Goal: Information Seeking & Learning: Learn about a topic

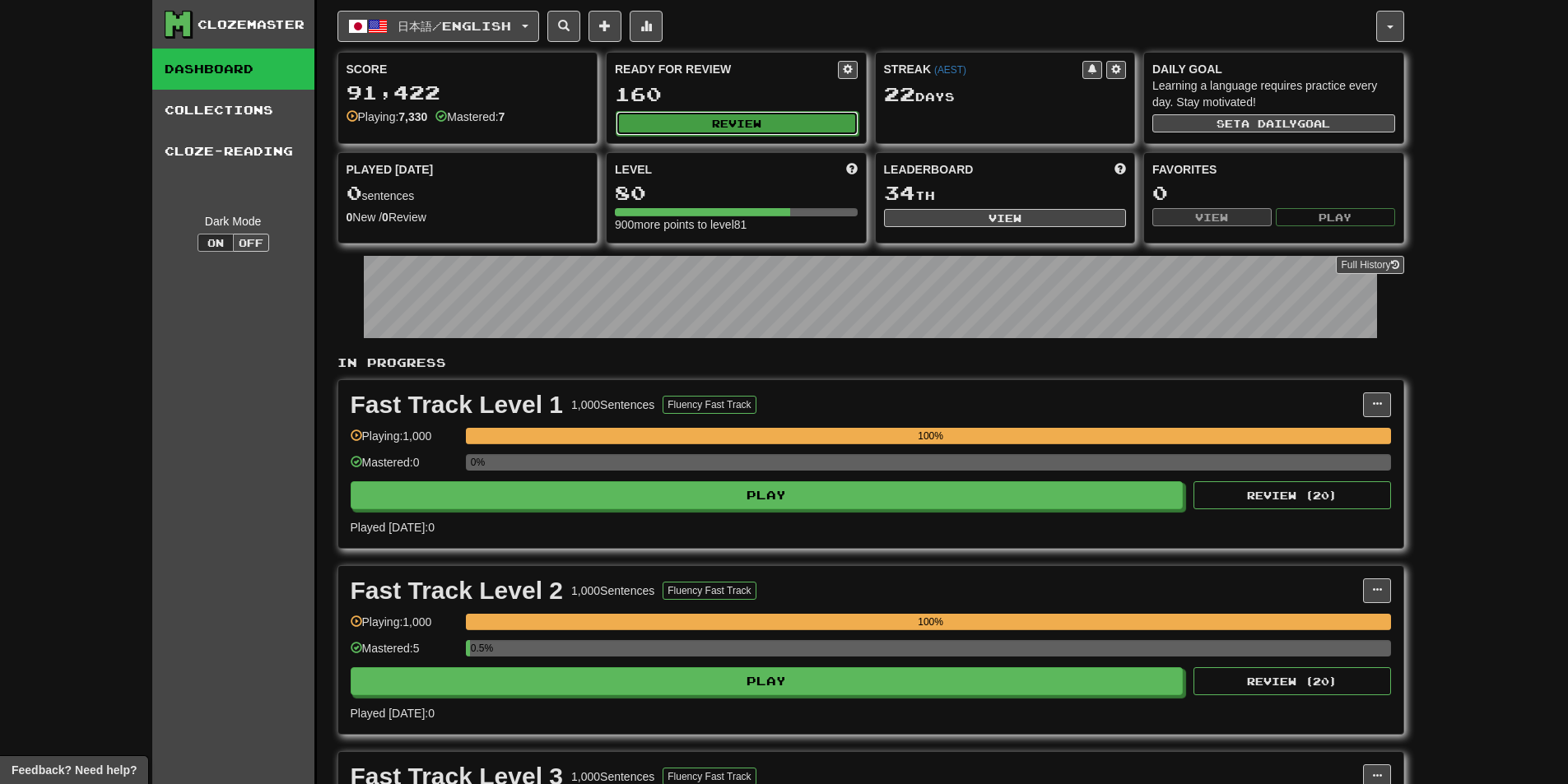
click at [709, 125] on button "Review" at bounding box center [737, 123] width 243 height 25
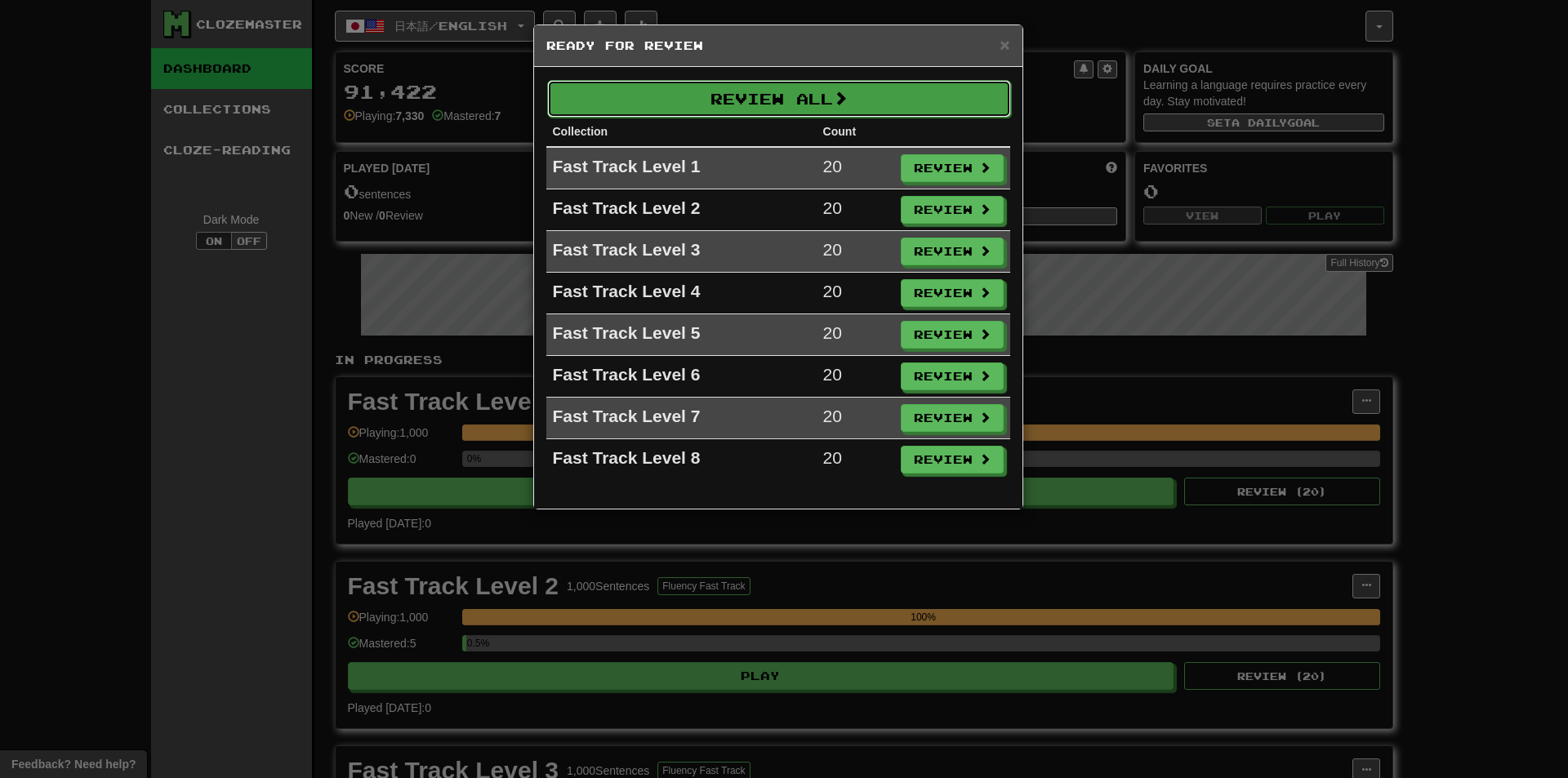
click at [772, 100] on button "Review All" at bounding box center [780, 98] width 464 height 37
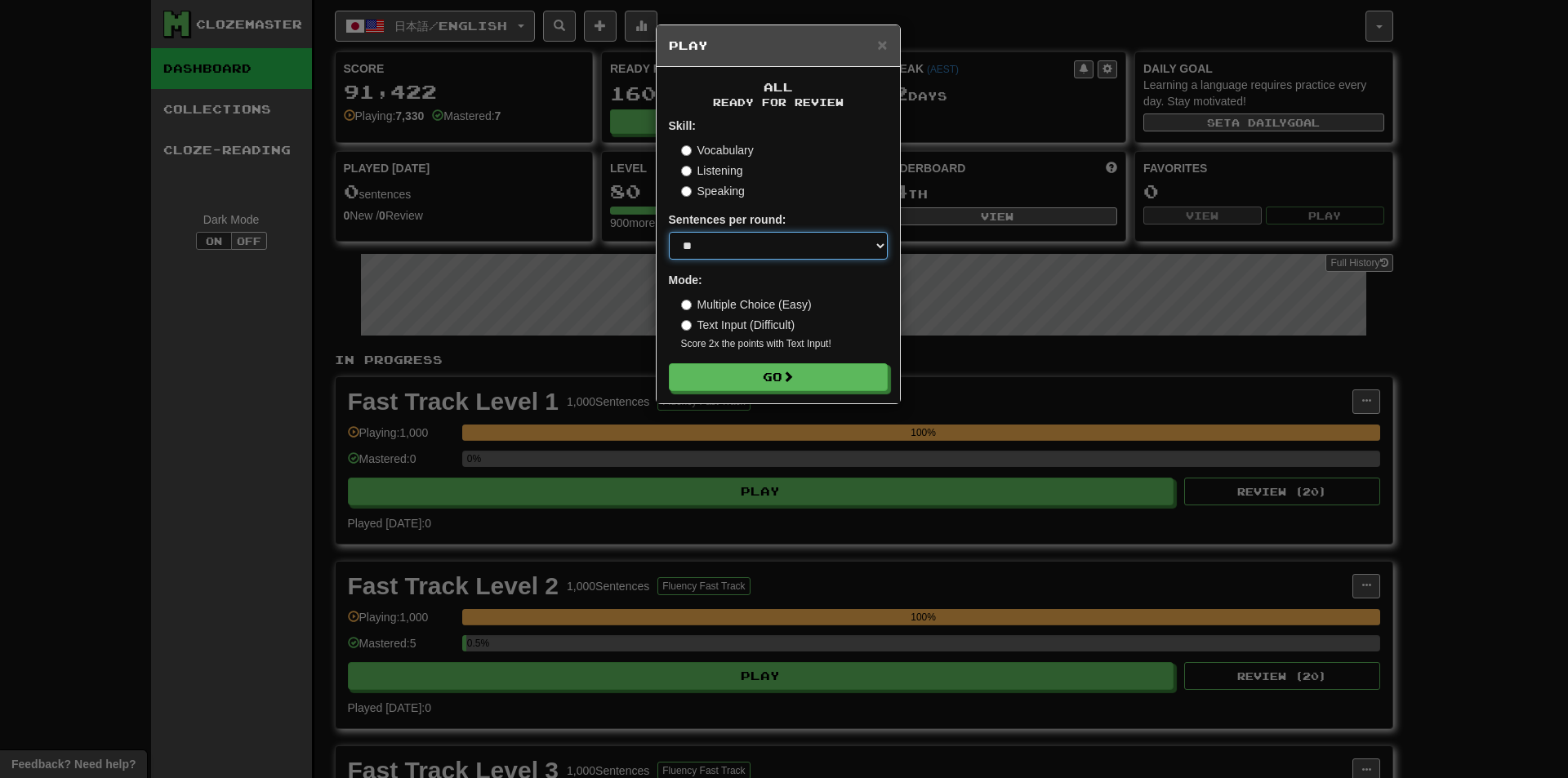
click at [766, 245] on select "* ** ** ** ** ** *** ********" at bounding box center [778, 245] width 219 height 27
select select "********"
click at [669, 232] on select "* ** ** ** ** ** *** ********" at bounding box center [778, 245] width 219 height 27
click at [828, 193] on div "Speaking" at bounding box center [784, 191] width 206 height 16
click at [748, 379] on button "Go" at bounding box center [779, 377] width 219 height 27
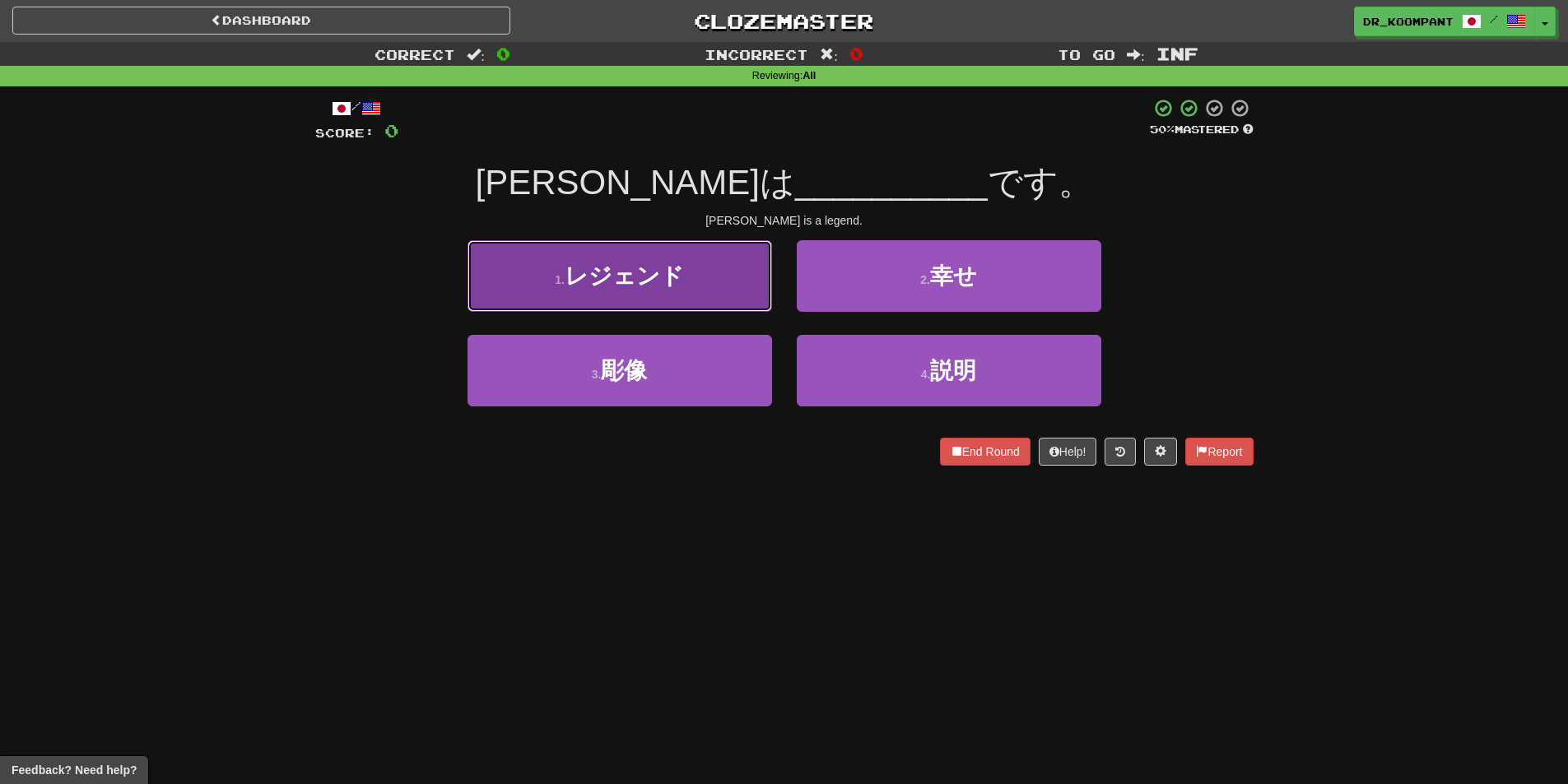
click at [715, 298] on button "1 . レジェンド" at bounding box center [620, 276] width 304 height 71
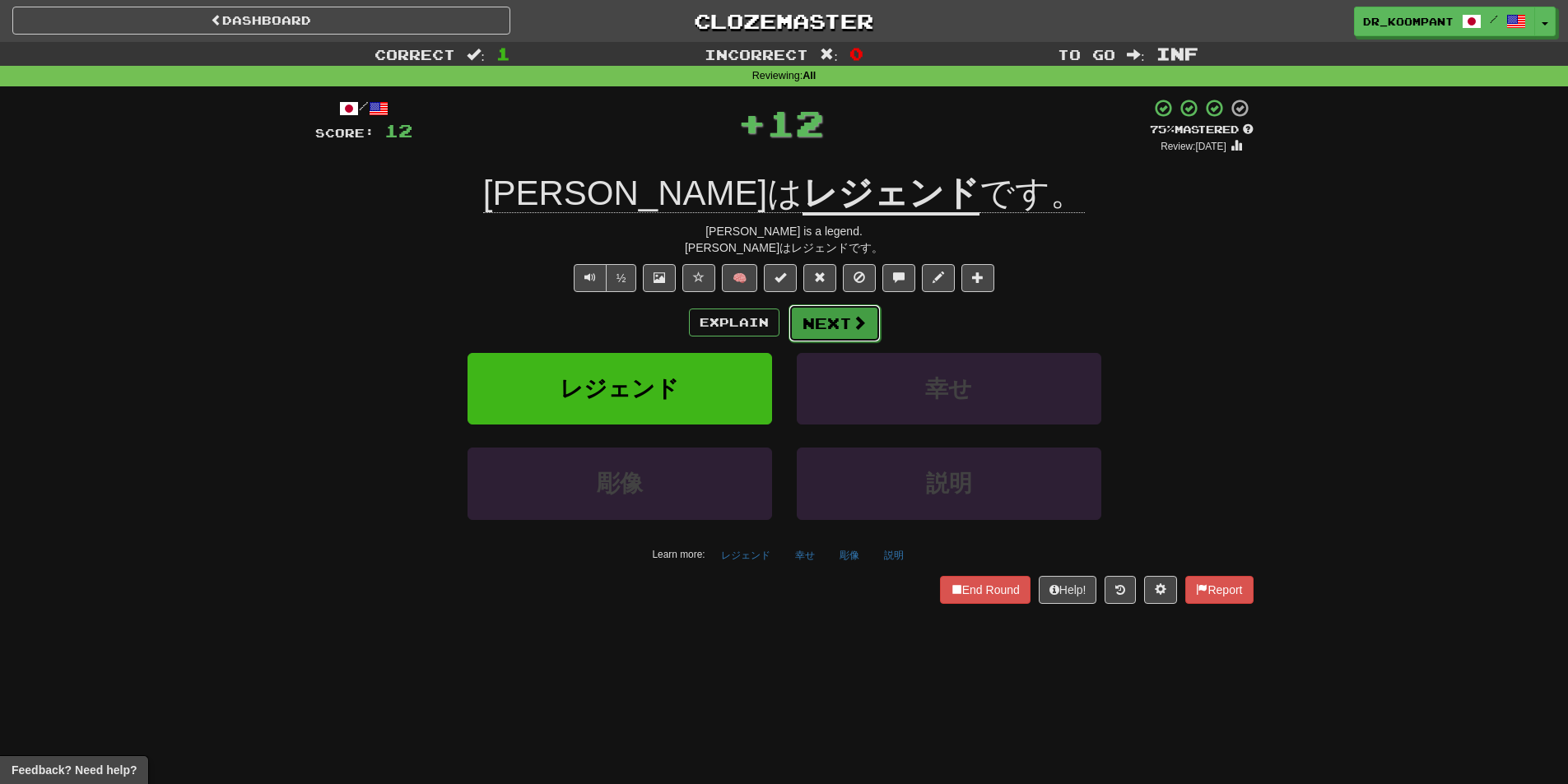
click at [835, 326] on button "Next" at bounding box center [834, 323] width 92 height 38
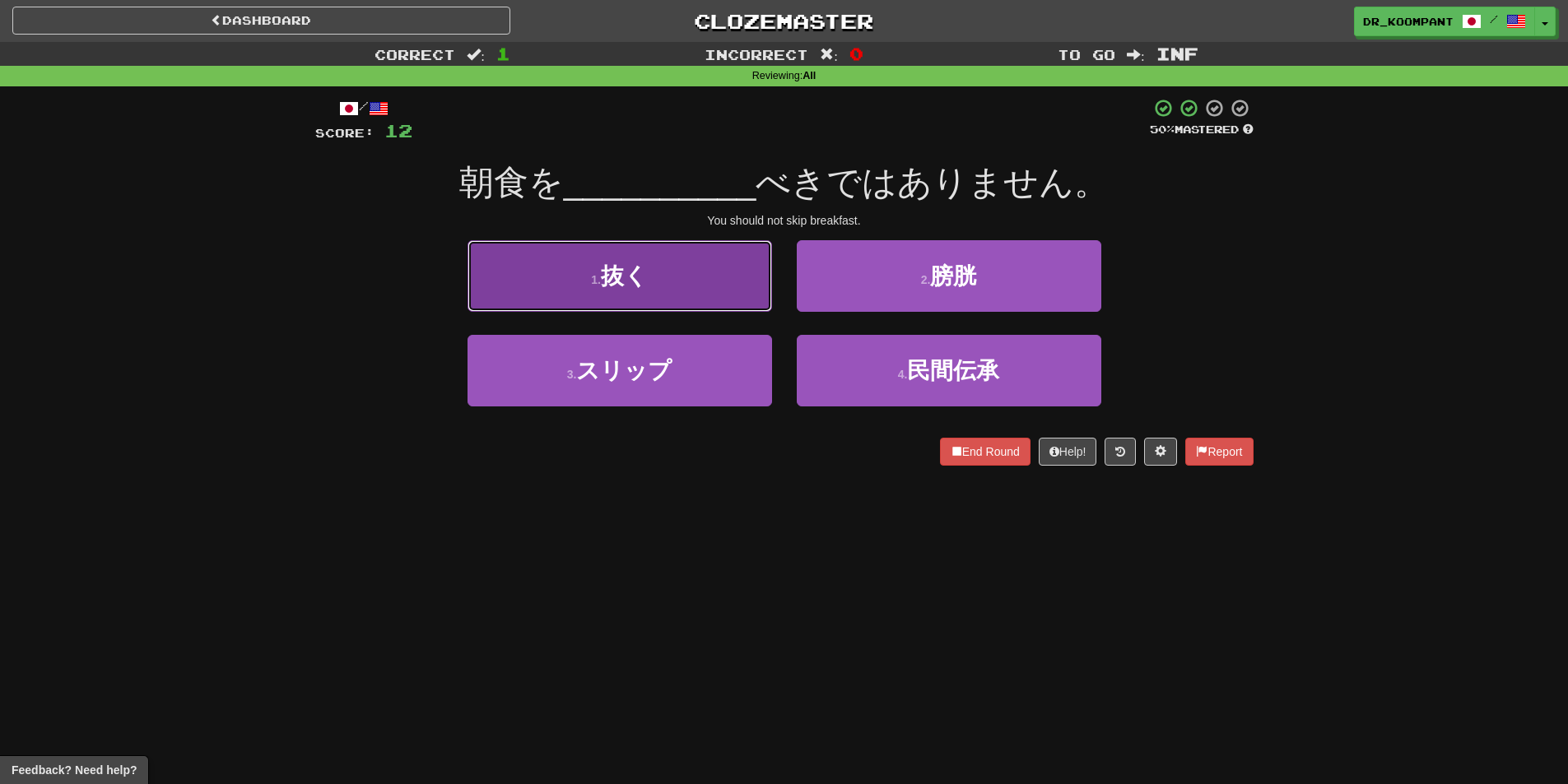
click at [696, 289] on button "1 . 抜く" at bounding box center [620, 276] width 304 height 71
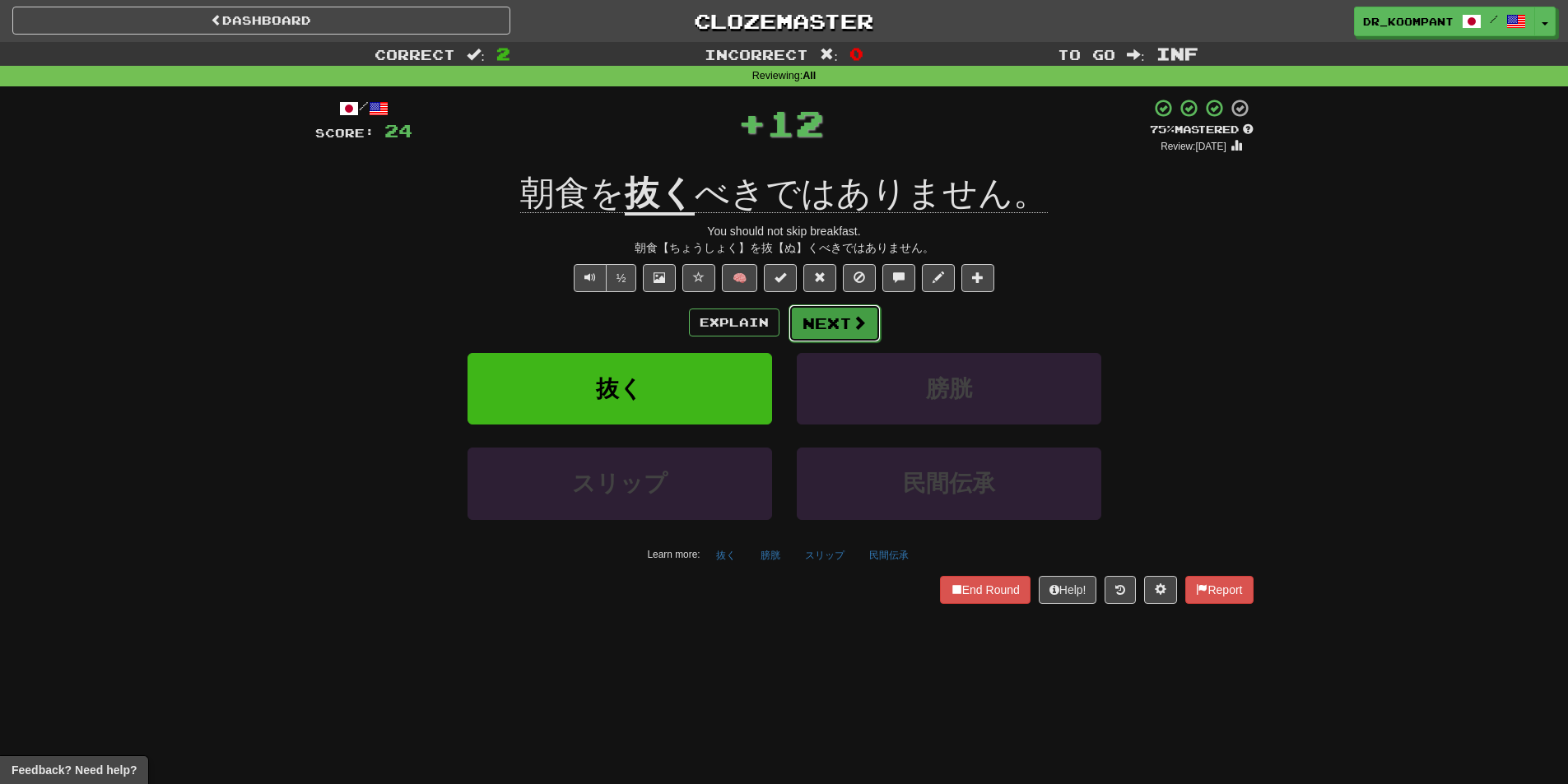
click at [830, 321] on button "Next" at bounding box center [834, 323] width 92 height 38
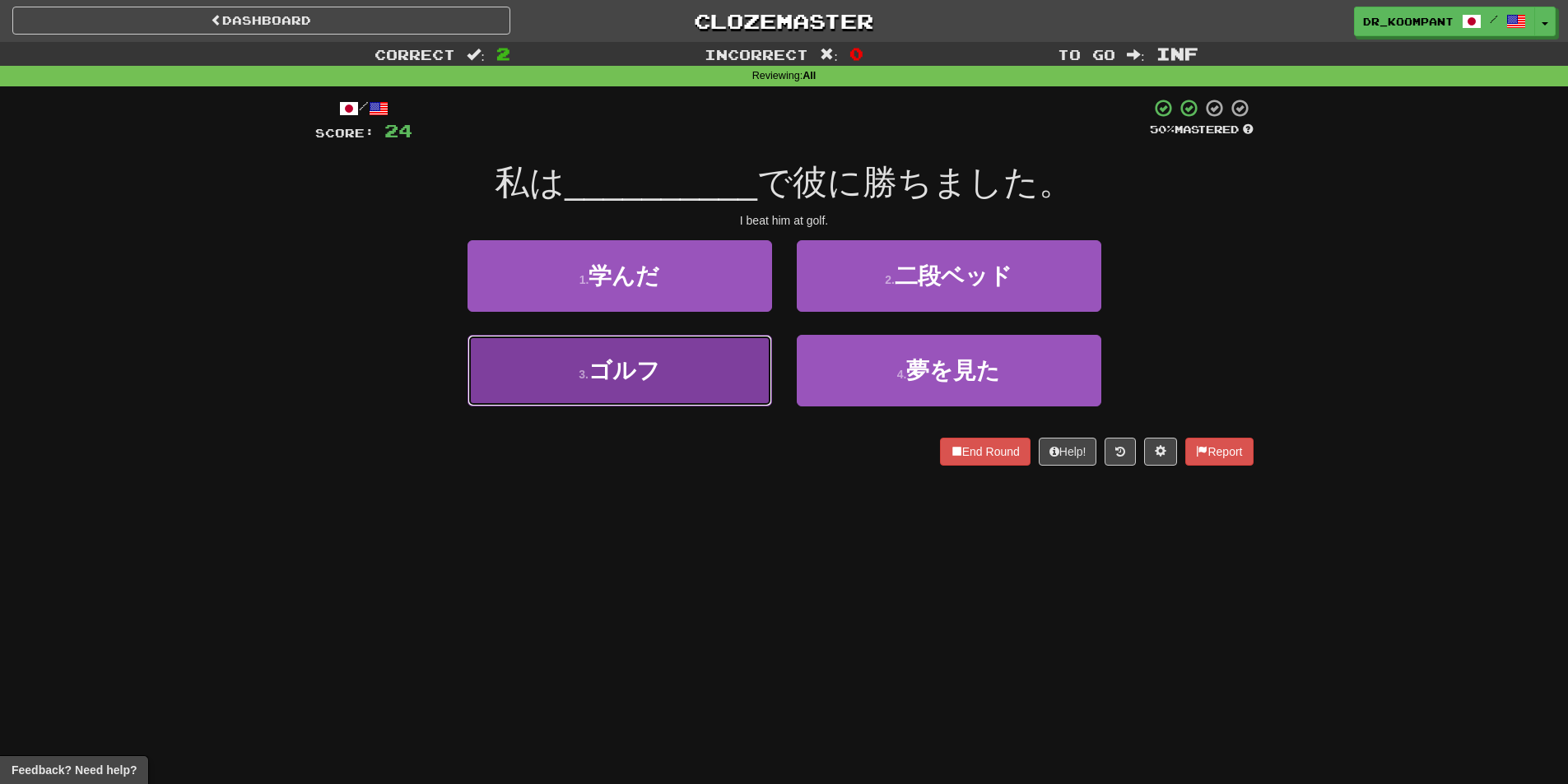
click at [715, 360] on button "3 . ゴルフ" at bounding box center [620, 371] width 304 height 71
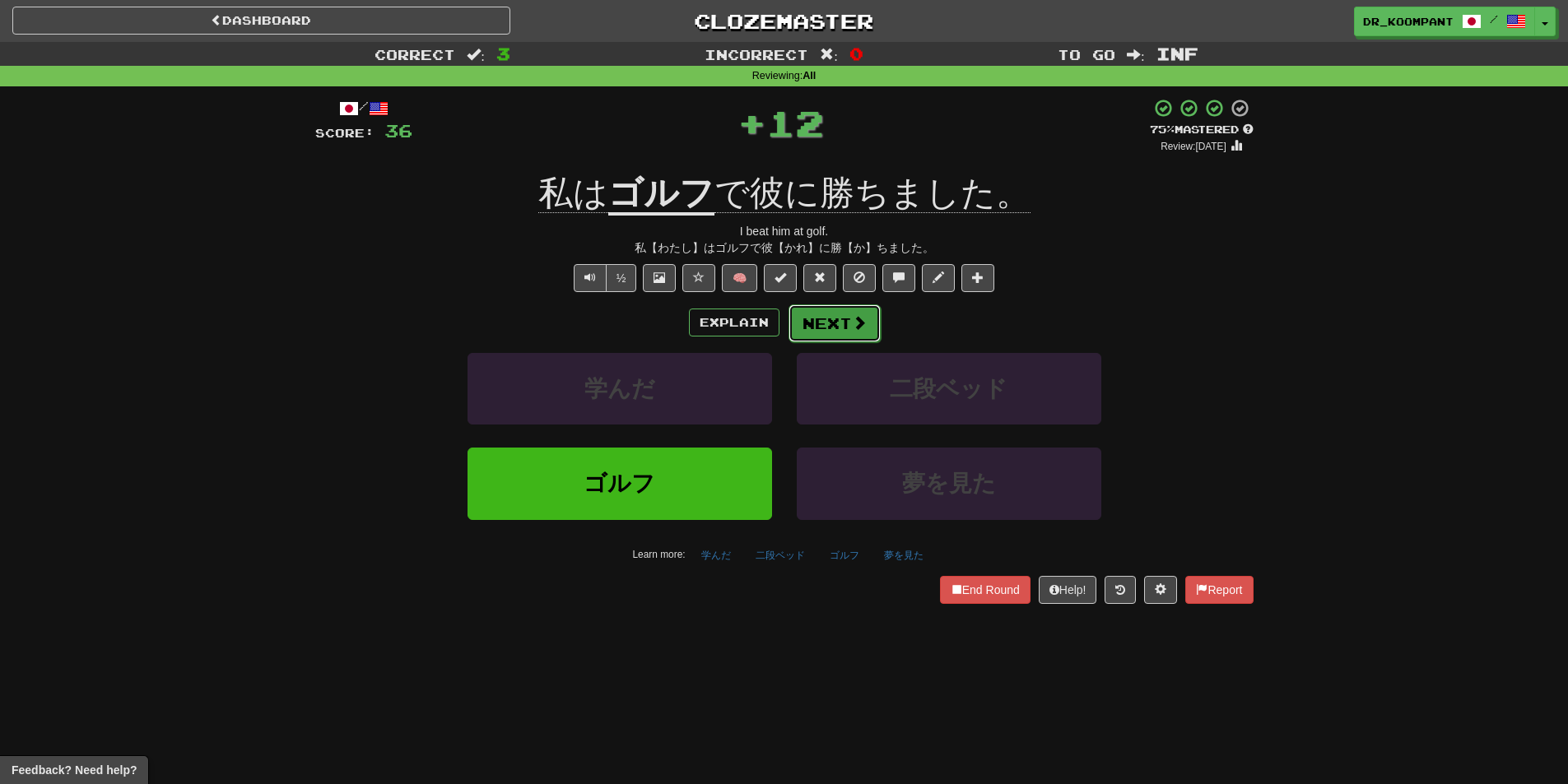
click at [838, 320] on button "Next" at bounding box center [834, 323] width 92 height 38
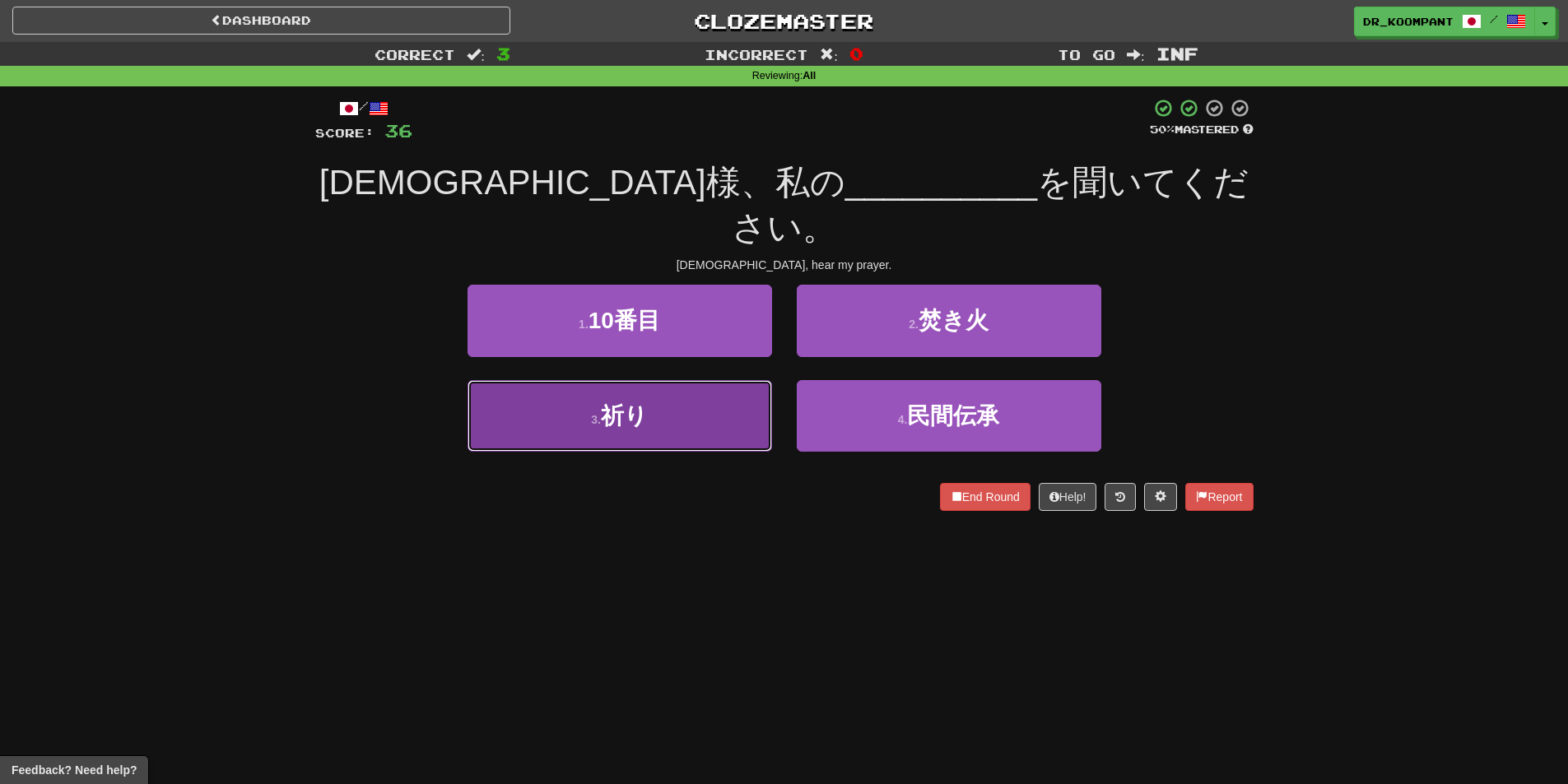
click at [726, 380] on button "3 . 祈り" at bounding box center [620, 416] width 304 height 71
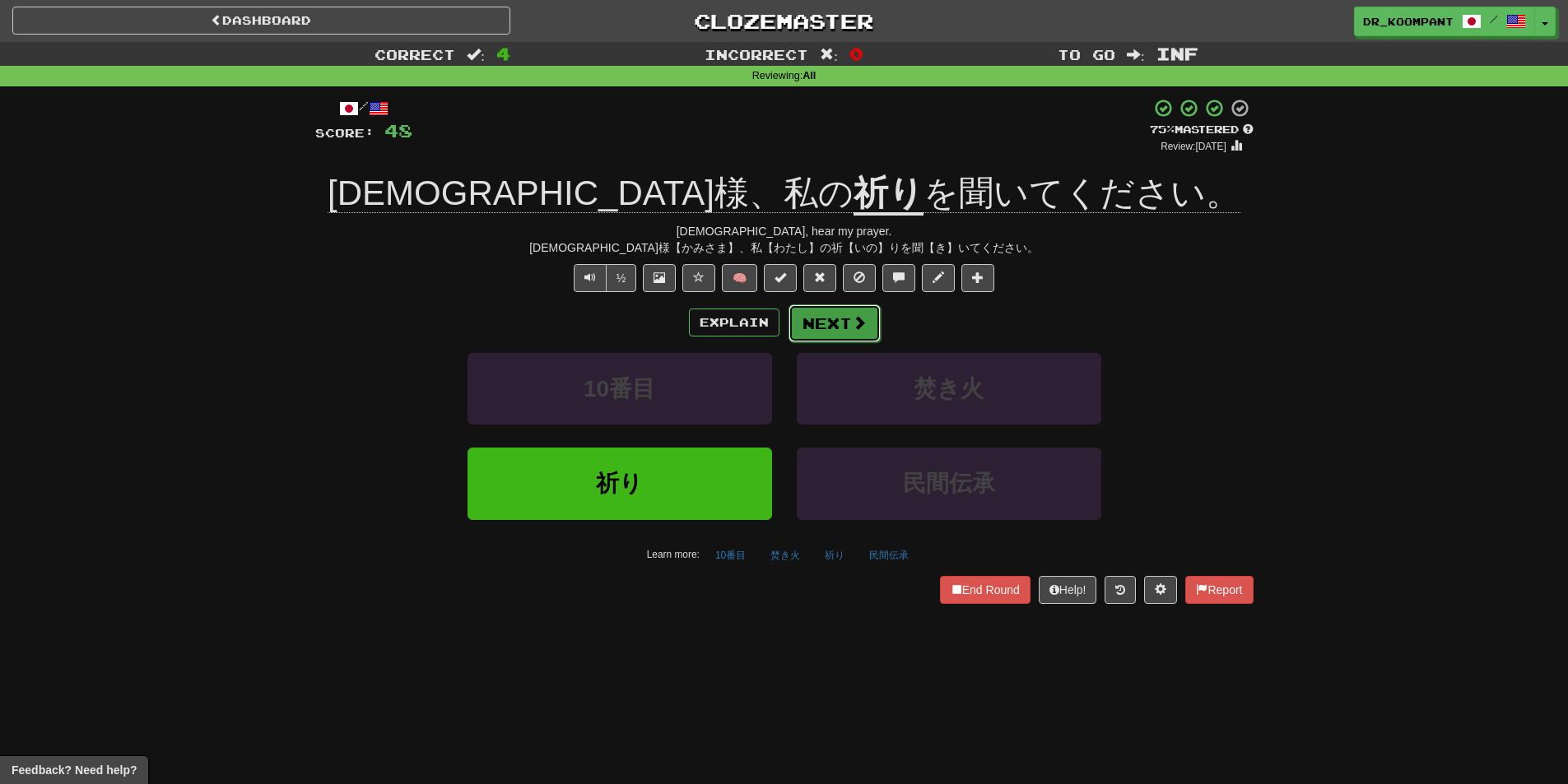
click at [812, 322] on button "Next" at bounding box center [834, 323] width 92 height 38
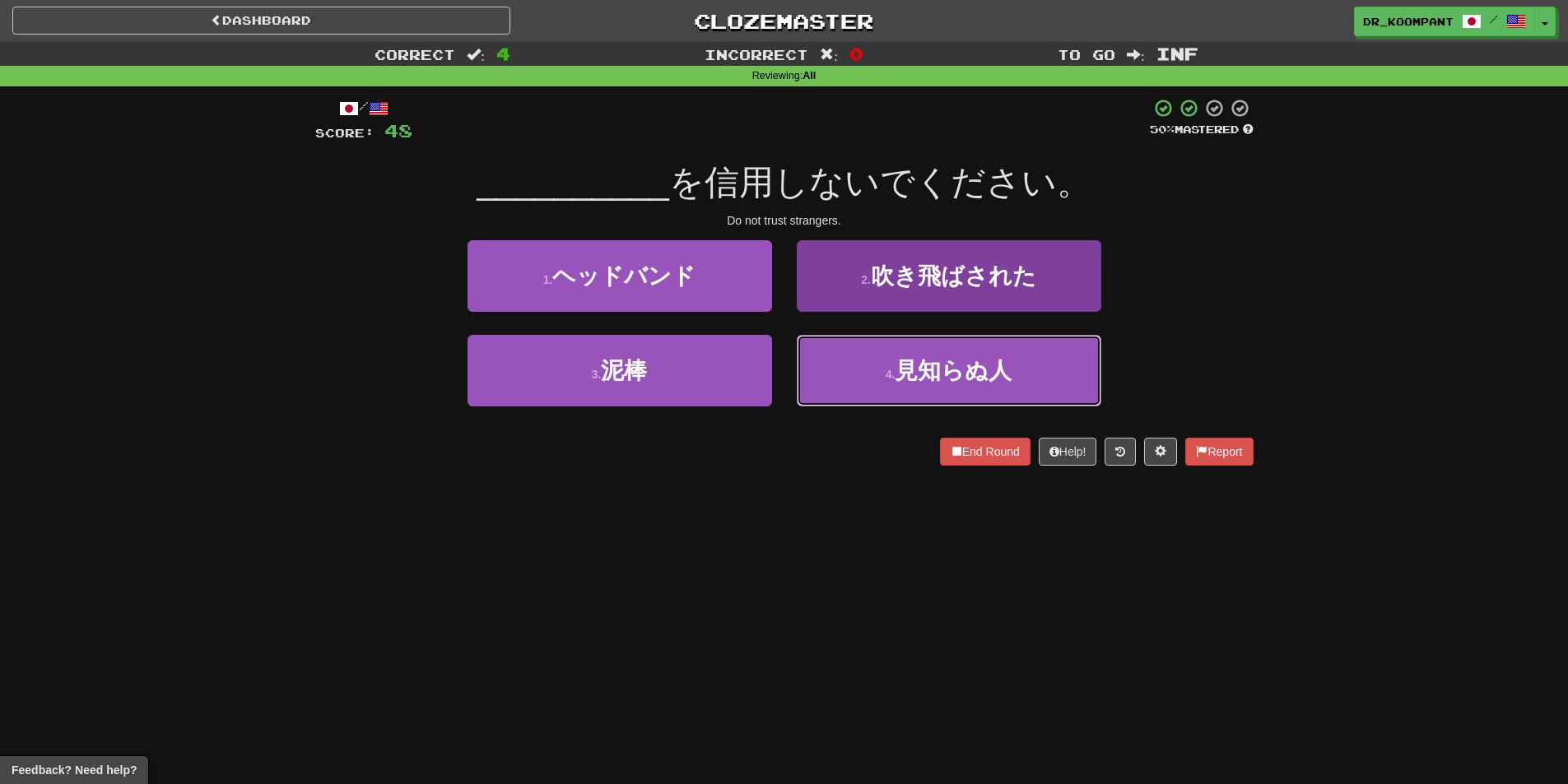
click at [904, 376] on span "見知らぬ人" at bounding box center [953, 371] width 117 height 26
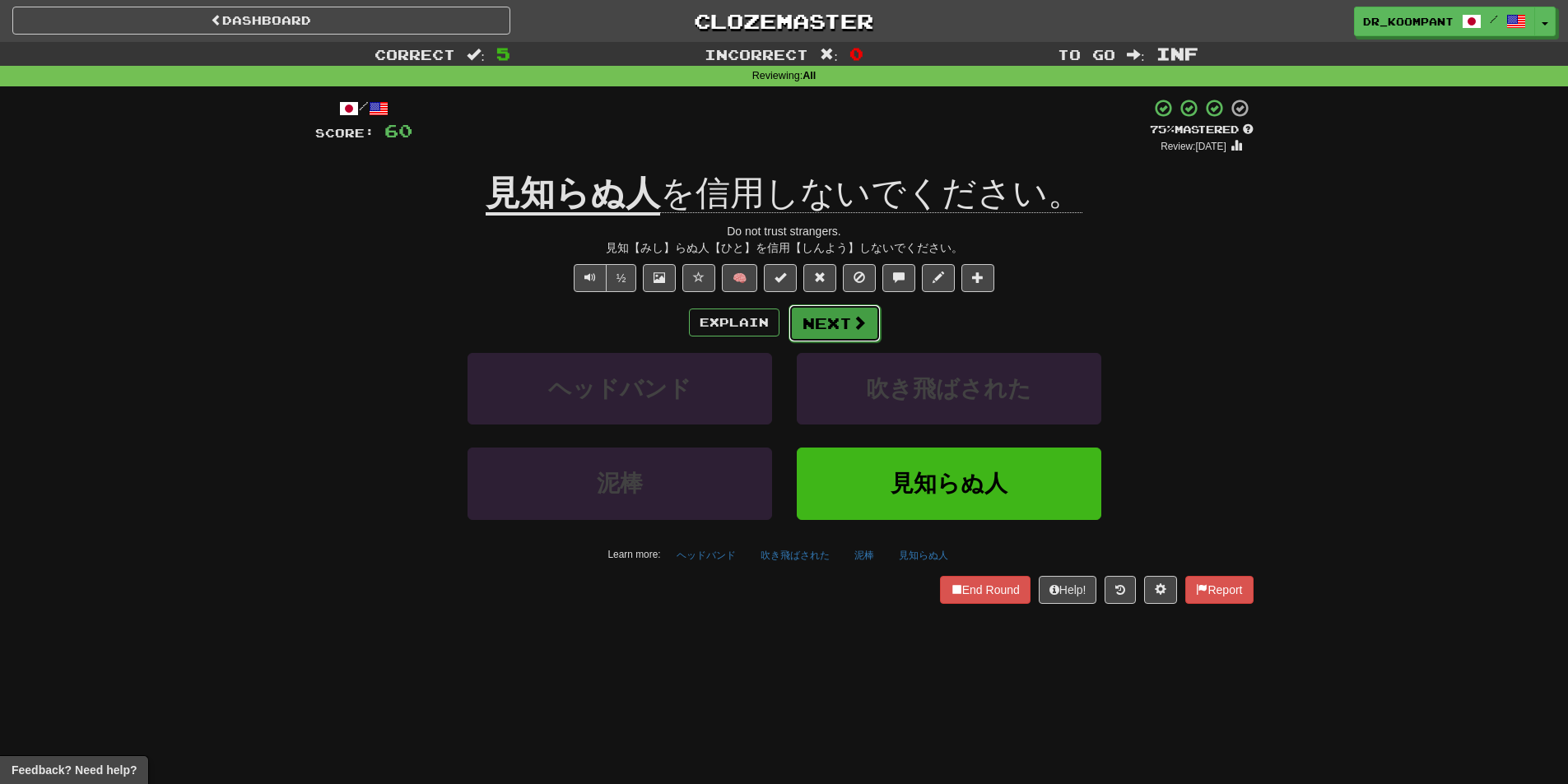
click at [841, 334] on button "Next" at bounding box center [834, 323] width 92 height 38
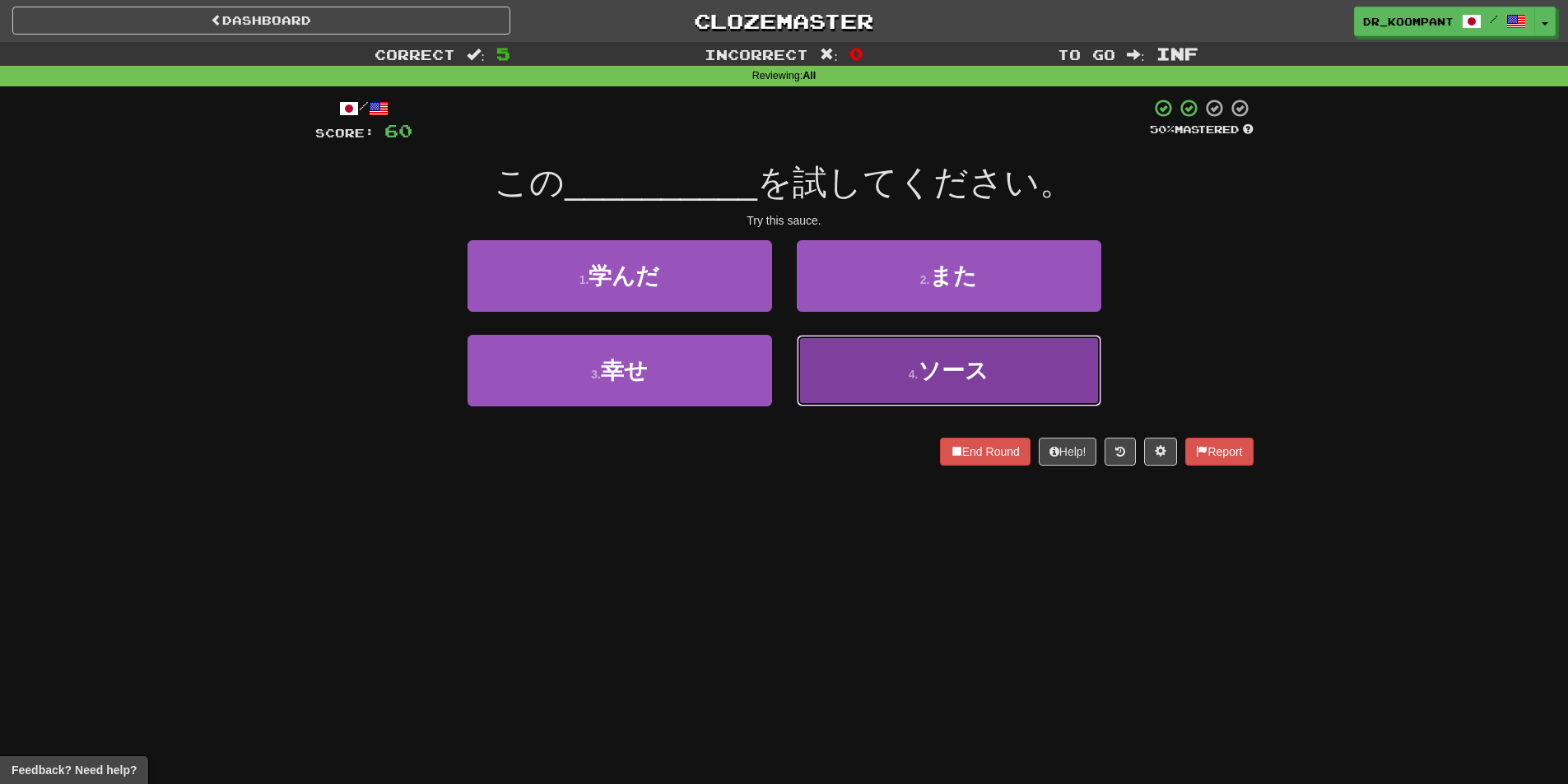
click at [930, 363] on span "ソース" at bounding box center [953, 371] width 71 height 26
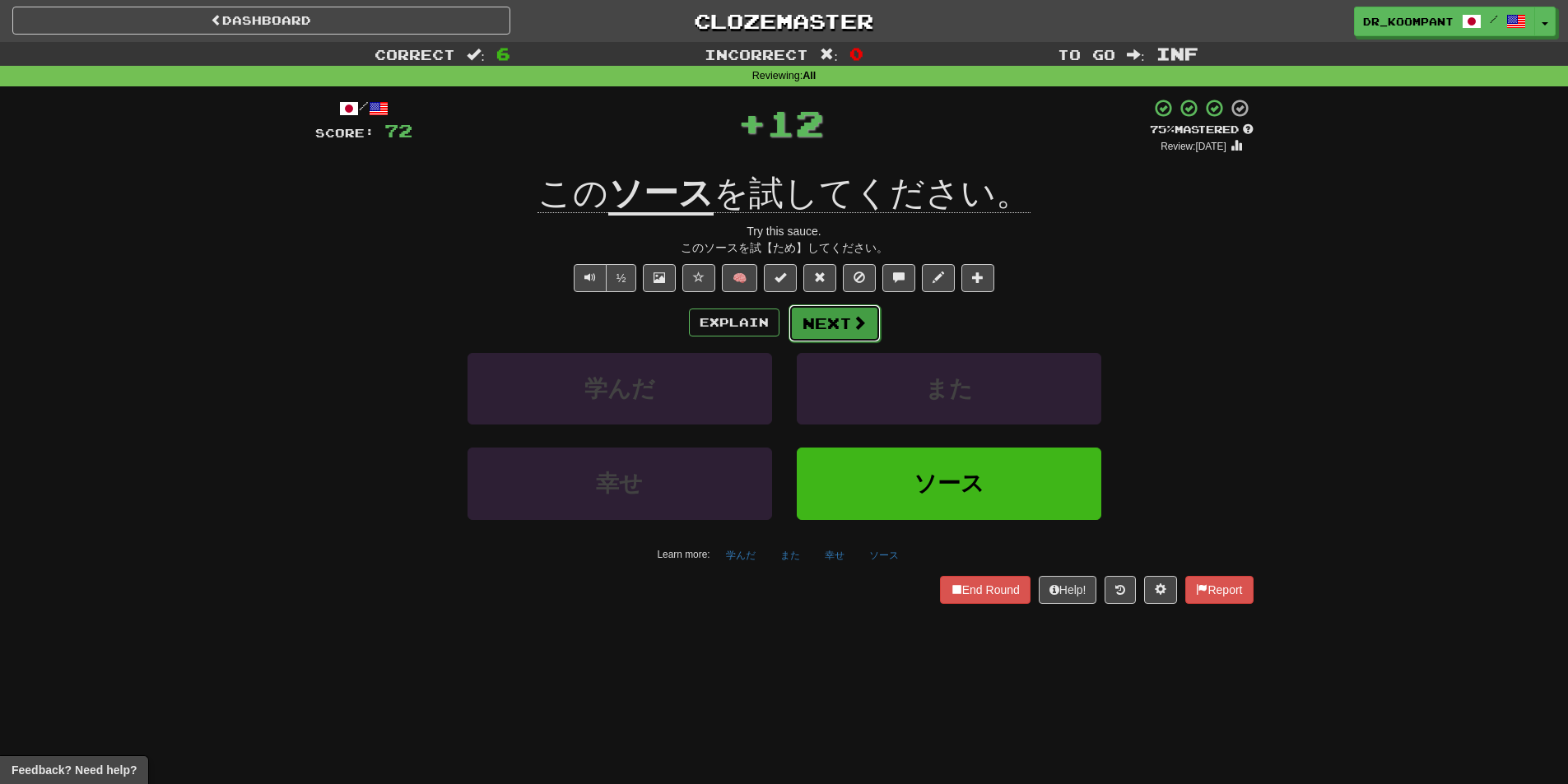
click at [837, 324] on button "Next" at bounding box center [834, 323] width 92 height 38
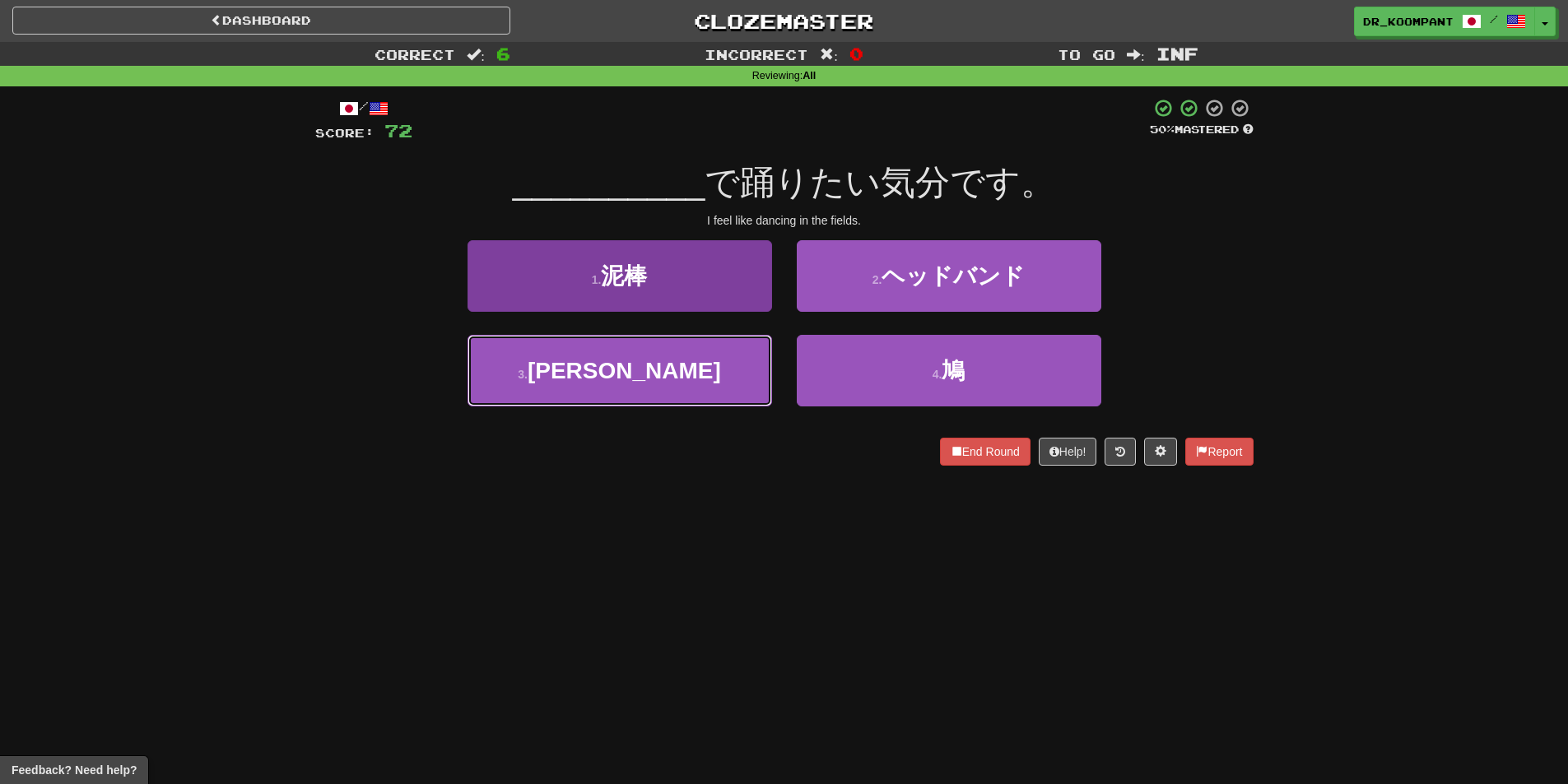
click at [707, 376] on button "3 . [PERSON_NAME]" at bounding box center [620, 371] width 304 height 71
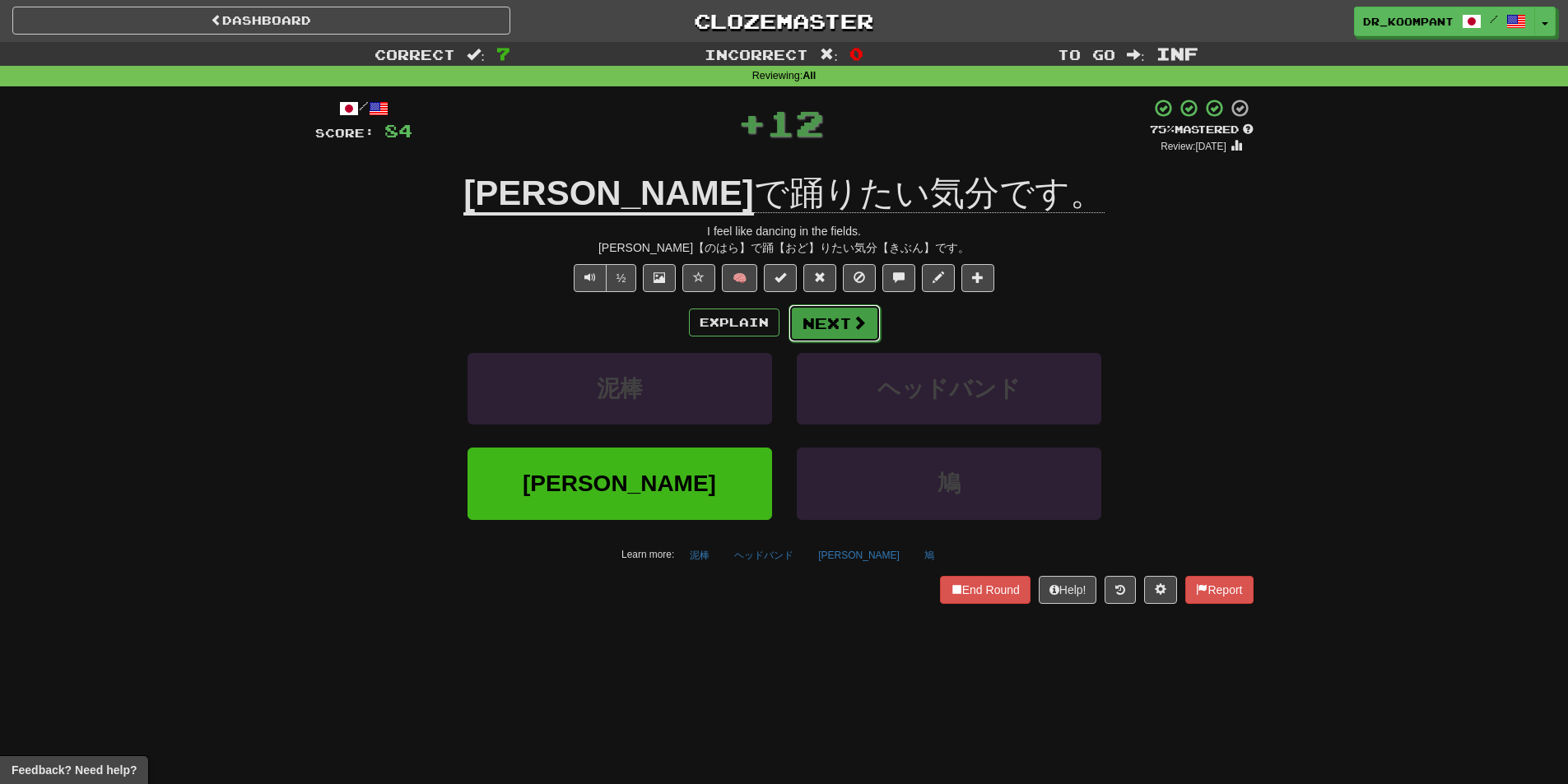
click at [844, 319] on button "Next" at bounding box center [834, 323] width 92 height 38
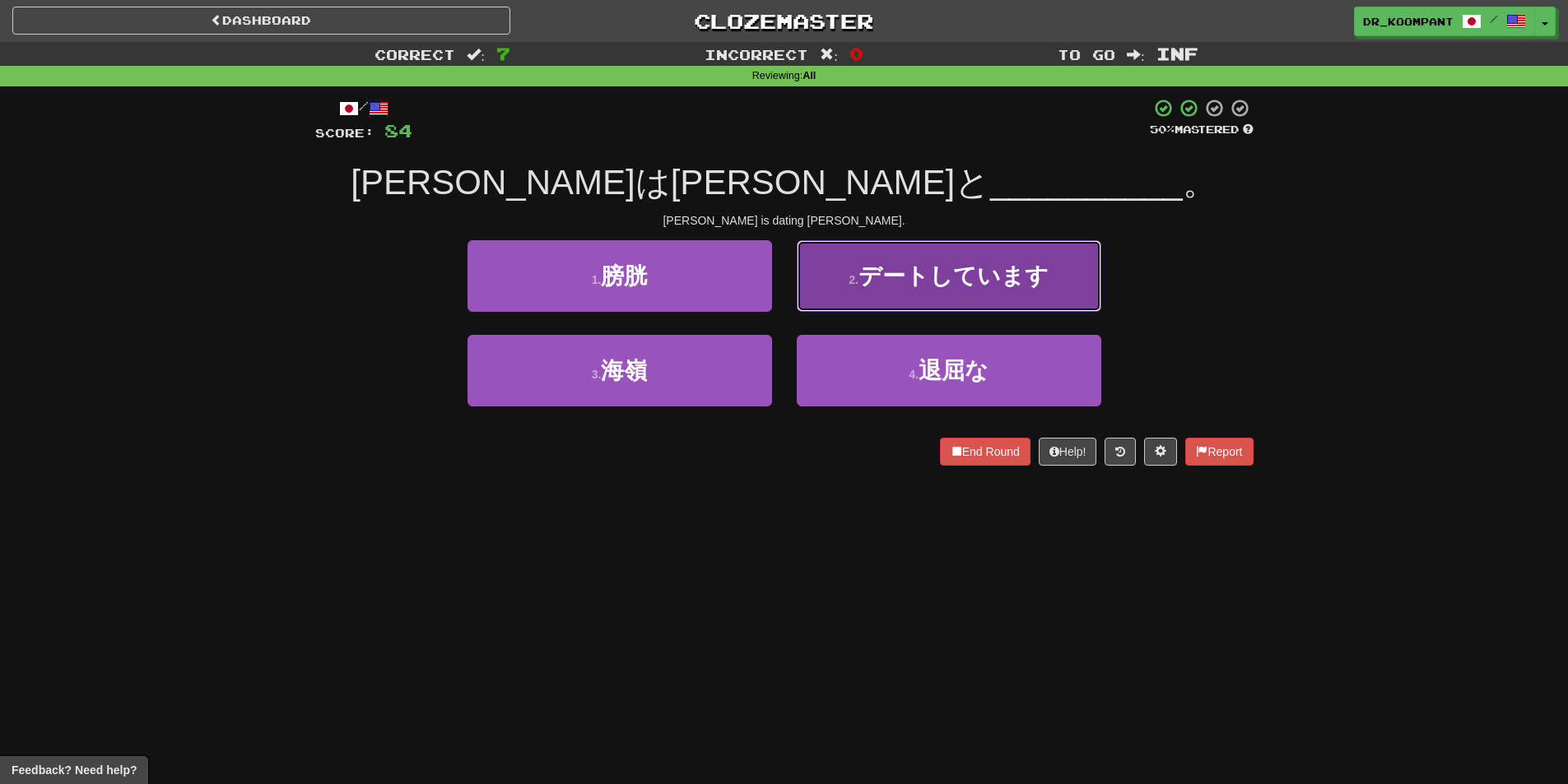
click at [876, 280] on span "デートしています" at bounding box center [953, 276] width 190 height 26
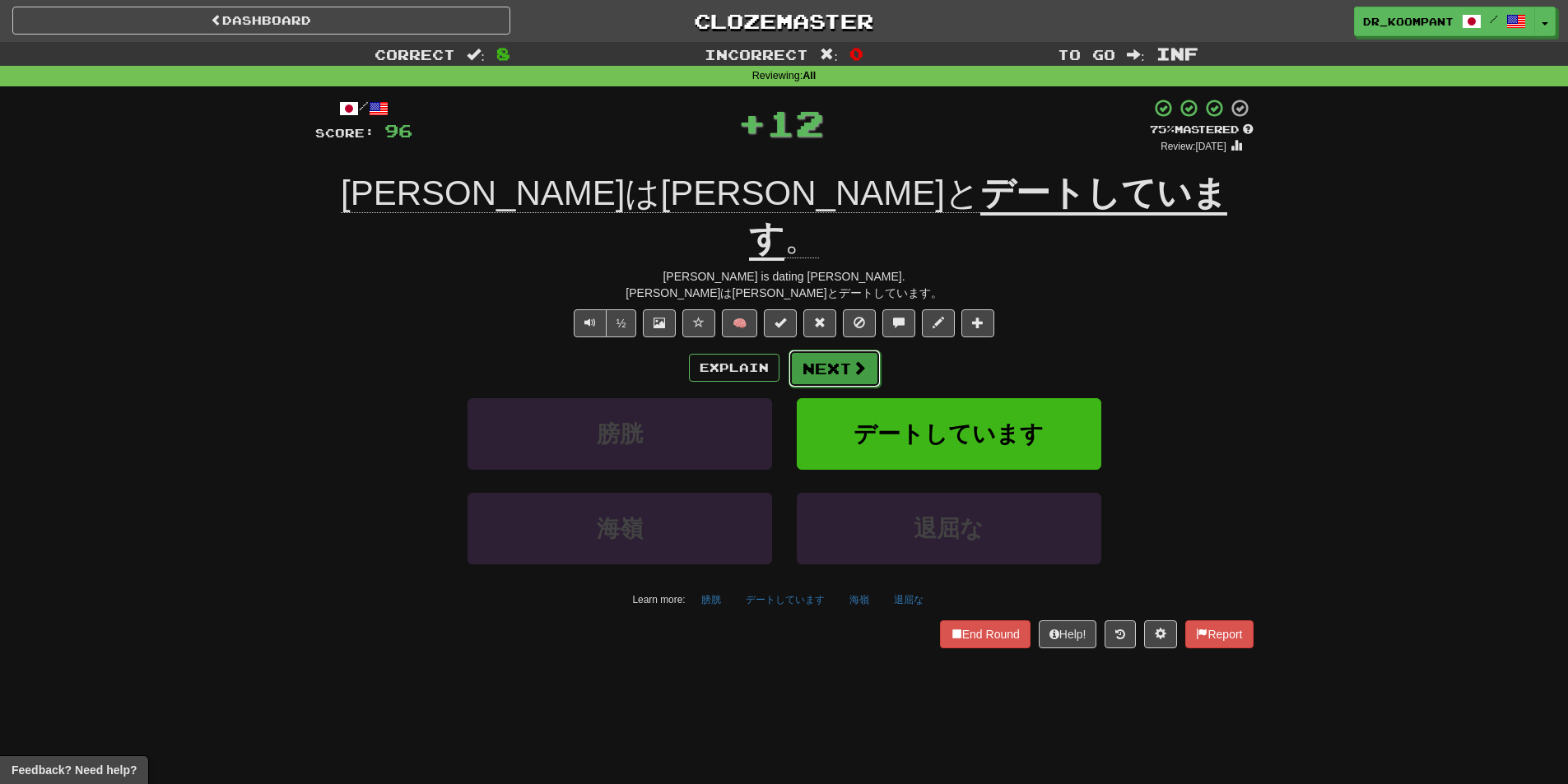
click at [861, 350] on button "Next" at bounding box center [834, 369] width 92 height 38
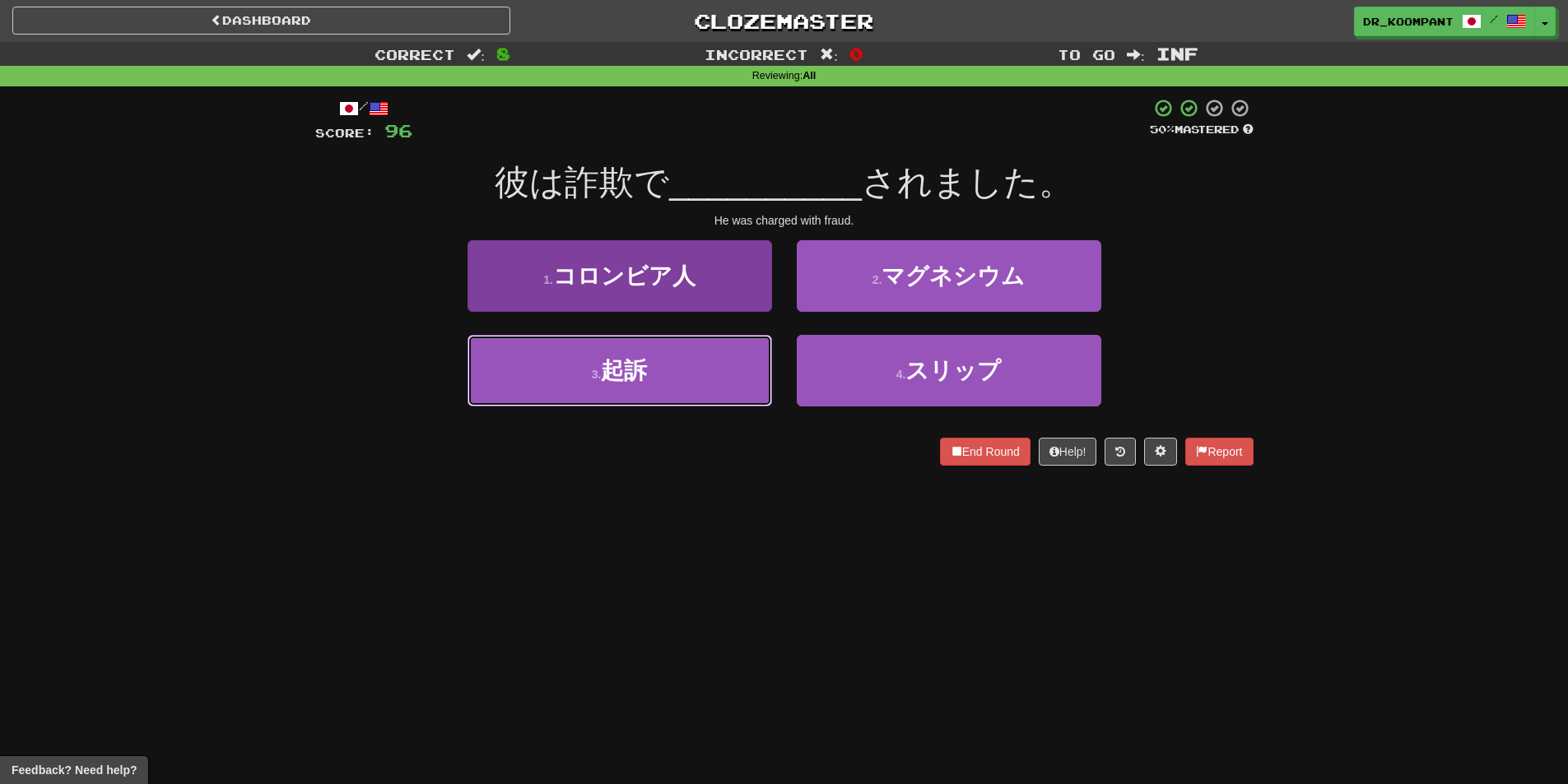
click at [690, 377] on button "3 . 起訴" at bounding box center [620, 371] width 304 height 71
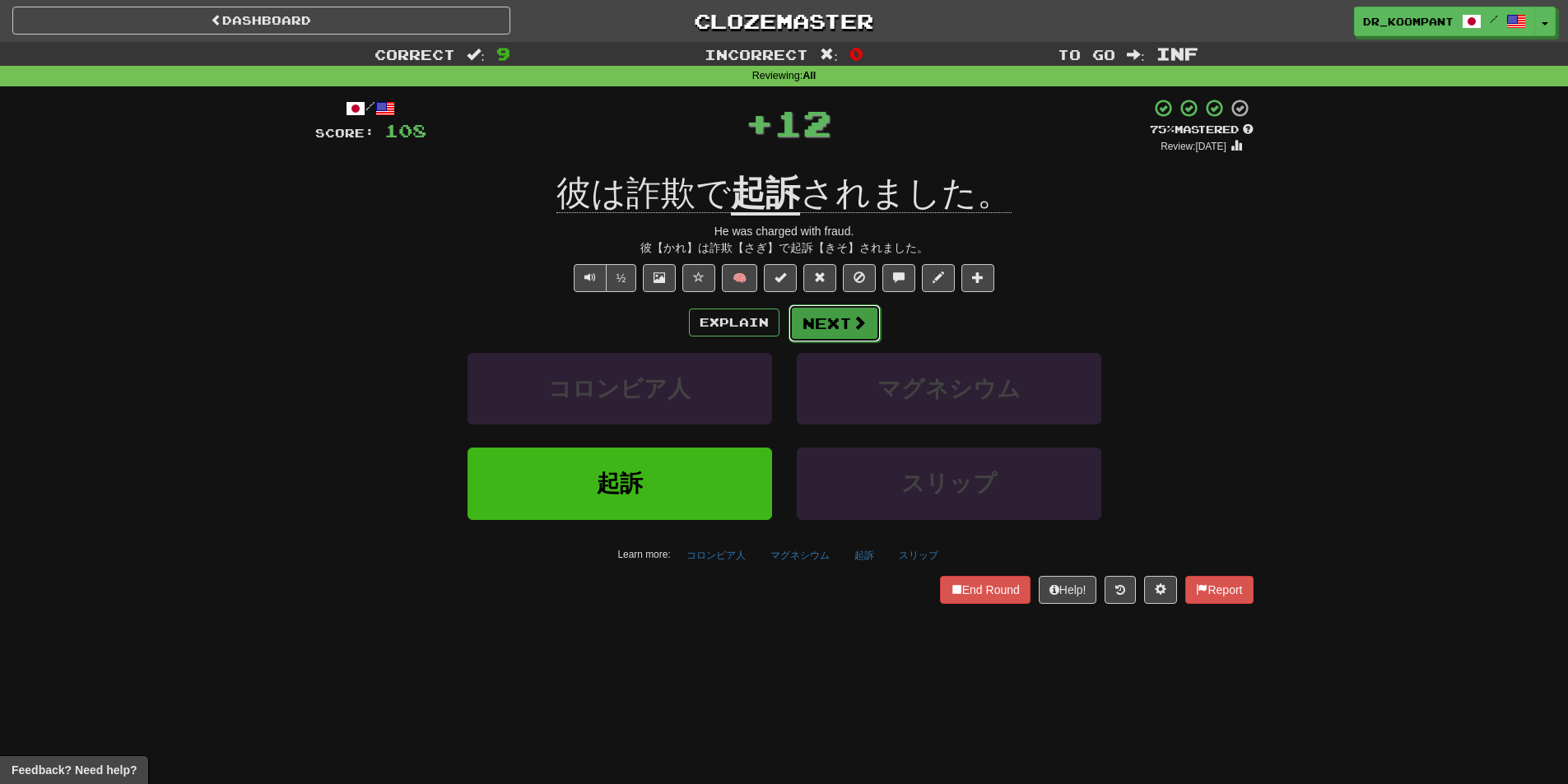
click at [830, 311] on button "Next" at bounding box center [834, 323] width 92 height 38
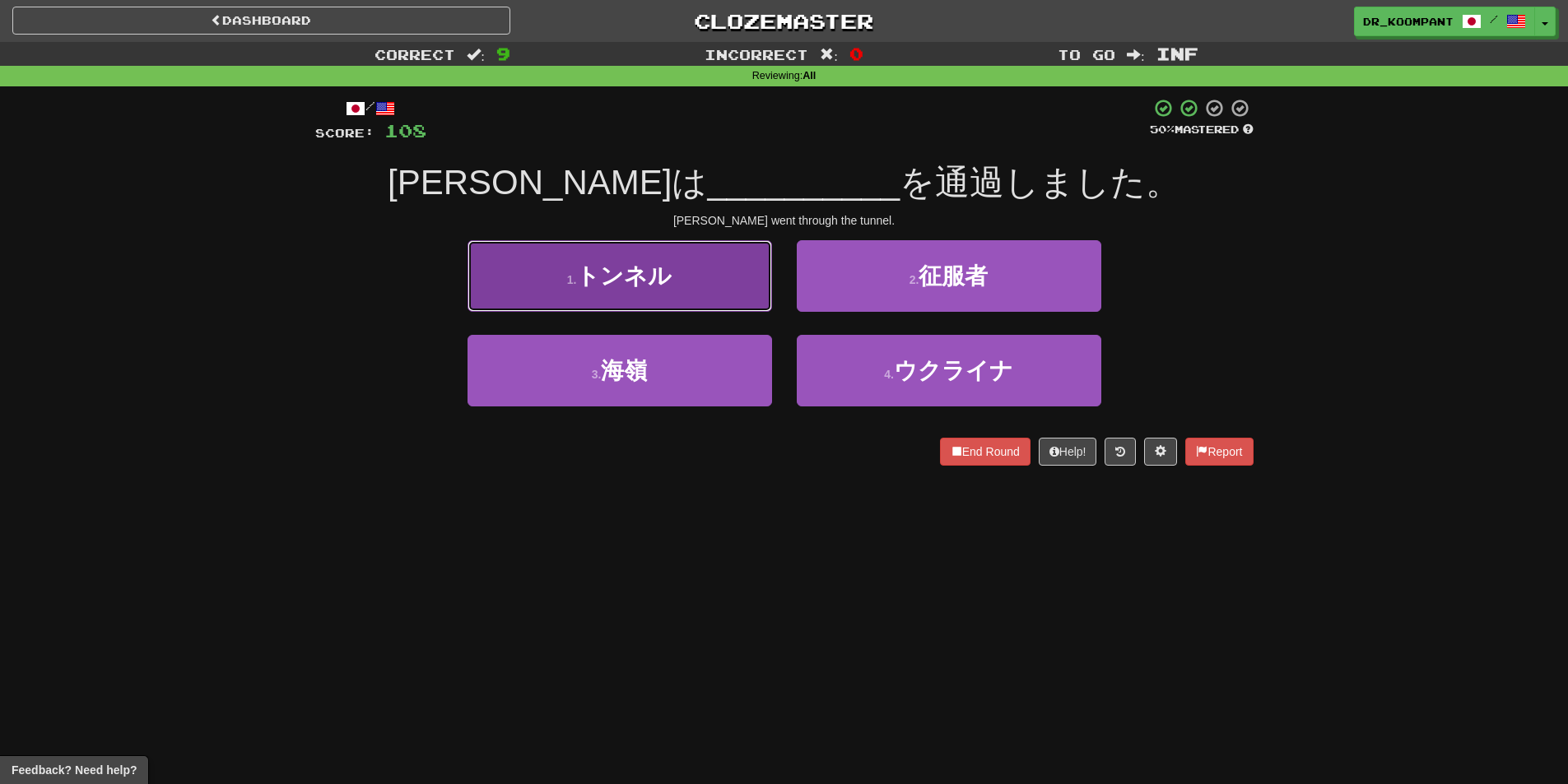
click at [690, 262] on button "1 . トンネル" at bounding box center [620, 276] width 304 height 71
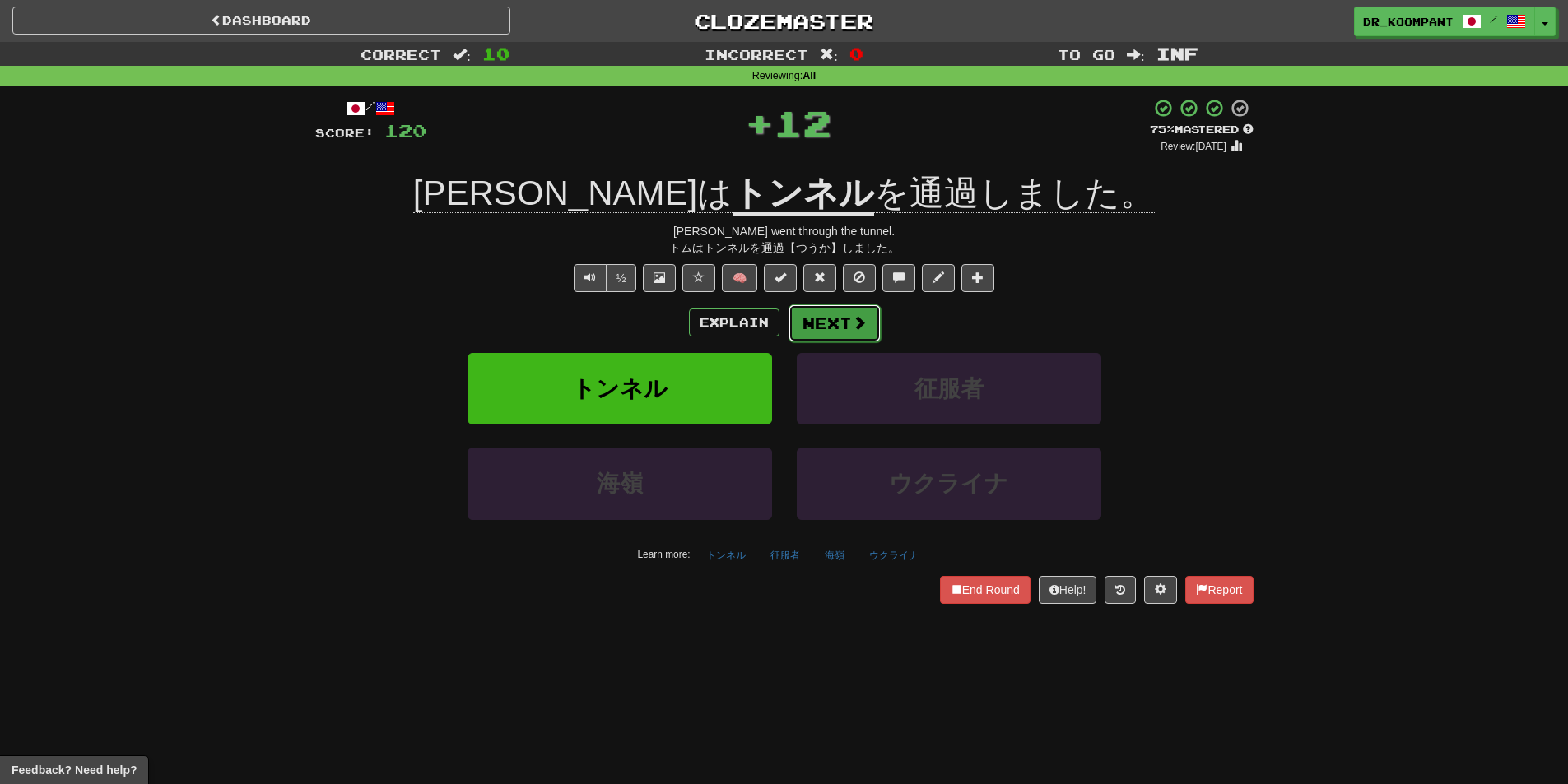
click at [844, 325] on button "Next" at bounding box center [834, 323] width 92 height 38
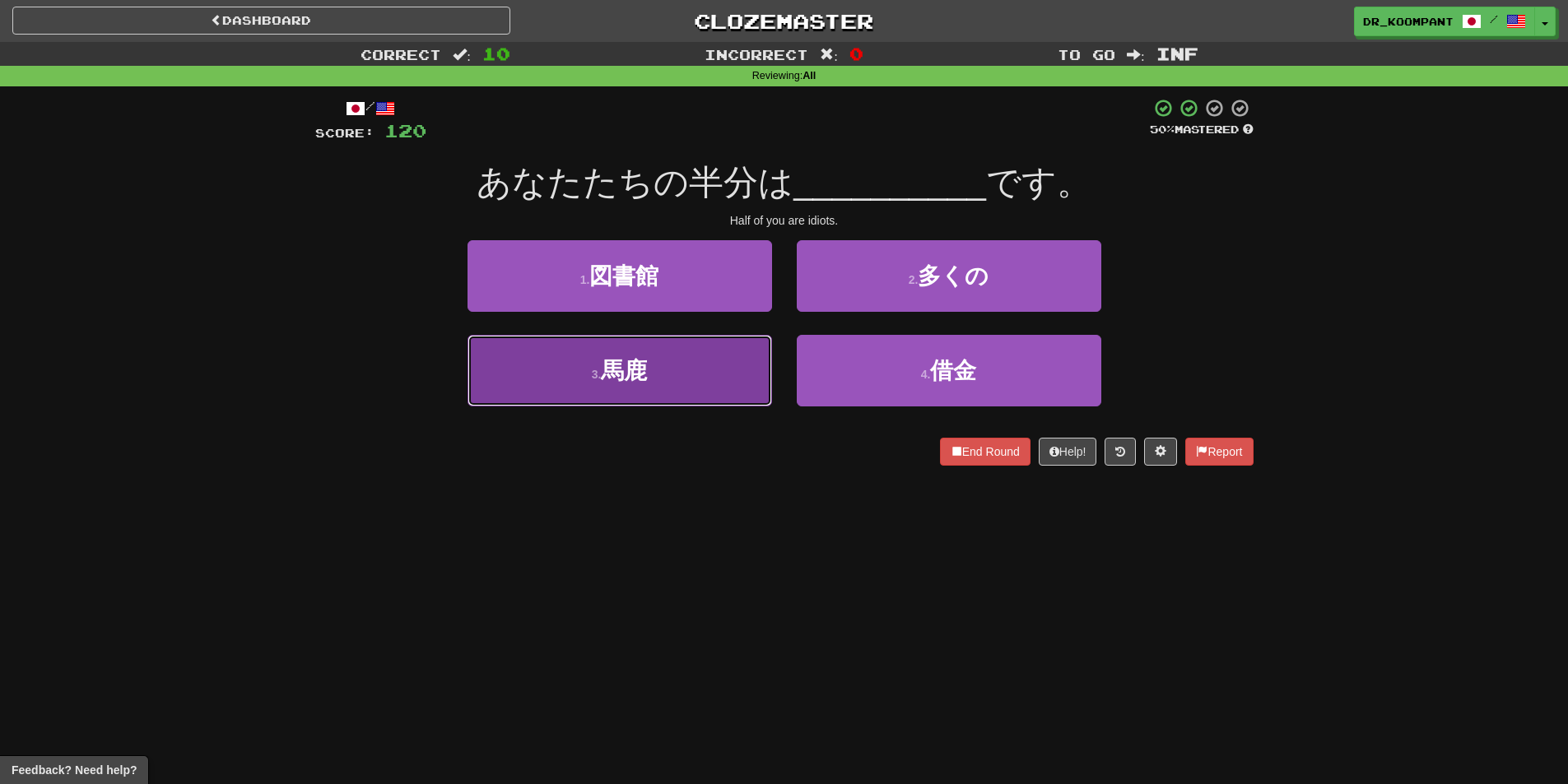
click at [730, 384] on button "3 . 馬鹿" at bounding box center [620, 371] width 304 height 71
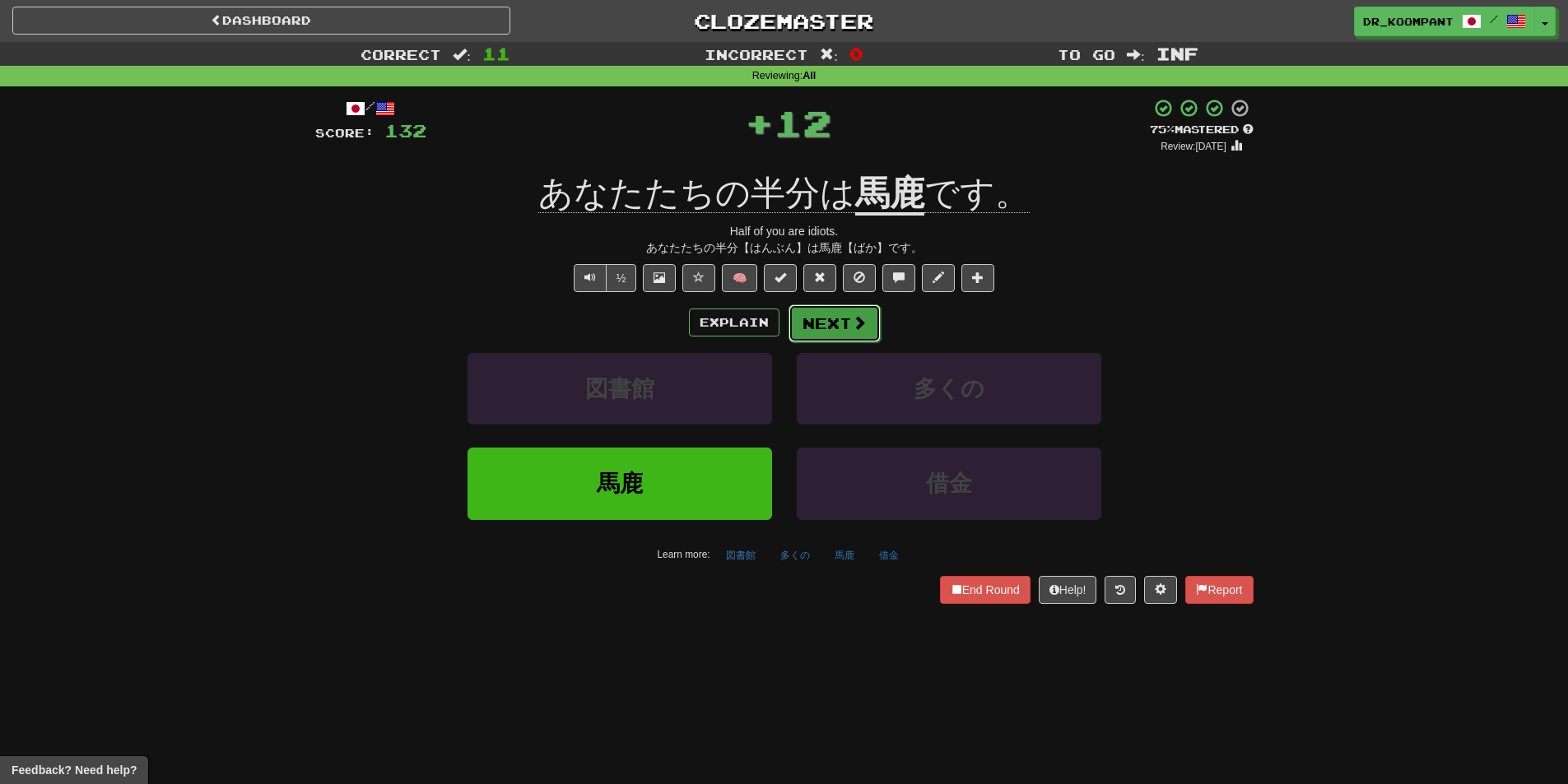
click at [836, 321] on button "Next" at bounding box center [834, 323] width 92 height 38
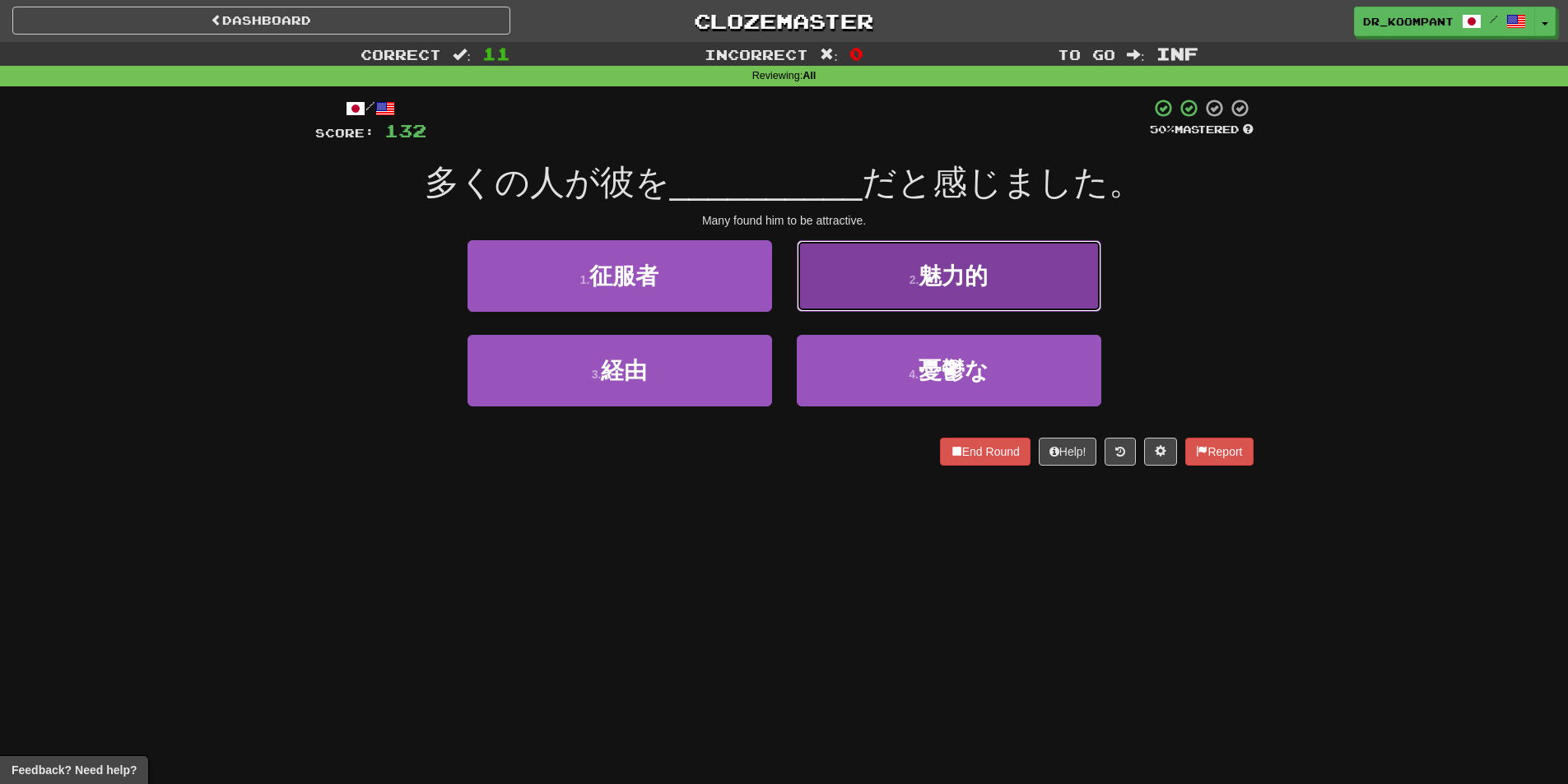
click at [932, 273] on span "魅力的" at bounding box center [953, 276] width 69 height 26
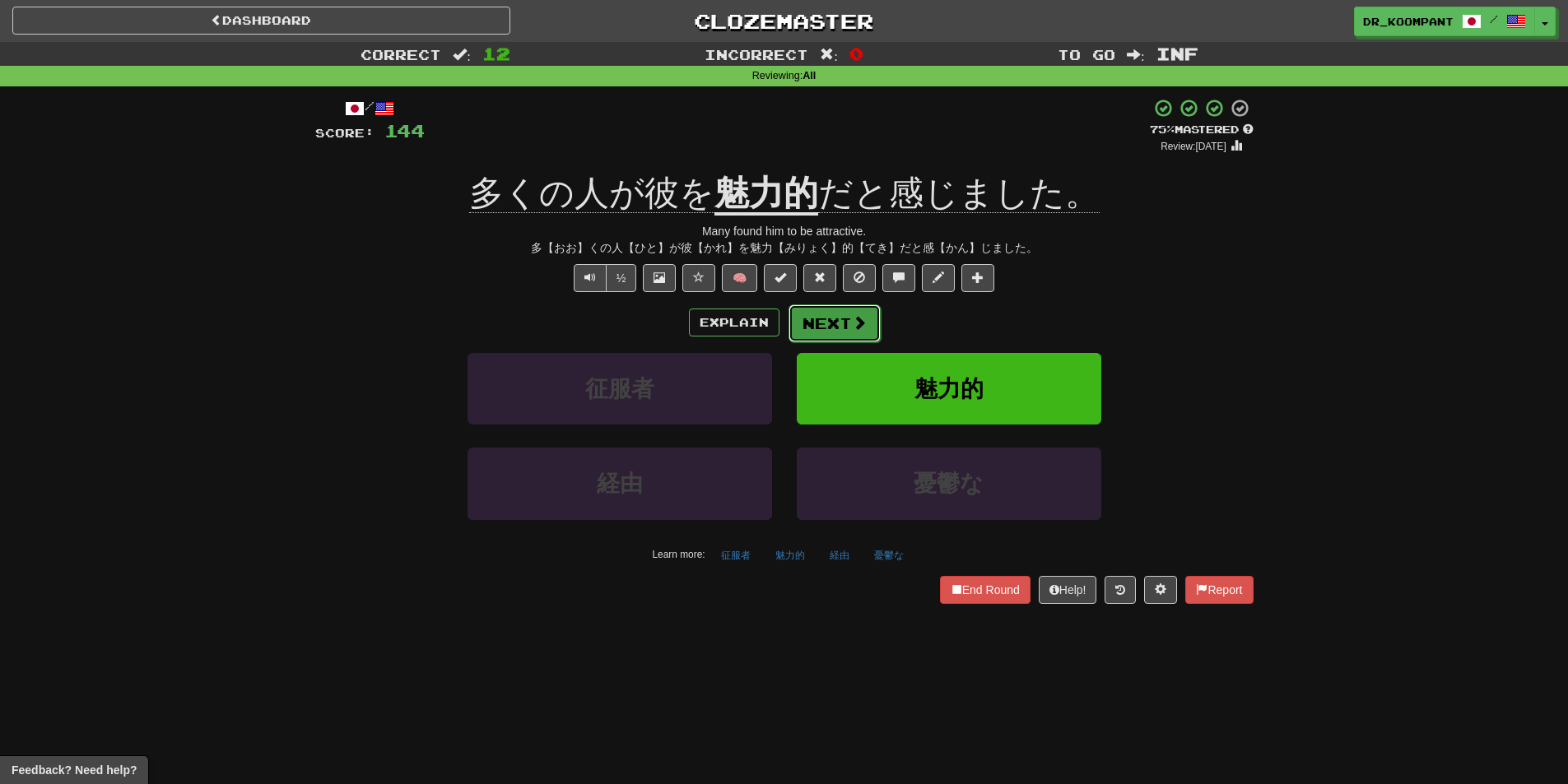
click at [844, 328] on button "Next" at bounding box center [834, 323] width 92 height 38
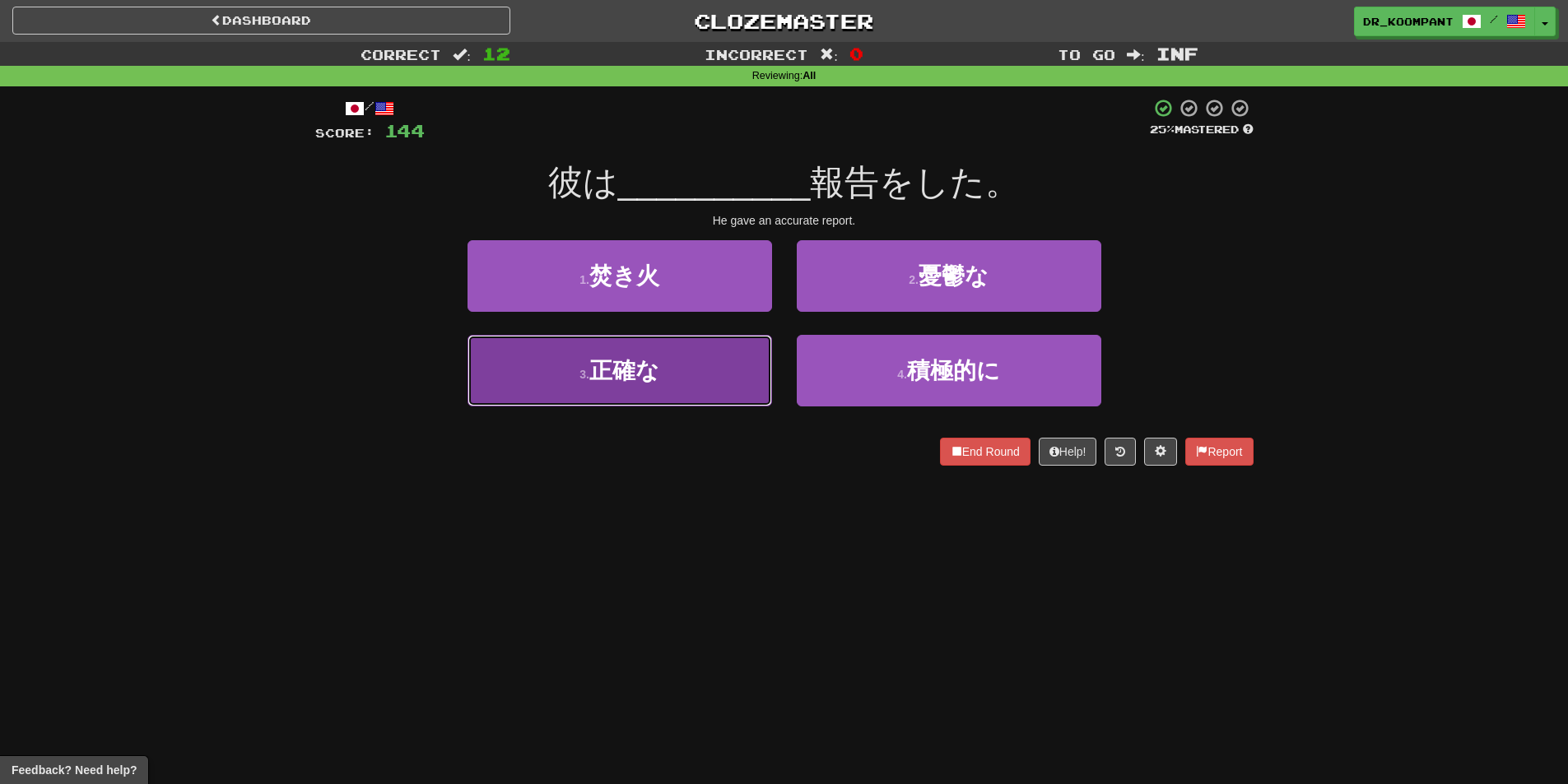
click at [748, 376] on button "3 . 正確な" at bounding box center [620, 371] width 304 height 71
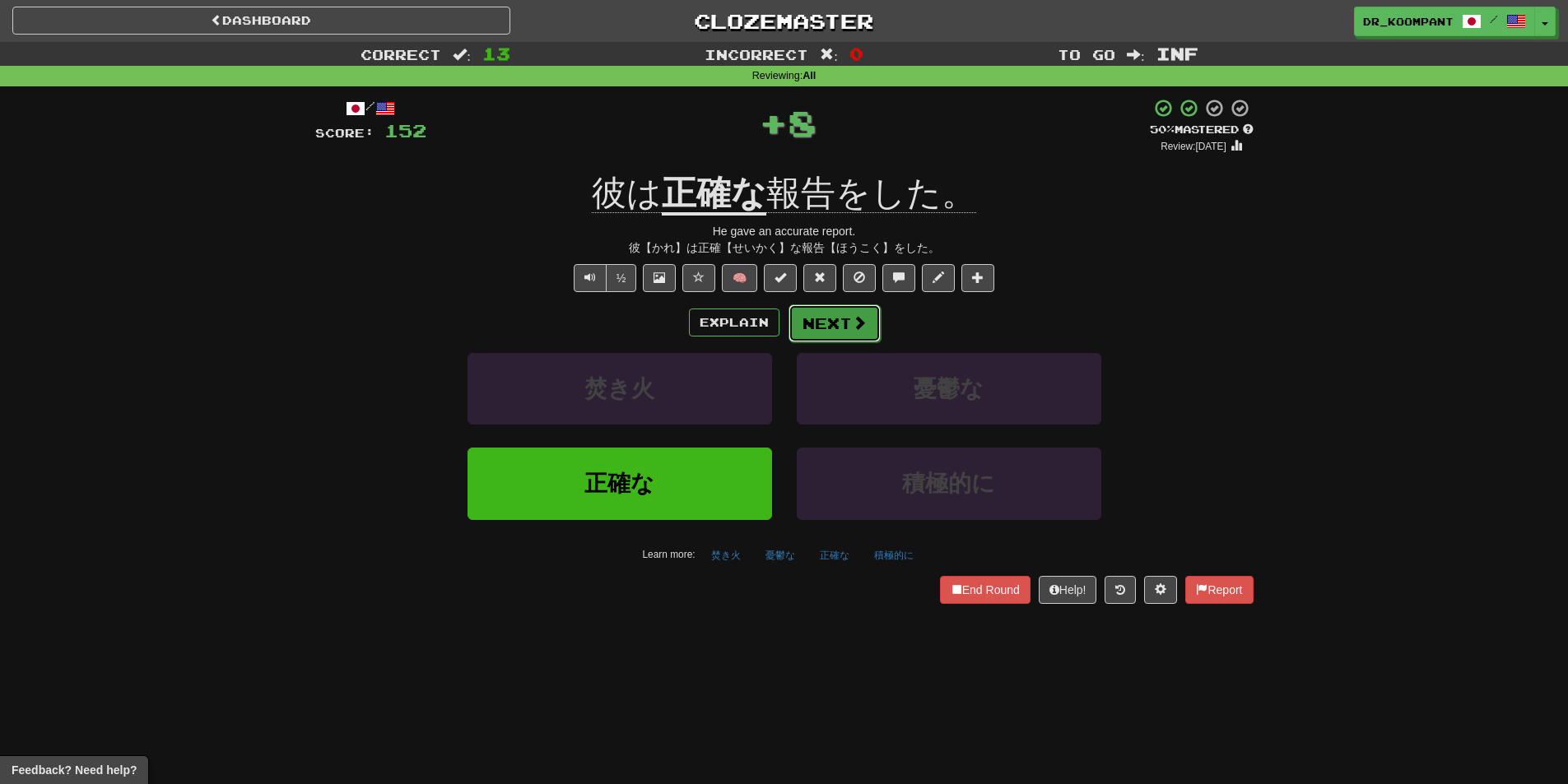
click at [848, 329] on button "Next" at bounding box center [834, 323] width 92 height 38
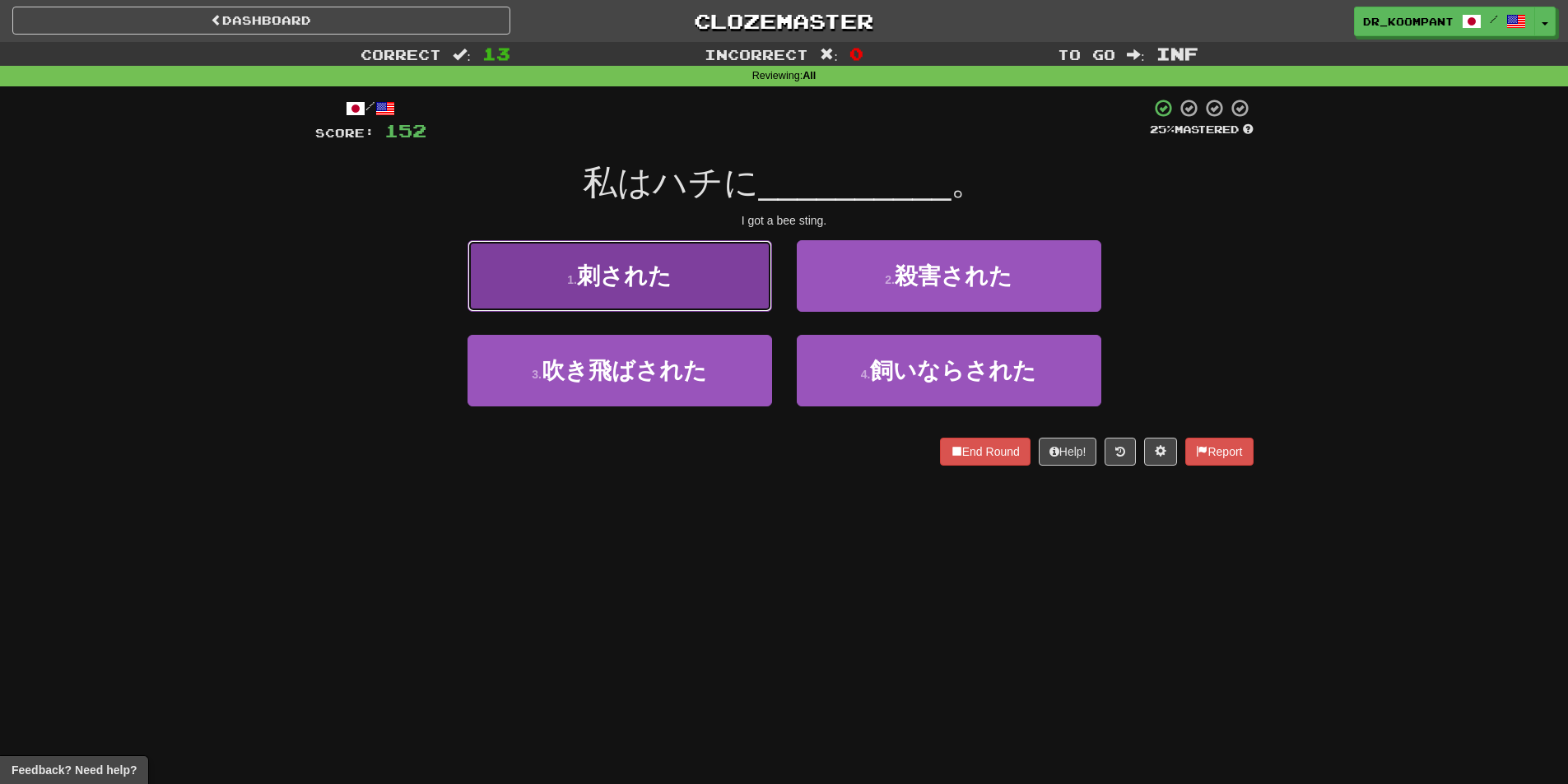
click at [721, 289] on button "1 . 刺された" at bounding box center [620, 276] width 304 height 71
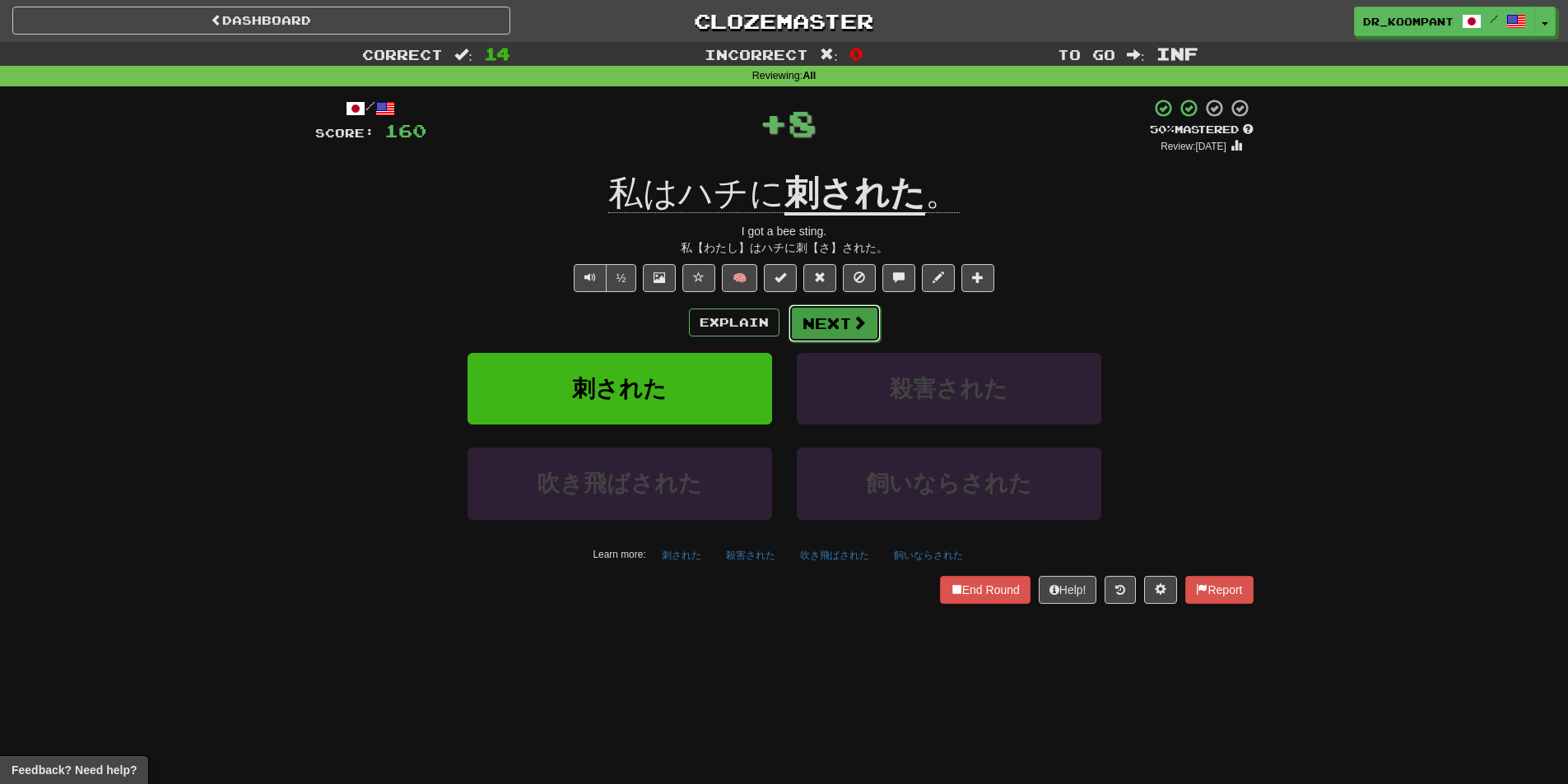
click at [845, 321] on button "Next" at bounding box center [834, 323] width 92 height 38
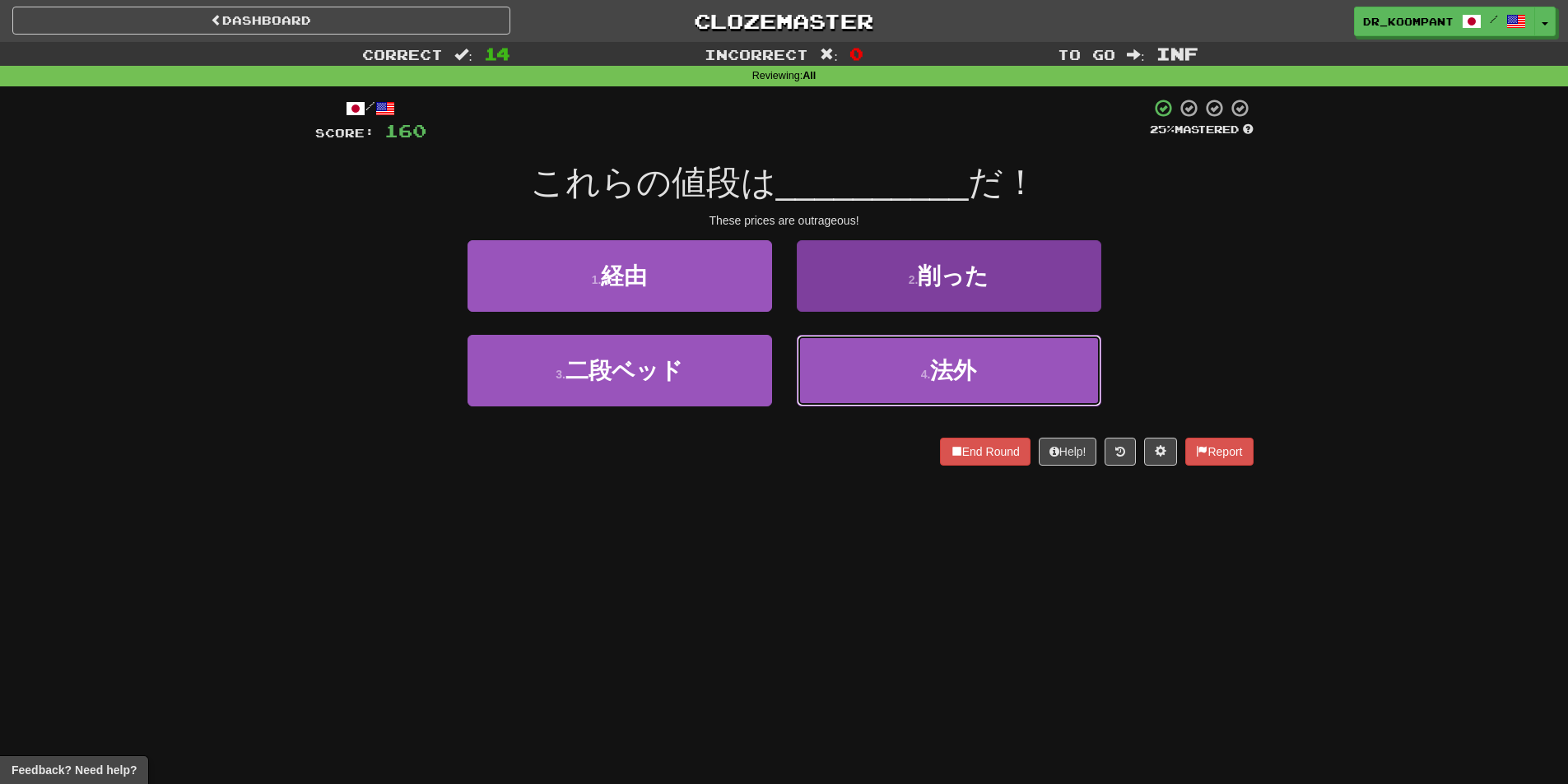
click at [841, 366] on button "4 . 法外" at bounding box center [948, 371] width 304 height 71
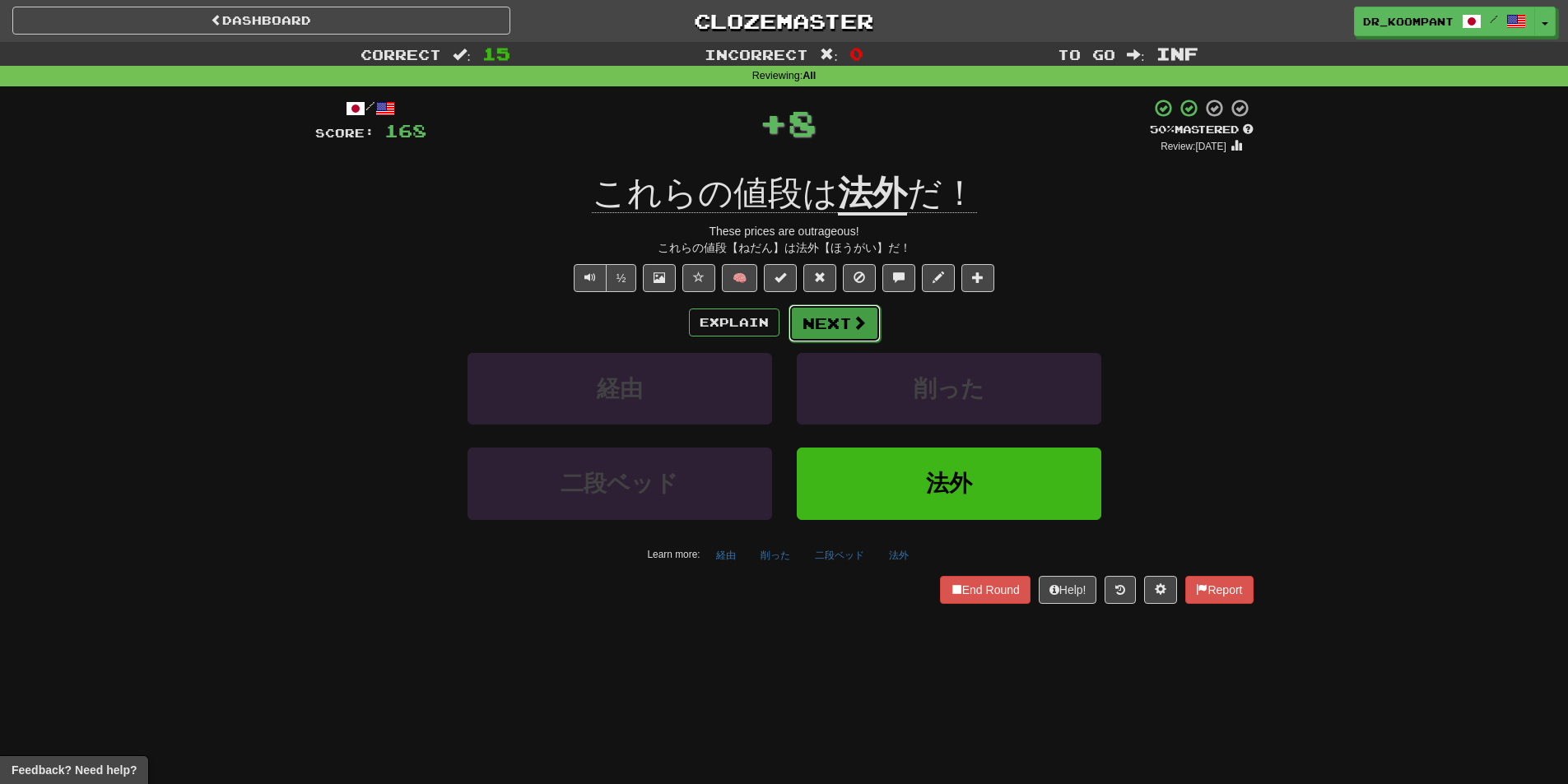
click at [833, 325] on button "Next" at bounding box center [834, 323] width 92 height 38
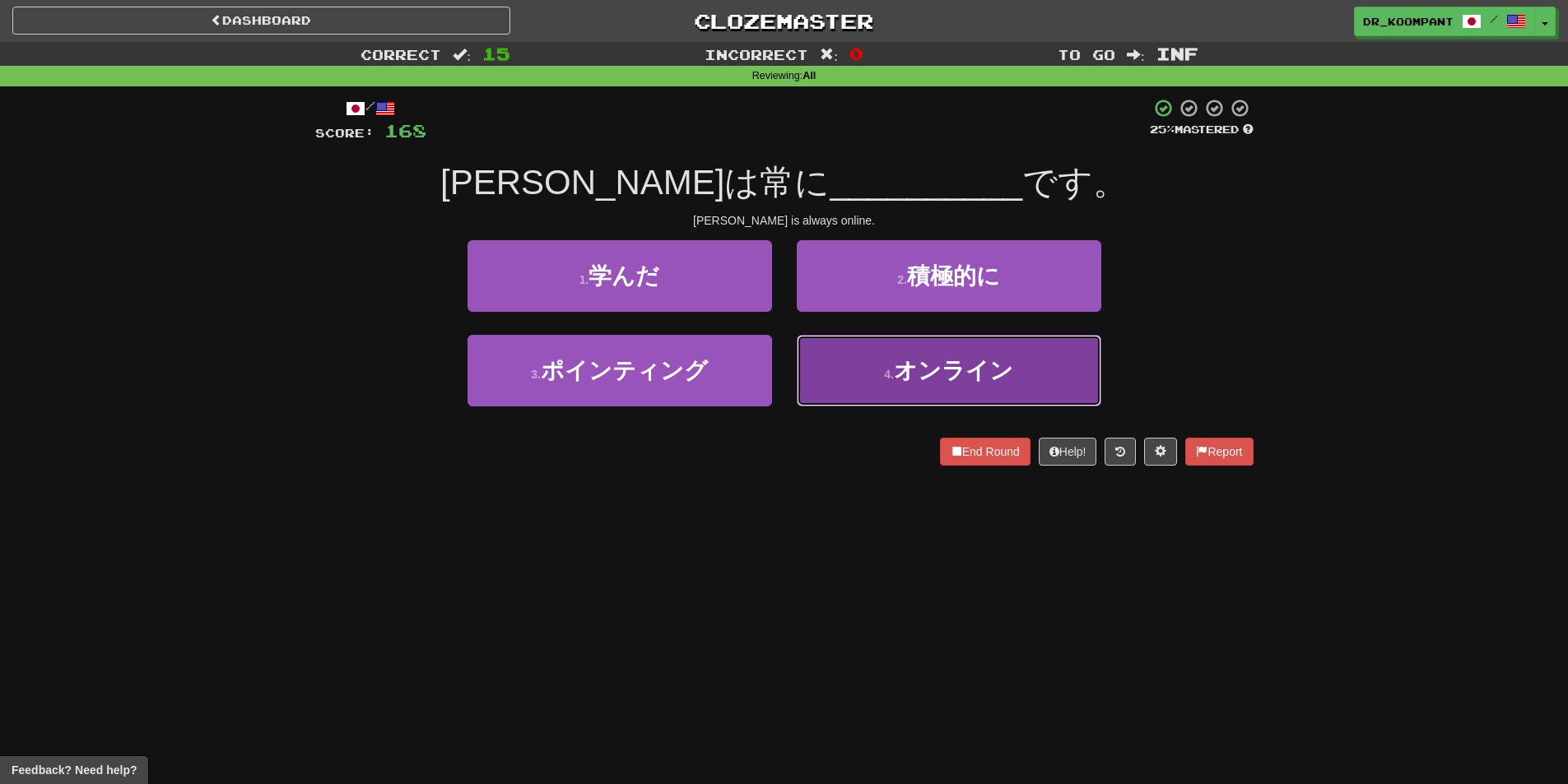
click at [859, 347] on button "4 . オンライン" at bounding box center [948, 371] width 304 height 71
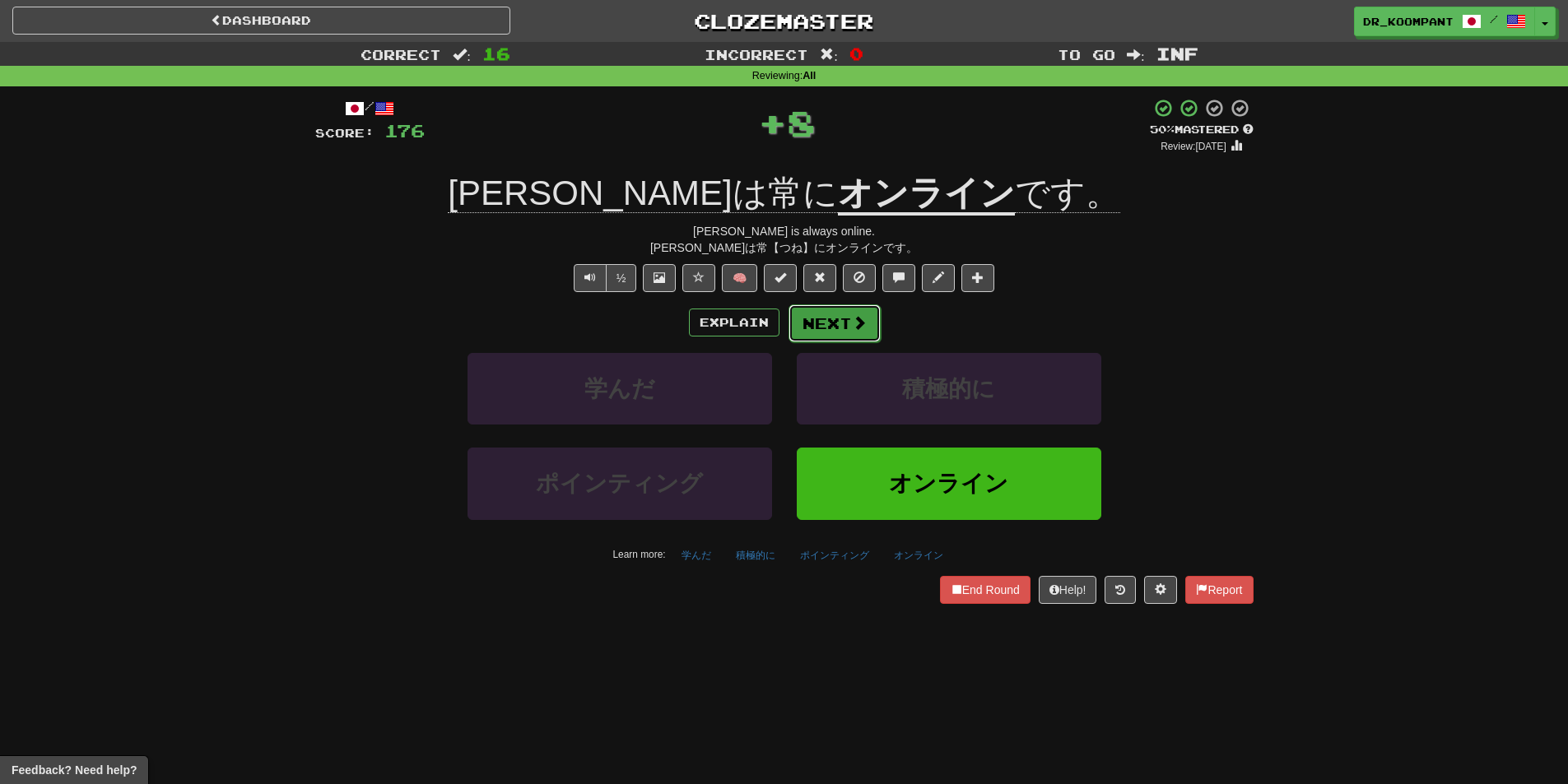
click at [841, 317] on button "Next" at bounding box center [834, 323] width 92 height 38
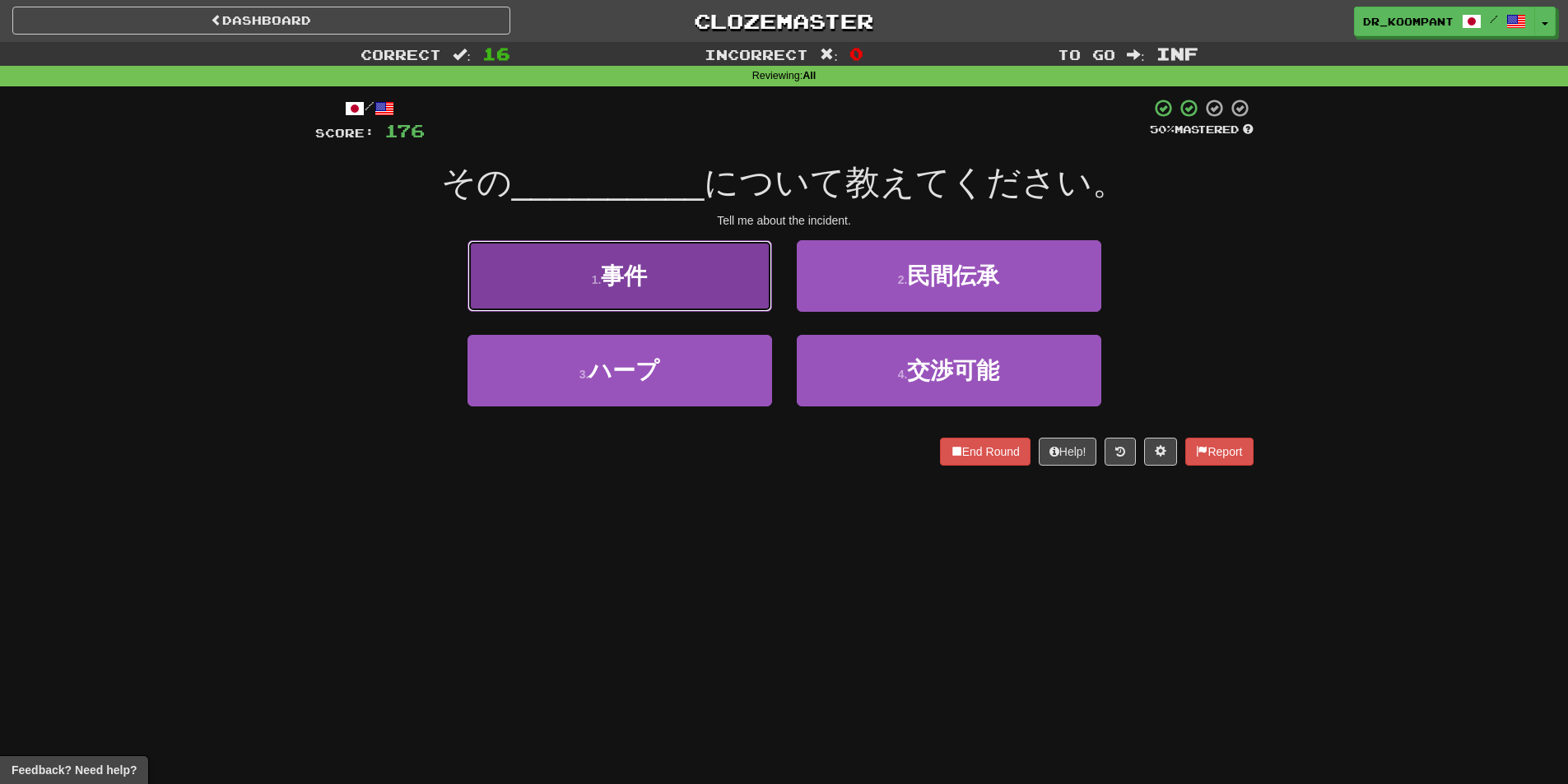
click at [707, 300] on button "1 . 事件" at bounding box center [620, 276] width 304 height 71
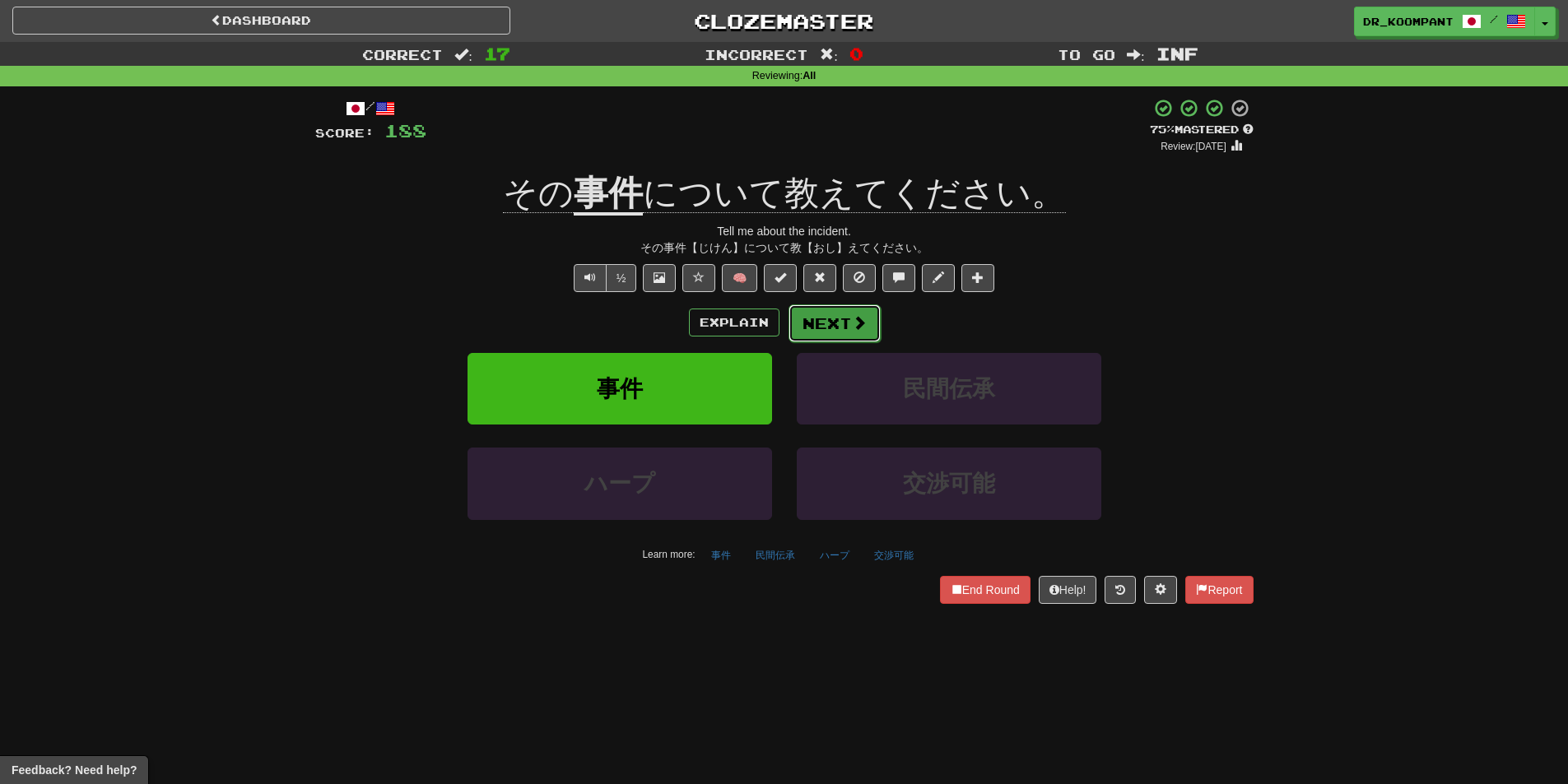
click at [810, 313] on button "Next" at bounding box center [834, 323] width 92 height 38
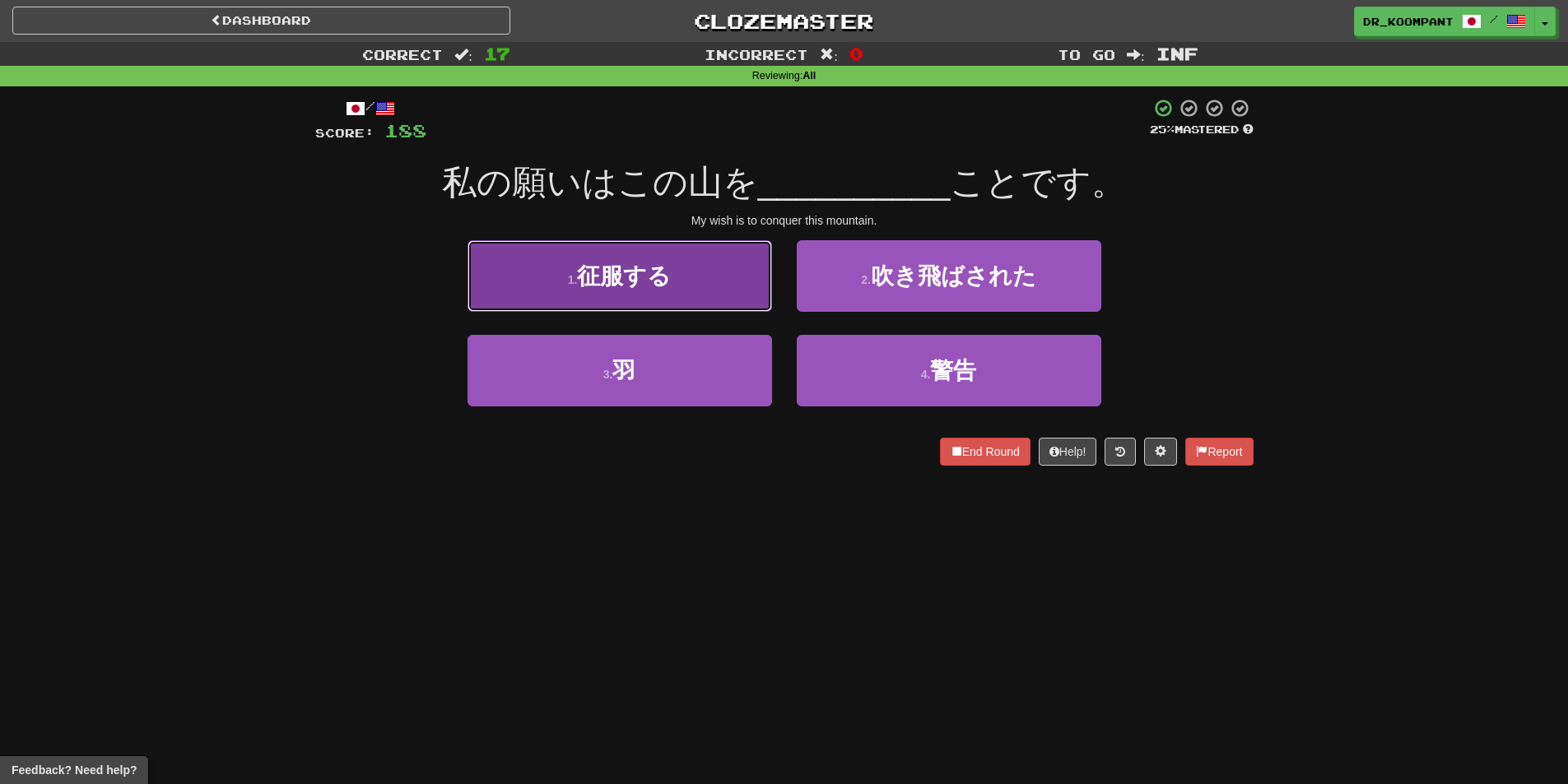
click at [631, 293] on button "1 . 征服する" at bounding box center [620, 276] width 304 height 71
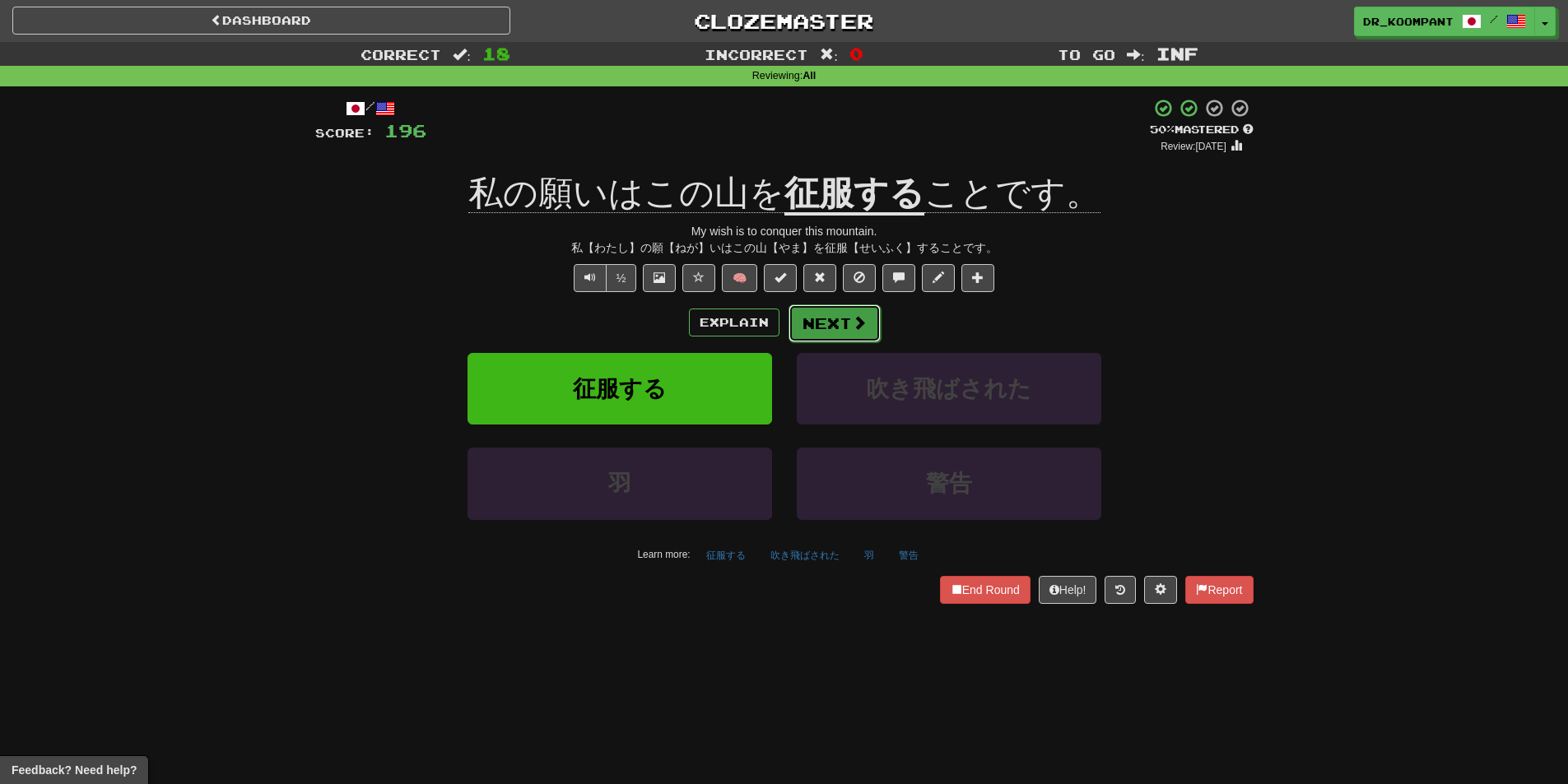
click at [868, 319] on button "Next" at bounding box center [834, 323] width 92 height 38
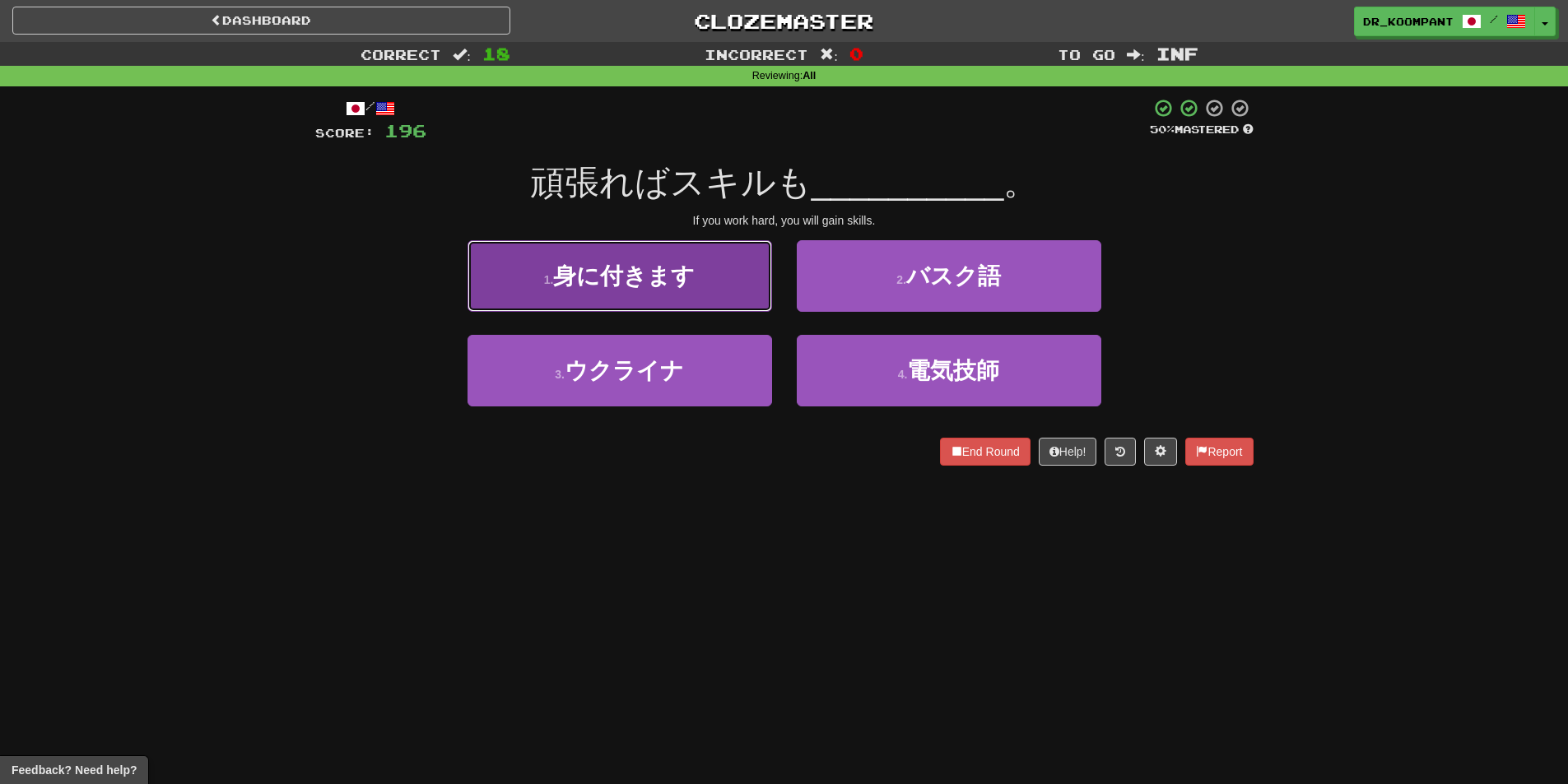
click at [643, 285] on span "身に付きます" at bounding box center [623, 276] width 142 height 26
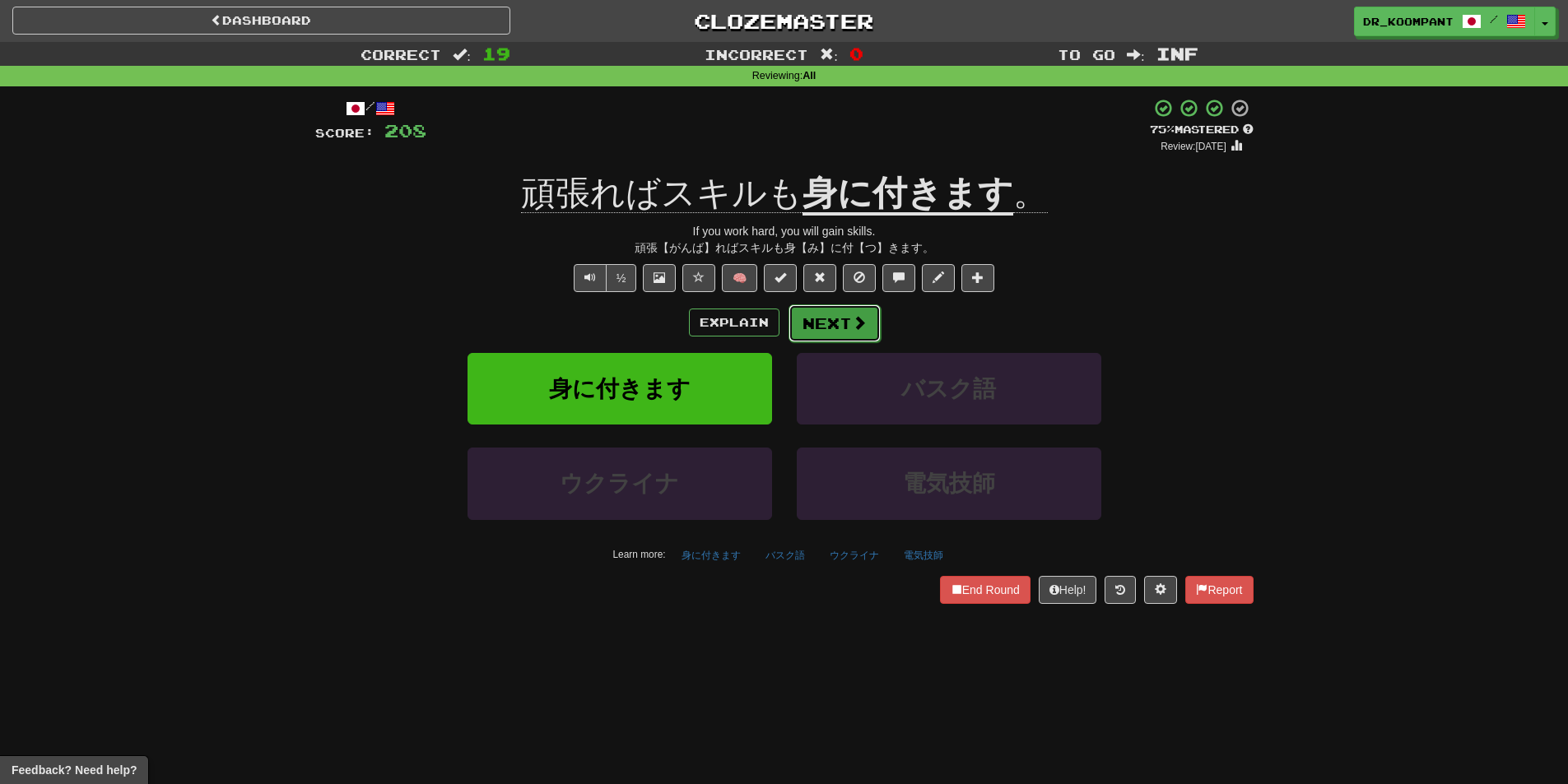
click at [852, 322] on span at bounding box center [859, 322] width 15 height 15
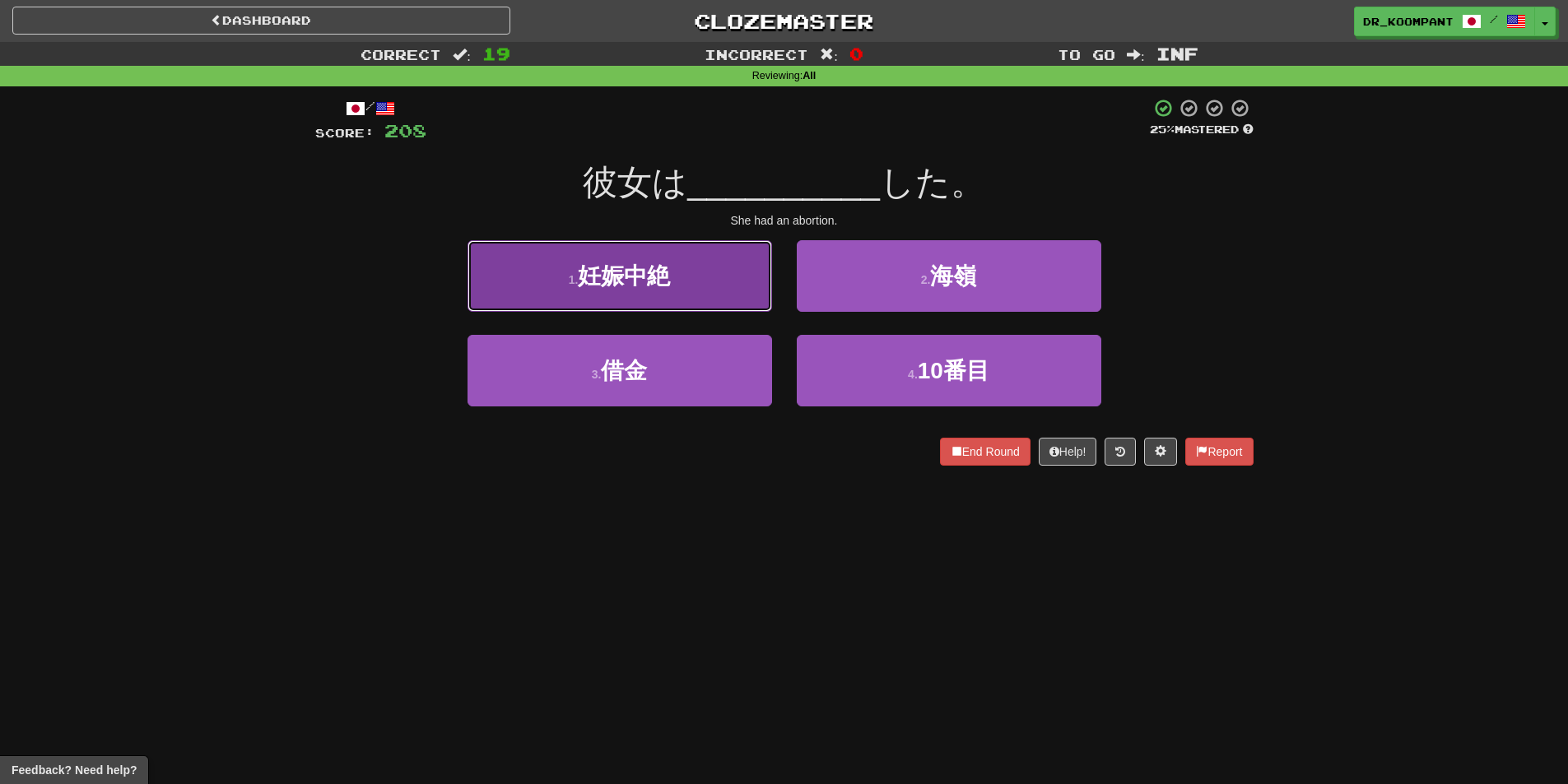
click at [720, 296] on button "1 . 妊娠中絶" at bounding box center [620, 276] width 304 height 71
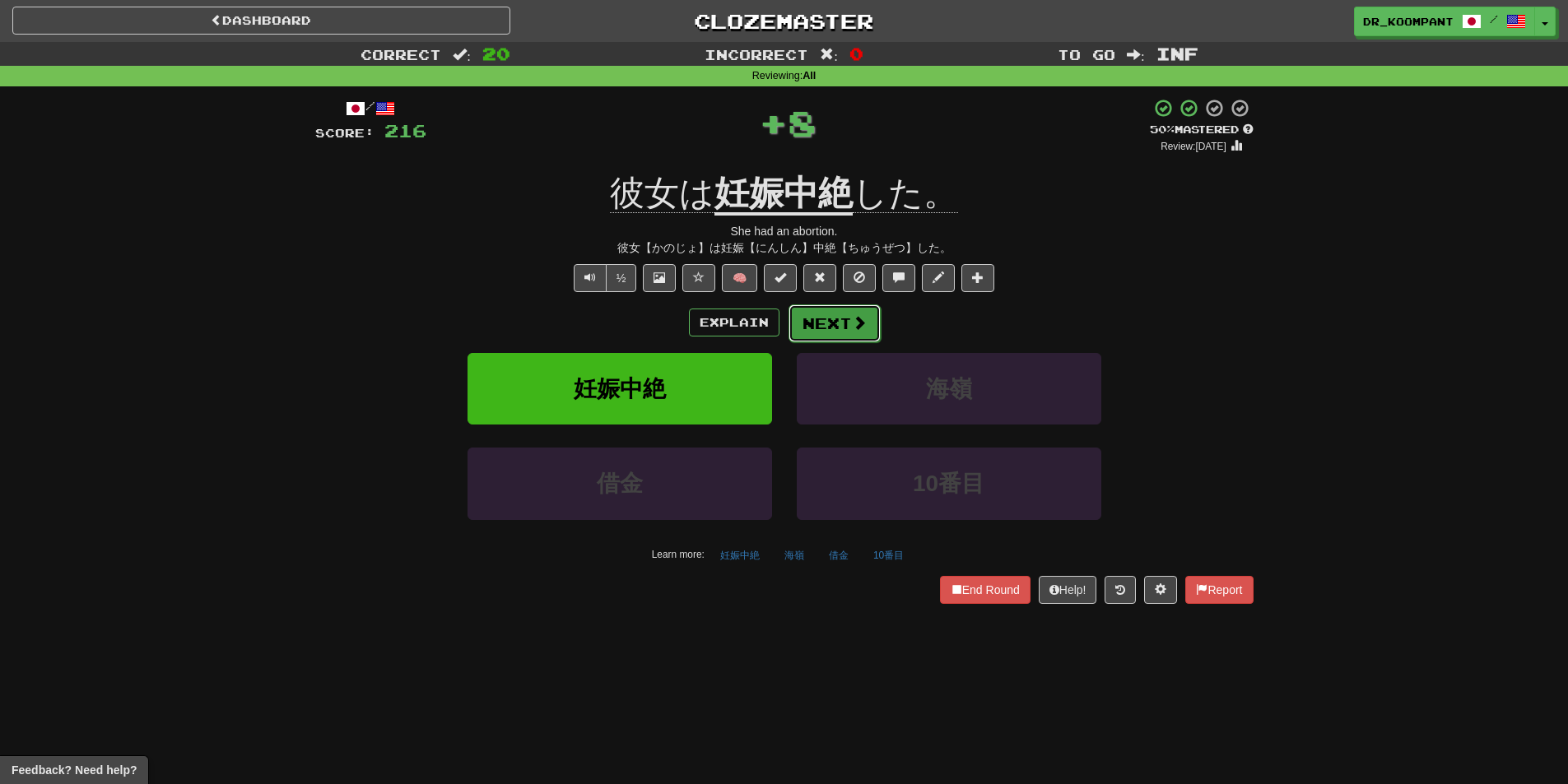
click at [861, 329] on span at bounding box center [859, 322] width 15 height 15
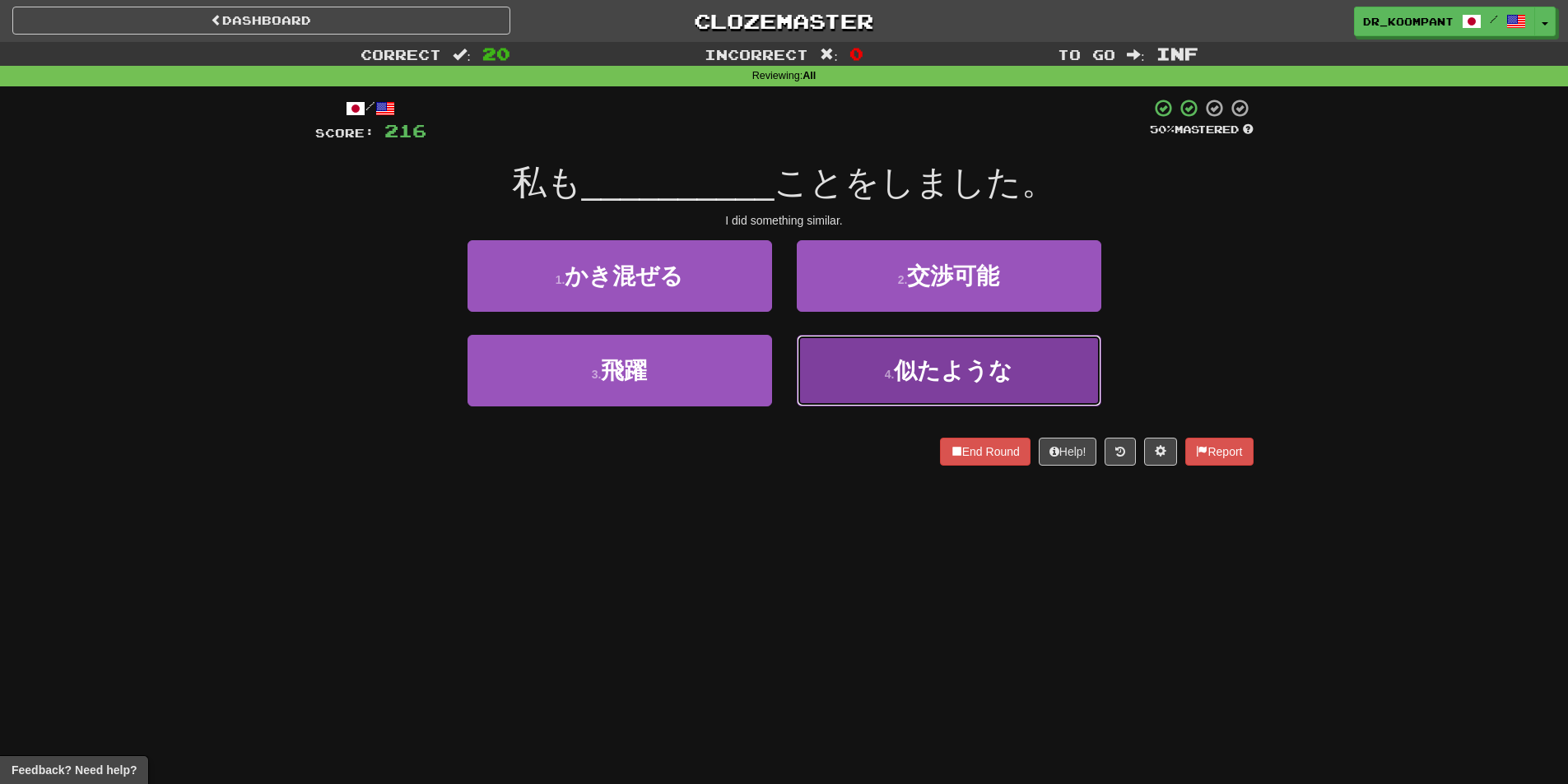
click at [911, 360] on span "似たような" at bounding box center [953, 371] width 119 height 26
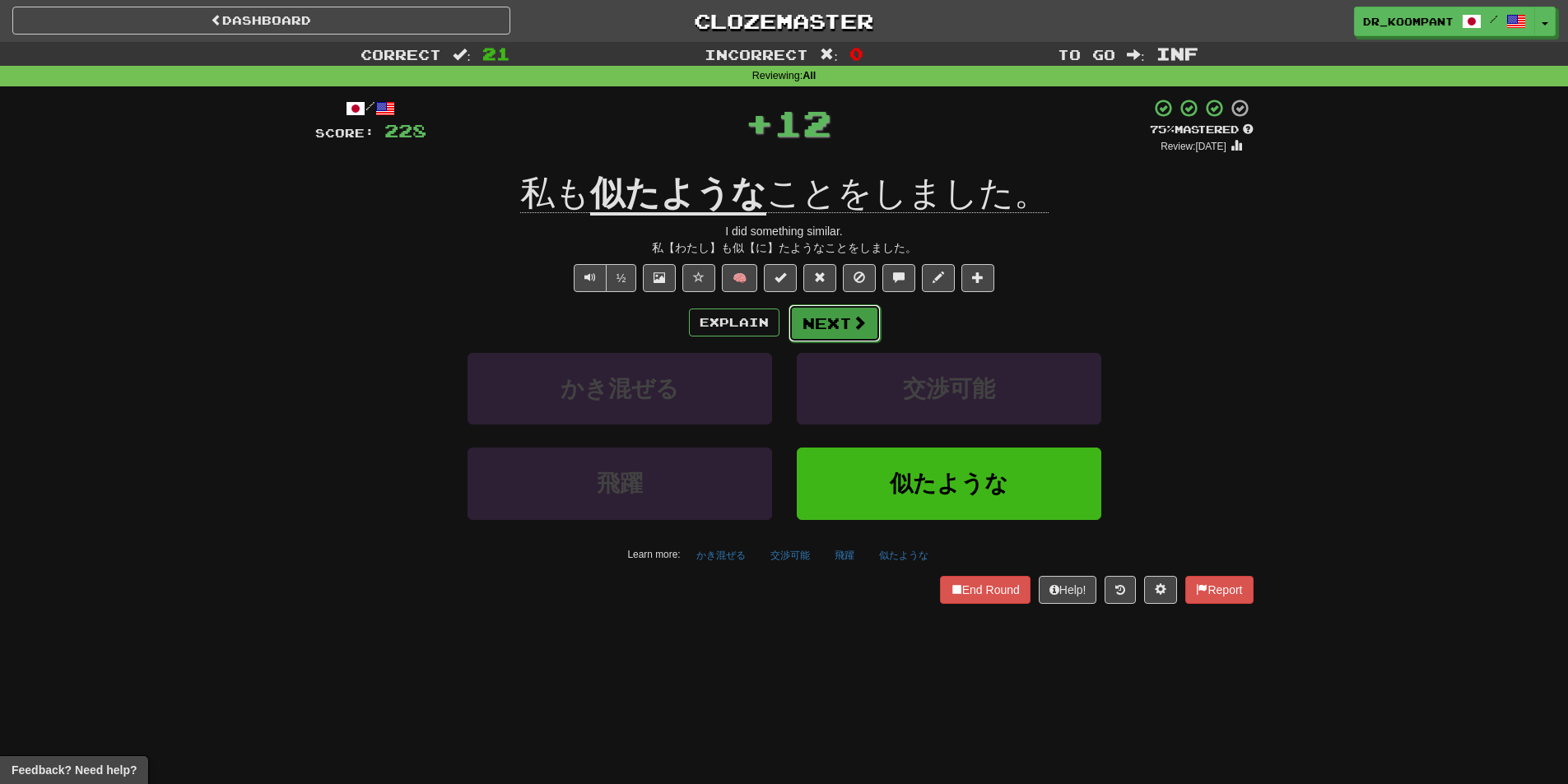
click at [856, 324] on span at bounding box center [859, 322] width 15 height 15
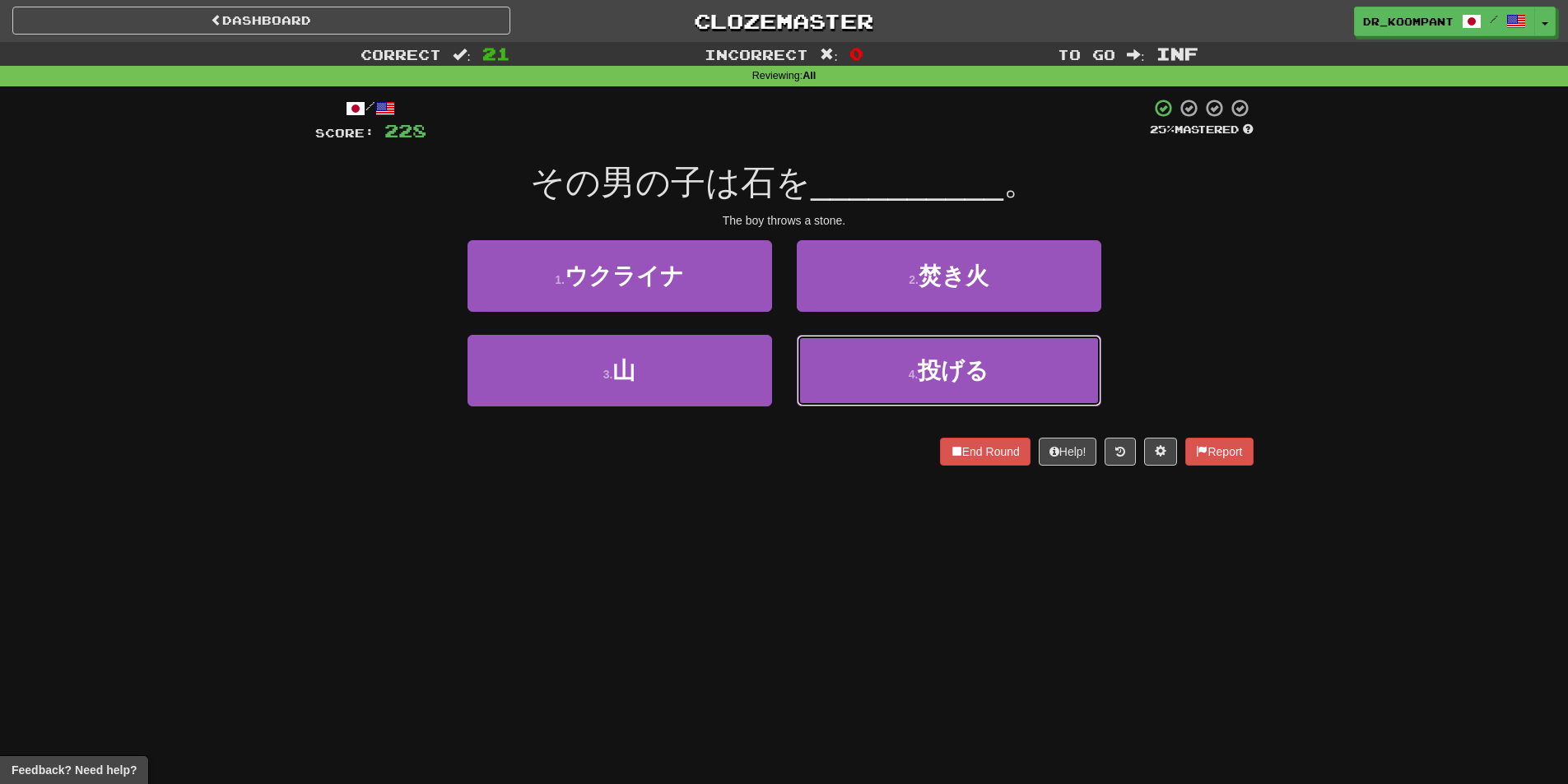
click at [838, 349] on button "4 . 投げる" at bounding box center [948, 371] width 304 height 71
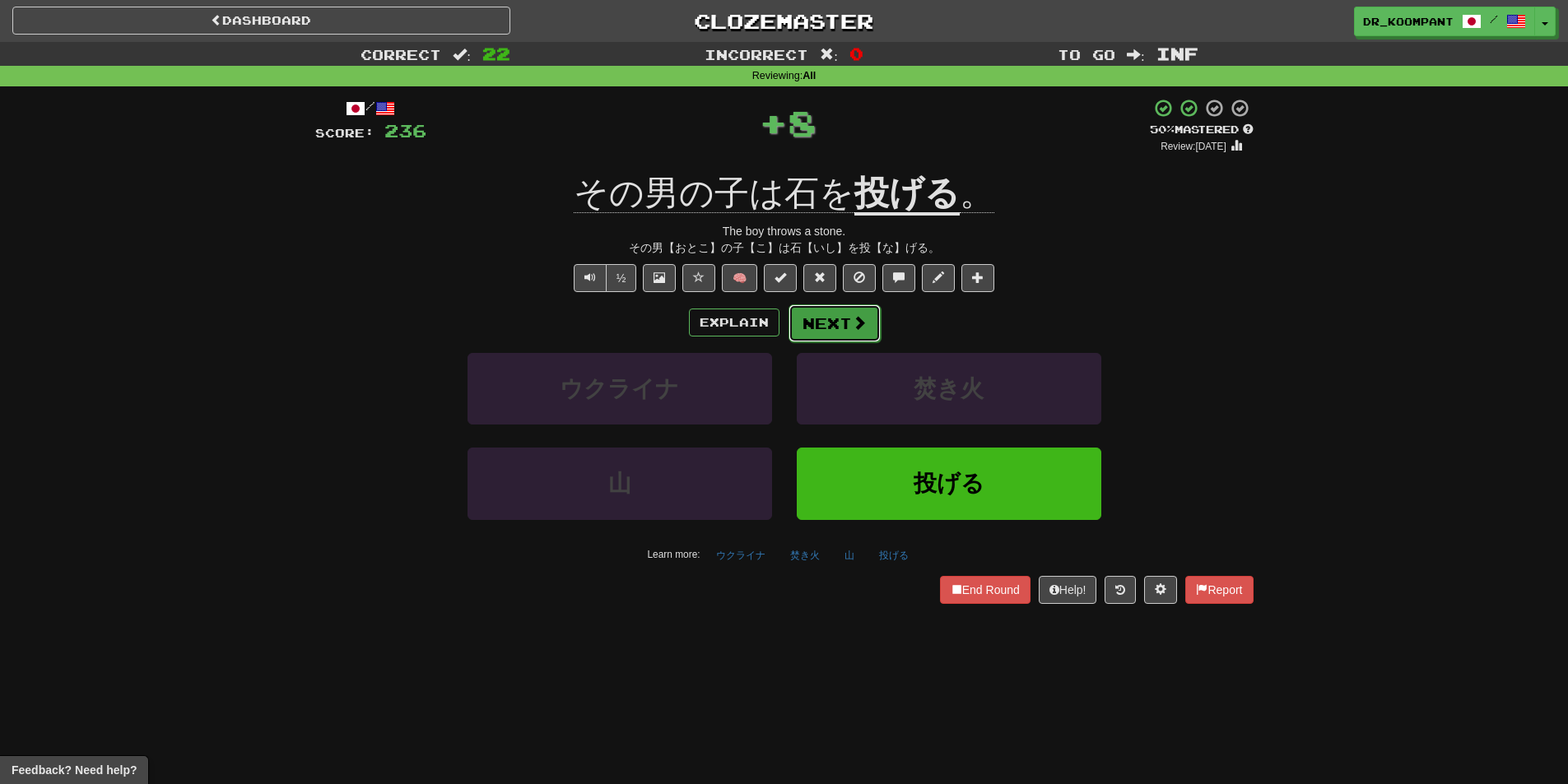
click at [828, 326] on button "Next" at bounding box center [834, 323] width 92 height 38
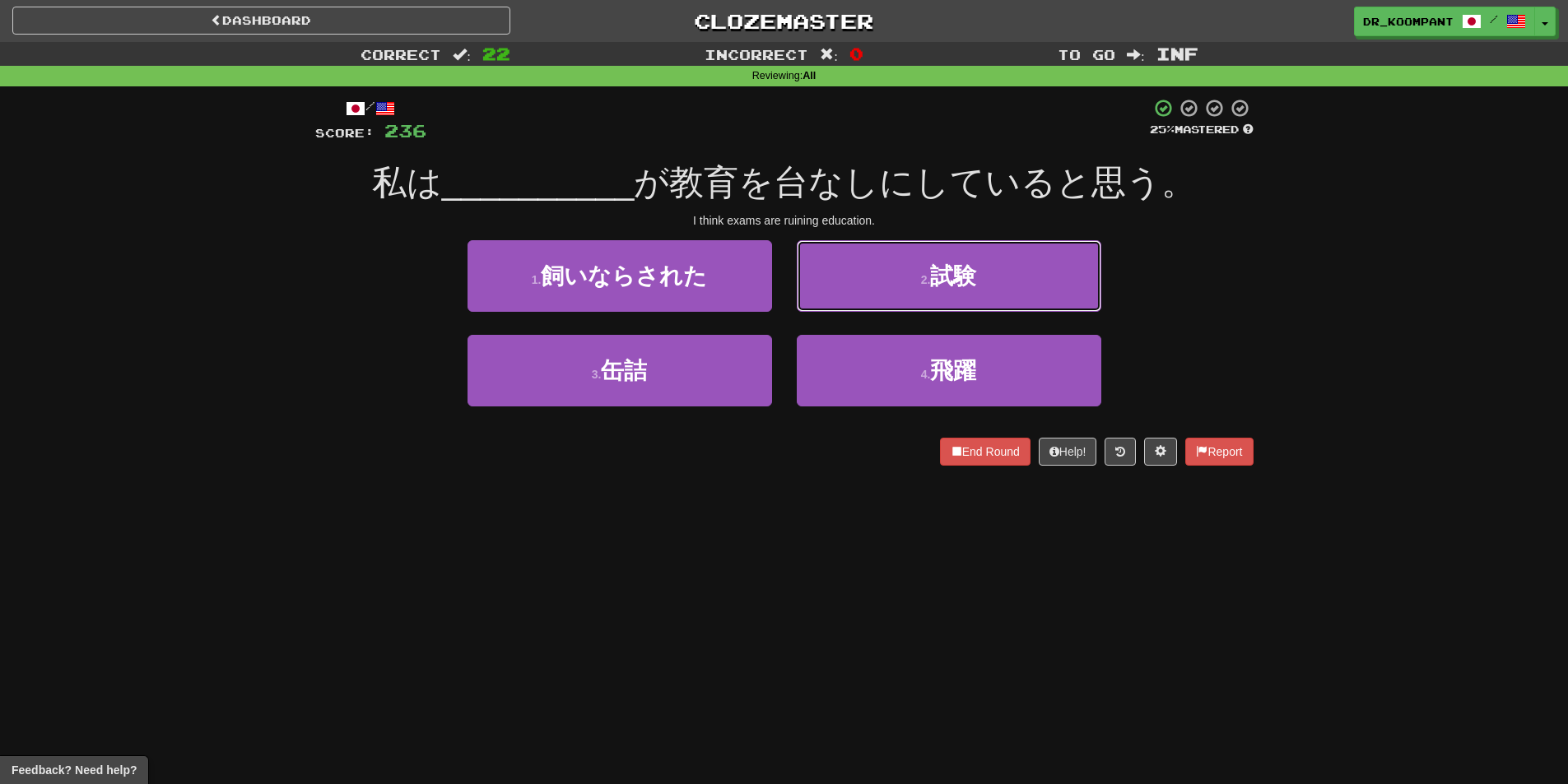
click at [912, 300] on button "2 . 試験" at bounding box center [948, 276] width 304 height 71
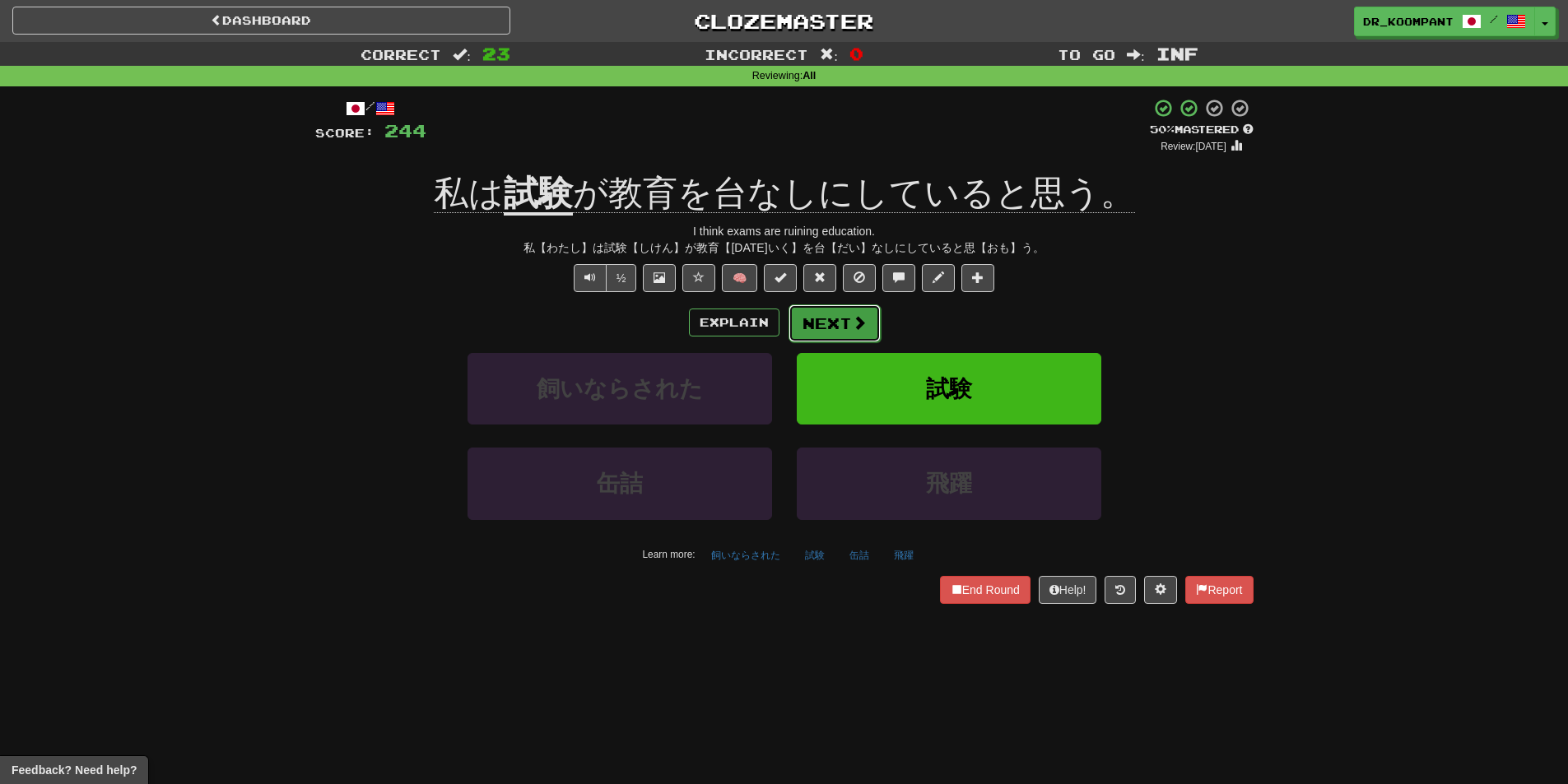
click at [838, 322] on button "Next" at bounding box center [834, 323] width 92 height 38
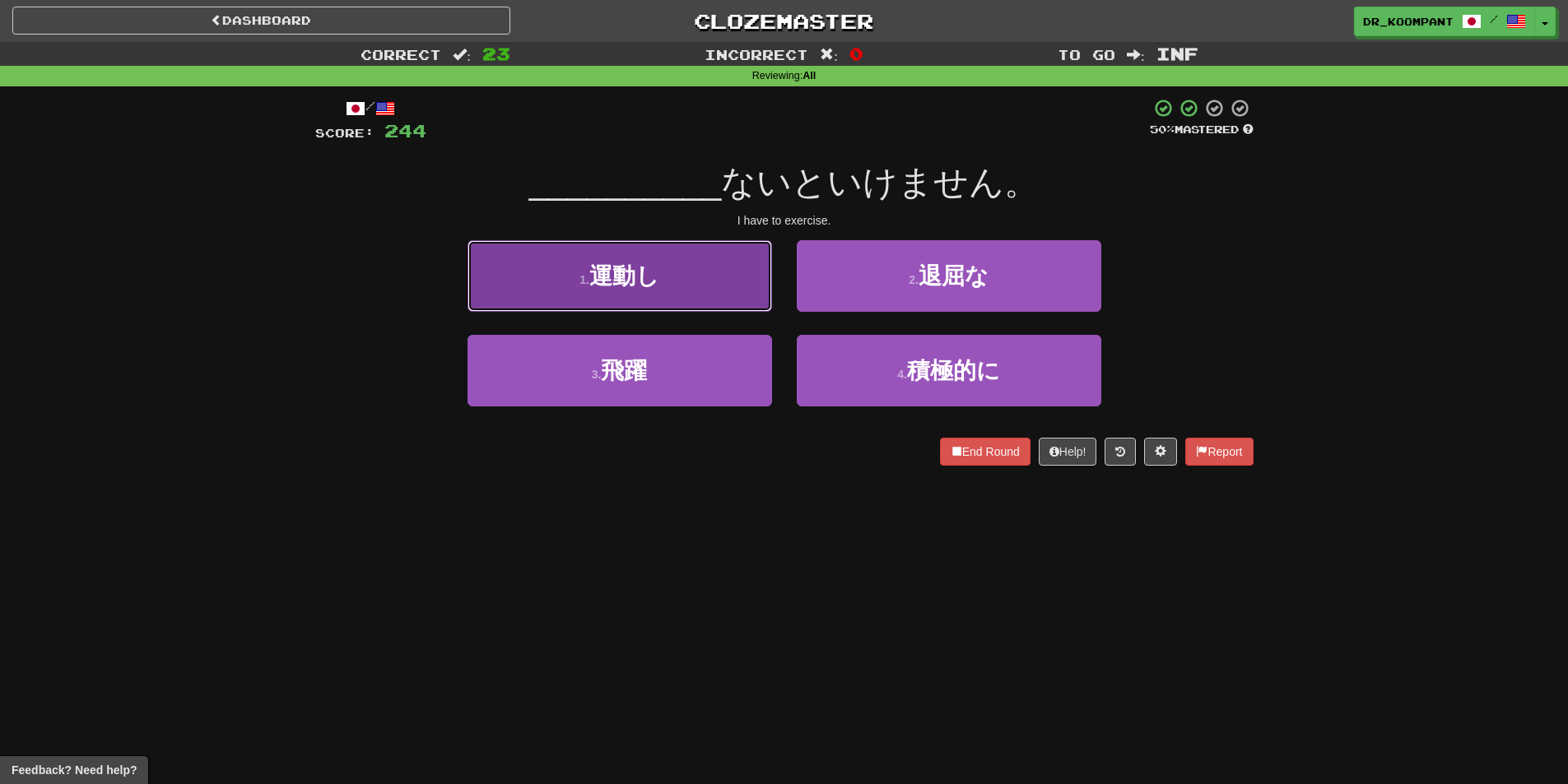
click at [709, 301] on button "1 . 運動し" at bounding box center [620, 276] width 304 height 71
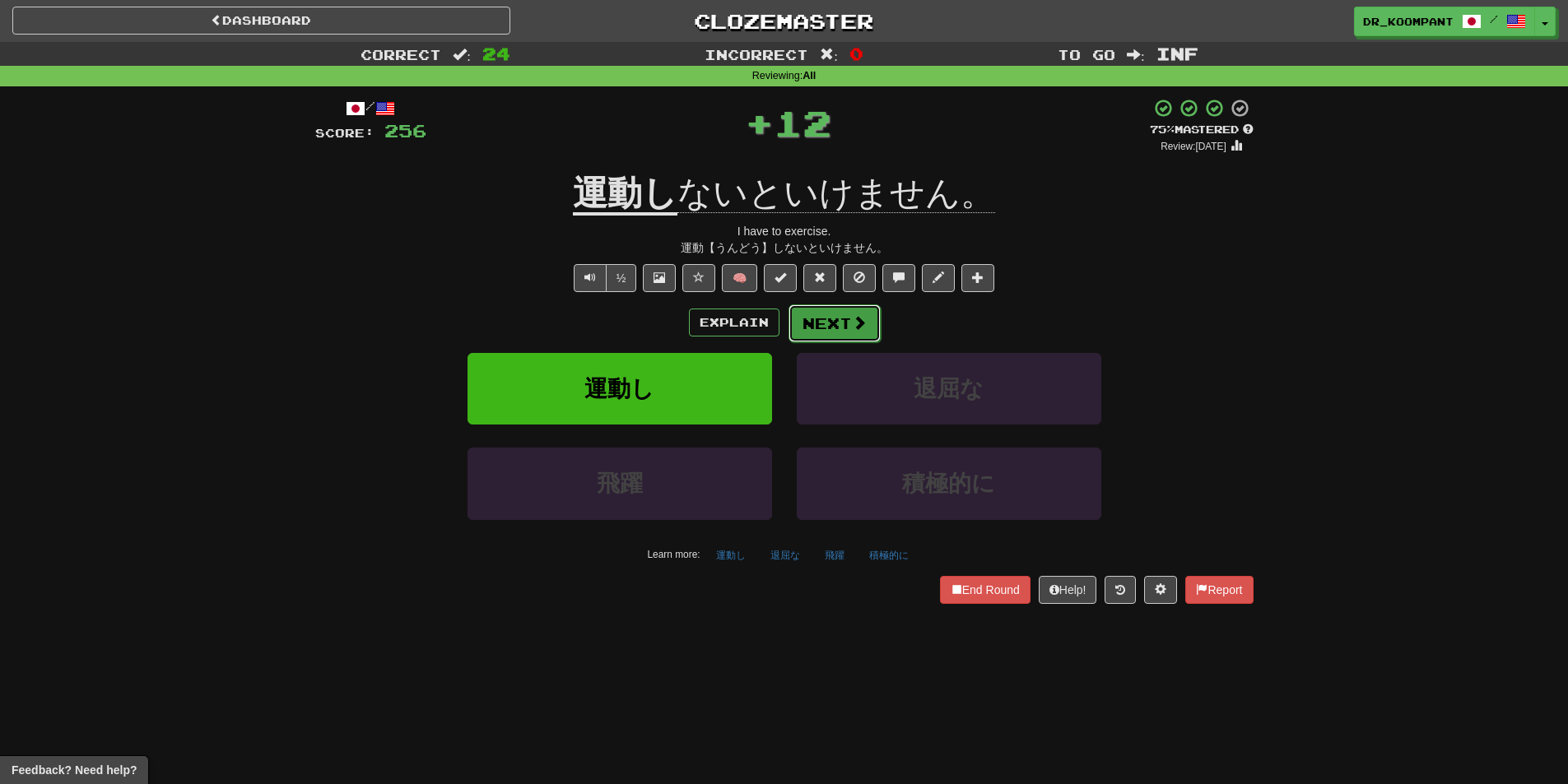
click at [848, 321] on button "Next" at bounding box center [834, 323] width 92 height 38
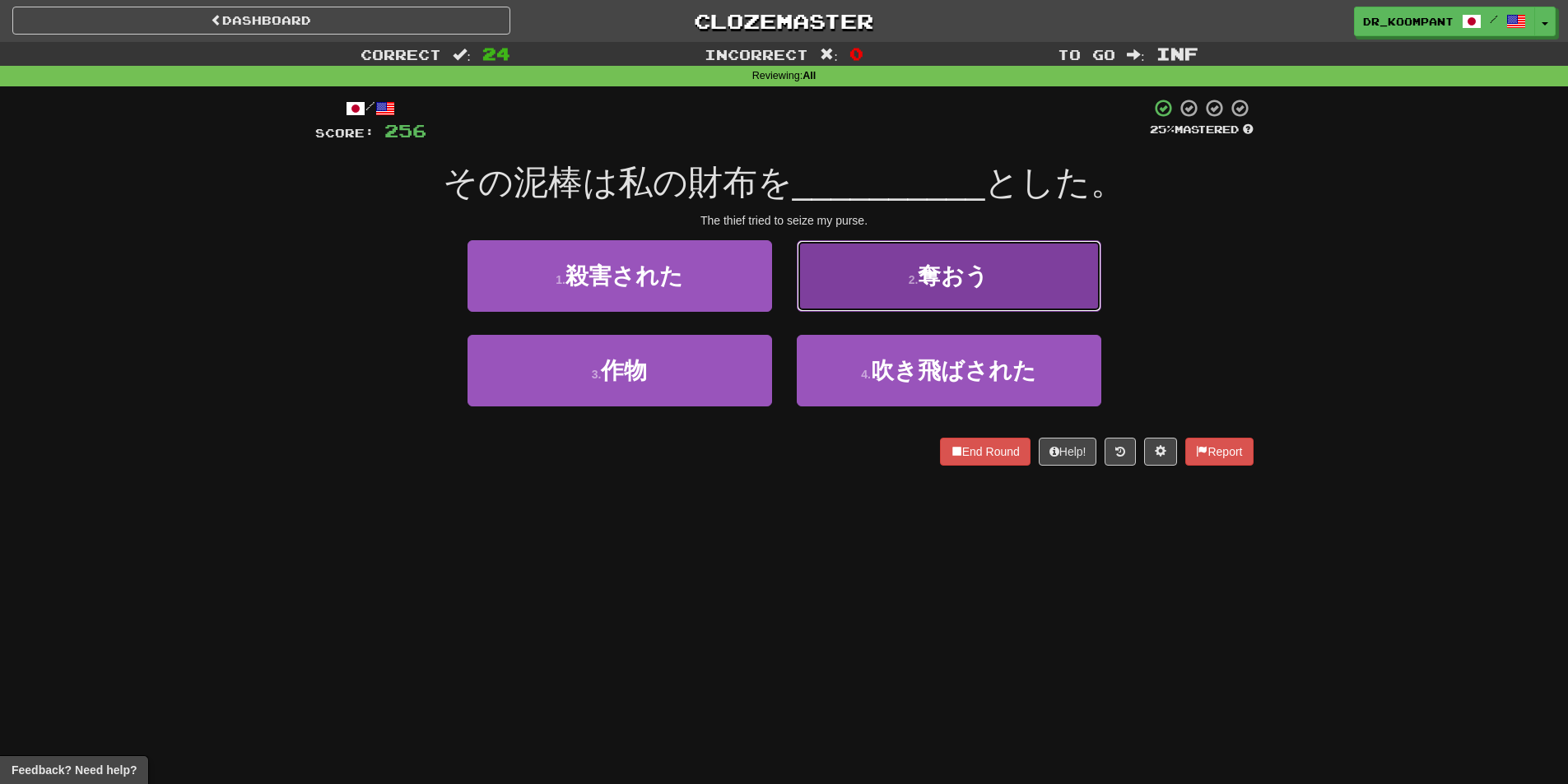
click at [893, 288] on button "2 . 奪おう" at bounding box center [948, 276] width 304 height 71
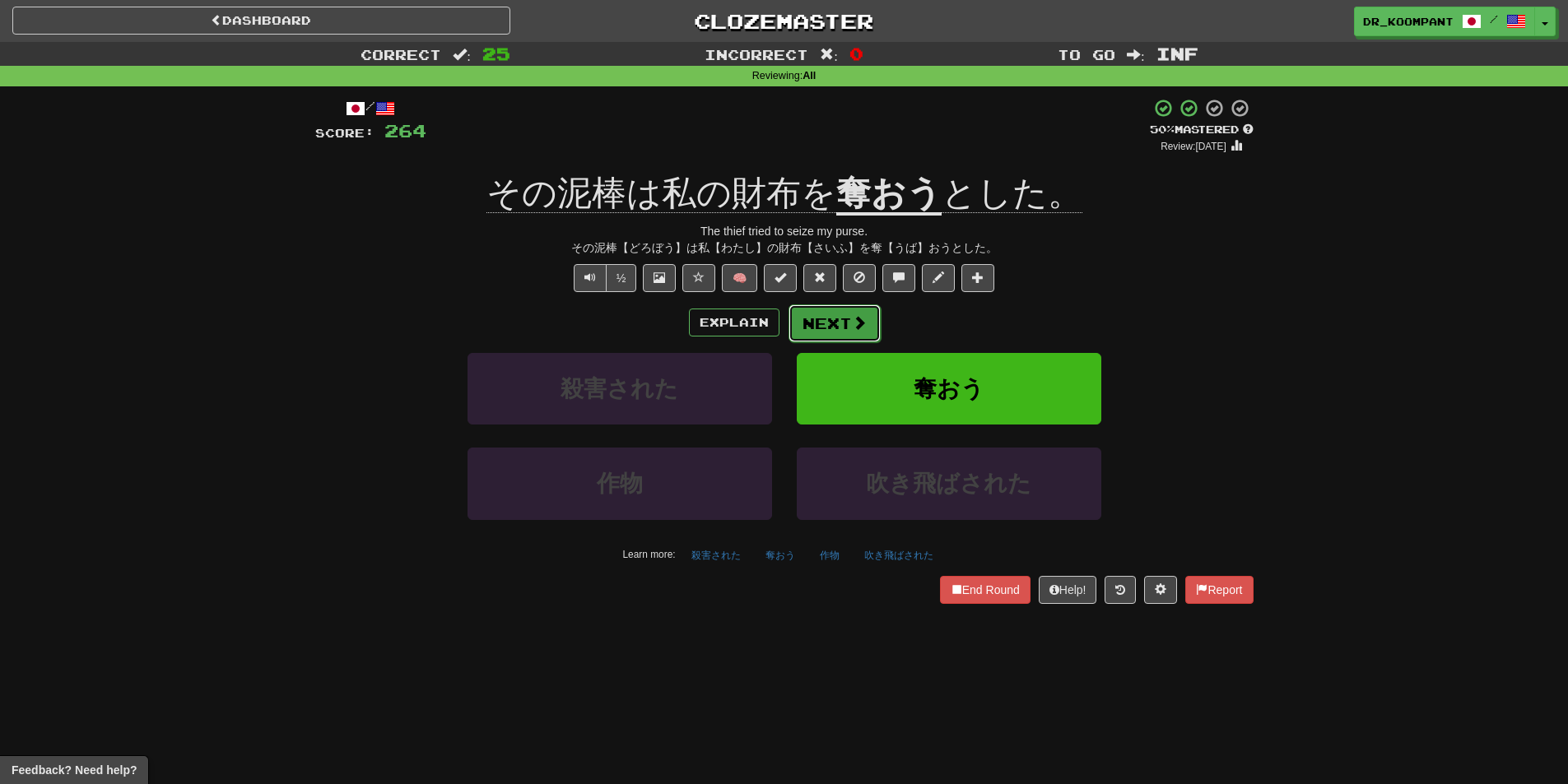
click at [858, 321] on span at bounding box center [859, 322] width 15 height 15
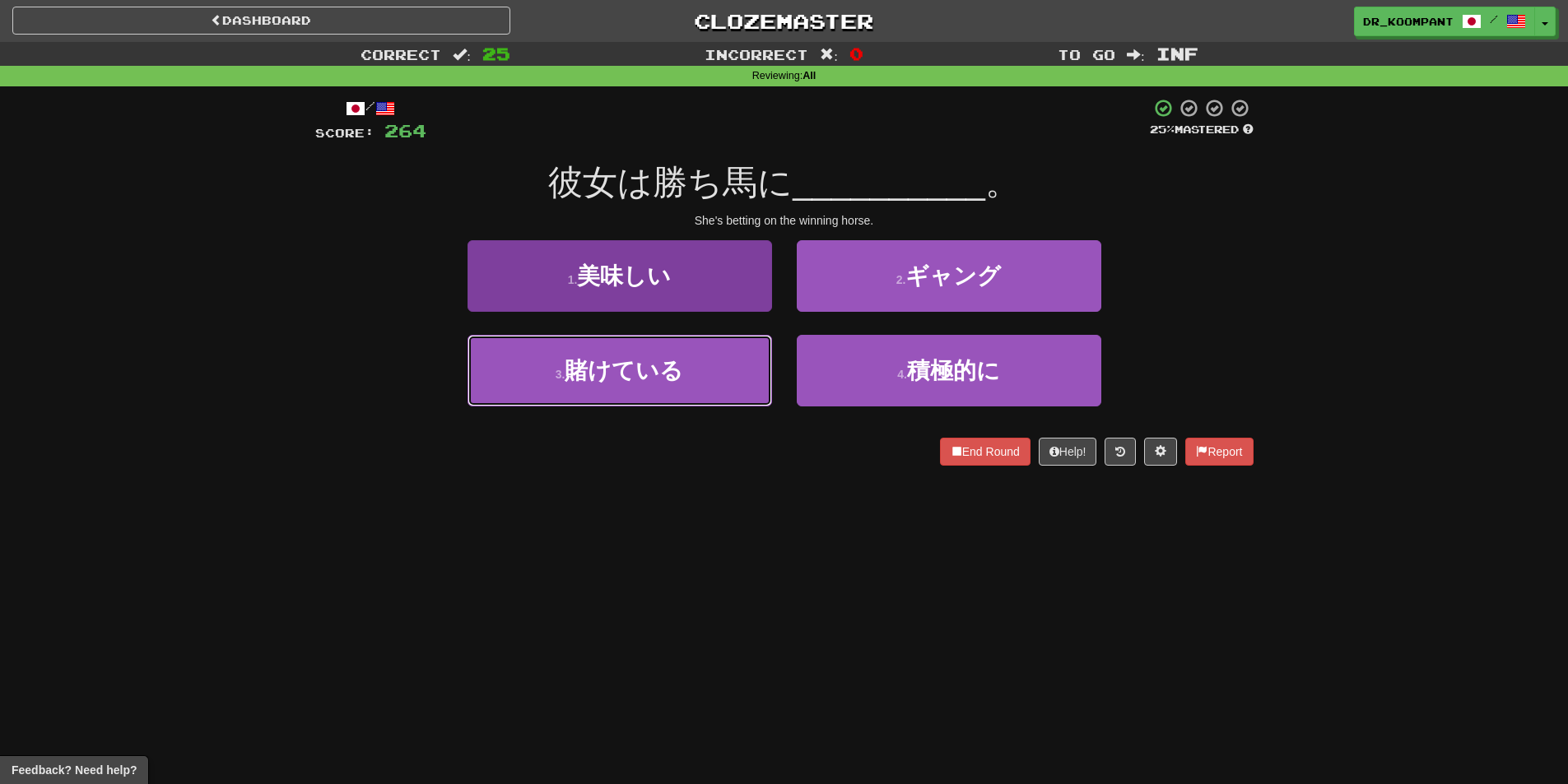
click at [695, 379] on button "3 . 賭けている" at bounding box center [620, 371] width 304 height 71
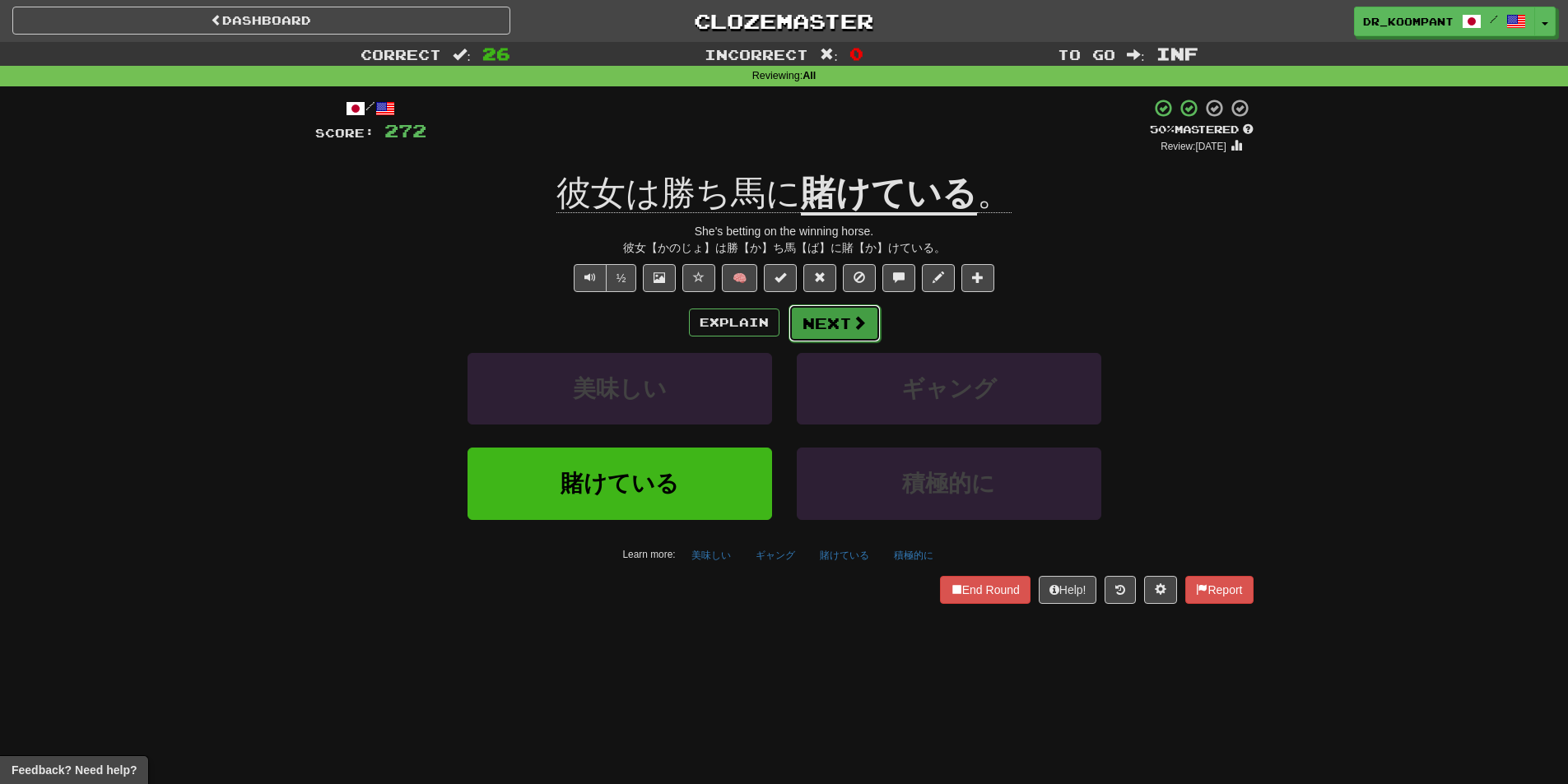
click at [841, 325] on button "Next" at bounding box center [834, 323] width 92 height 38
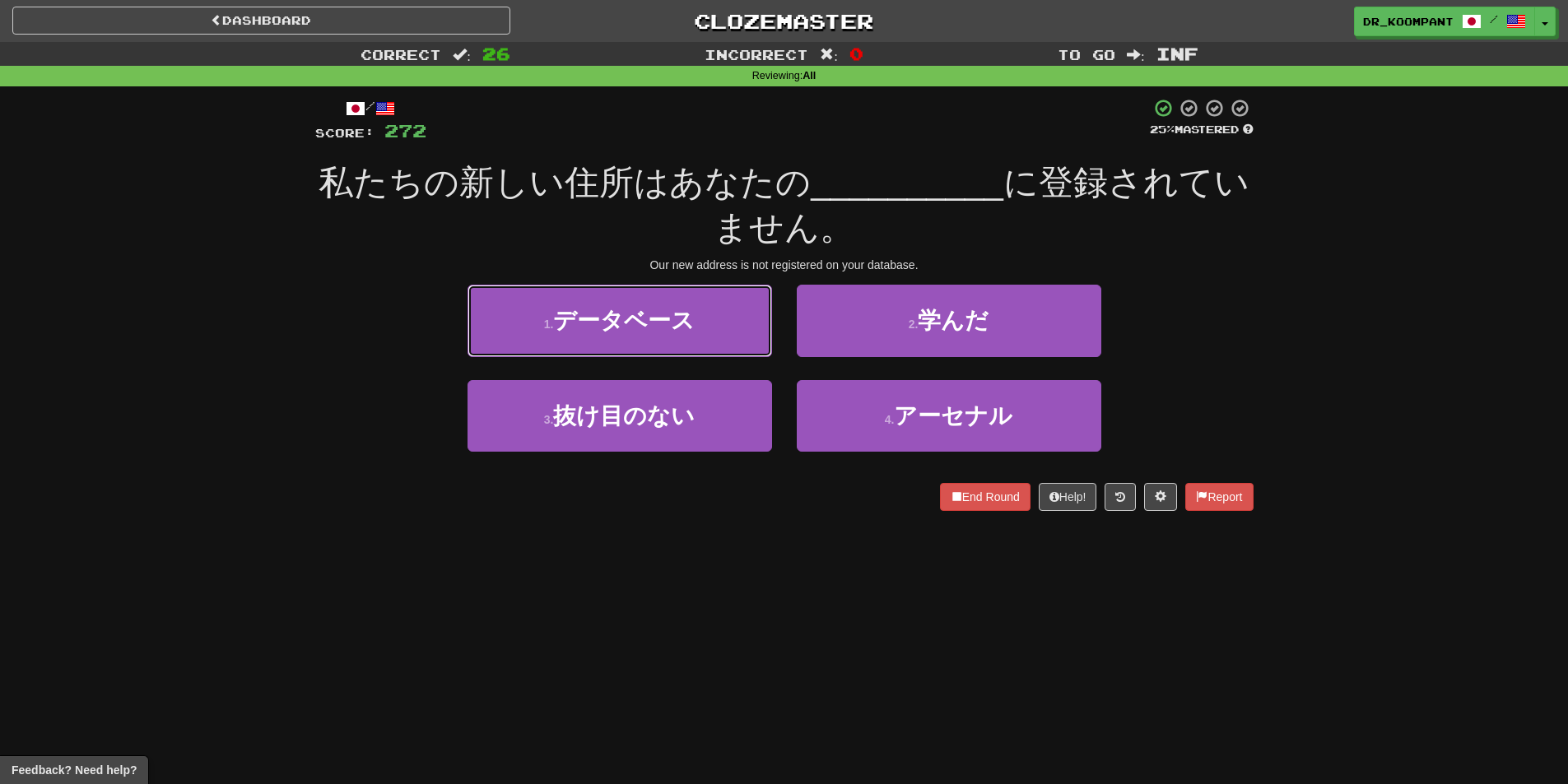
click at [763, 339] on button "1 . データベース" at bounding box center [620, 321] width 304 height 71
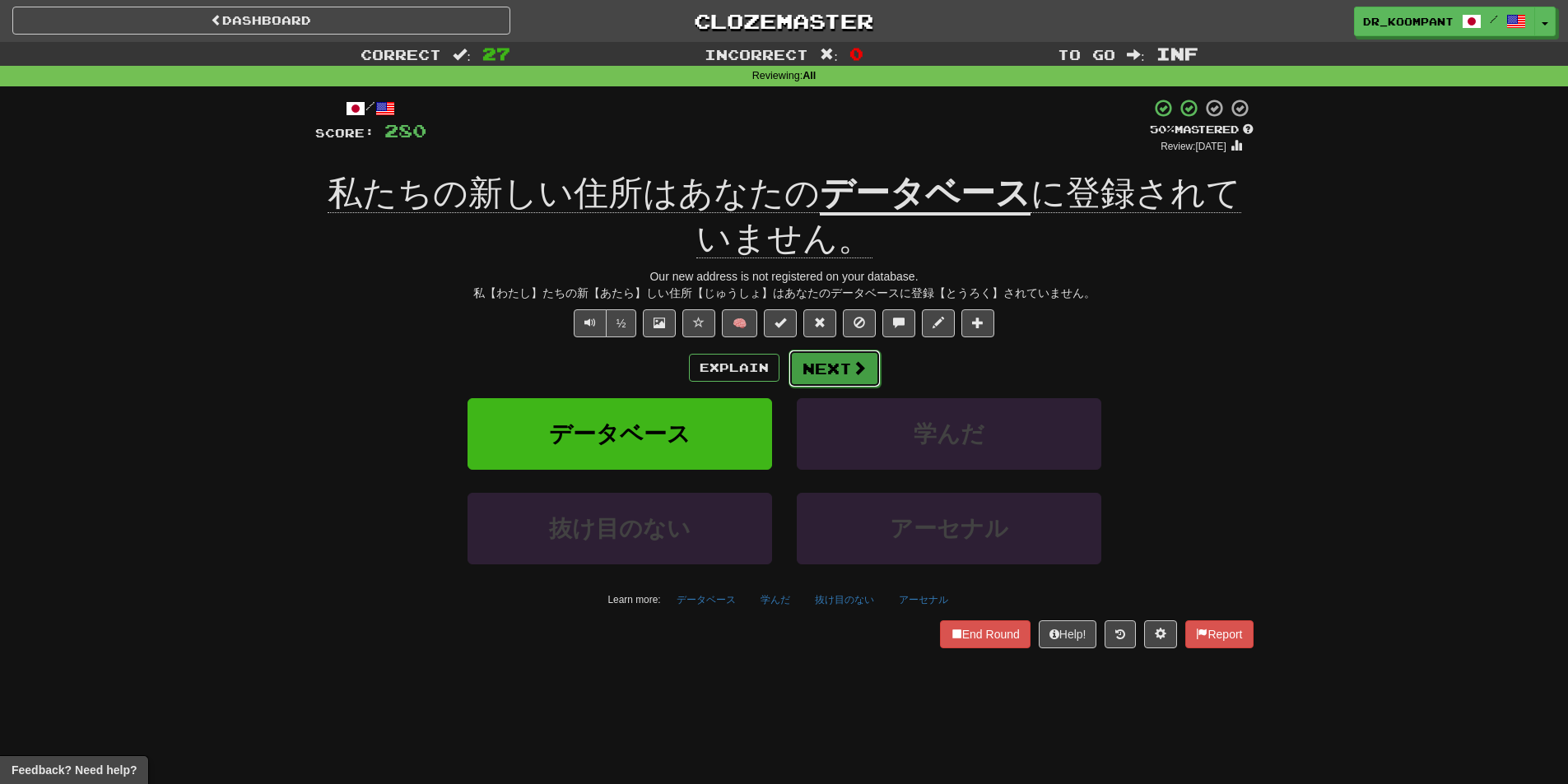
click at [856, 358] on button "Next" at bounding box center [834, 369] width 92 height 38
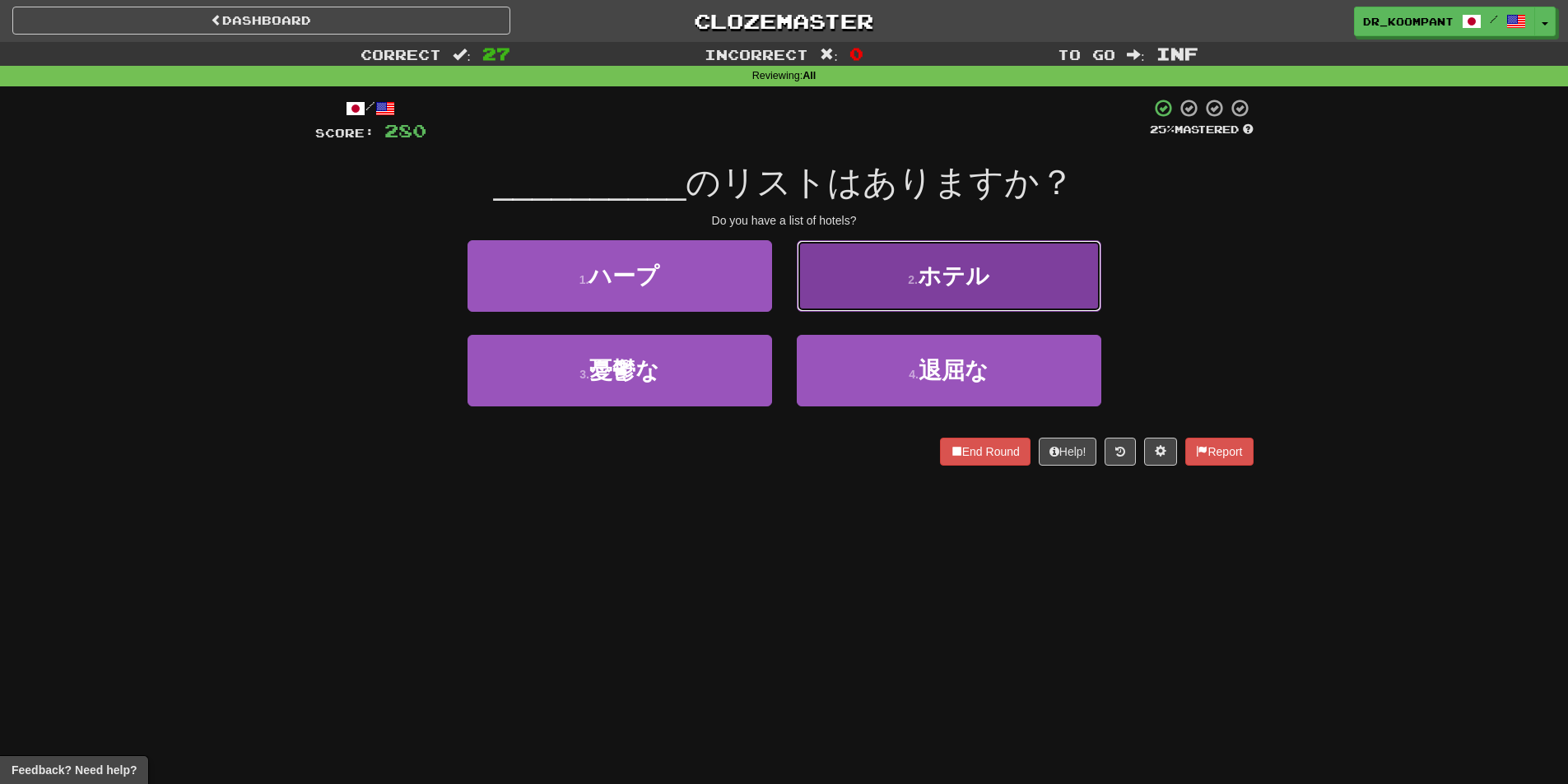
click at [868, 283] on button "2 . ホテル" at bounding box center [948, 276] width 304 height 71
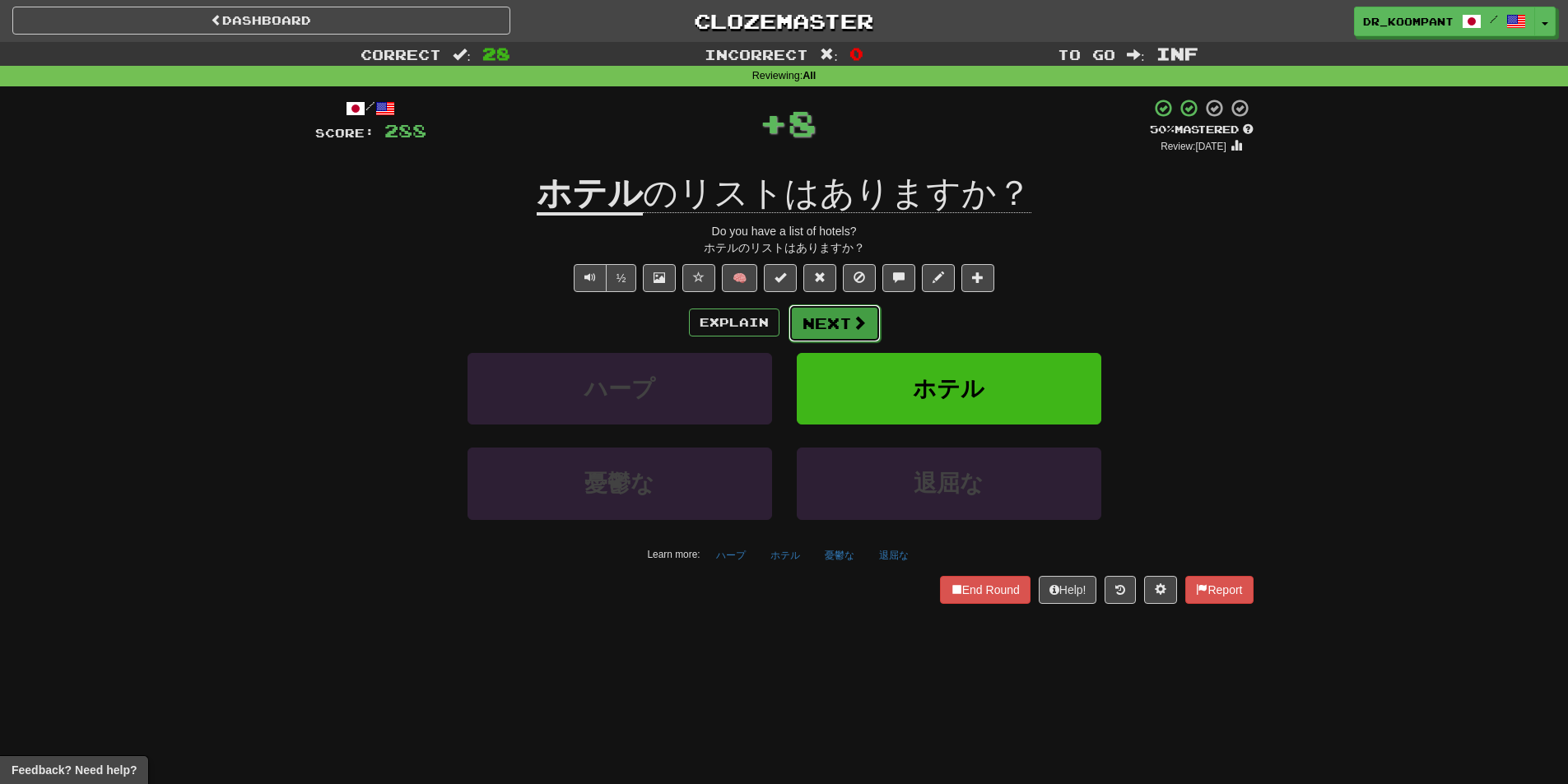
click at [855, 326] on span at bounding box center [859, 322] width 15 height 15
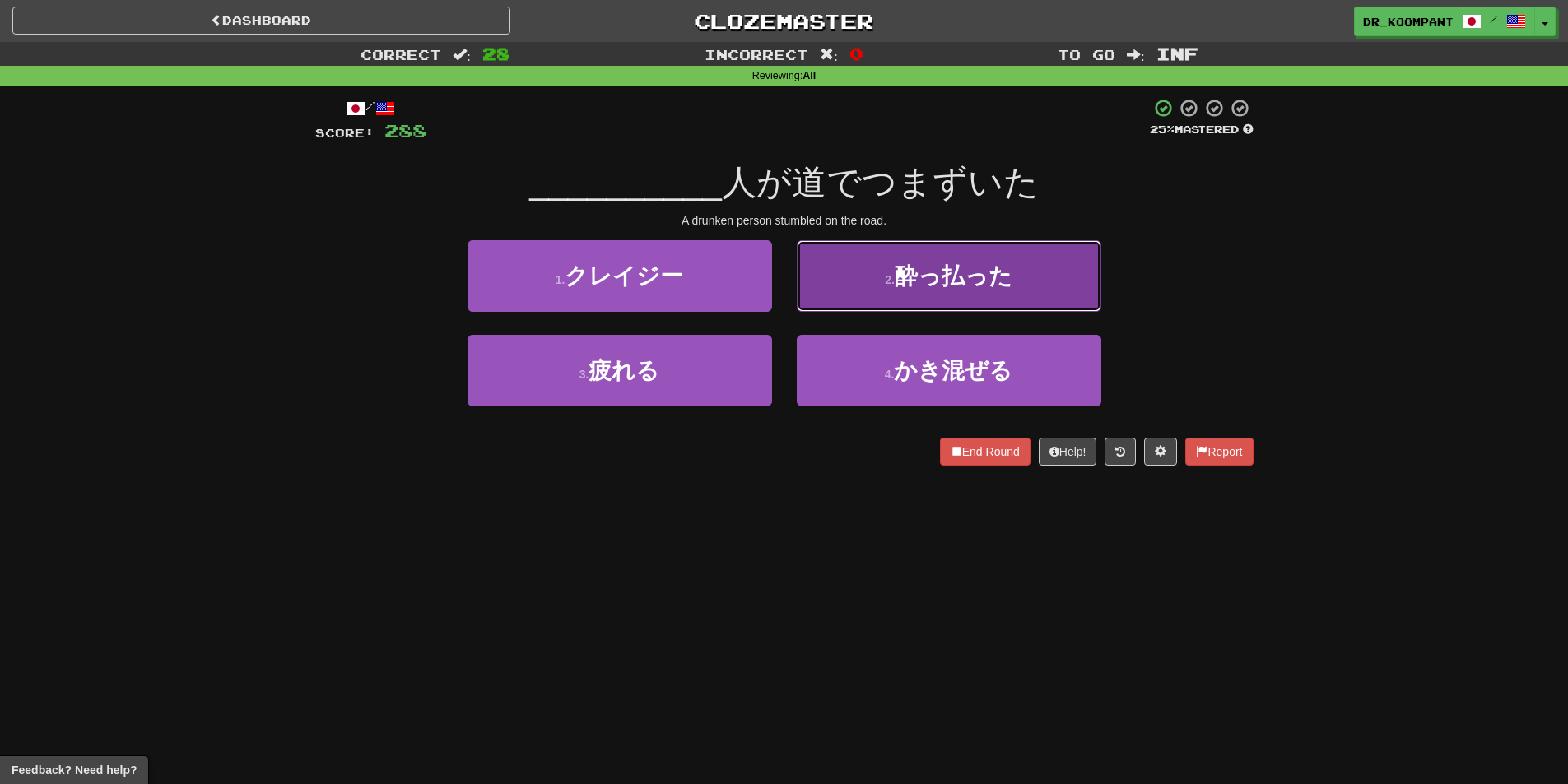
click at [956, 293] on button "2 . 酔っ払った" at bounding box center [948, 276] width 304 height 71
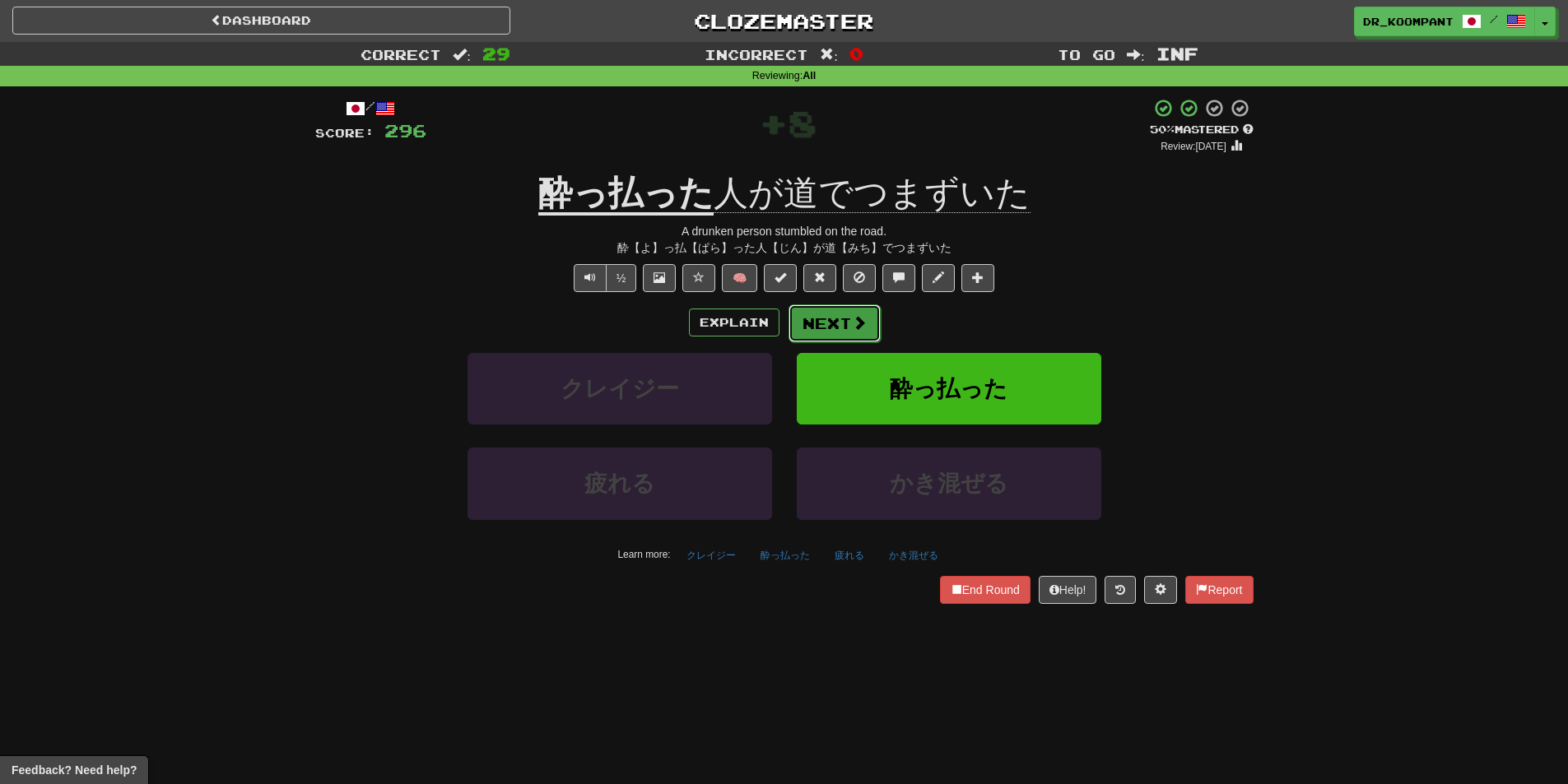
click at [865, 308] on button "Next" at bounding box center [834, 323] width 92 height 38
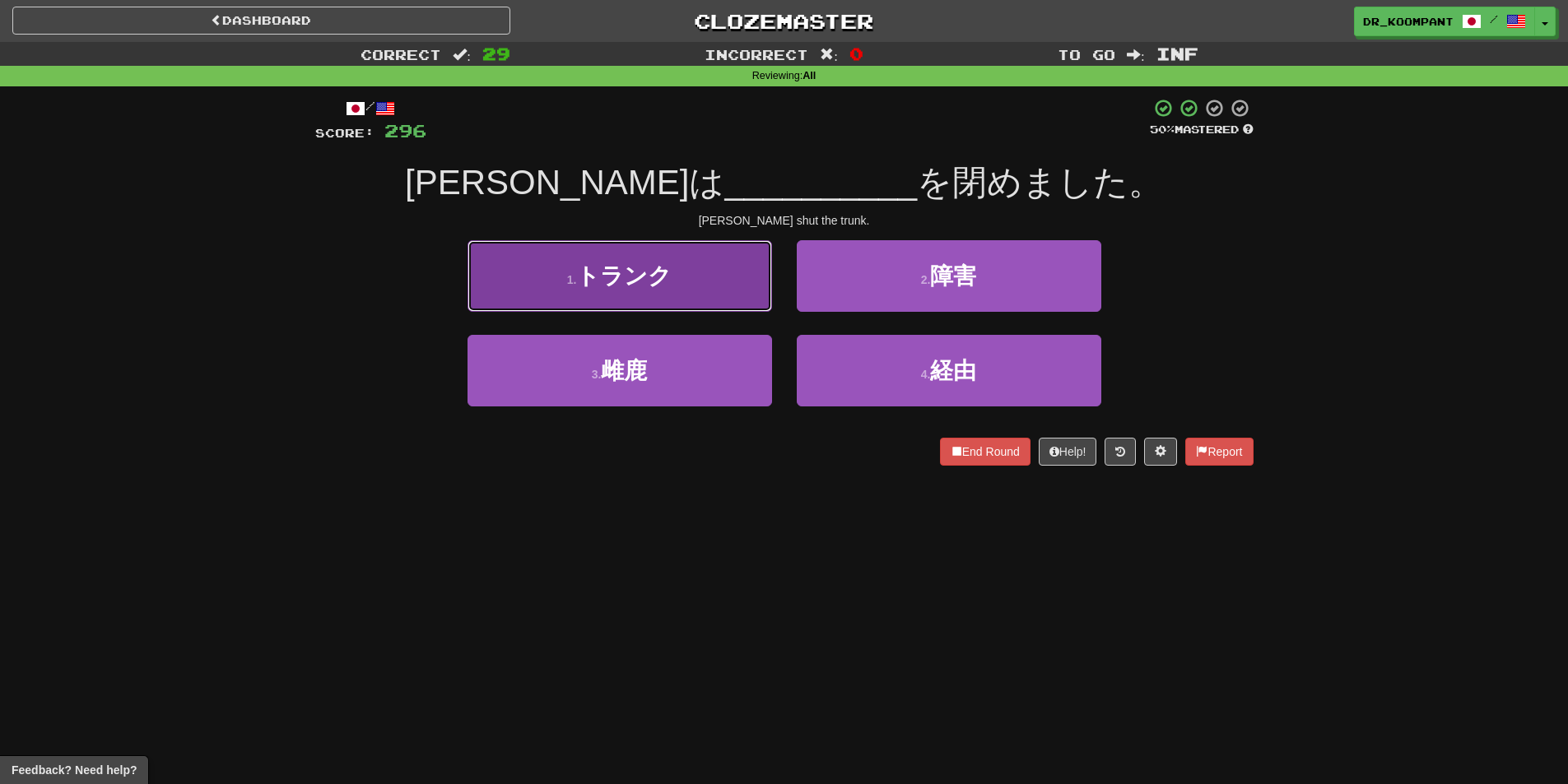
click at [732, 290] on button "1 . トランク" at bounding box center [620, 276] width 304 height 71
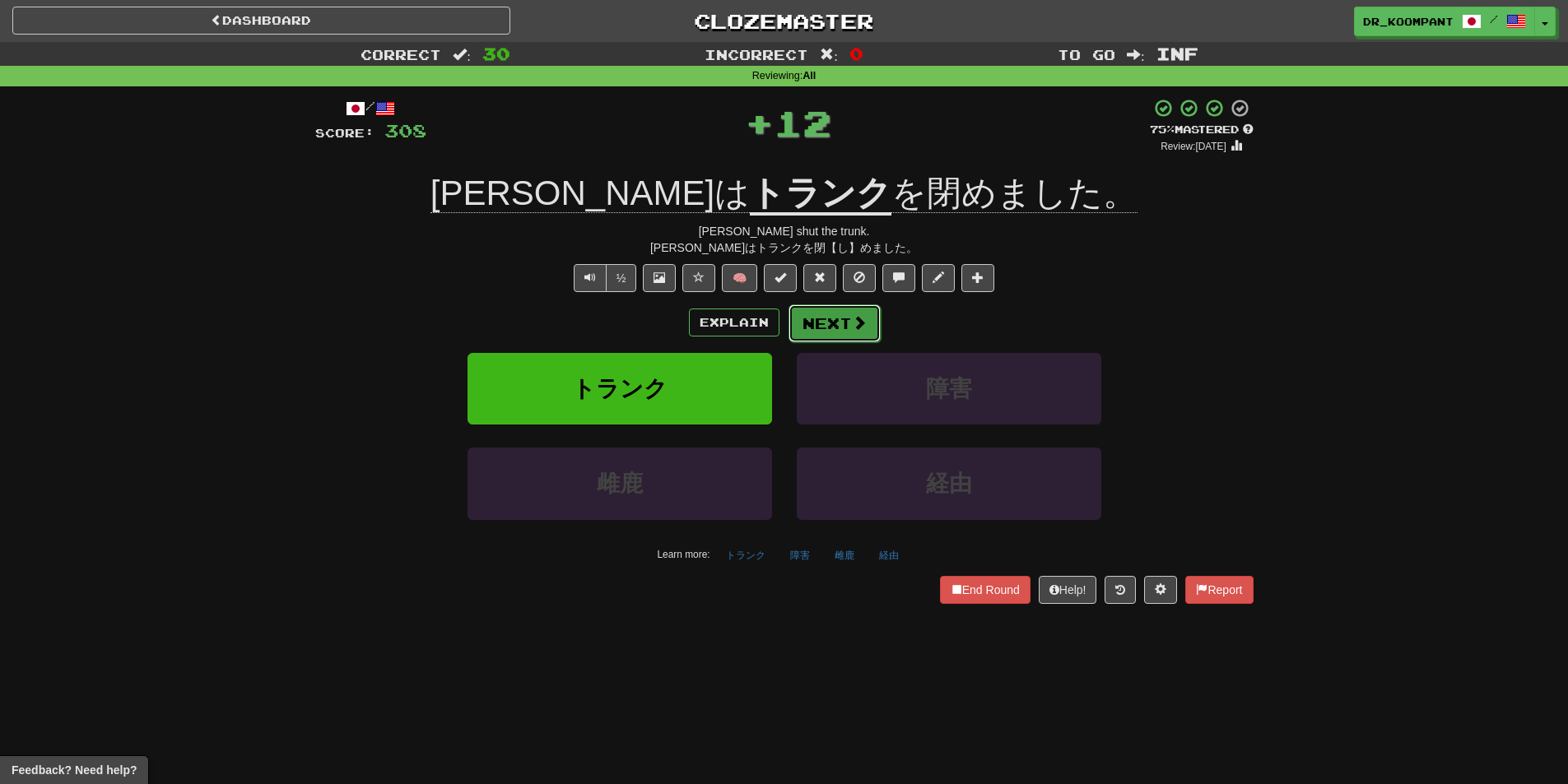
click at [843, 314] on button "Next" at bounding box center [834, 323] width 92 height 38
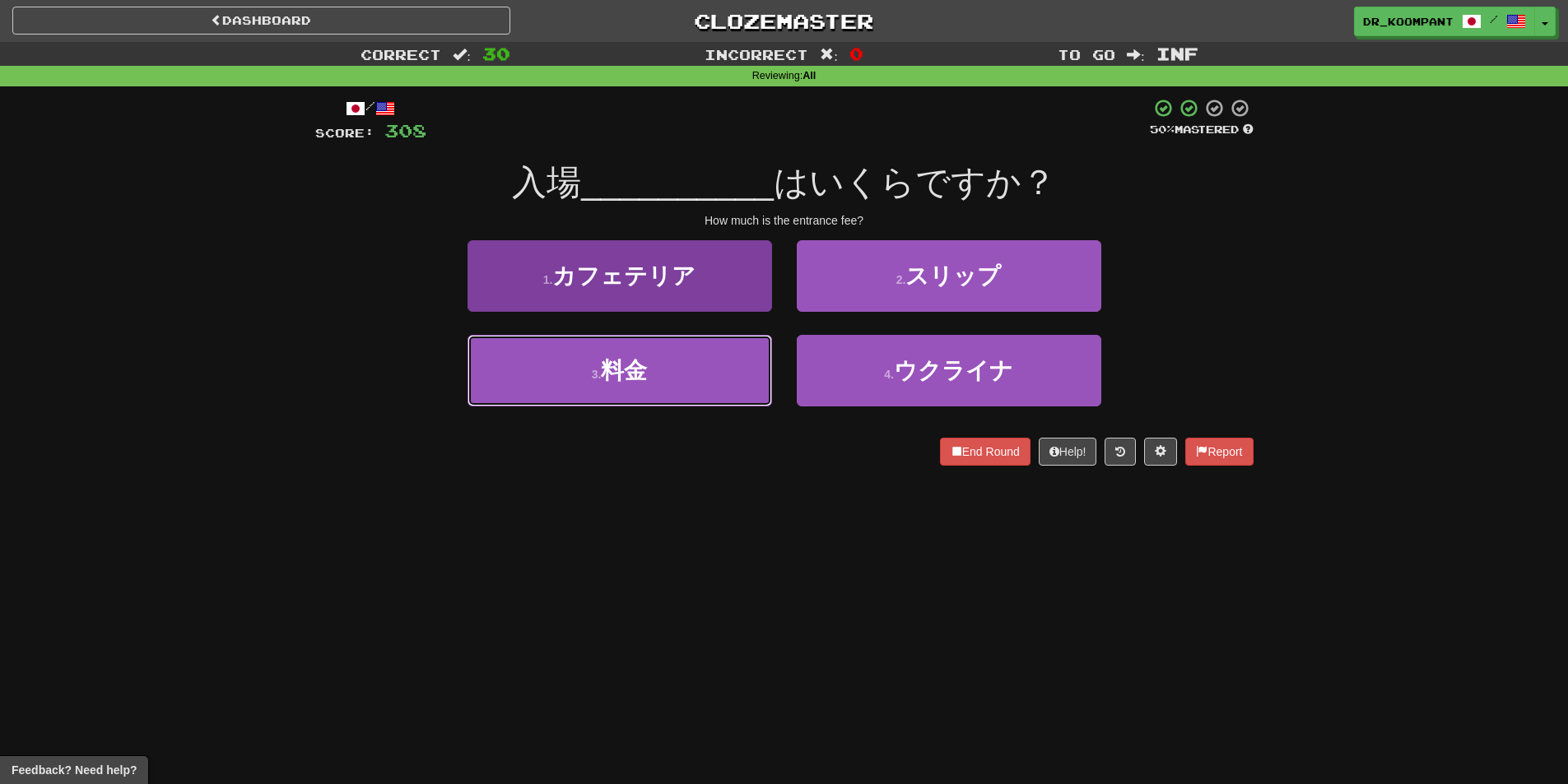
click at [737, 352] on button "3 . 料金" at bounding box center [620, 371] width 304 height 71
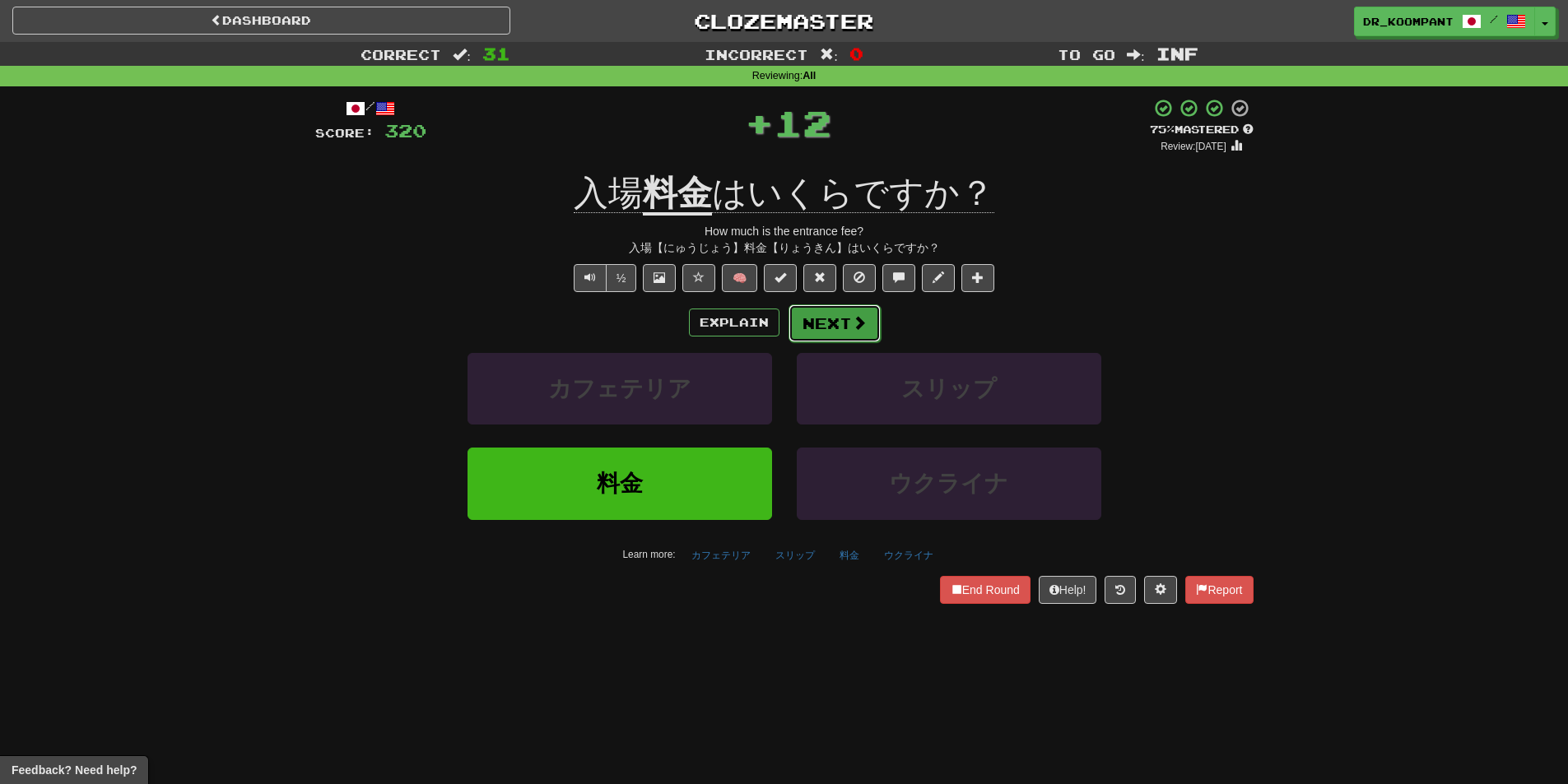
click at [846, 312] on button "Next" at bounding box center [834, 323] width 92 height 38
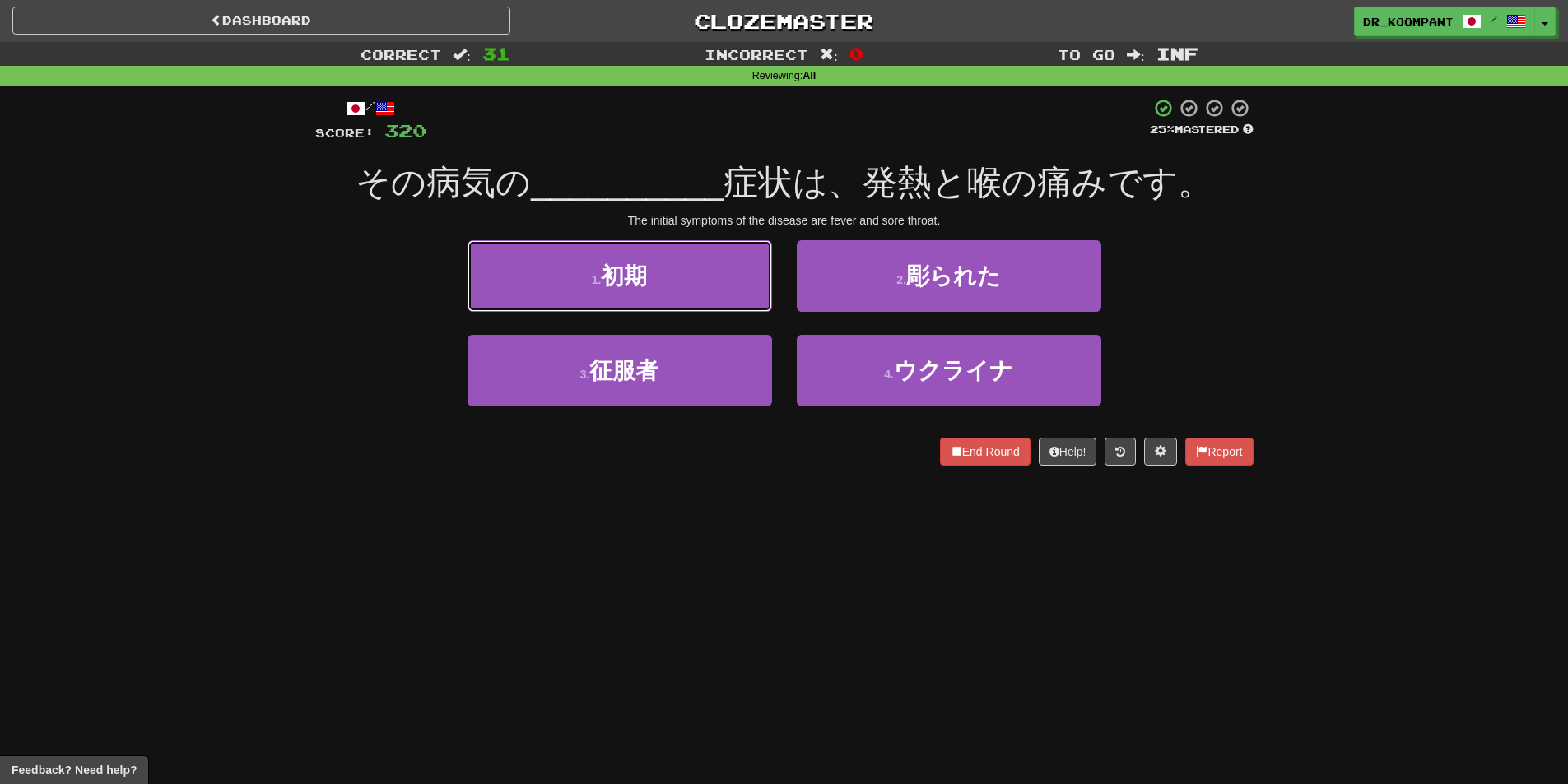
click at [716, 288] on button "1 . 初期" at bounding box center [620, 276] width 304 height 71
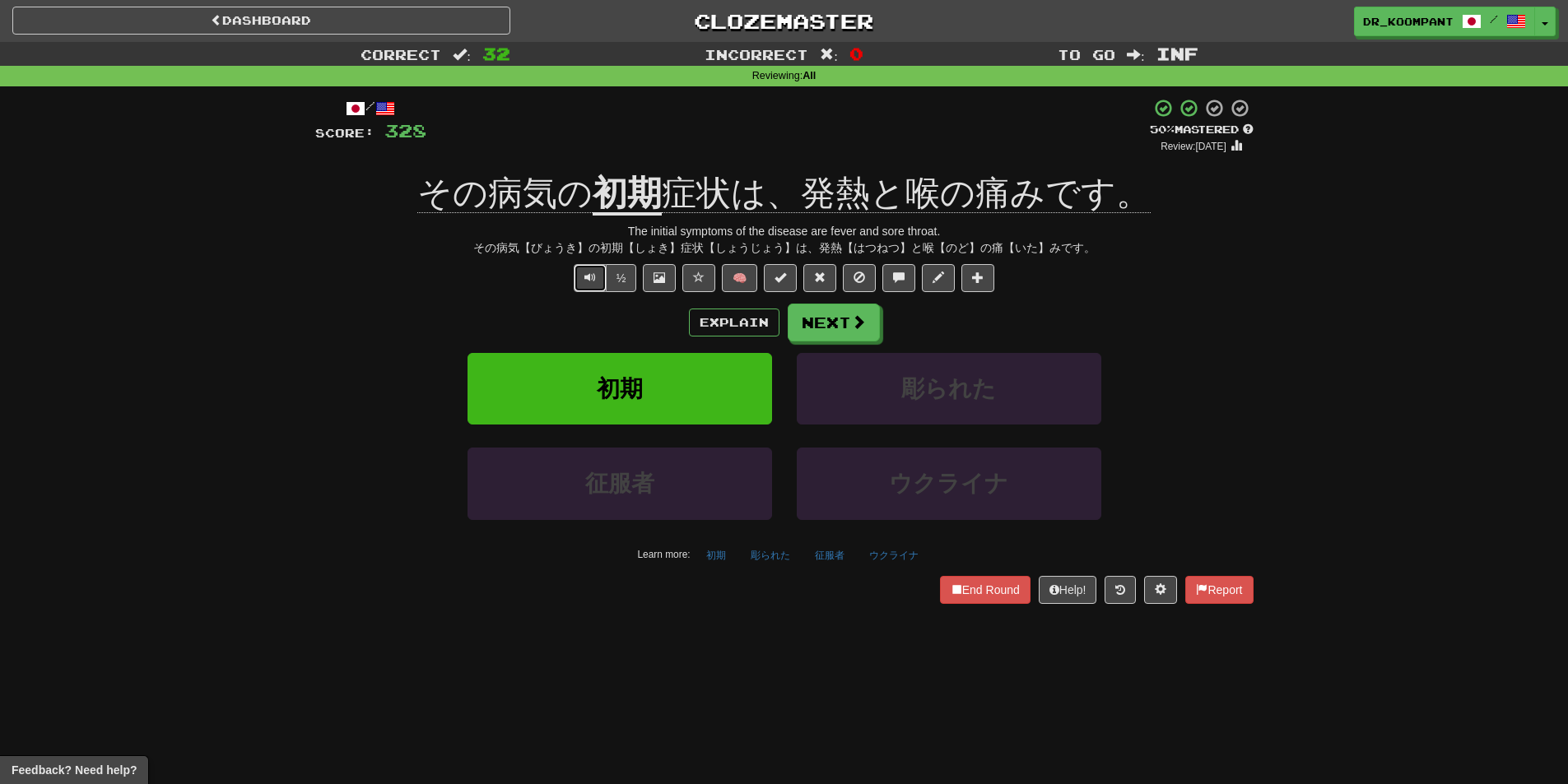
click at [594, 281] on span "Text-to-speech controls" at bounding box center [589, 277] width 12 height 12
click at [865, 321] on button "Next" at bounding box center [834, 323] width 92 height 38
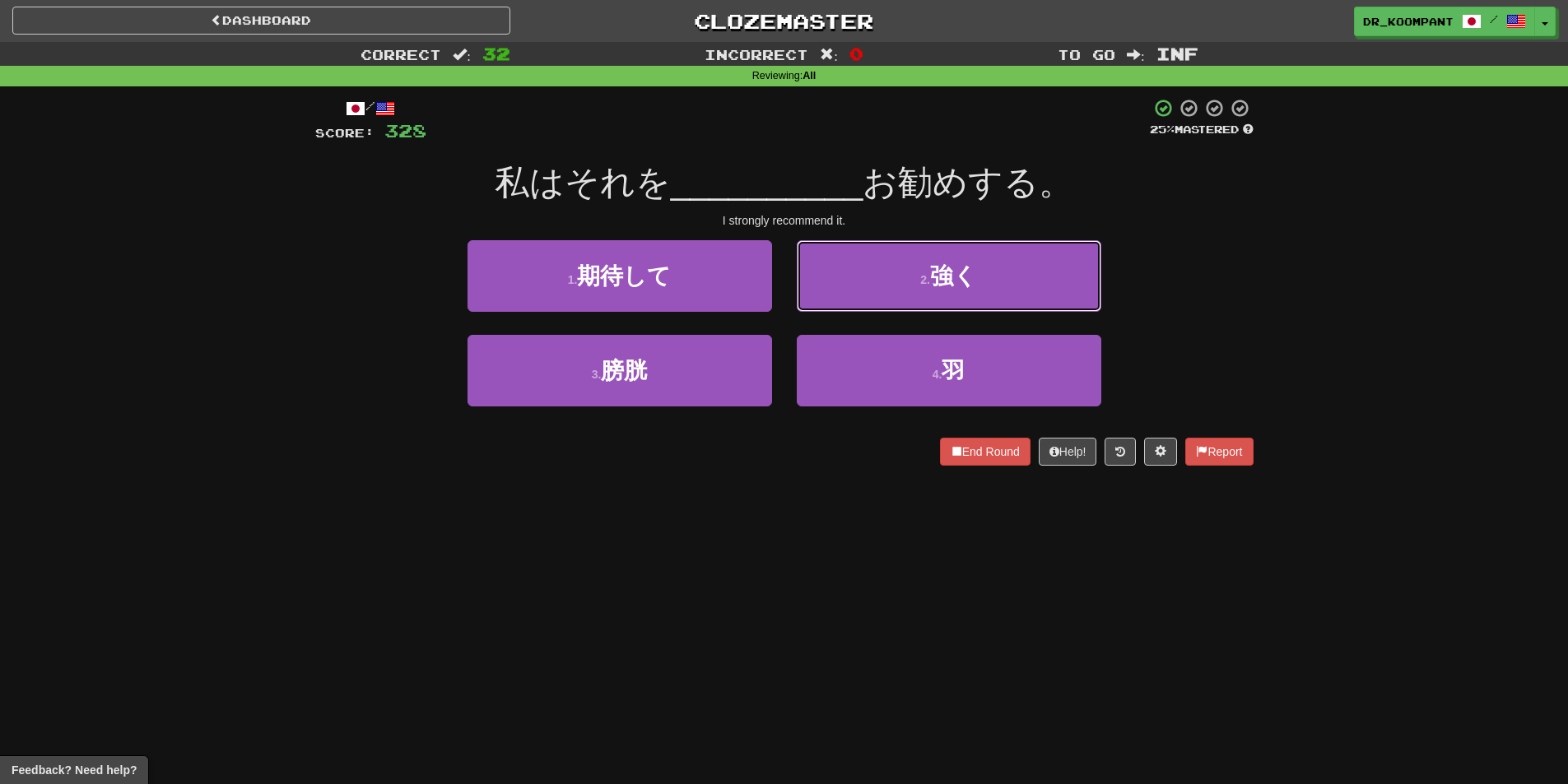
click at [935, 298] on button "2 . 強く" at bounding box center [948, 276] width 304 height 71
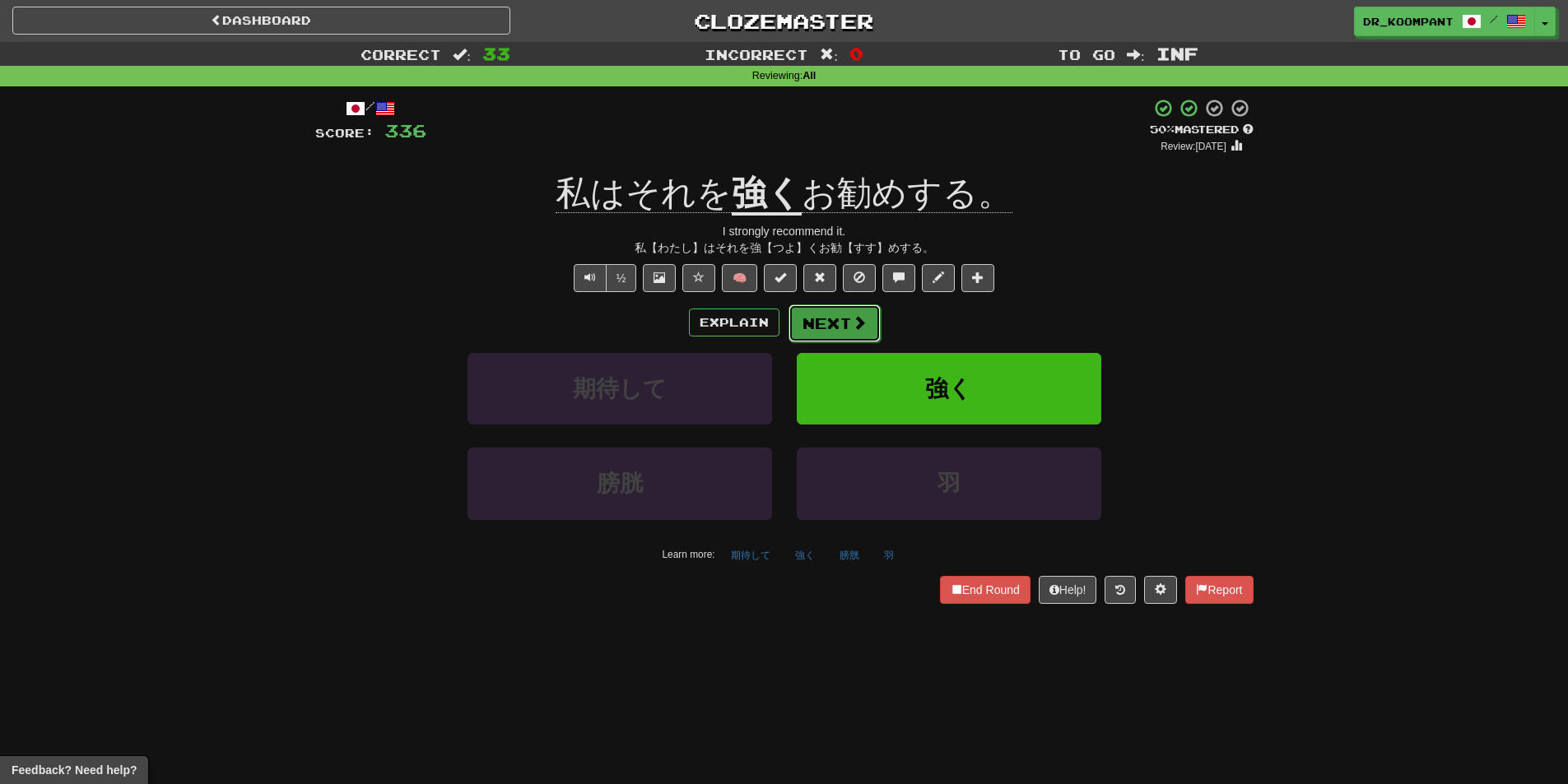
click at [852, 317] on span at bounding box center [859, 322] width 15 height 15
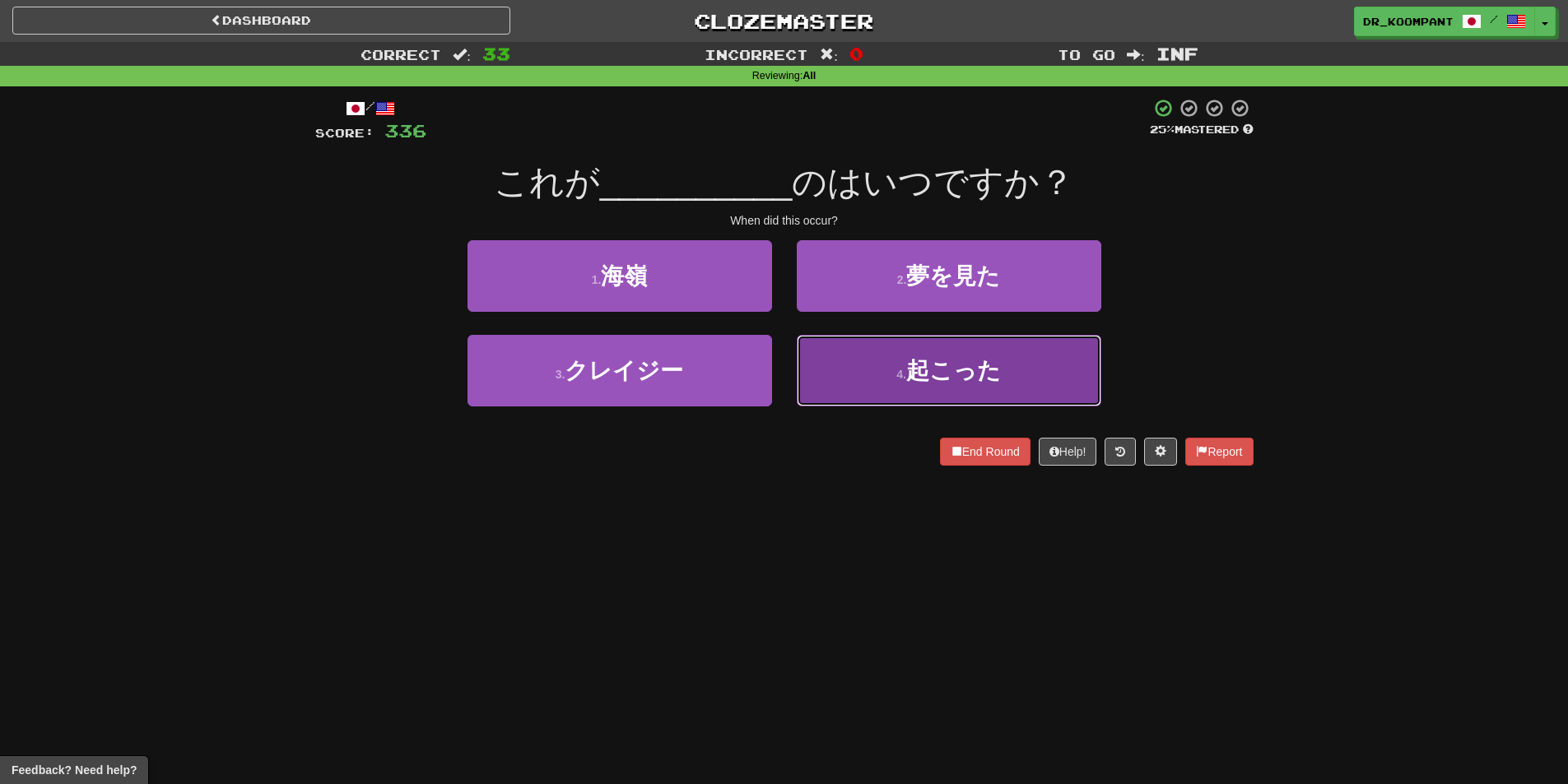
click at [875, 362] on button "4 . 起こった" at bounding box center [948, 371] width 304 height 71
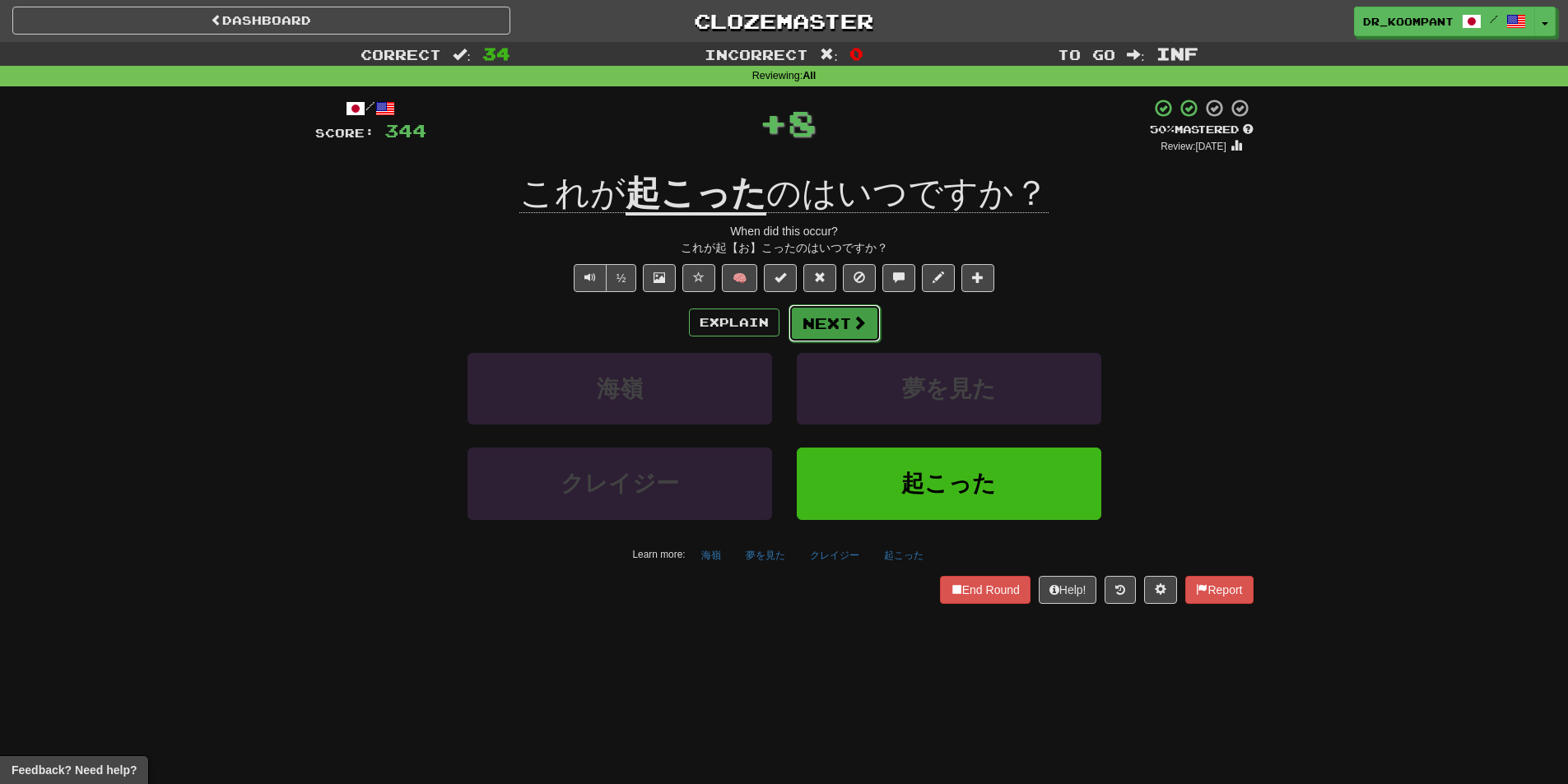
click at [845, 318] on button "Next" at bounding box center [834, 323] width 92 height 38
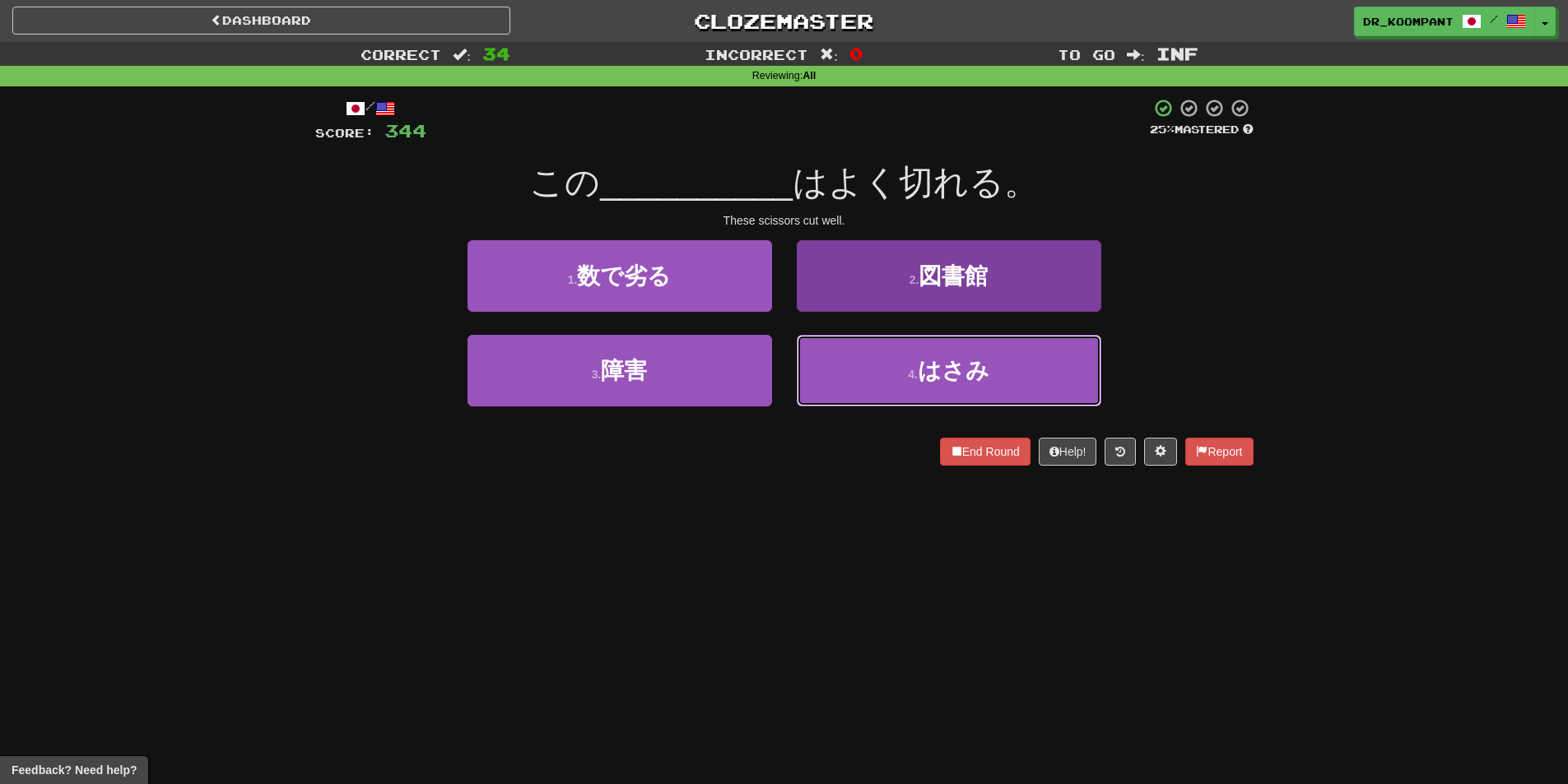
click at [940, 368] on span "はさみ" at bounding box center [954, 371] width 71 height 26
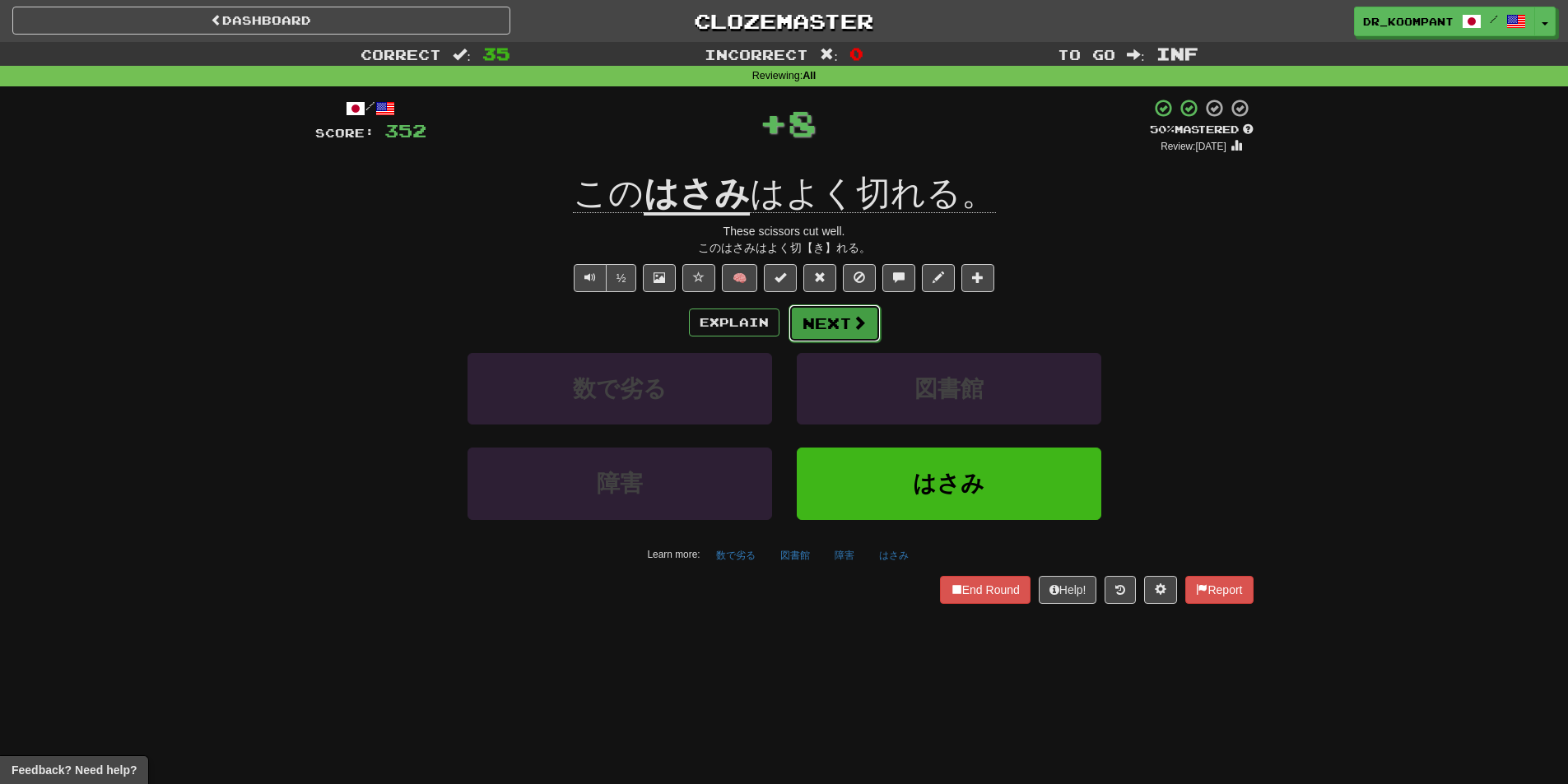
click at [848, 318] on button "Next" at bounding box center [834, 323] width 92 height 38
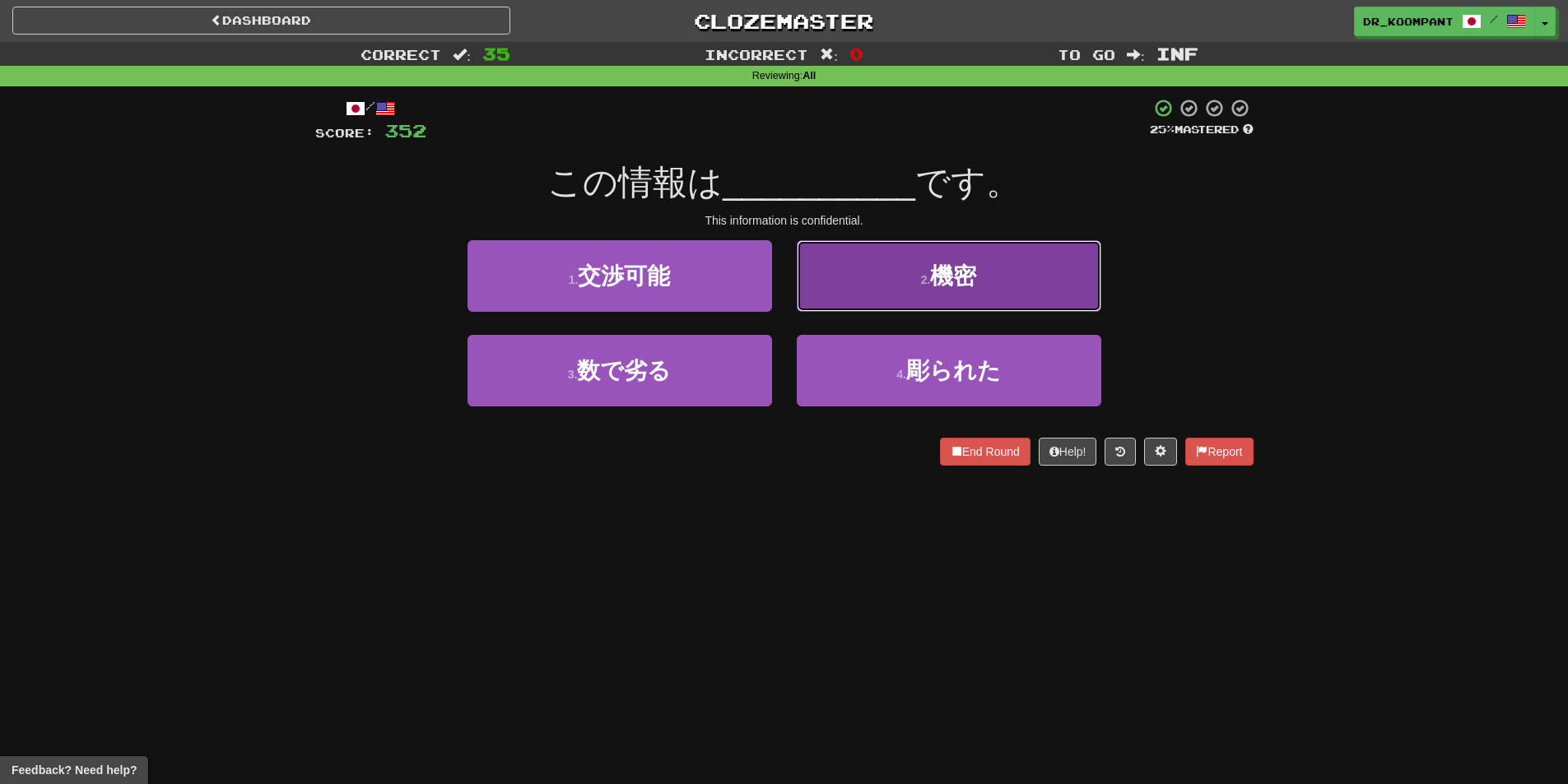
click at [845, 285] on button "2 . 機密" at bounding box center [948, 276] width 304 height 71
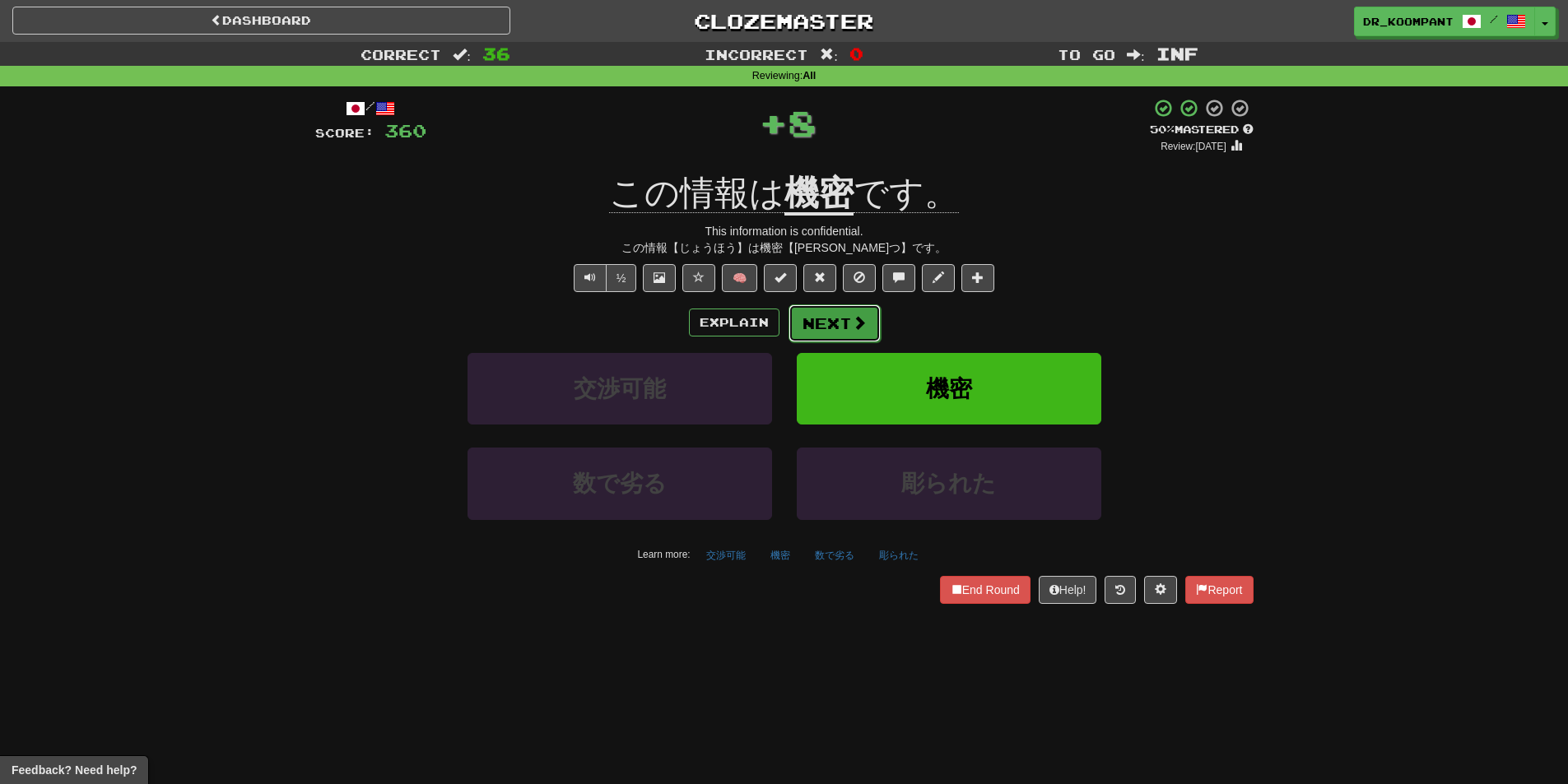
click at [852, 315] on span at bounding box center [859, 322] width 15 height 15
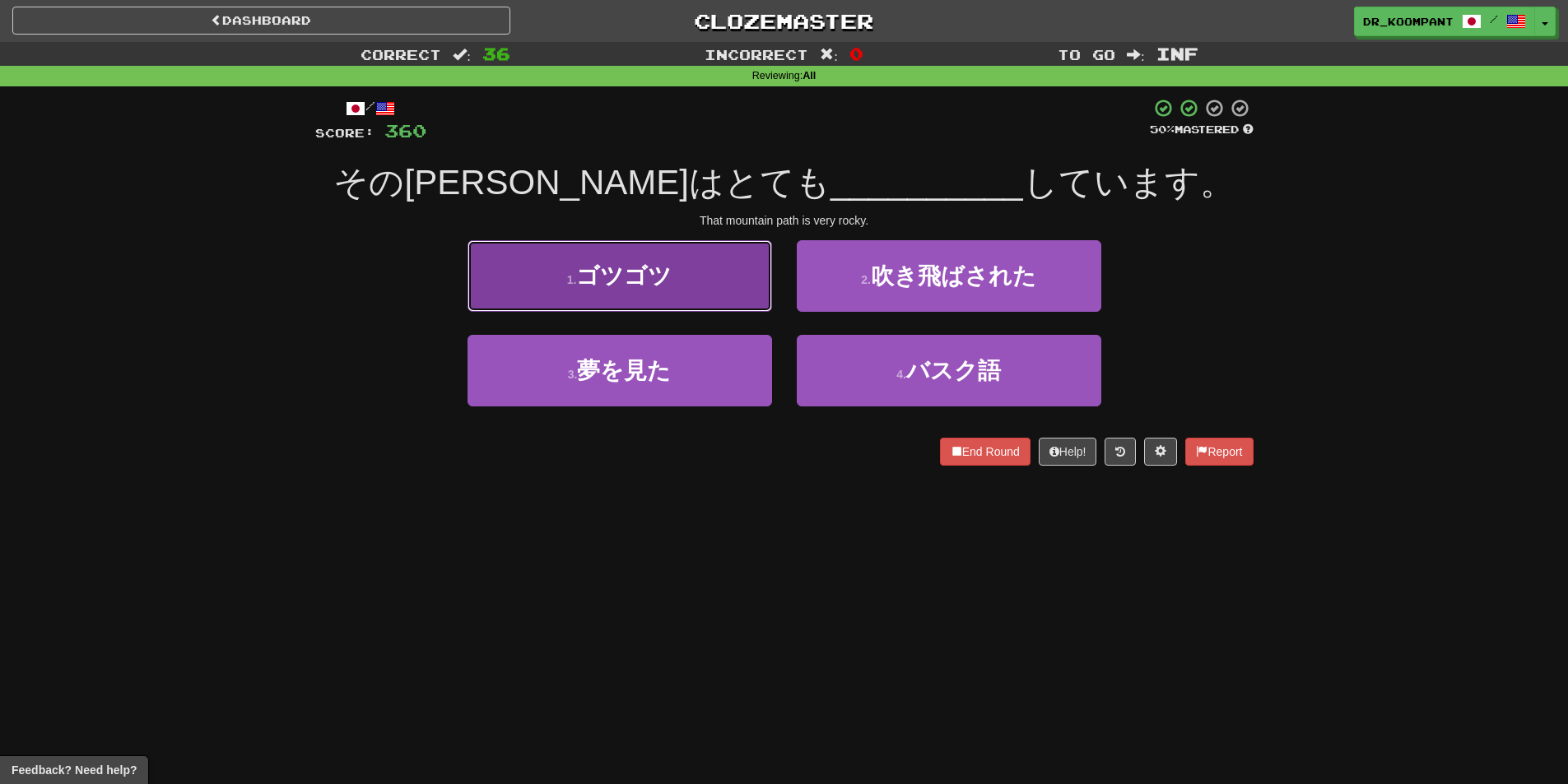
click at [730, 274] on button "1 . ゴツゴツ" at bounding box center [620, 276] width 304 height 71
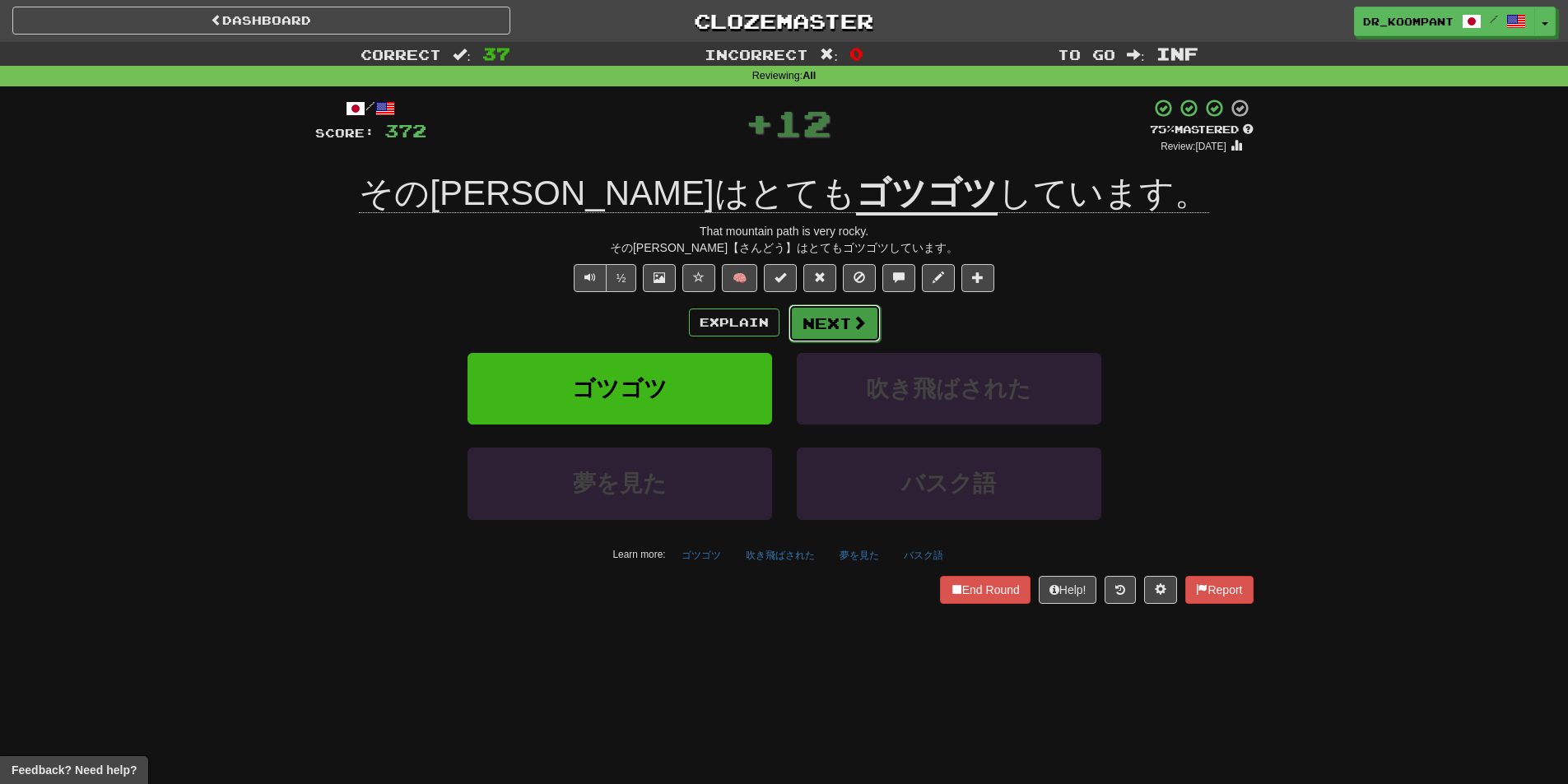
click at [852, 317] on span at bounding box center [859, 322] width 15 height 15
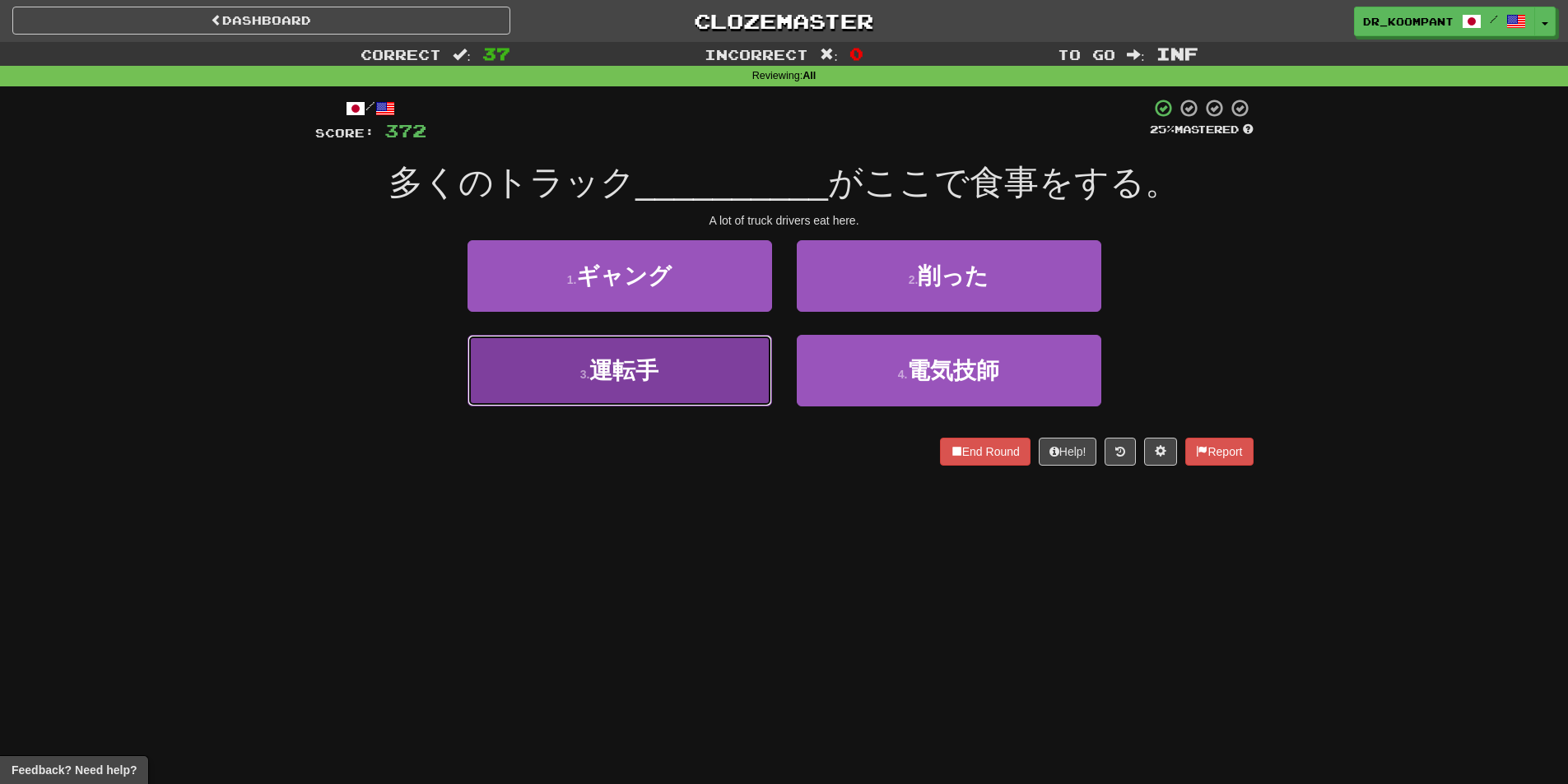
click at [720, 353] on button "3 . 運転手" at bounding box center [620, 371] width 304 height 71
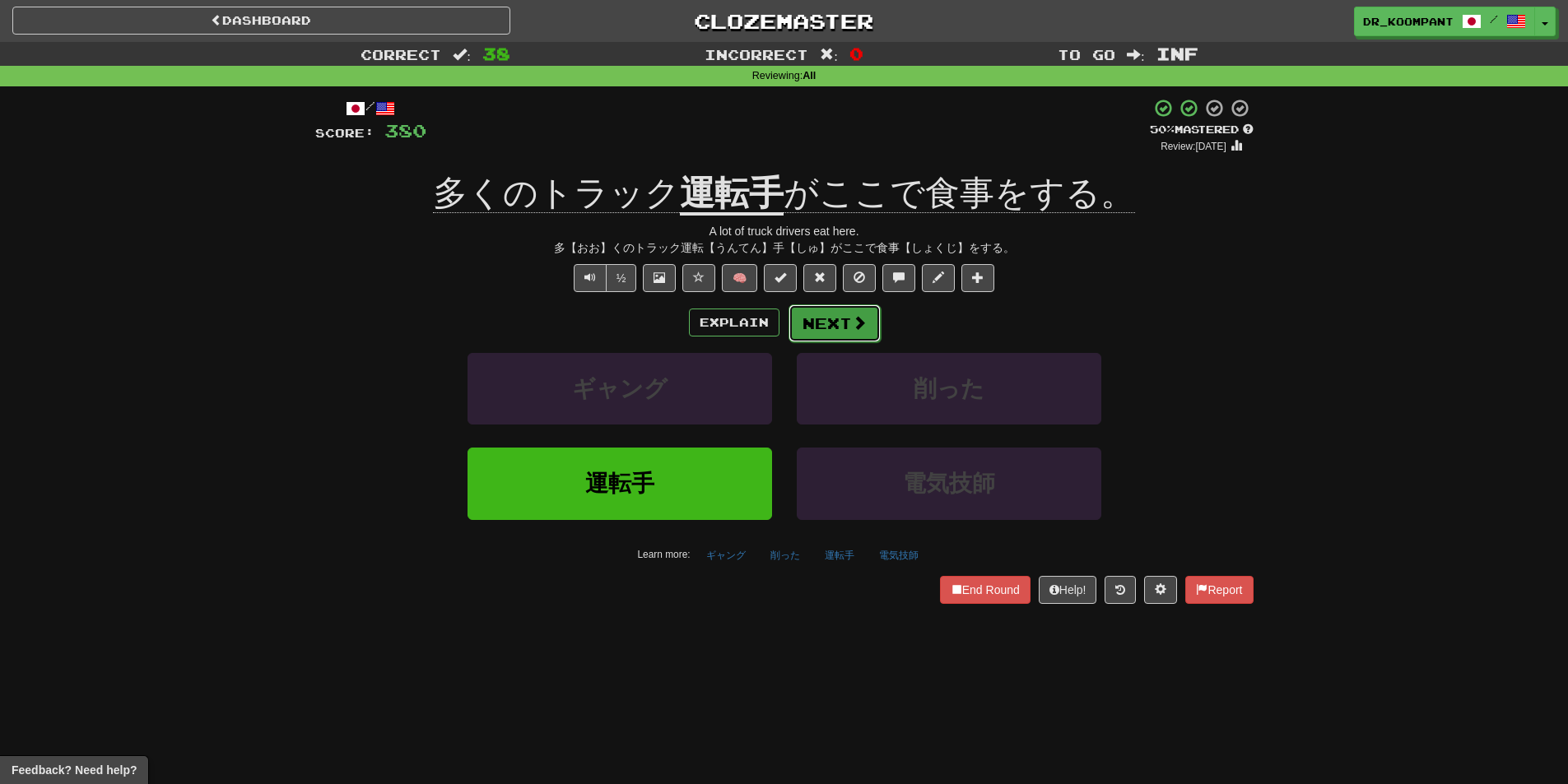
click at [853, 315] on span at bounding box center [859, 322] width 15 height 15
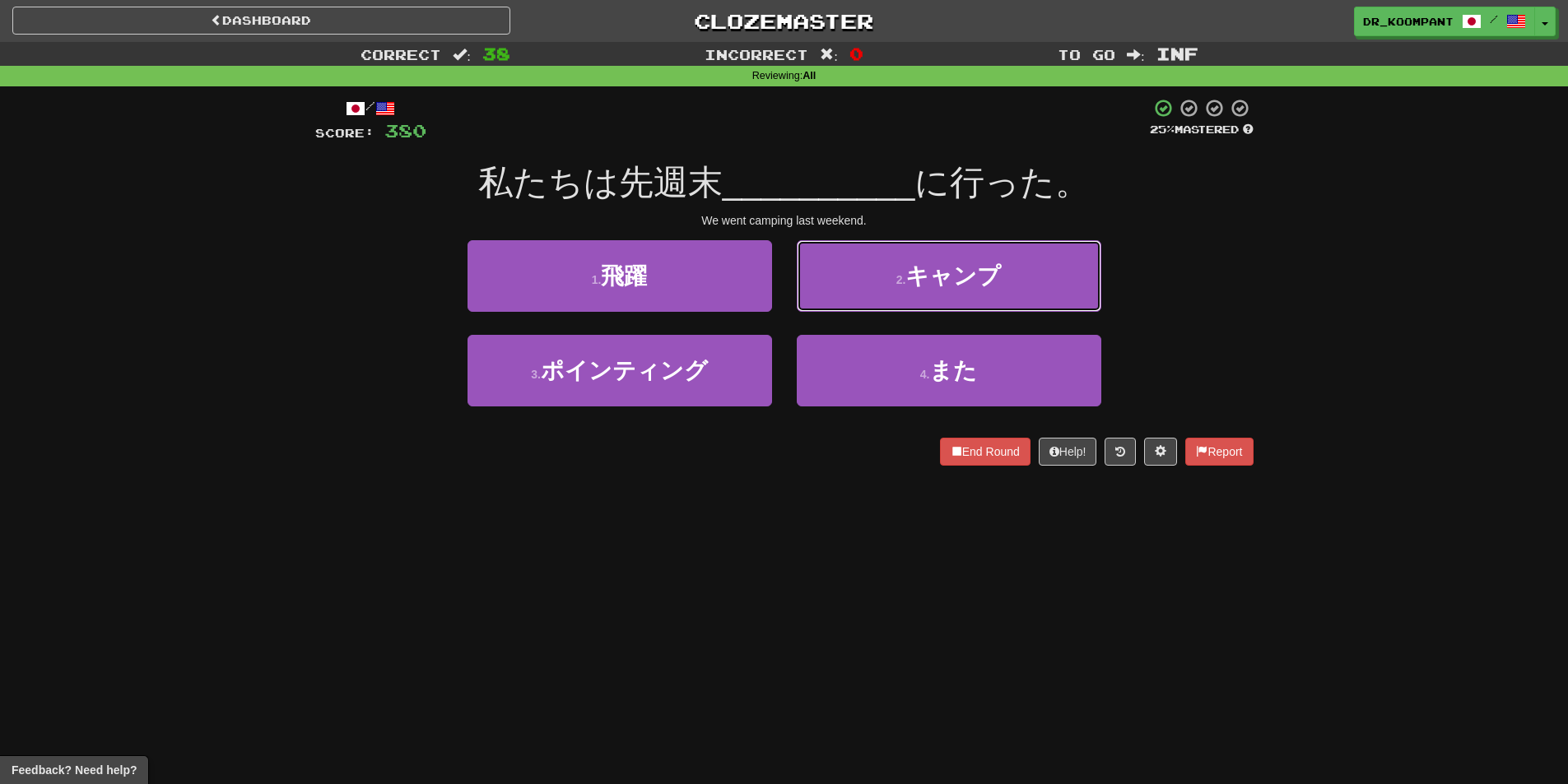
click at [851, 288] on button "2 . キャンプ" at bounding box center [948, 276] width 304 height 71
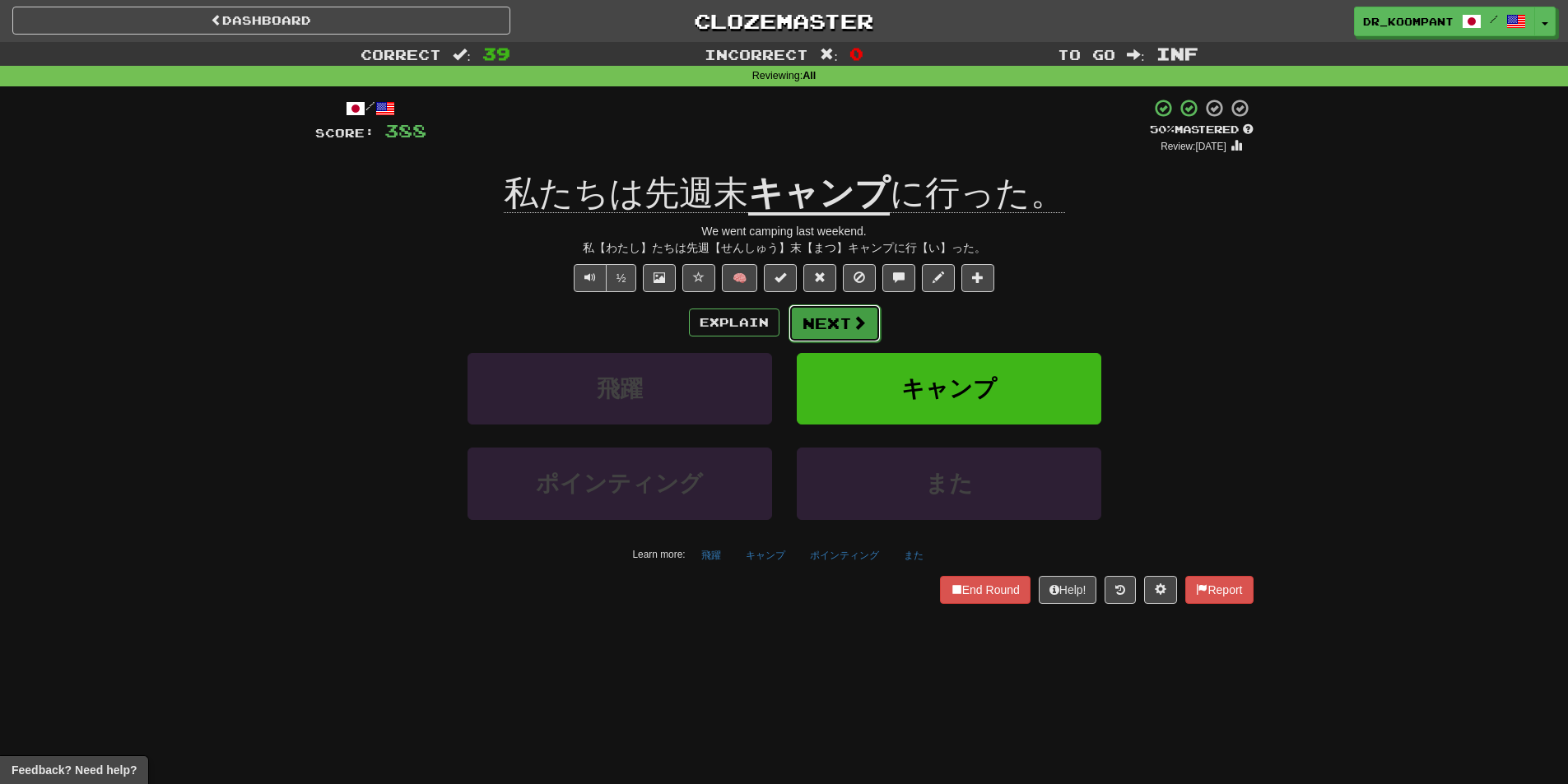
click at [836, 313] on button "Next" at bounding box center [834, 323] width 92 height 38
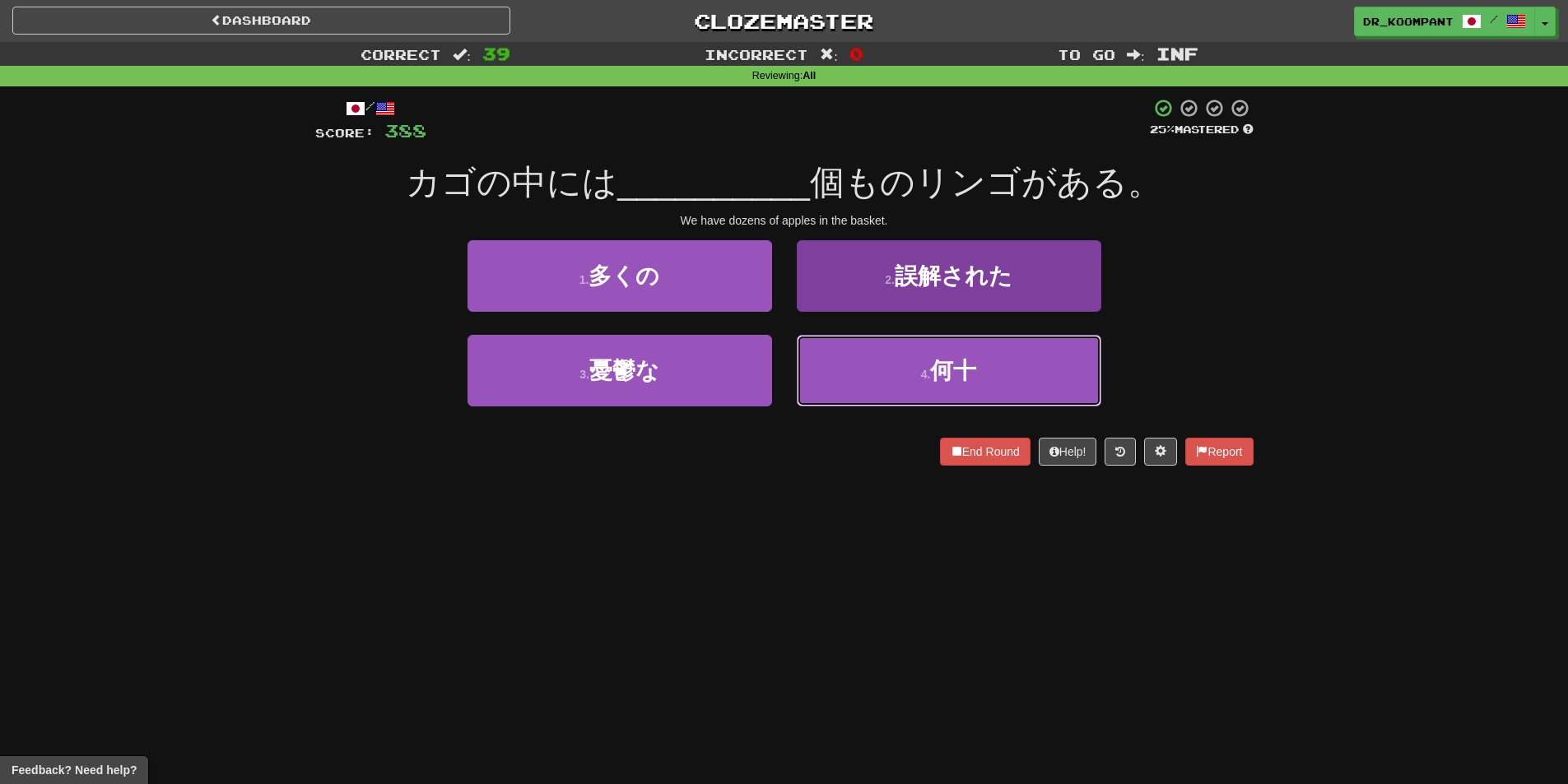
click at [897, 361] on button "4 . 何十" at bounding box center [948, 371] width 304 height 71
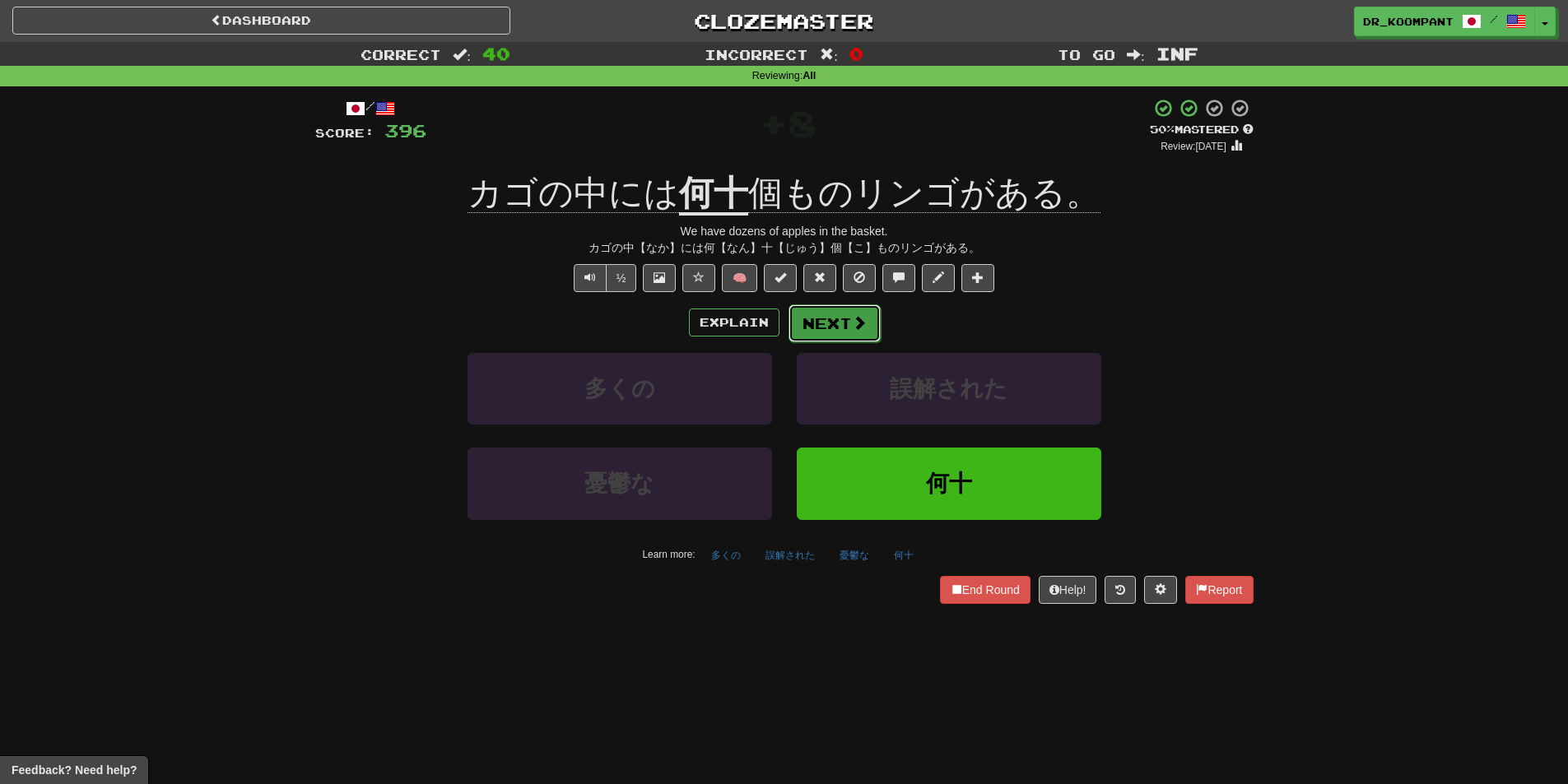
click at [842, 319] on button "Next" at bounding box center [834, 323] width 92 height 38
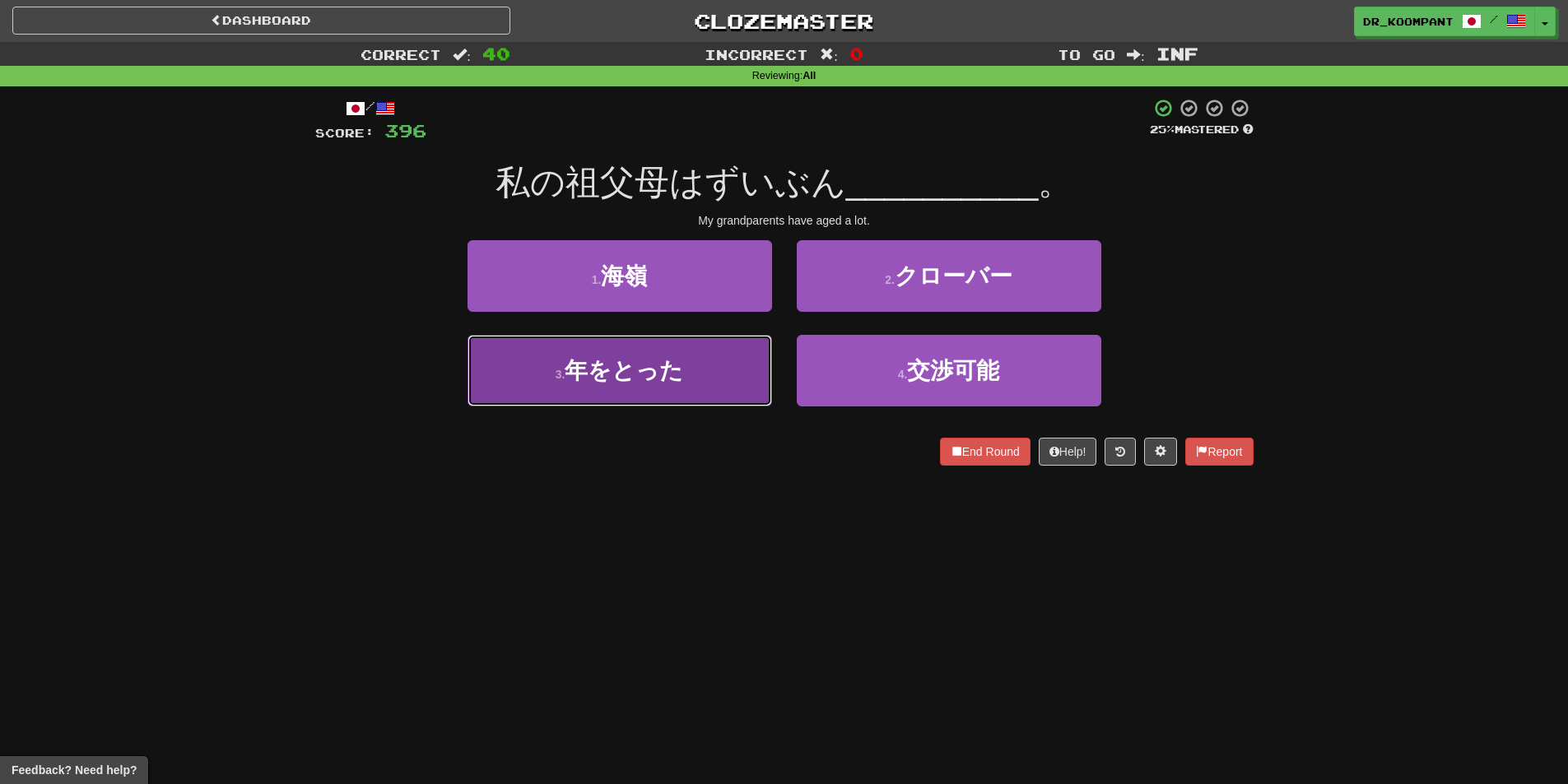
click at [753, 354] on button "3 . 年をとった" at bounding box center [620, 371] width 304 height 71
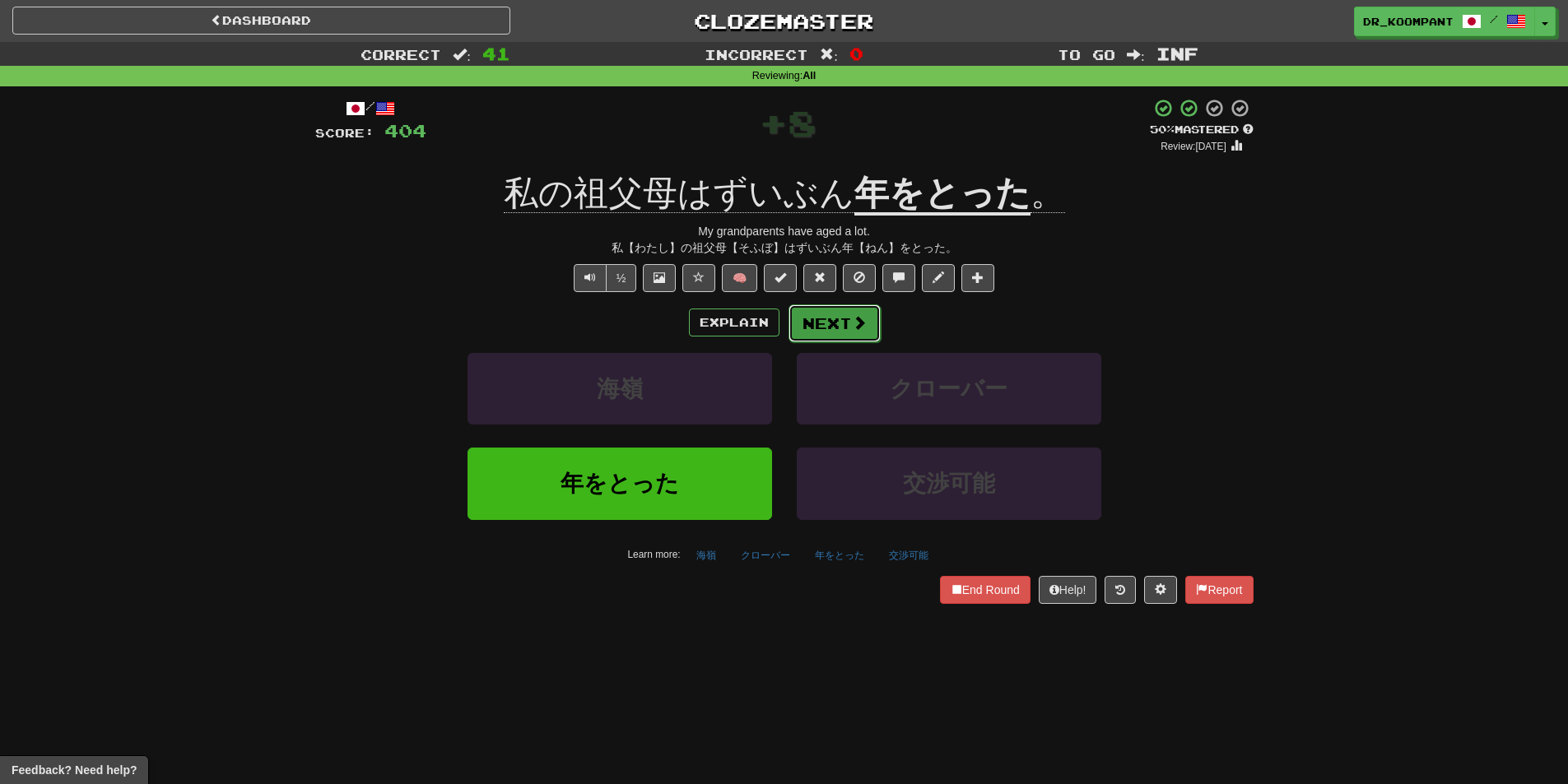
click at [835, 310] on button "Next" at bounding box center [834, 323] width 92 height 38
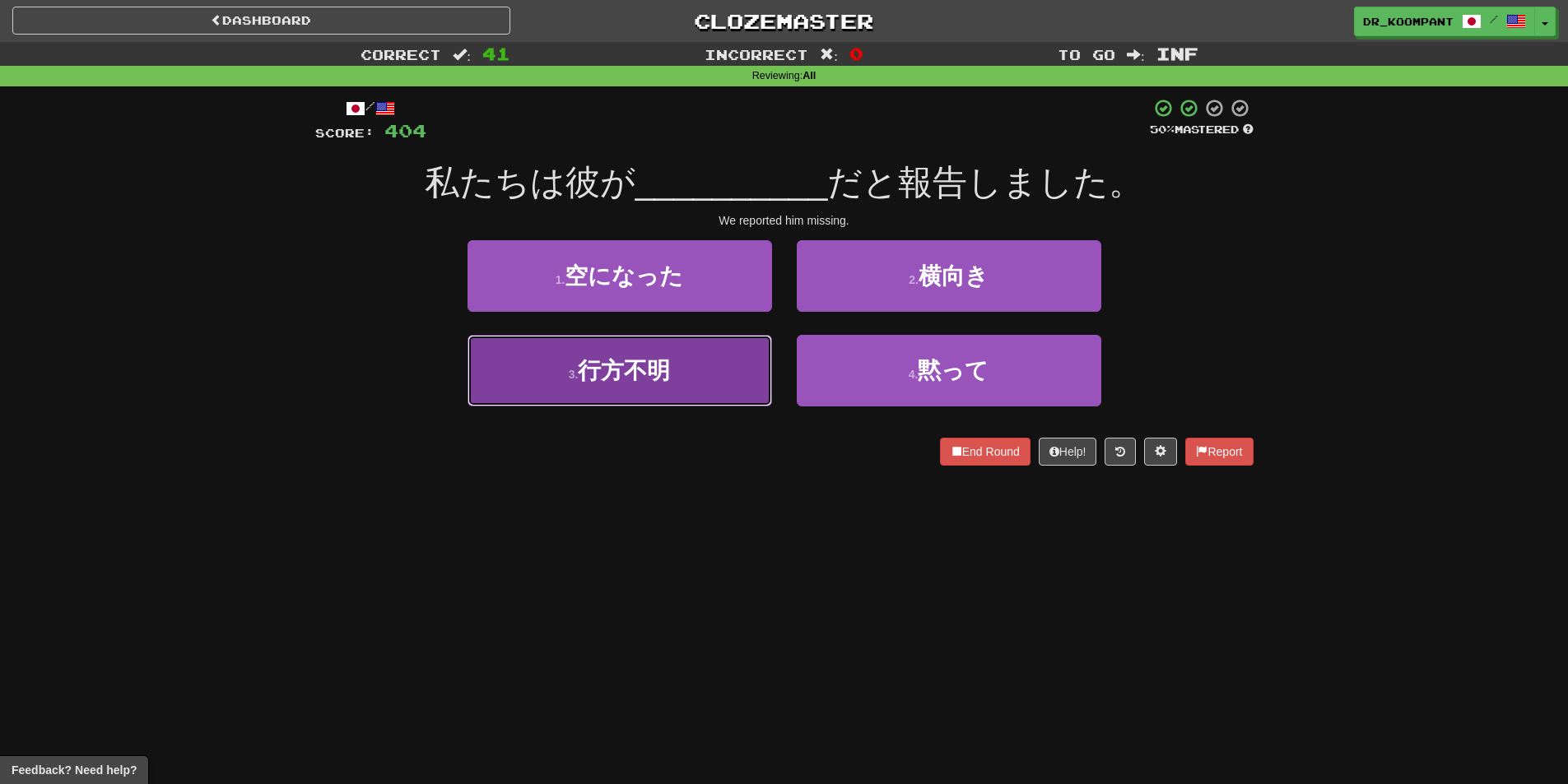
click at [646, 384] on button "3 . 行方不明" at bounding box center [620, 371] width 304 height 71
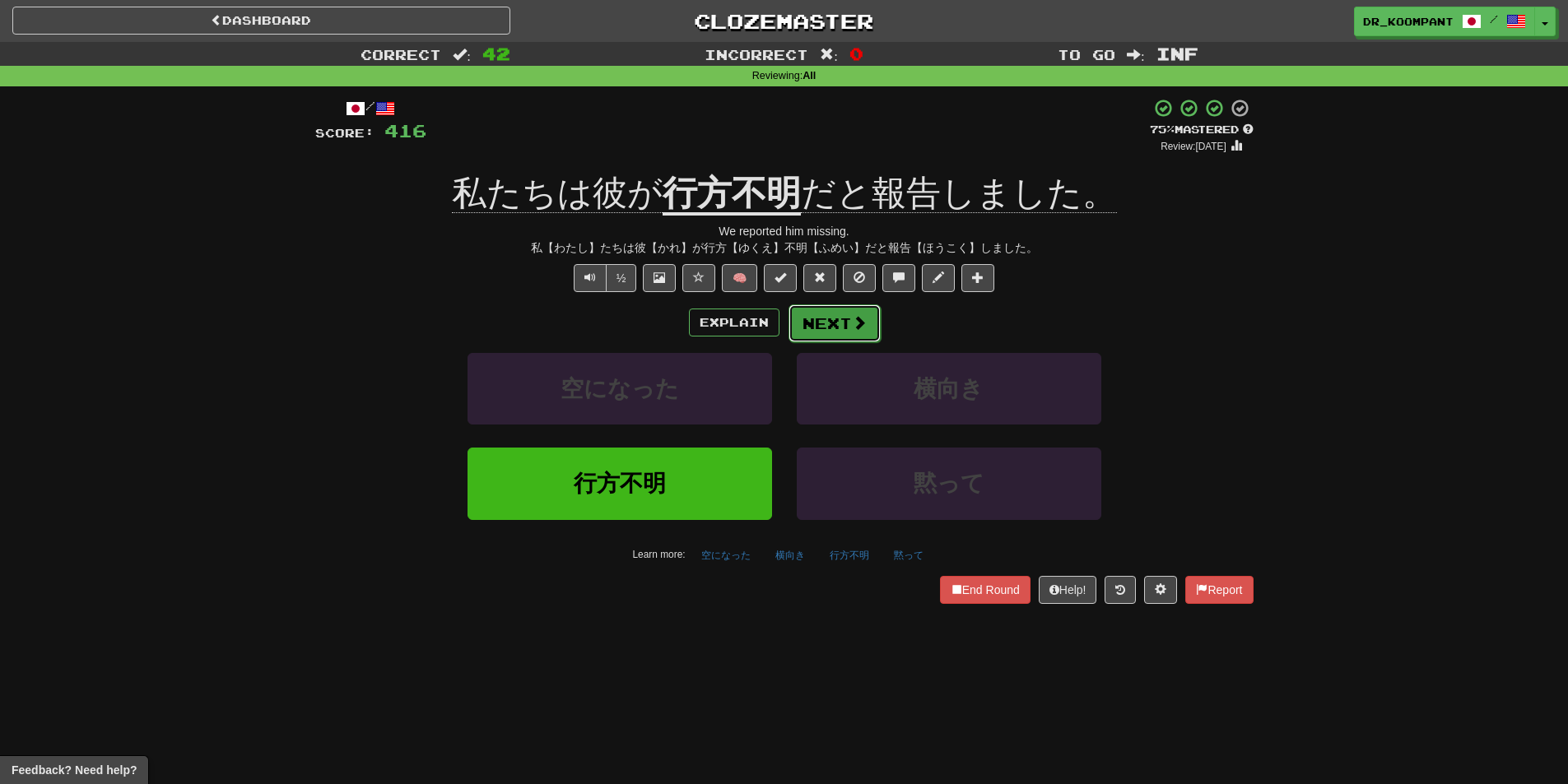
click at [852, 325] on span at bounding box center [859, 322] width 15 height 15
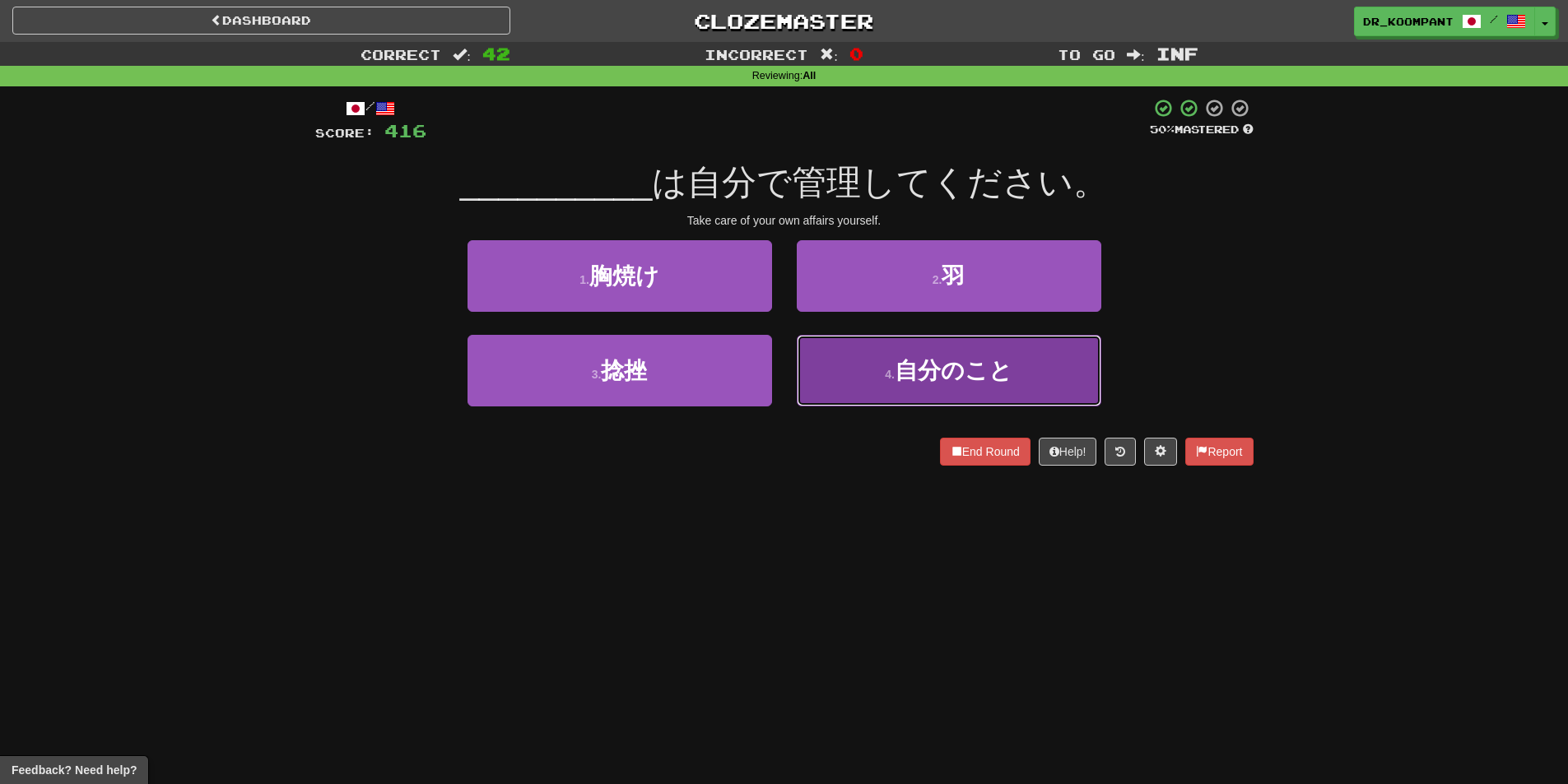
click at [867, 360] on button "4 . 自分のこと" at bounding box center [948, 371] width 304 height 71
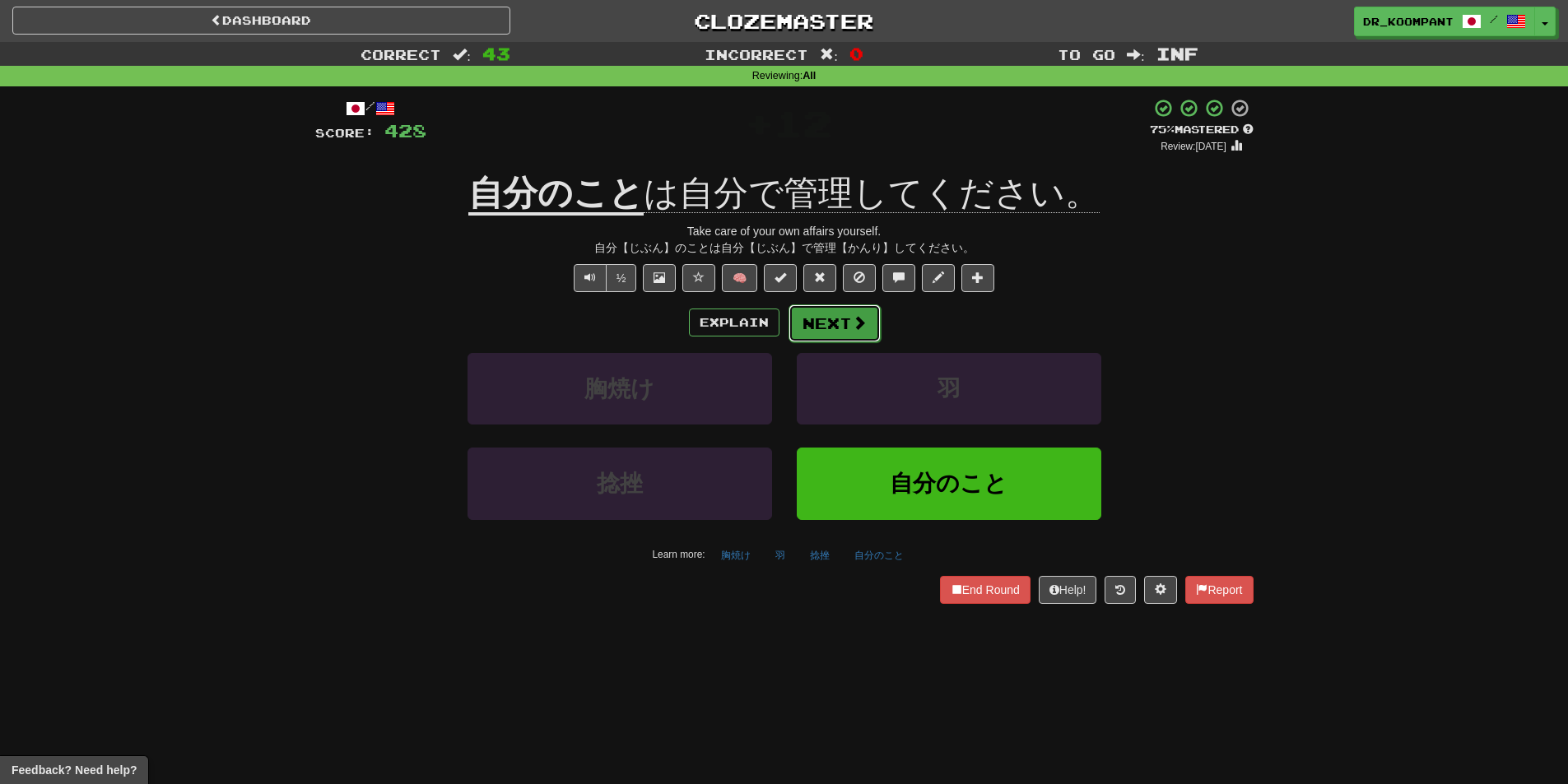
click at [838, 315] on button "Next" at bounding box center [834, 323] width 92 height 38
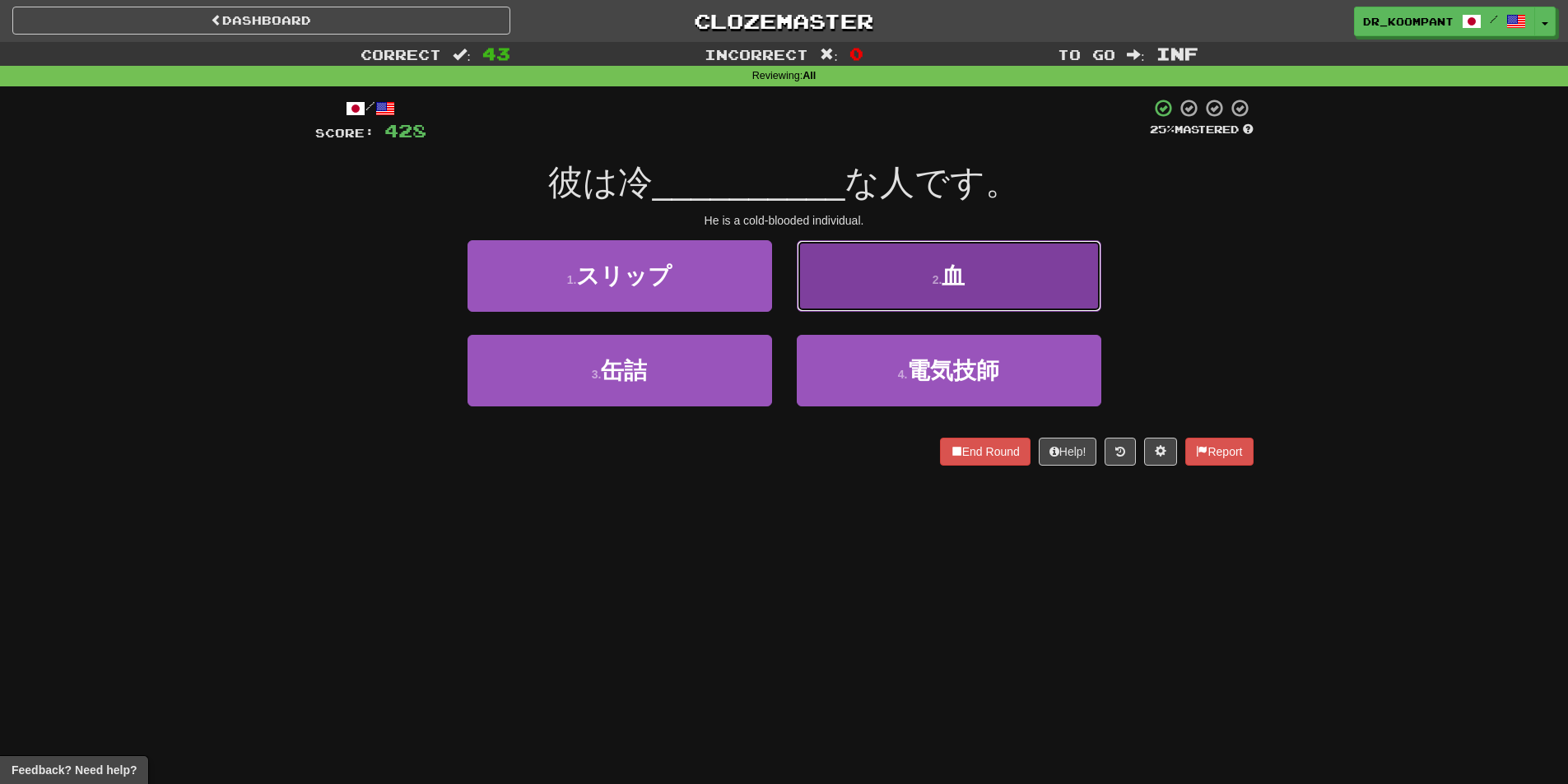
click at [868, 285] on button "2 . 血" at bounding box center [948, 276] width 304 height 71
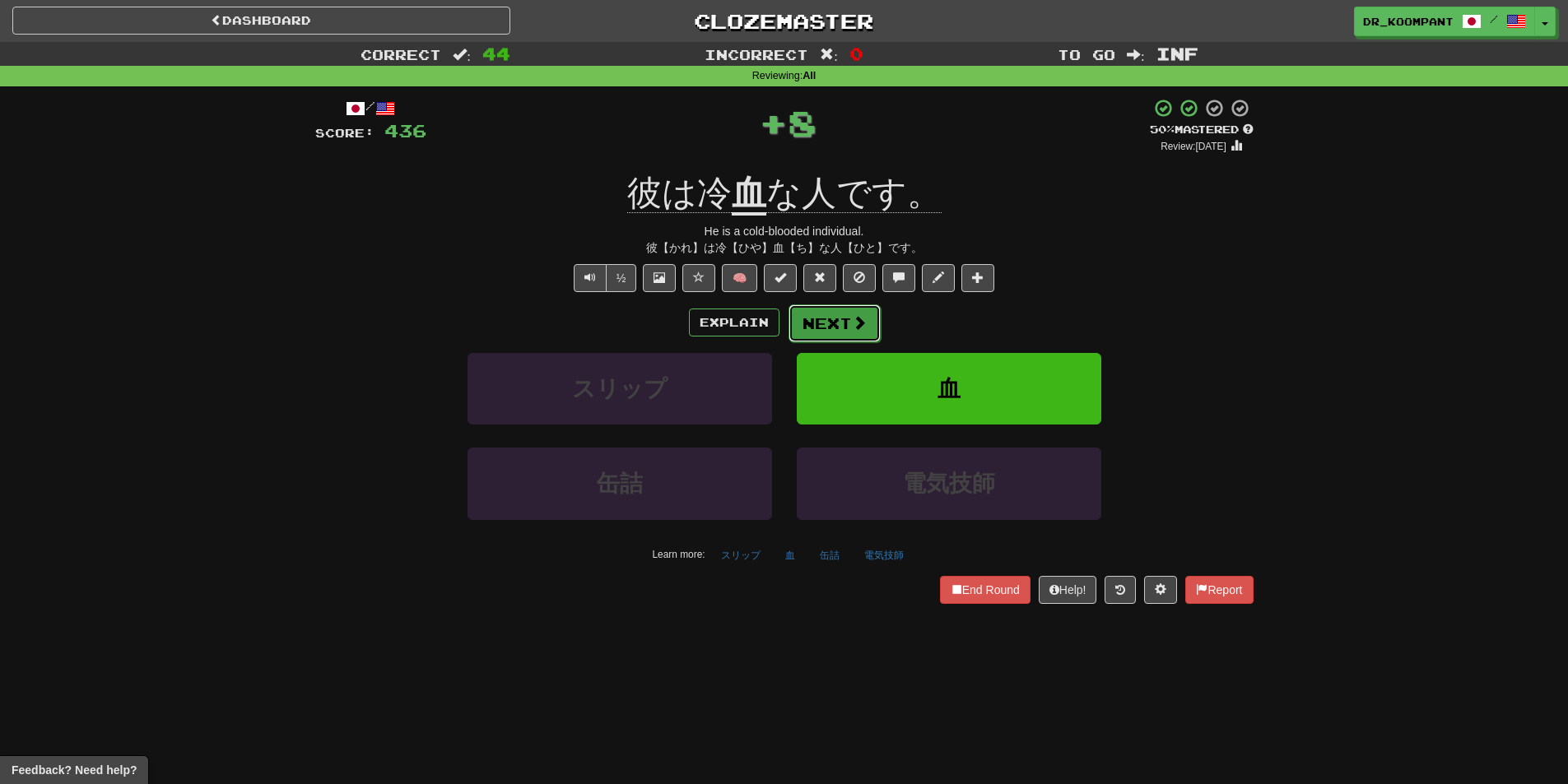
click at [852, 318] on span at bounding box center [859, 322] width 15 height 15
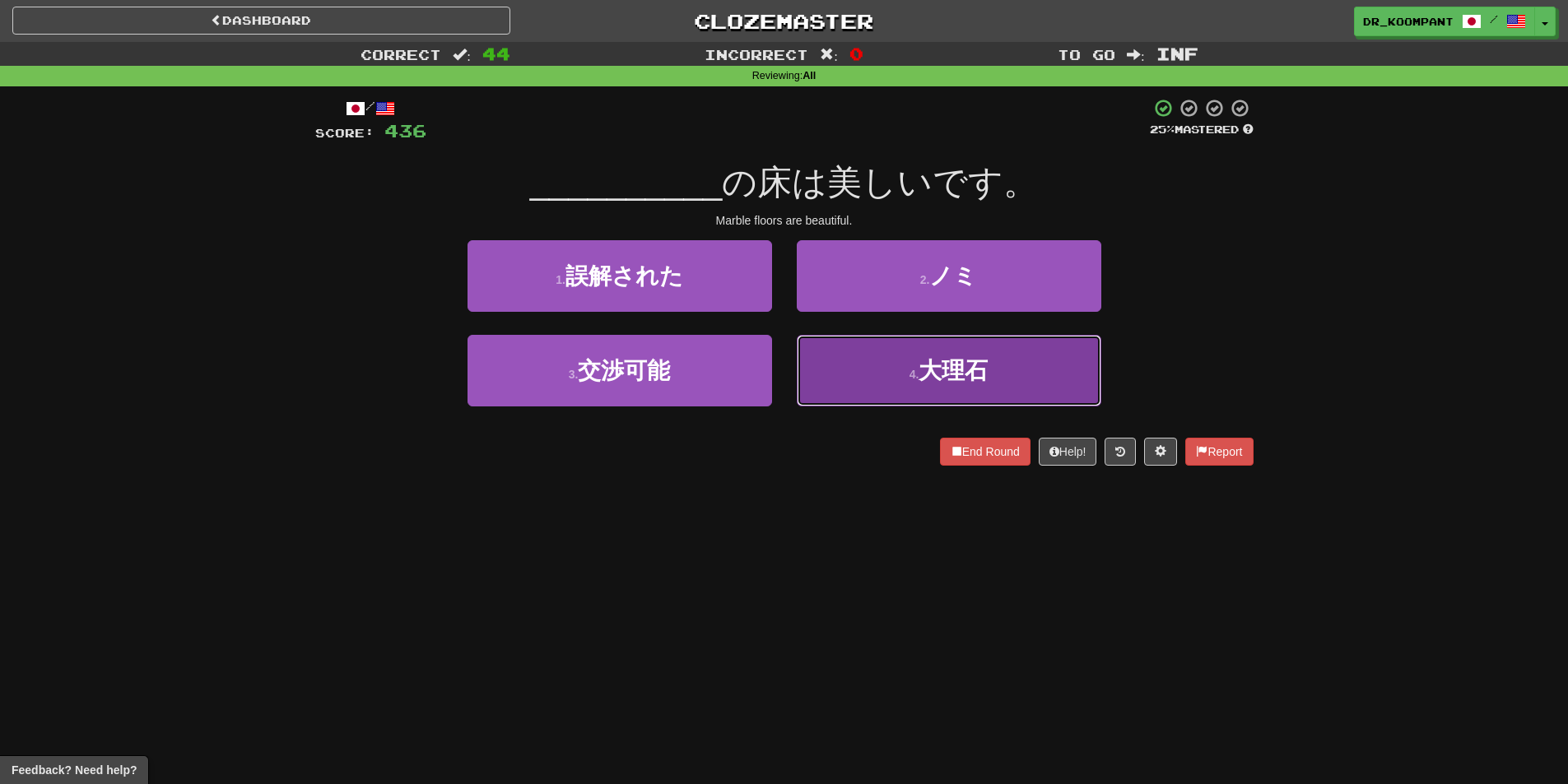
click at [963, 396] on button "4 . 大理石" at bounding box center [948, 371] width 304 height 71
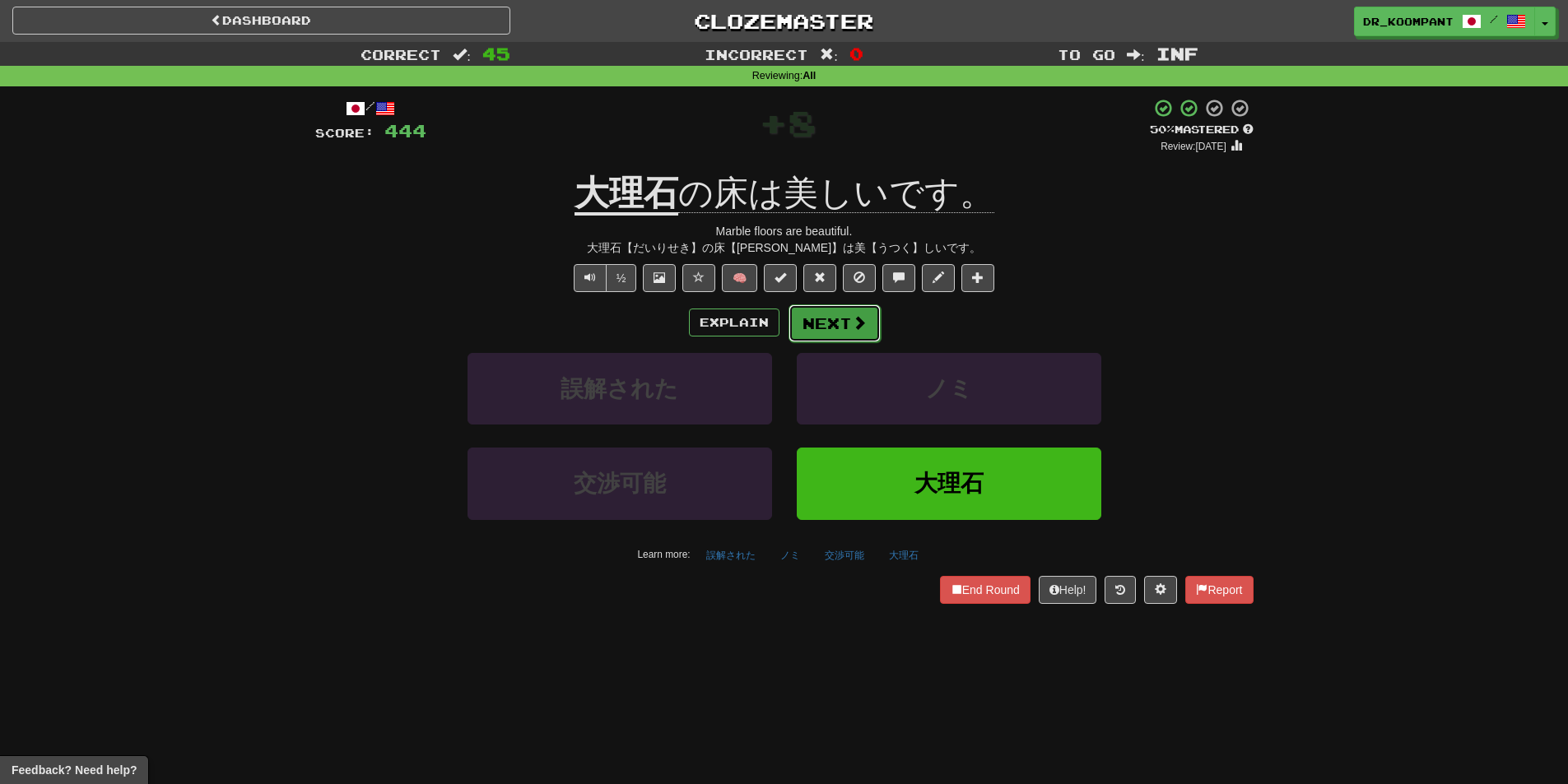
click at [862, 317] on span at bounding box center [859, 322] width 15 height 15
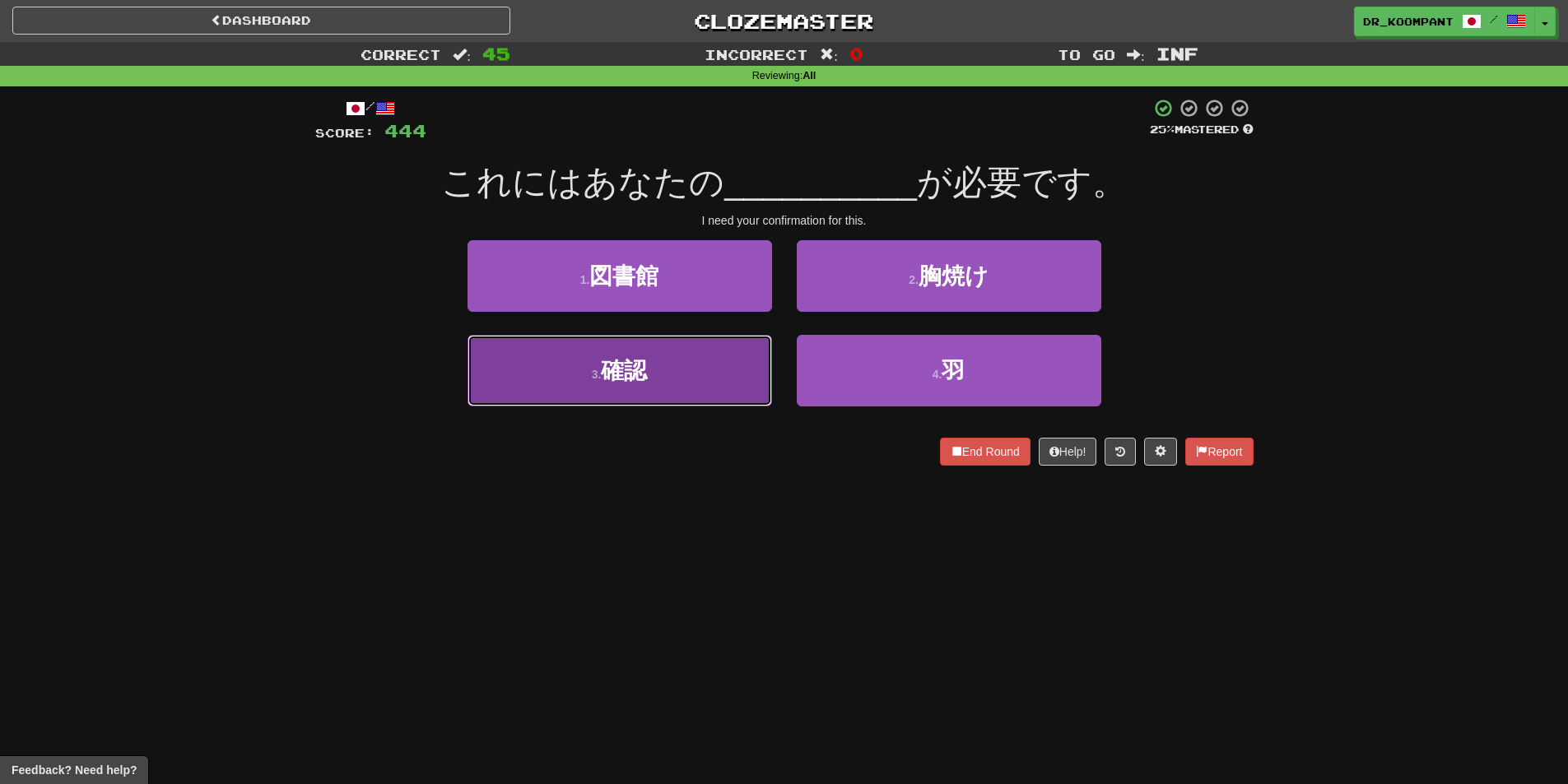
click at [725, 374] on button "3 . 確認" at bounding box center [620, 371] width 304 height 71
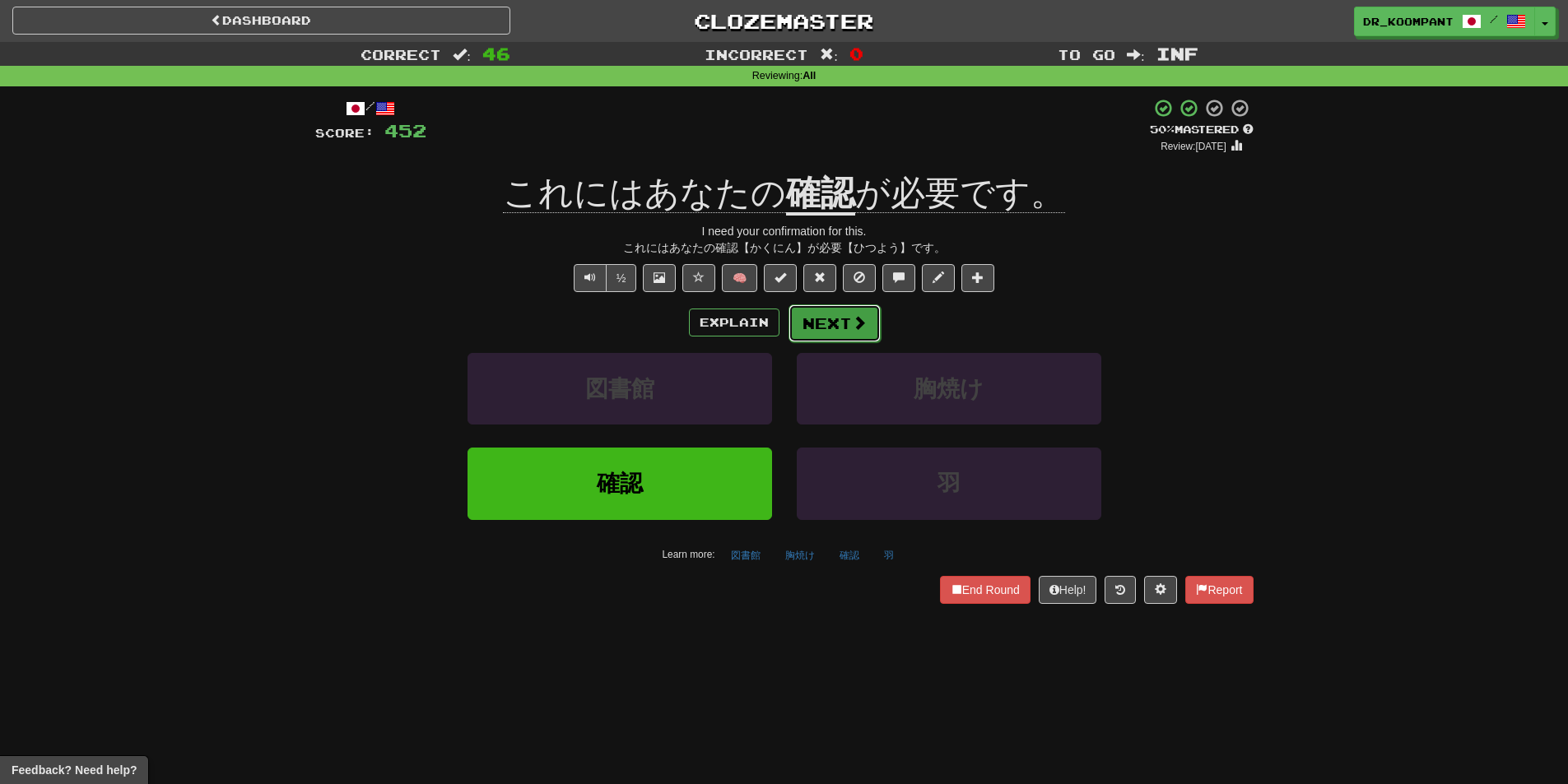
click at [846, 323] on button "Next" at bounding box center [834, 323] width 92 height 38
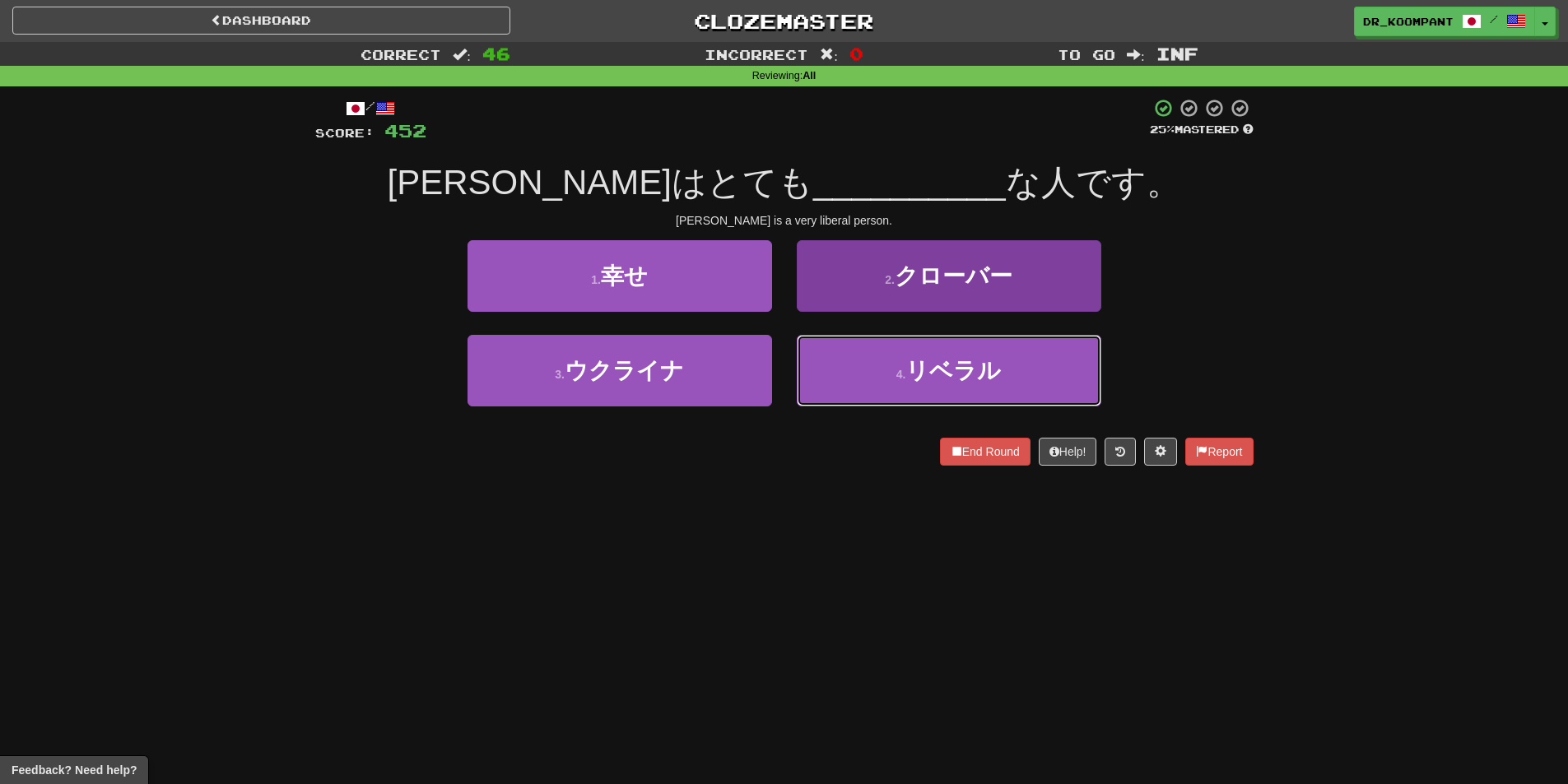
drag, startPoint x: 1006, startPoint y: 372, endPoint x: 1006, endPoint y: 363, distance: 9.0
click at [1007, 372] on button "4 . リベラル" at bounding box center [948, 371] width 304 height 71
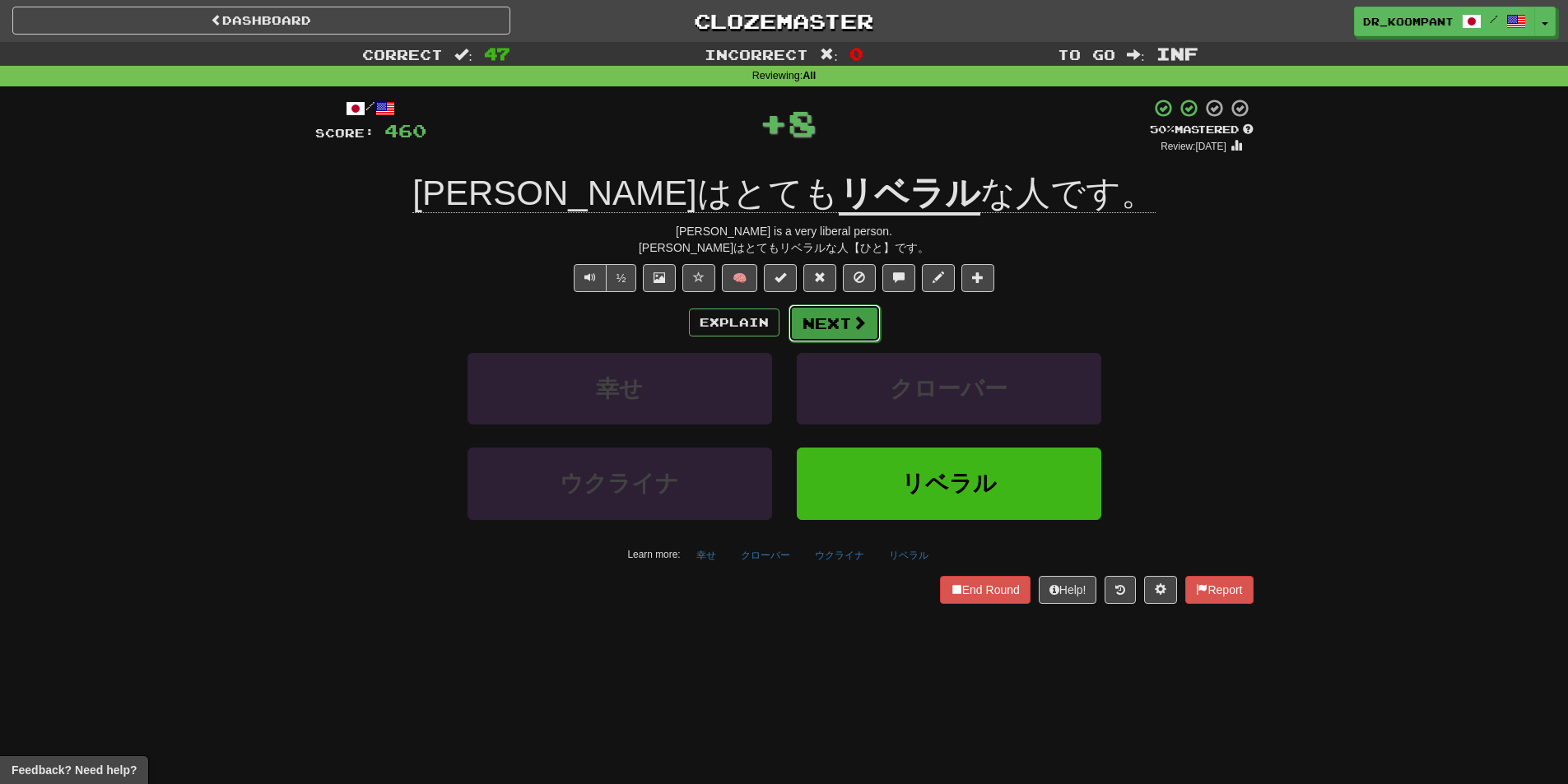
click at [846, 318] on button "Next" at bounding box center [834, 323] width 92 height 38
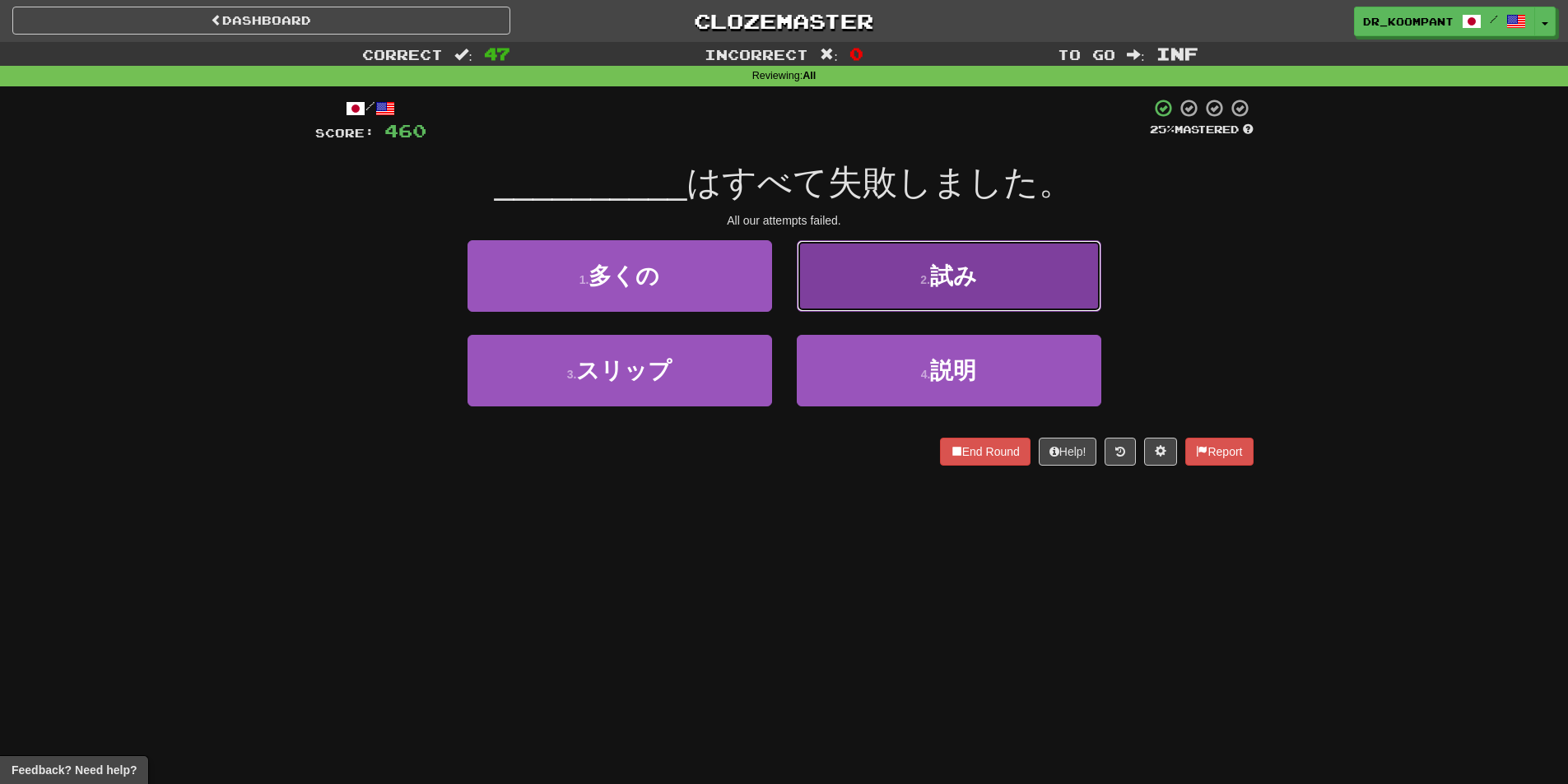
click at [901, 284] on button "2 . 試み" at bounding box center [948, 276] width 304 height 71
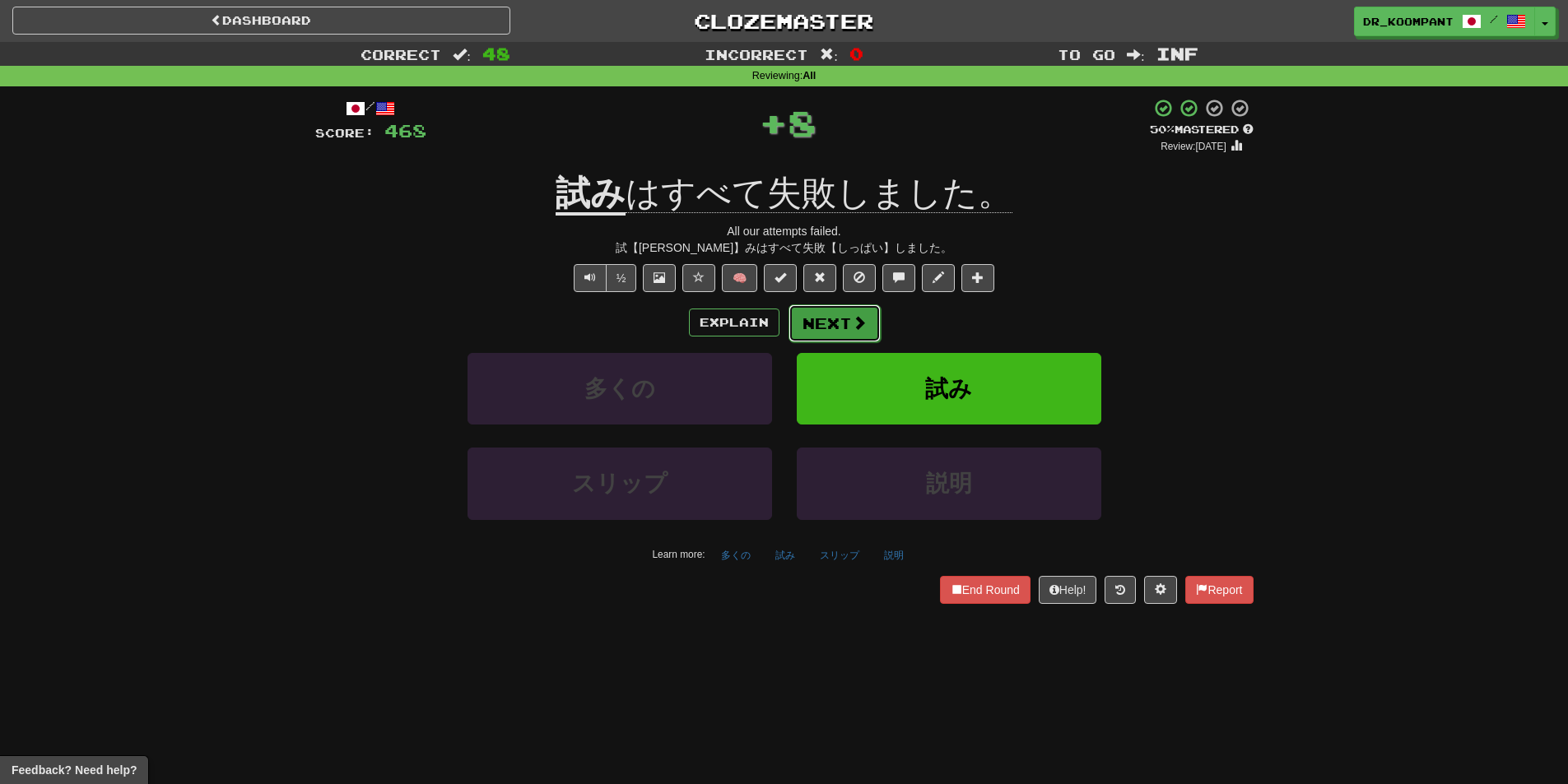
click at [838, 321] on button "Next" at bounding box center [834, 323] width 92 height 38
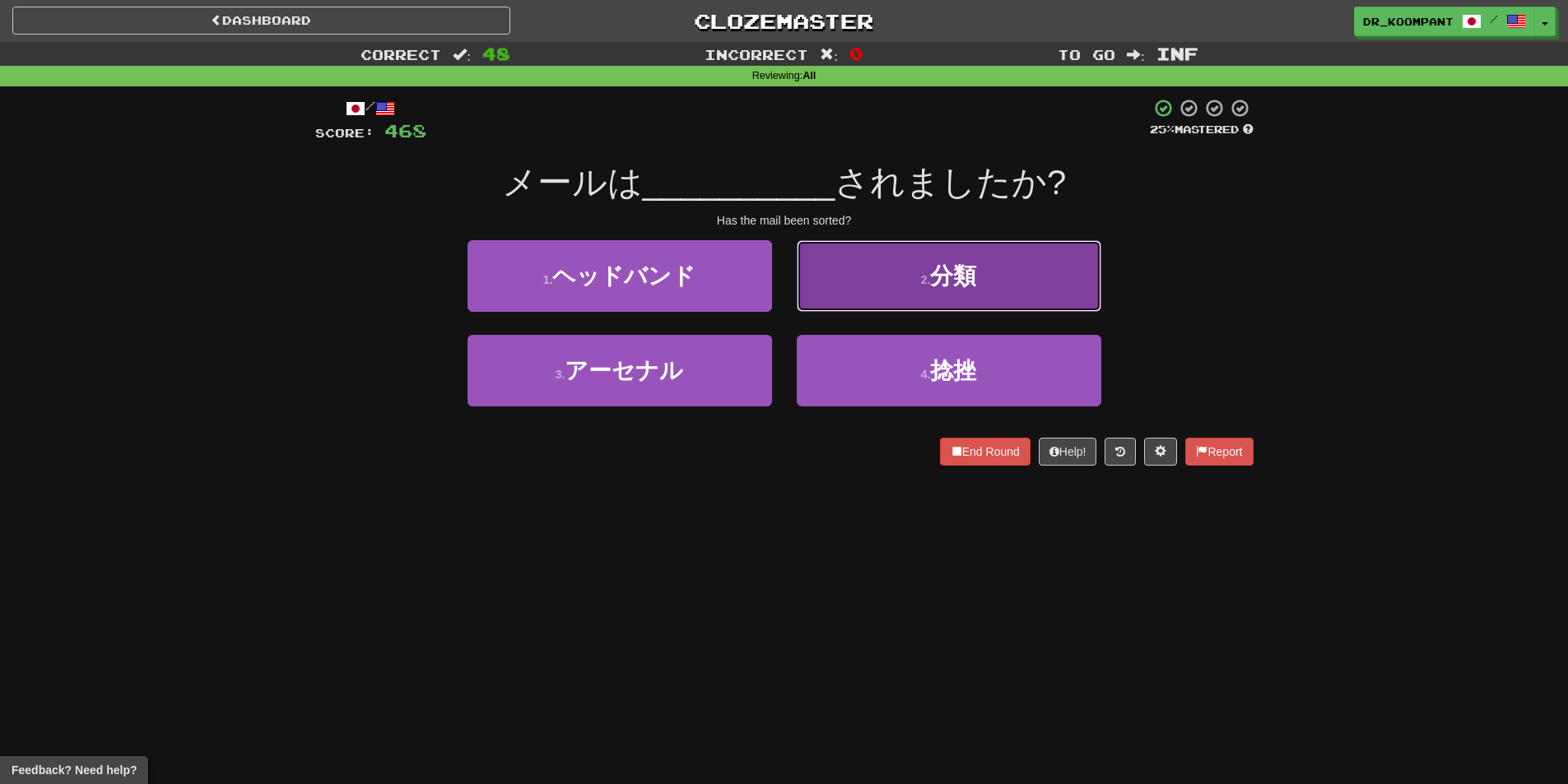
click at [876, 285] on button "2 . 分類" at bounding box center [948, 276] width 304 height 71
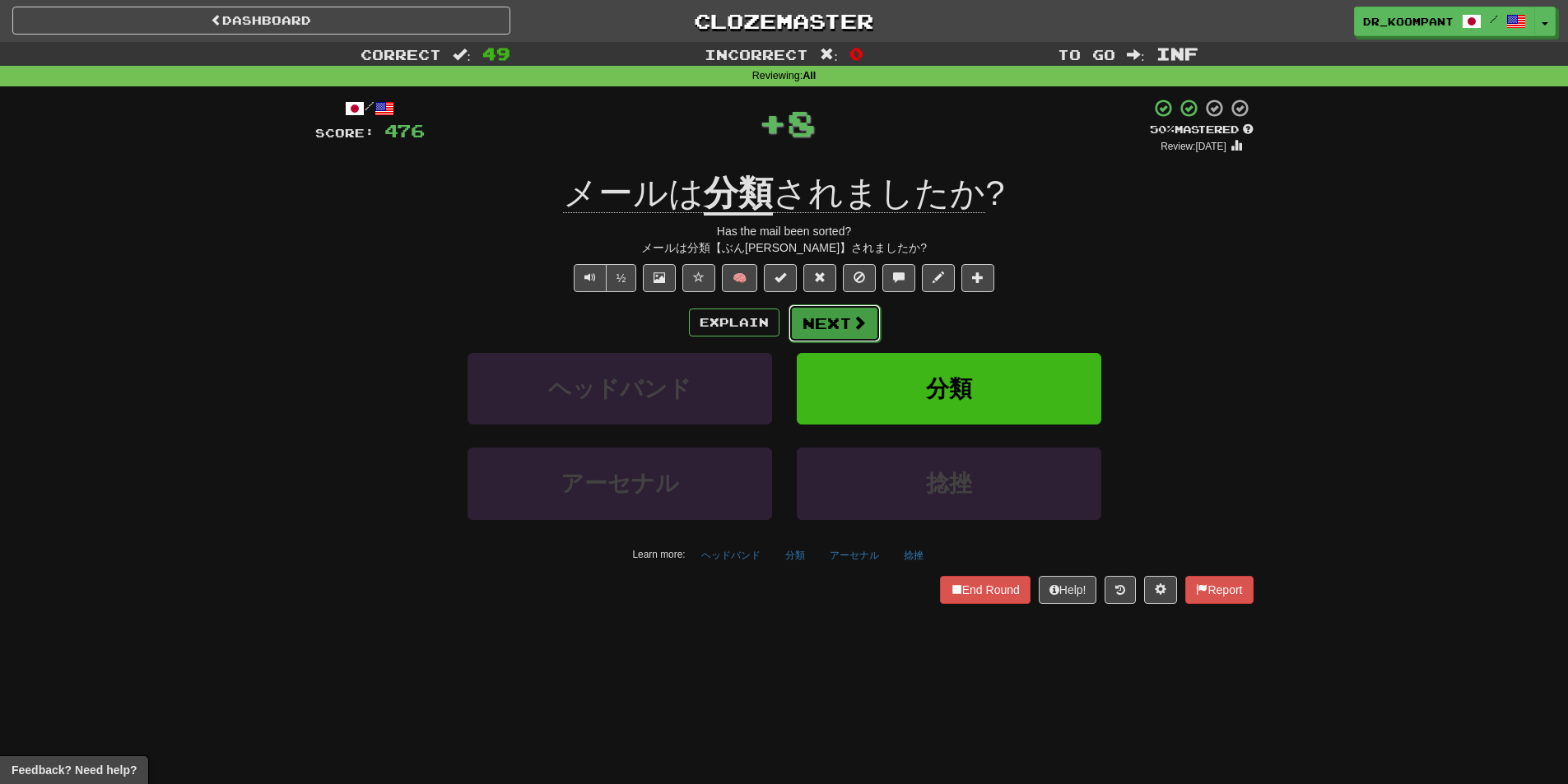
click at [836, 314] on button "Next" at bounding box center [834, 323] width 92 height 38
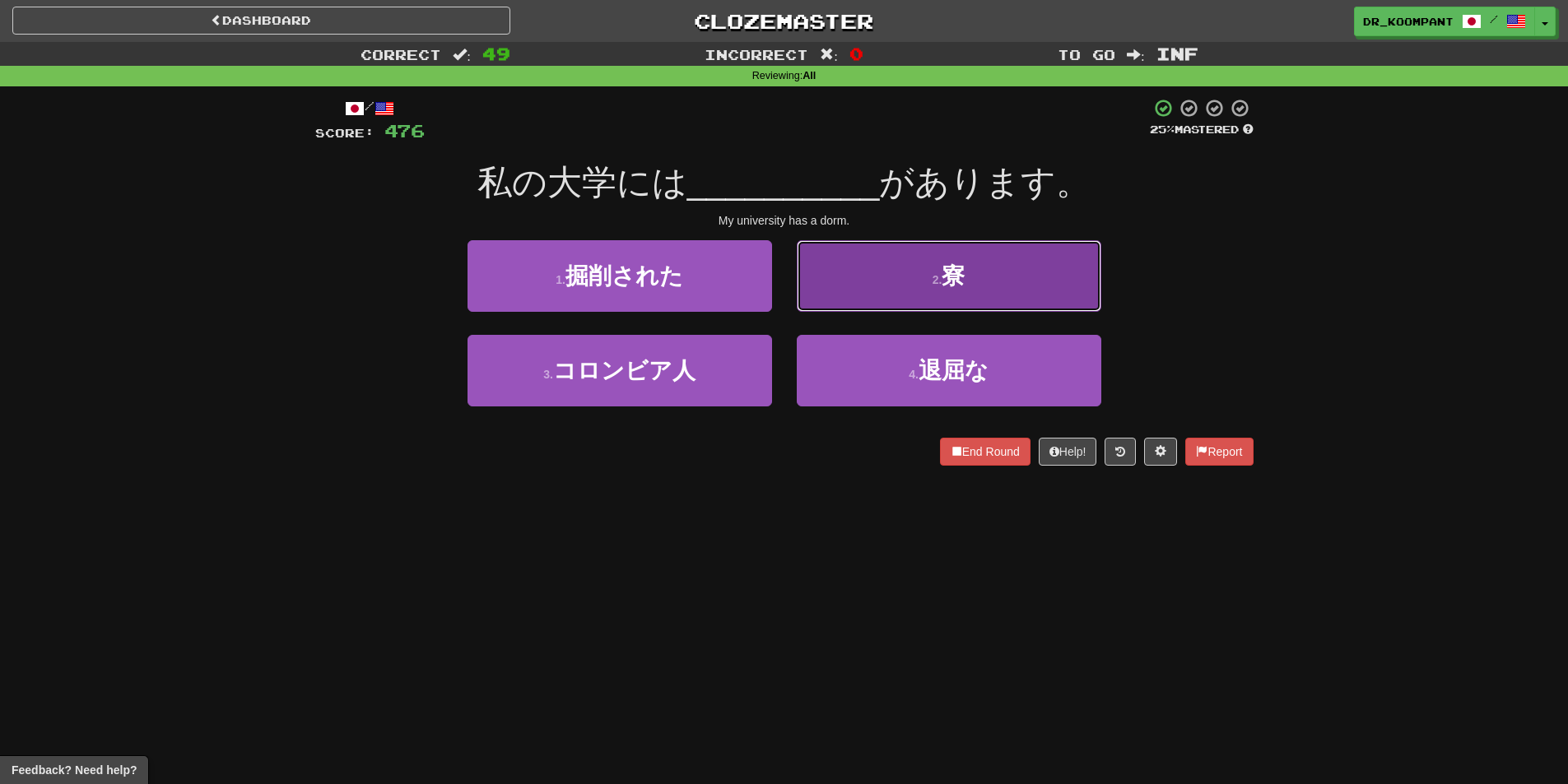
click at [830, 296] on button "2 . 寮" at bounding box center [948, 276] width 304 height 71
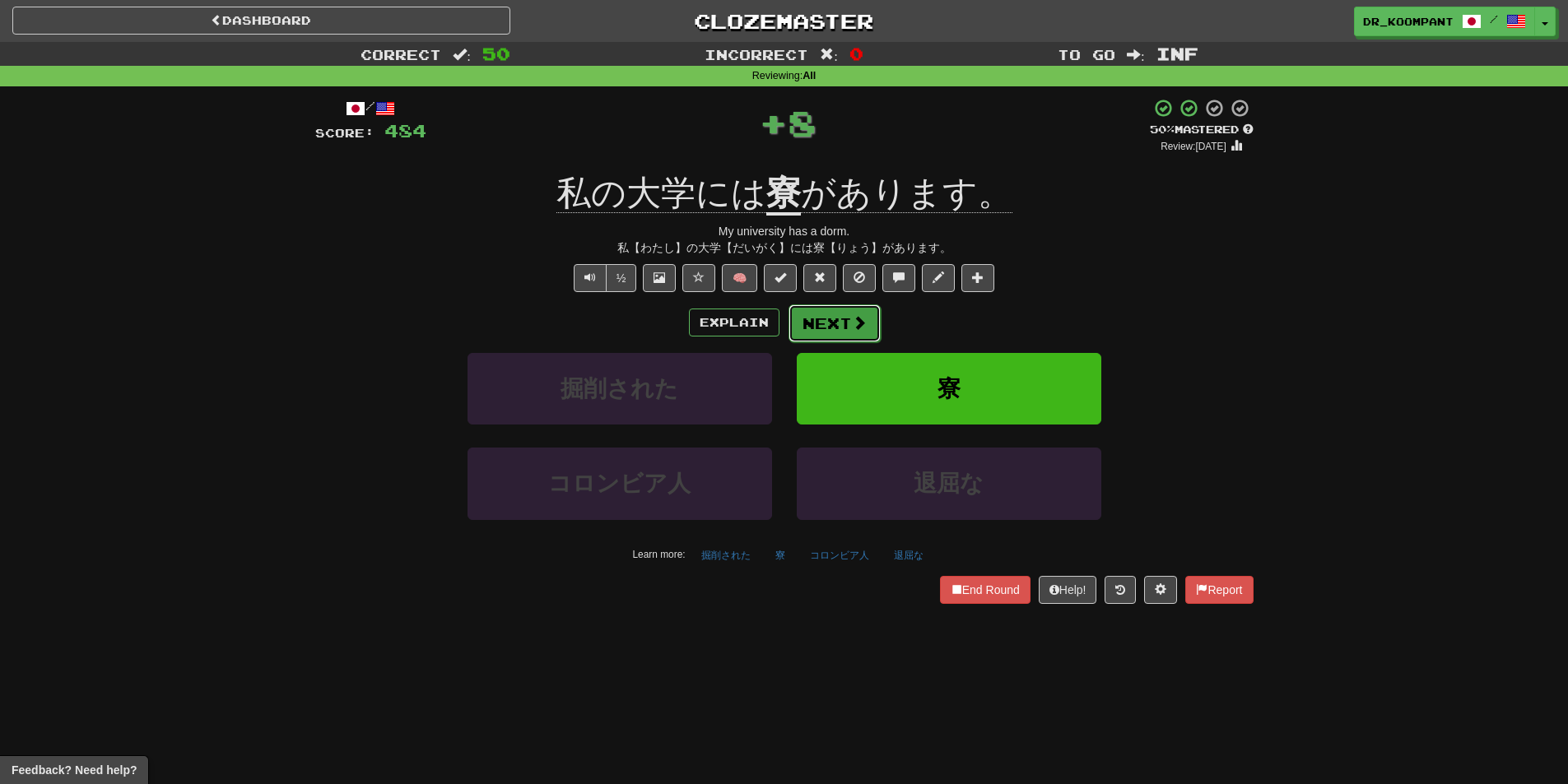
click at [836, 309] on button "Next" at bounding box center [834, 323] width 92 height 38
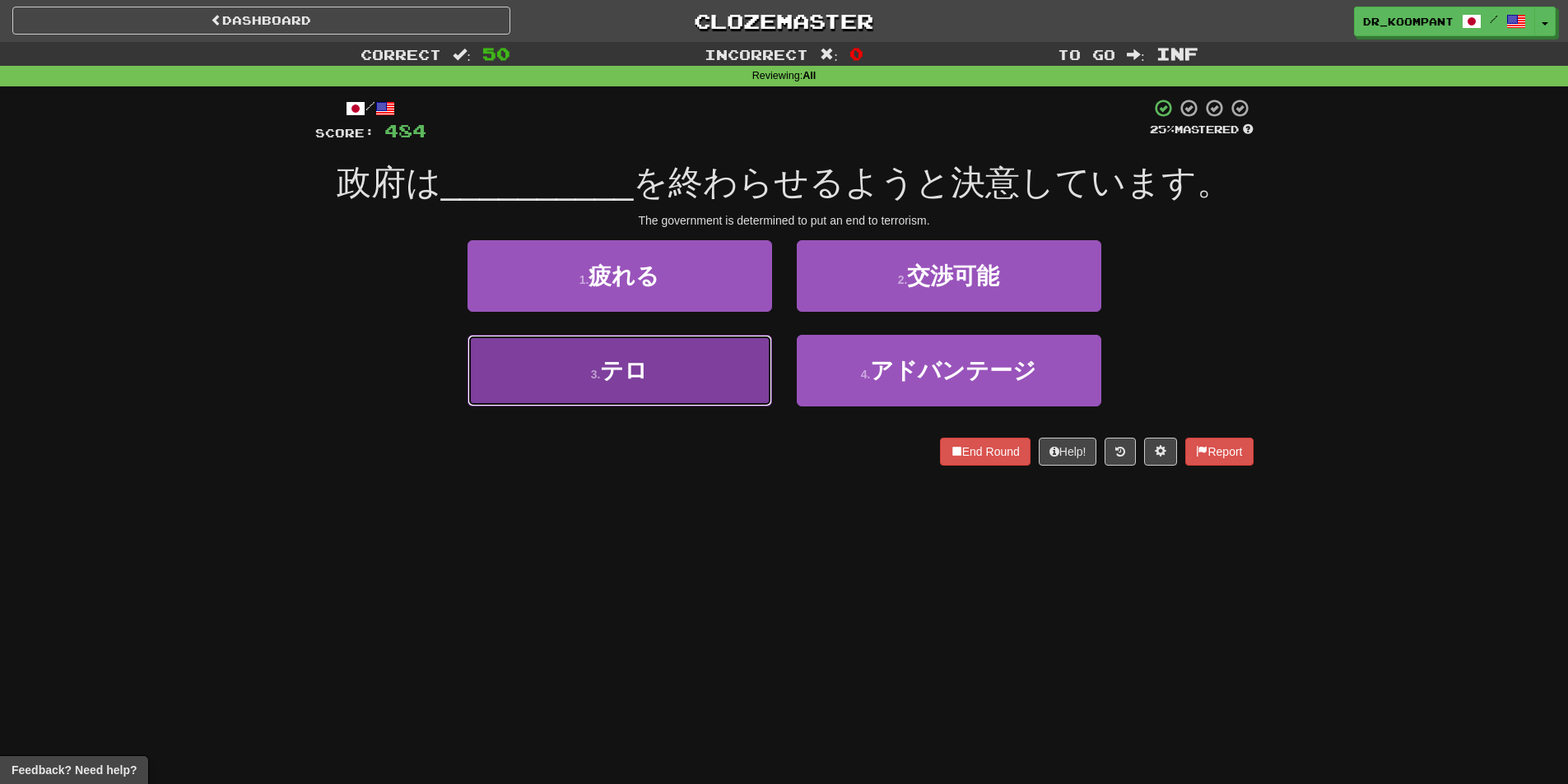
click at [721, 363] on button "3 . テロ" at bounding box center [620, 371] width 304 height 71
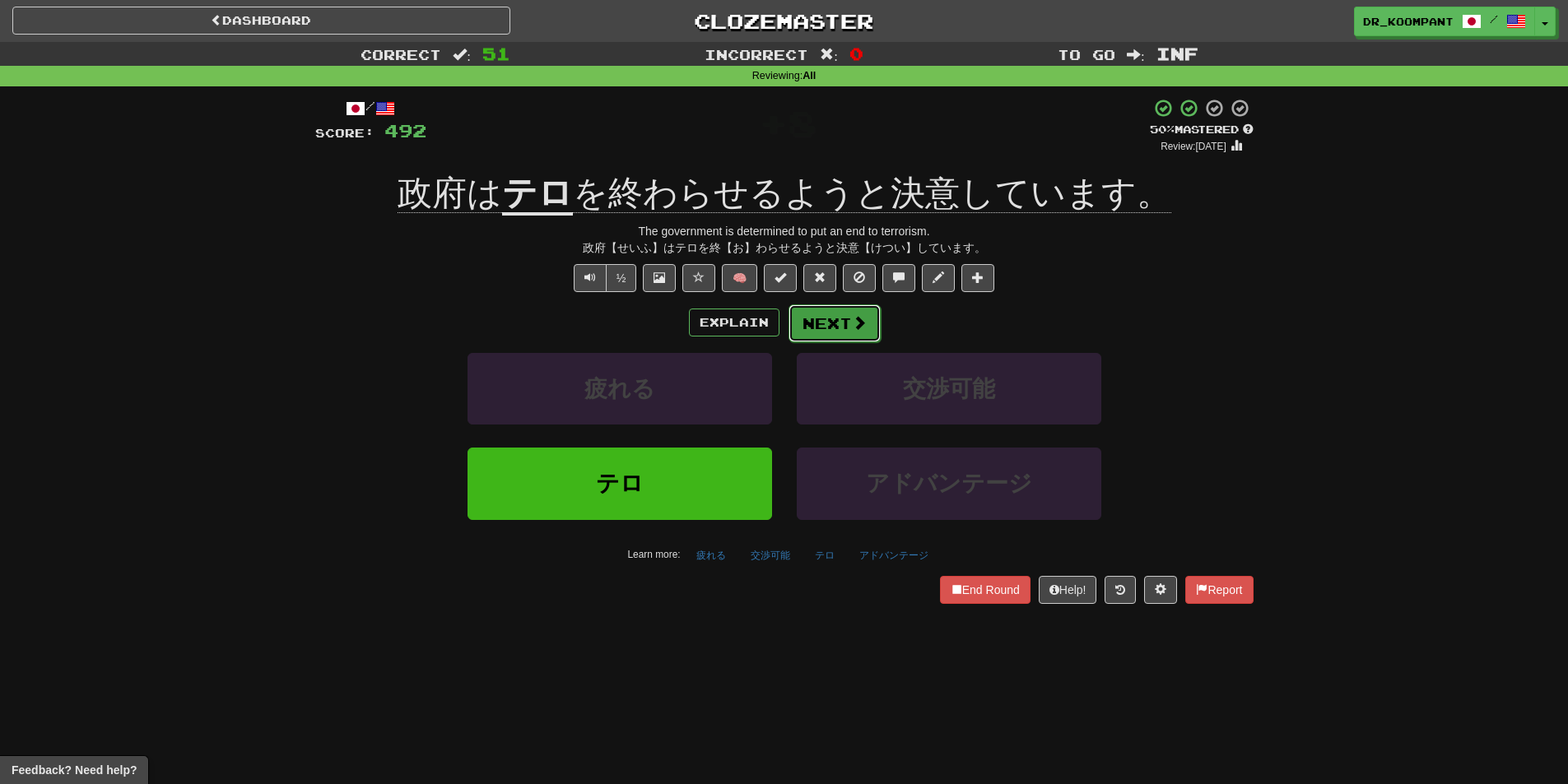
click at [851, 310] on button "Next" at bounding box center [834, 323] width 92 height 38
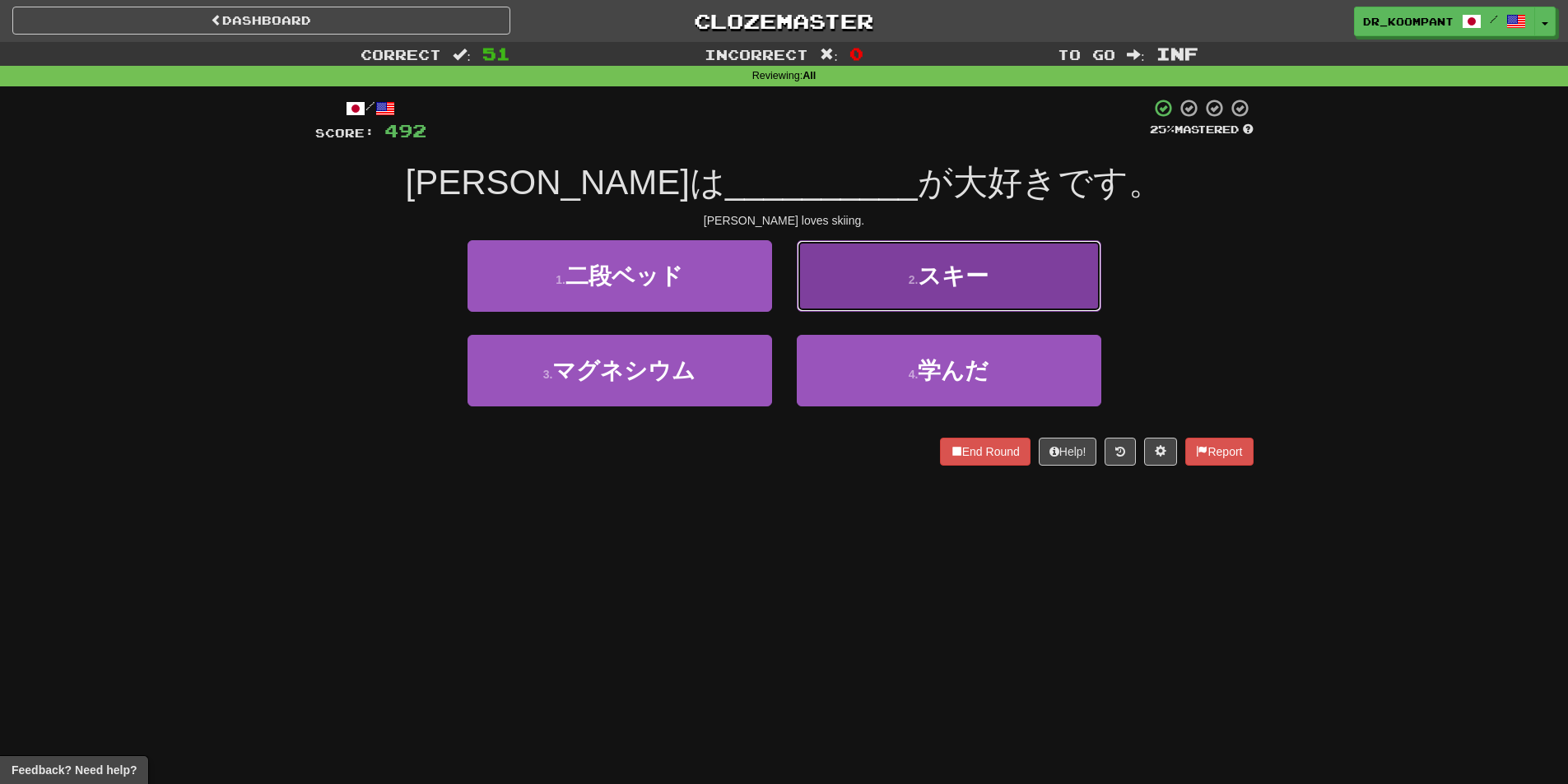
click at [847, 296] on button "2 . スキー" at bounding box center [948, 276] width 304 height 71
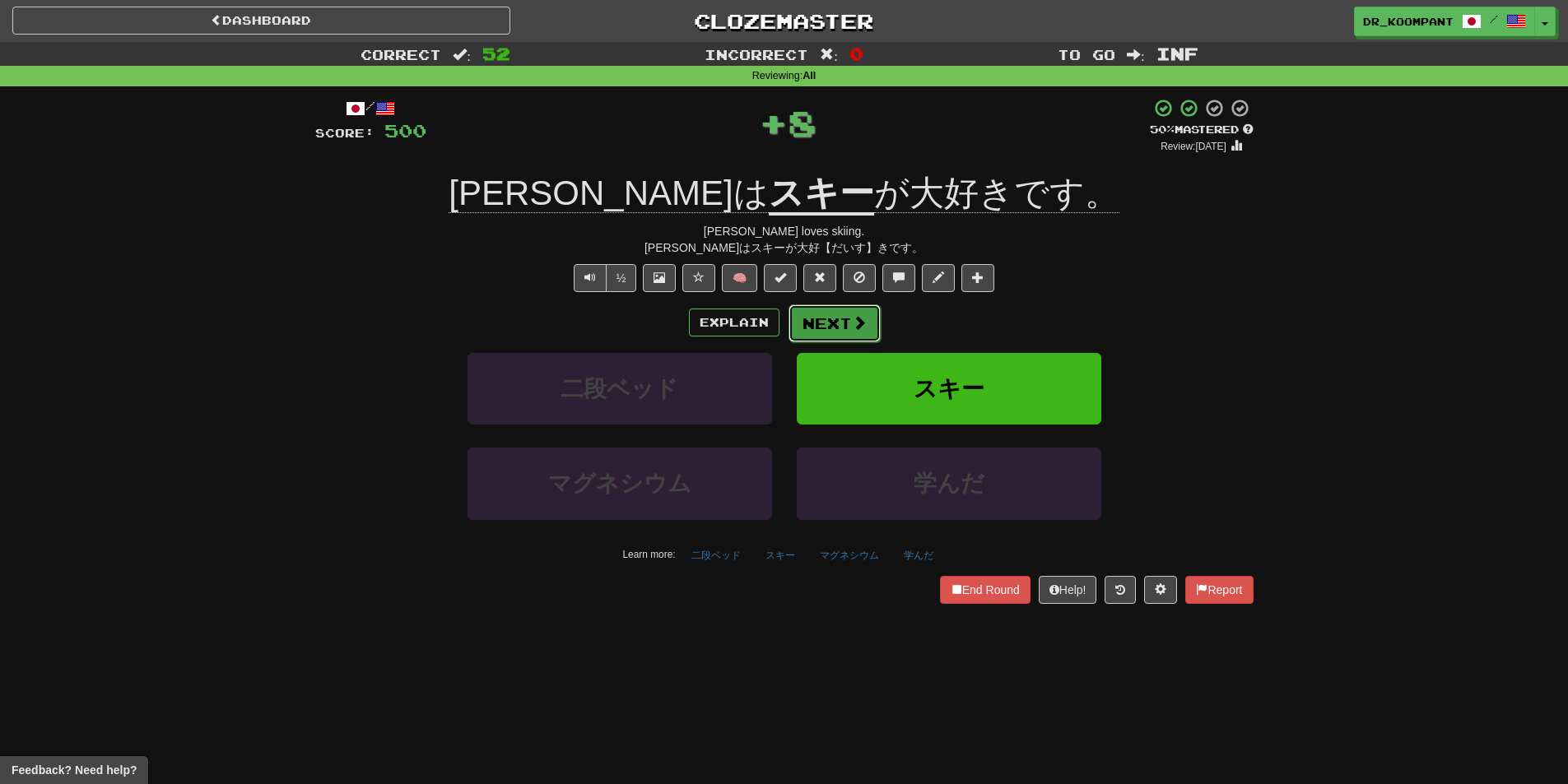
click at [843, 313] on button "Next" at bounding box center [834, 323] width 92 height 38
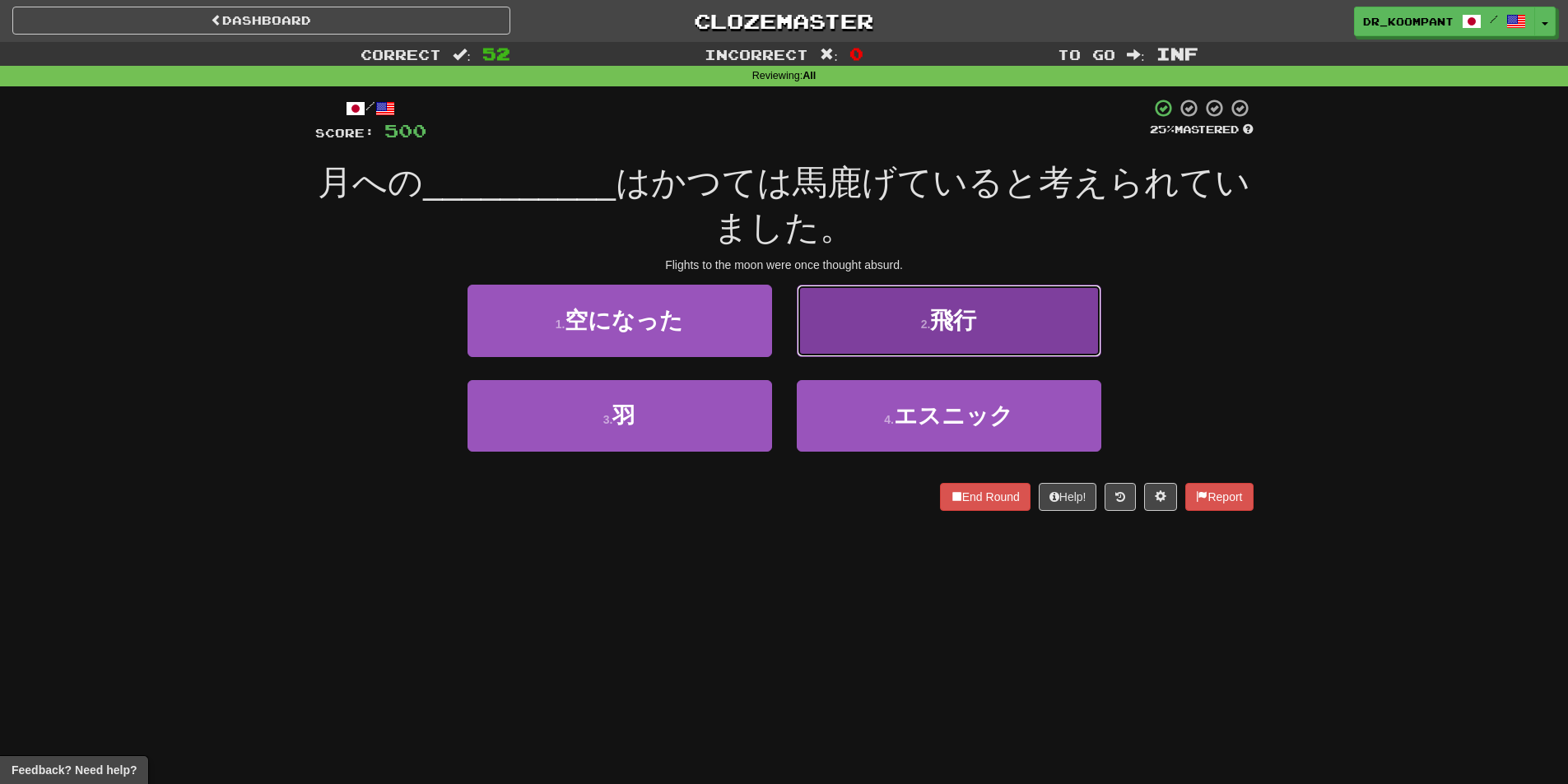
click at [868, 312] on button "2 . 飛行" at bounding box center [948, 321] width 304 height 71
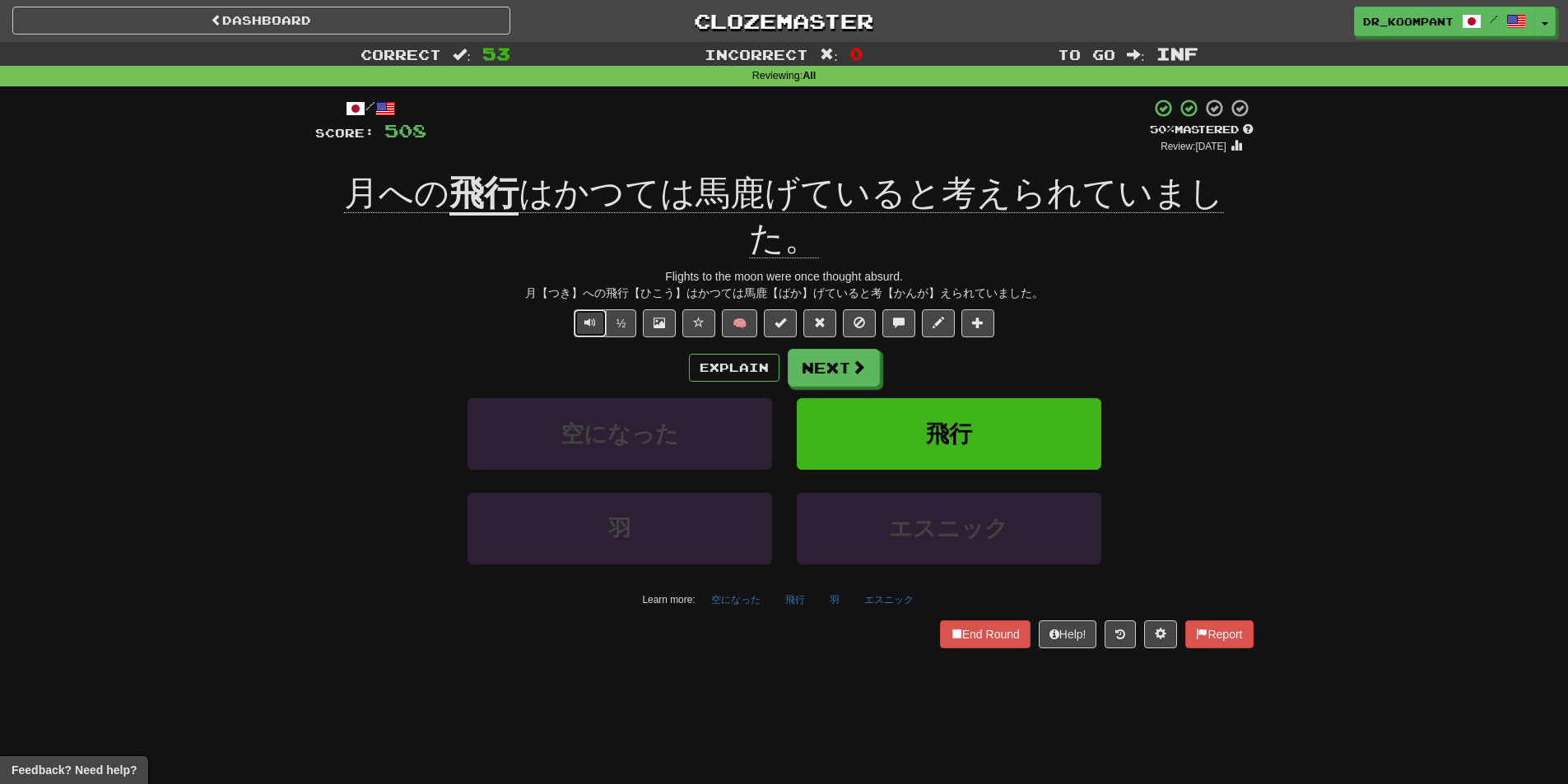
click at [591, 317] on span "Text-to-speech controls" at bounding box center [589, 322] width 12 height 12
click at [840, 350] on button "Next" at bounding box center [834, 369] width 92 height 38
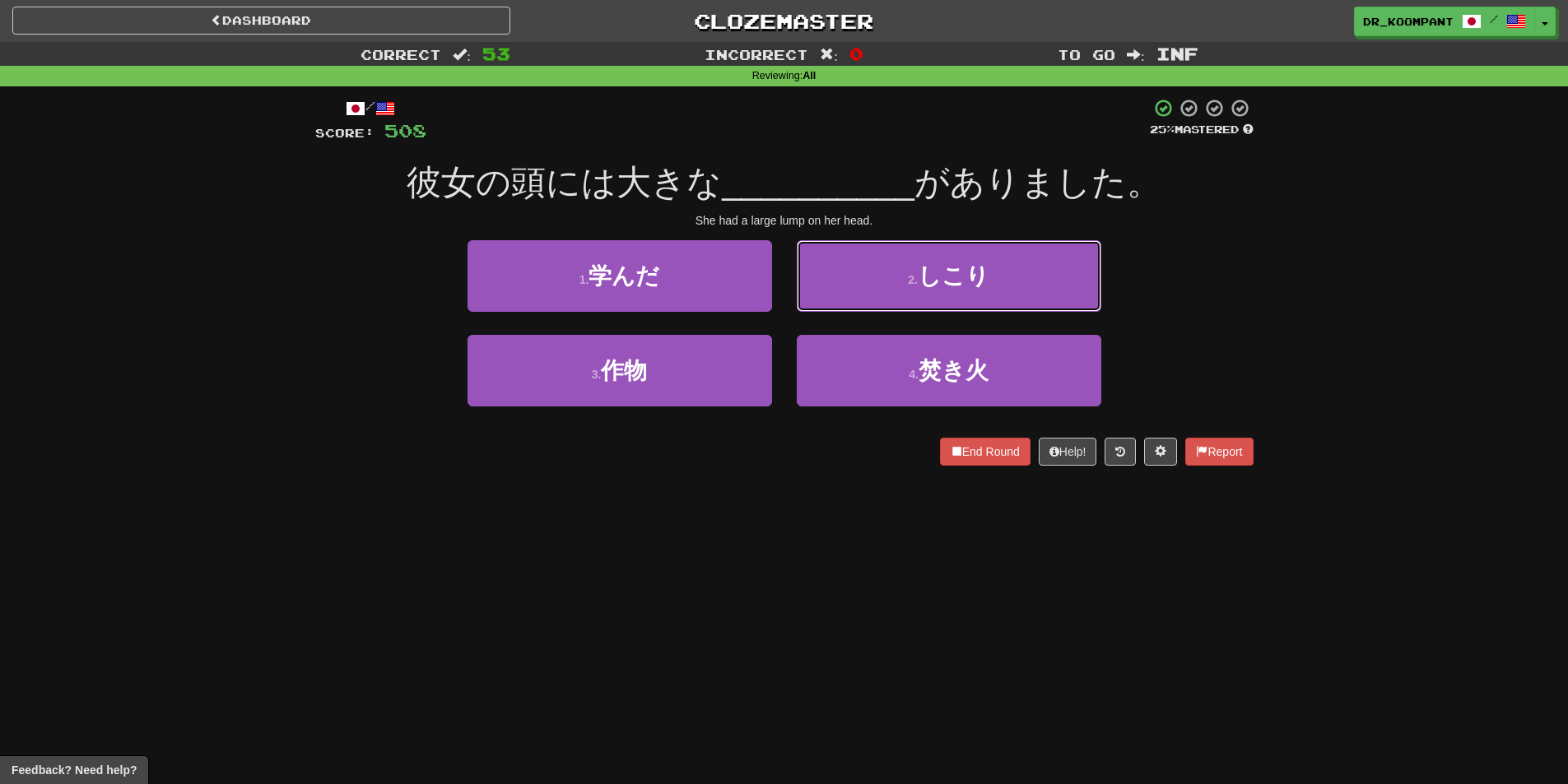
click at [874, 295] on button "2 . しこり" at bounding box center [948, 276] width 304 height 71
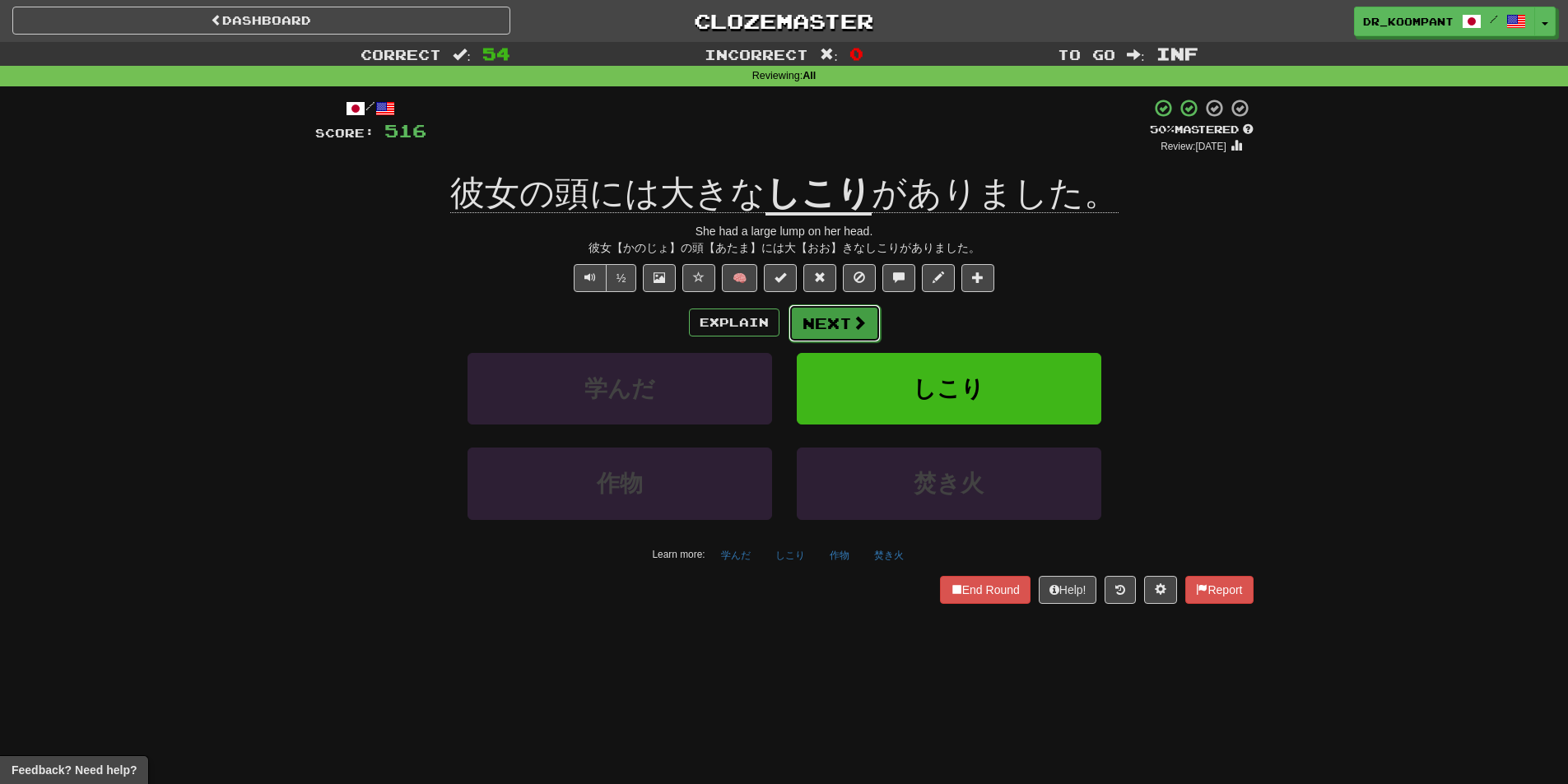
click at [835, 321] on button "Next" at bounding box center [834, 323] width 92 height 38
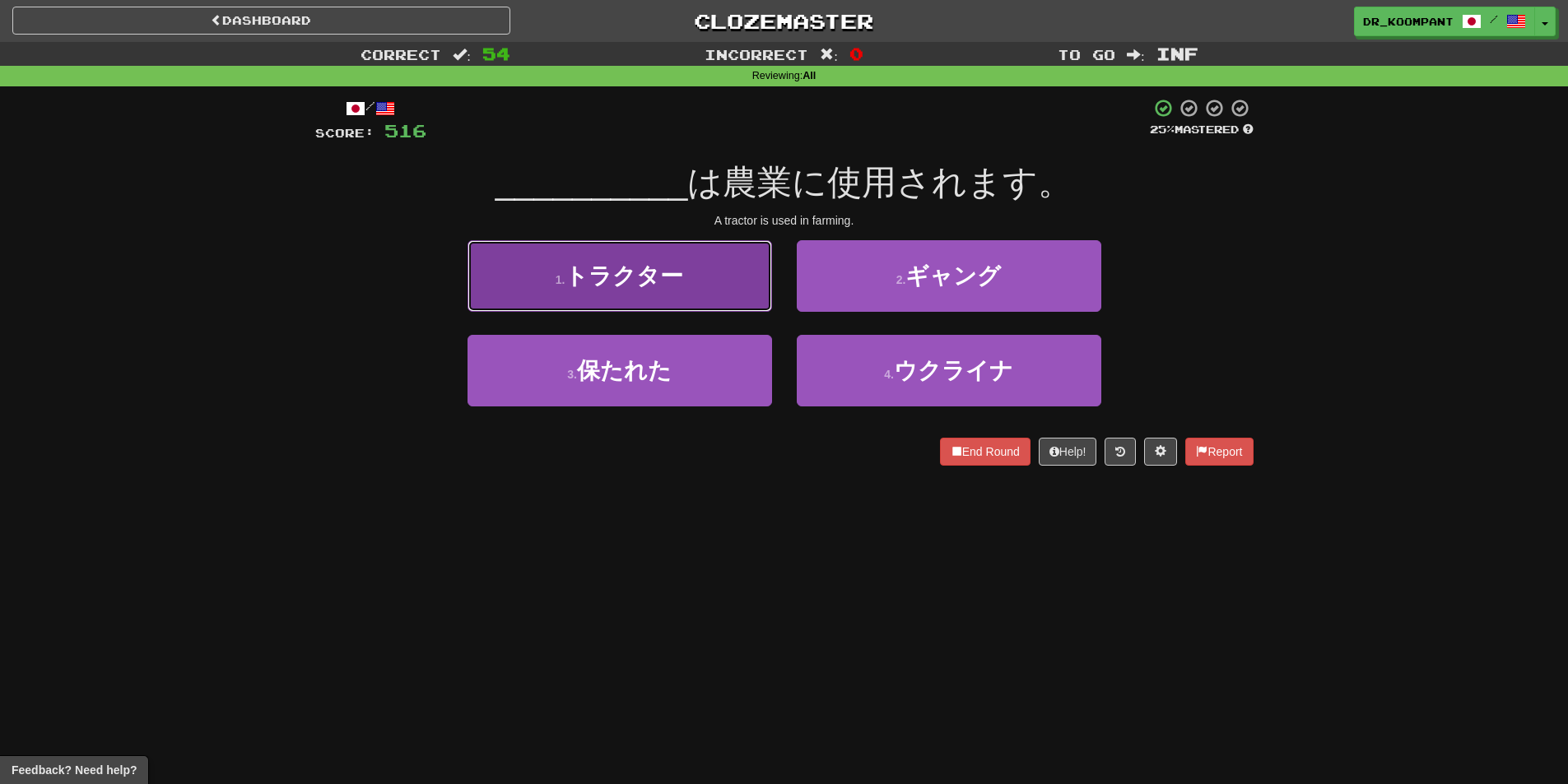
click at [688, 270] on button "1 . トラクター" at bounding box center [620, 276] width 304 height 71
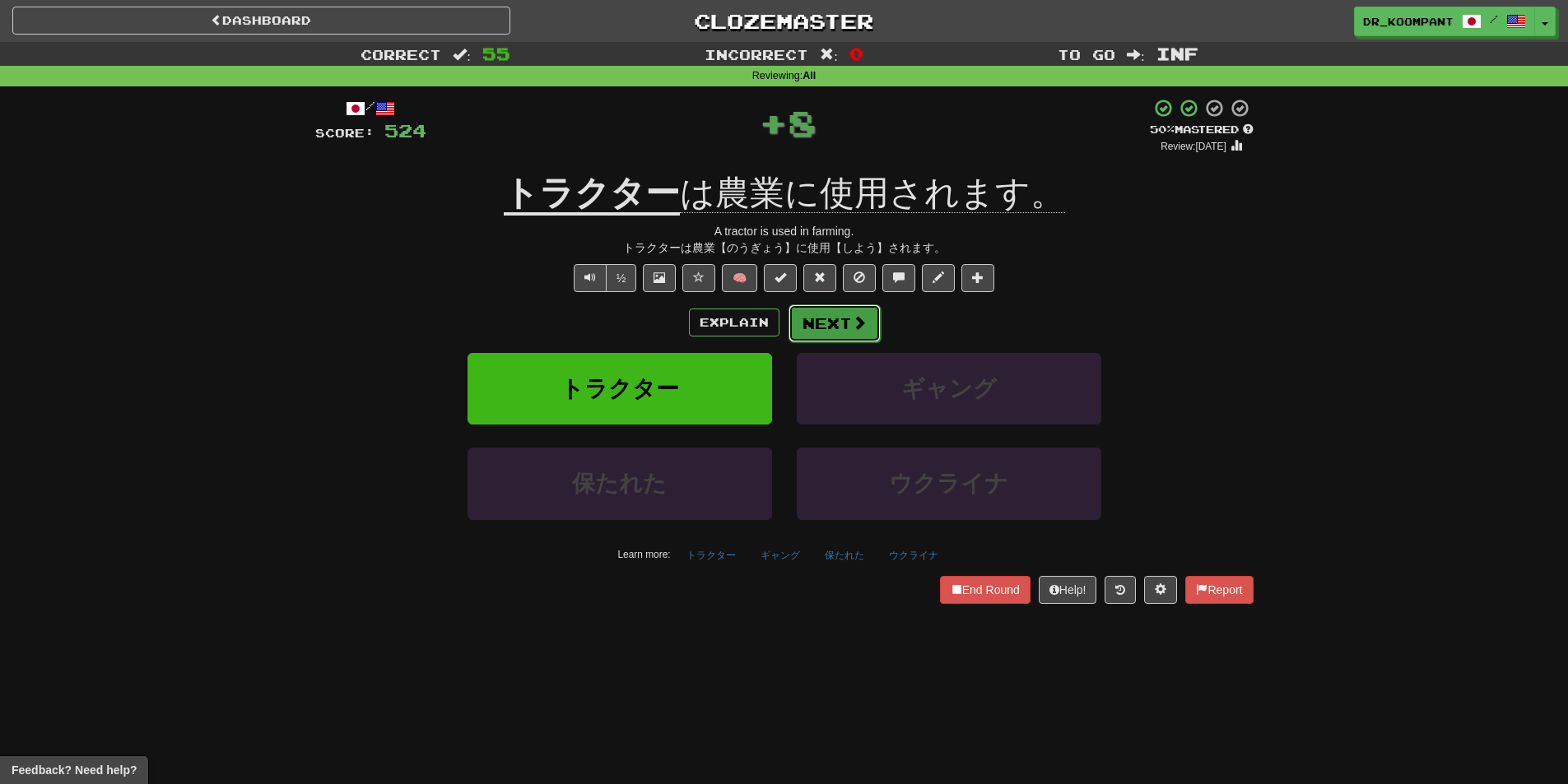
click at [855, 315] on span at bounding box center [859, 322] width 15 height 15
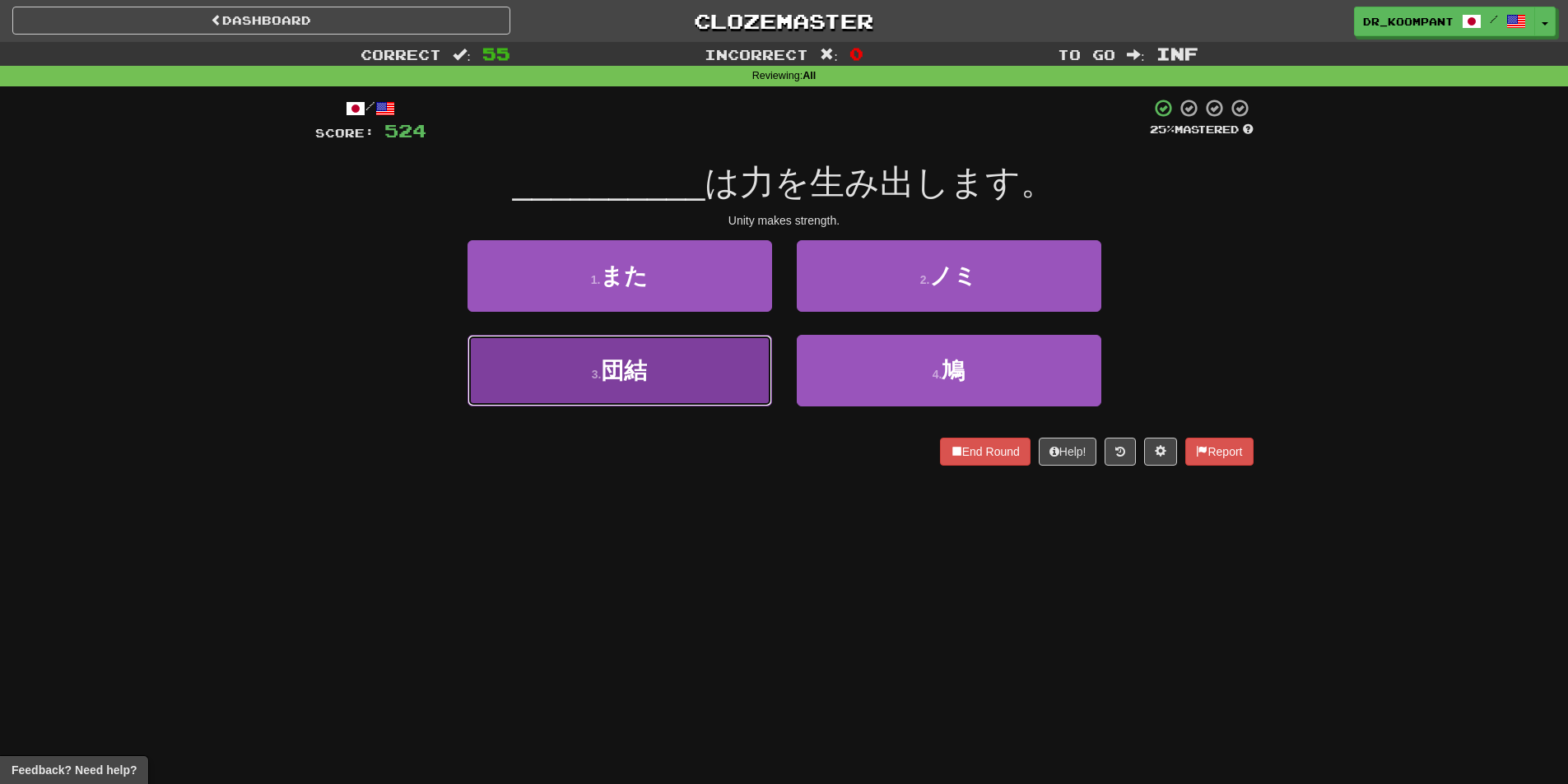
click at [730, 370] on button "3 . 団結" at bounding box center [620, 371] width 304 height 71
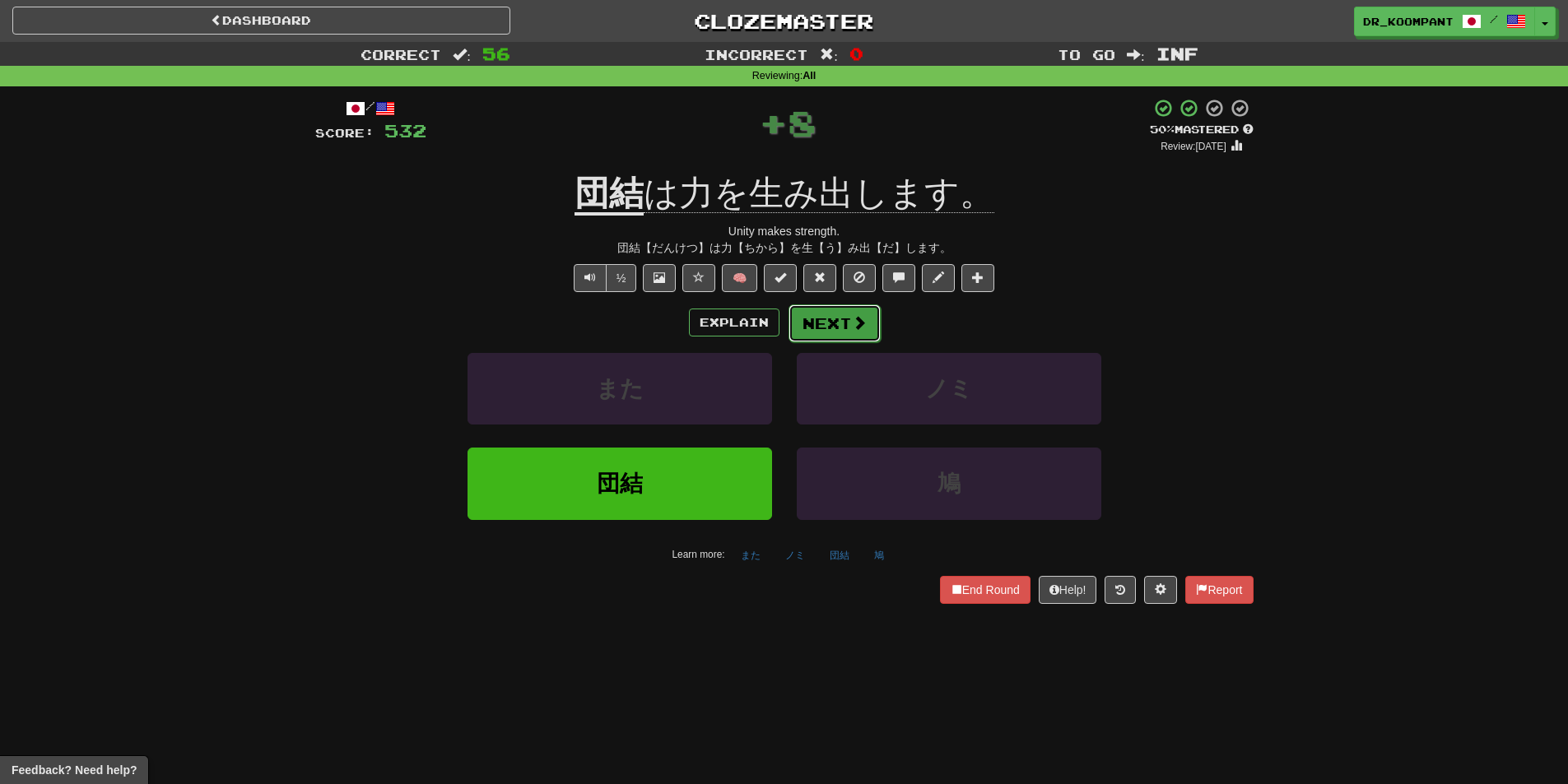
click at [856, 321] on span at bounding box center [859, 322] width 15 height 15
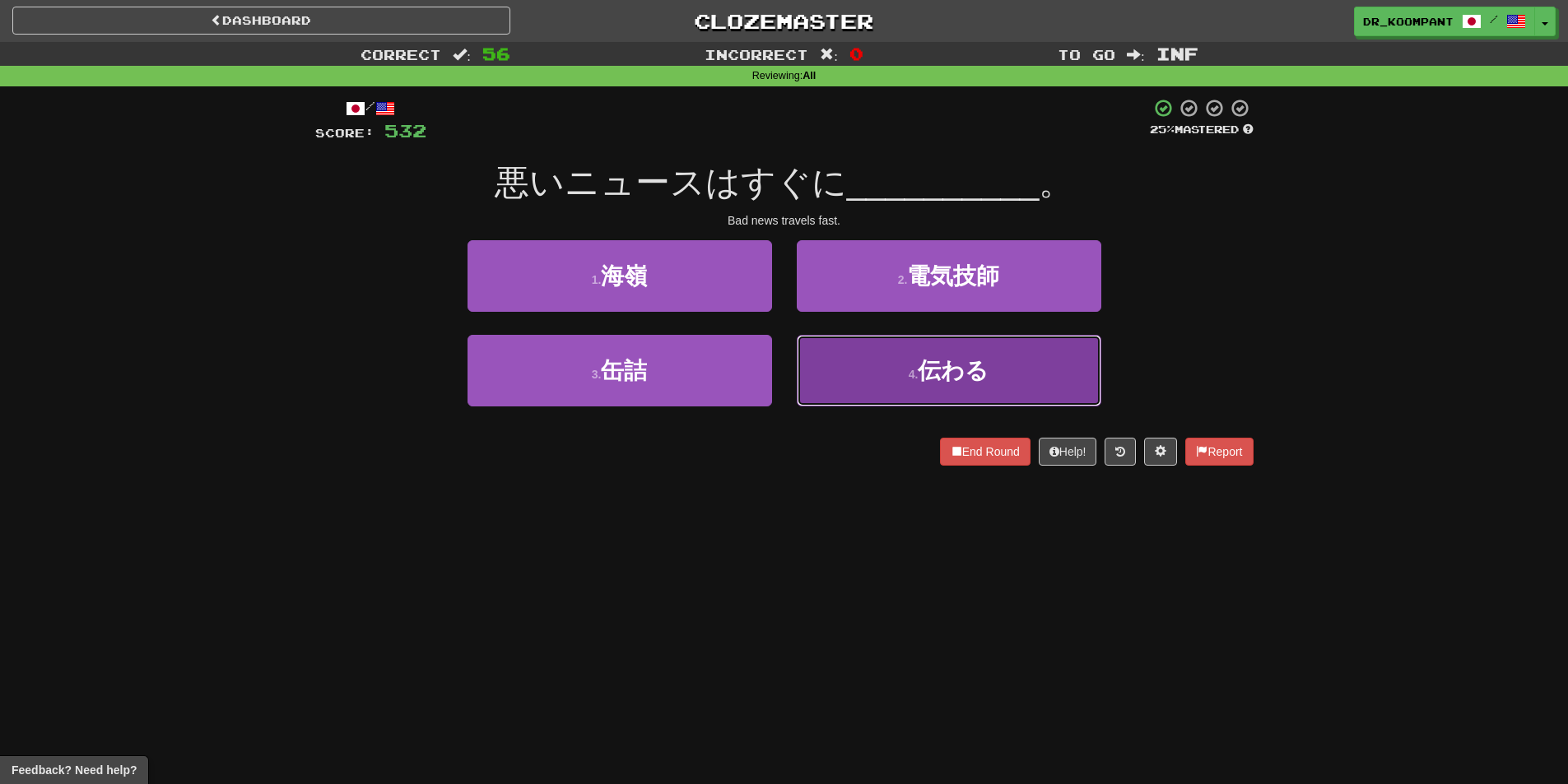
click at [930, 354] on button "4 . 伝わる" at bounding box center [948, 371] width 304 height 71
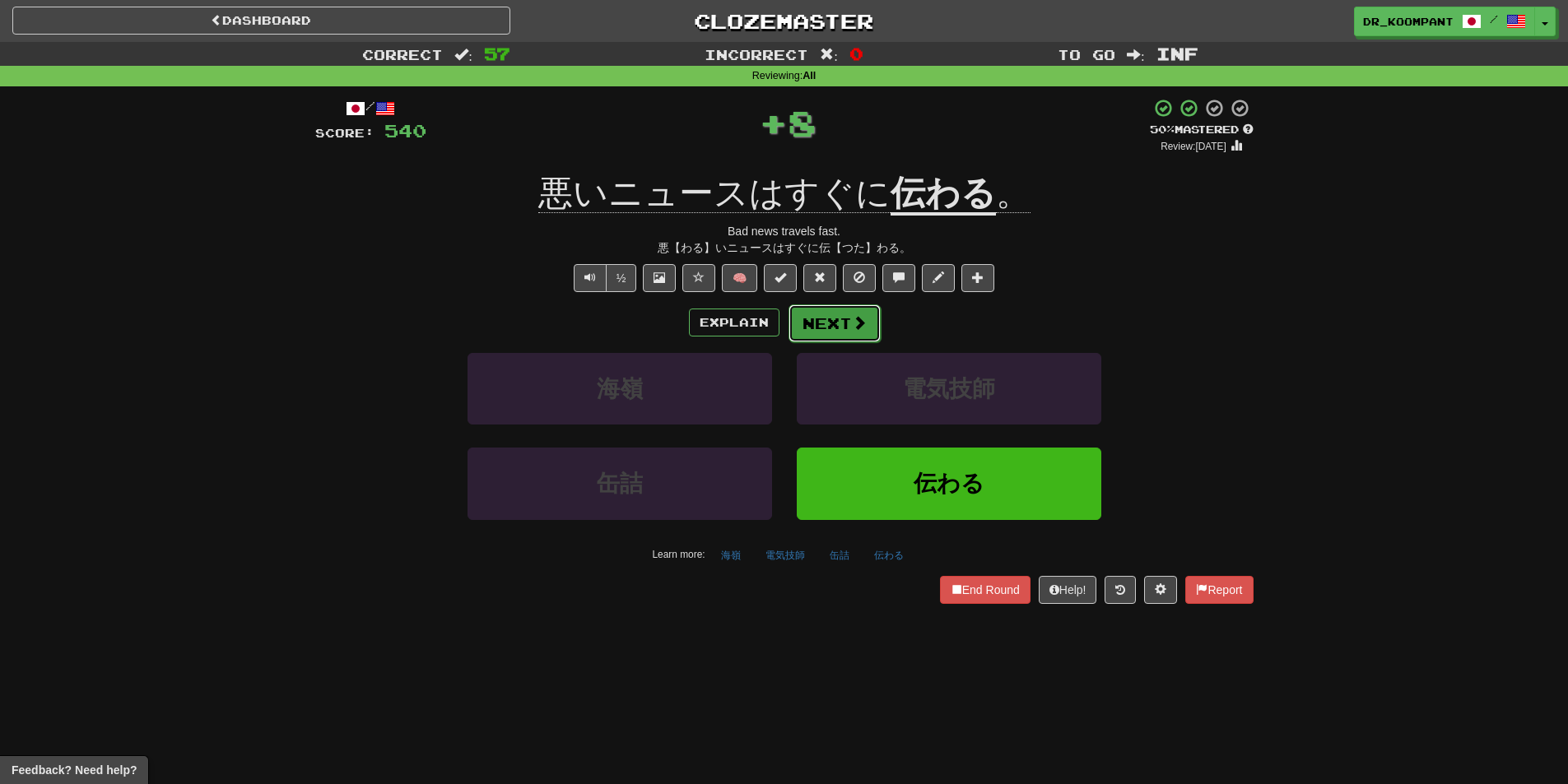
click at [856, 325] on span at bounding box center [859, 322] width 15 height 15
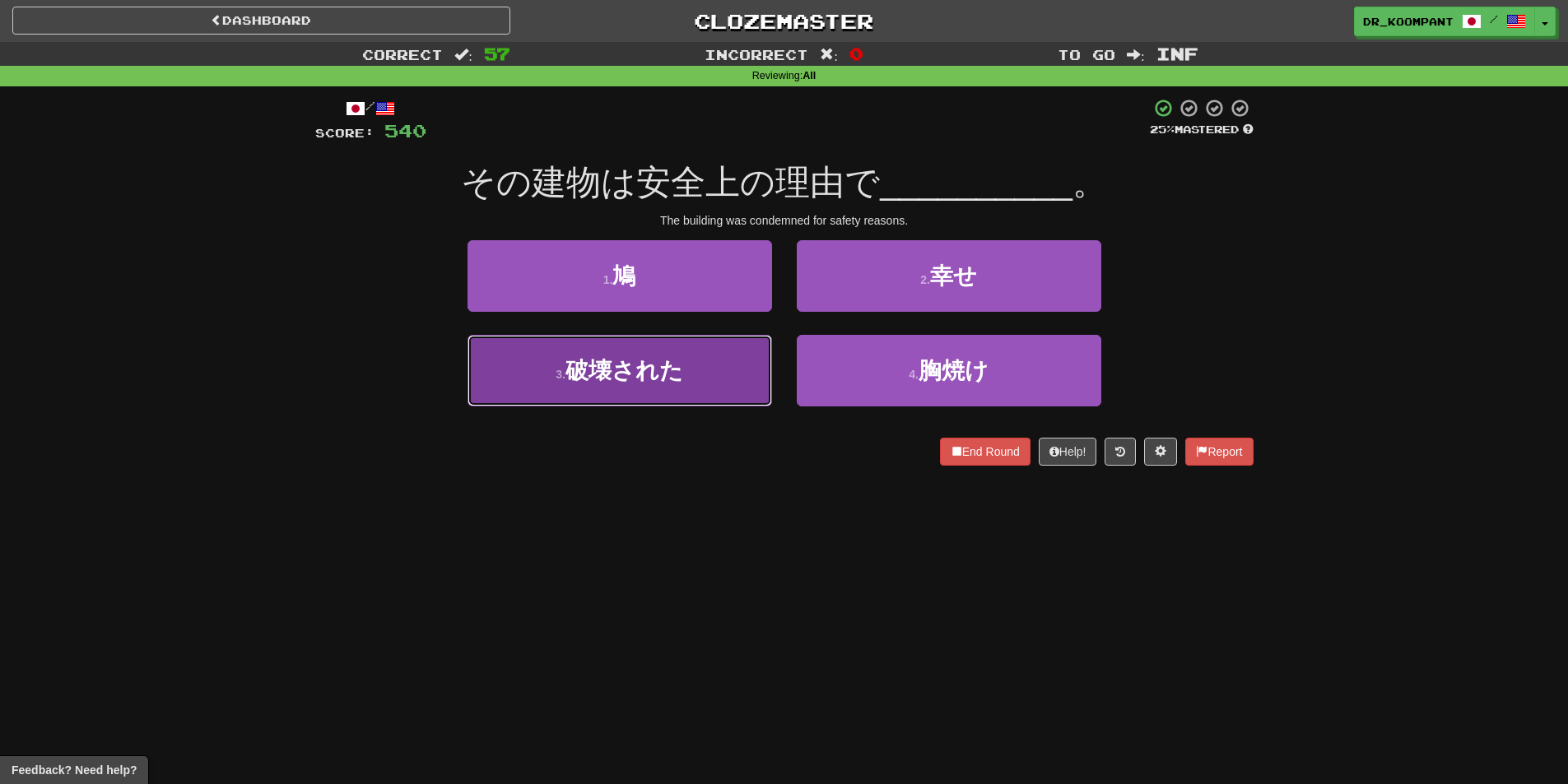
click at [686, 389] on button "3 . 破壊された" at bounding box center [620, 371] width 304 height 71
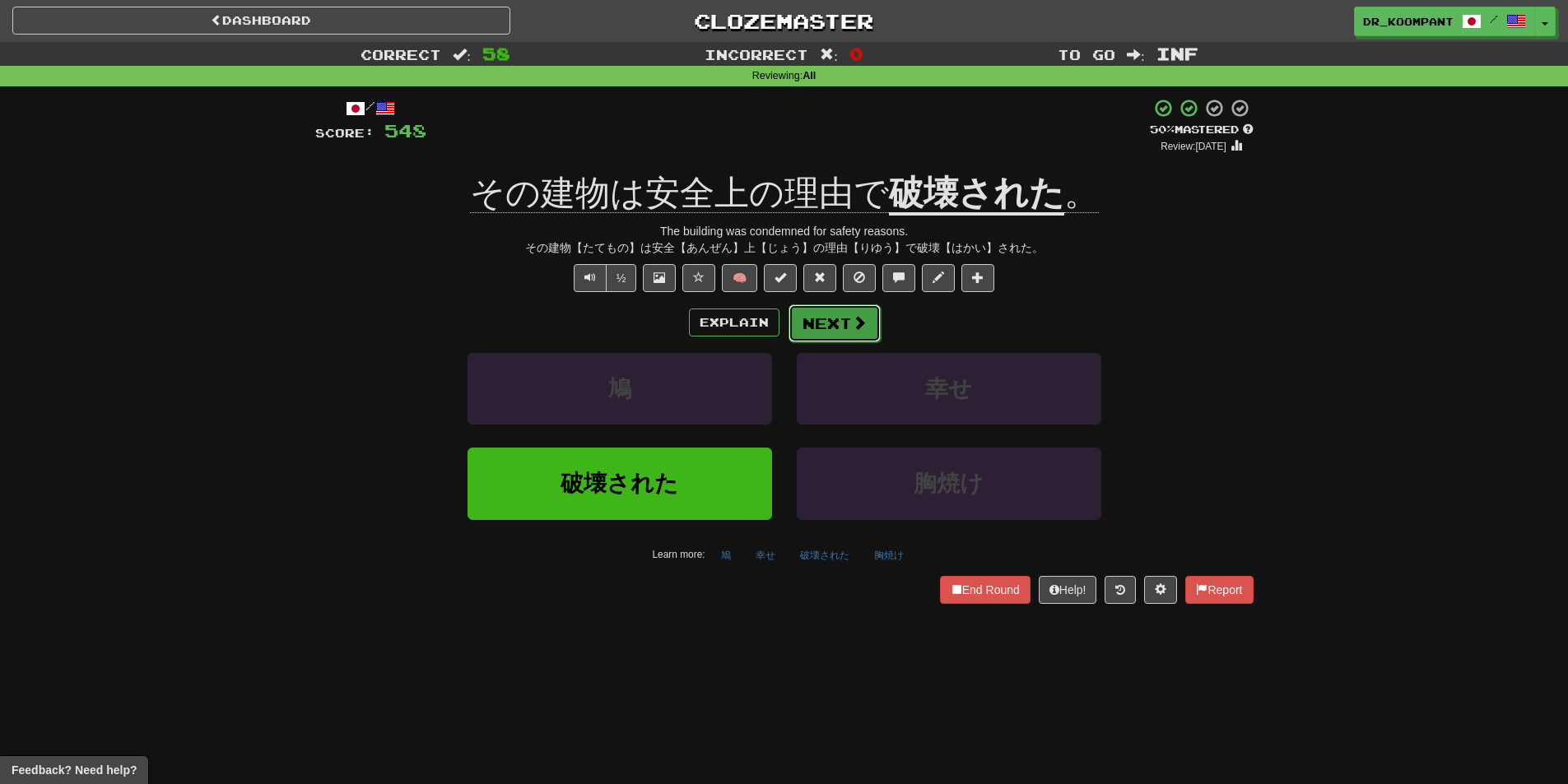
click at [832, 312] on button "Next" at bounding box center [834, 323] width 92 height 38
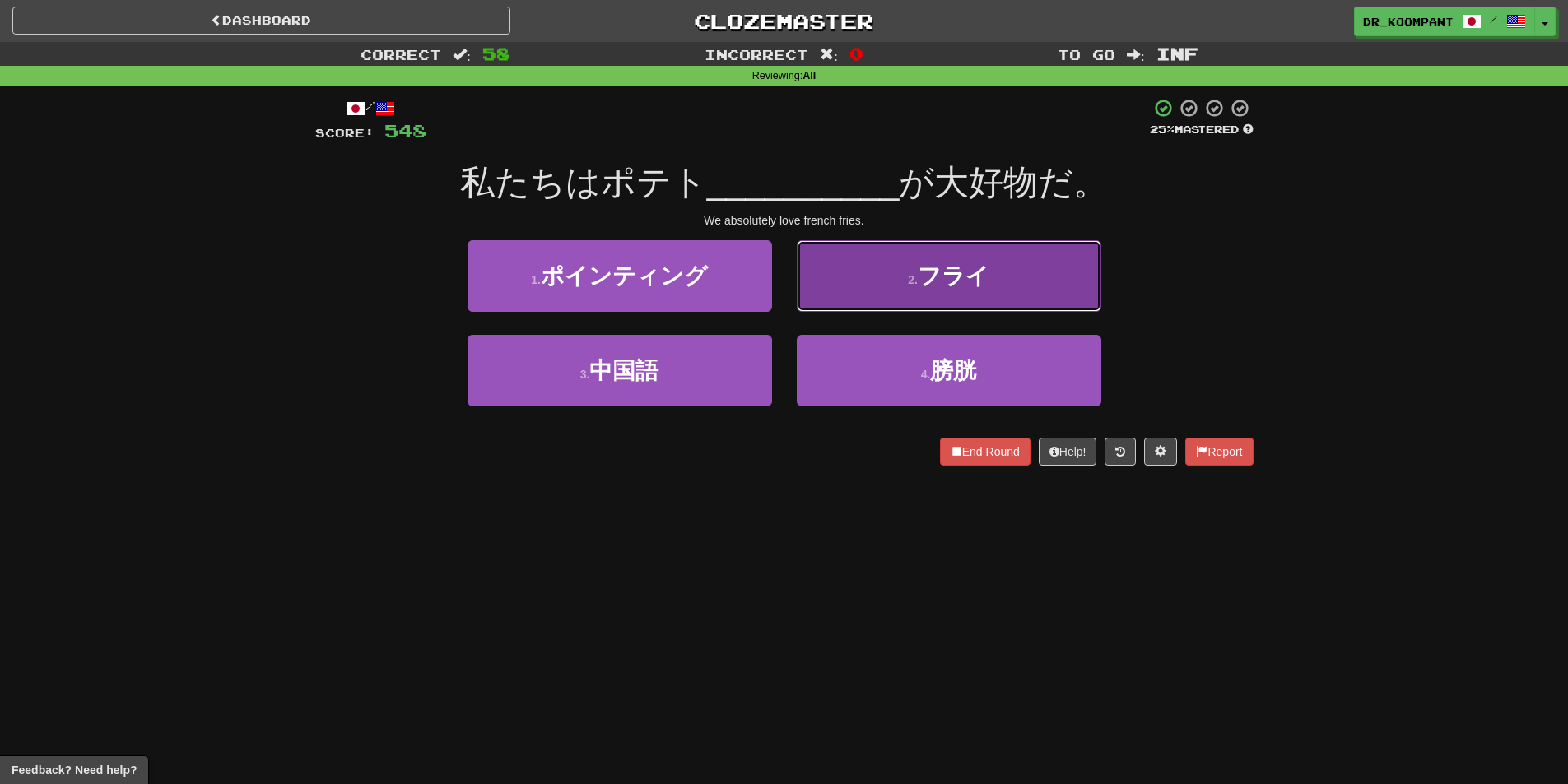
click at [879, 265] on button "2 . フライ" at bounding box center [948, 276] width 304 height 71
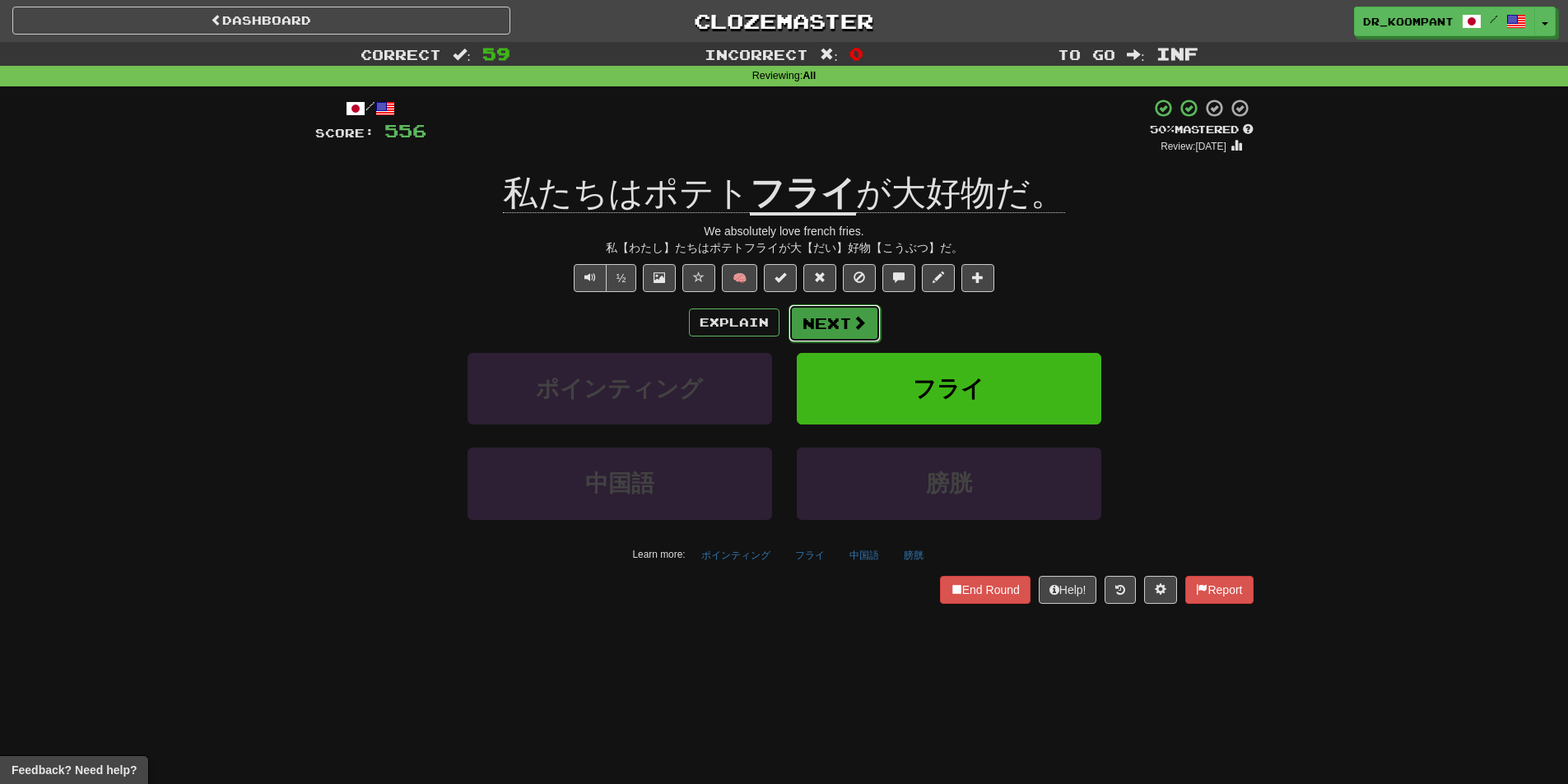
click at [827, 317] on button "Next" at bounding box center [834, 323] width 92 height 38
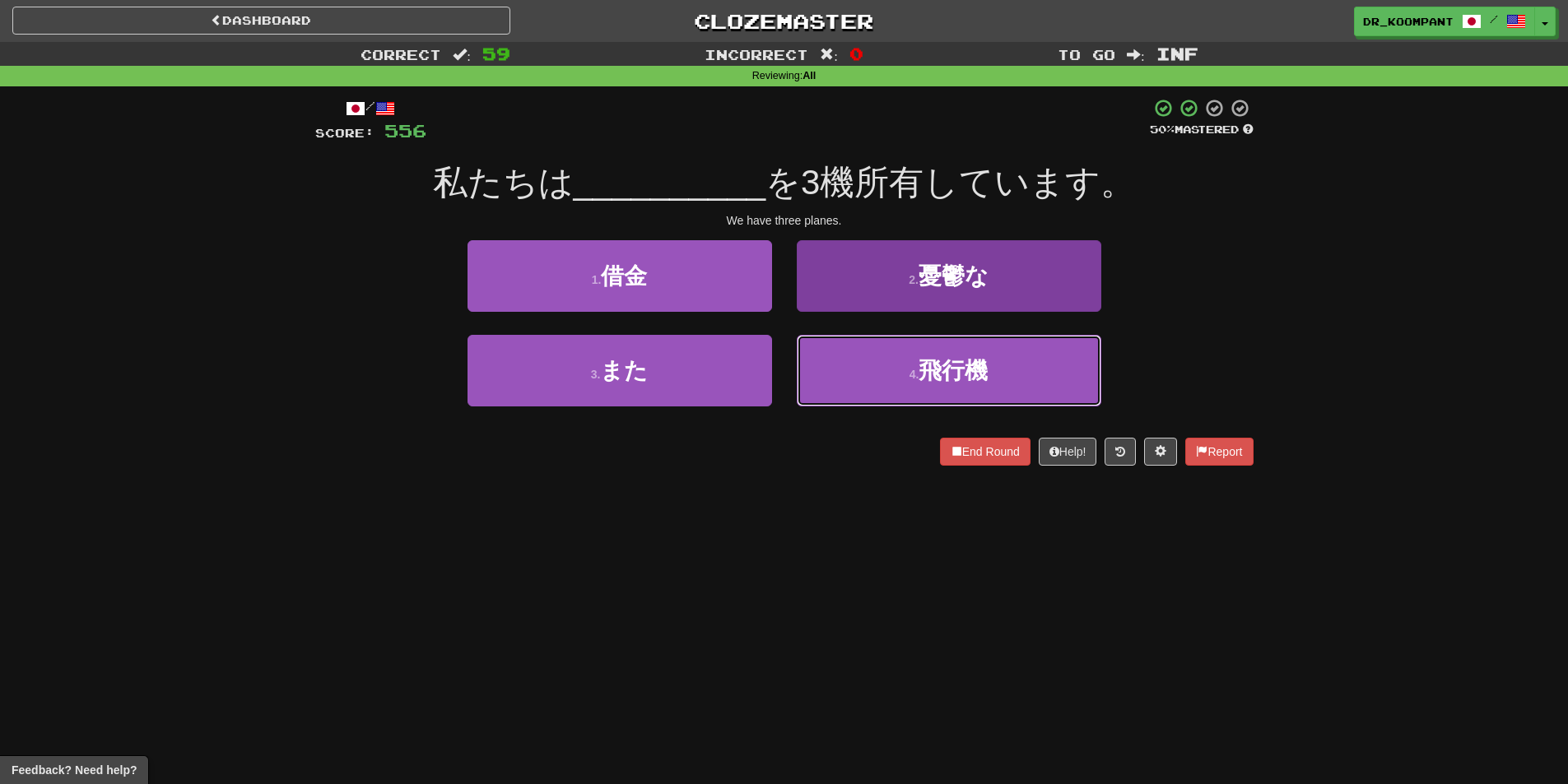
click at [890, 363] on button "4 . 飛行機" at bounding box center [948, 371] width 304 height 71
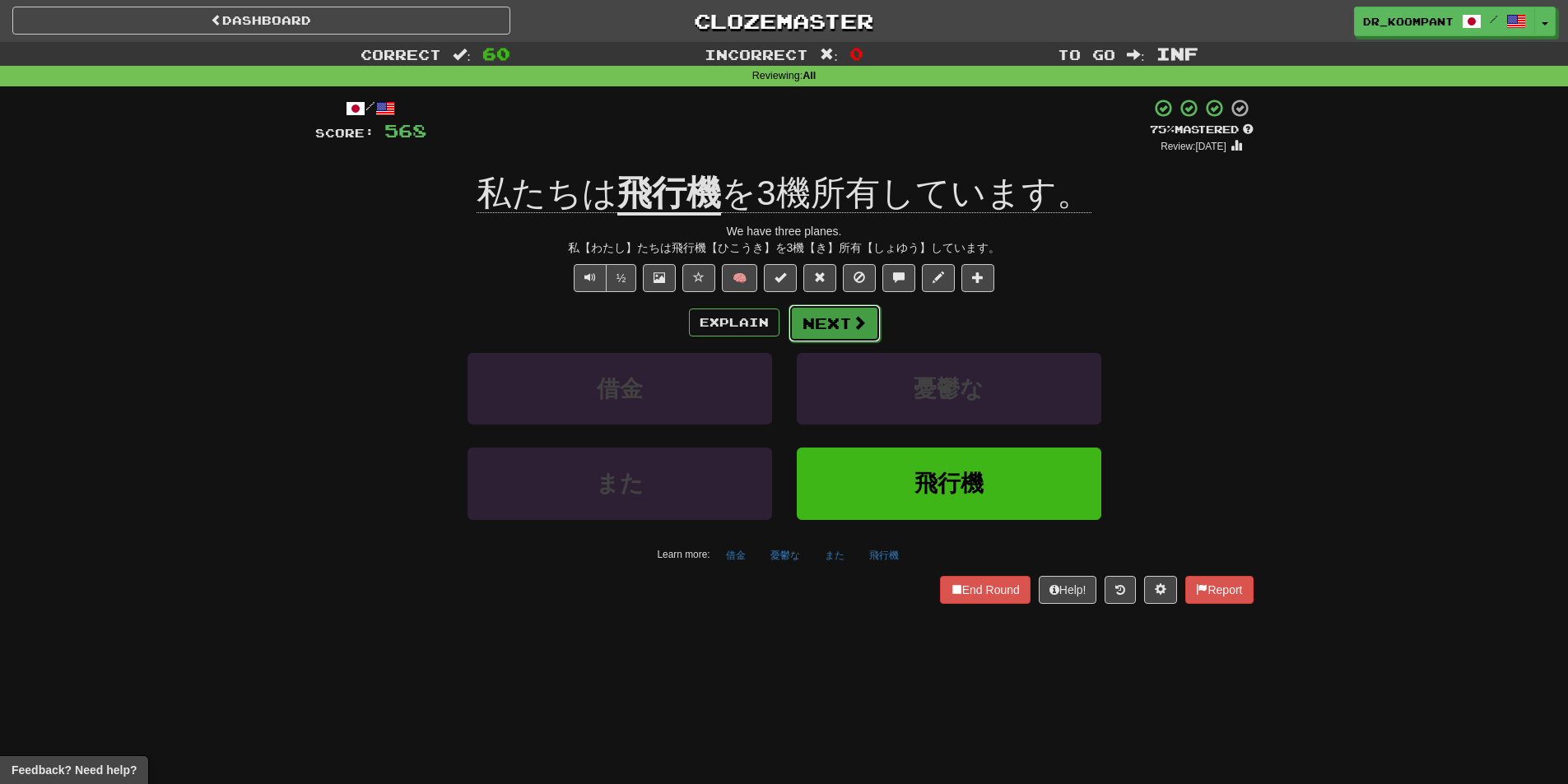
click at [829, 318] on button "Next" at bounding box center [834, 323] width 92 height 38
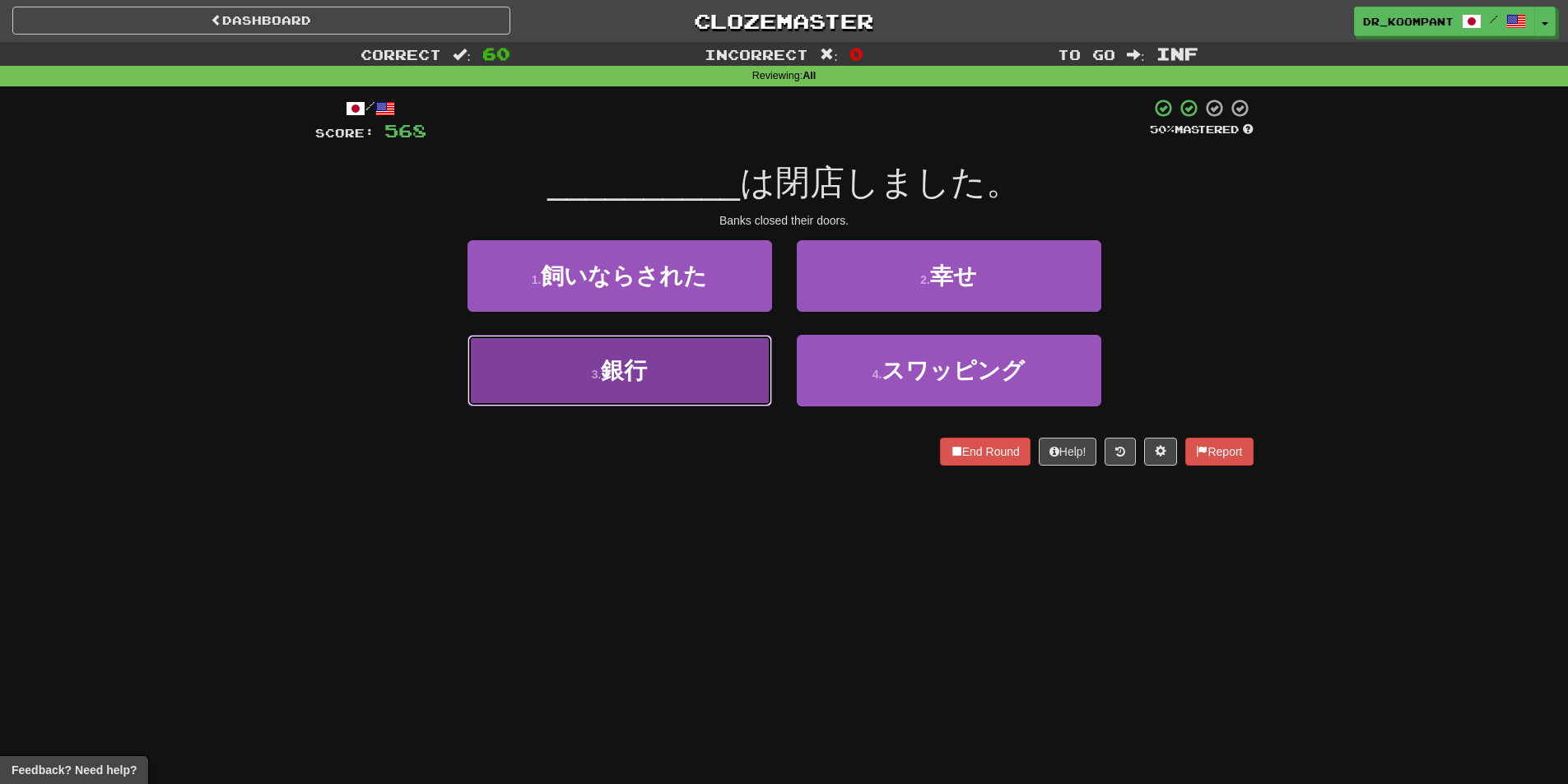
click at [709, 357] on button "3 . 銀行" at bounding box center [620, 371] width 304 height 71
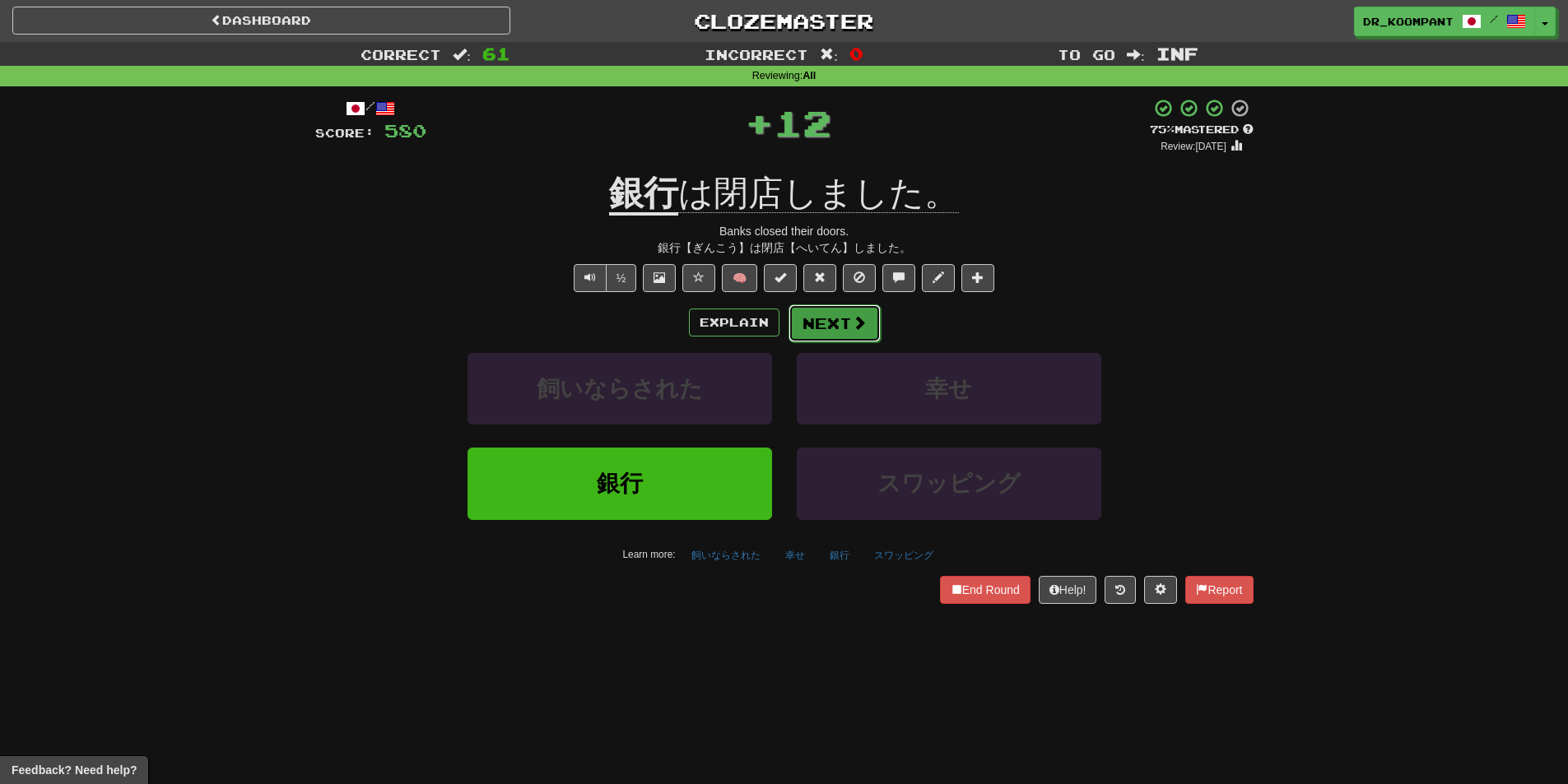
click at [855, 318] on span at bounding box center [859, 322] width 15 height 15
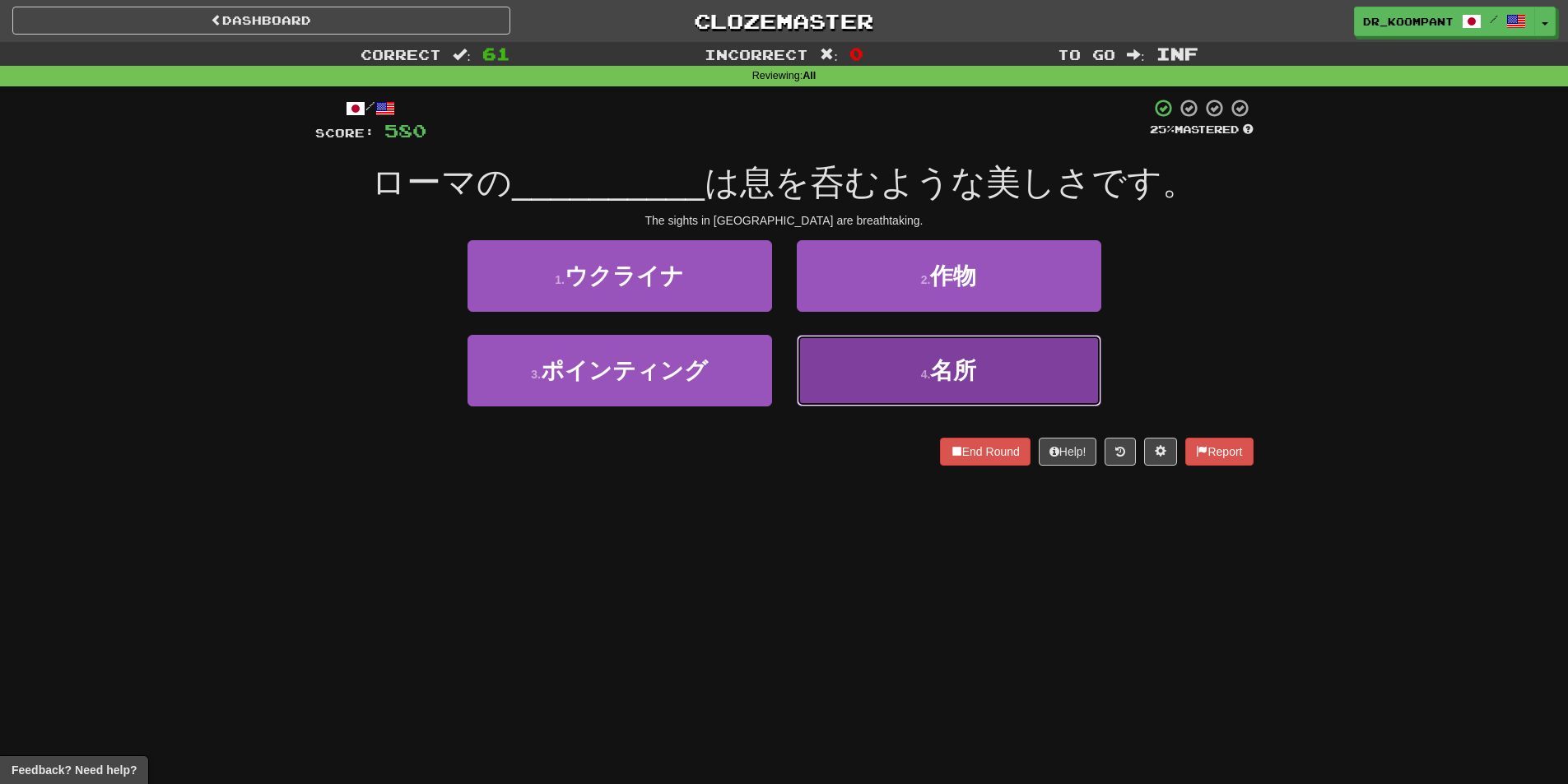
drag, startPoint x: 1041, startPoint y: 382, endPoint x: 1032, endPoint y: 380, distance: 9.2
click at [1041, 381] on button "4 . 名所" at bounding box center [948, 371] width 304 height 71
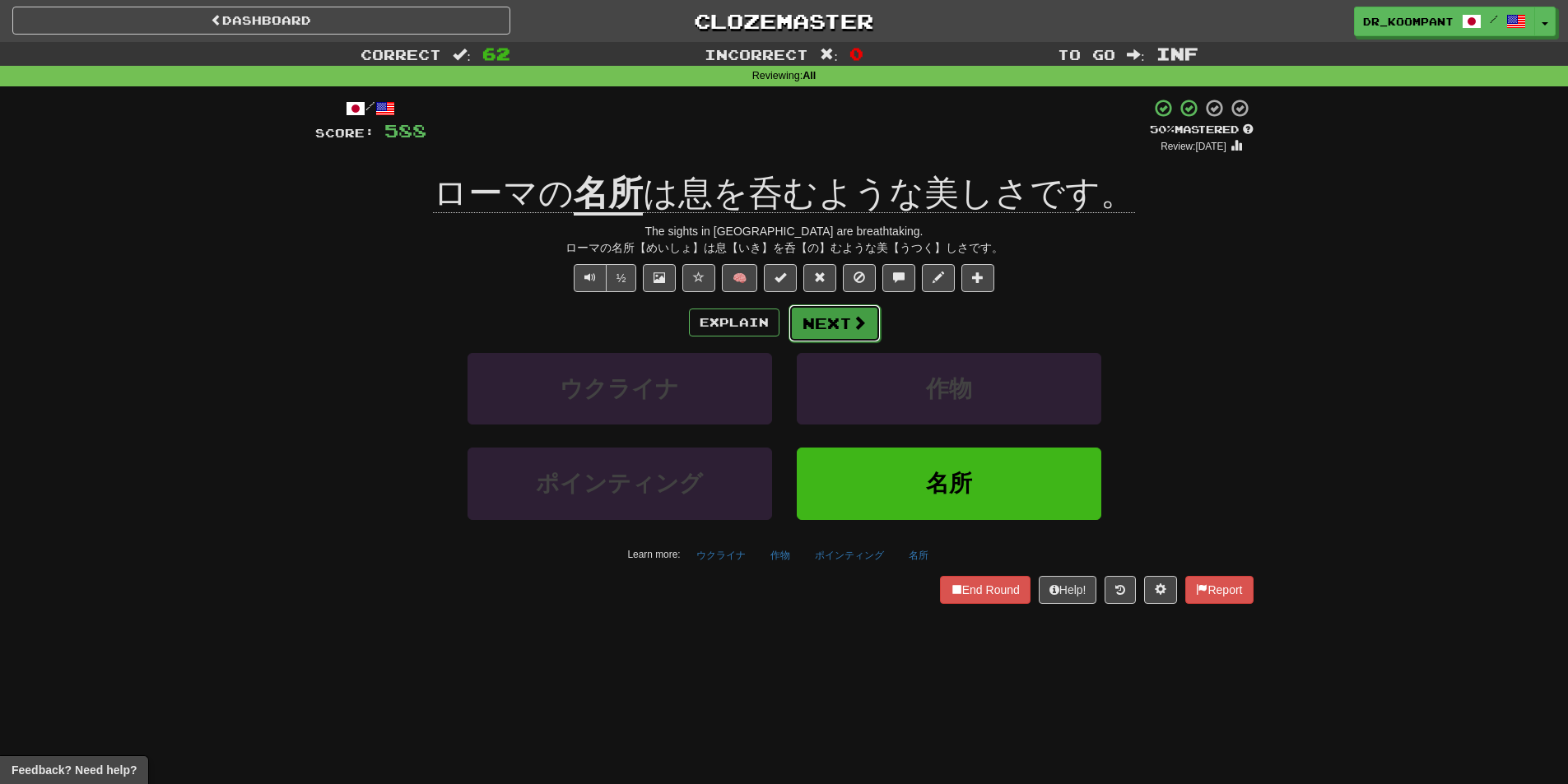
click at [811, 326] on button "Next" at bounding box center [834, 323] width 92 height 38
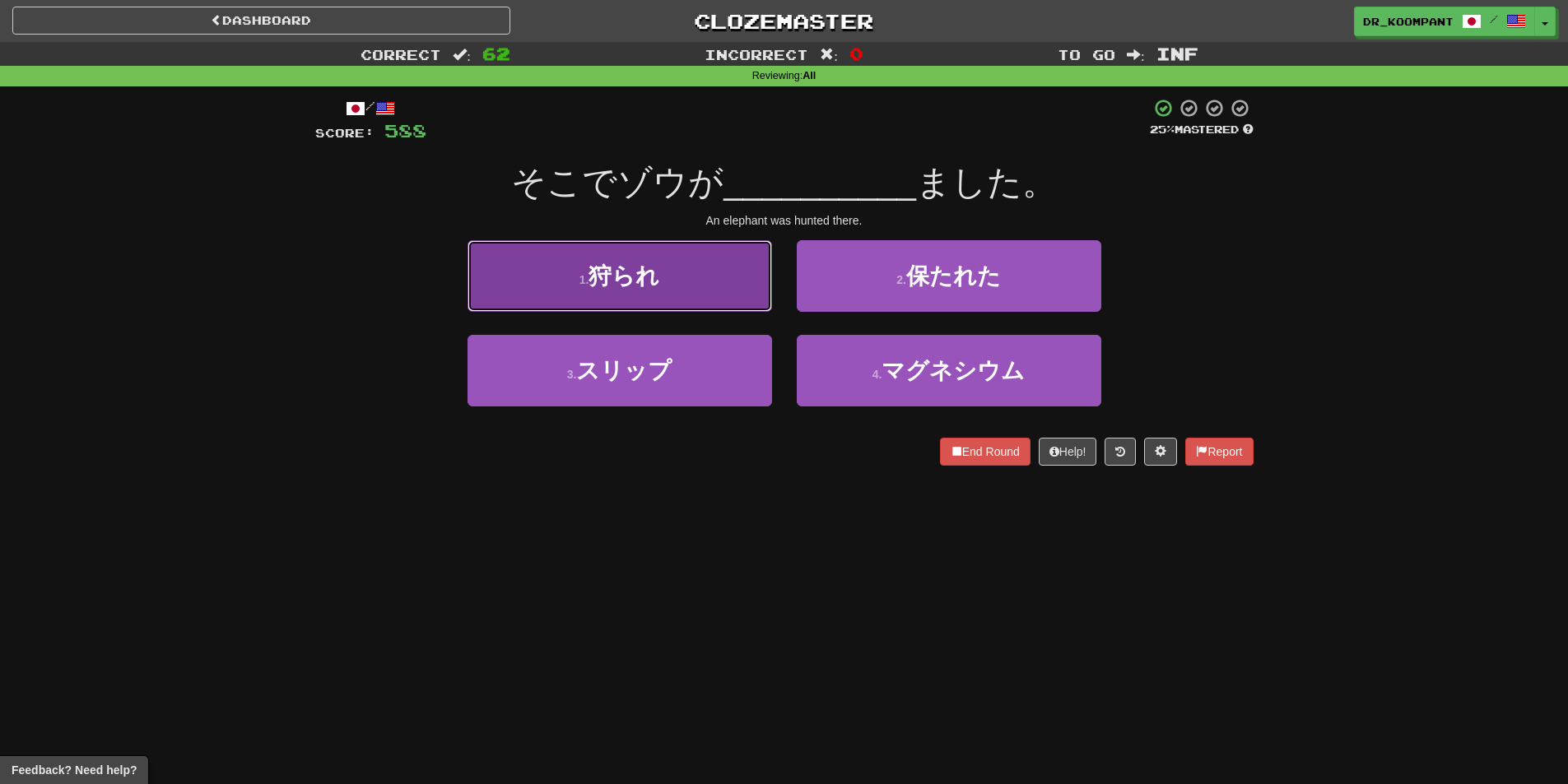
click at [731, 279] on button "1 . 狩られ" at bounding box center [620, 276] width 304 height 71
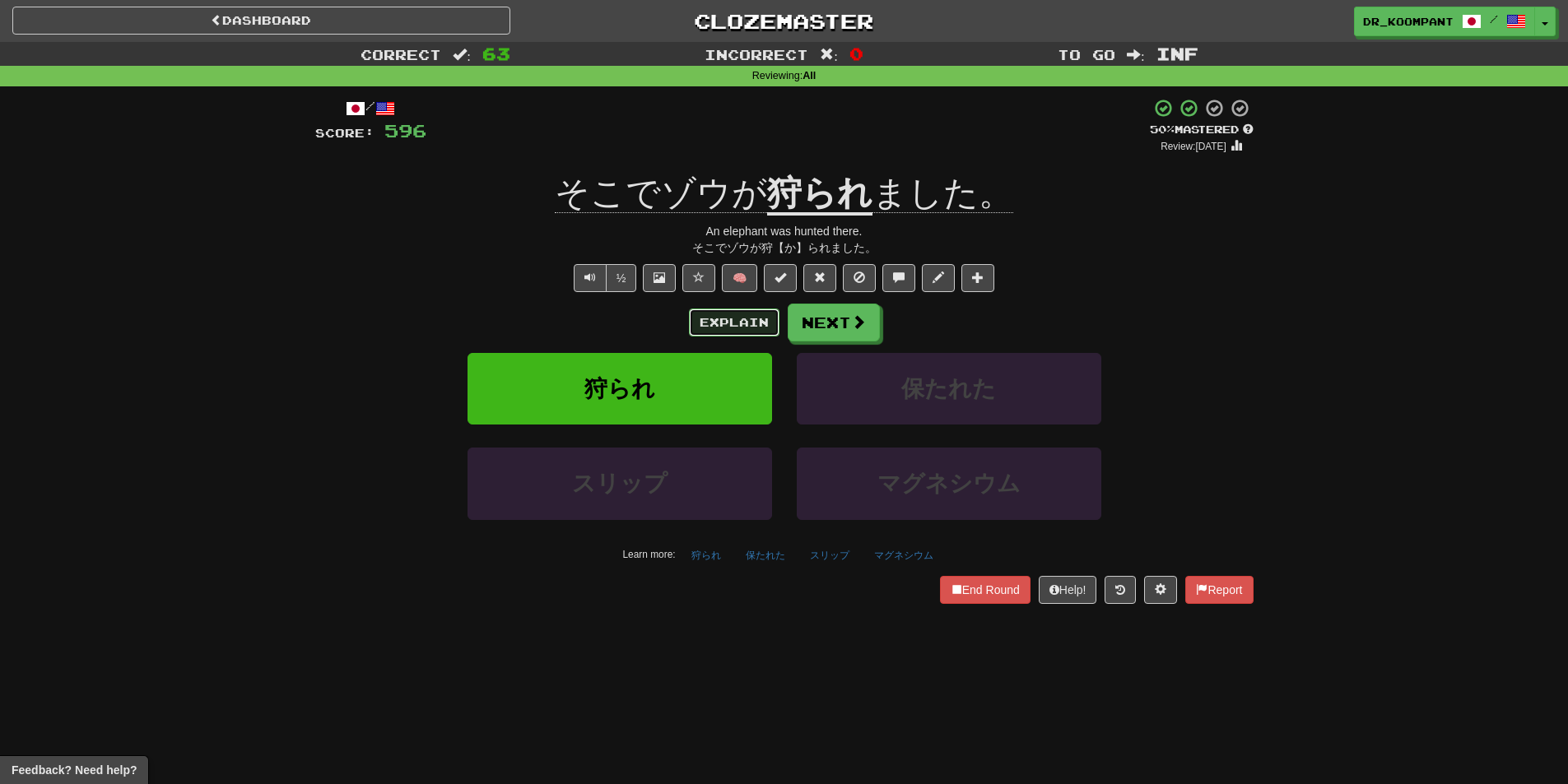
click at [746, 321] on button "Explain" at bounding box center [733, 322] width 90 height 28
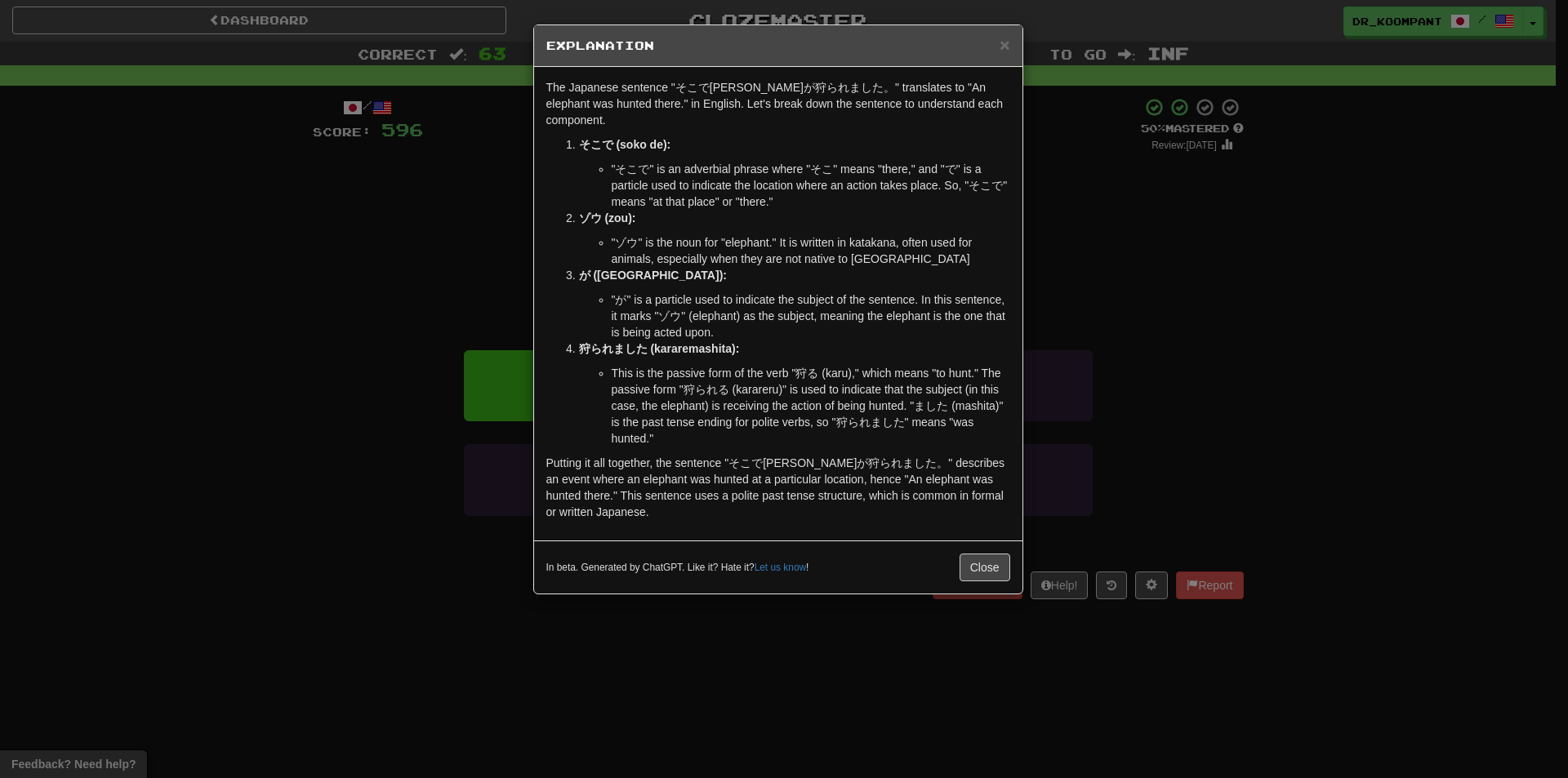
click at [993, 42] on h5 "Explanation" at bounding box center [779, 45] width 464 height 16
click at [1005, 47] on span "×" at bounding box center [1004, 44] width 10 height 19
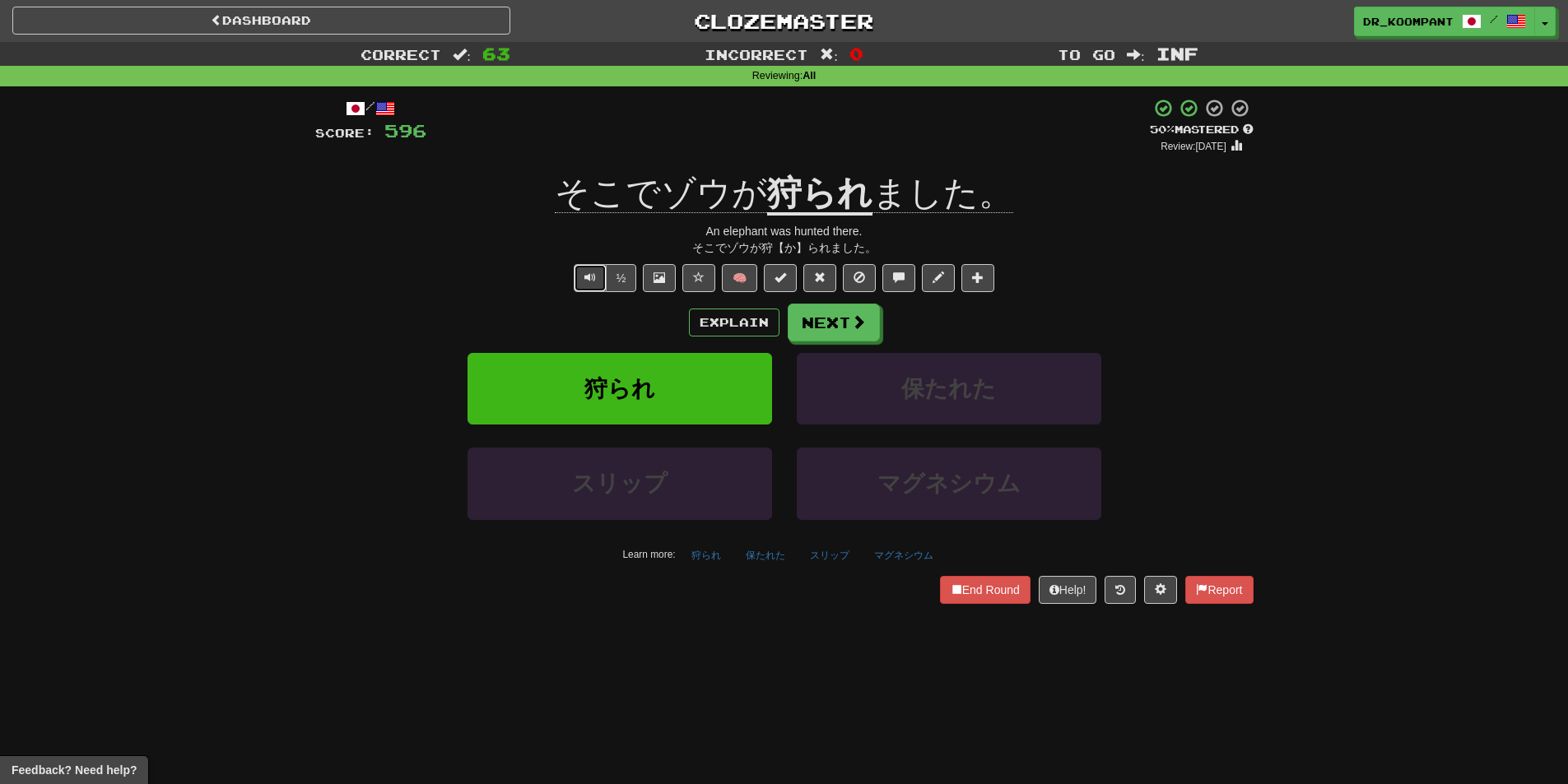
click at [593, 271] on span "Text-to-speech controls" at bounding box center [589, 277] width 12 height 12
click at [859, 323] on span at bounding box center [859, 322] width 15 height 15
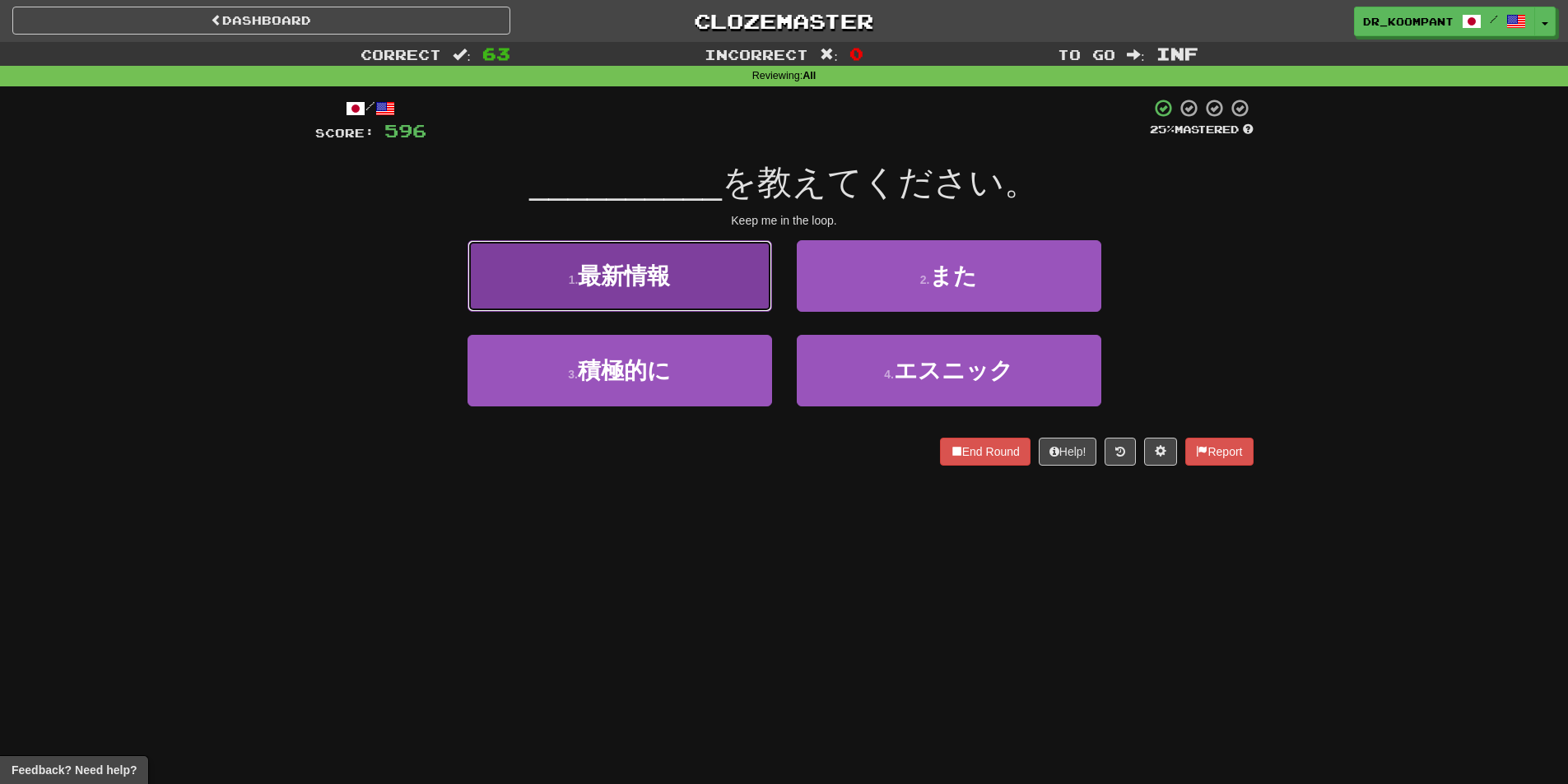
click at [731, 285] on button "1 . 最新情報" at bounding box center [620, 276] width 304 height 71
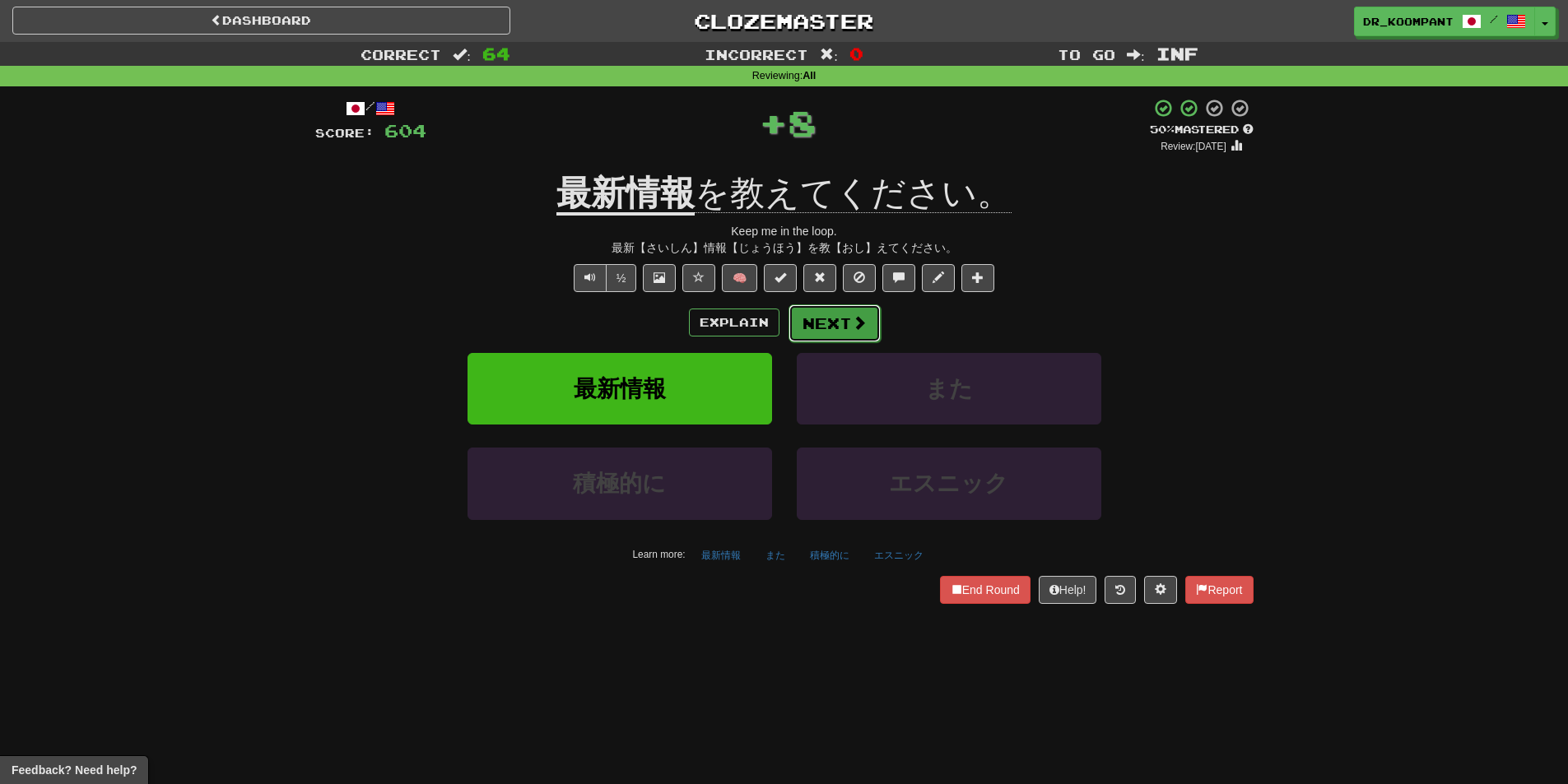
click at [847, 325] on button "Next" at bounding box center [834, 323] width 92 height 38
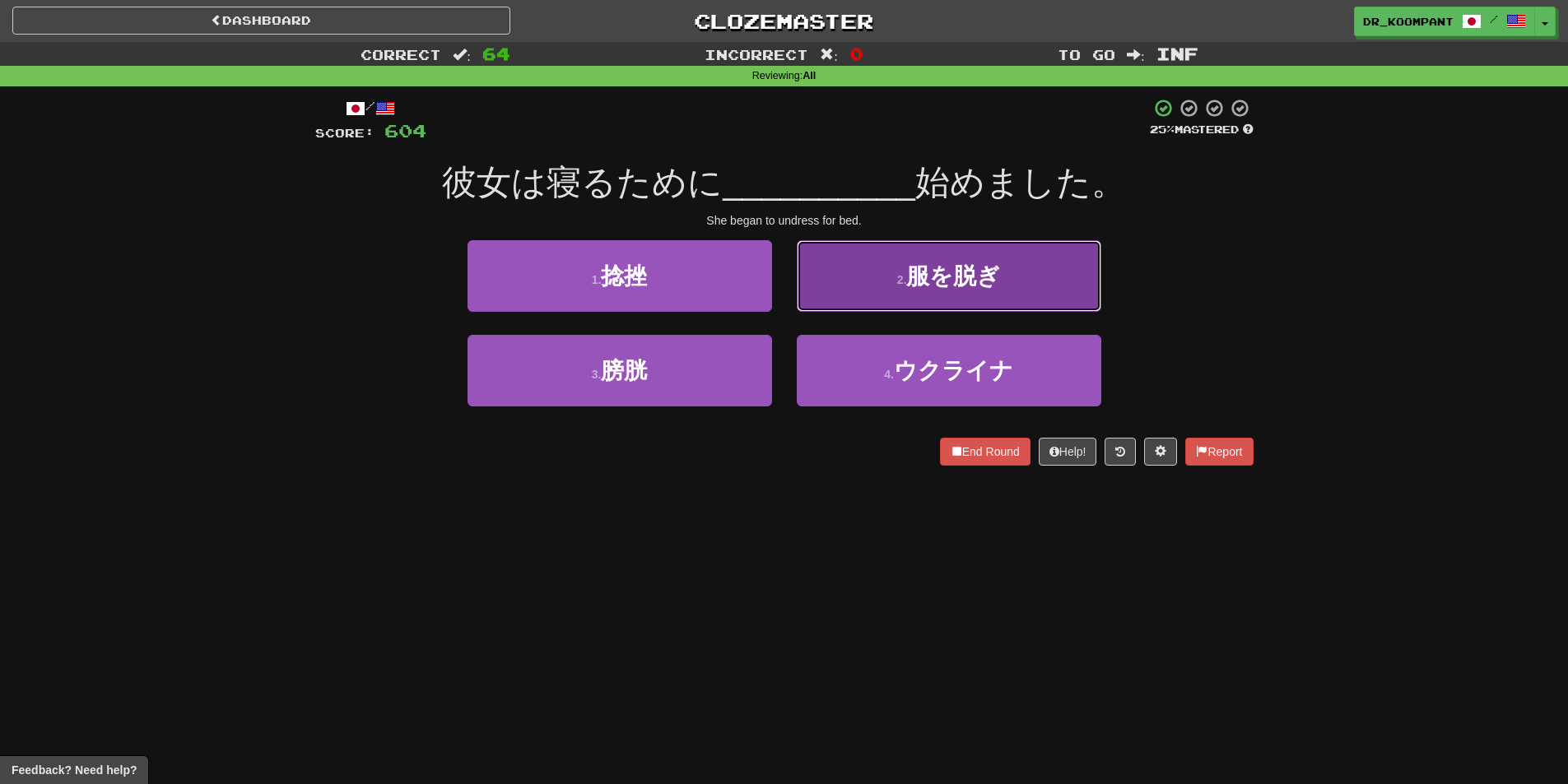
click at [954, 282] on span "服を脱ぎ" at bounding box center [953, 276] width 94 height 26
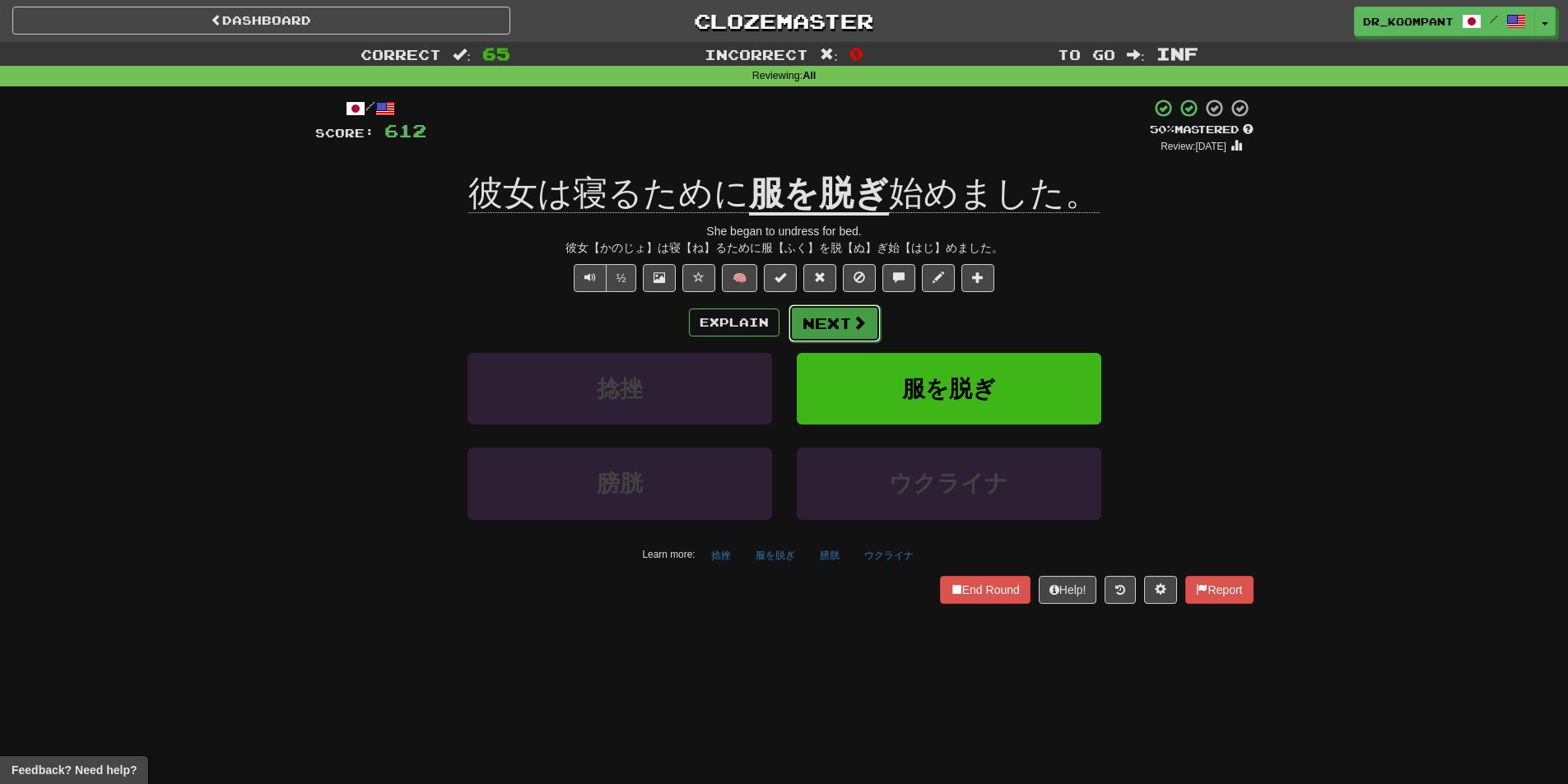
click at [847, 321] on button "Next" at bounding box center [834, 323] width 92 height 38
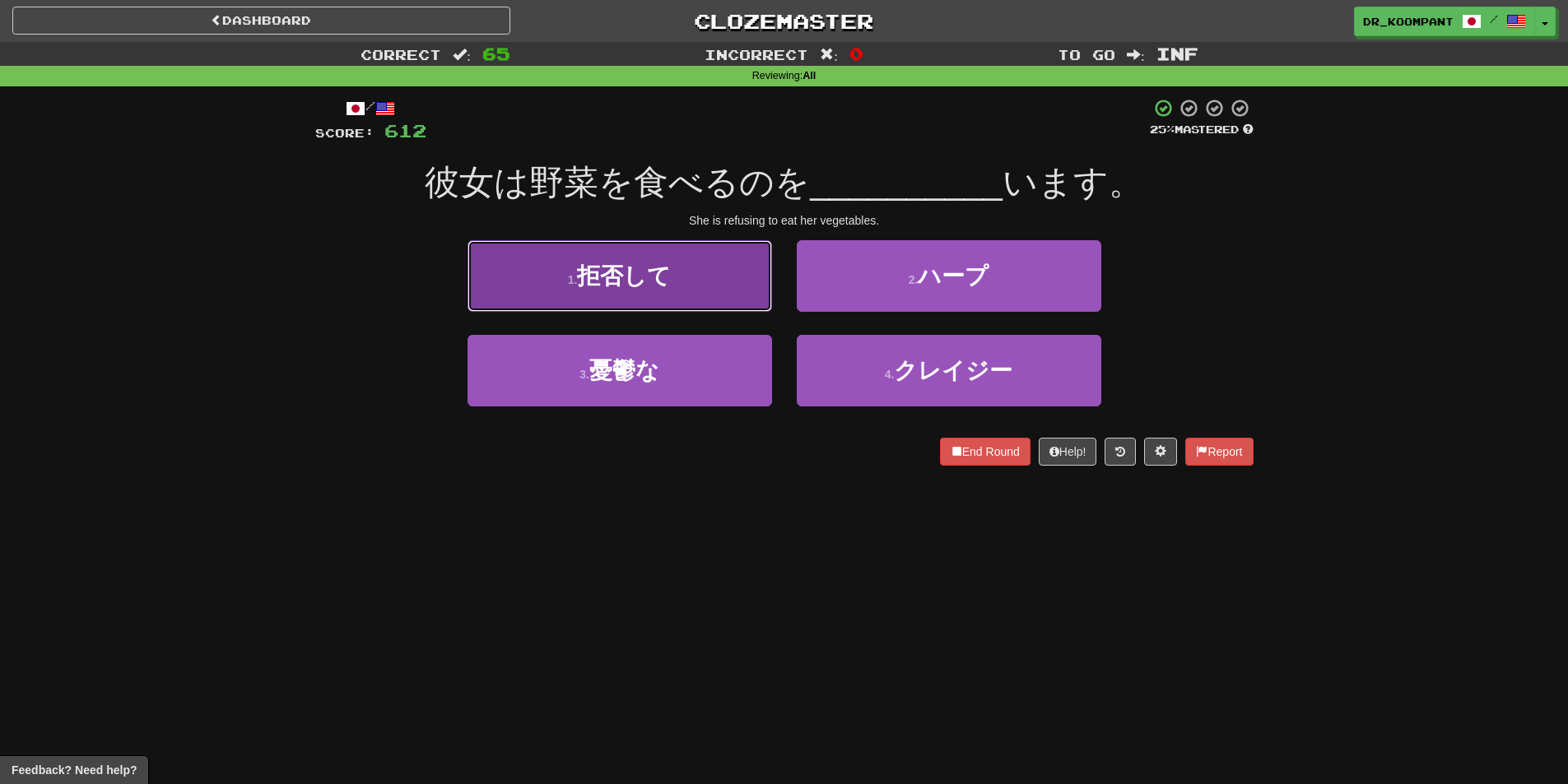
click at [721, 302] on button "1 . 拒否して" at bounding box center [620, 276] width 304 height 71
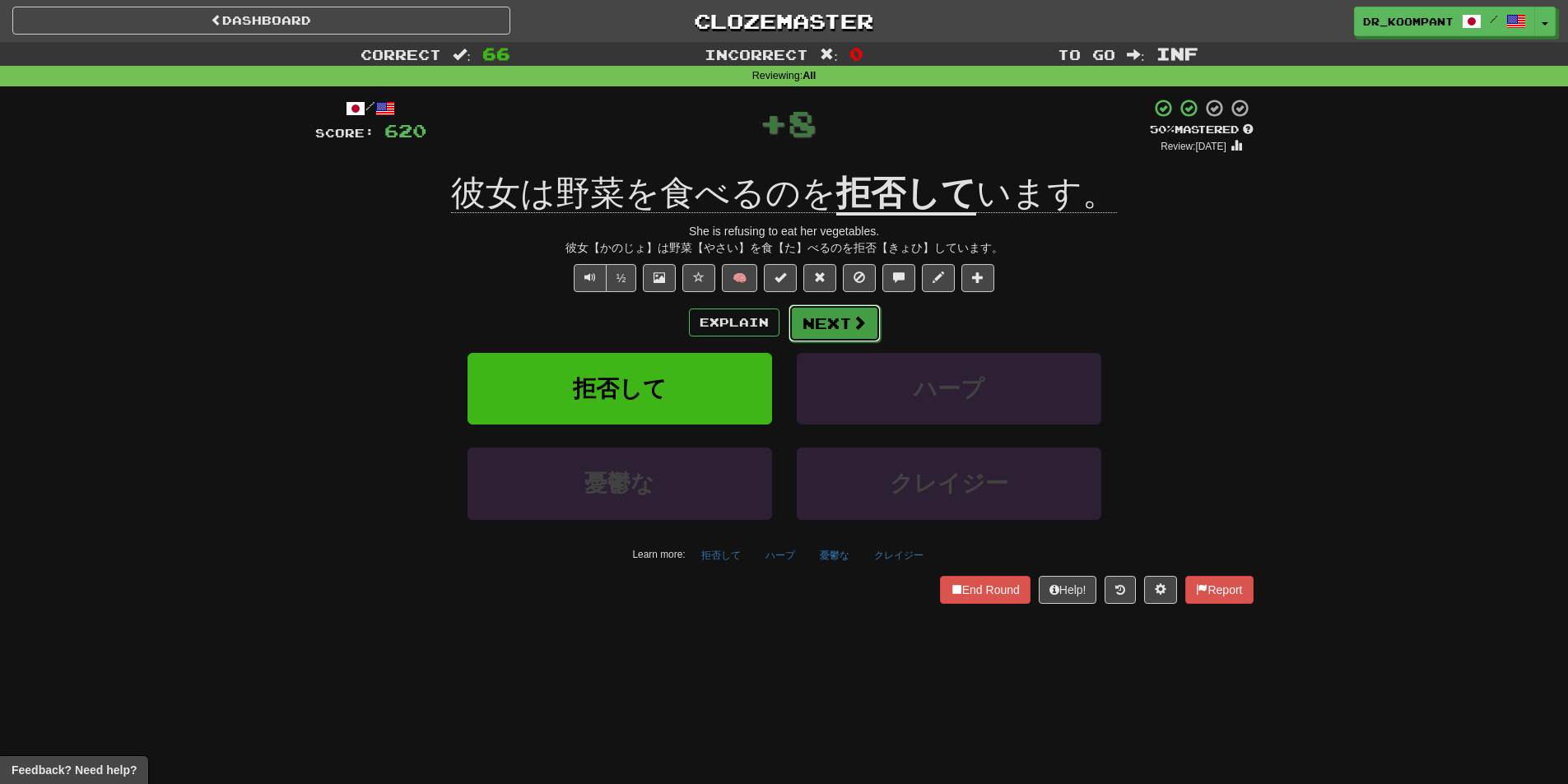
click at [856, 312] on button "Next" at bounding box center [834, 323] width 92 height 38
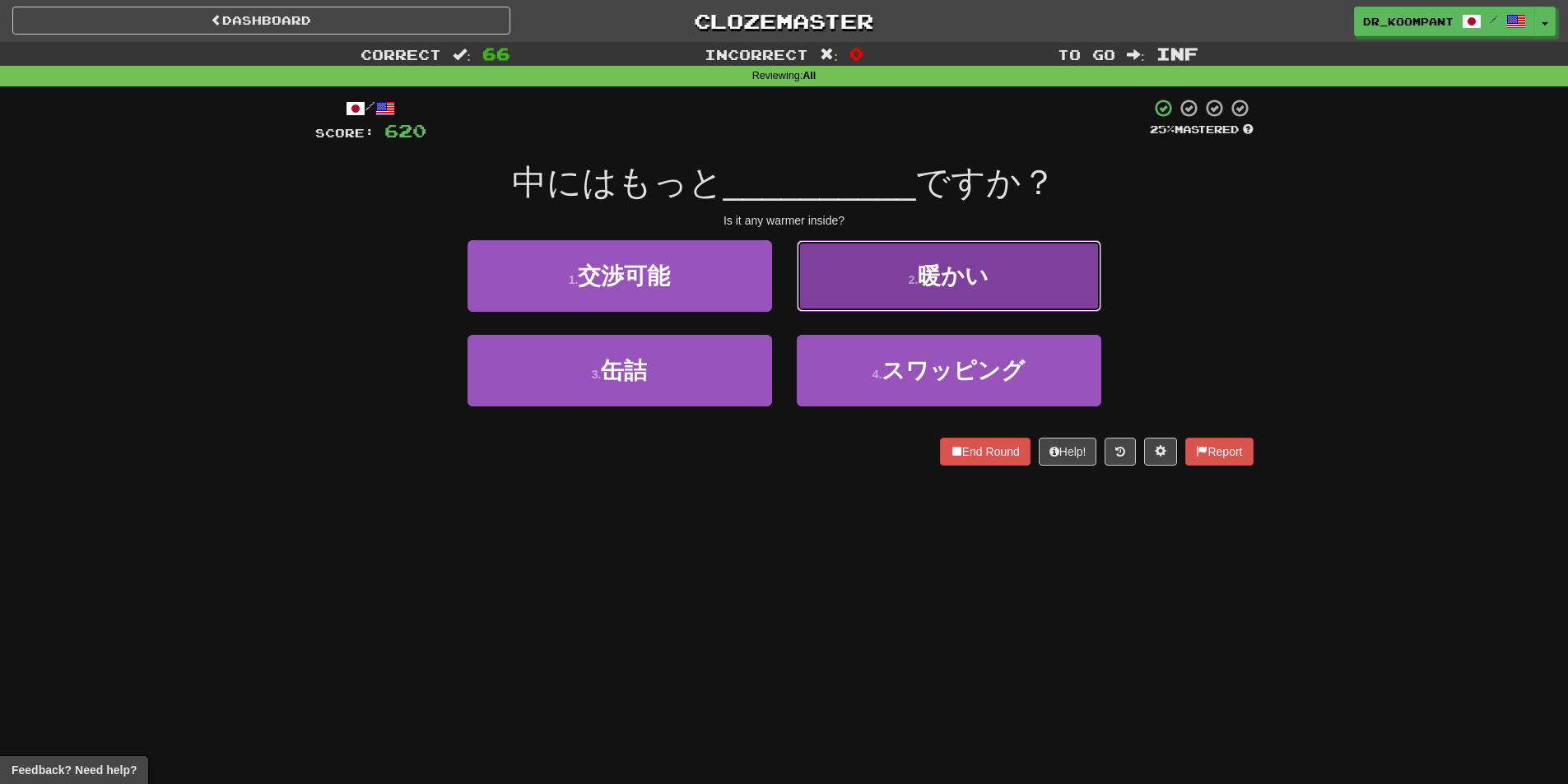
click at [847, 289] on button "2 . 暖かい" at bounding box center [948, 276] width 304 height 71
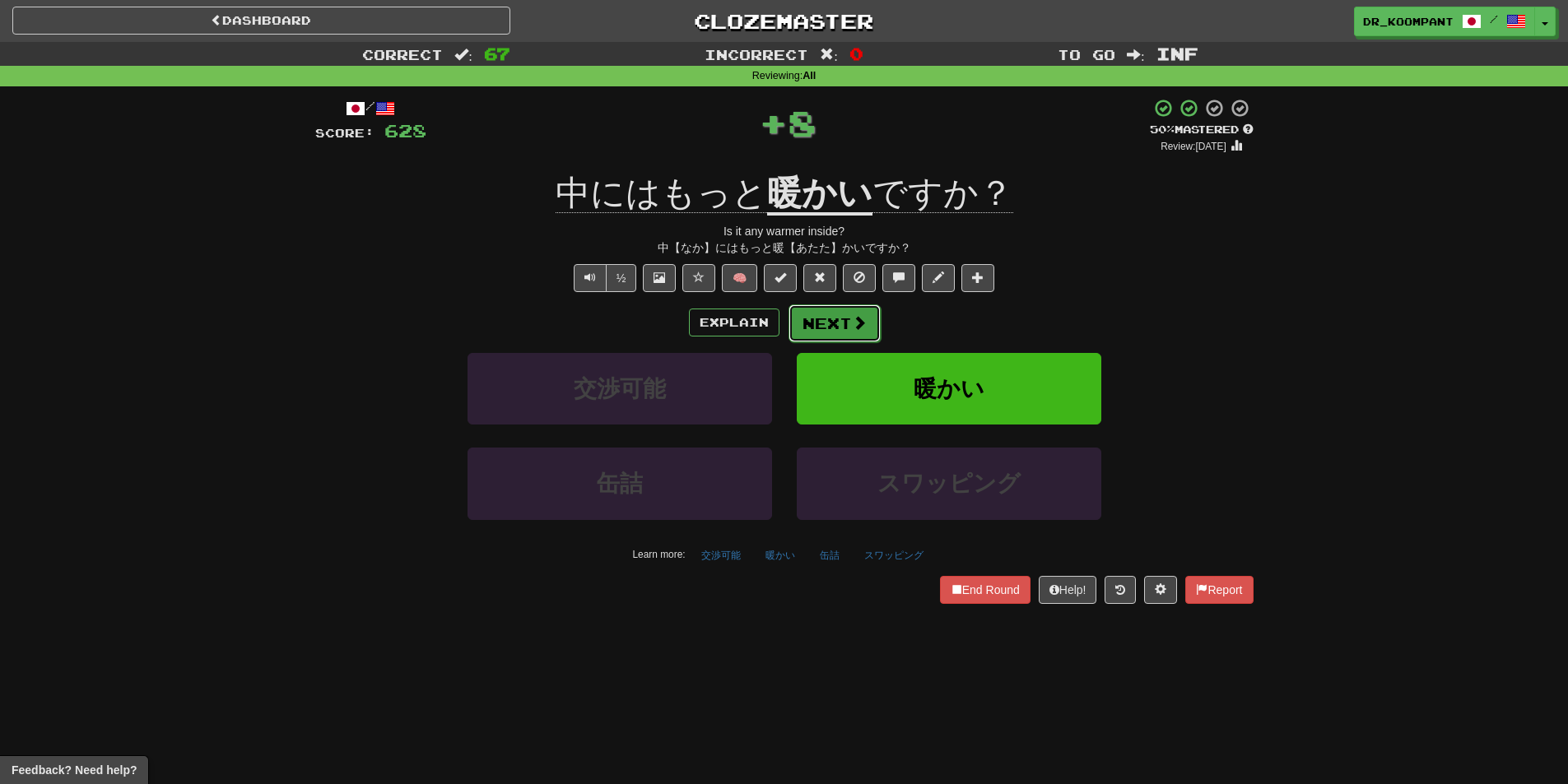
click at [841, 318] on button "Next" at bounding box center [834, 323] width 92 height 38
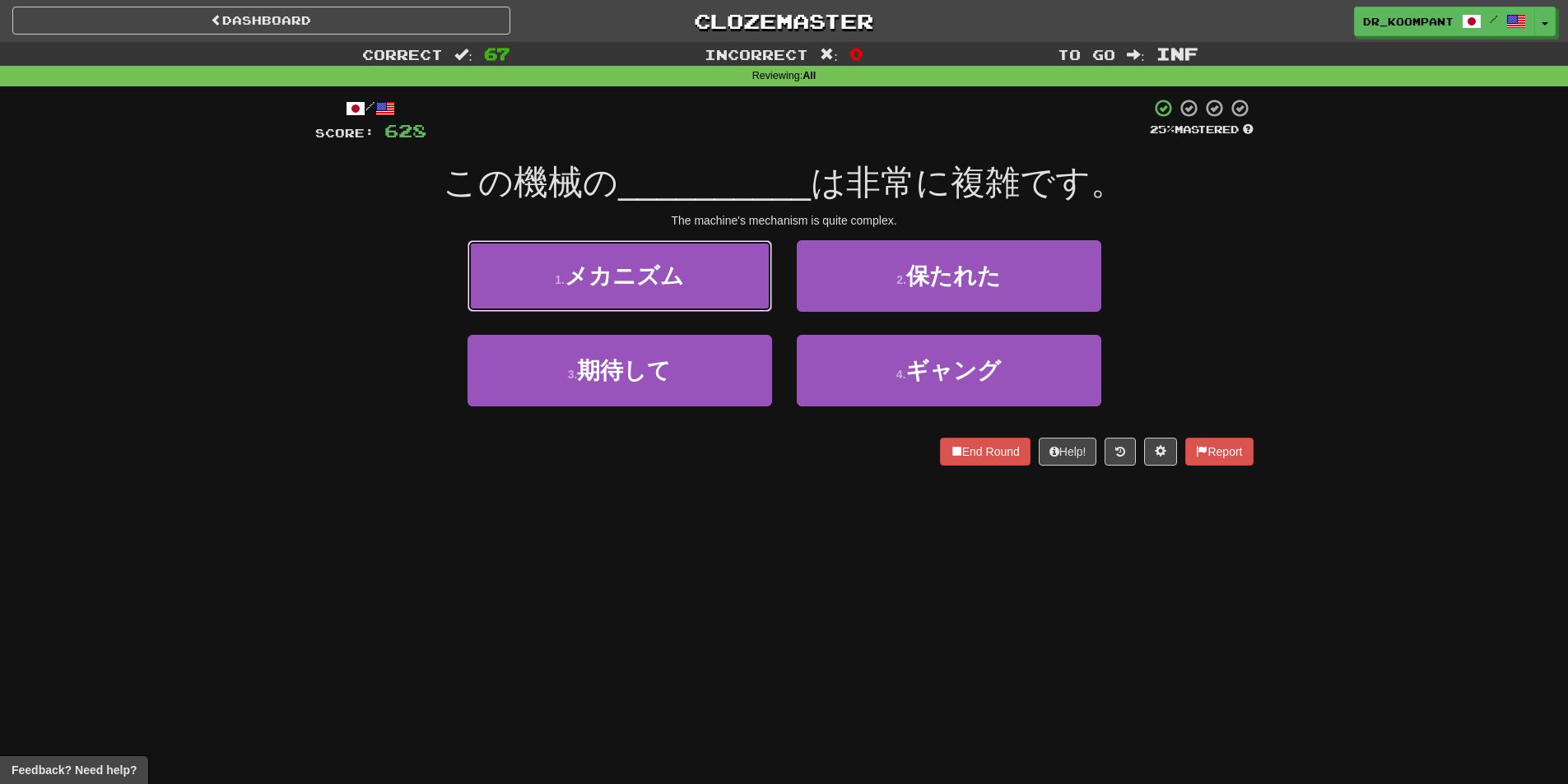
click at [713, 299] on button "1 . メカニズム" at bounding box center [620, 276] width 304 height 71
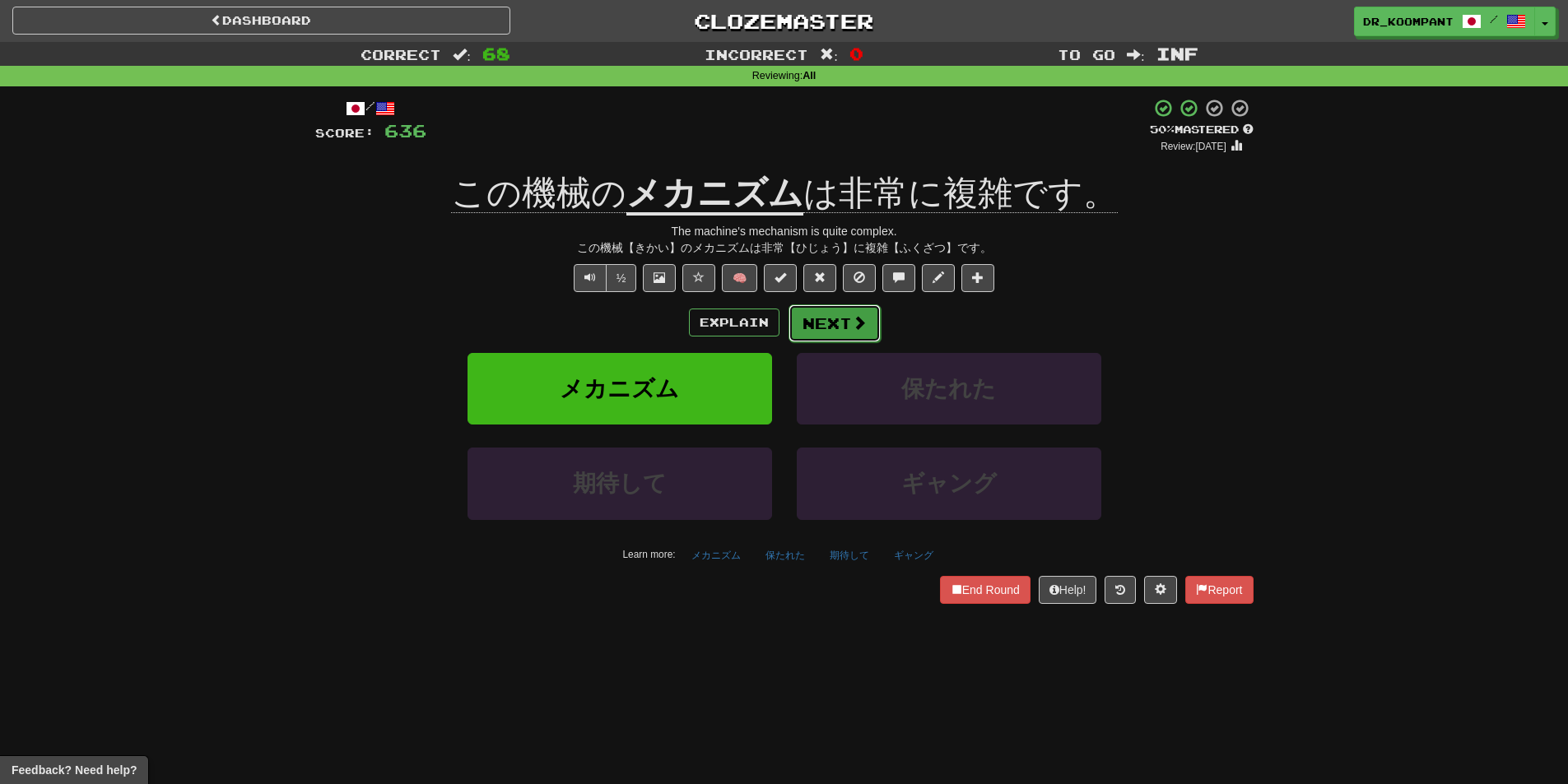
click at [857, 321] on span at bounding box center [859, 322] width 15 height 15
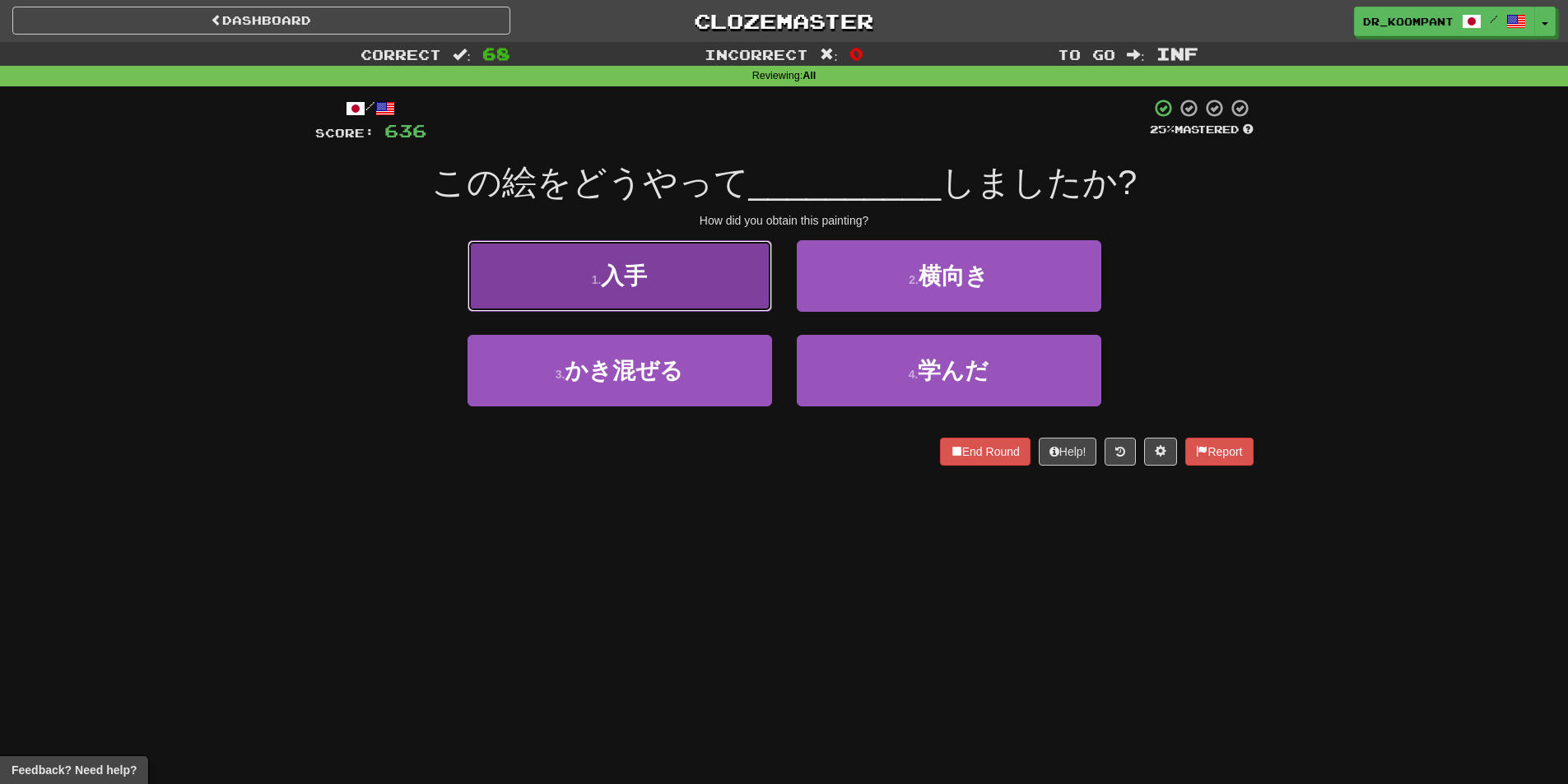
click at [730, 284] on button "1 . 入手" at bounding box center [620, 276] width 304 height 71
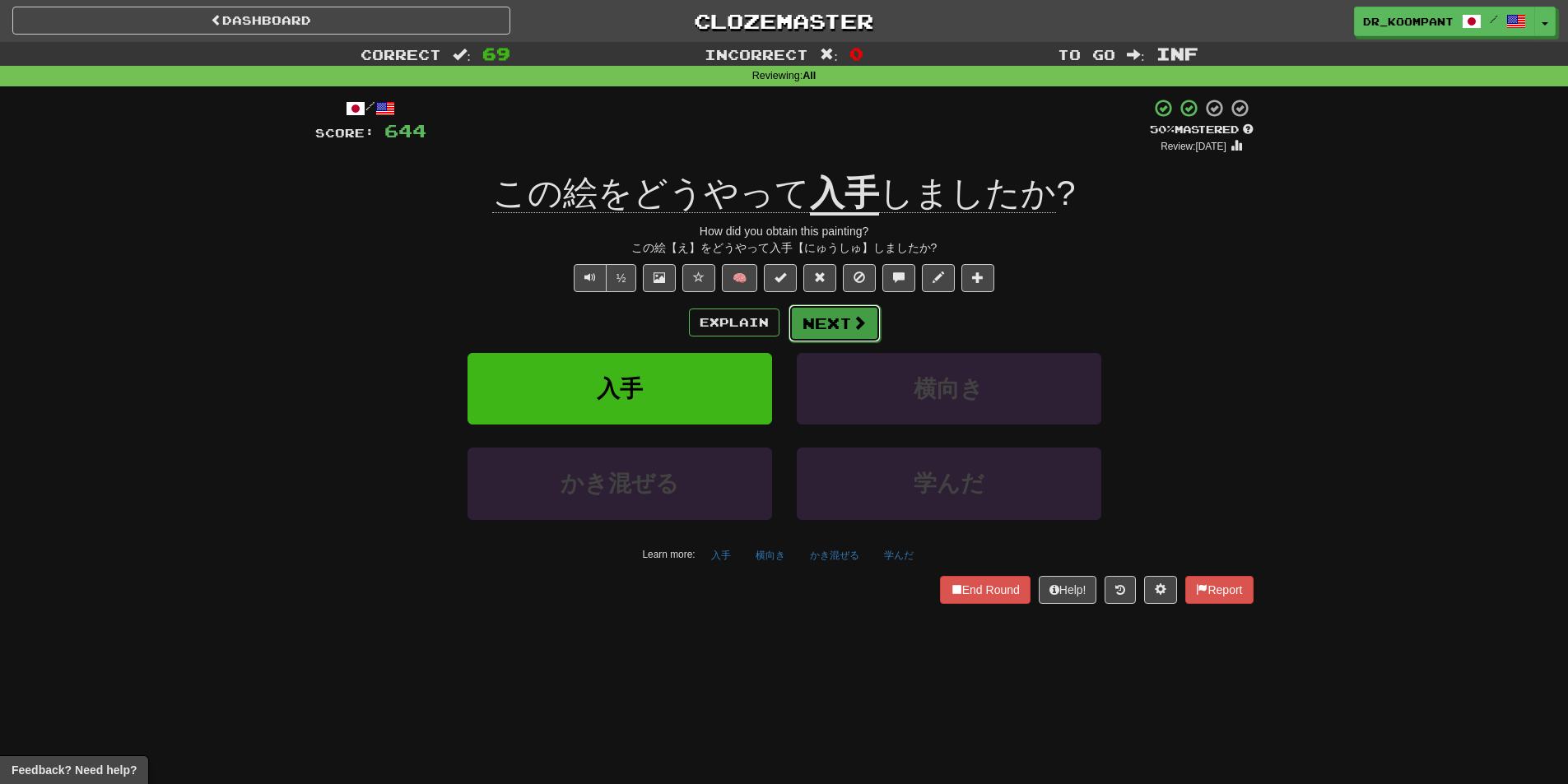
click at [846, 328] on button "Next" at bounding box center [834, 323] width 92 height 38
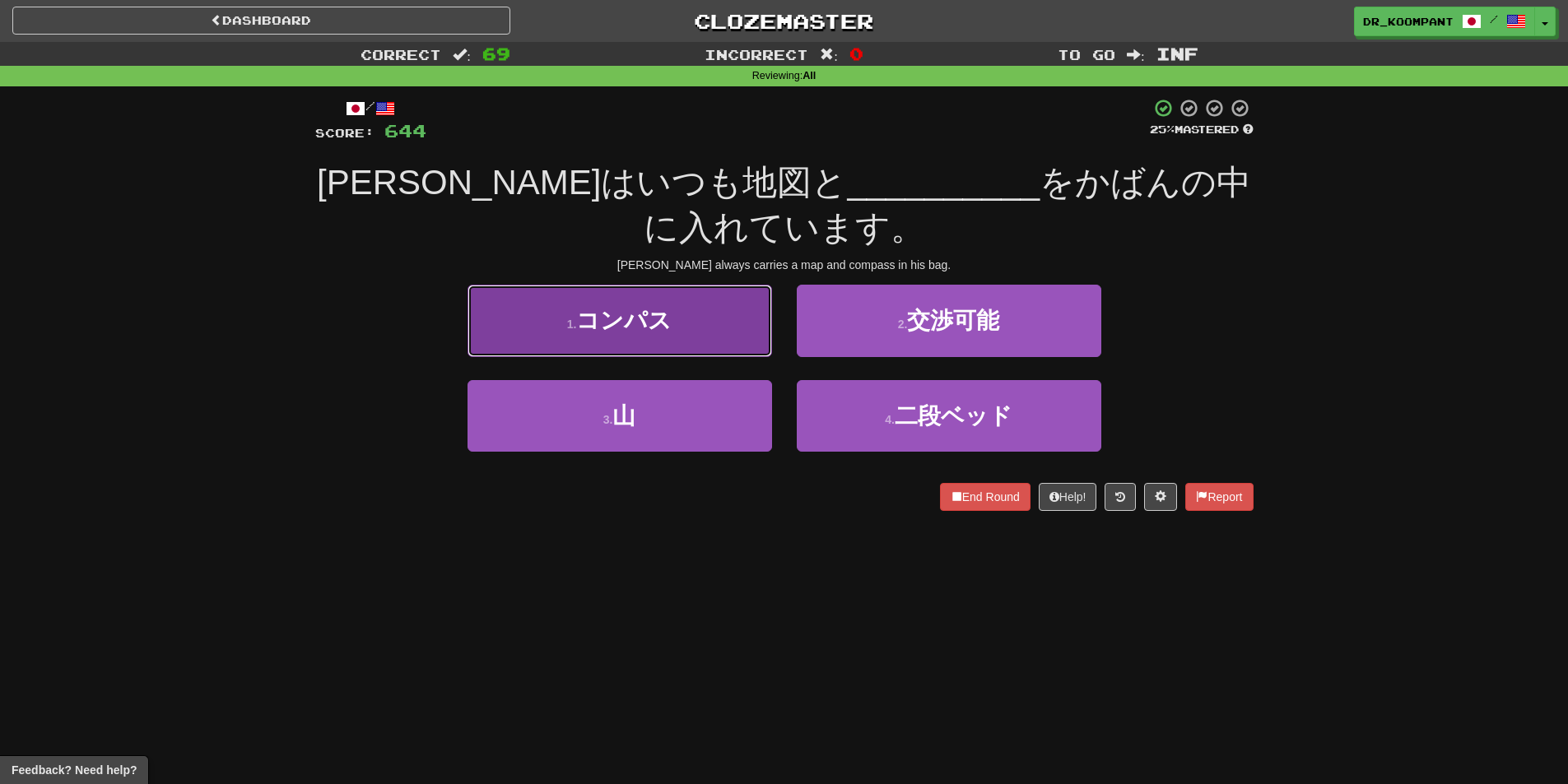
click at [680, 329] on button "1 . コンパス" at bounding box center [620, 321] width 304 height 71
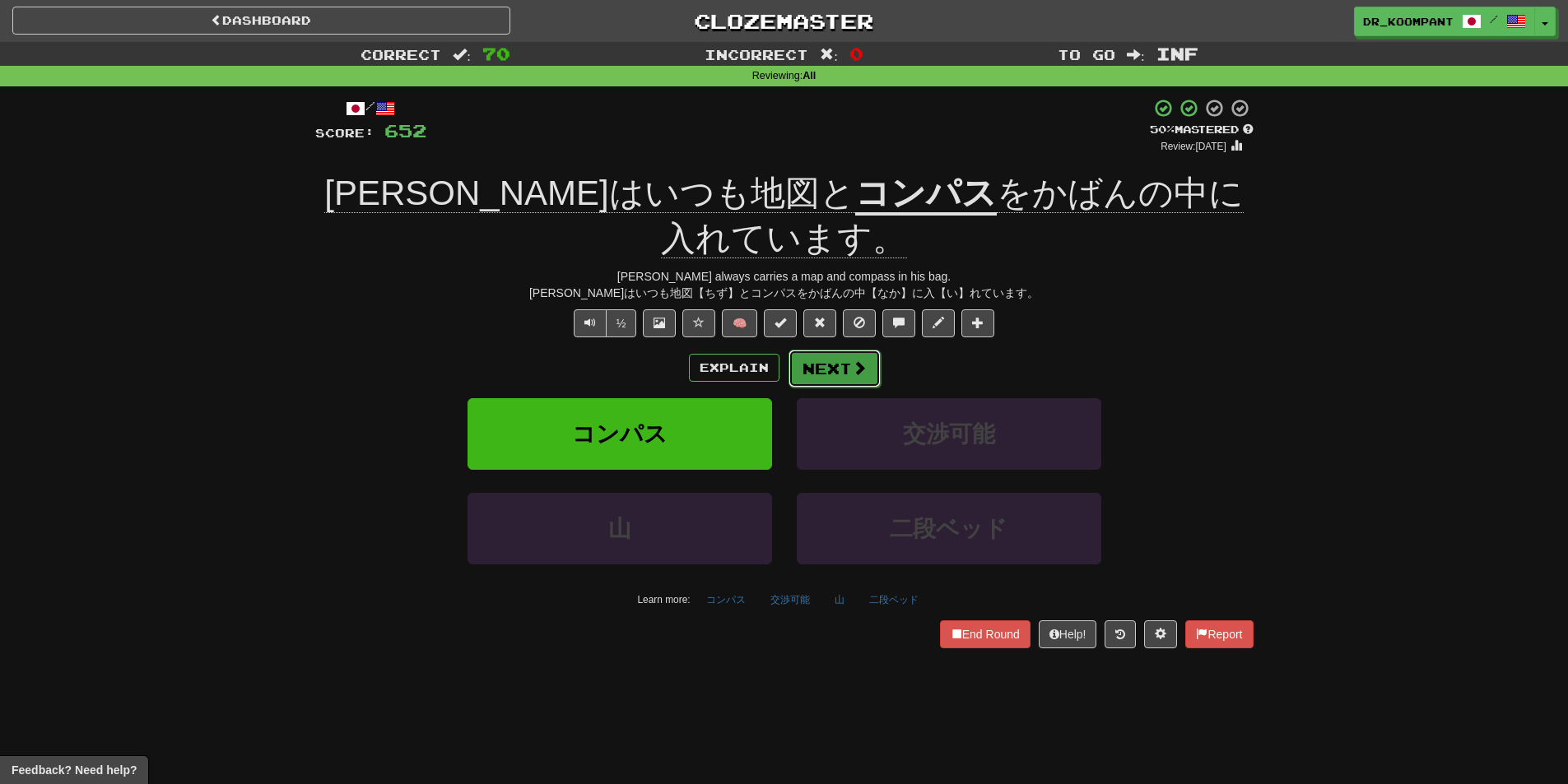
click at [846, 350] on button "Next" at bounding box center [834, 369] width 92 height 38
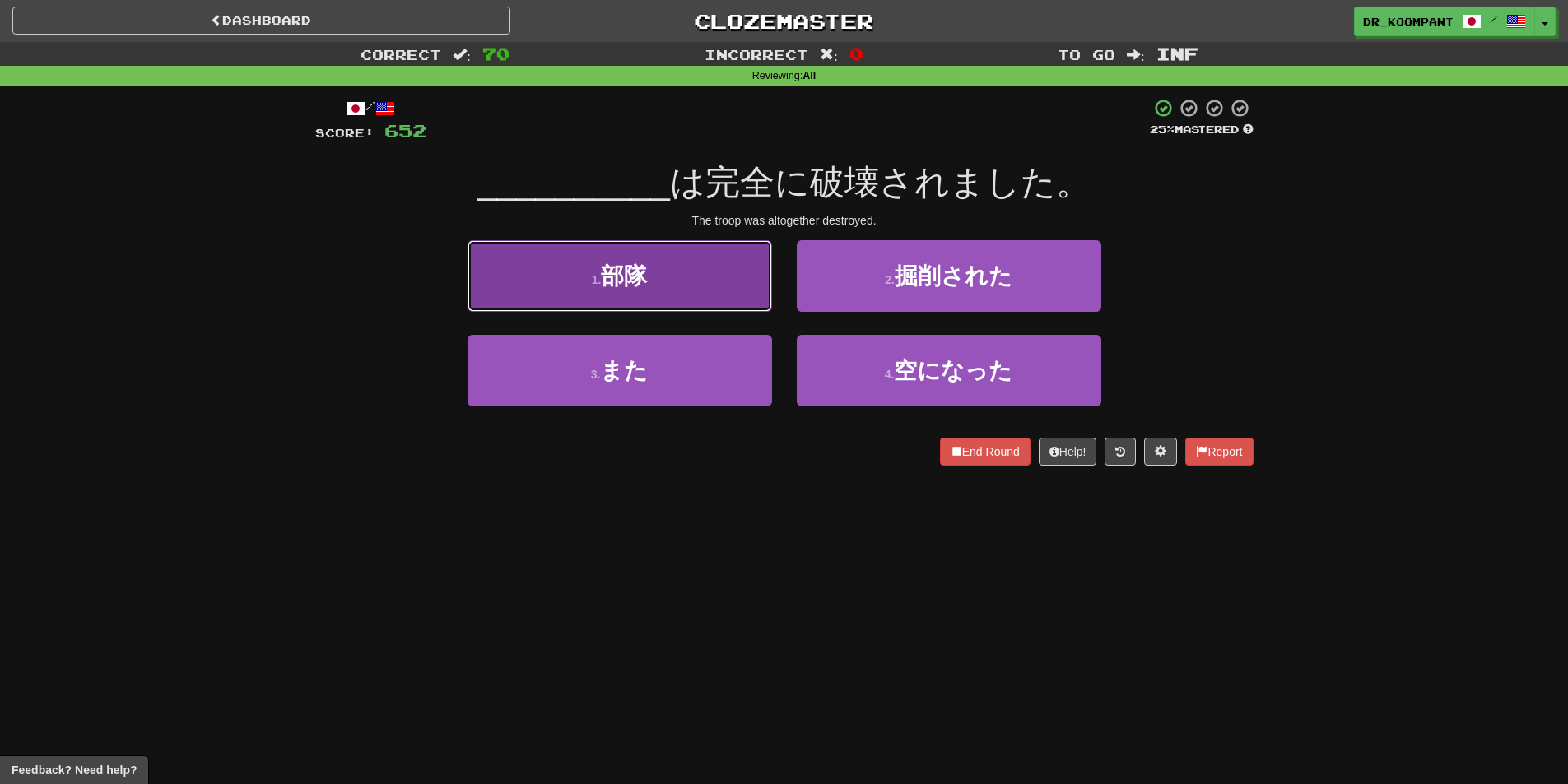
click at [728, 293] on button "1 . 部隊" at bounding box center [620, 276] width 304 height 71
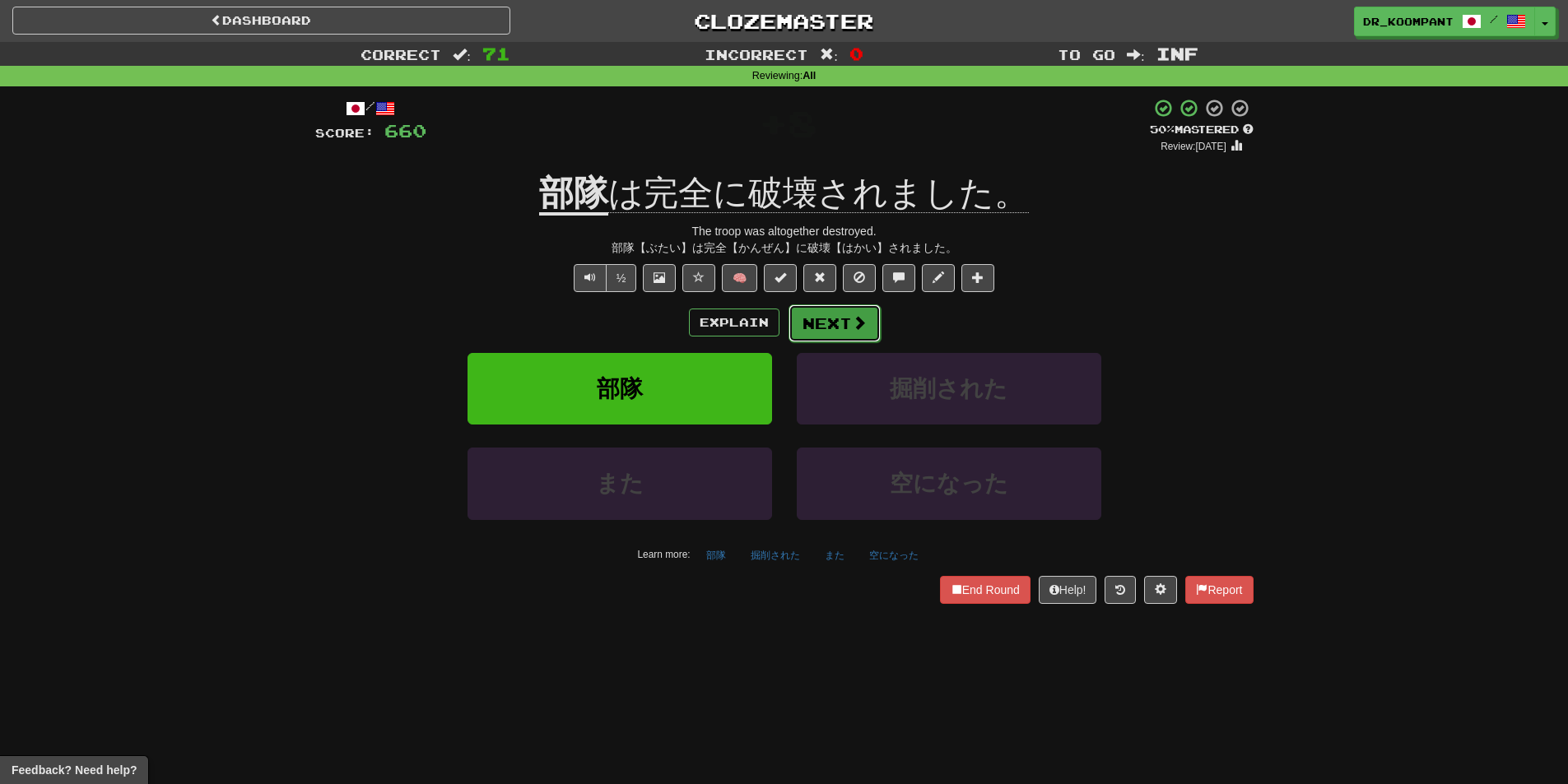
click at [867, 318] on button "Next" at bounding box center [834, 323] width 92 height 38
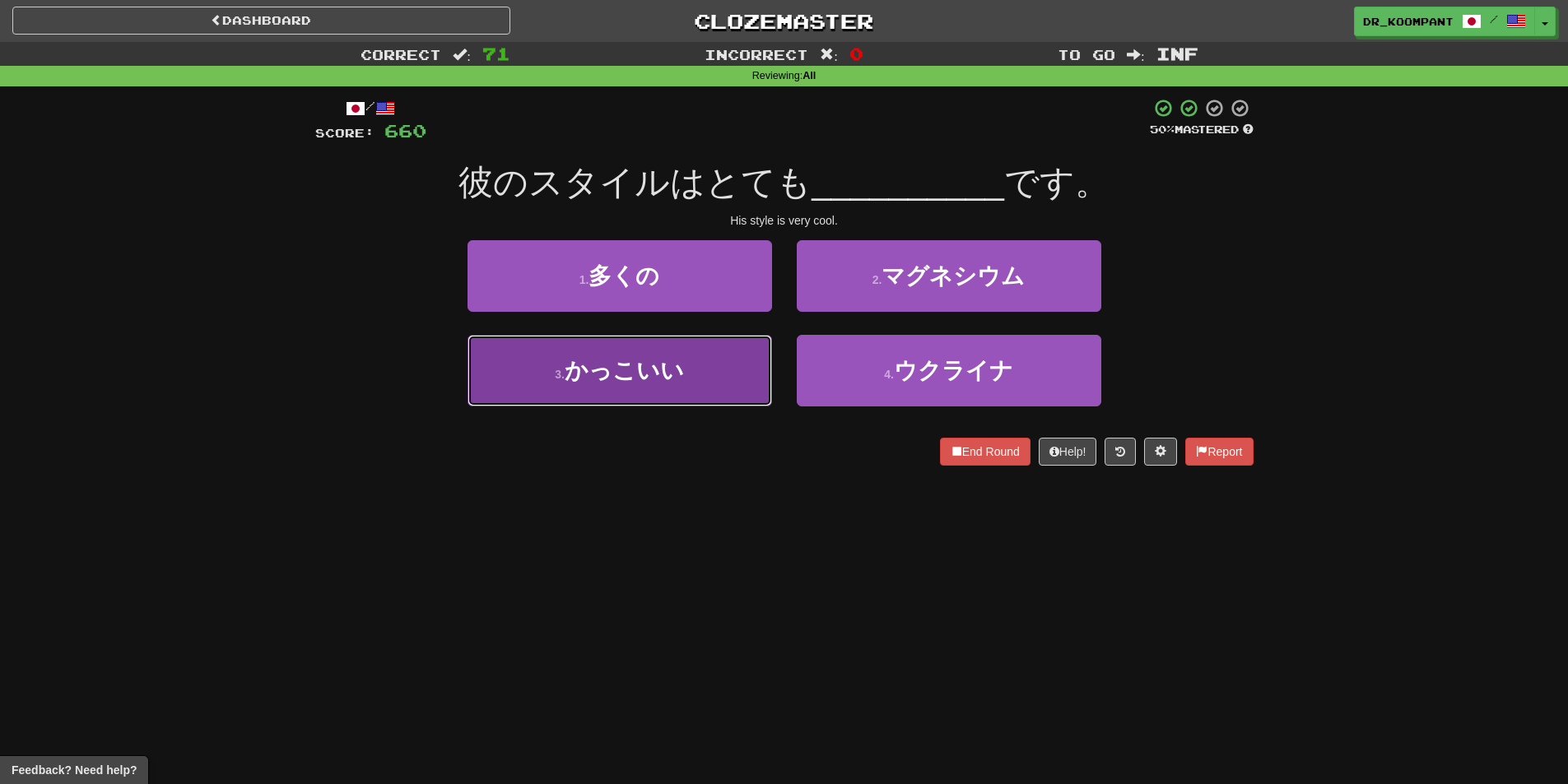
click at [738, 355] on button "3 . かっこいい" at bounding box center [620, 371] width 304 height 71
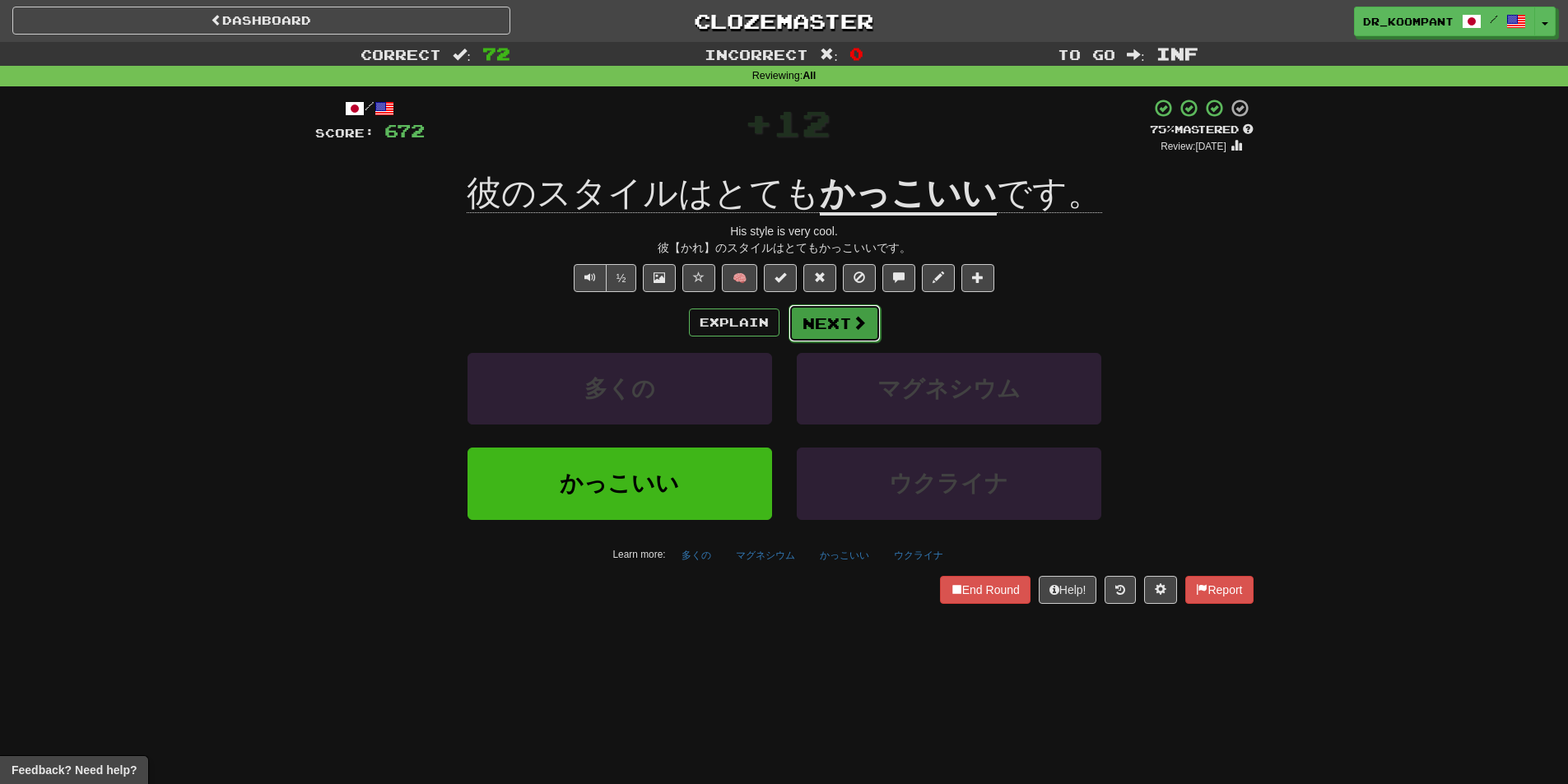
click at [824, 321] on button "Next" at bounding box center [834, 323] width 92 height 38
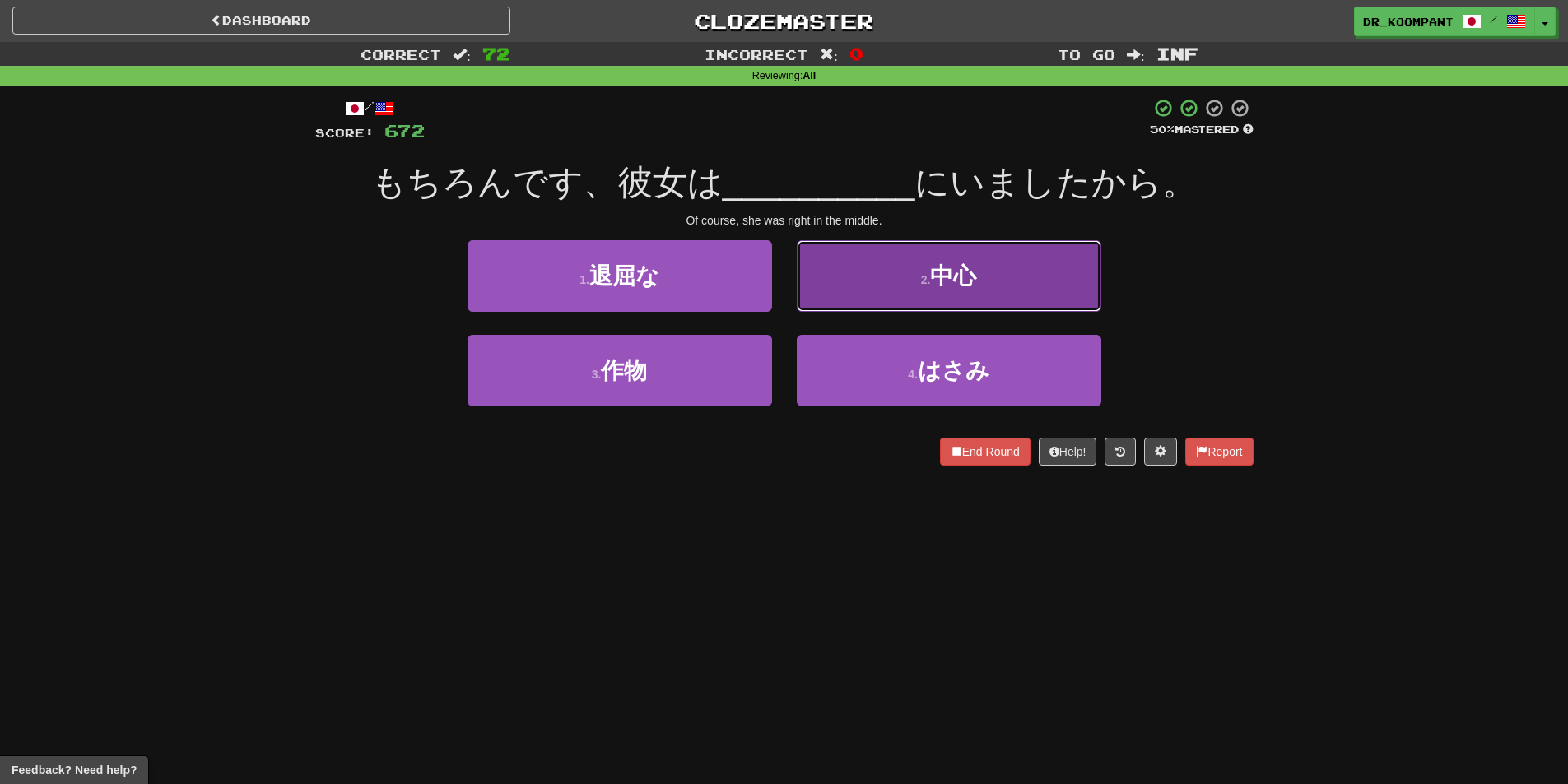
click at [932, 292] on button "2 . 中心" at bounding box center [948, 276] width 304 height 71
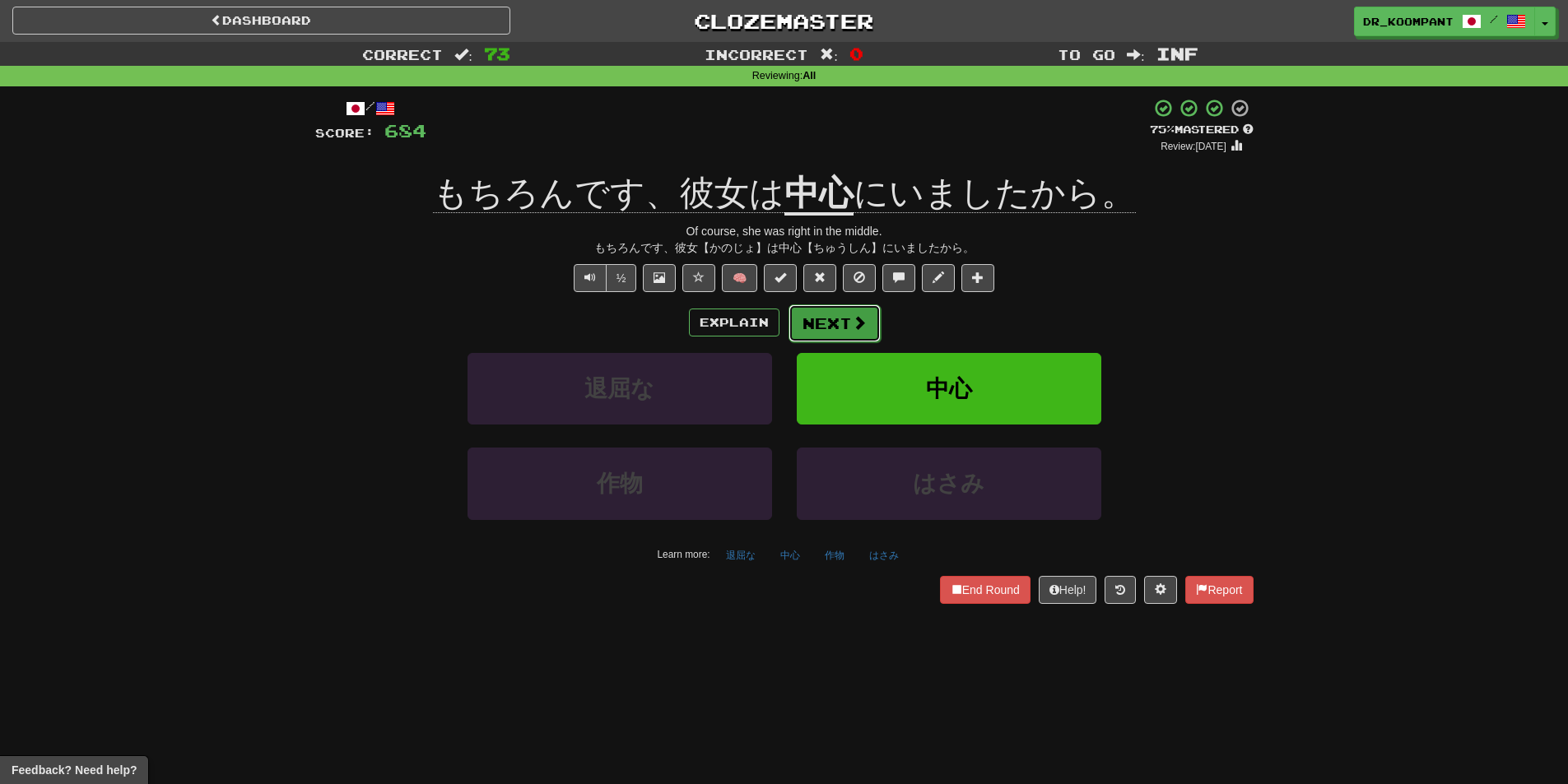
click at [855, 318] on span at bounding box center [859, 322] width 15 height 15
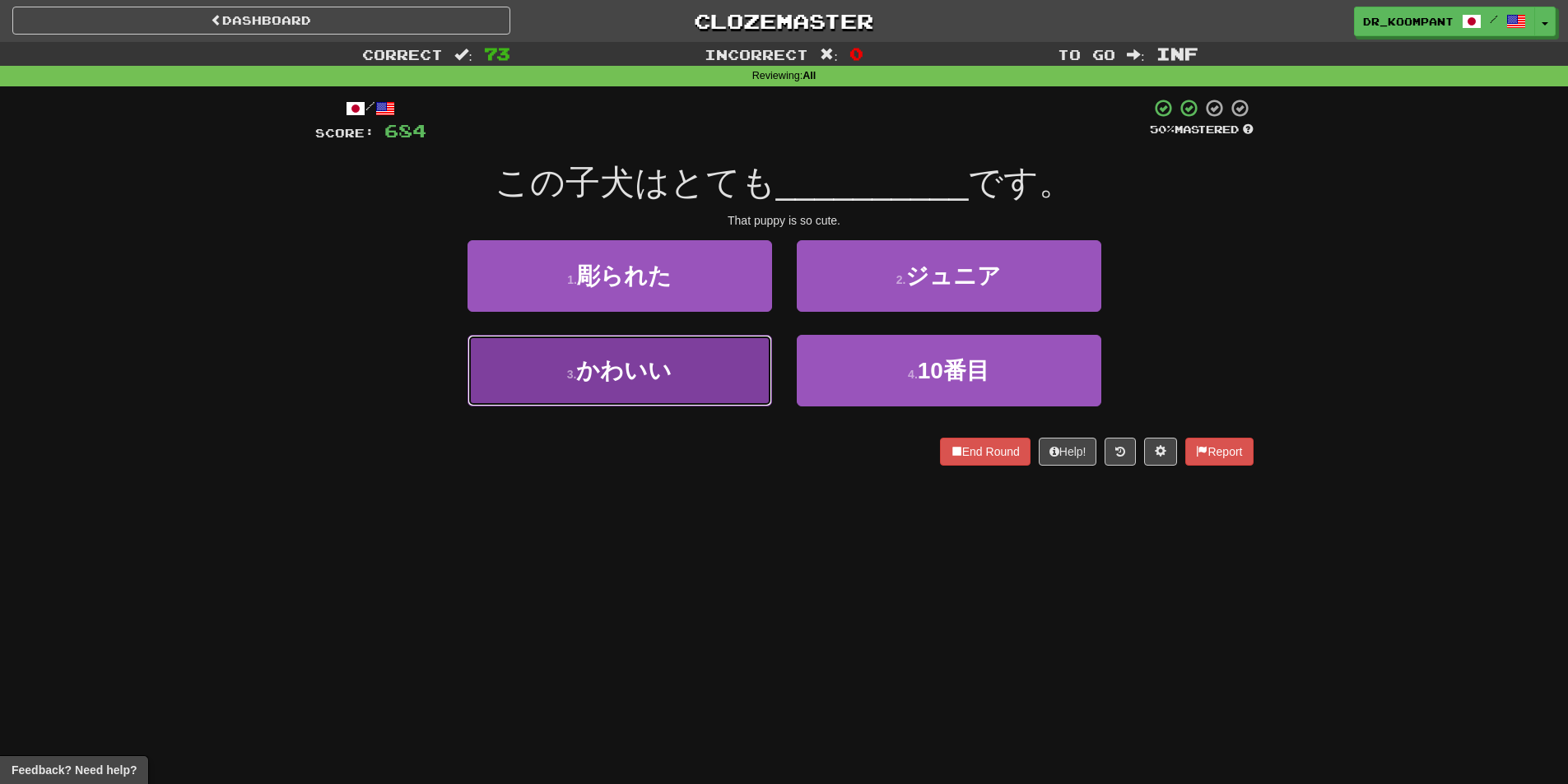
click at [739, 371] on button "3 . かわいい" at bounding box center [620, 371] width 304 height 71
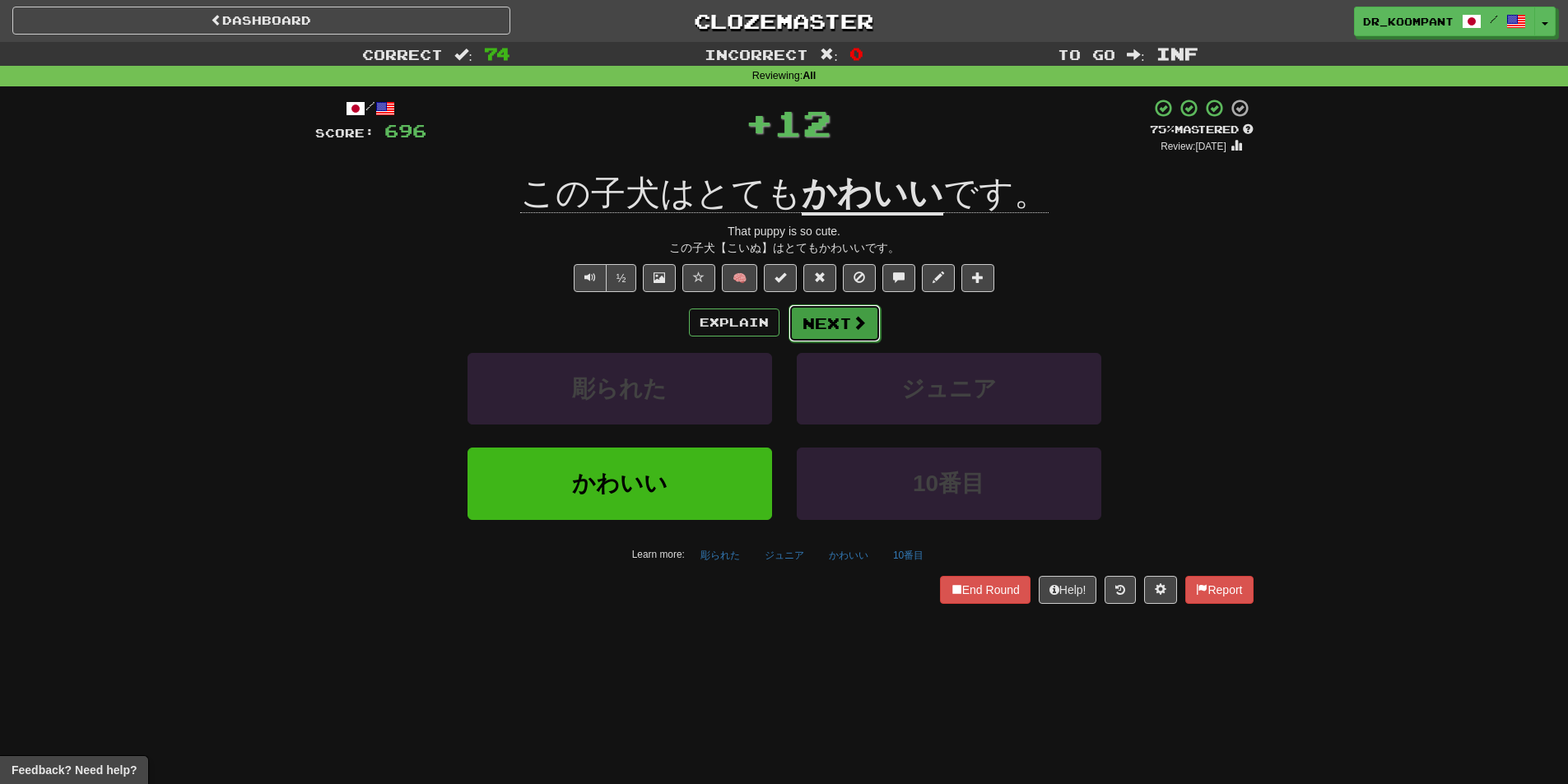
click at [828, 324] on button "Next" at bounding box center [834, 323] width 92 height 38
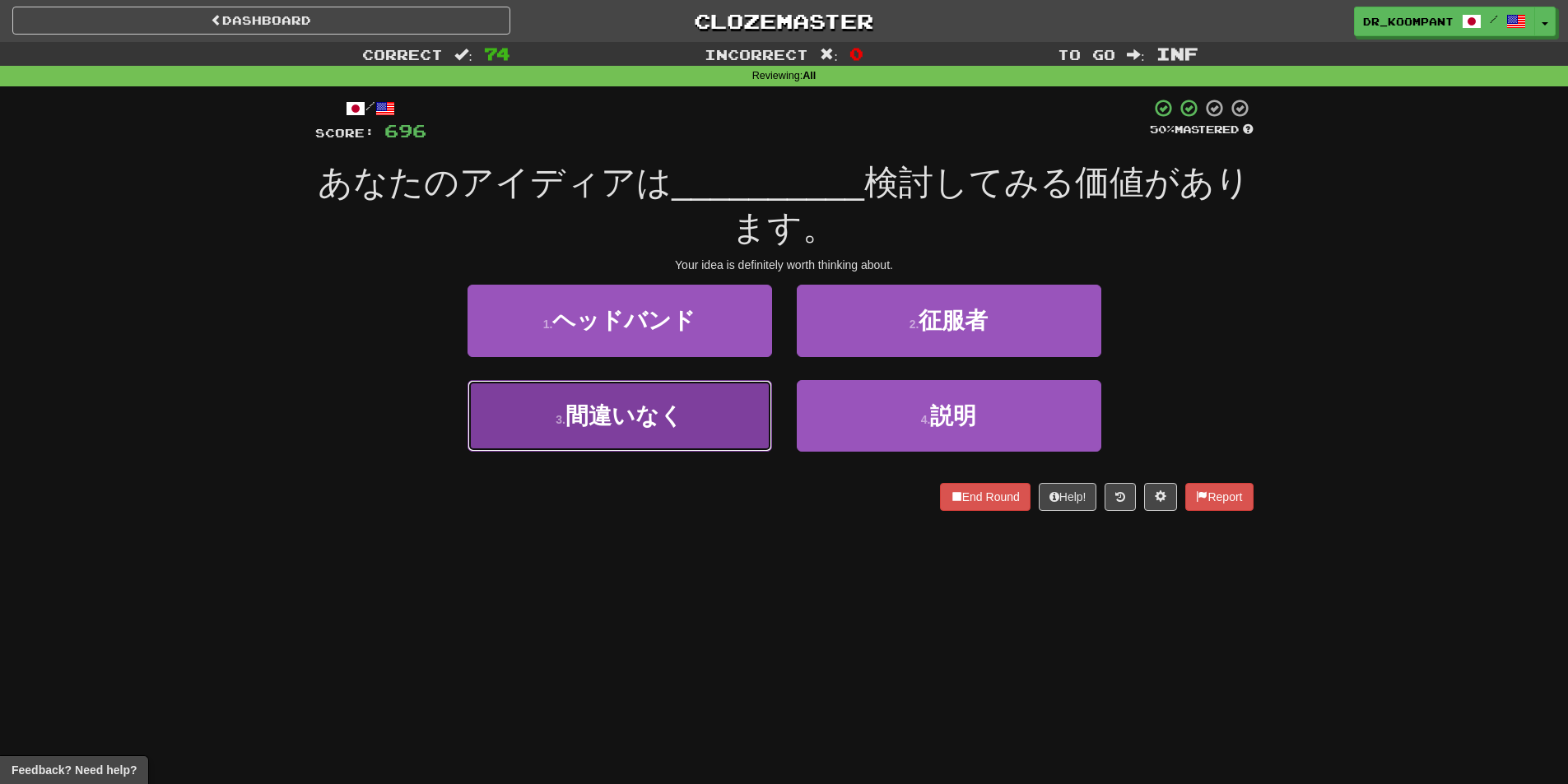
click at [715, 404] on button "3 . 間違いなく" at bounding box center [620, 416] width 304 height 71
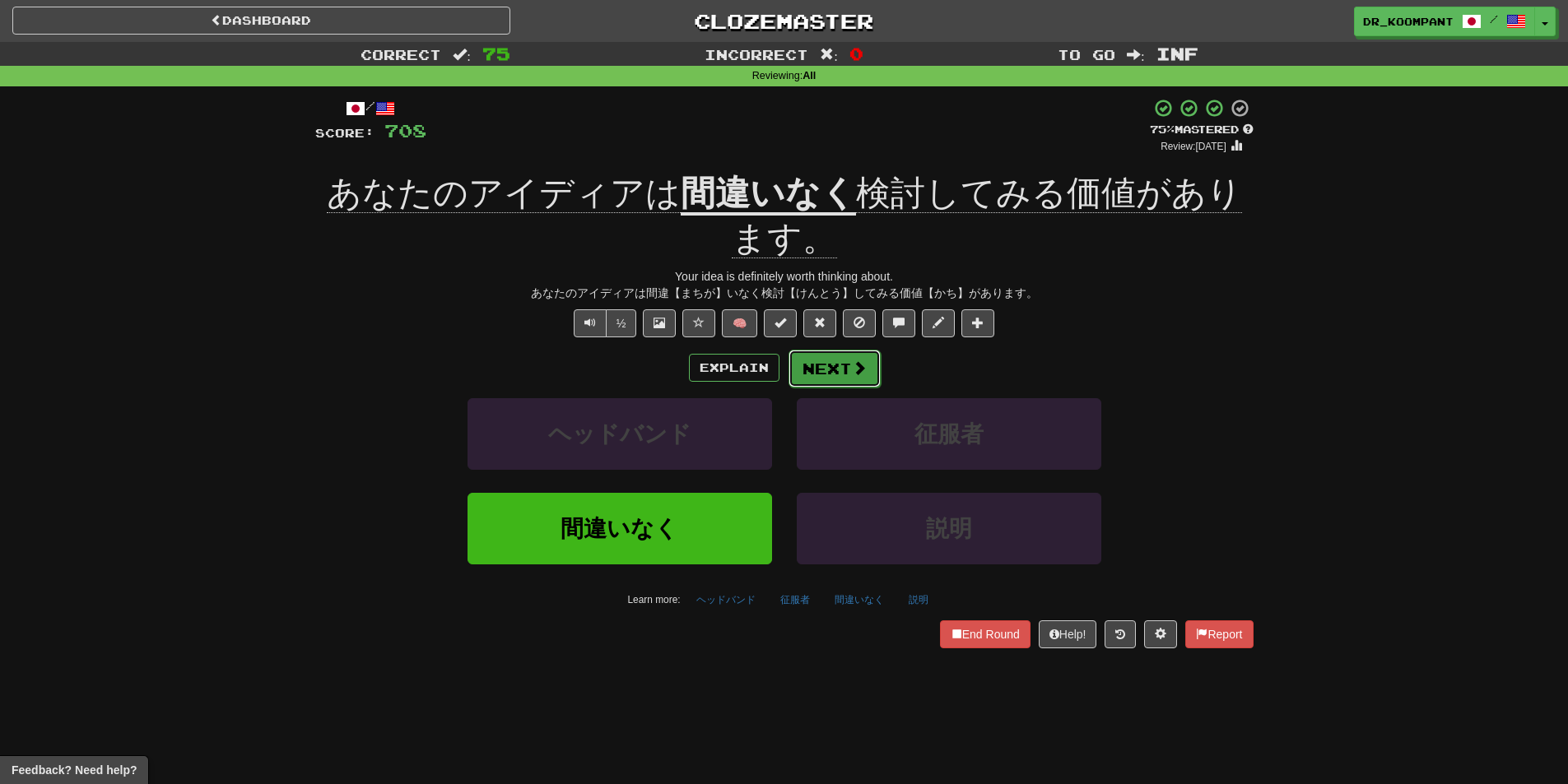
click at [845, 362] on button "Next" at bounding box center [834, 369] width 92 height 38
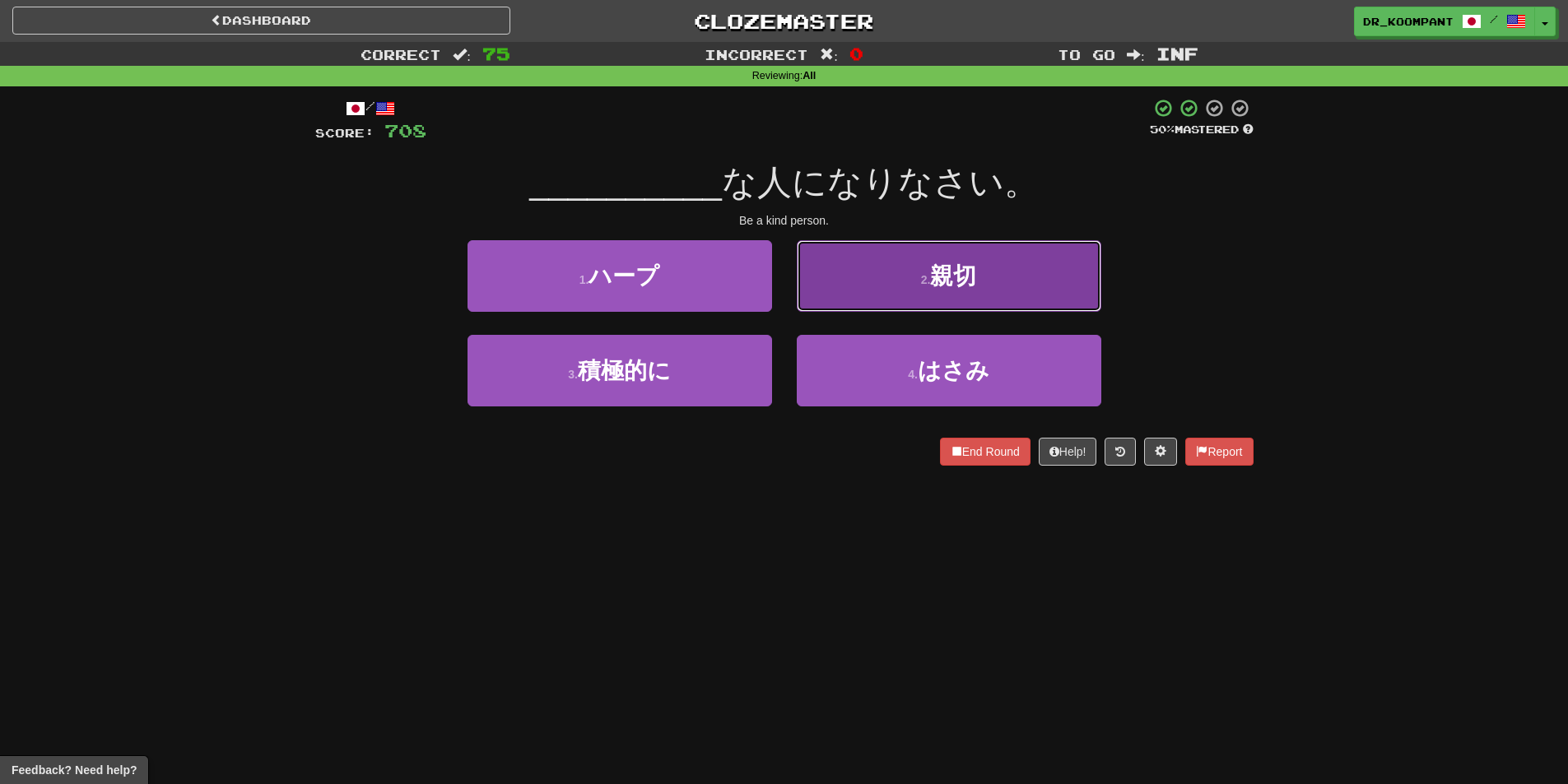
click at [908, 268] on button "2 . 親切" at bounding box center [948, 276] width 304 height 71
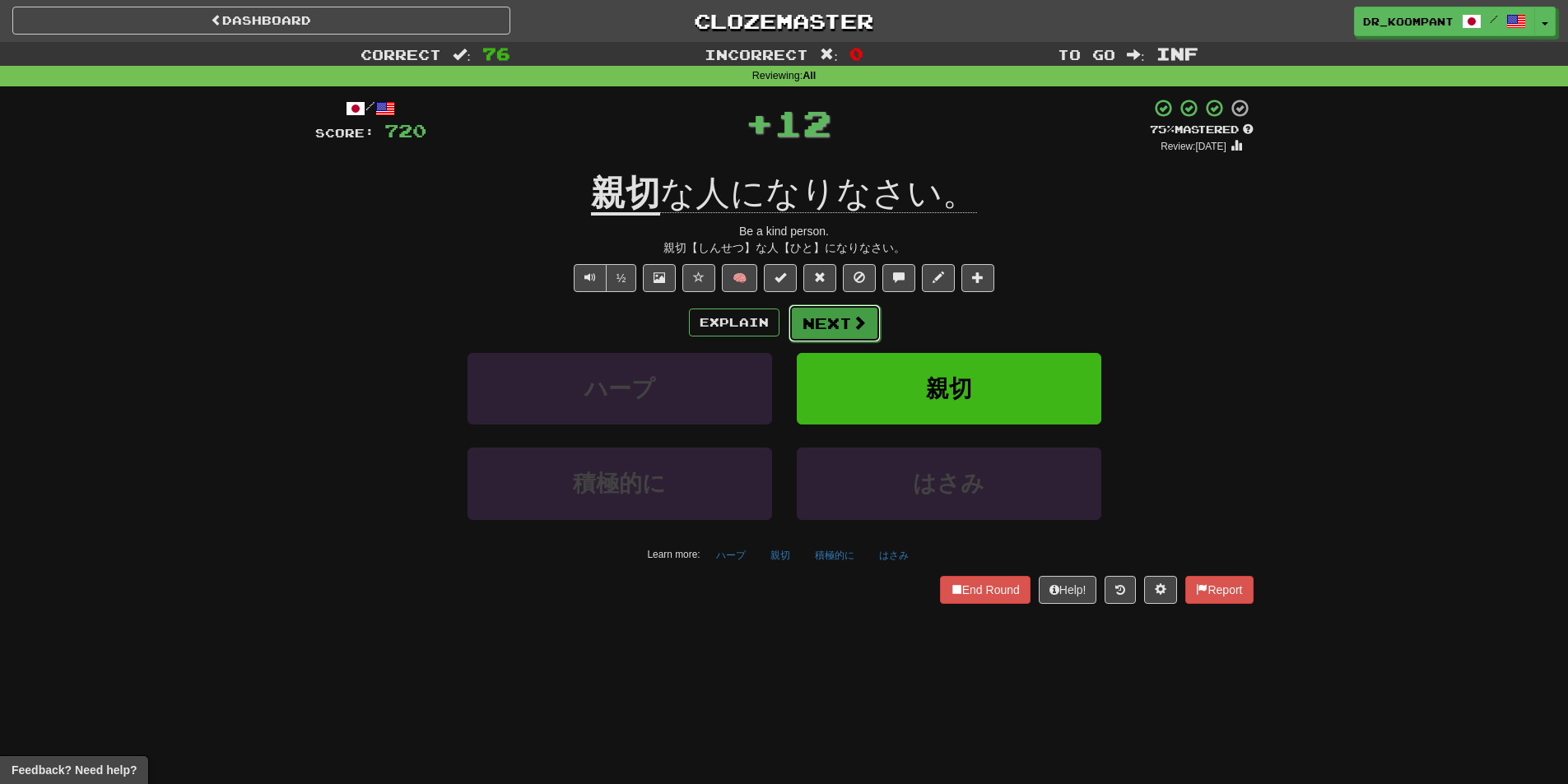
click at [826, 324] on button "Next" at bounding box center [834, 323] width 92 height 38
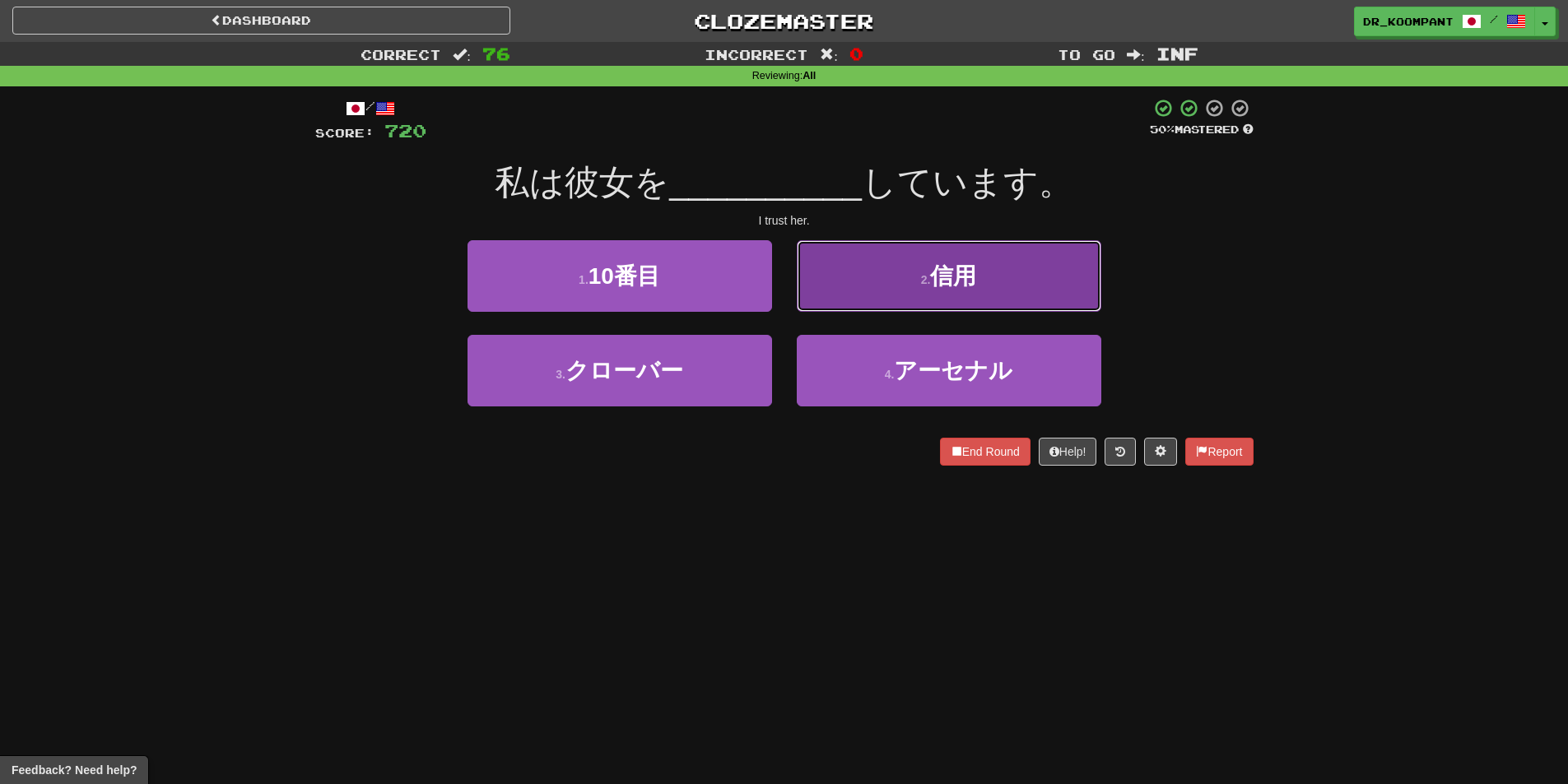
click at [879, 288] on button "2 . 信用" at bounding box center [948, 276] width 304 height 71
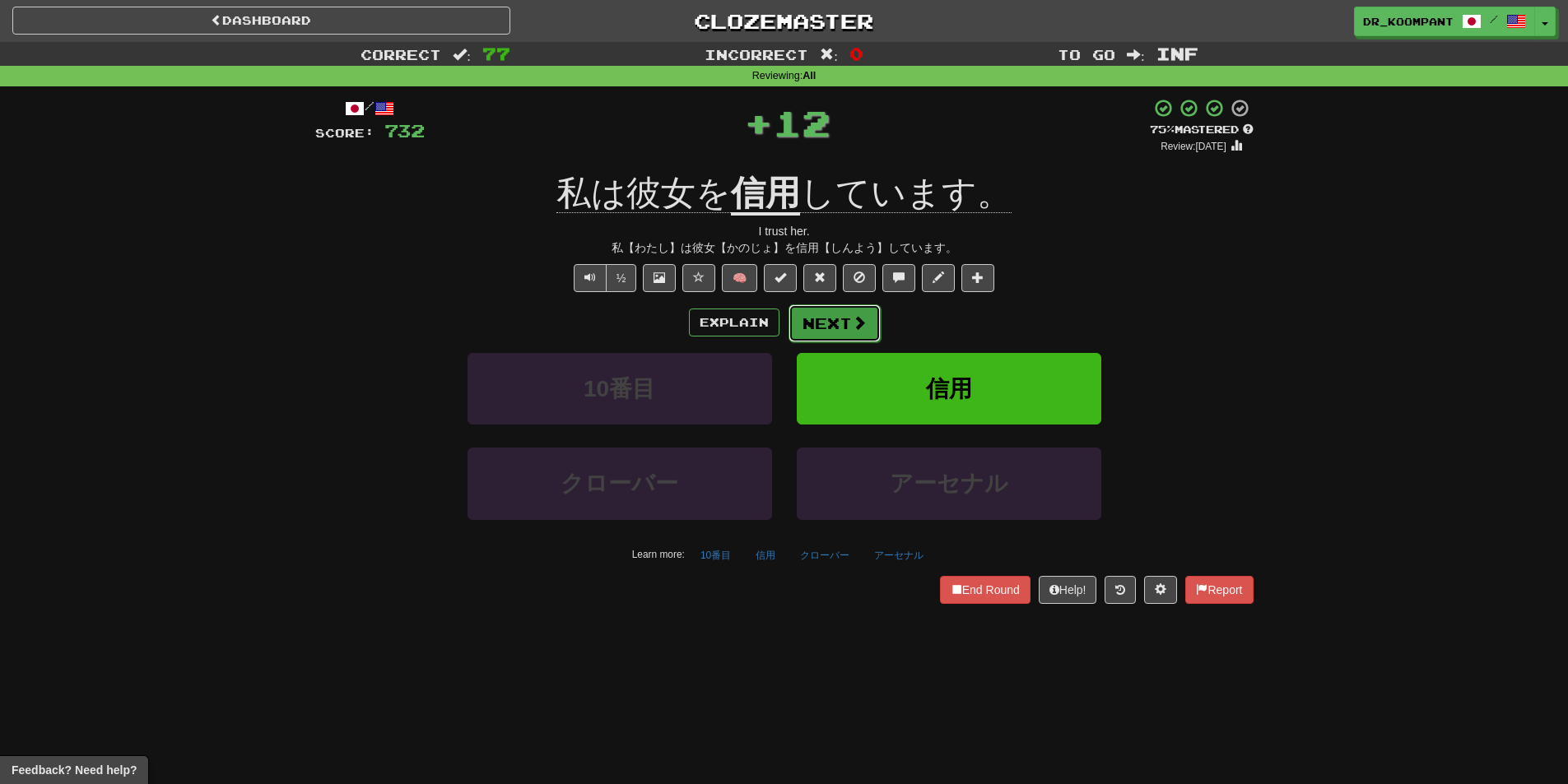
click at [835, 322] on button "Next" at bounding box center [834, 323] width 92 height 38
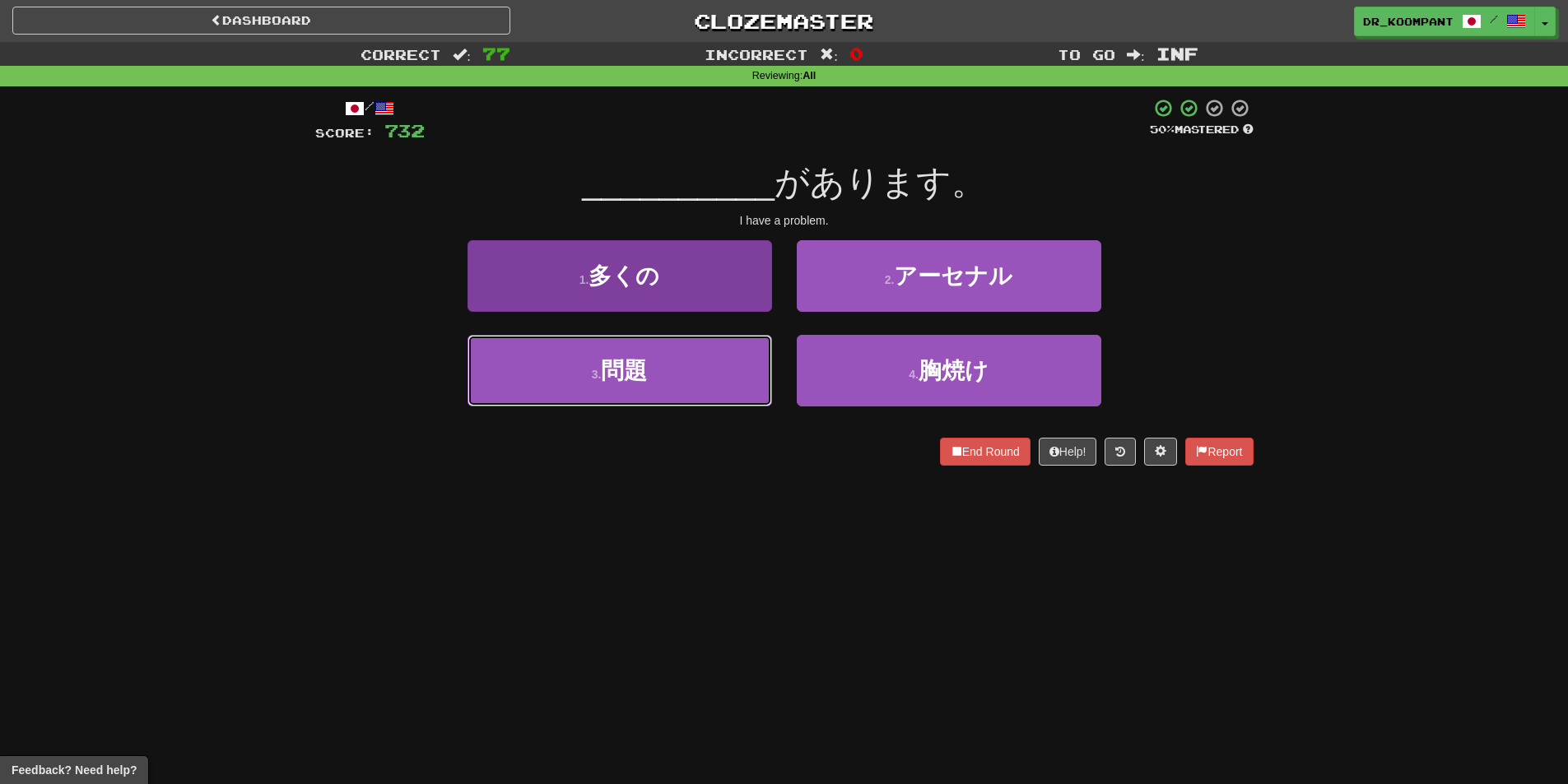
click at [695, 371] on button "3 . 問題" at bounding box center [620, 371] width 304 height 71
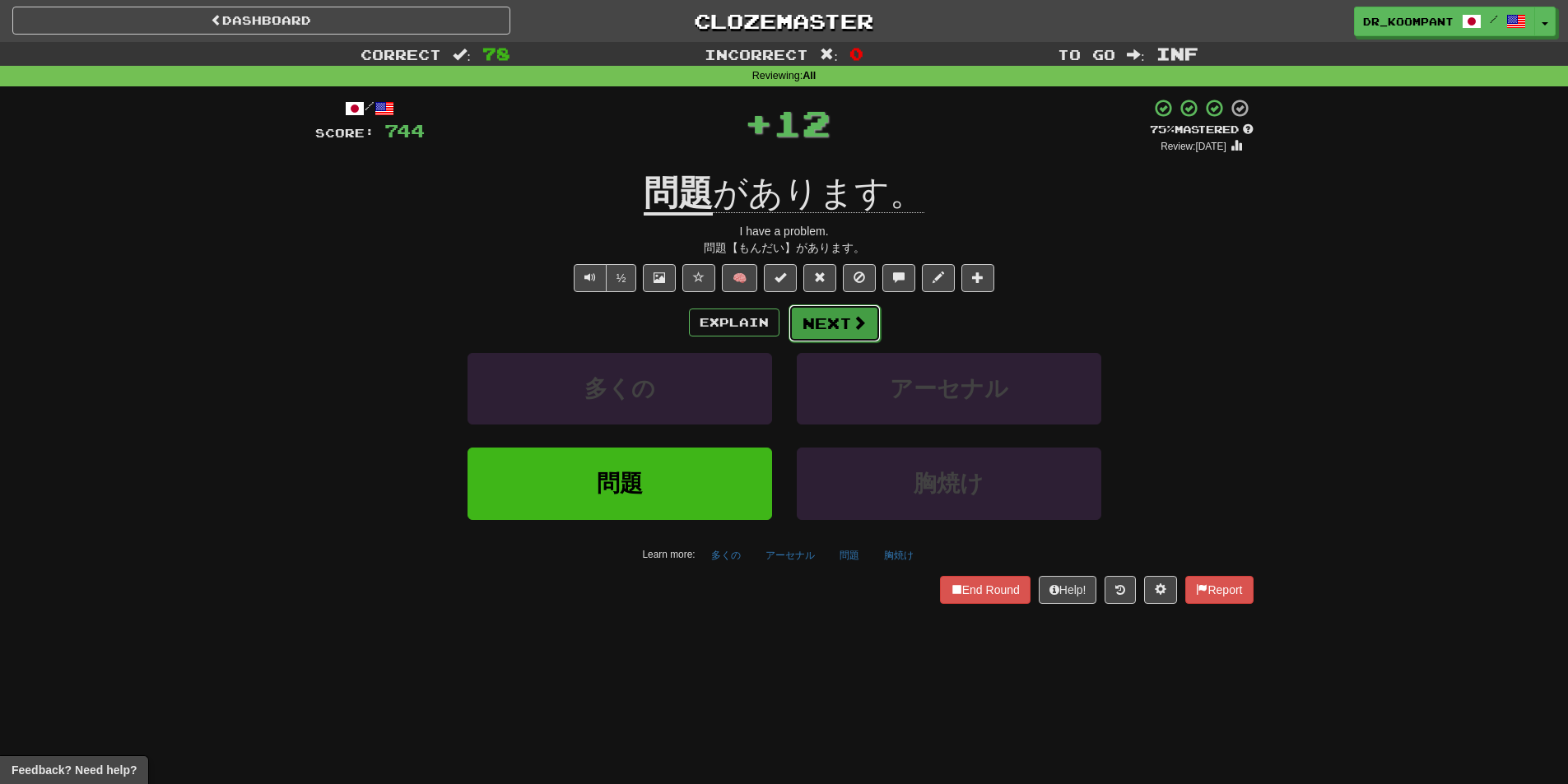
click at [833, 320] on button "Next" at bounding box center [834, 323] width 92 height 38
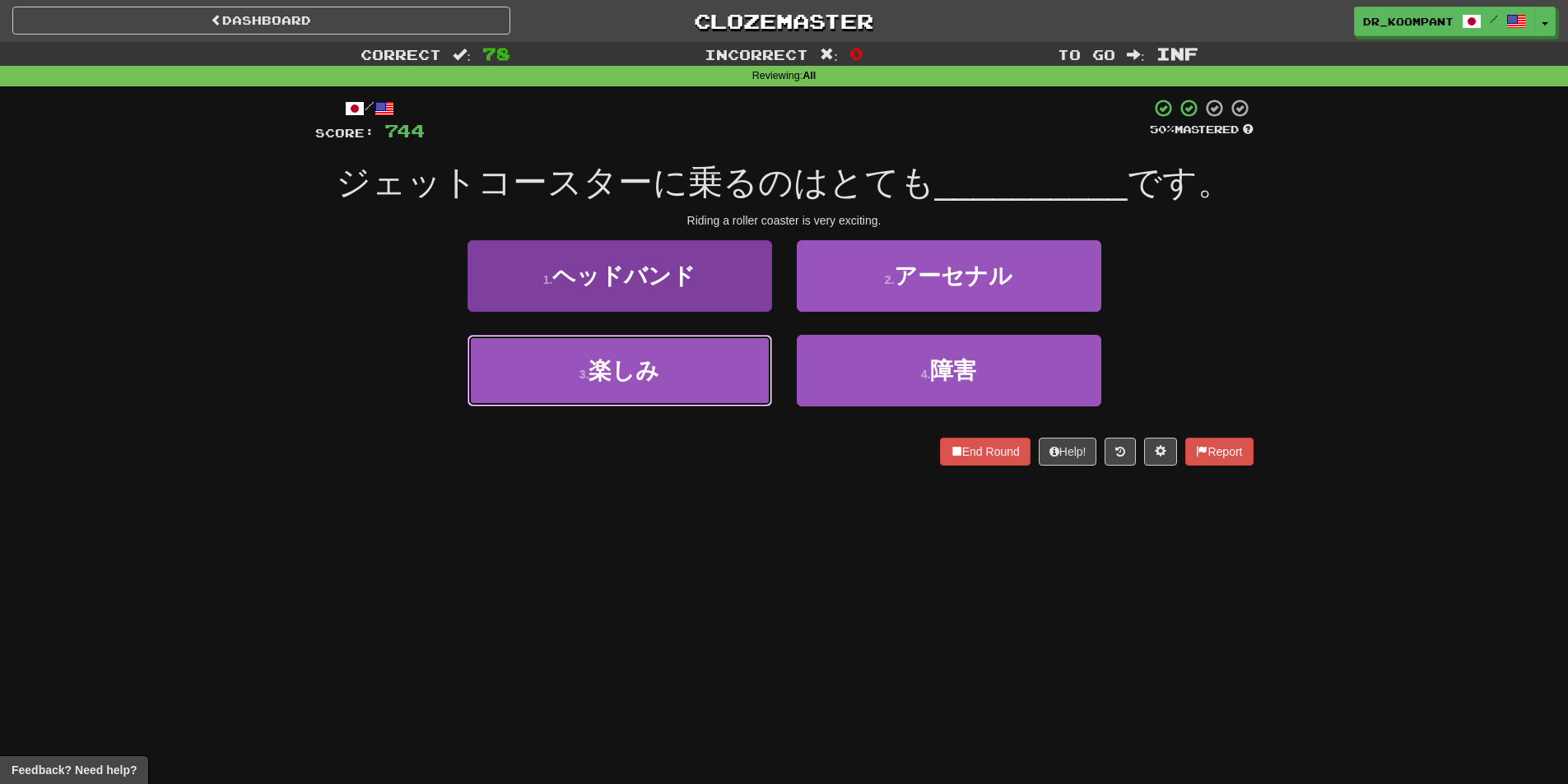
click at [644, 356] on button "3 . 楽しみ" at bounding box center [620, 371] width 304 height 71
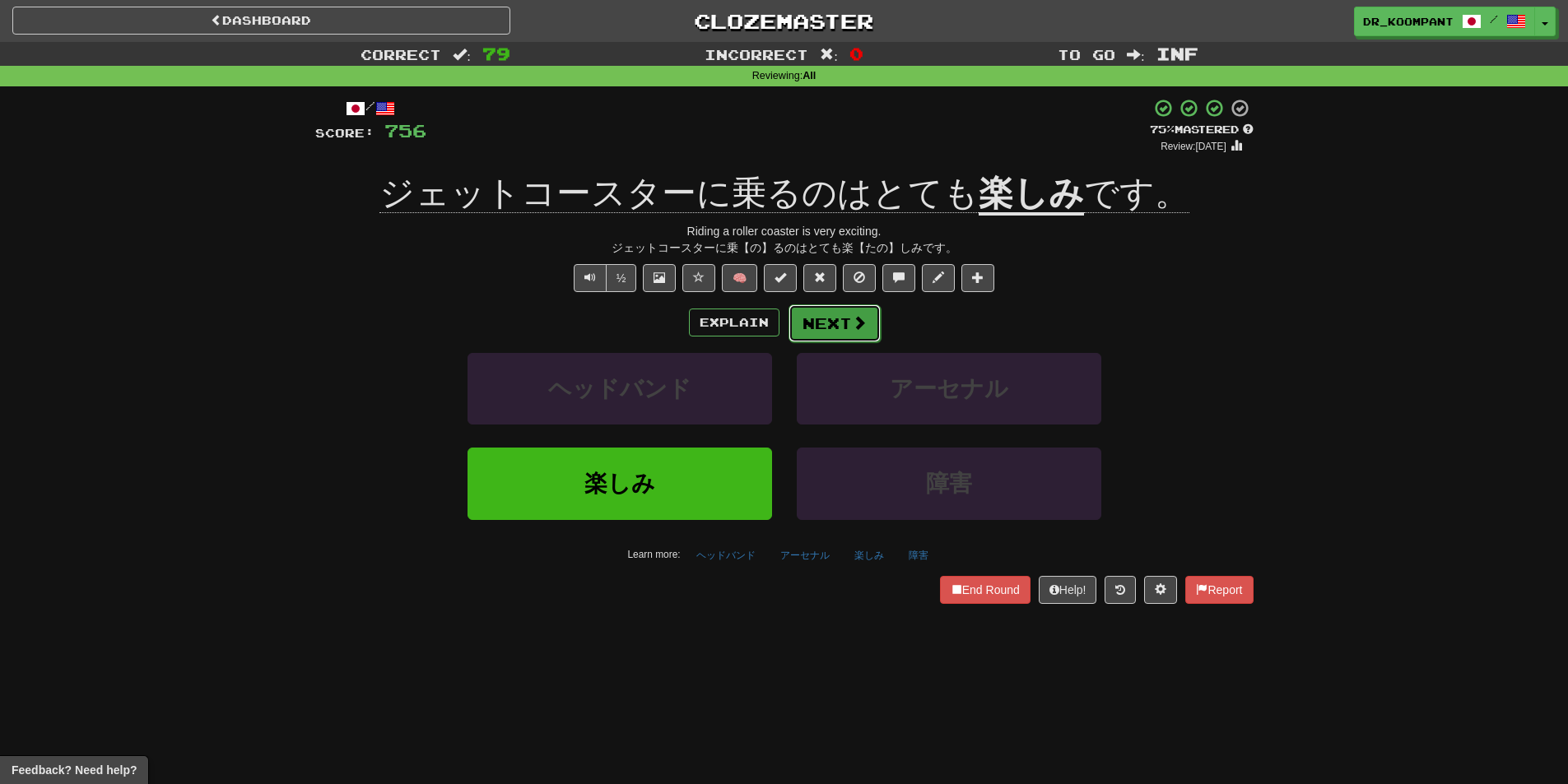
click at [841, 321] on button "Next" at bounding box center [834, 323] width 92 height 38
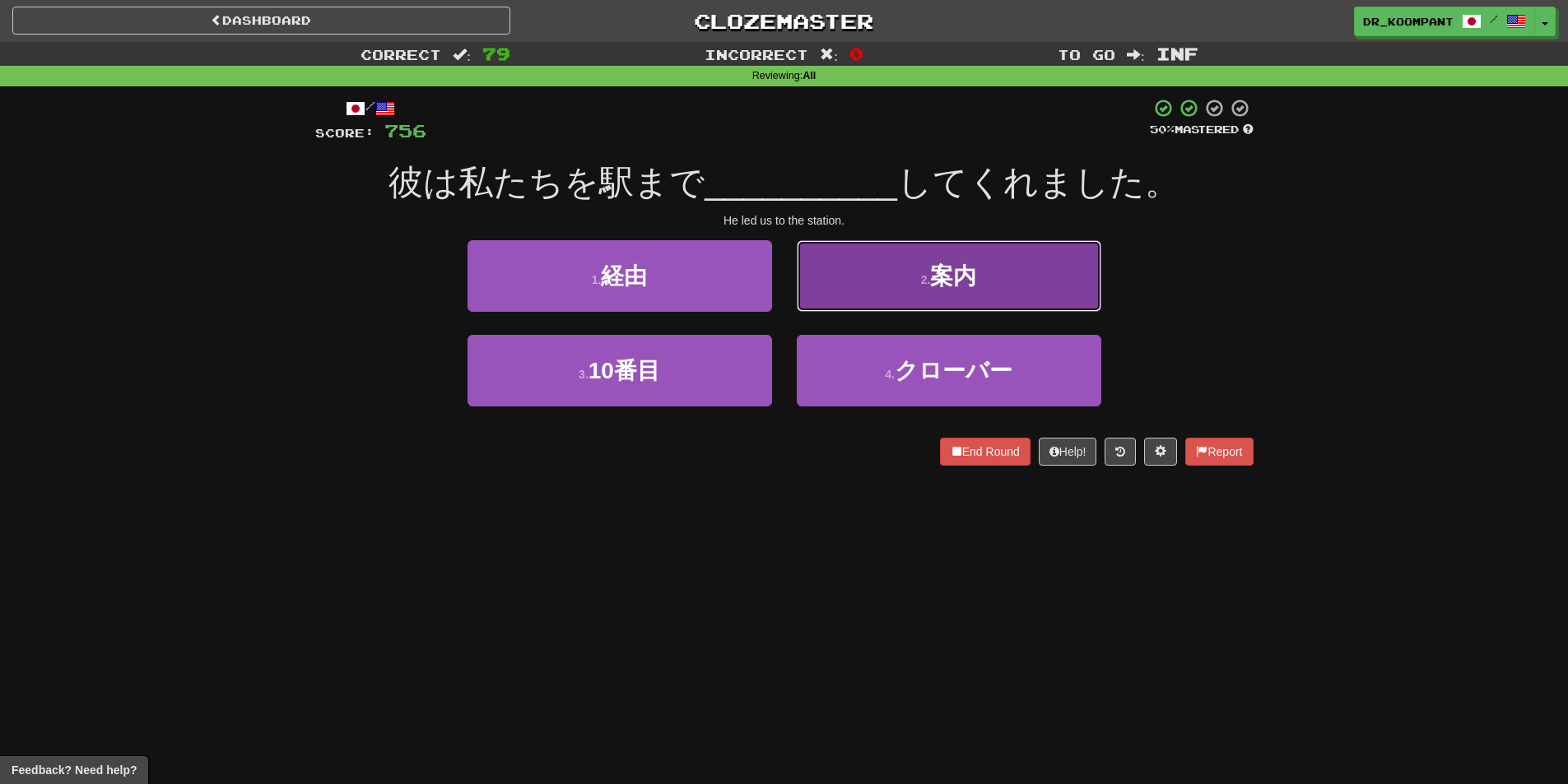
click at [835, 290] on button "2 . 案内" at bounding box center [948, 276] width 304 height 71
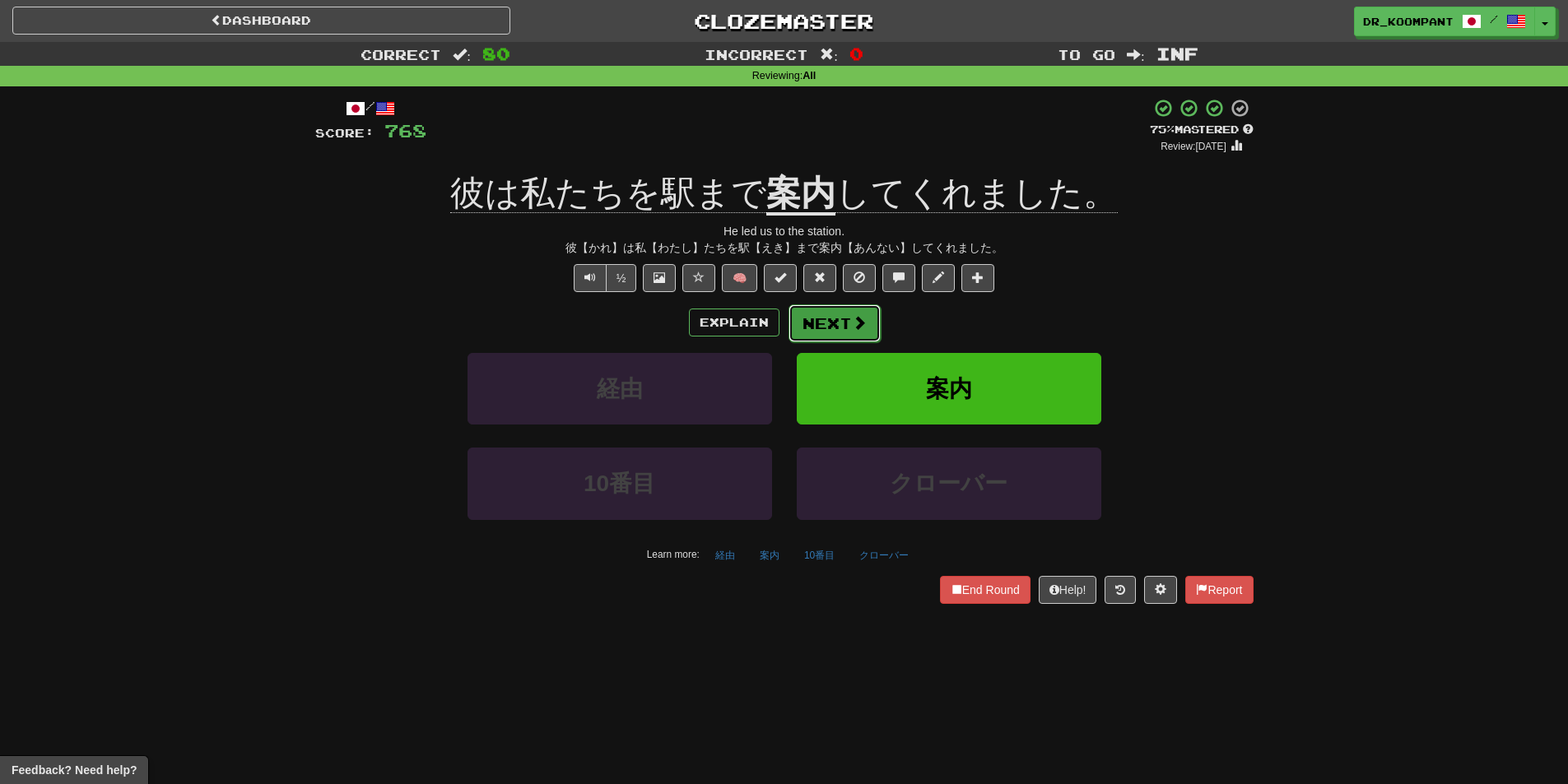
click at [835, 311] on button "Next" at bounding box center [834, 323] width 92 height 38
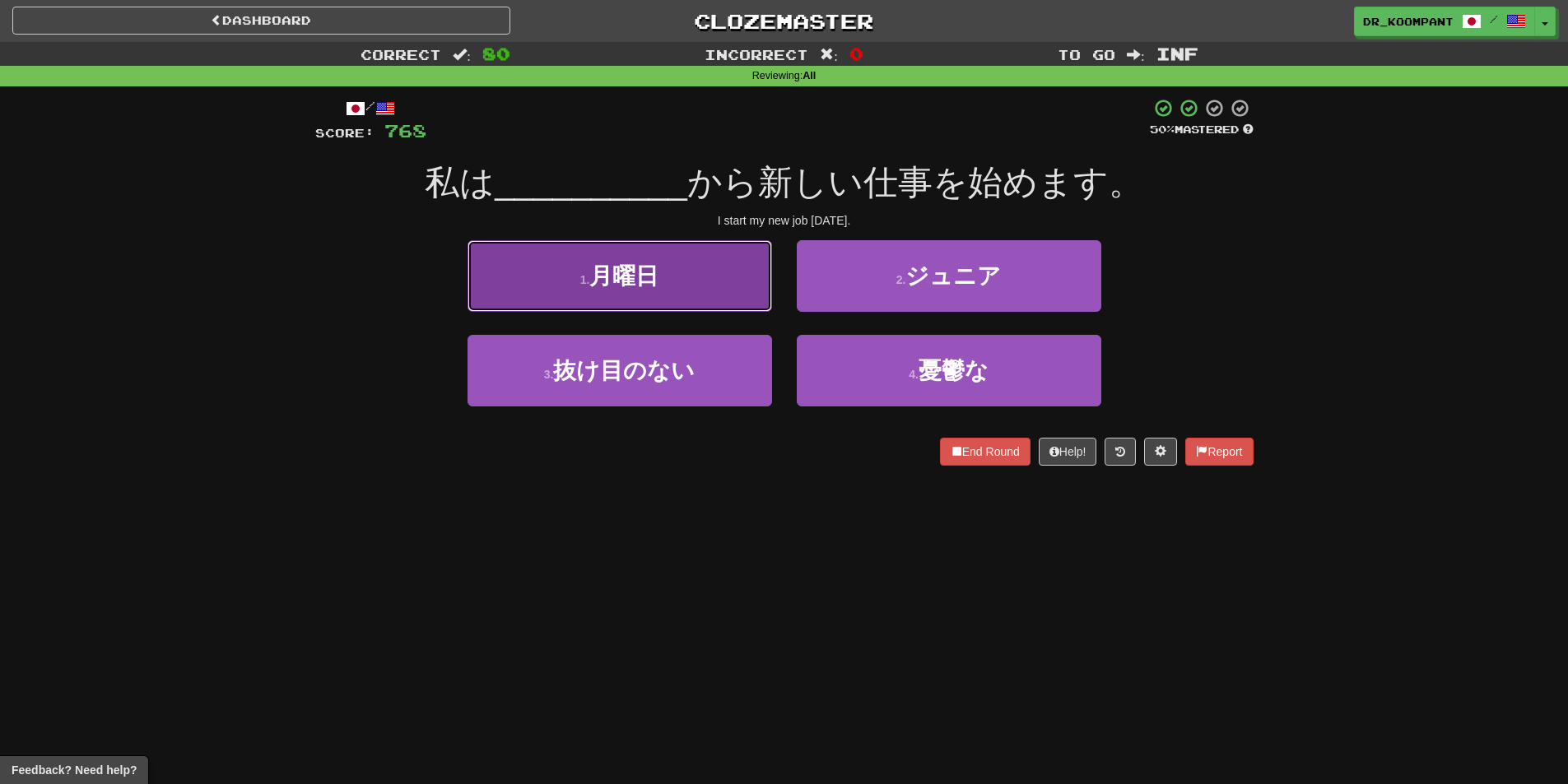
click at [683, 295] on button "1 . [DATE]" at bounding box center [620, 276] width 304 height 71
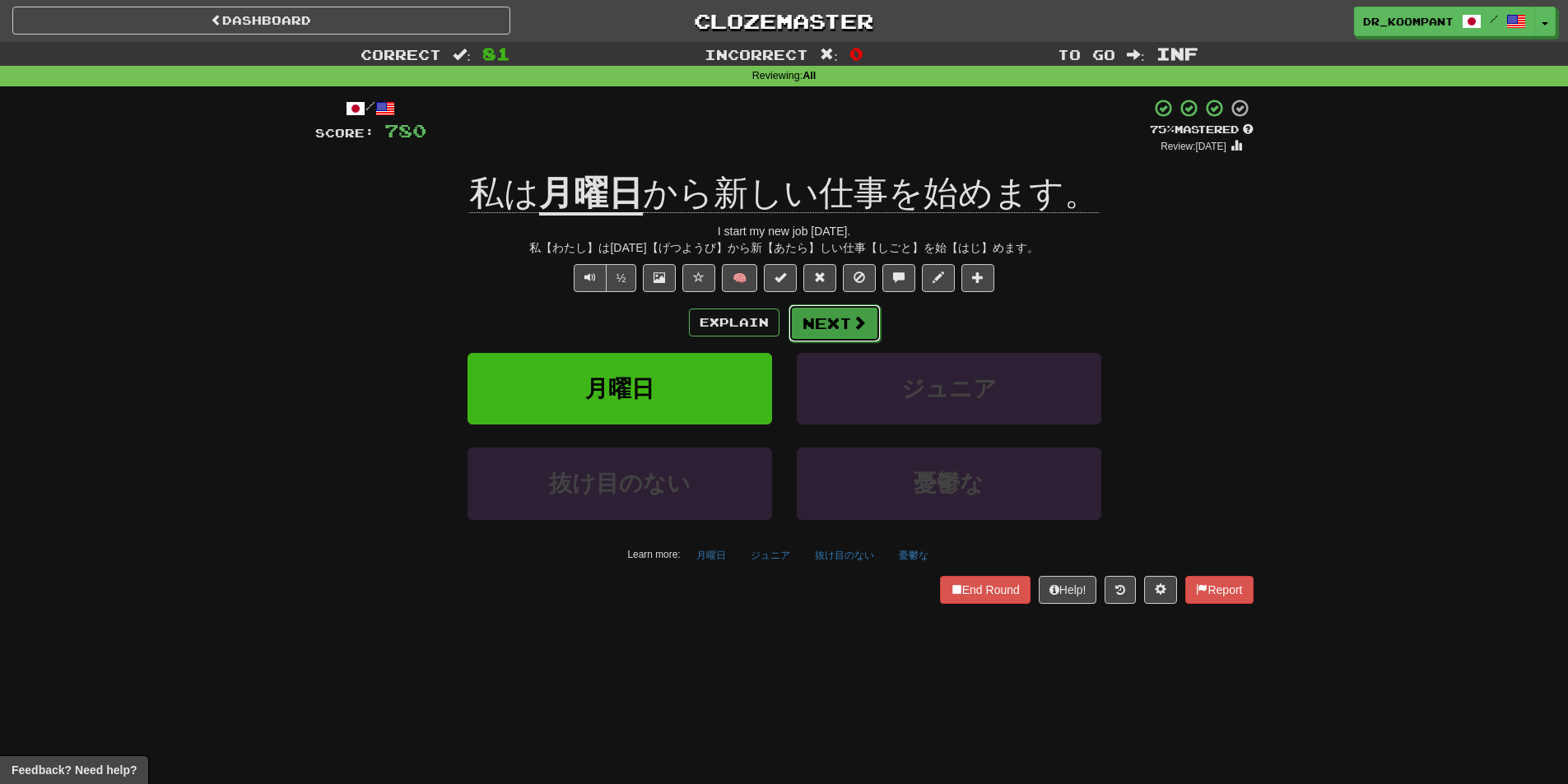
click at [854, 321] on span at bounding box center [859, 322] width 15 height 15
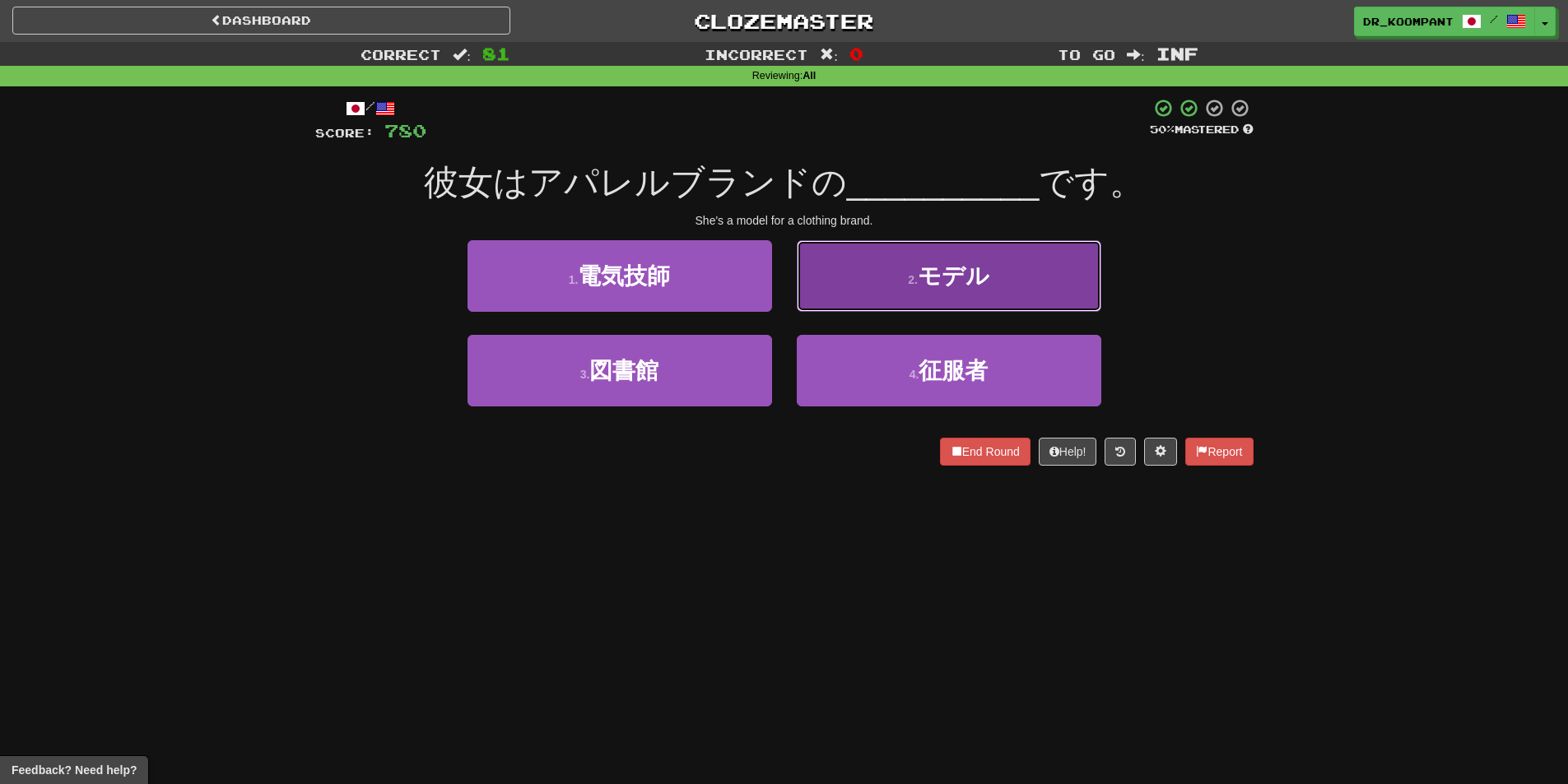
click at [898, 275] on button "2 . モデル" at bounding box center [948, 276] width 304 height 71
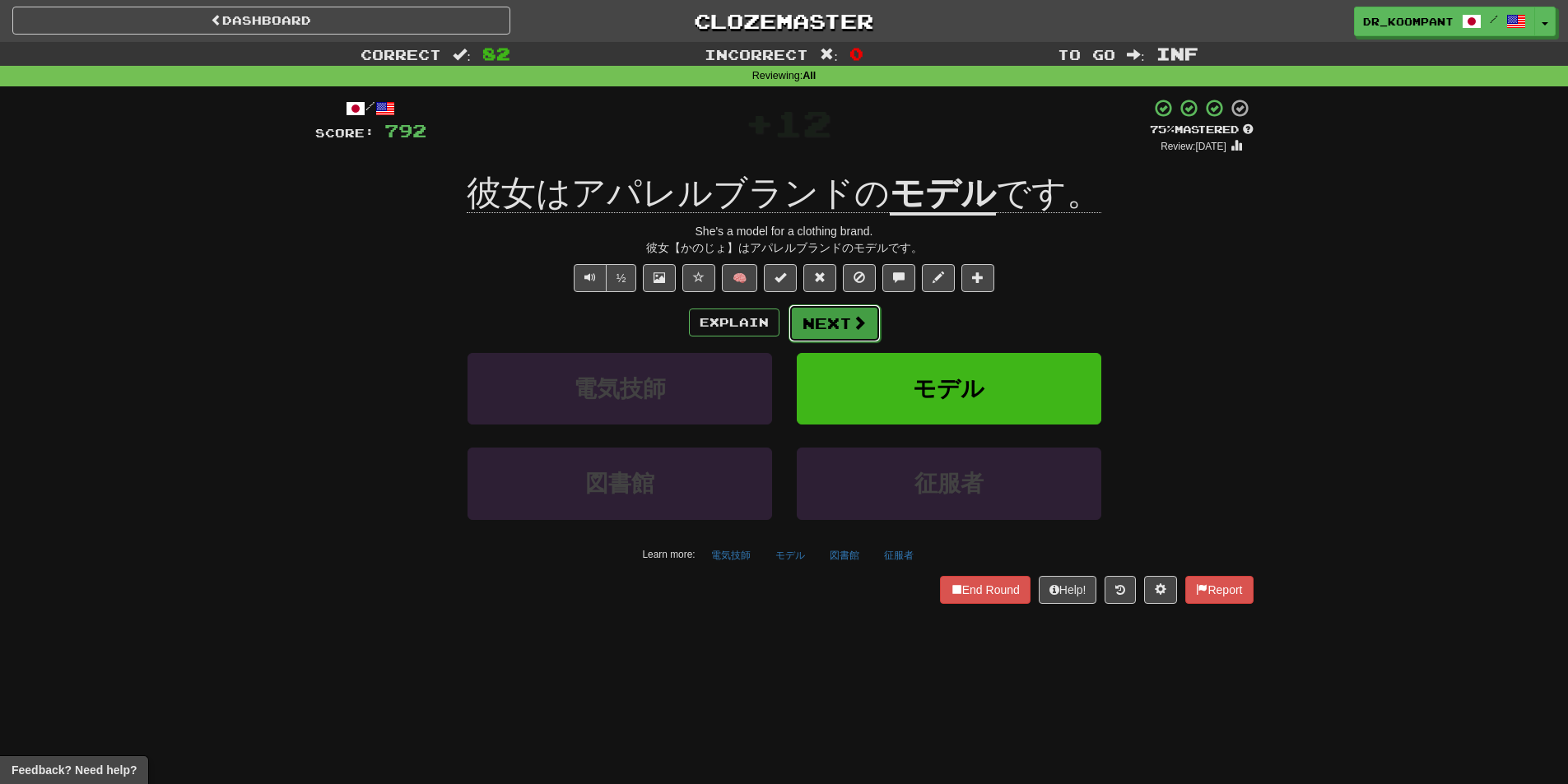
click at [843, 313] on button "Next" at bounding box center [834, 323] width 92 height 38
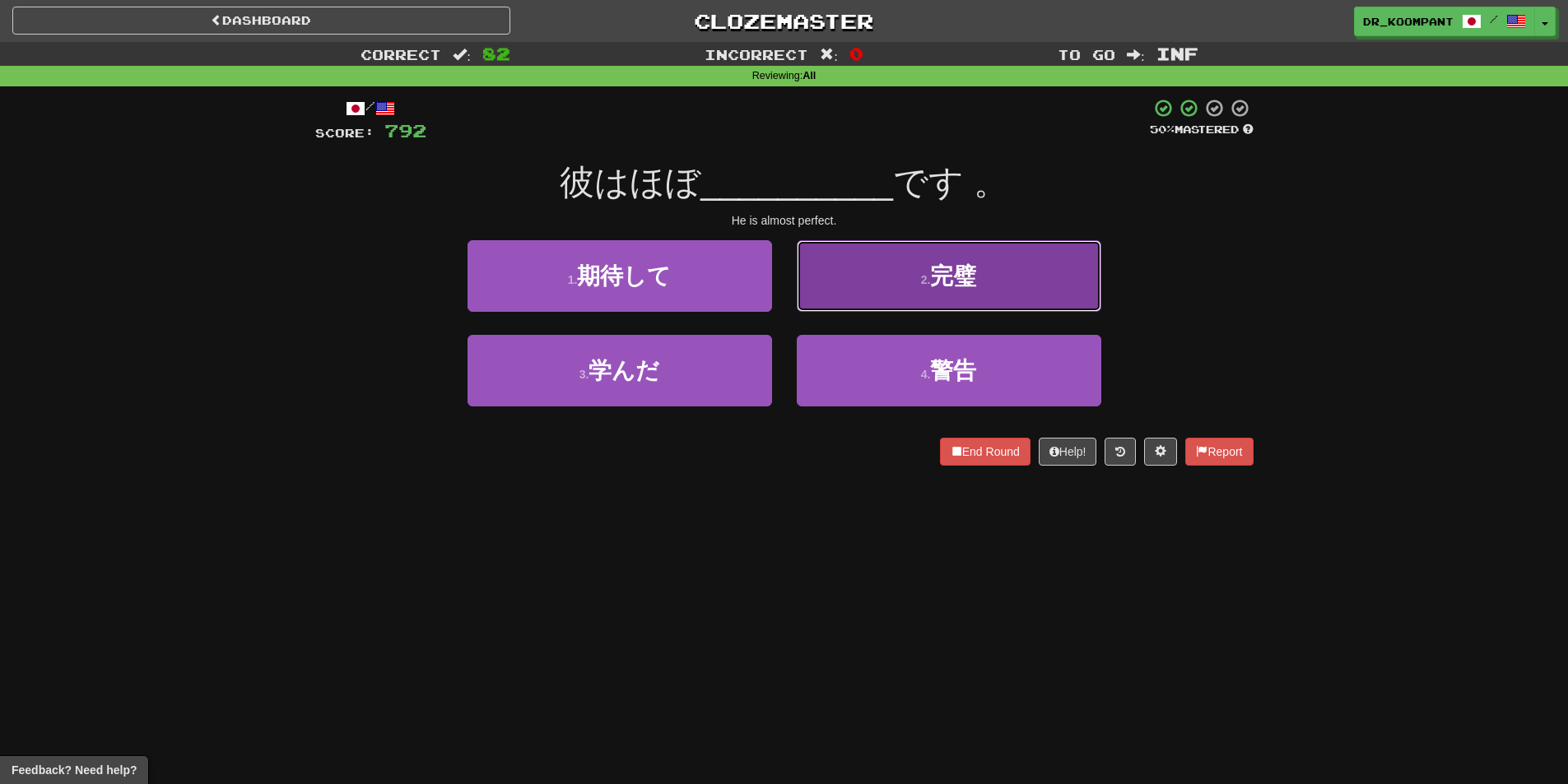
click at [855, 289] on button "2 . 完璧" at bounding box center [948, 276] width 304 height 71
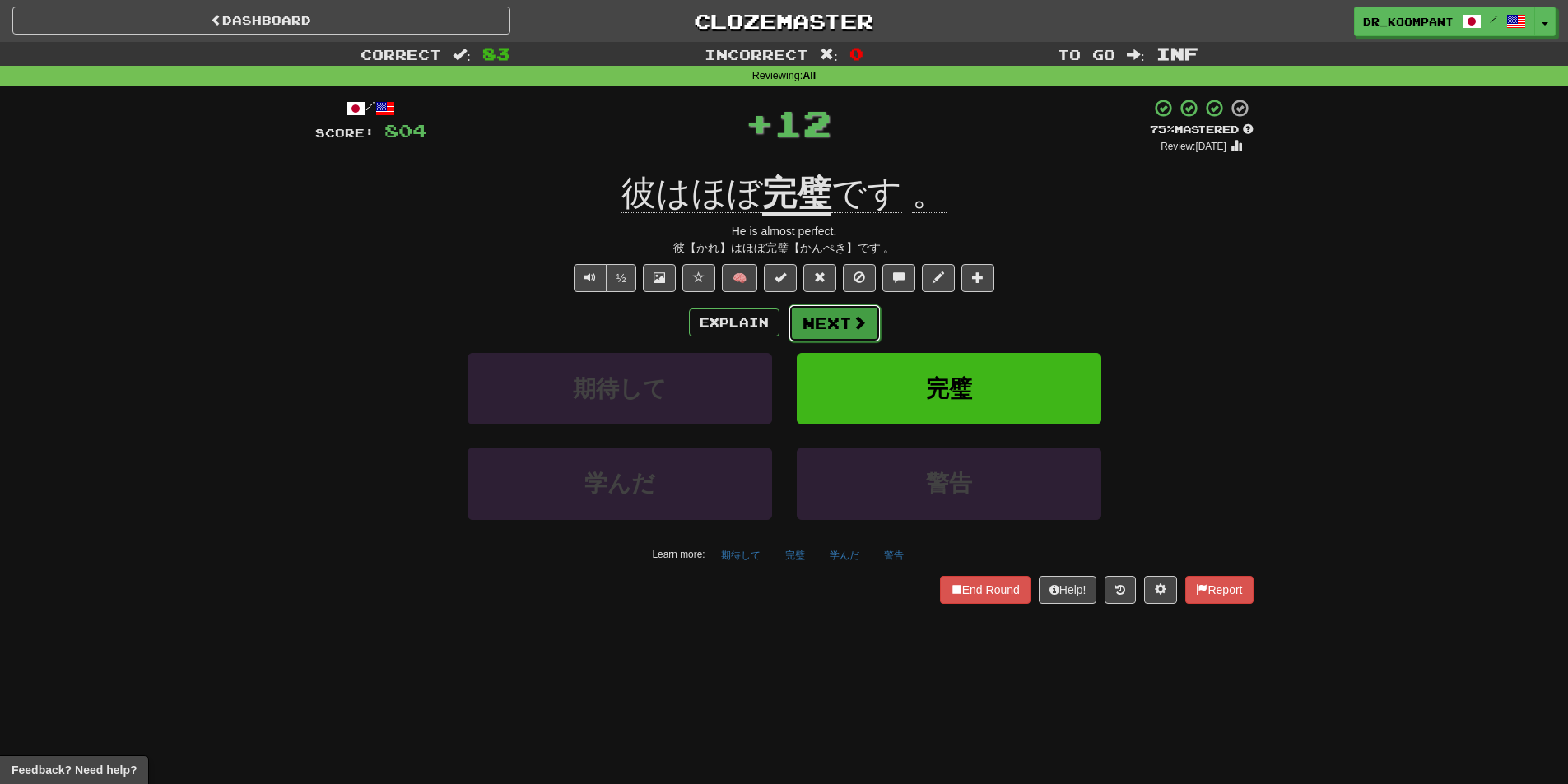
click at [838, 315] on button "Next" at bounding box center [834, 323] width 92 height 38
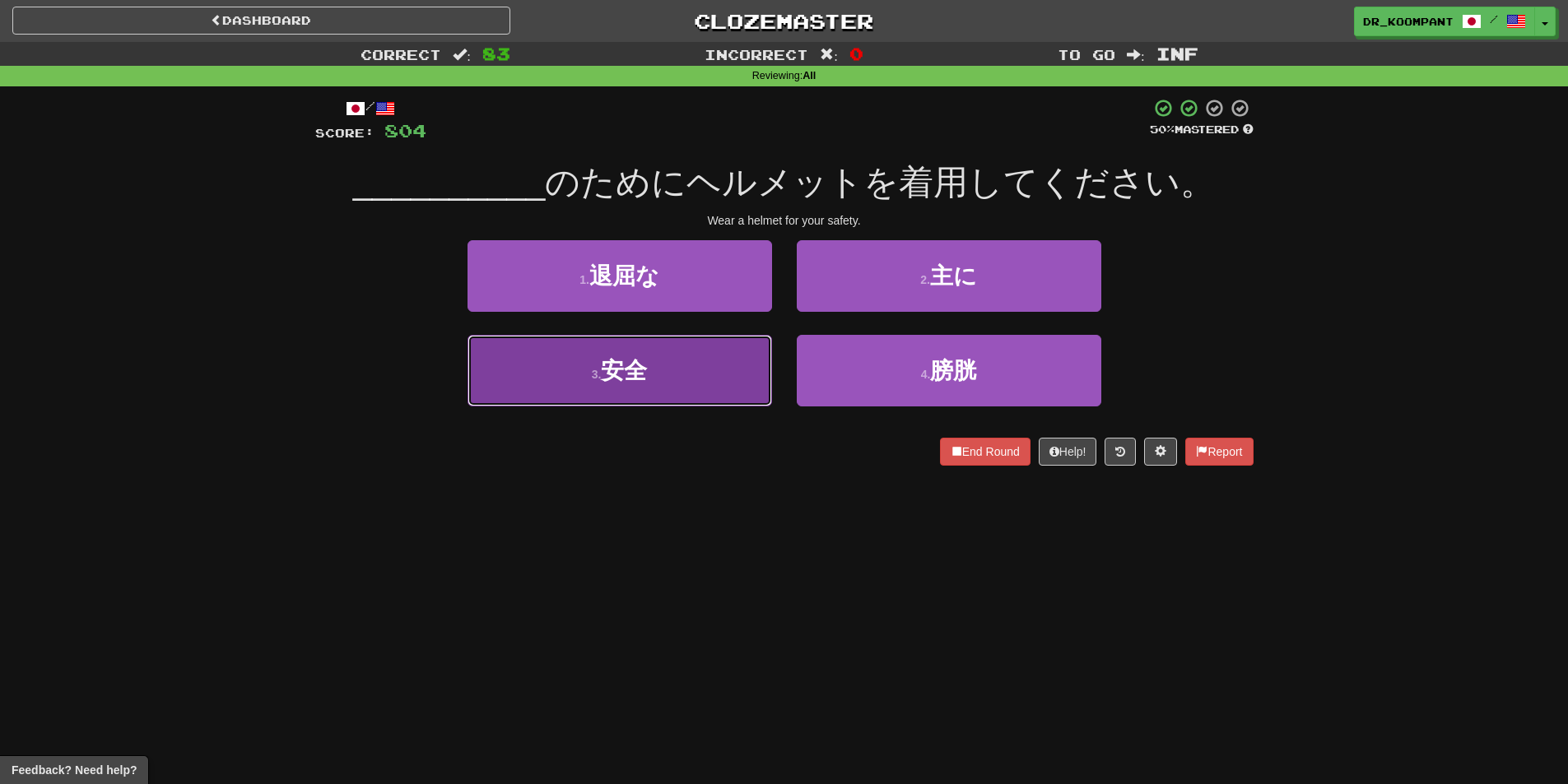
click at [735, 372] on button "3 . 安全" at bounding box center [620, 371] width 304 height 71
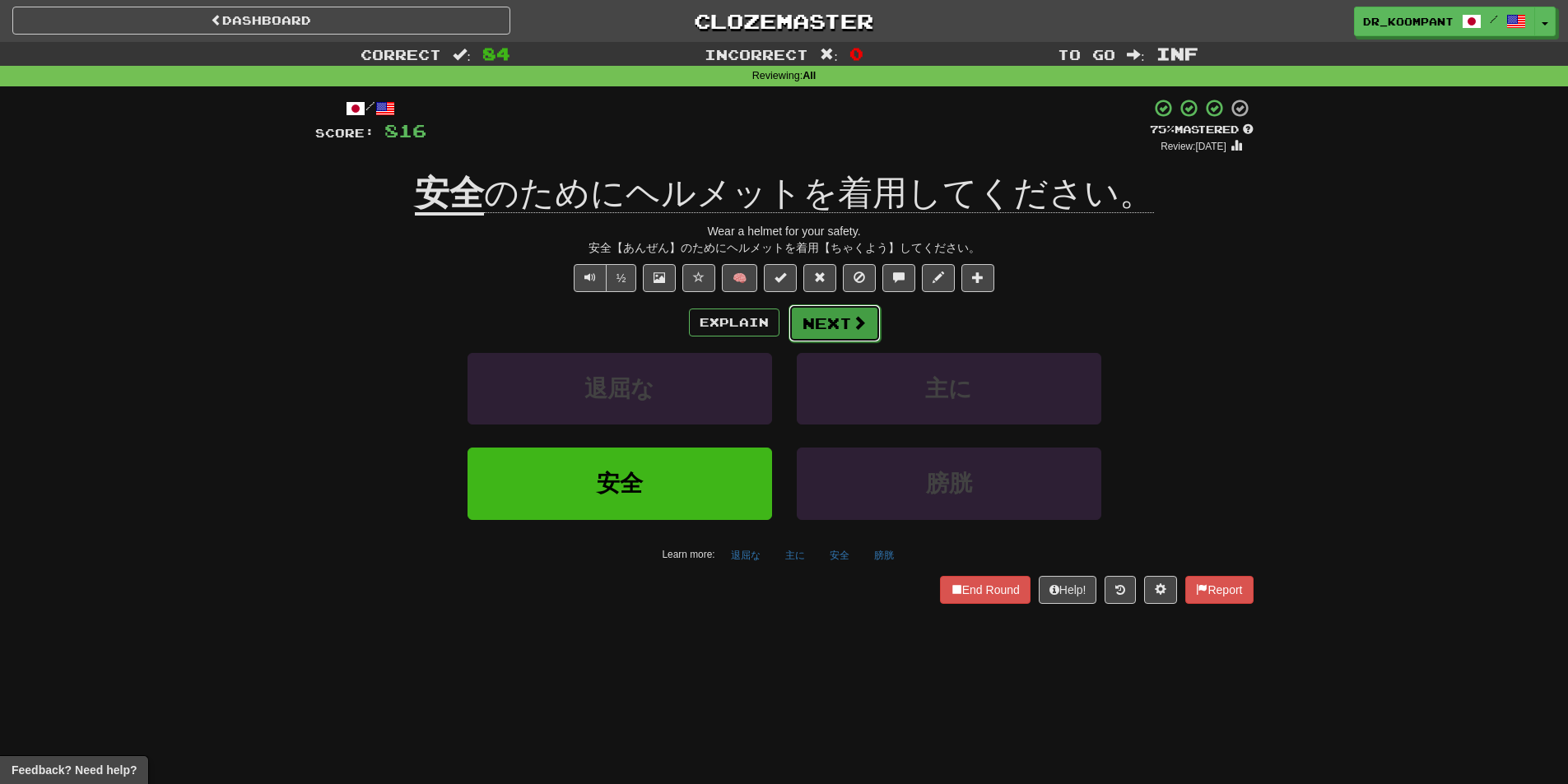
click at [853, 309] on button "Next" at bounding box center [834, 323] width 92 height 38
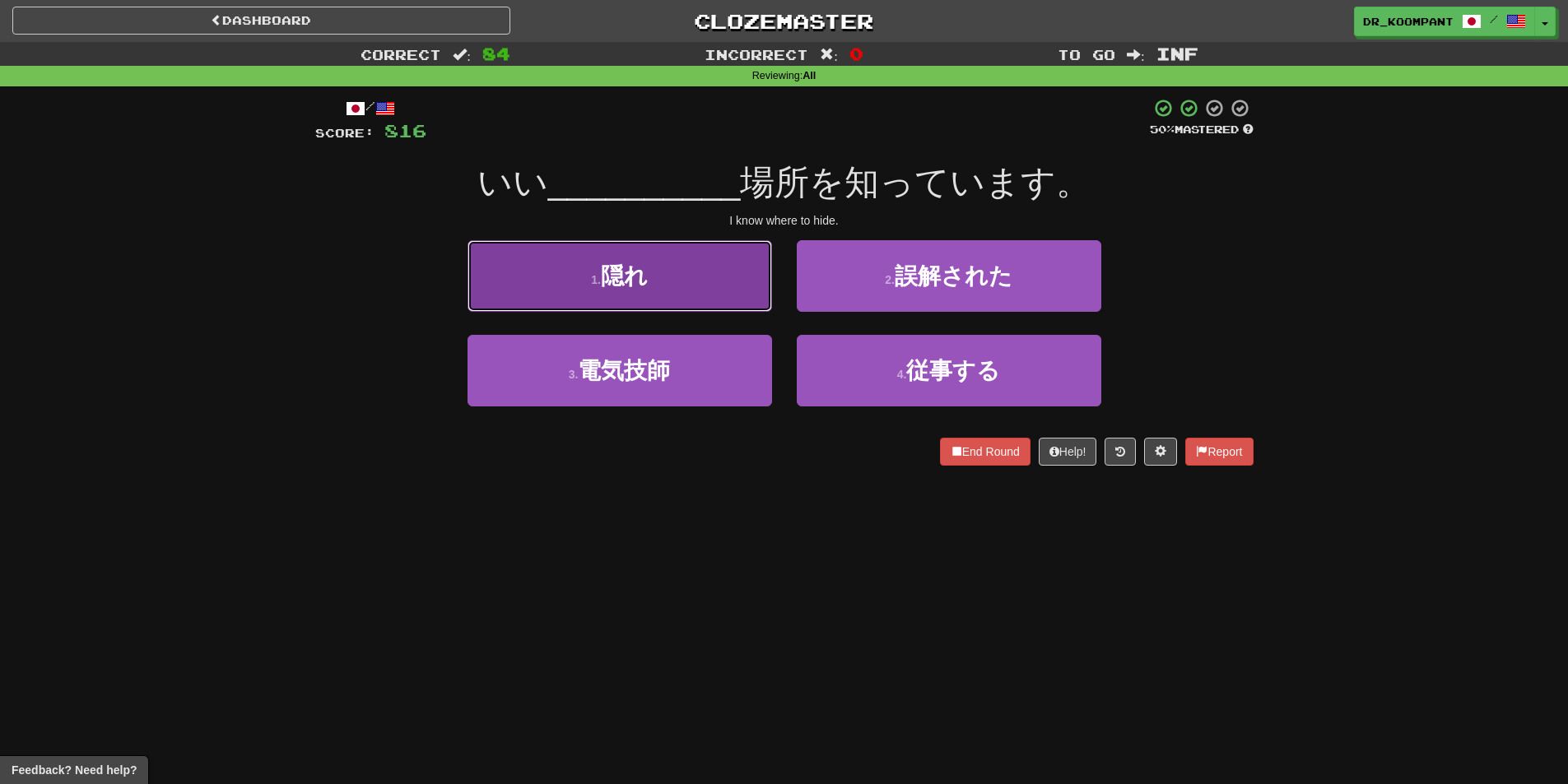
click at [740, 294] on button "1 . 隠れ" at bounding box center [620, 276] width 304 height 71
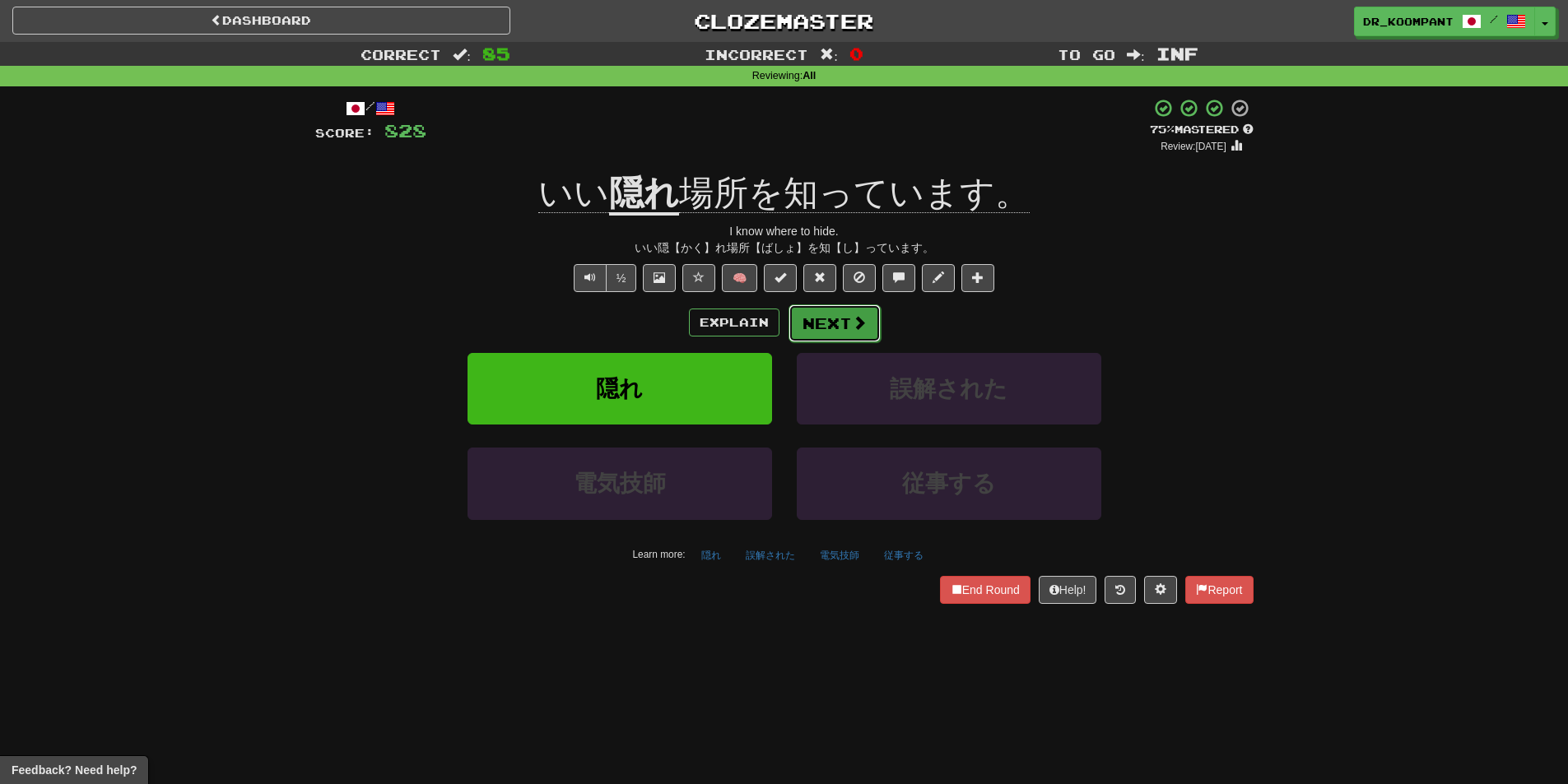
click at [848, 307] on button "Next" at bounding box center [834, 323] width 92 height 38
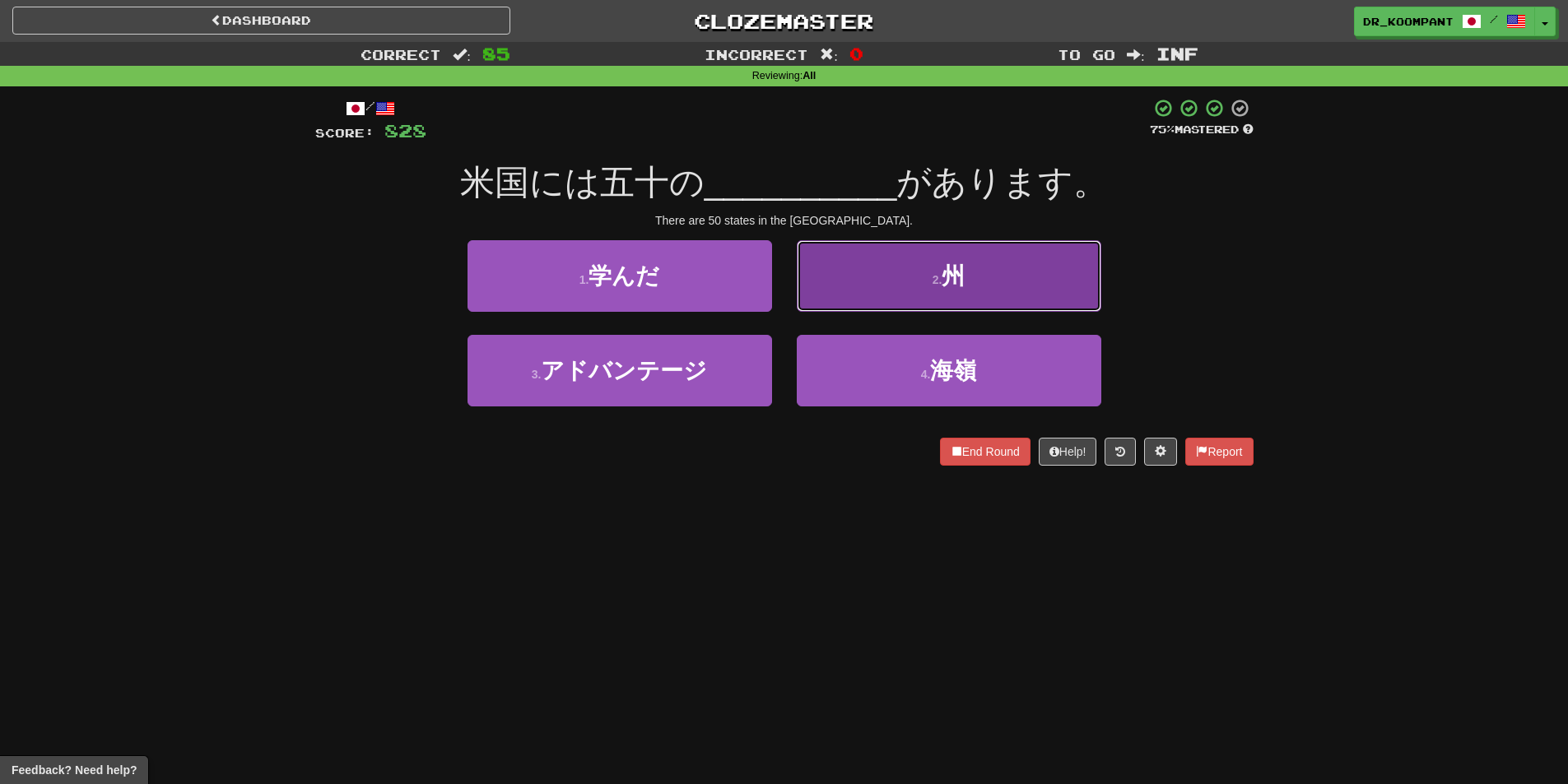
click at [928, 266] on button "2 . 州" at bounding box center [948, 276] width 304 height 71
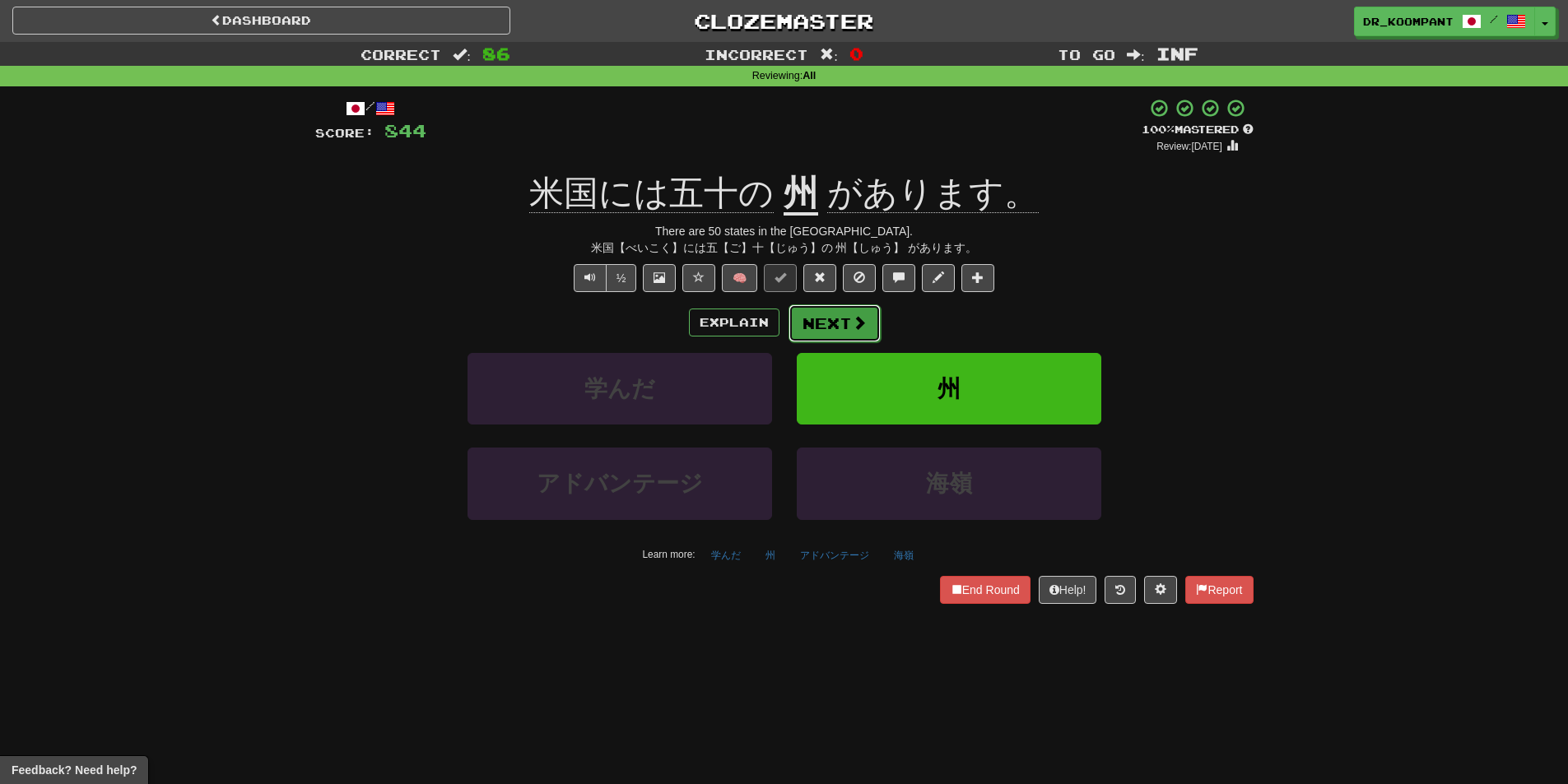
click at [851, 312] on button "Next" at bounding box center [834, 323] width 92 height 38
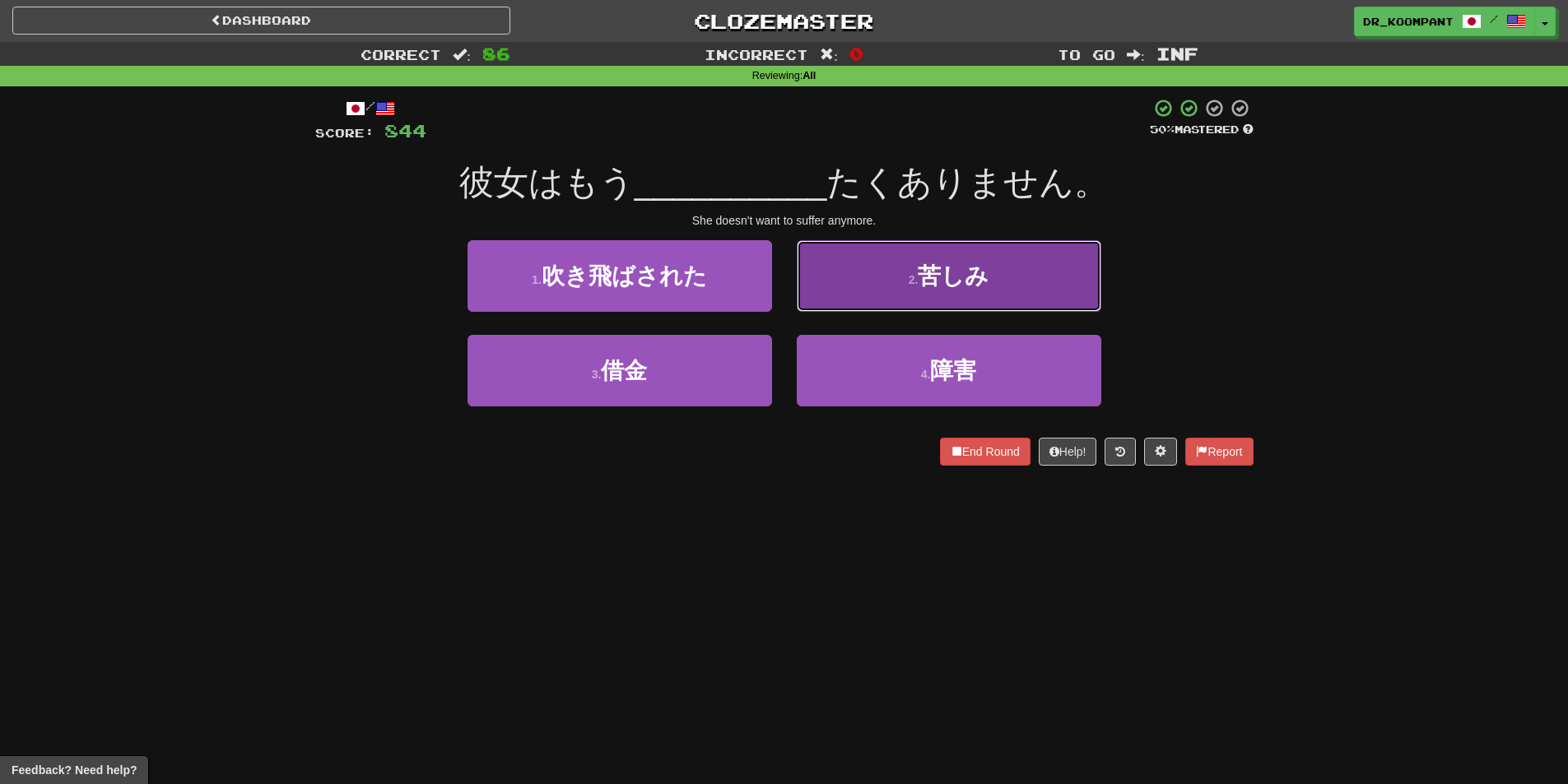
click at [914, 288] on button "2 . 苦しみ" at bounding box center [948, 276] width 304 height 71
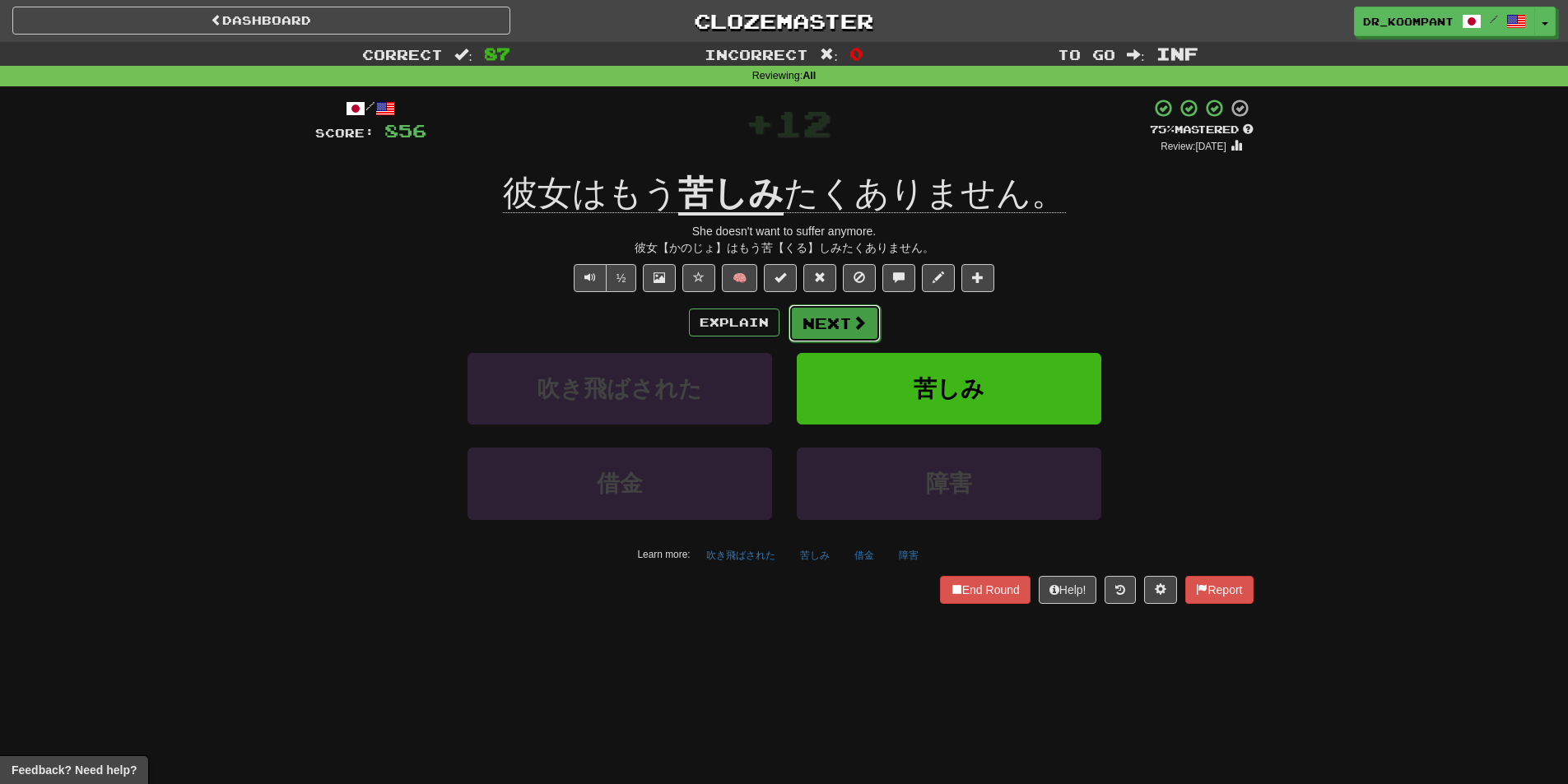
click at [831, 322] on button "Next" at bounding box center [834, 323] width 92 height 38
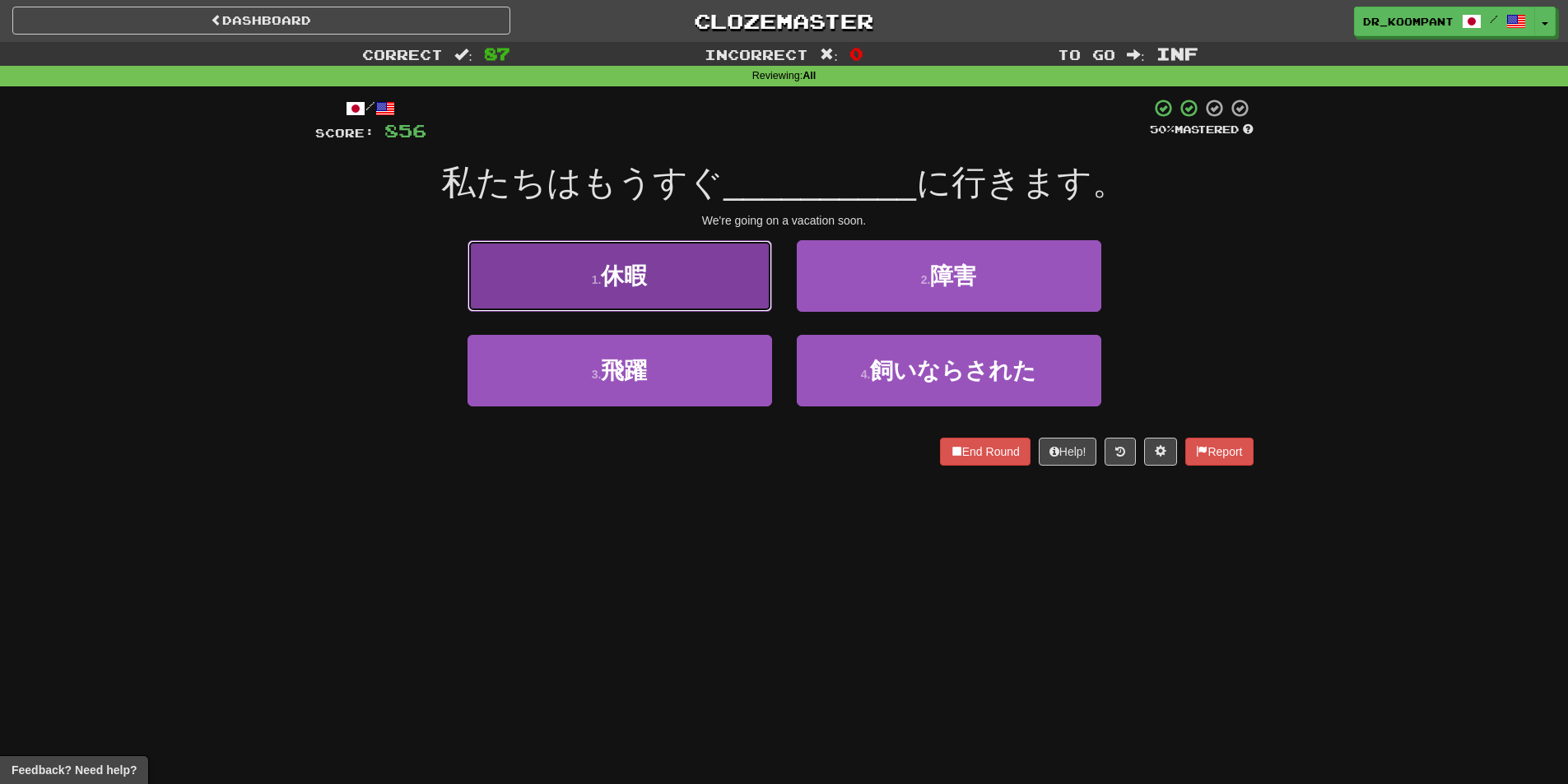
click at [728, 289] on button "1 . 休暇" at bounding box center [620, 276] width 304 height 71
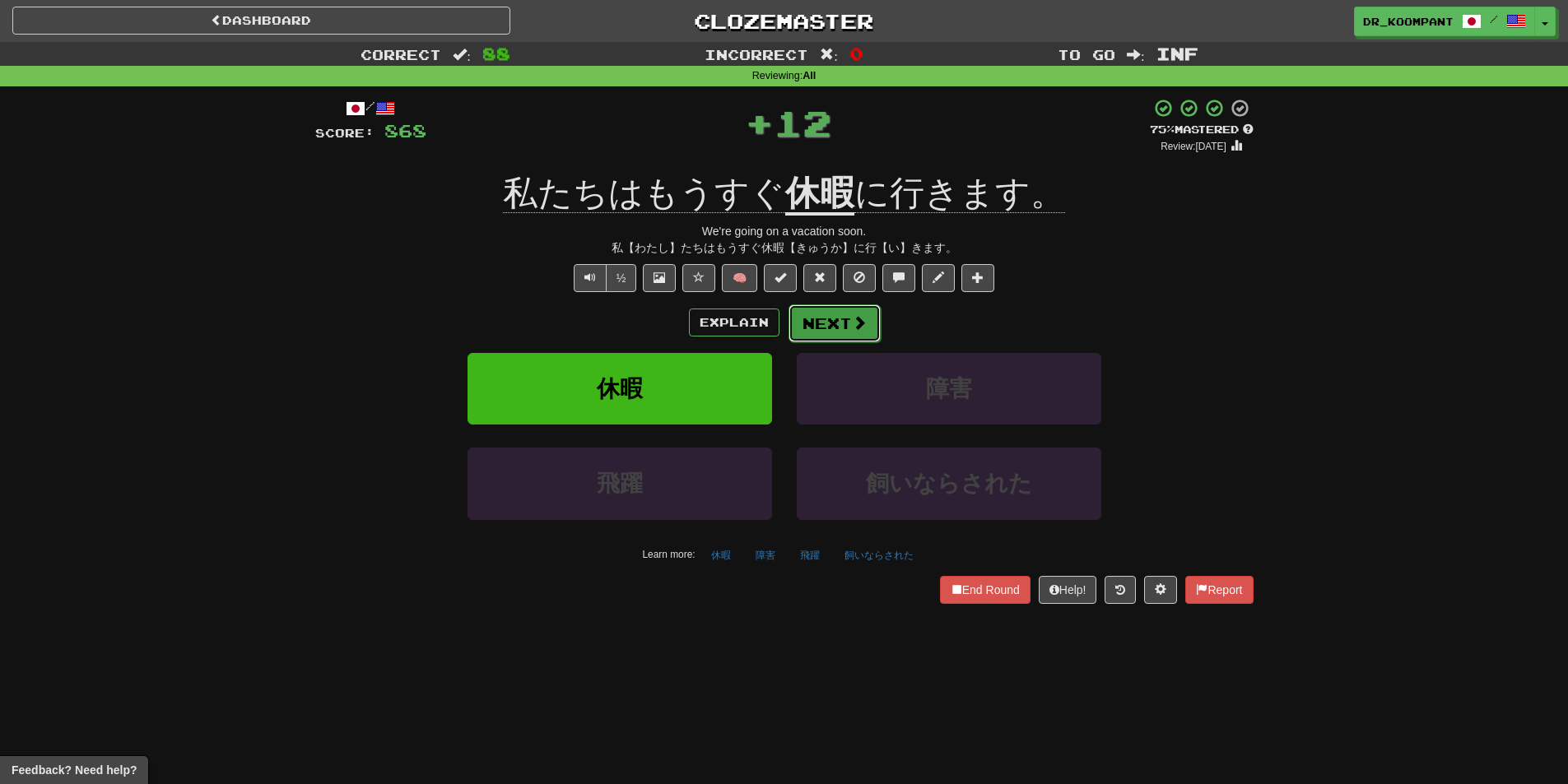
click at [874, 332] on button "Next" at bounding box center [834, 323] width 92 height 38
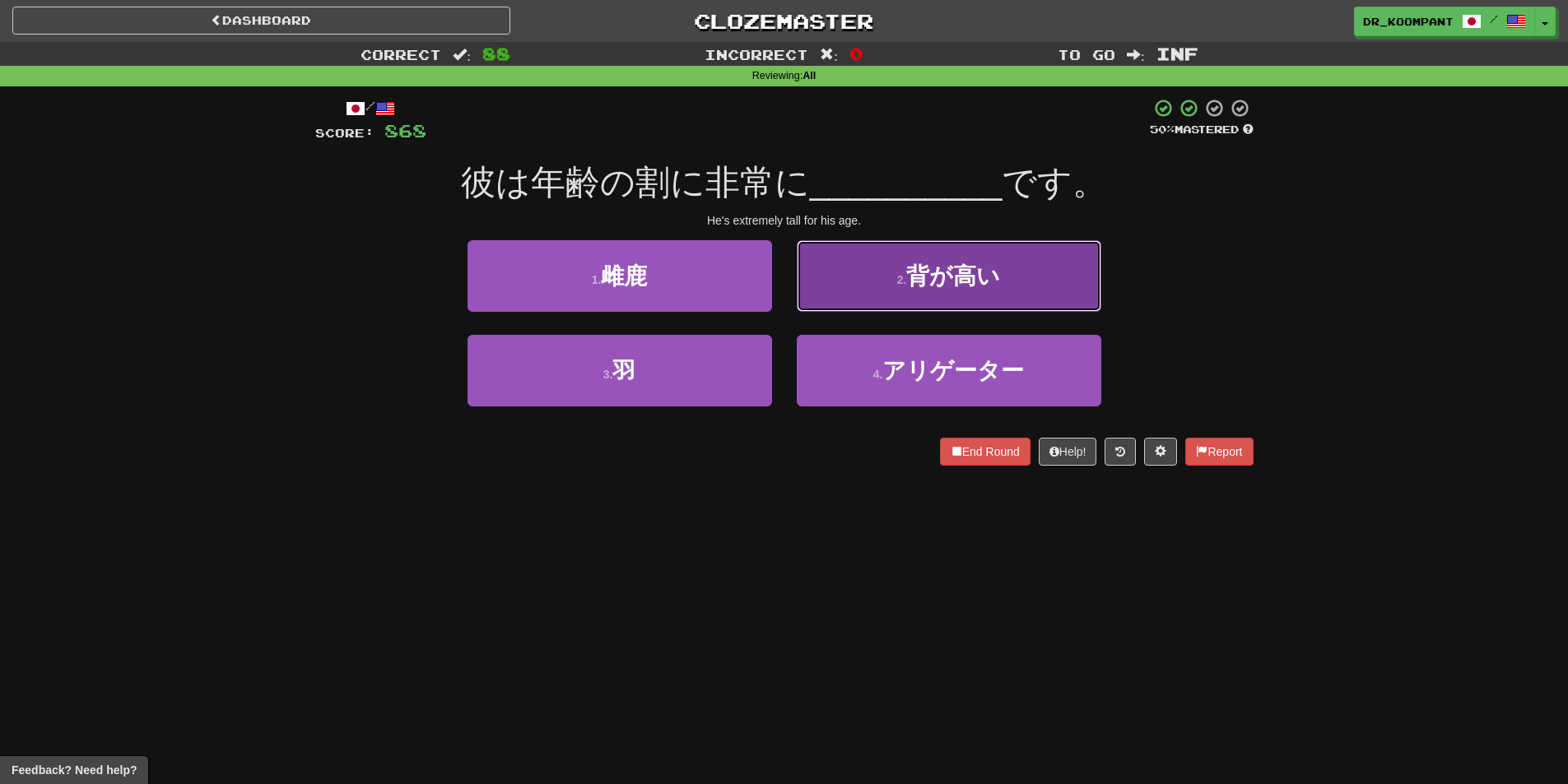
click at [859, 282] on button "2 . 背が高い" at bounding box center [948, 276] width 304 height 71
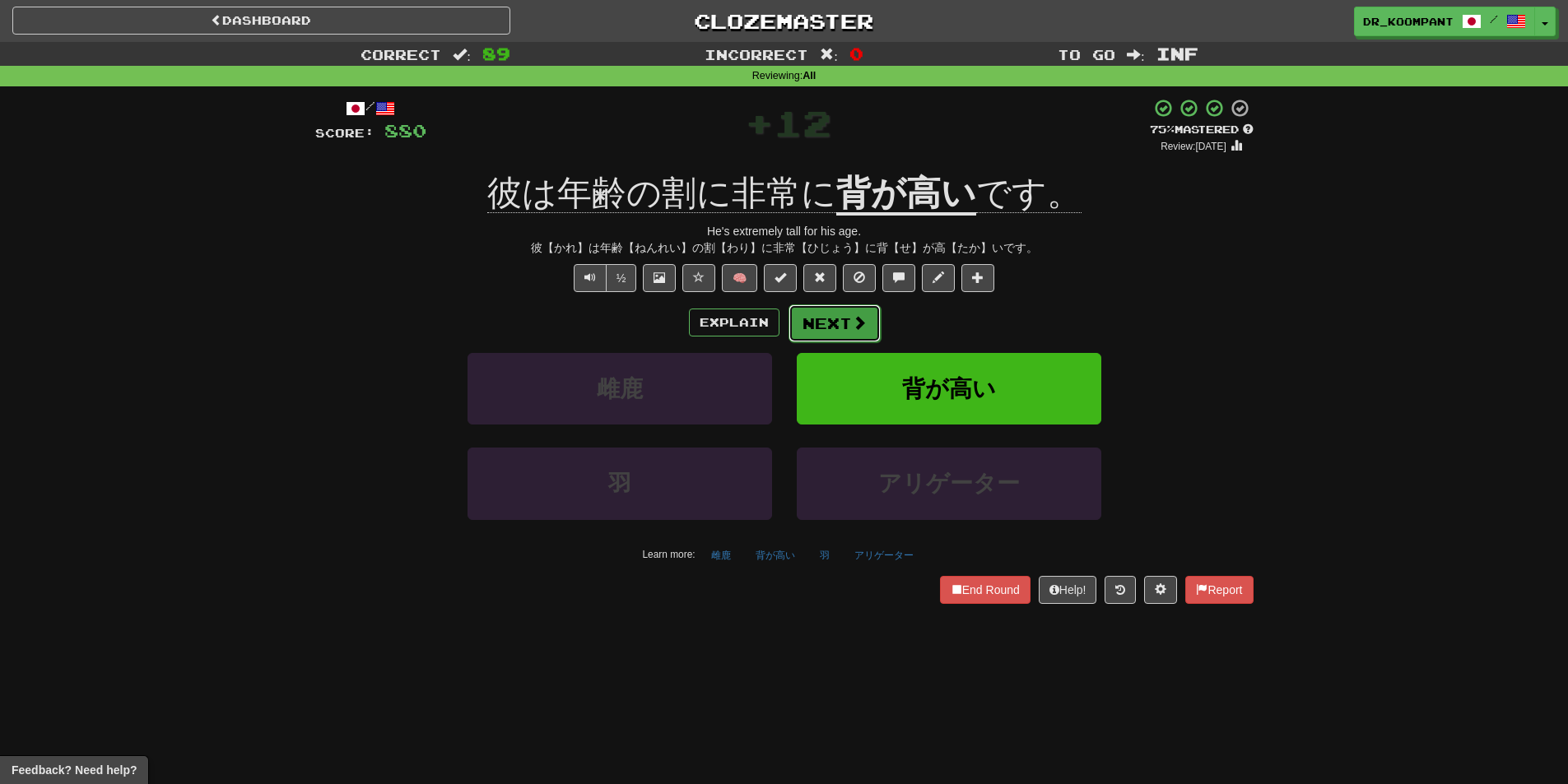
click at [838, 316] on button "Next" at bounding box center [834, 323] width 92 height 38
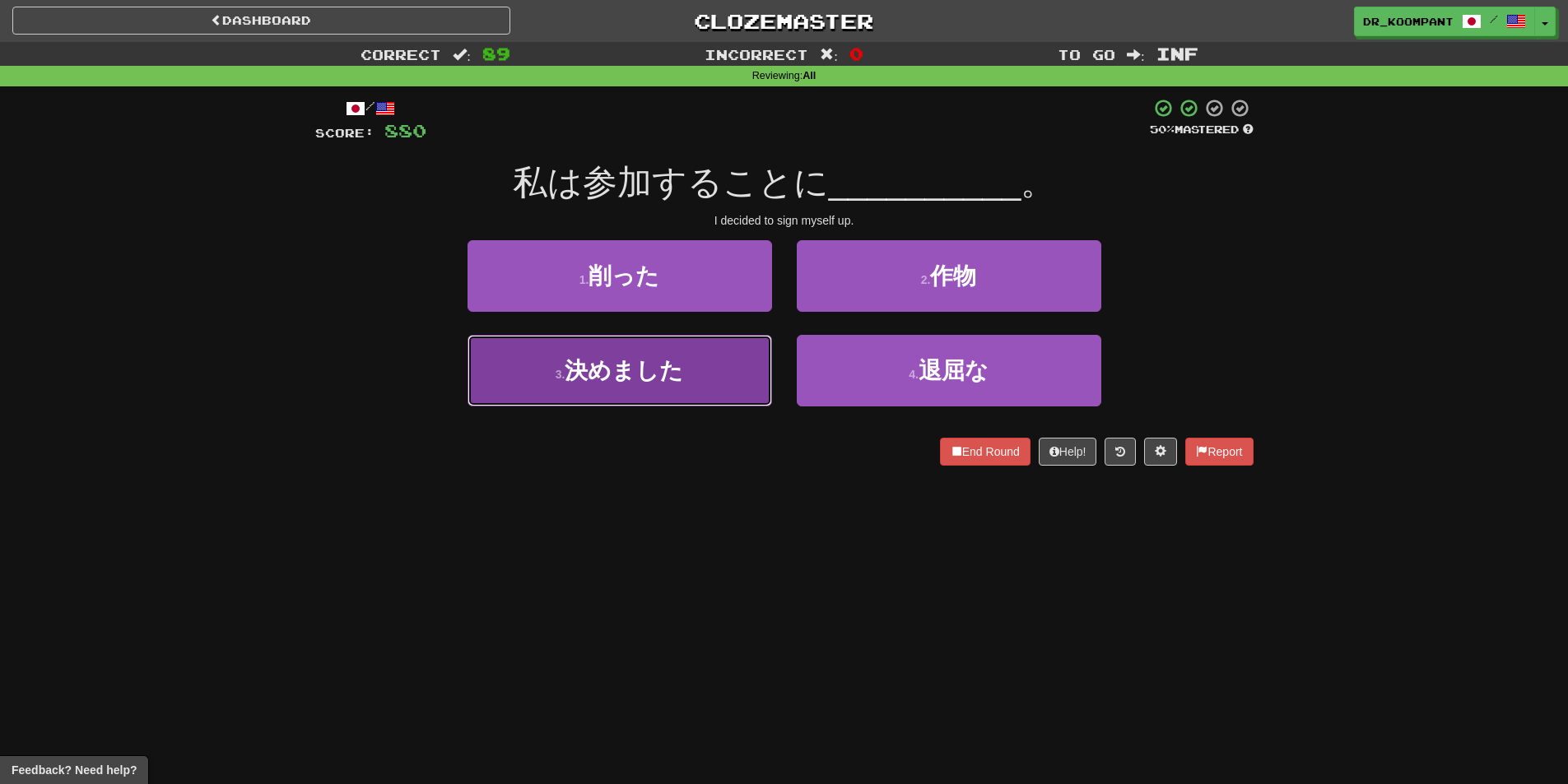
click at [673, 355] on button "3 . 決めました" at bounding box center [620, 371] width 304 height 71
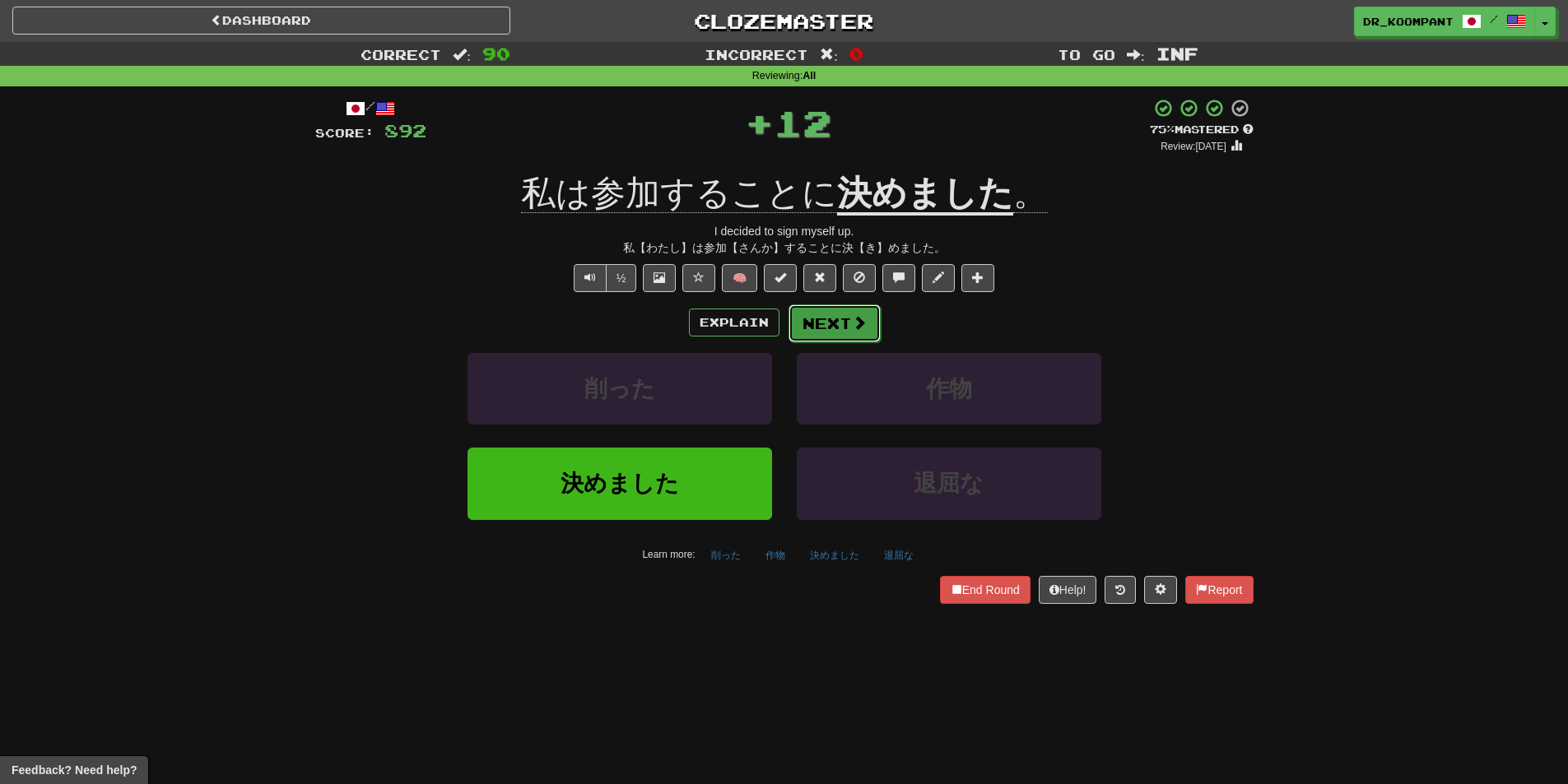
click at [847, 319] on button "Next" at bounding box center [834, 323] width 92 height 38
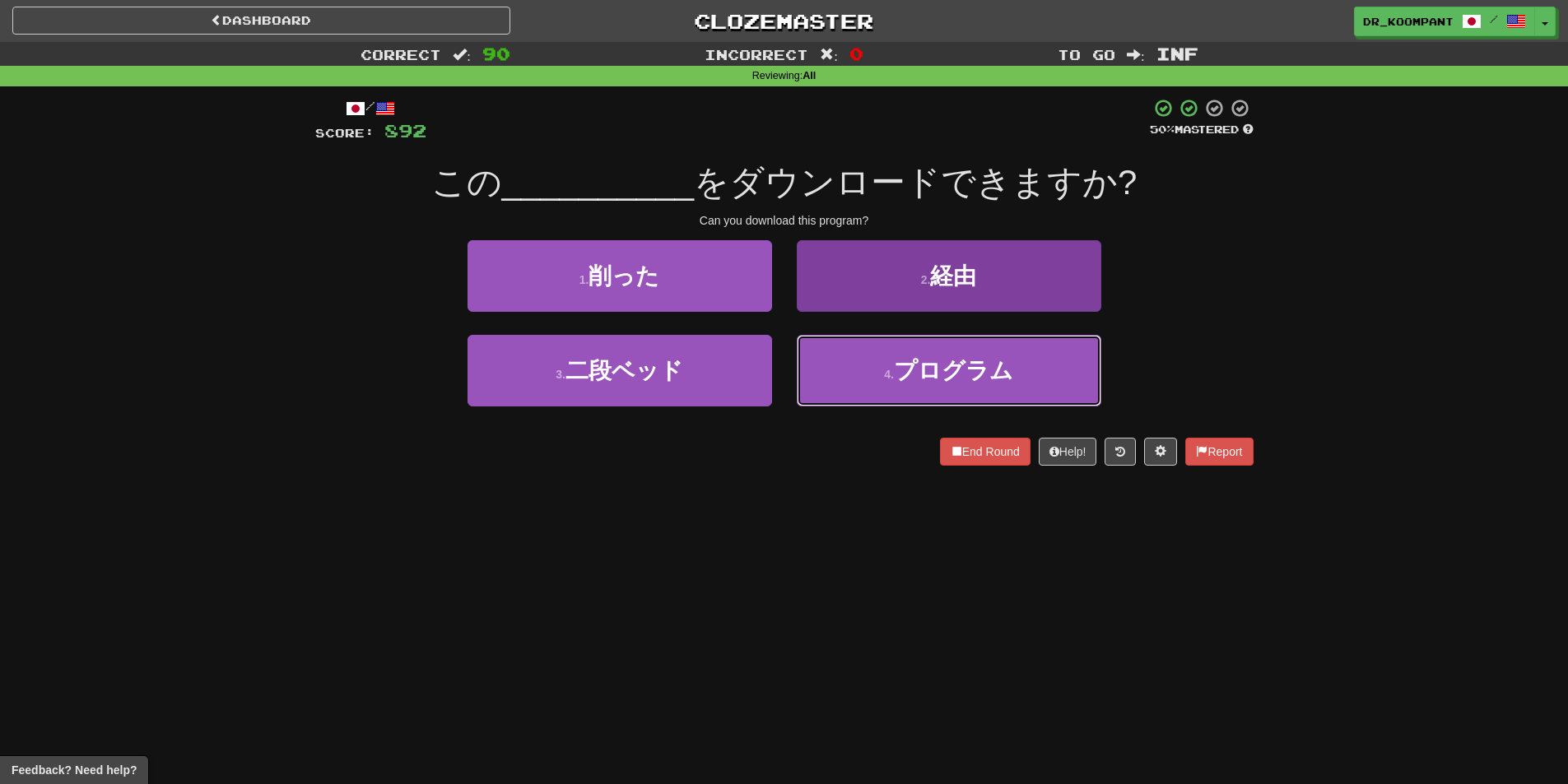
click at [880, 375] on button "4 . プログラム" at bounding box center [948, 371] width 304 height 71
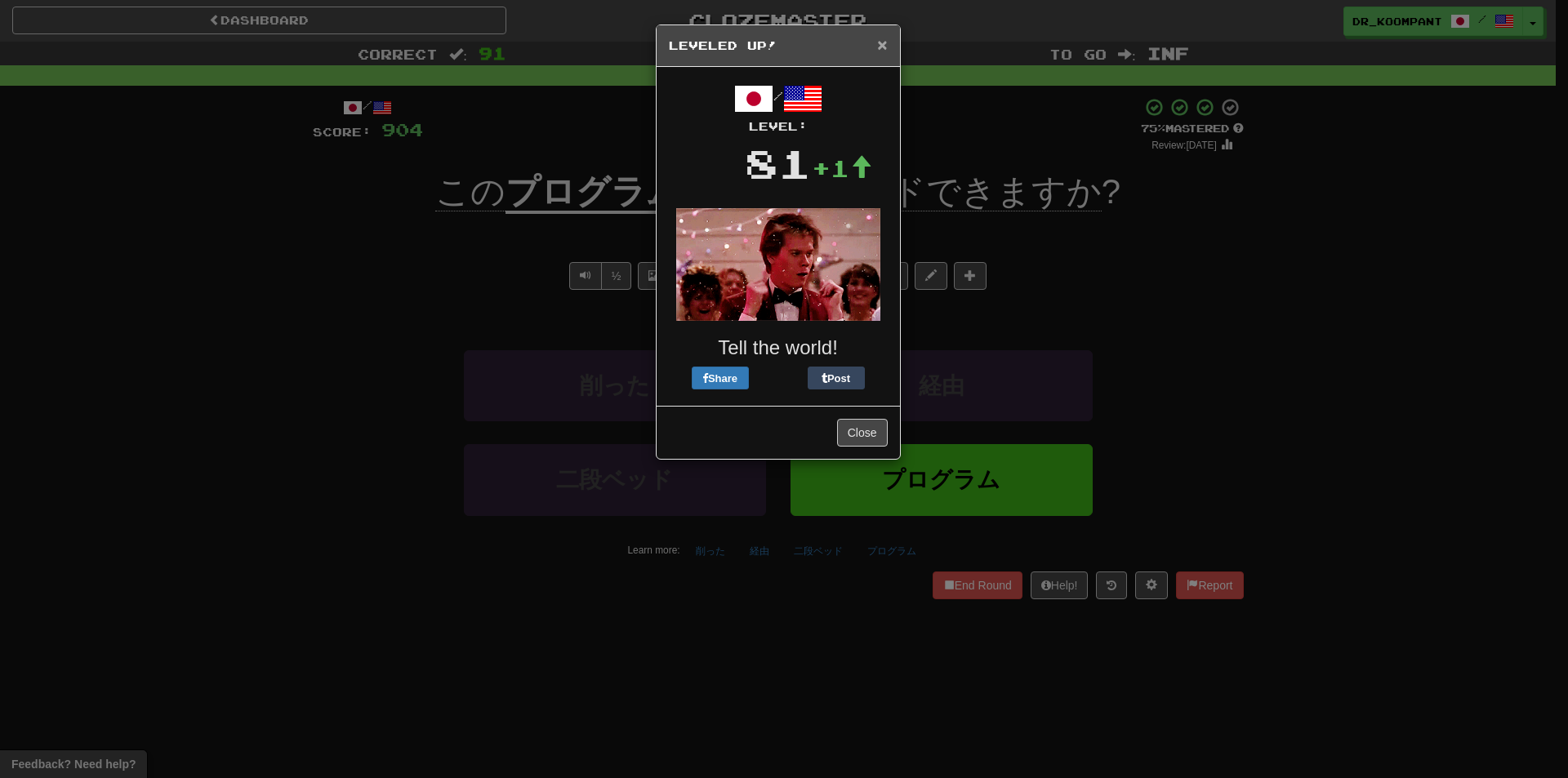
click at [878, 42] on span "×" at bounding box center [881, 44] width 10 height 19
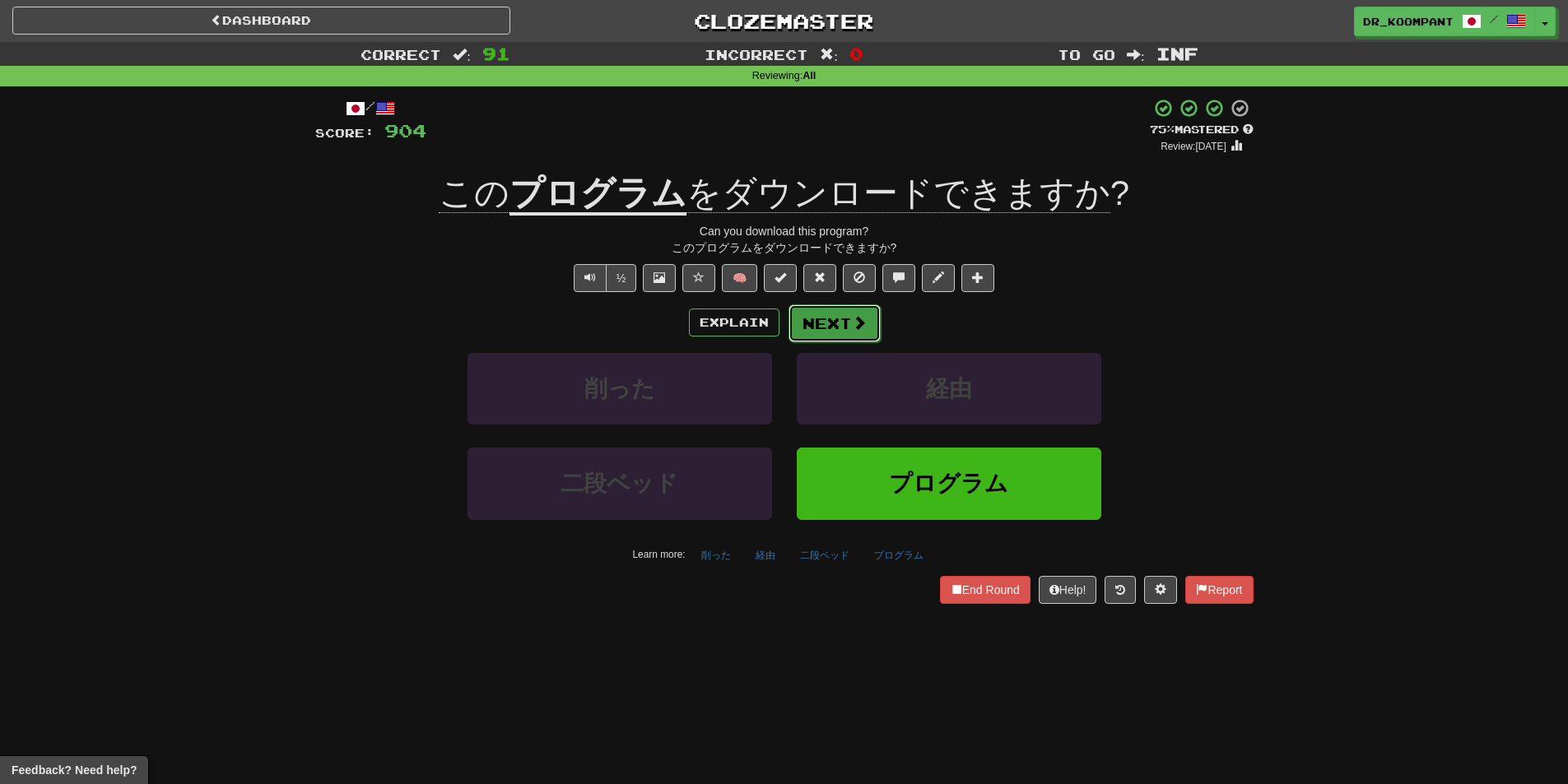
click at [834, 326] on button "Next" at bounding box center [834, 323] width 92 height 38
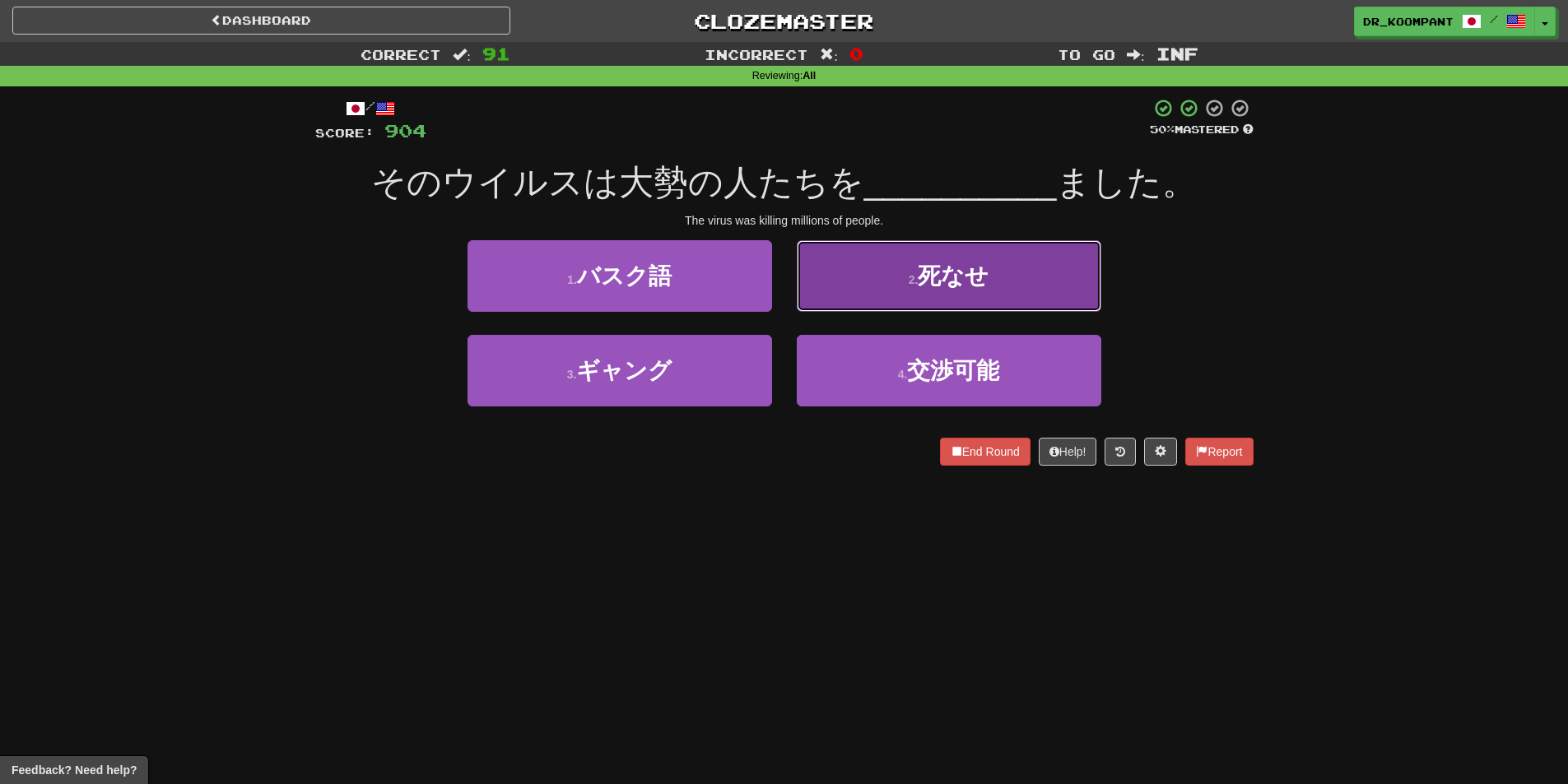
click at [930, 254] on button "2 . 死なせ" at bounding box center [948, 276] width 304 height 71
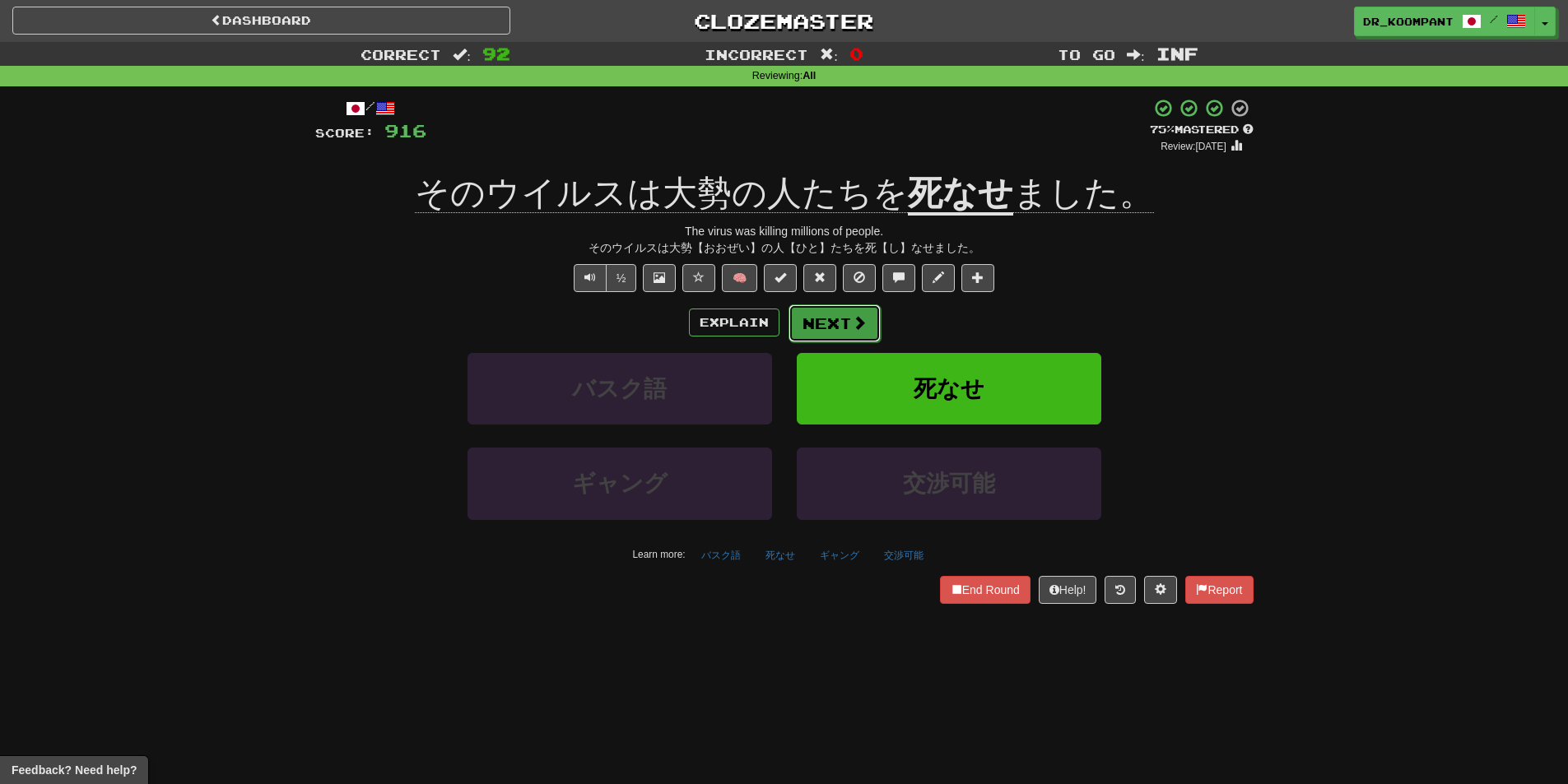
click at [828, 318] on button "Next" at bounding box center [834, 323] width 92 height 38
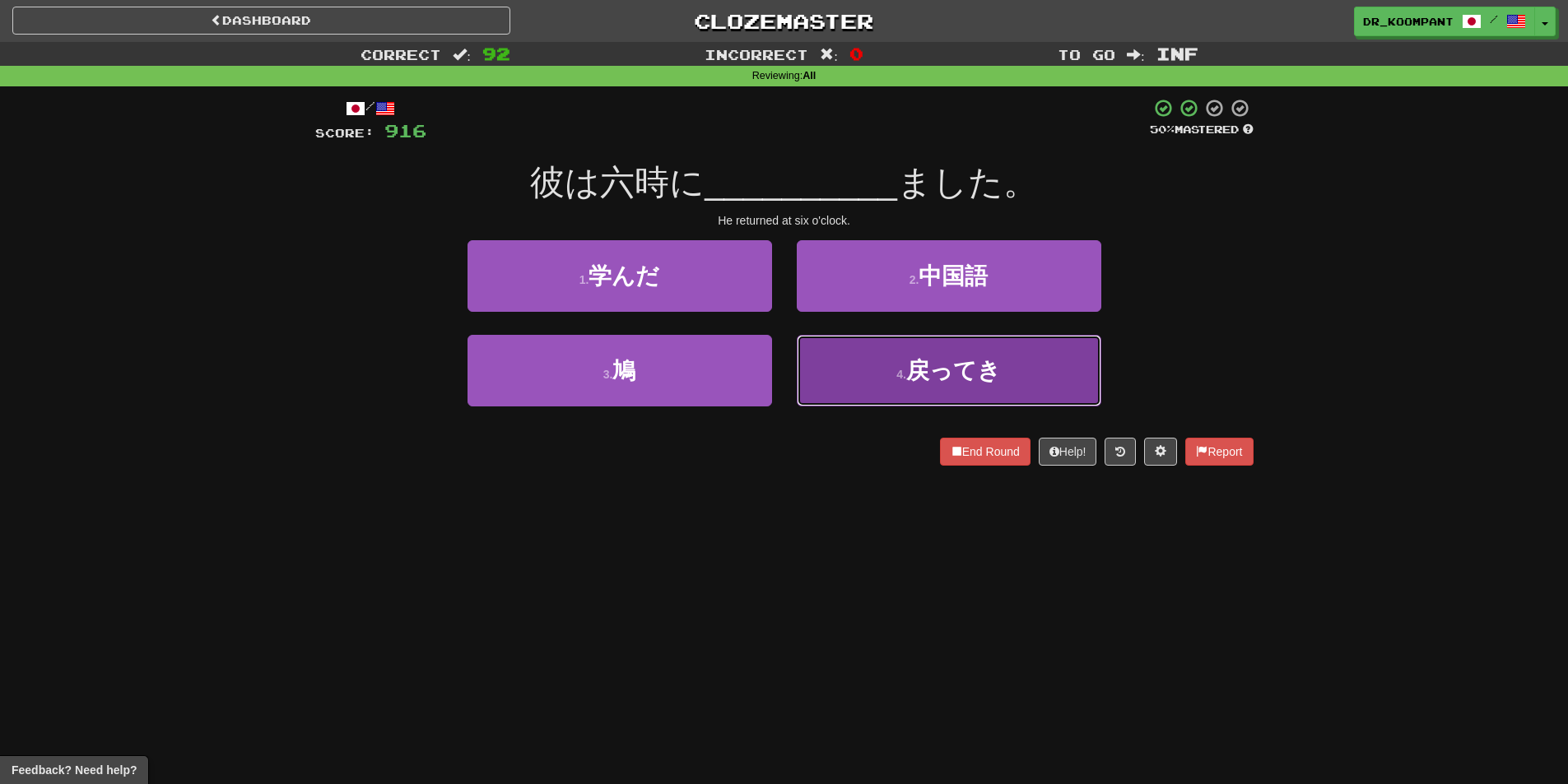
click at [884, 394] on button "4 . 戻ってき" at bounding box center [948, 371] width 304 height 71
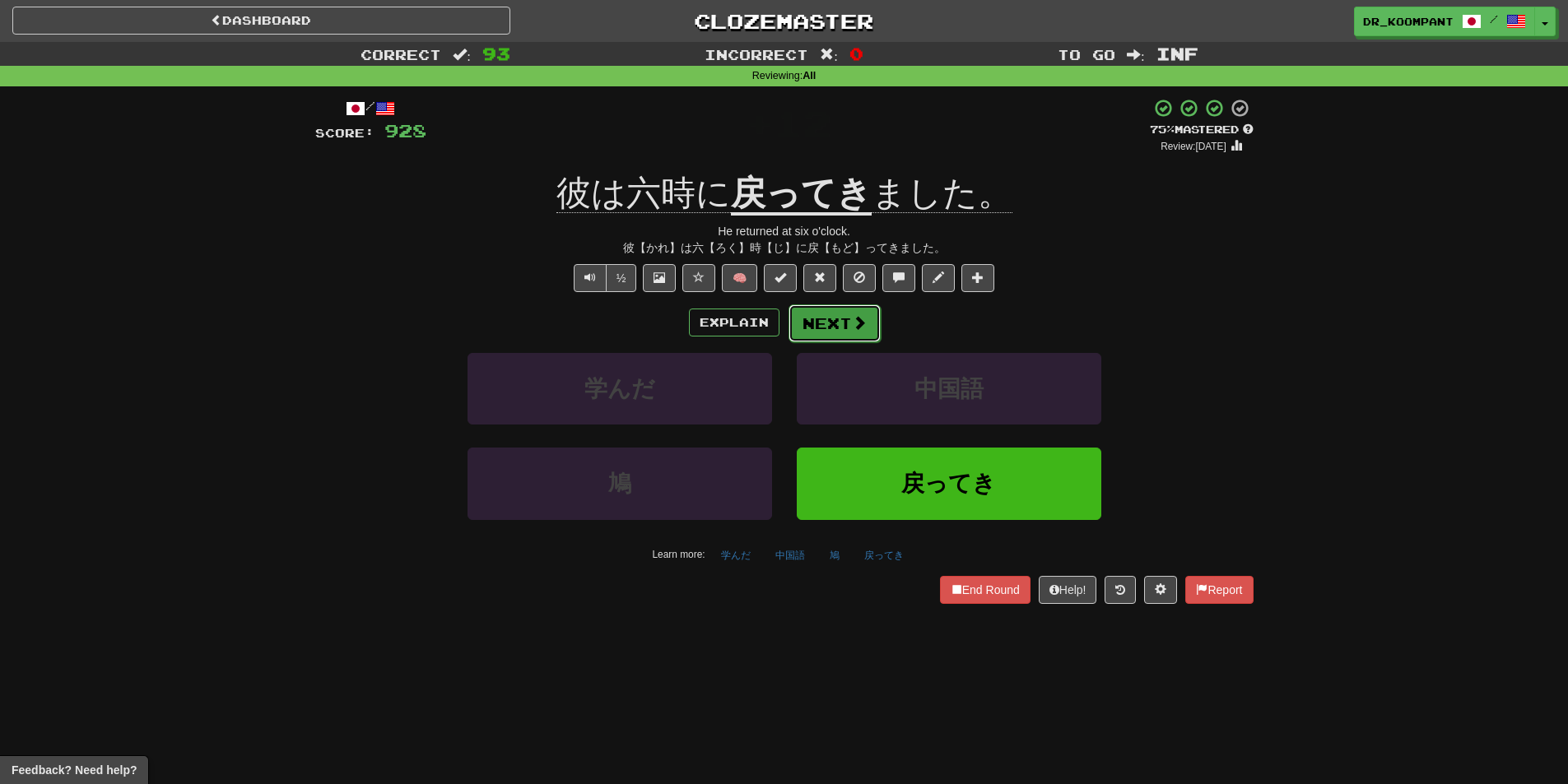
click at [830, 321] on button "Next" at bounding box center [834, 323] width 92 height 38
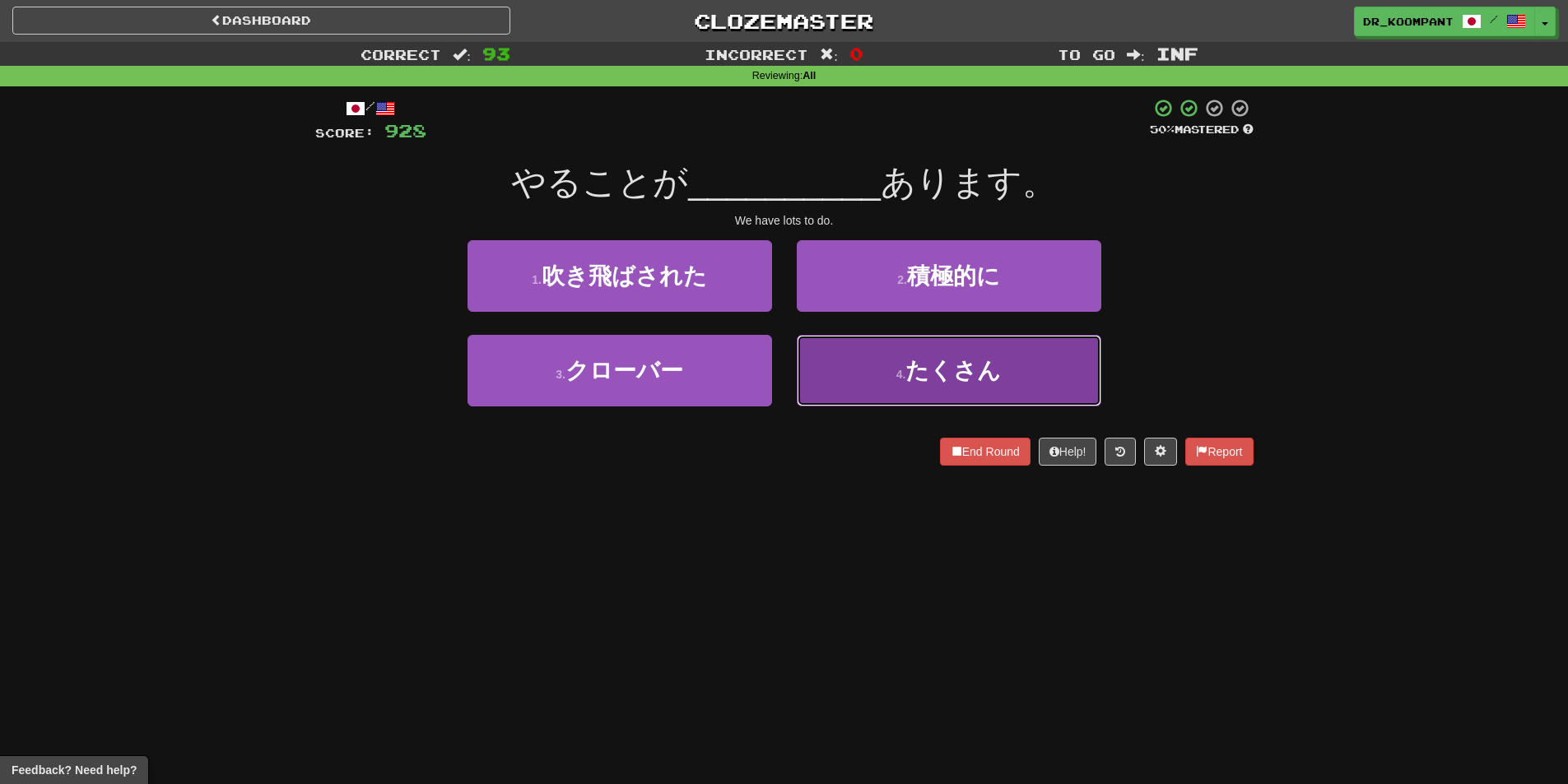
click at [871, 372] on button "4 . たくさん" at bounding box center [948, 371] width 304 height 71
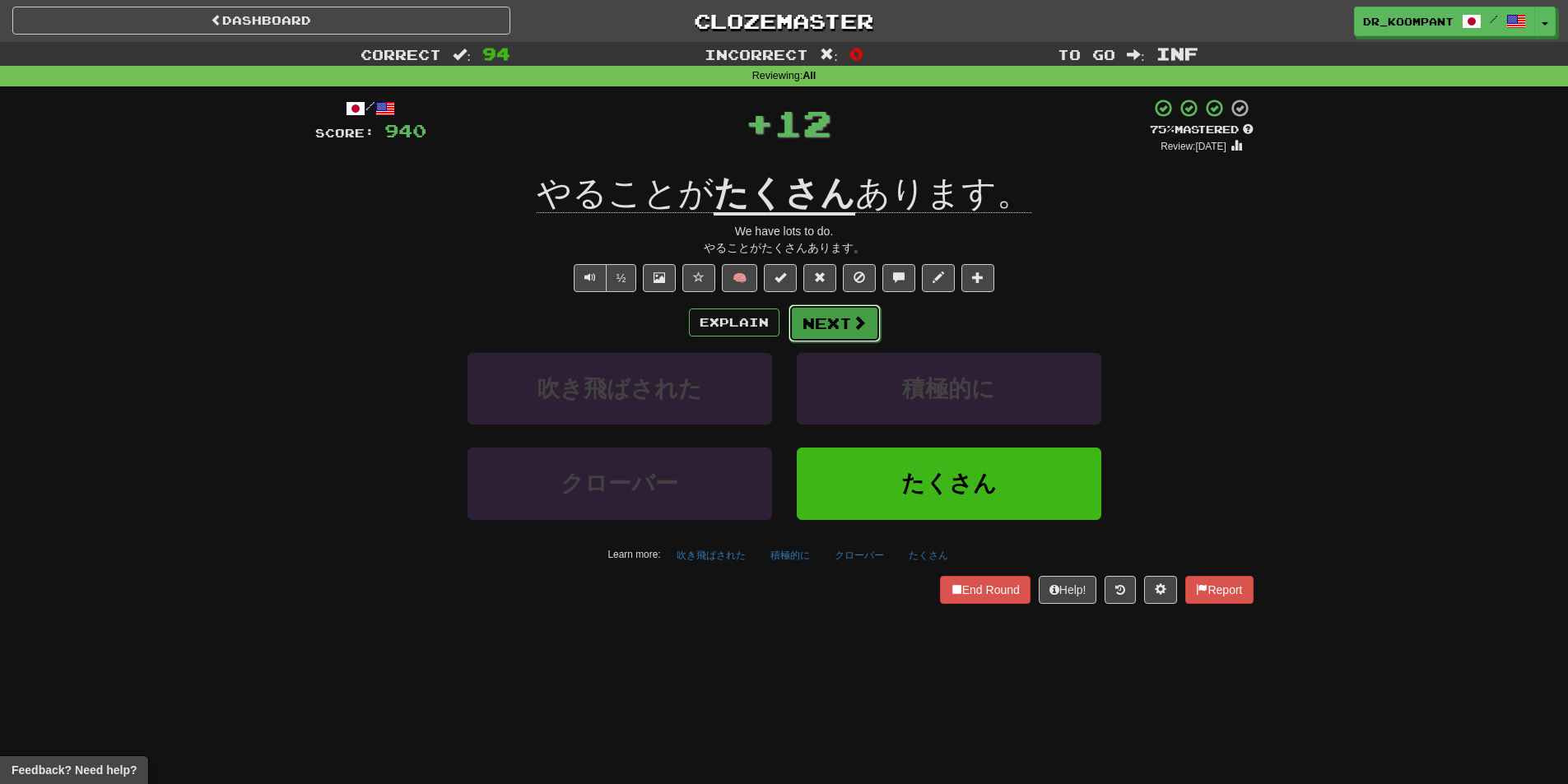
click at [829, 334] on button "Next" at bounding box center [834, 323] width 92 height 38
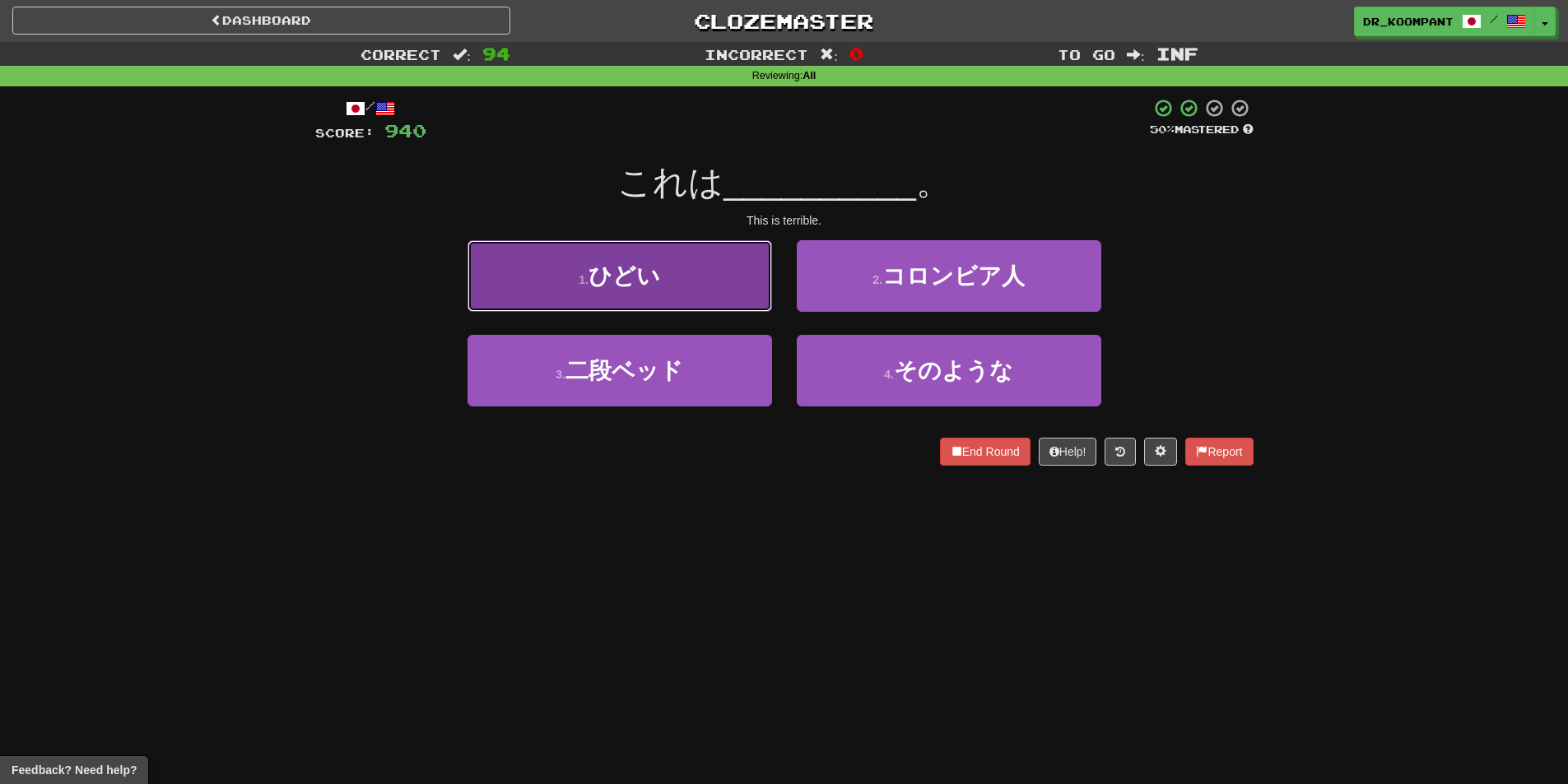
click at [718, 296] on button "1 . ひどい" at bounding box center [620, 276] width 304 height 71
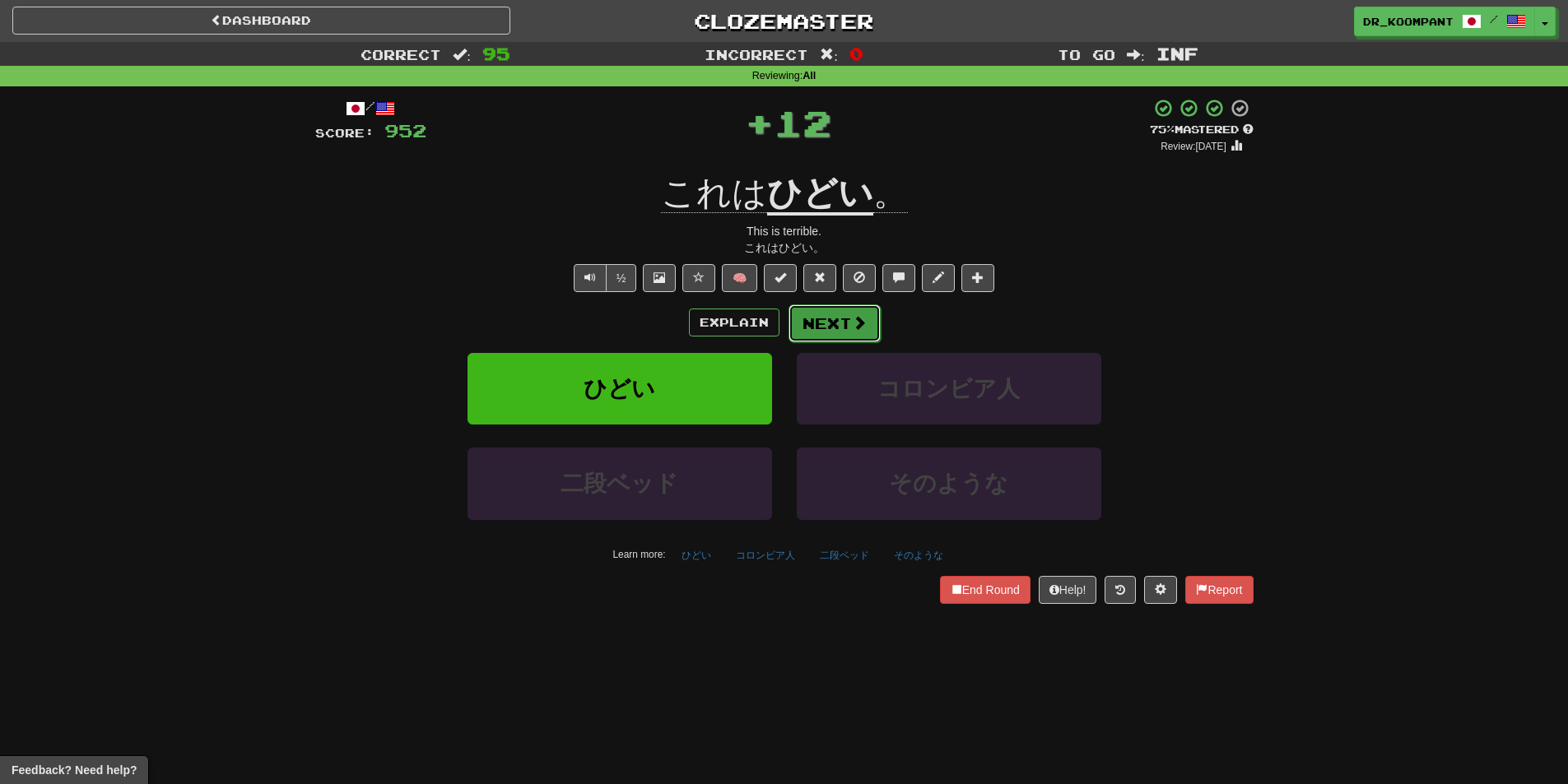
click at [848, 325] on button "Next" at bounding box center [834, 323] width 92 height 38
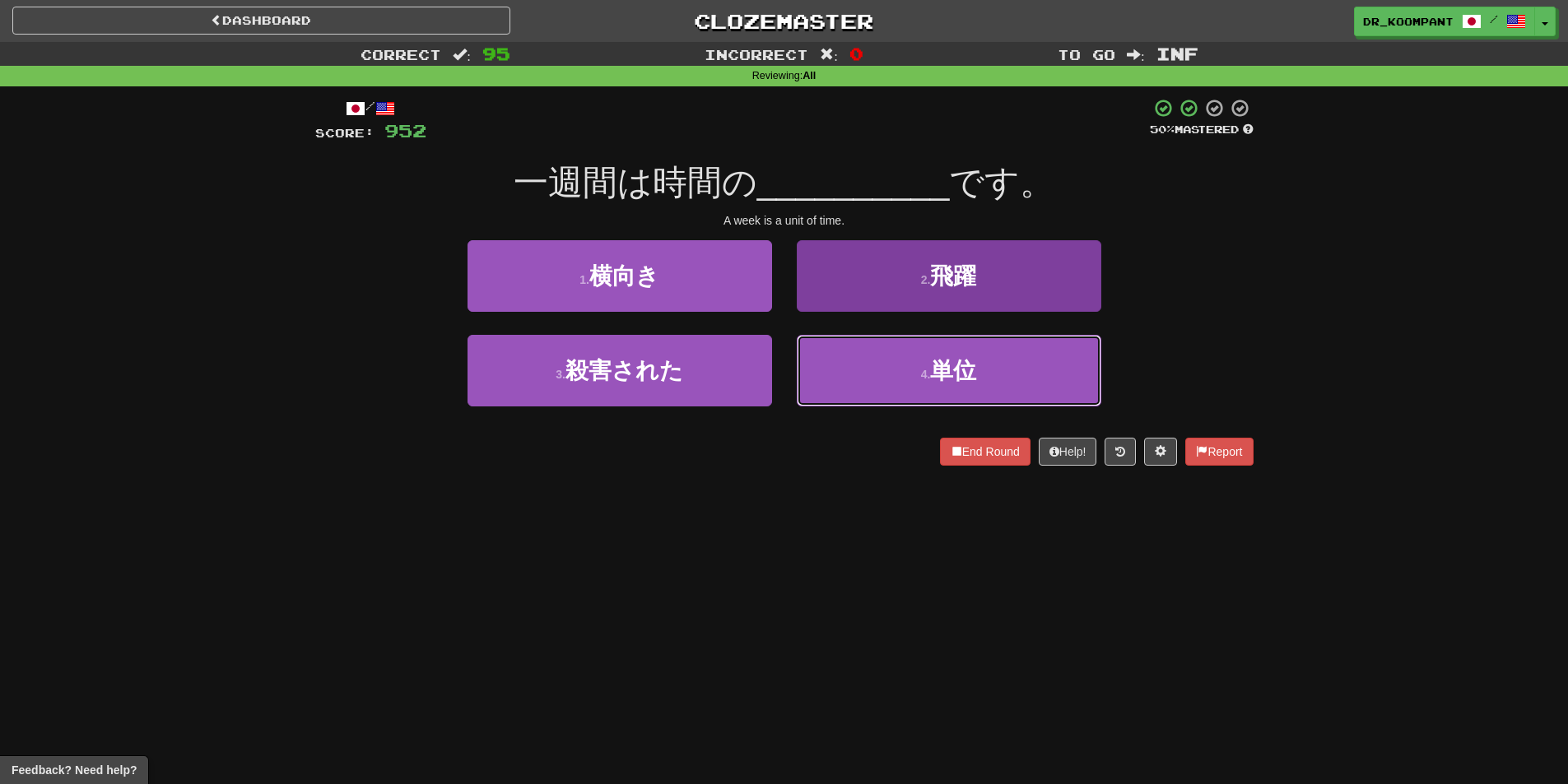
click at [867, 361] on button "4 . 単位" at bounding box center [948, 371] width 304 height 71
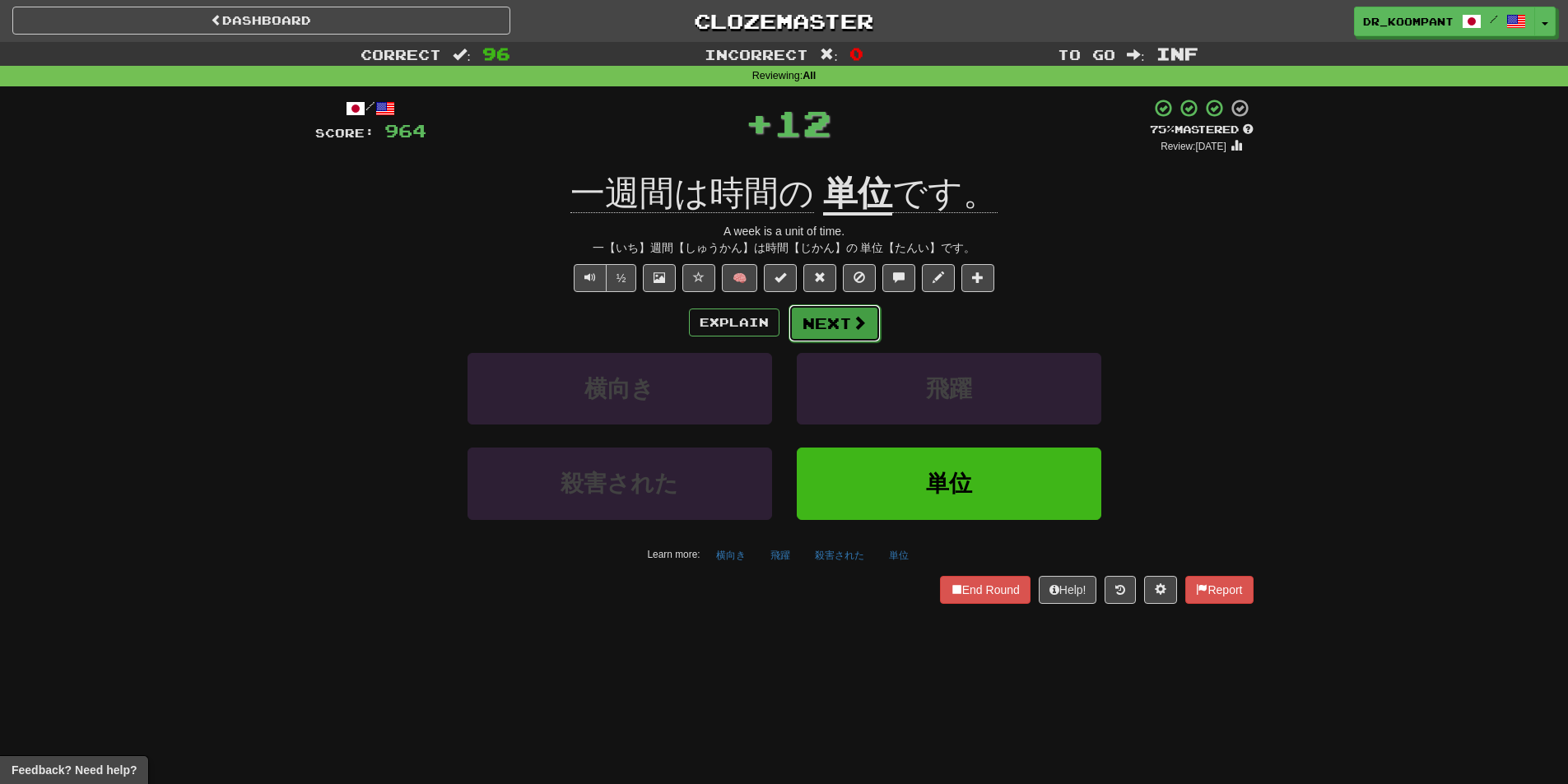
click at [832, 315] on button "Next" at bounding box center [834, 323] width 92 height 38
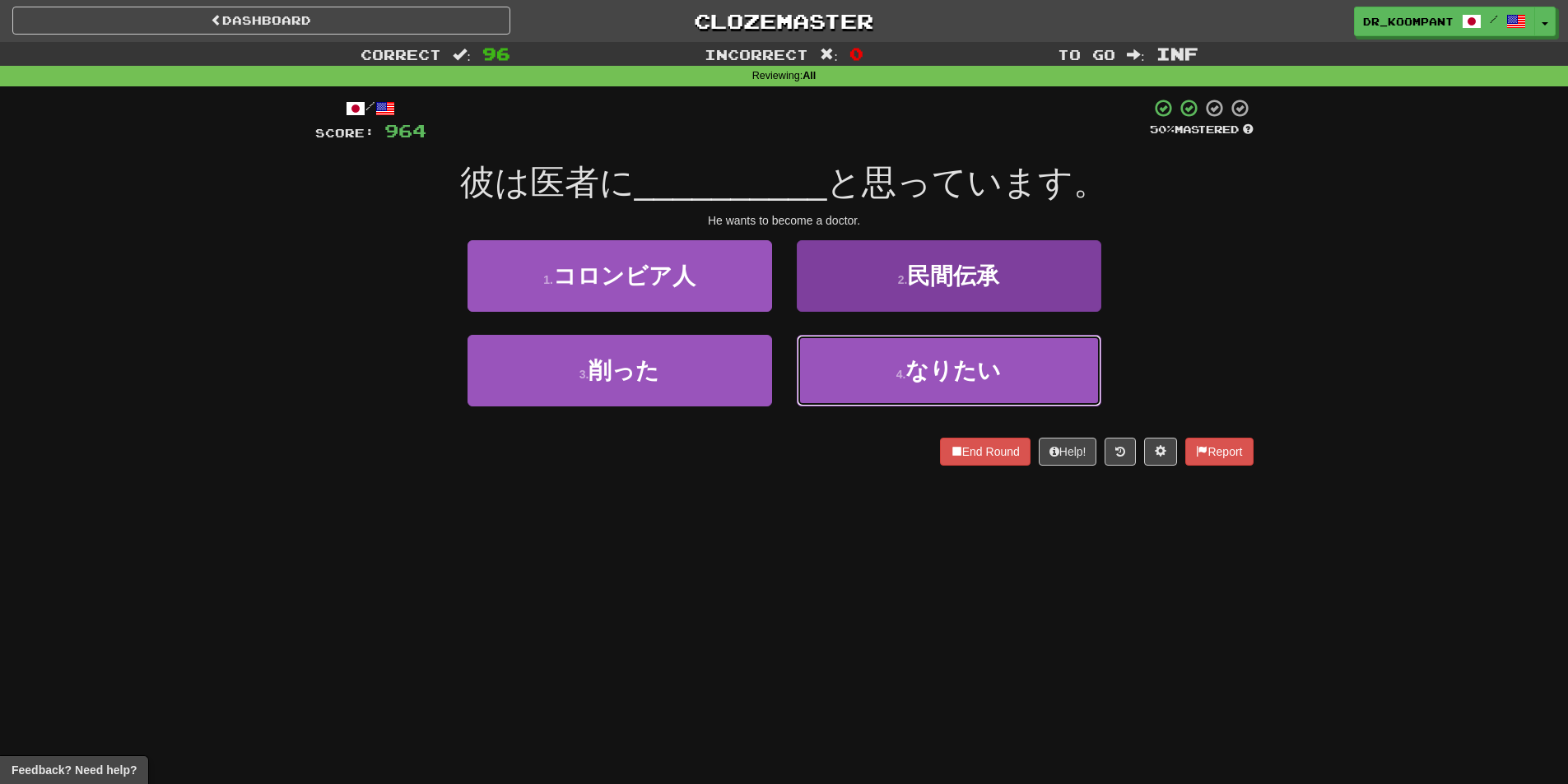
click at [868, 369] on button "4 . なりたい" at bounding box center [948, 371] width 304 height 71
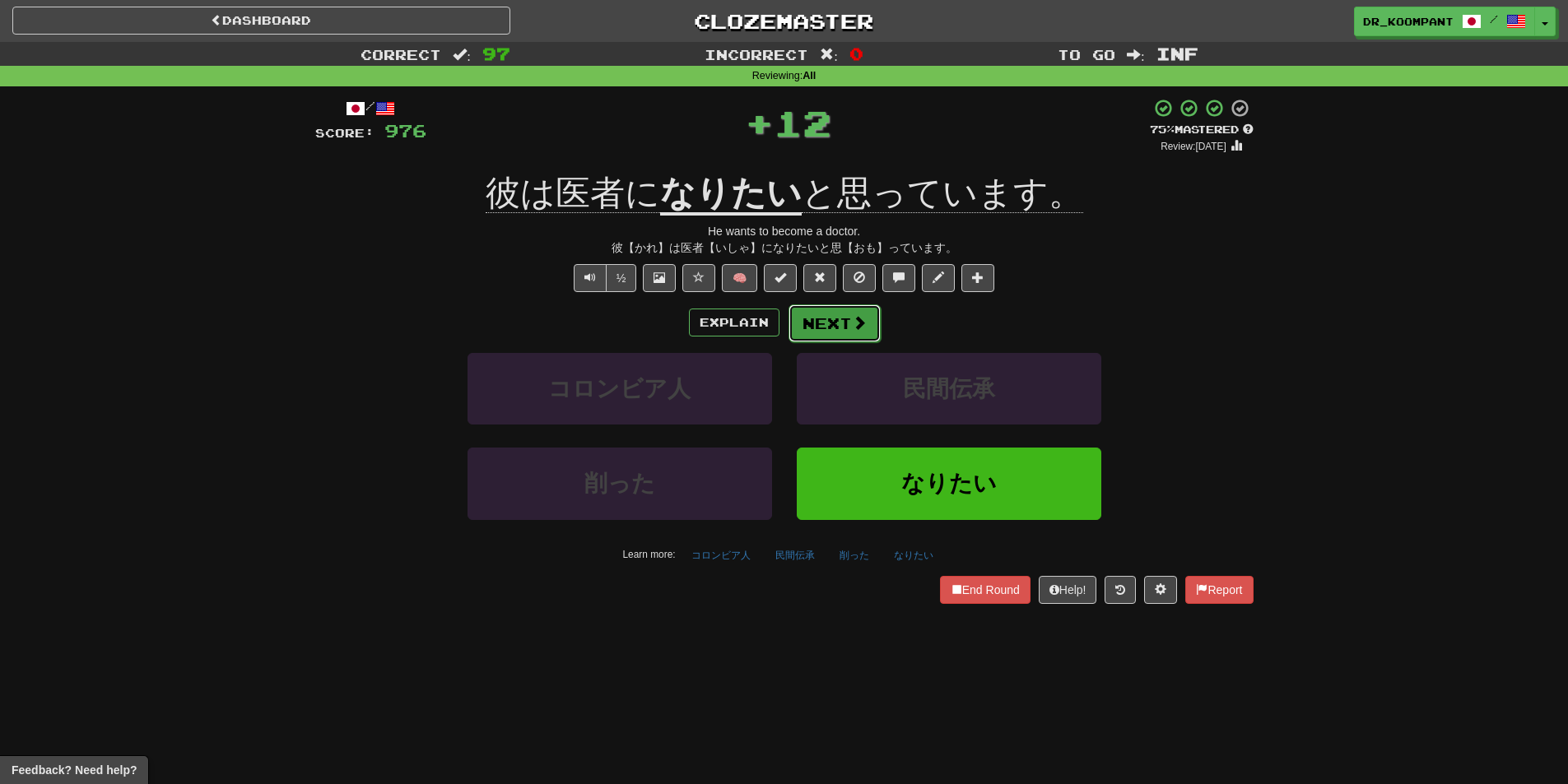
click at [828, 314] on button "Next" at bounding box center [834, 323] width 92 height 38
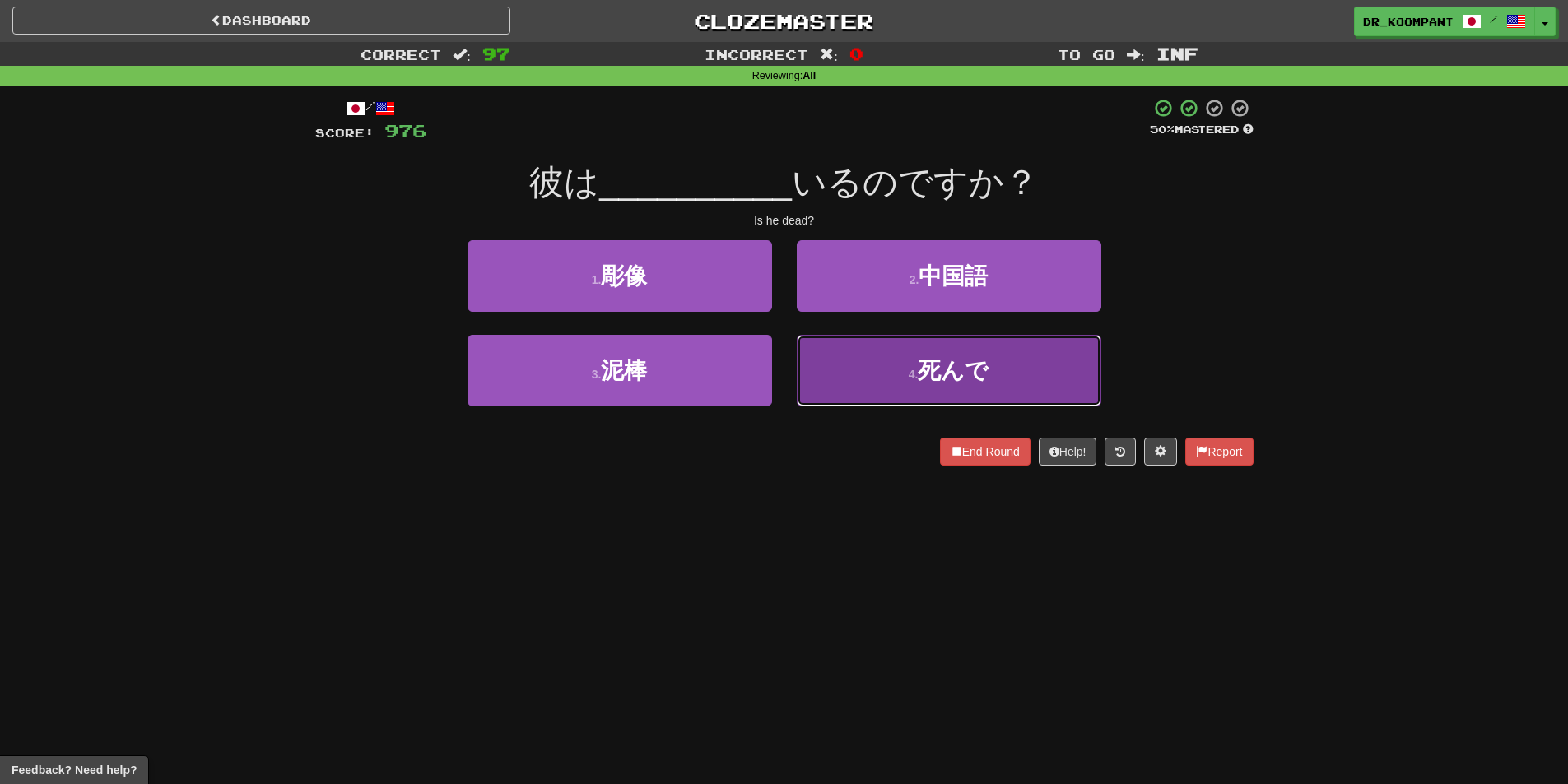
click at [877, 353] on button "4 . 死んで" at bounding box center [948, 371] width 304 height 71
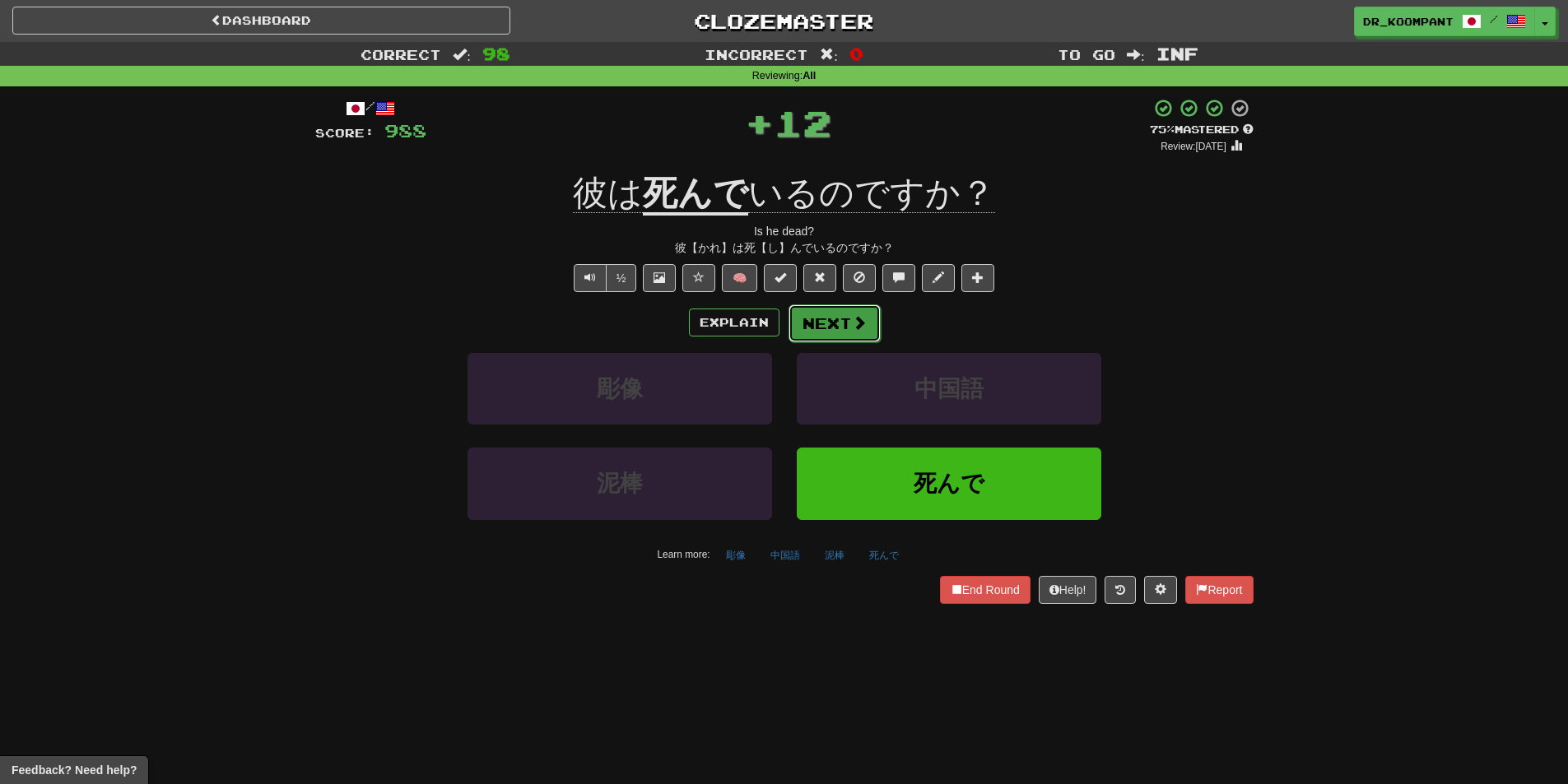
click at [846, 312] on button "Next" at bounding box center [834, 323] width 92 height 38
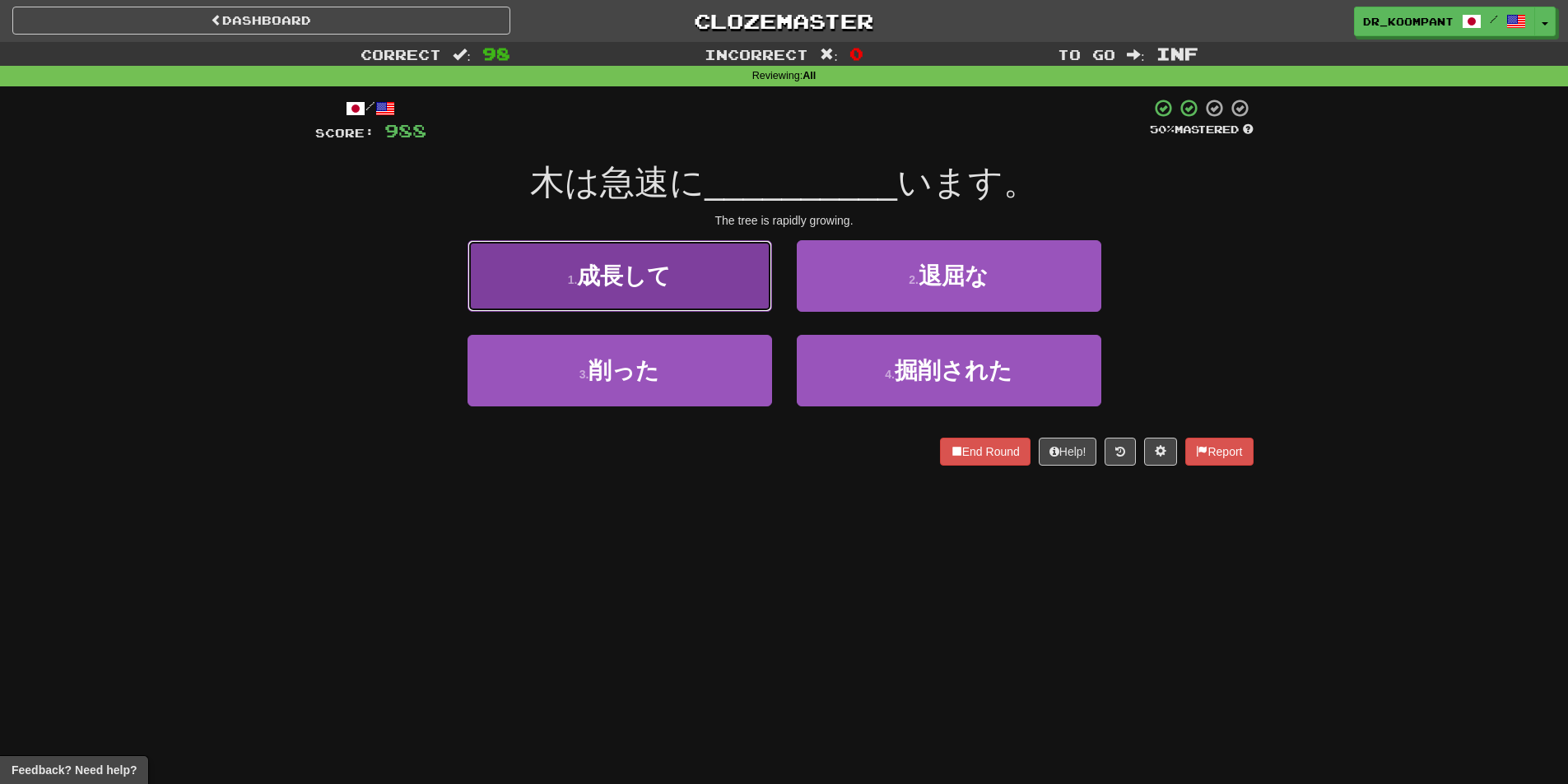
click at [702, 299] on button "1 . 成長して" at bounding box center [620, 276] width 304 height 71
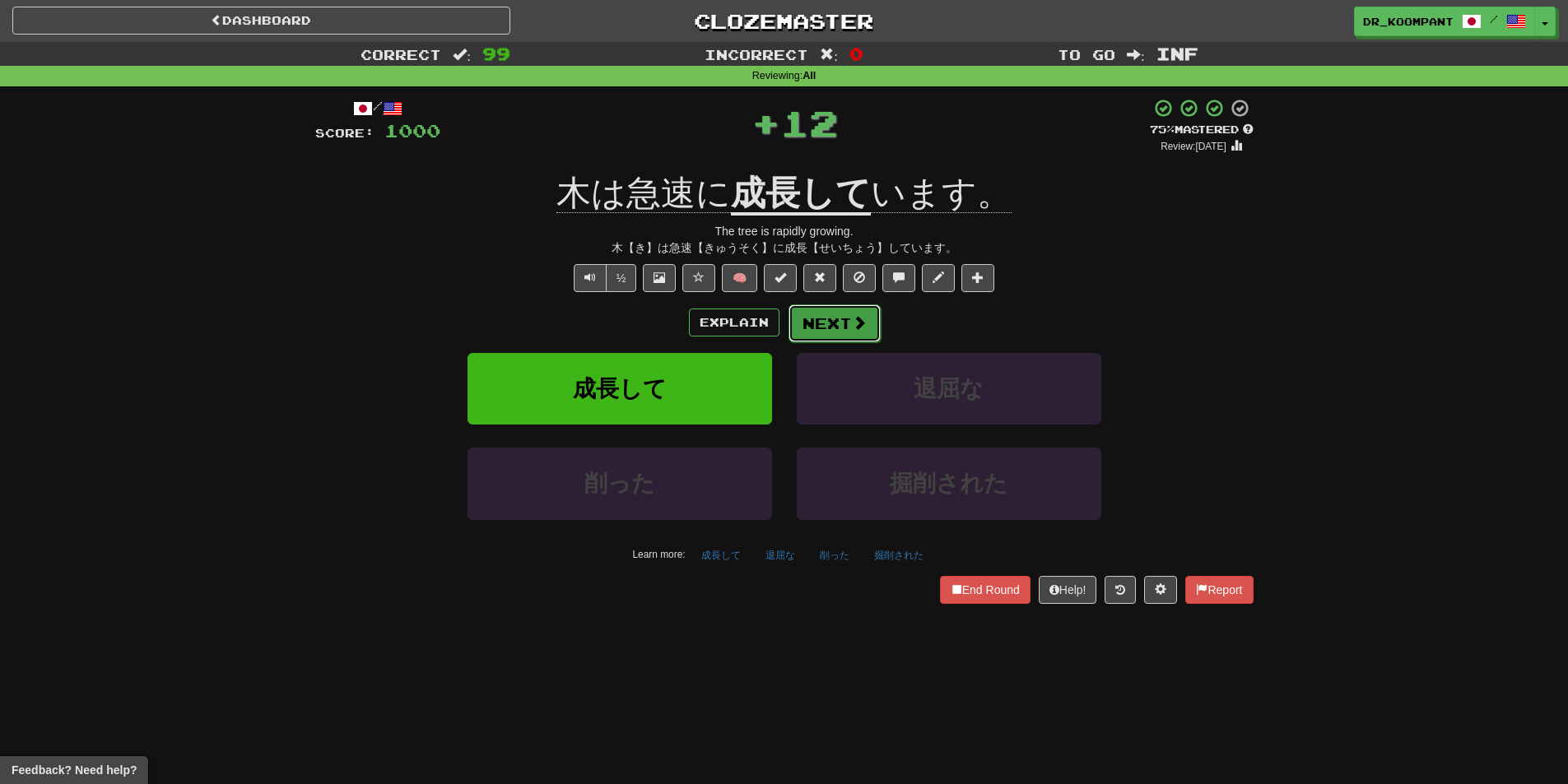
click at [833, 322] on button "Next" at bounding box center [834, 323] width 92 height 38
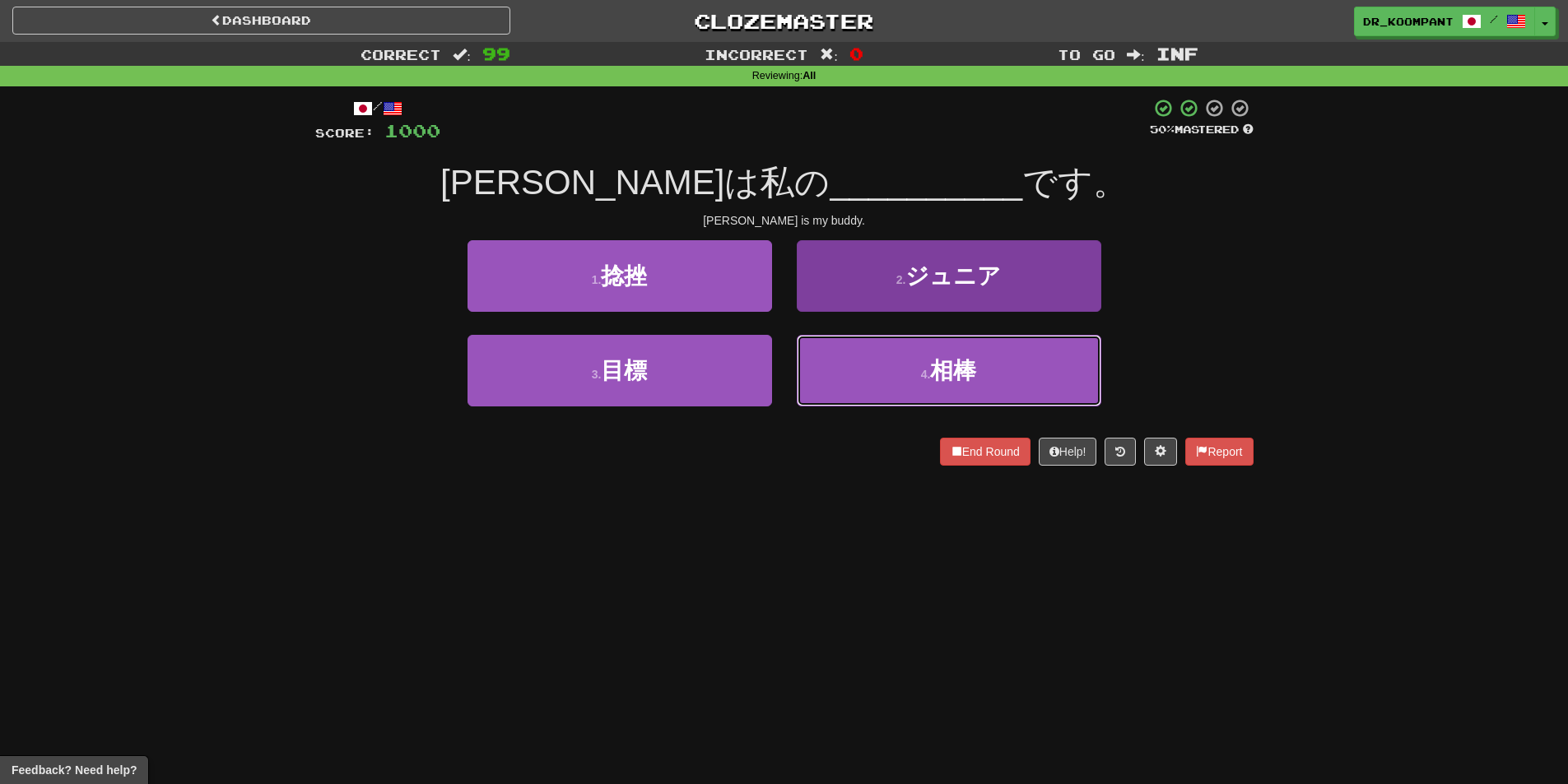
click at [962, 376] on span "相棒" at bounding box center [954, 371] width 46 height 26
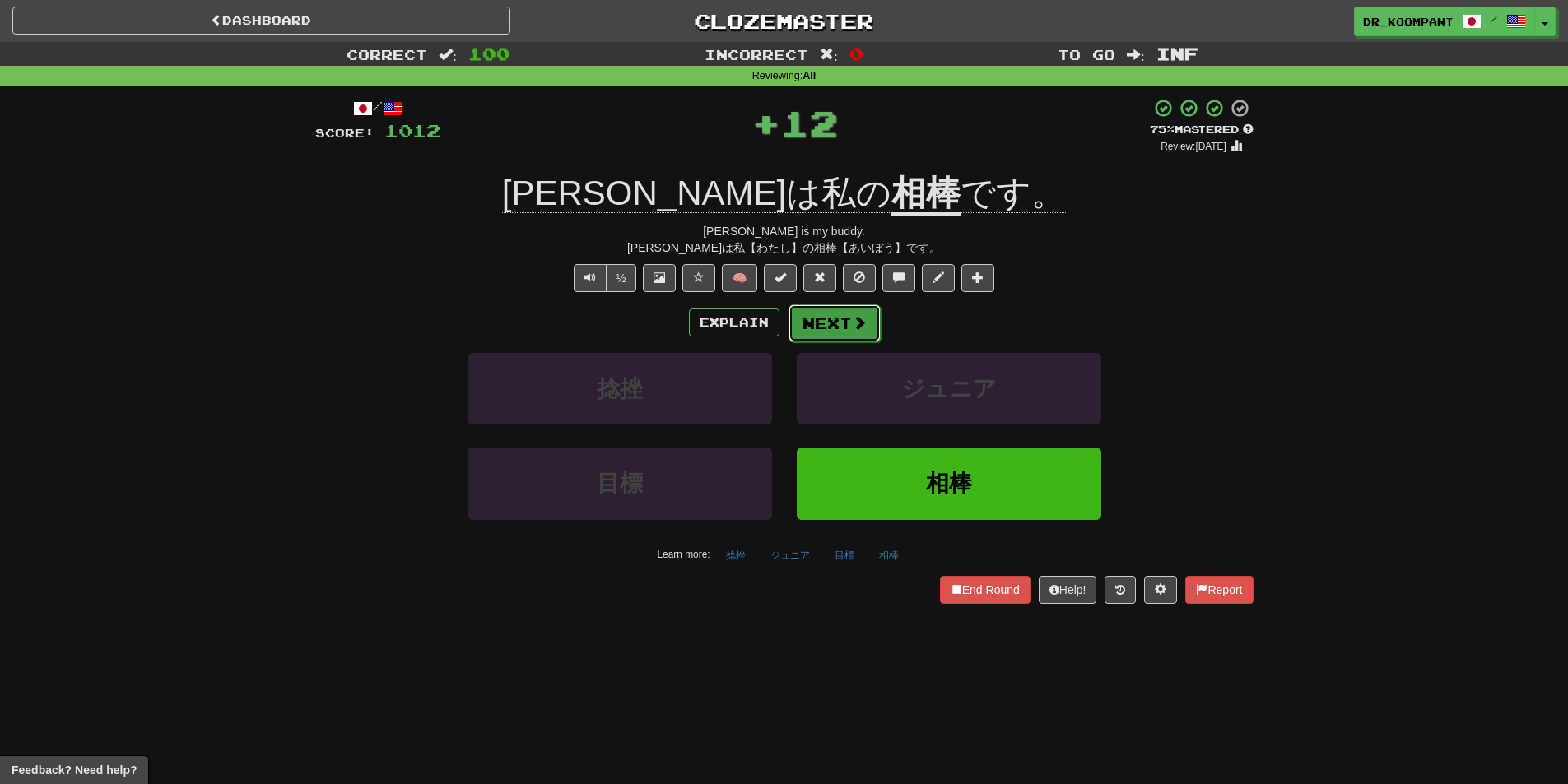
click at [831, 318] on button "Next" at bounding box center [834, 323] width 92 height 38
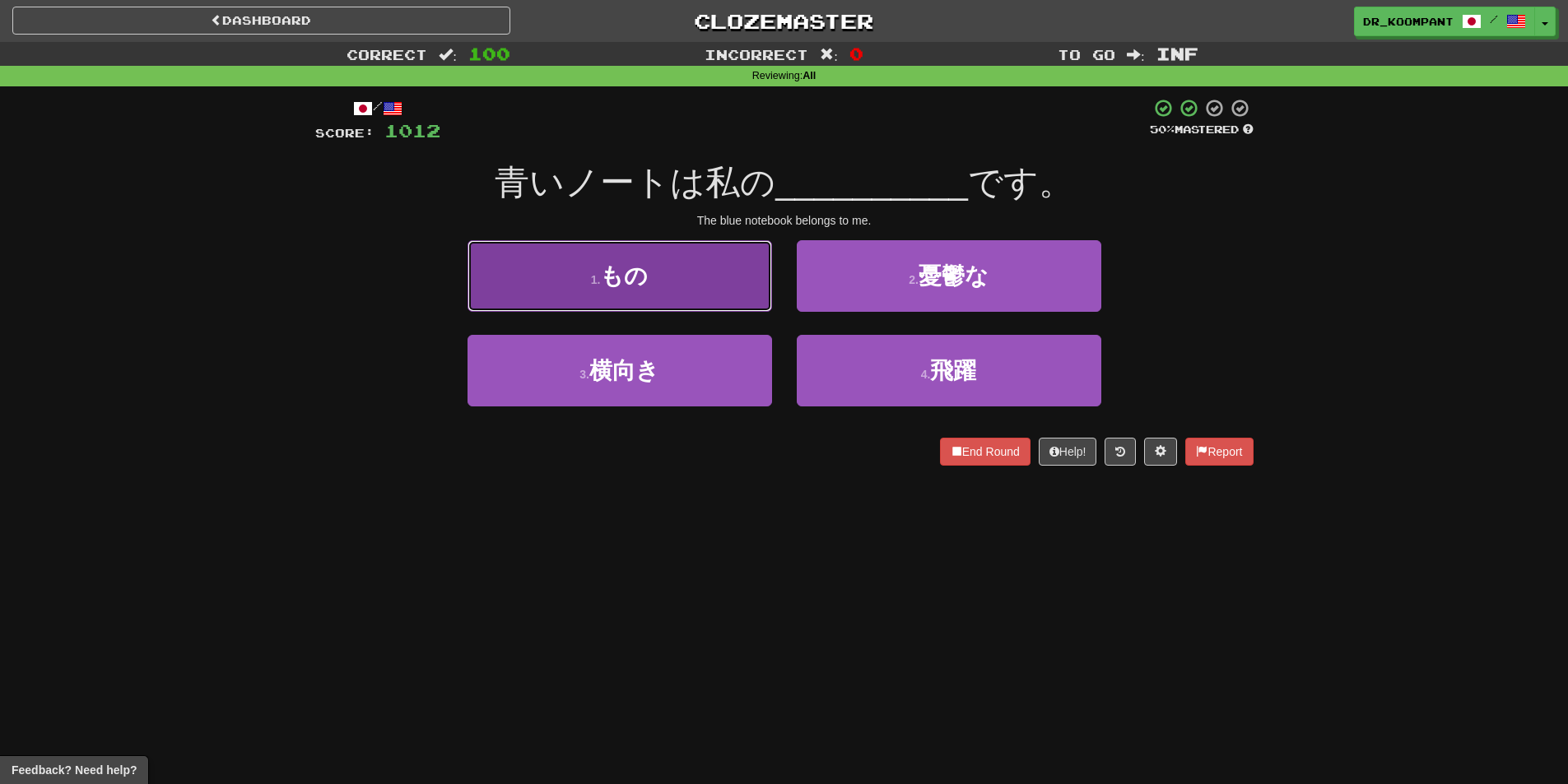
click at [695, 293] on button "1 . もの" at bounding box center [620, 276] width 304 height 71
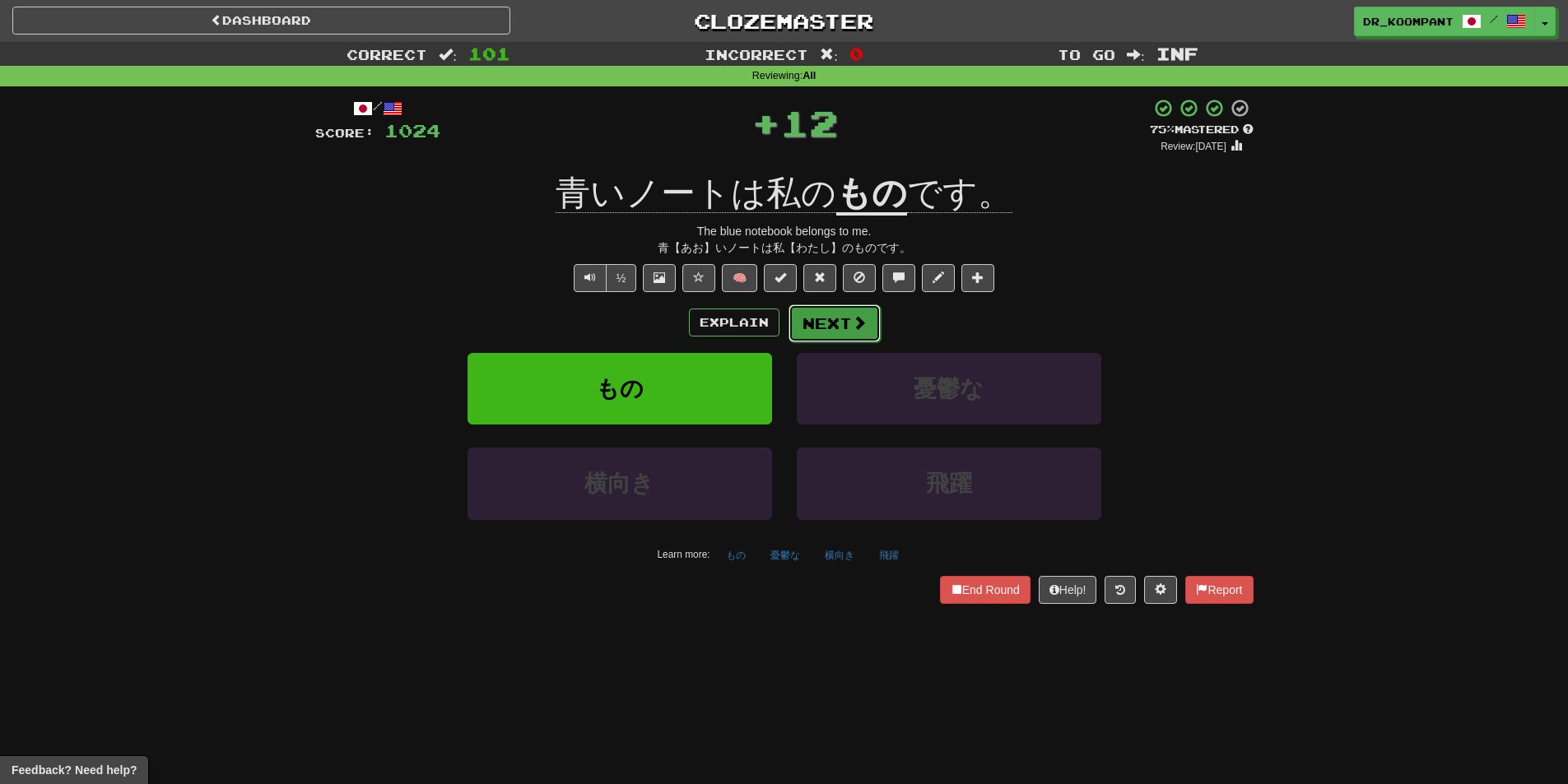
click at [838, 317] on button "Next" at bounding box center [834, 323] width 92 height 38
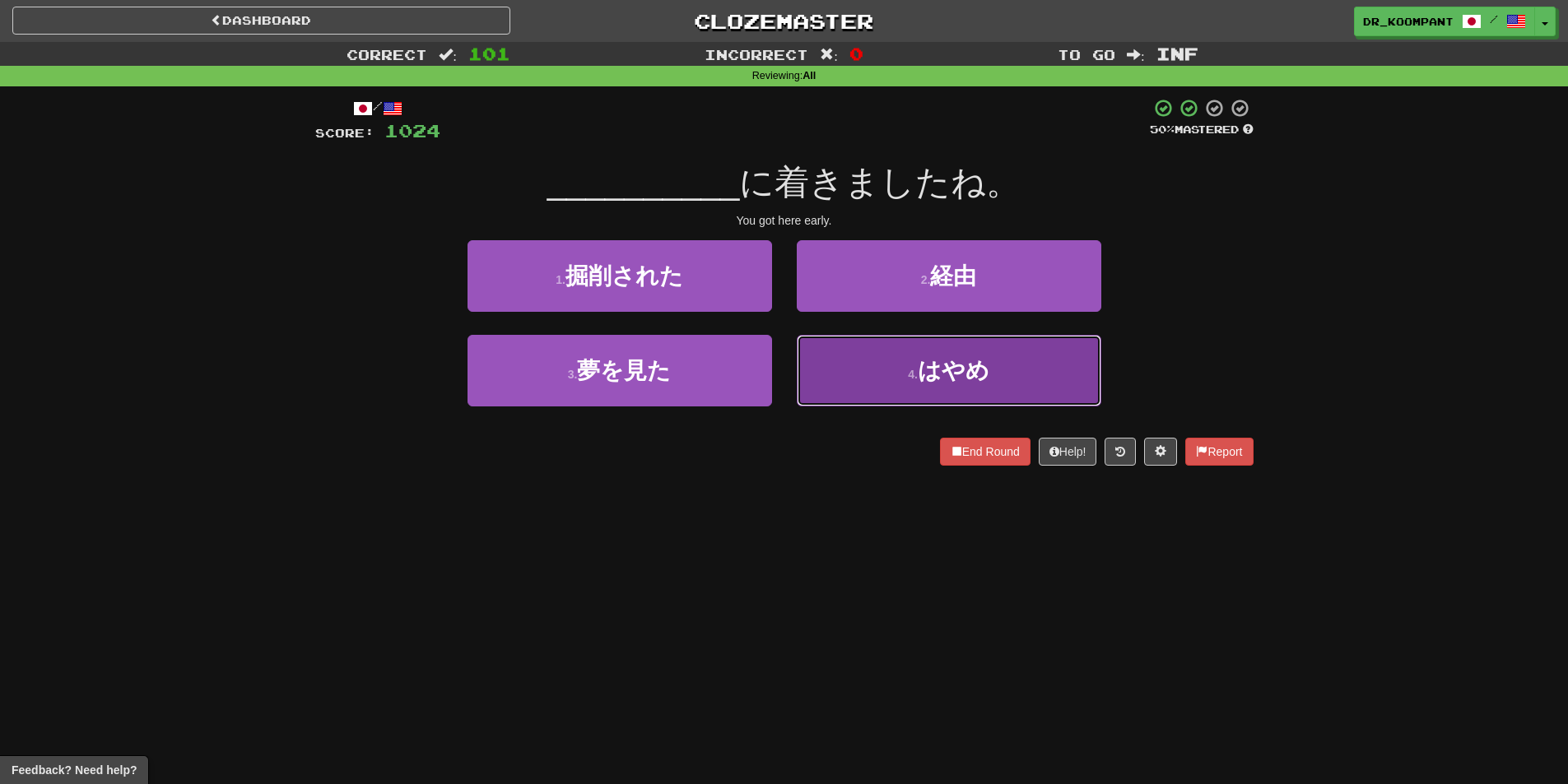
click at [856, 354] on button "4 . はやめ" at bounding box center [948, 371] width 304 height 71
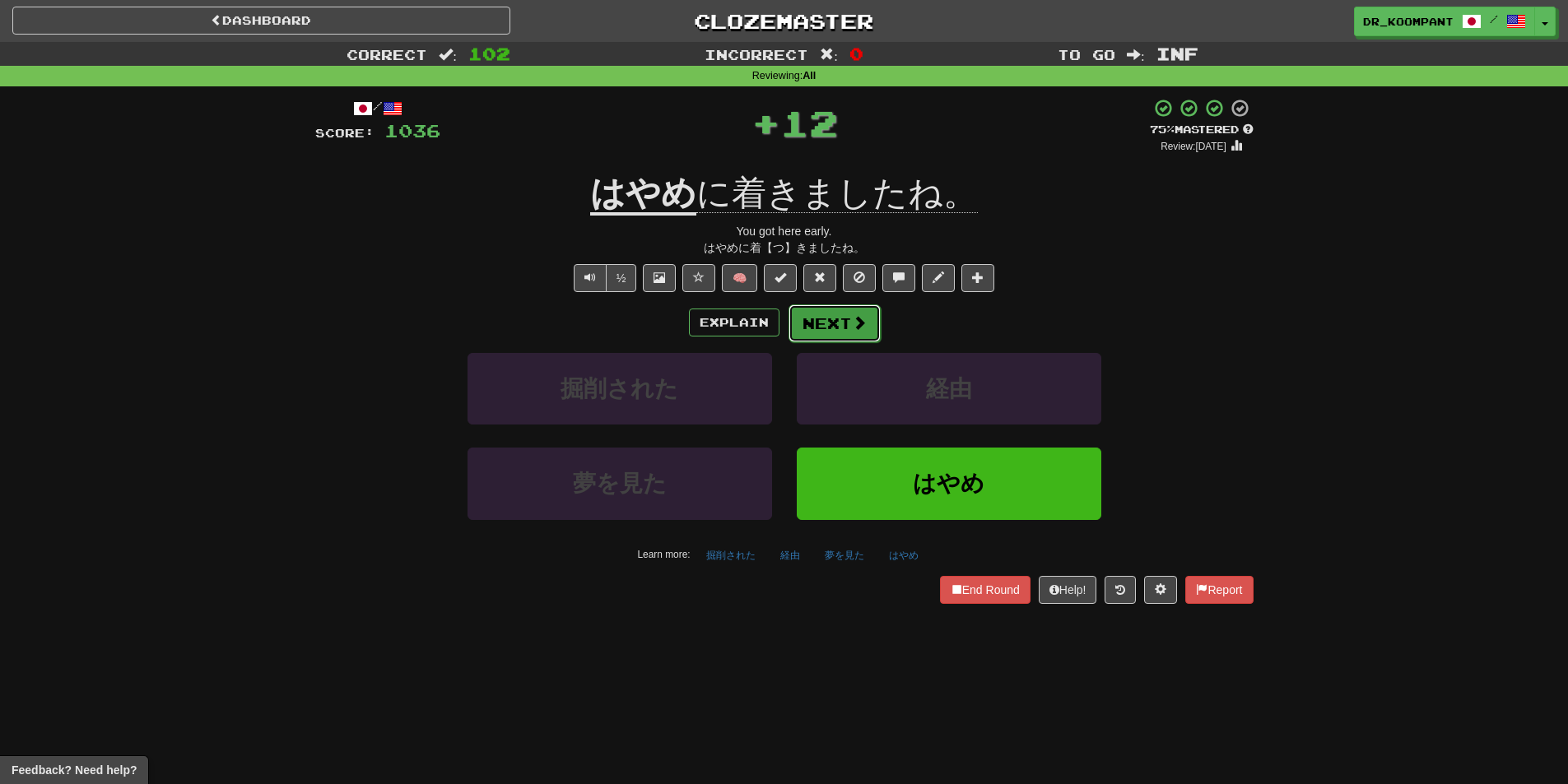
click at [842, 322] on button "Next" at bounding box center [834, 323] width 92 height 38
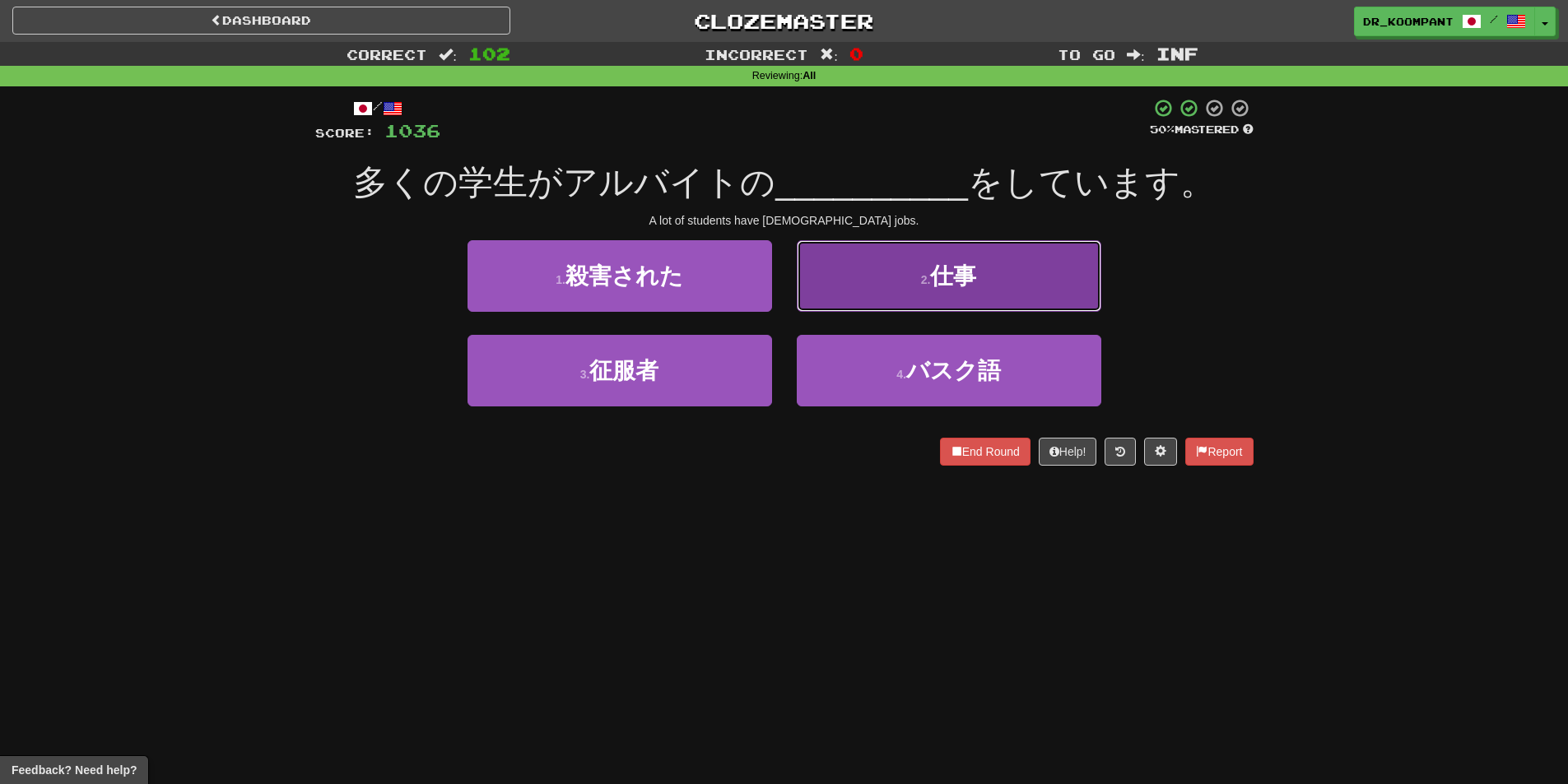
click at [907, 290] on button "2 . 仕事" at bounding box center [948, 276] width 304 height 71
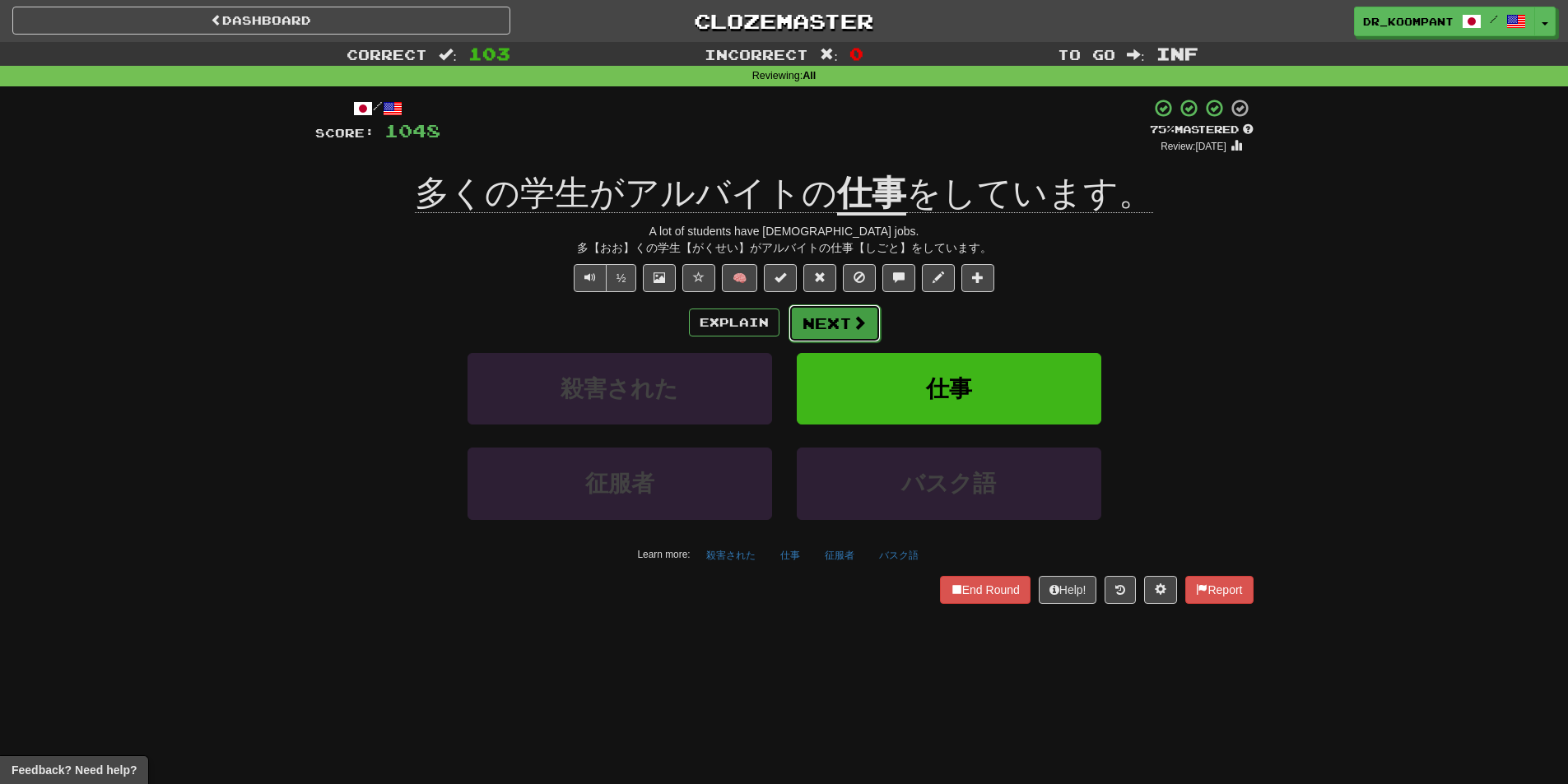
click at [823, 320] on button "Next" at bounding box center [834, 323] width 92 height 38
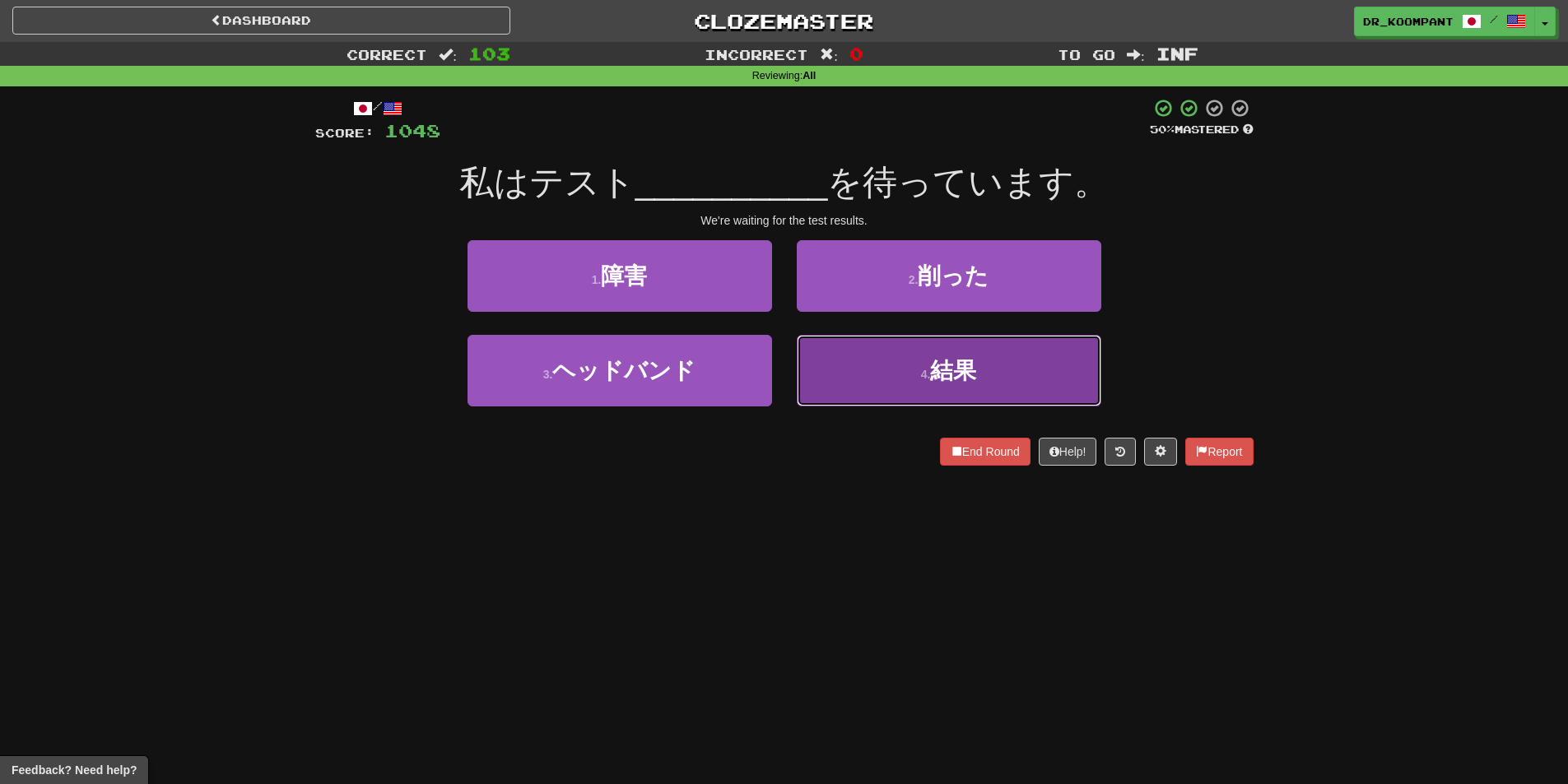
click at [855, 372] on button "4 . 結果" at bounding box center [948, 371] width 304 height 71
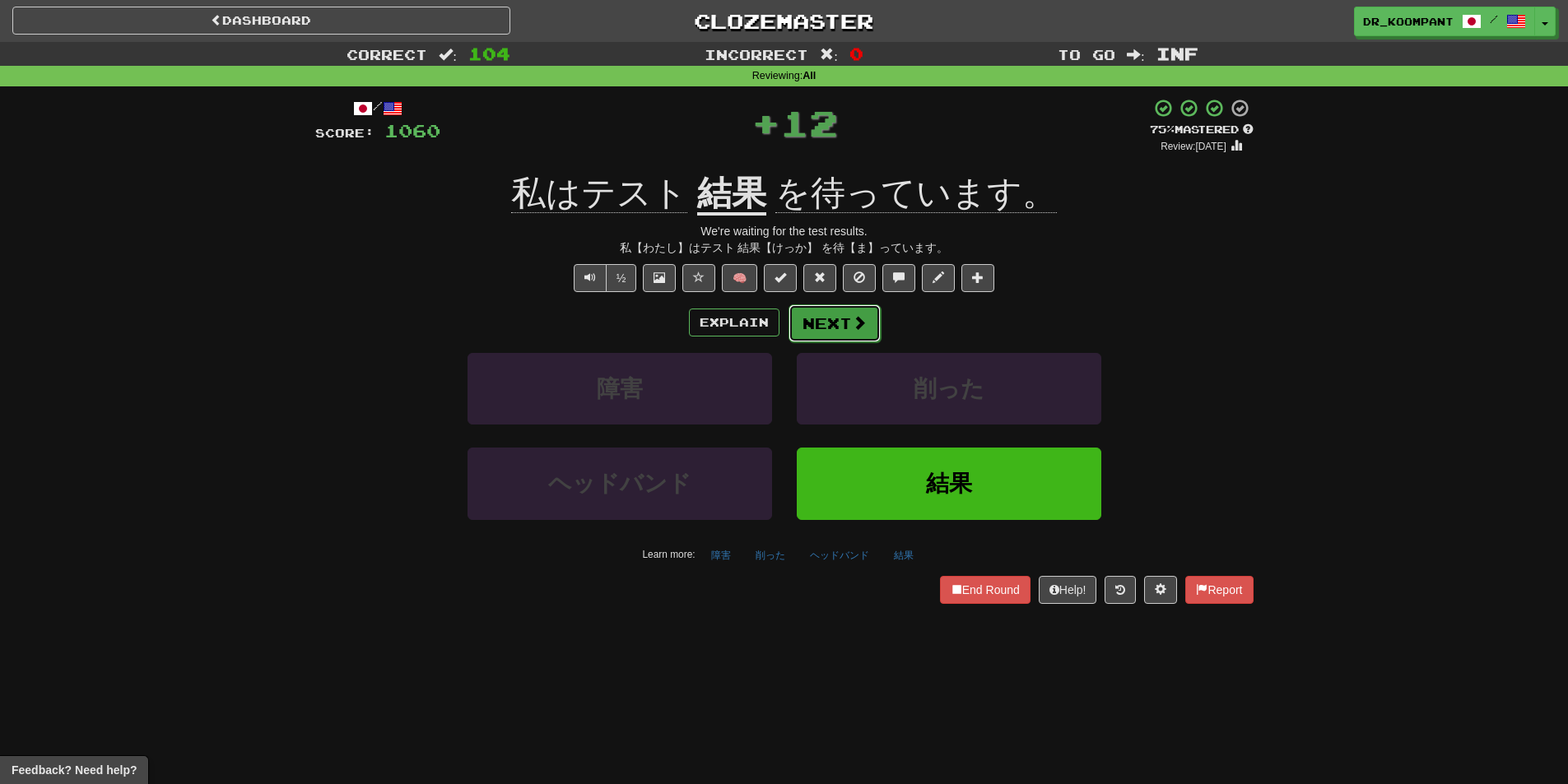
click at [819, 318] on button "Next" at bounding box center [834, 323] width 92 height 38
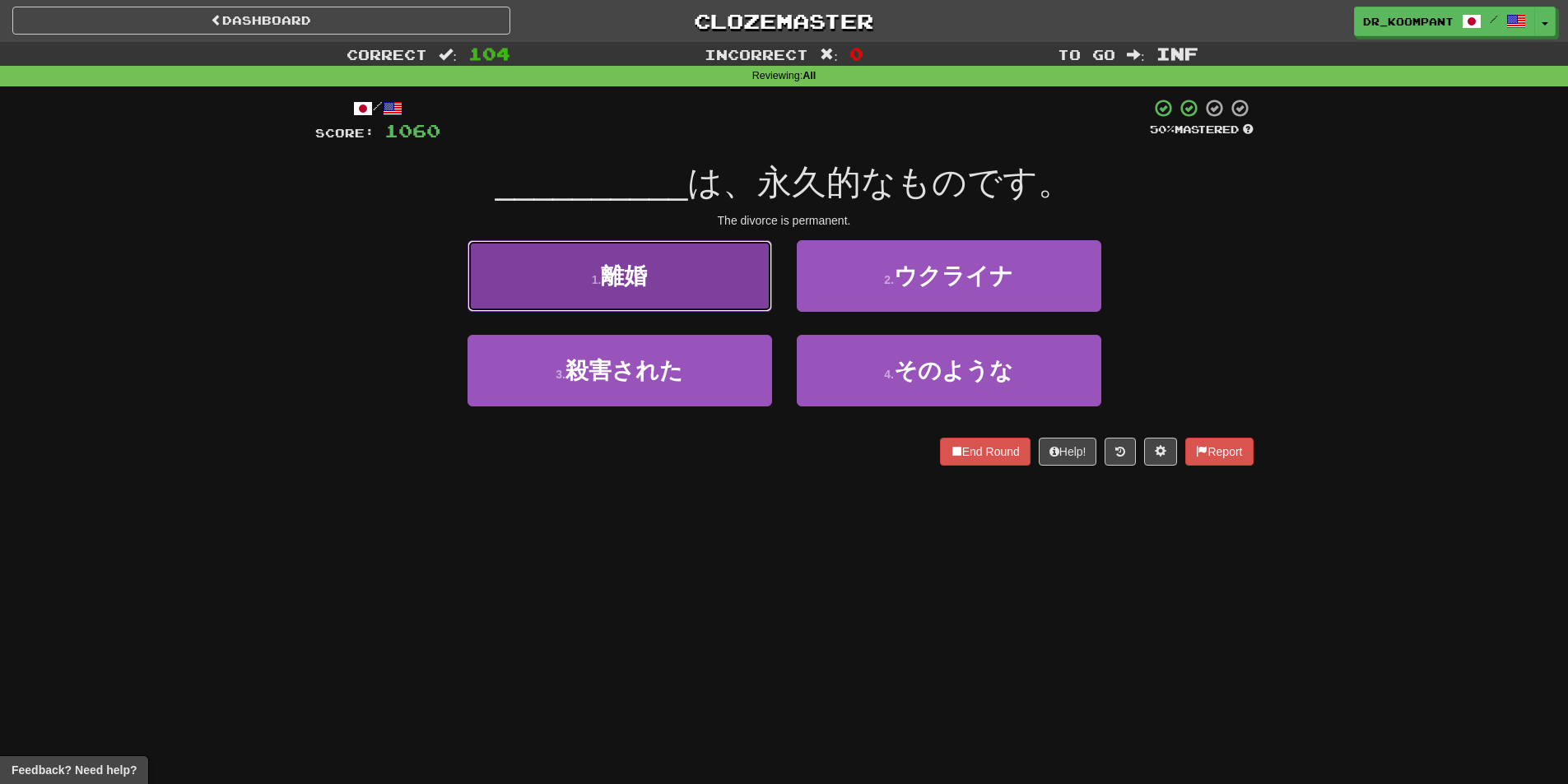
click at [702, 277] on button "1 . 離婚" at bounding box center [620, 276] width 304 height 71
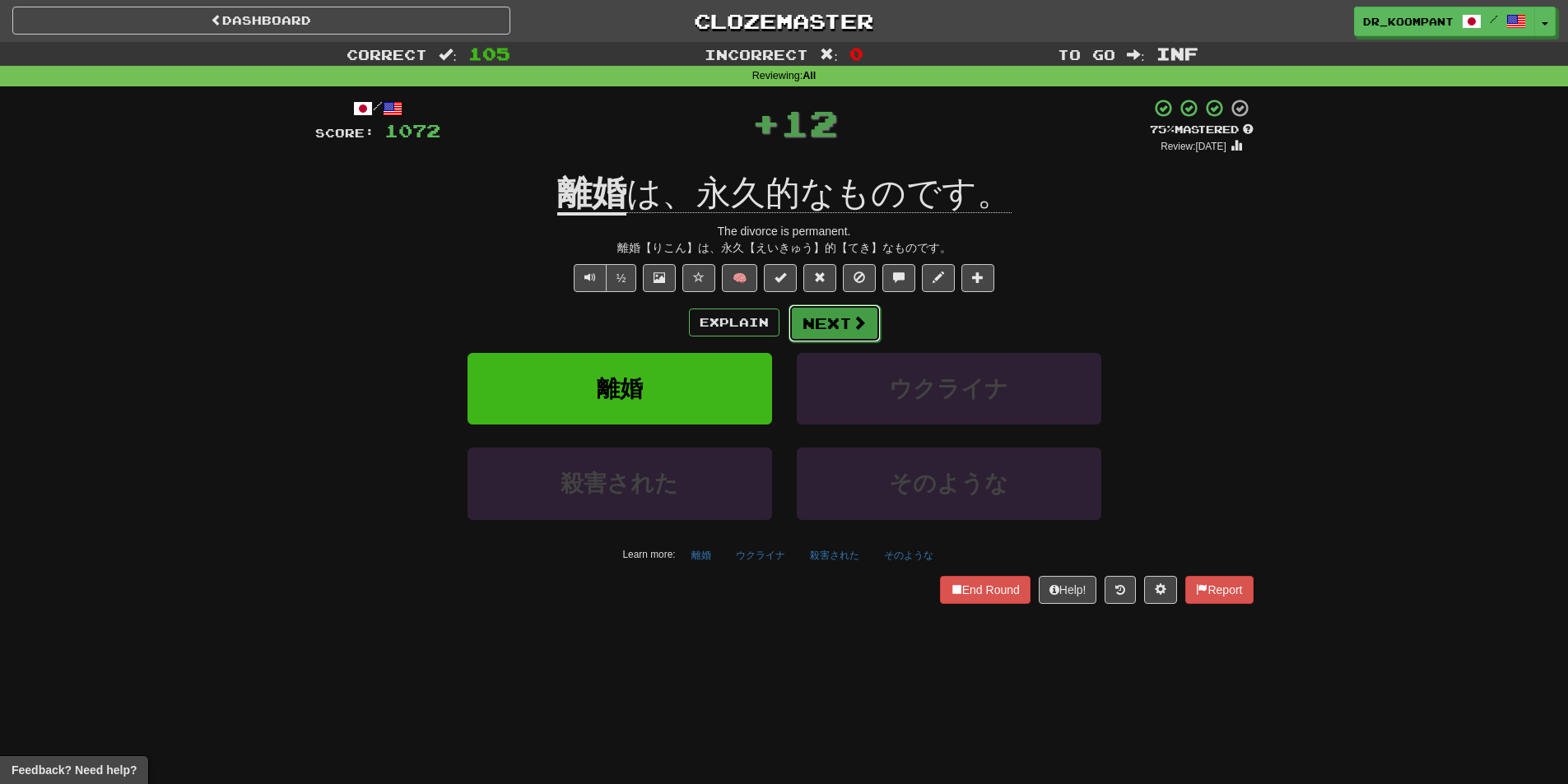
click at [860, 337] on button "Next" at bounding box center [834, 323] width 92 height 38
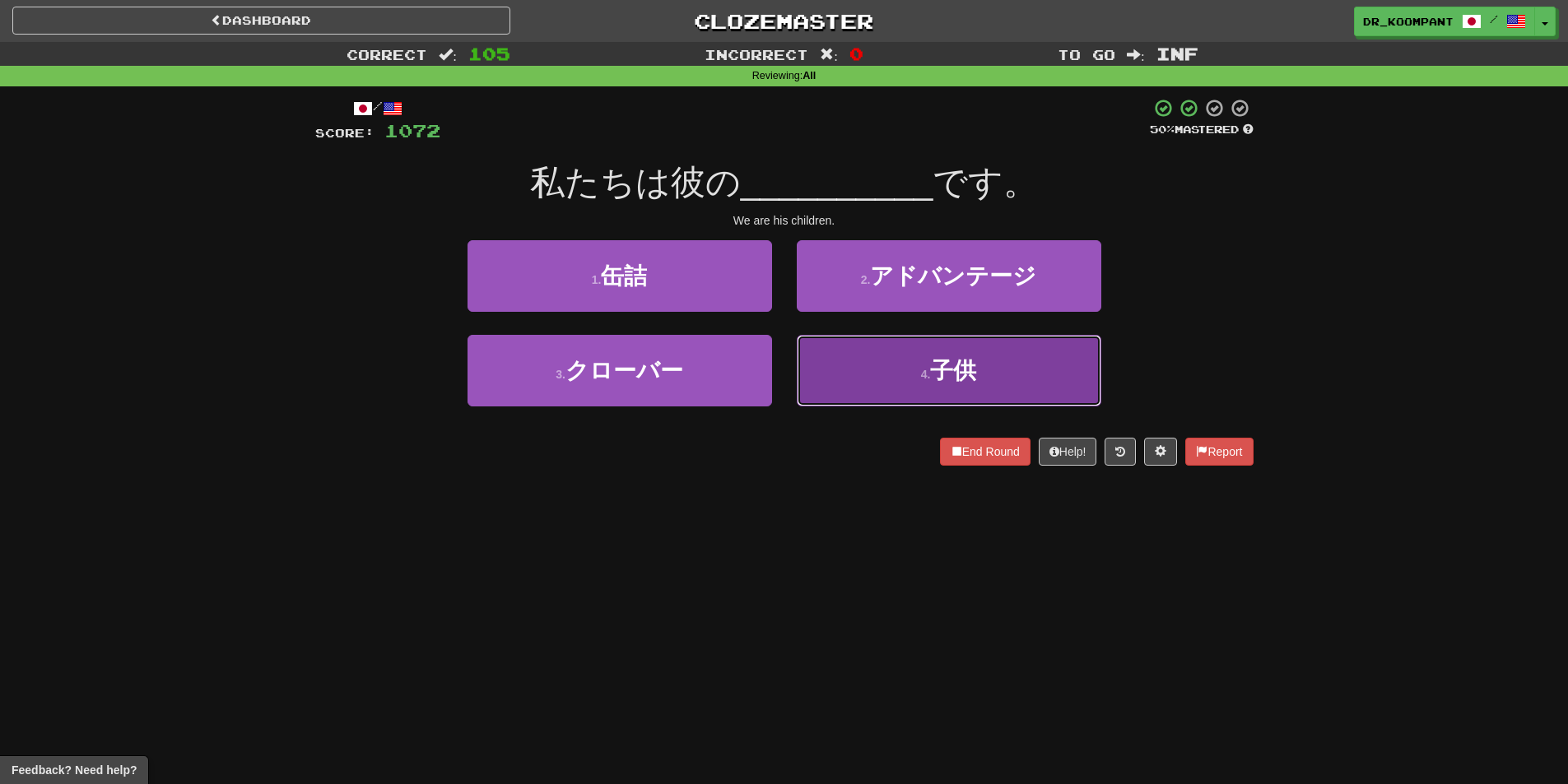
click at [868, 354] on button "4 . 子供" at bounding box center [948, 371] width 304 height 71
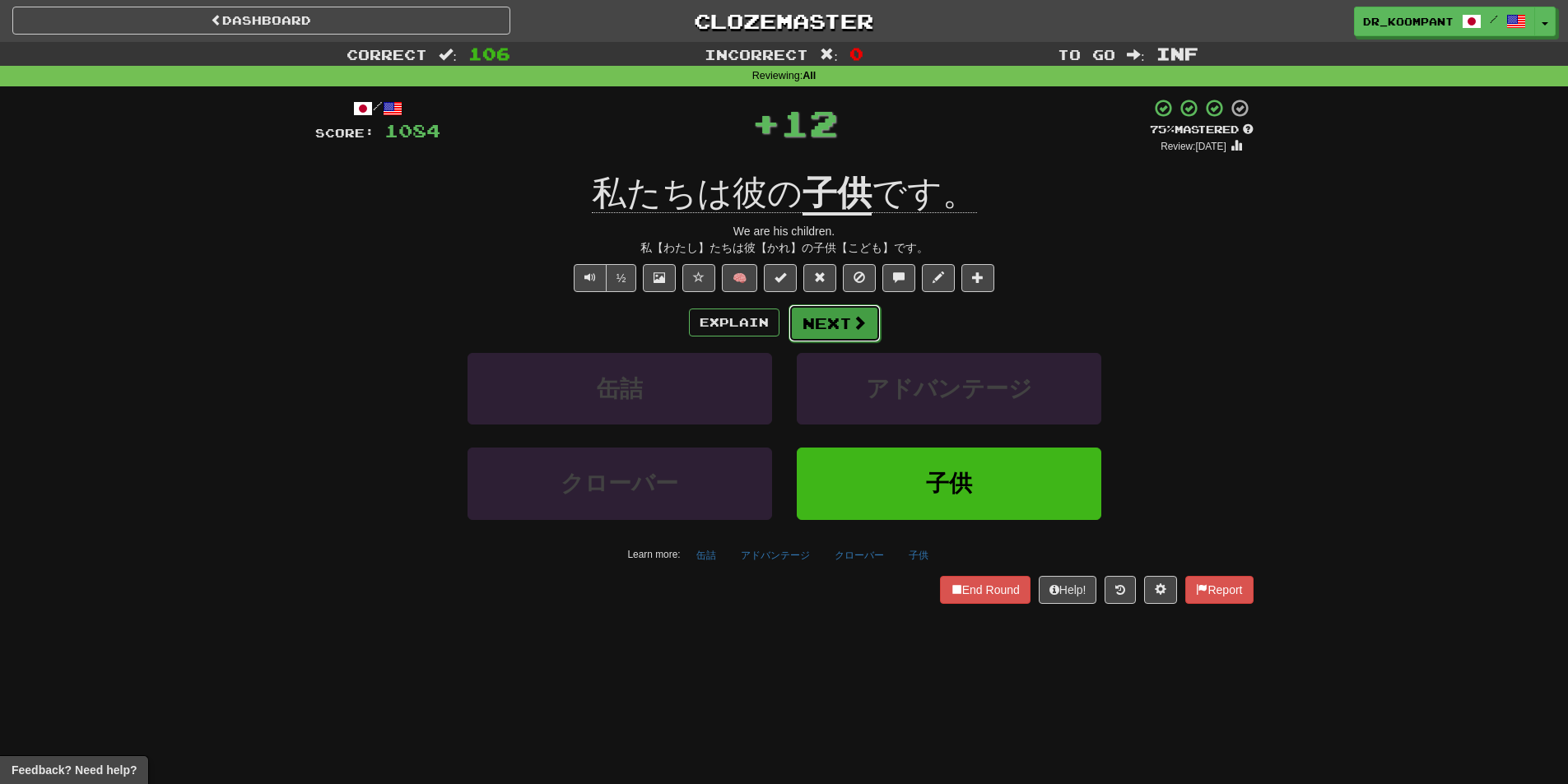
click at [855, 327] on span at bounding box center [859, 322] width 15 height 15
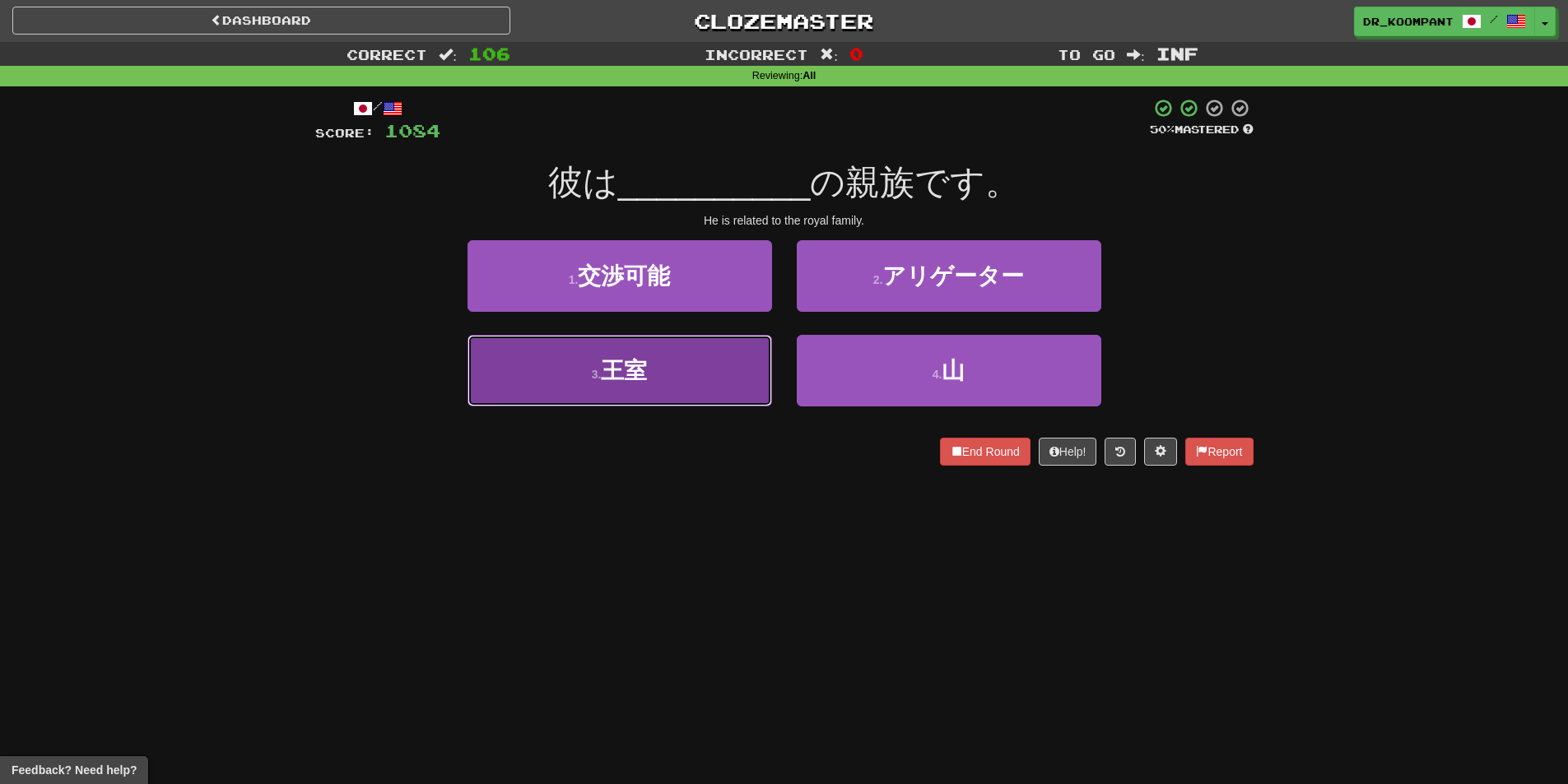
click at [682, 374] on button "3 . 王室" at bounding box center [620, 371] width 304 height 71
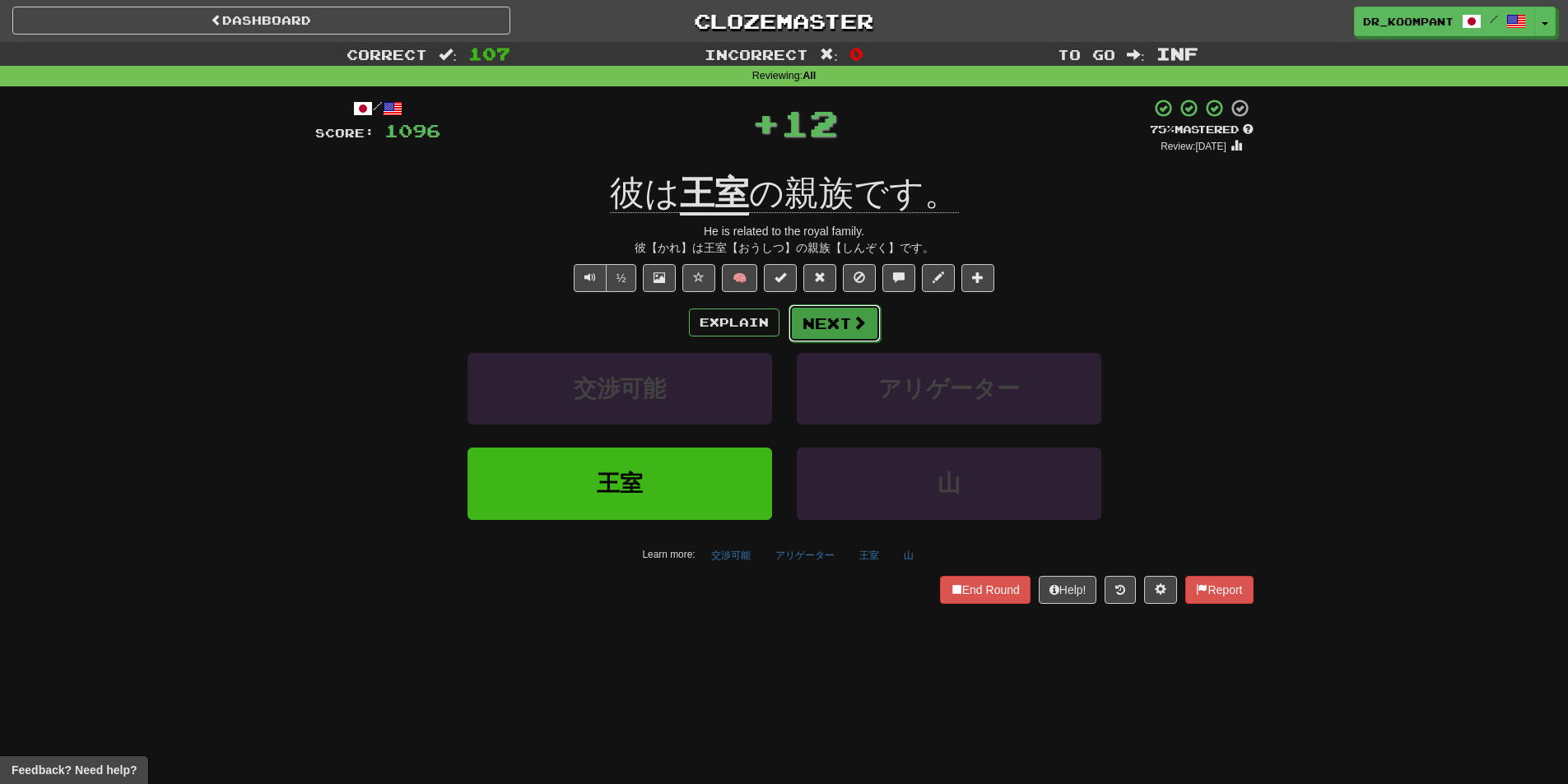
click at [856, 321] on span at bounding box center [859, 322] width 15 height 15
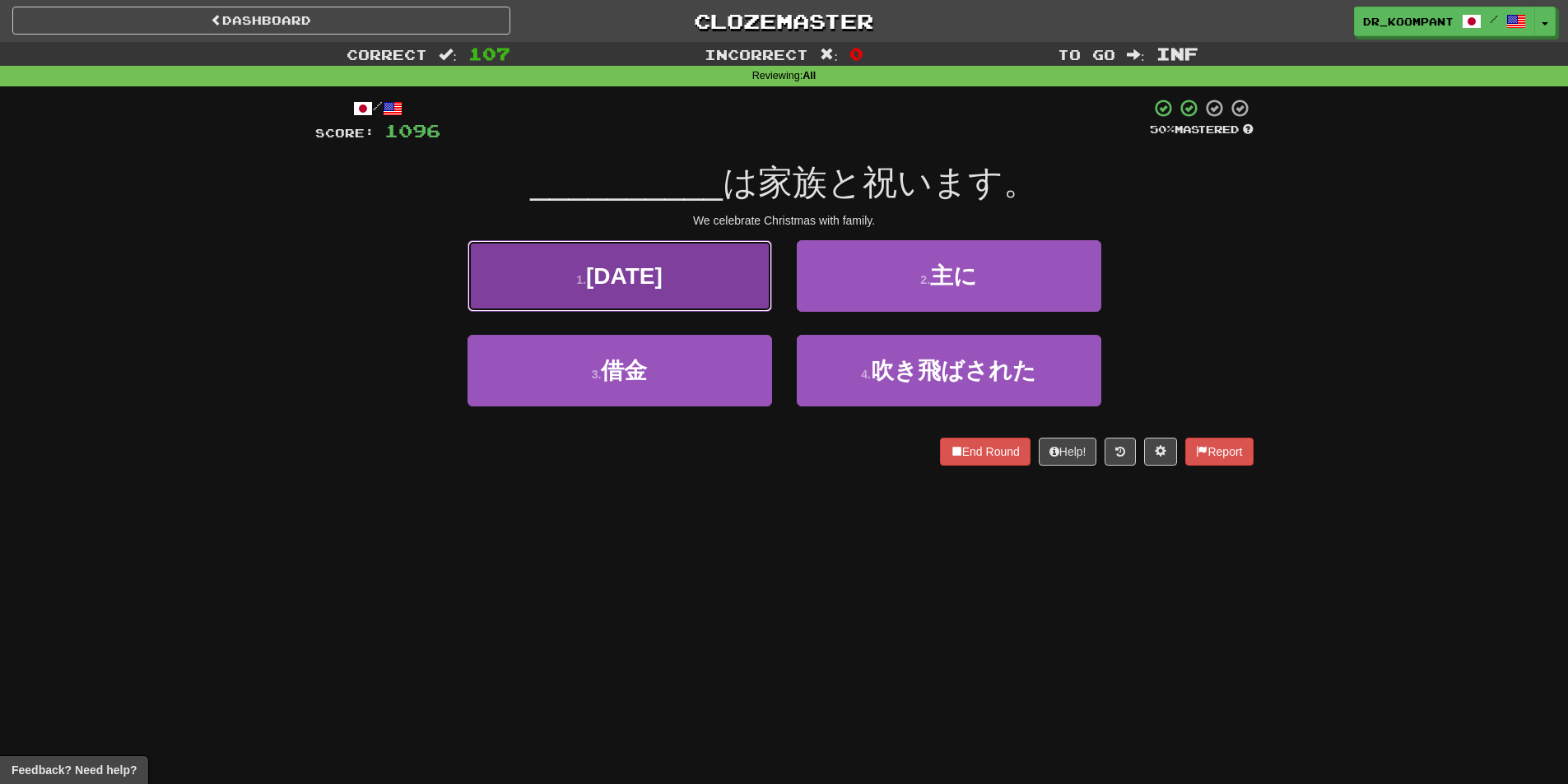
click at [714, 283] on button "1 . [DATE]" at bounding box center [620, 276] width 304 height 71
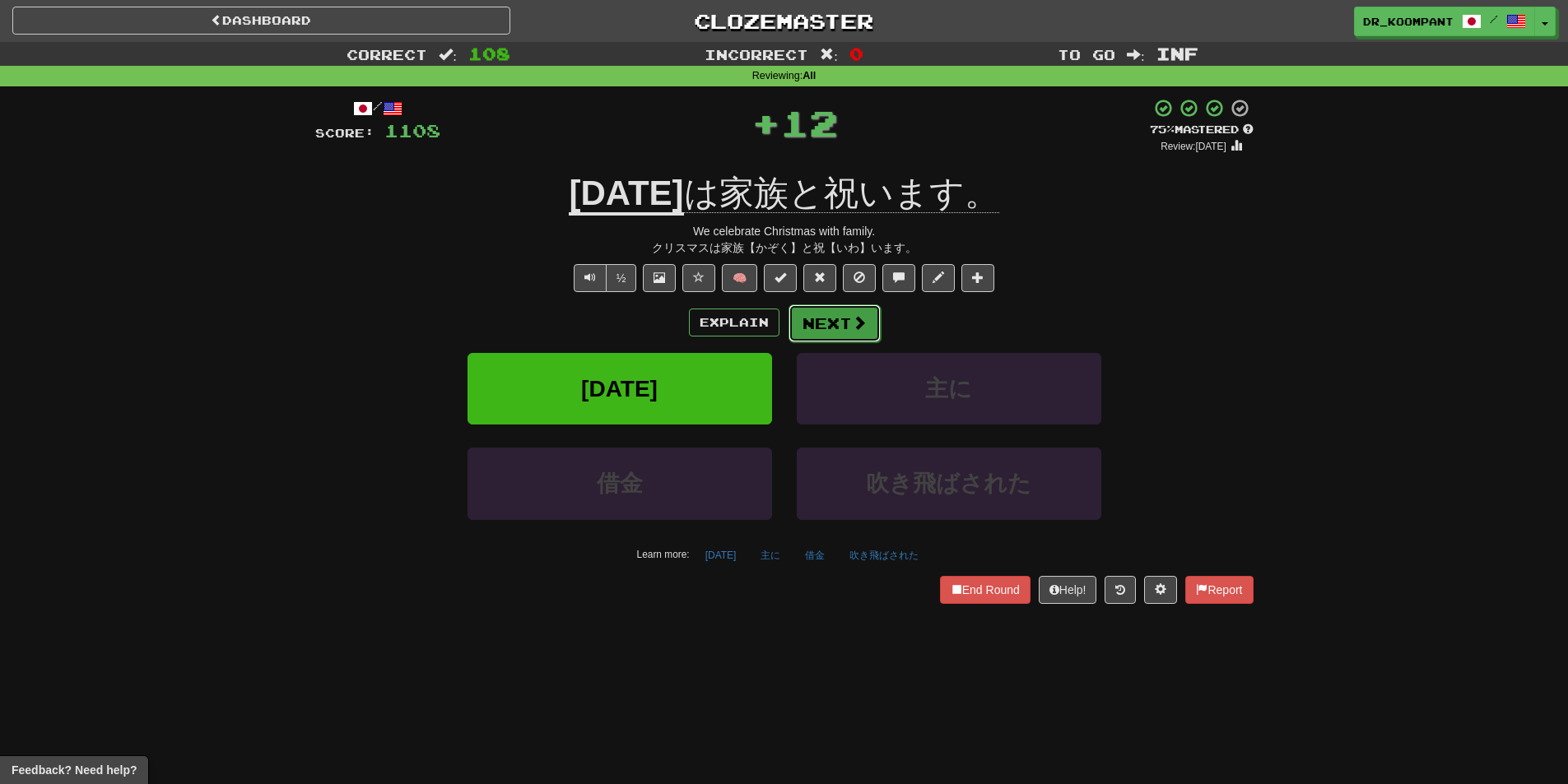
click at [857, 315] on span at bounding box center [859, 322] width 15 height 15
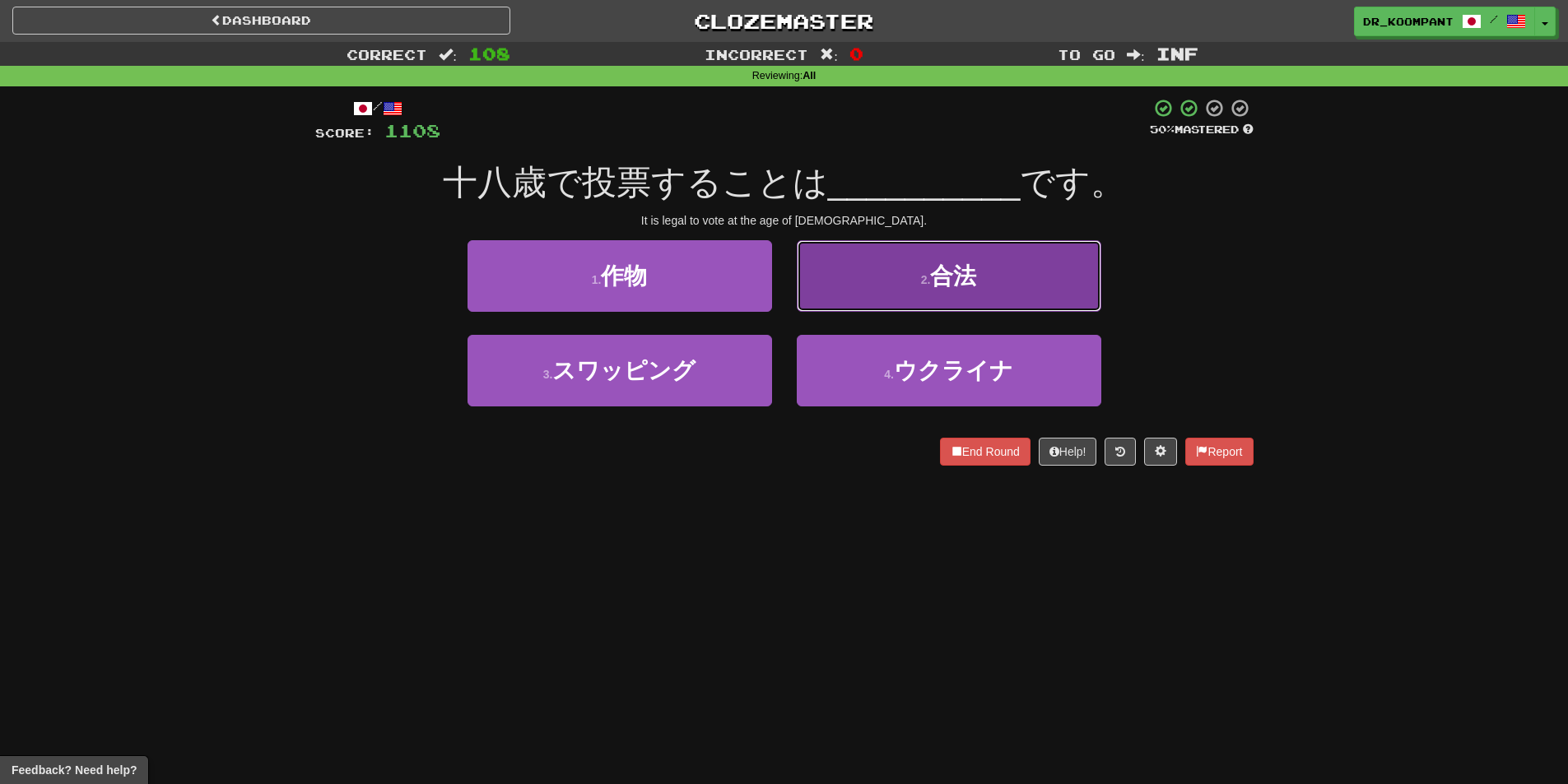
click at [847, 301] on button "2 . 合法" at bounding box center [948, 276] width 304 height 71
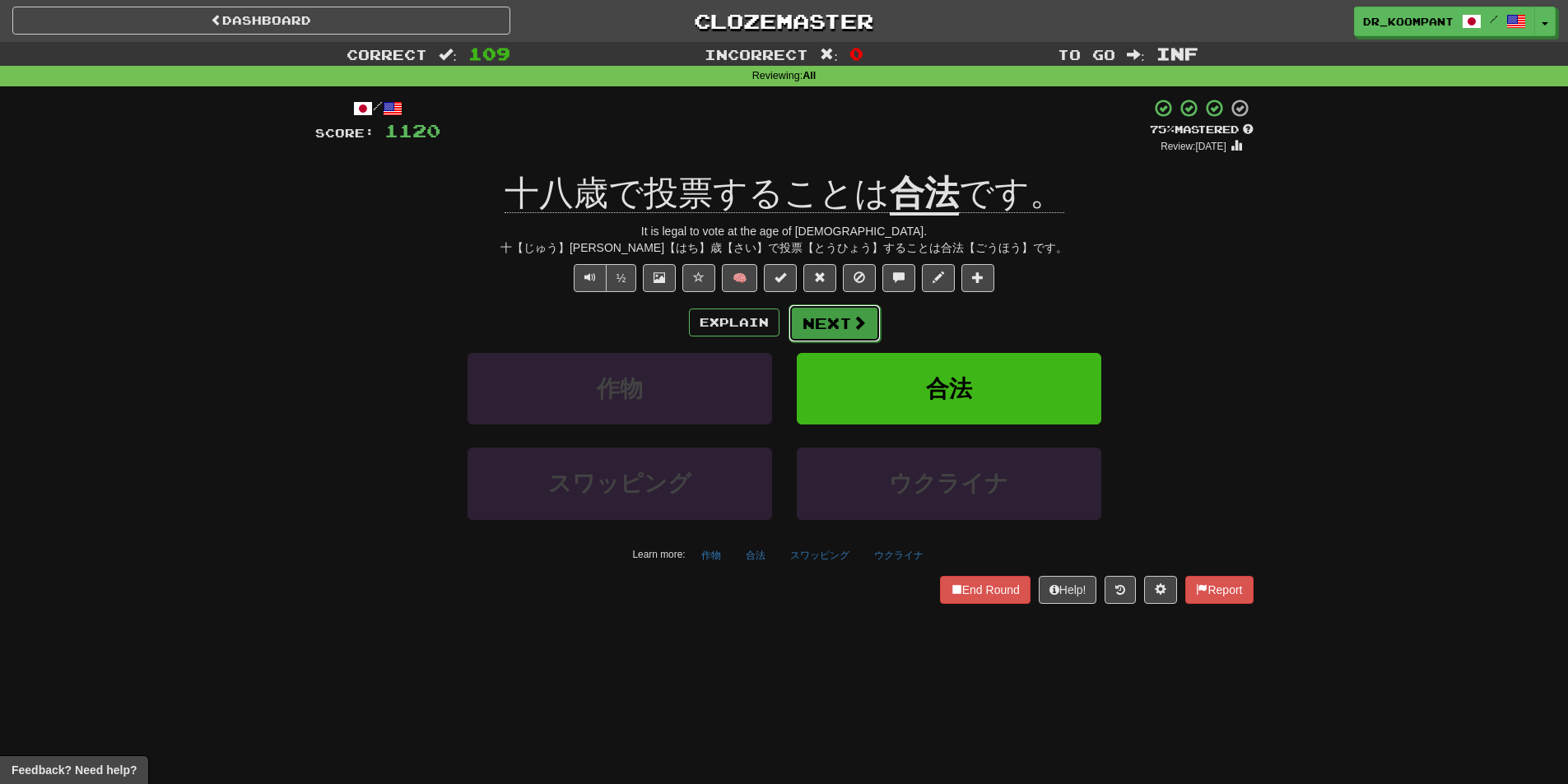
click at [836, 319] on button "Next" at bounding box center [834, 323] width 92 height 38
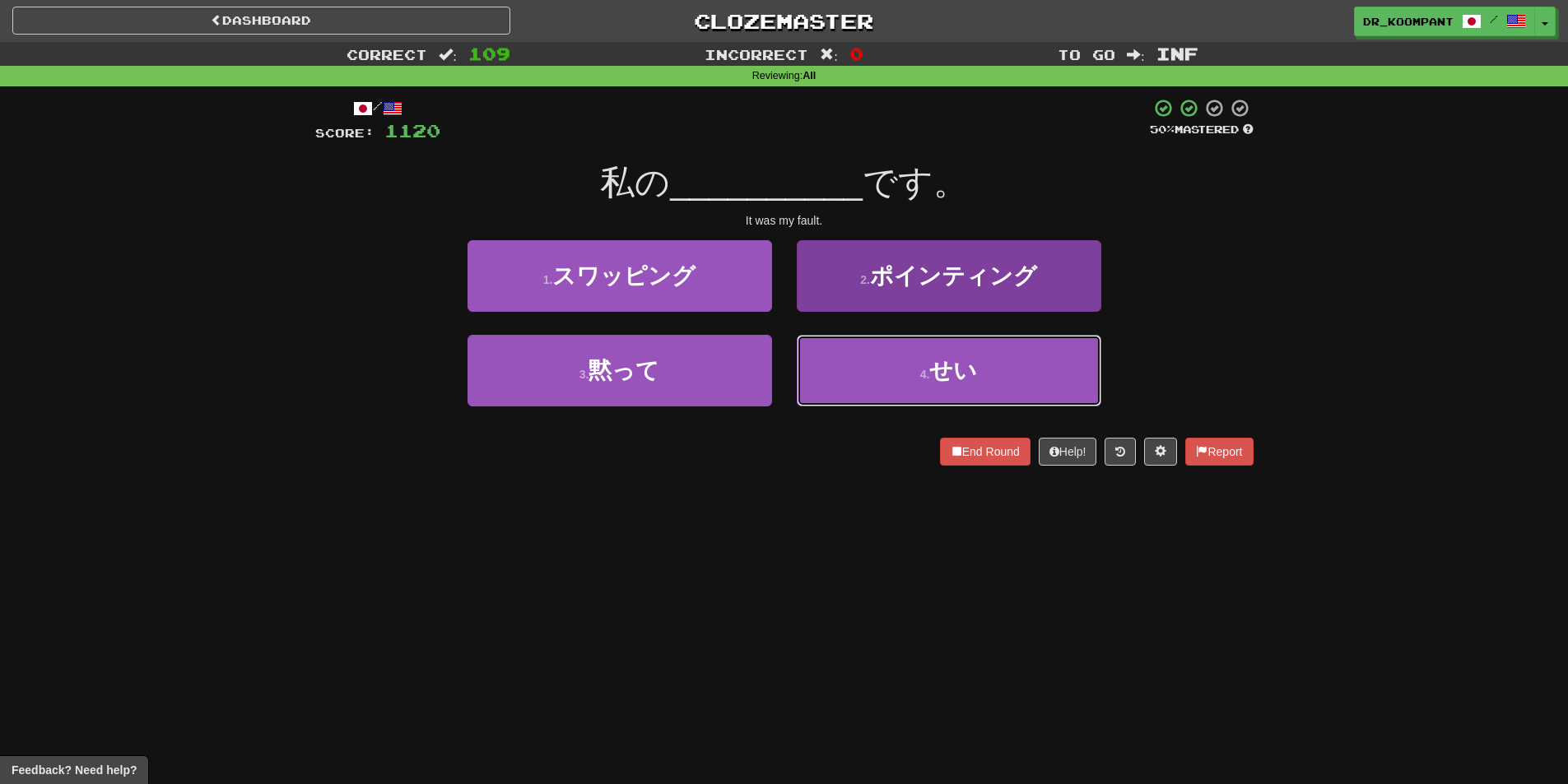
click at [867, 363] on button "4 . せい" at bounding box center [948, 371] width 304 height 71
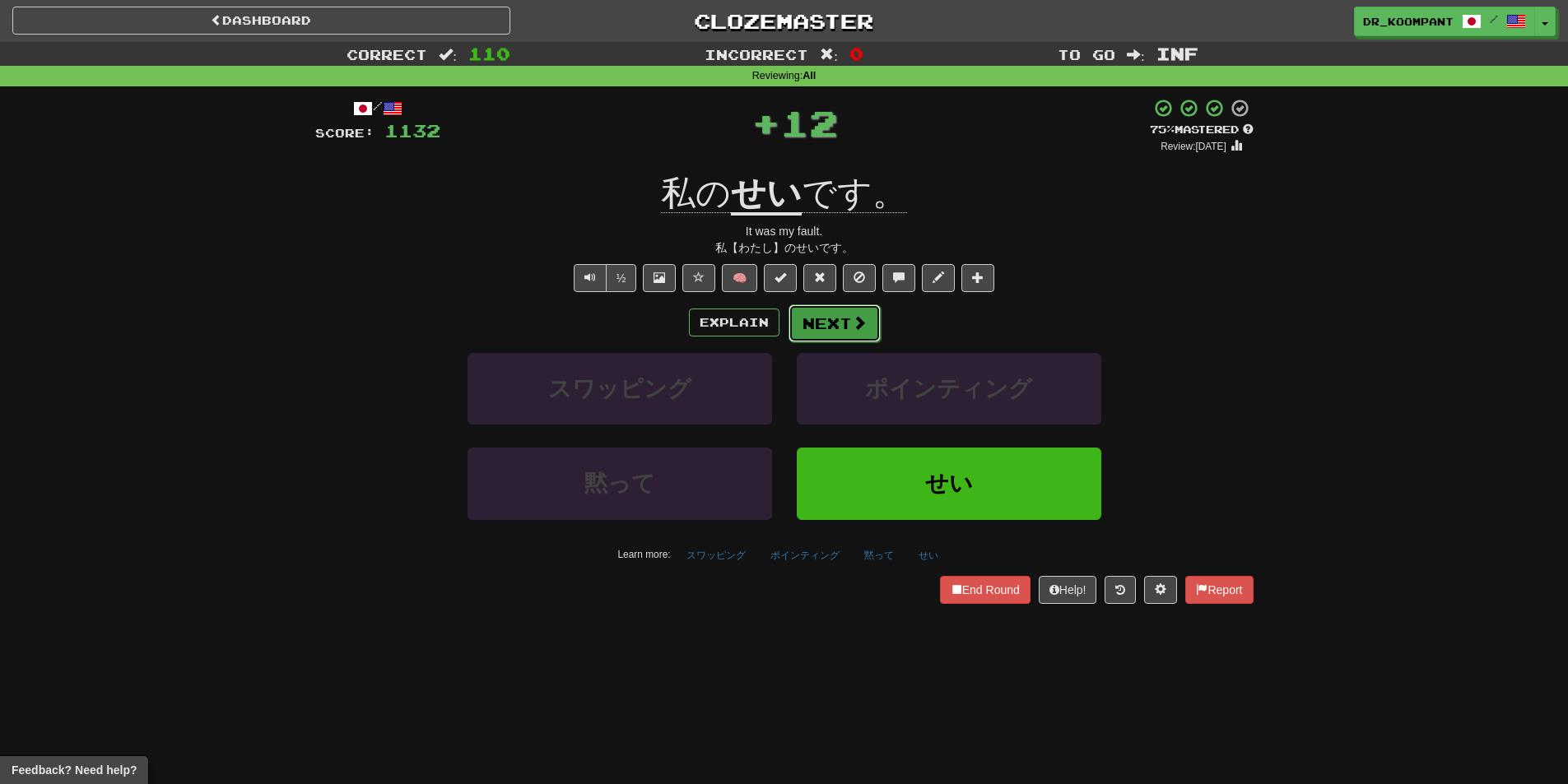
click at [842, 321] on button "Next" at bounding box center [834, 323] width 92 height 38
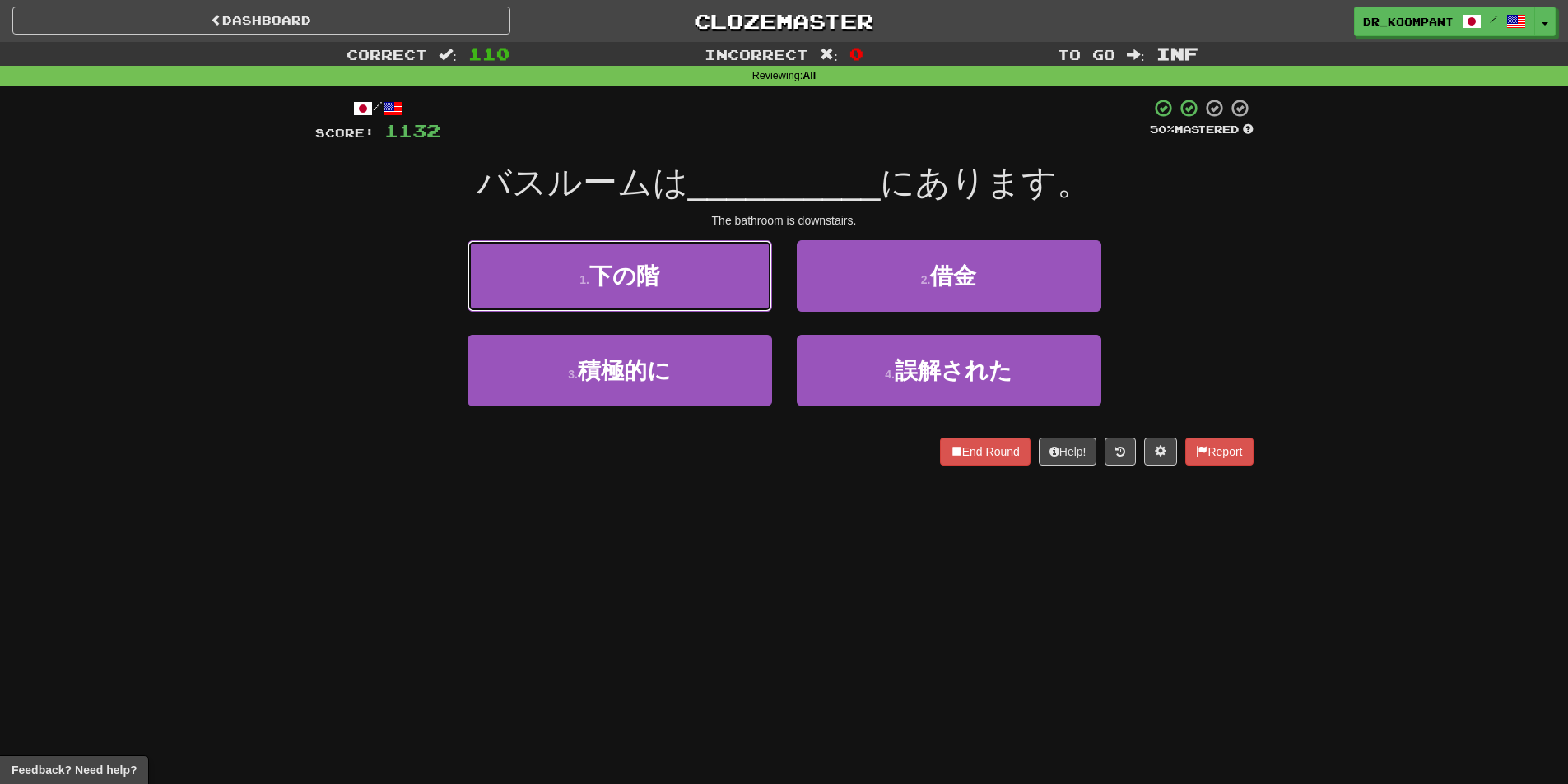
click at [638, 299] on button "1 . 下の階" at bounding box center [620, 276] width 304 height 71
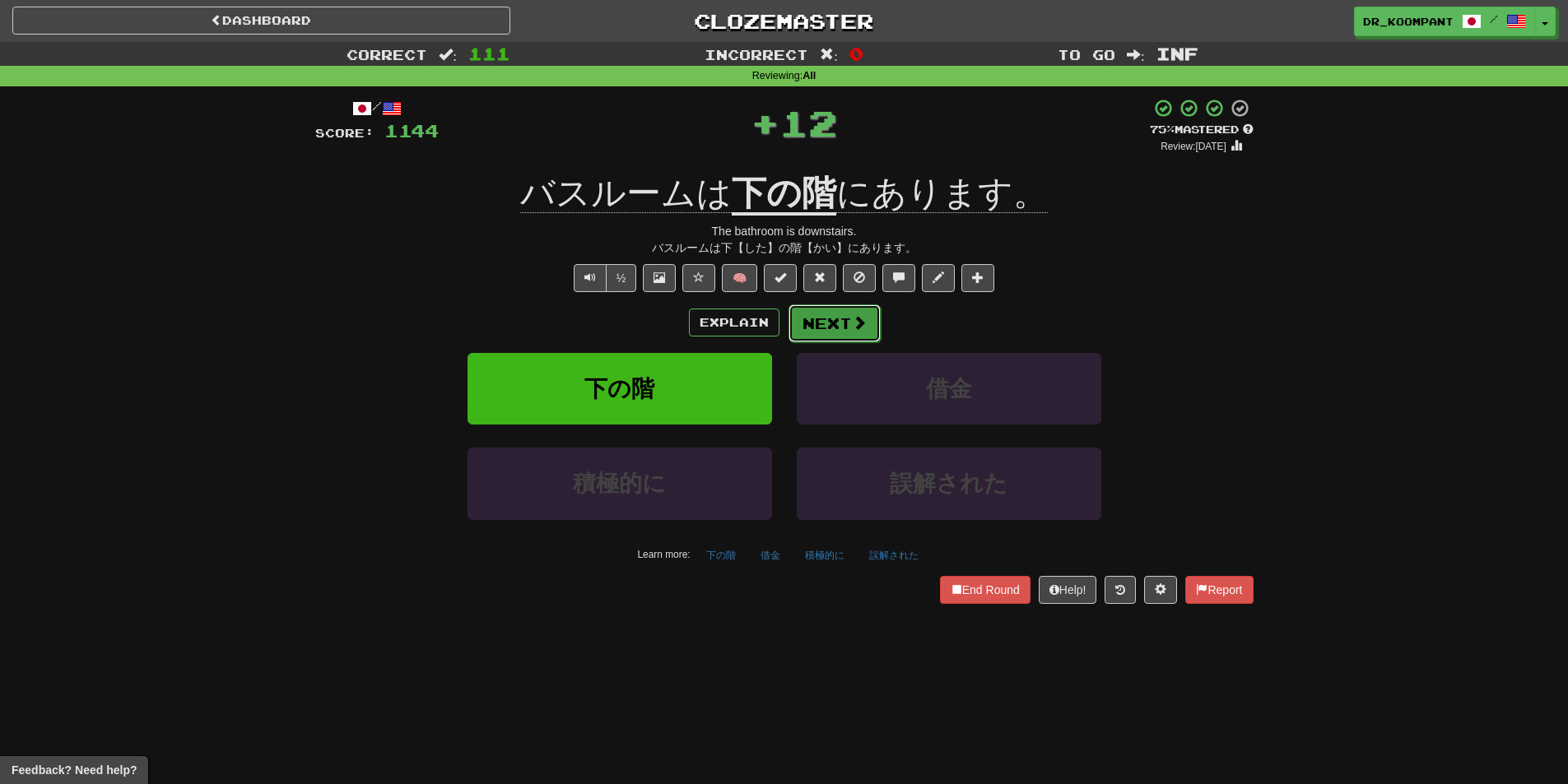
click at [847, 324] on button "Next" at bounding box center [834, 323] width 92 height 38
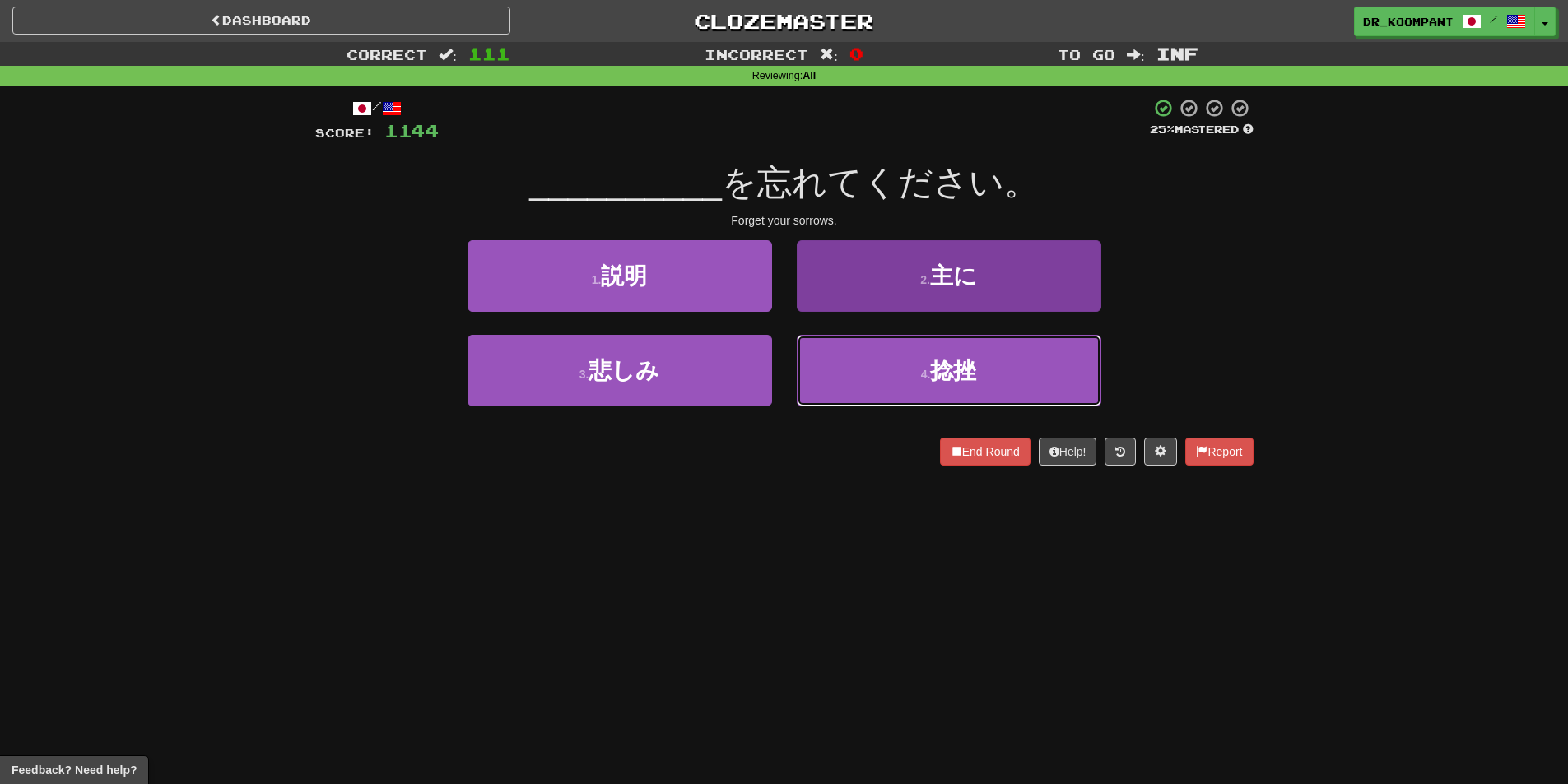
click at [871, 373] on button "4 . 捻挫" at bounding box center [948, 371] width 304 height 71
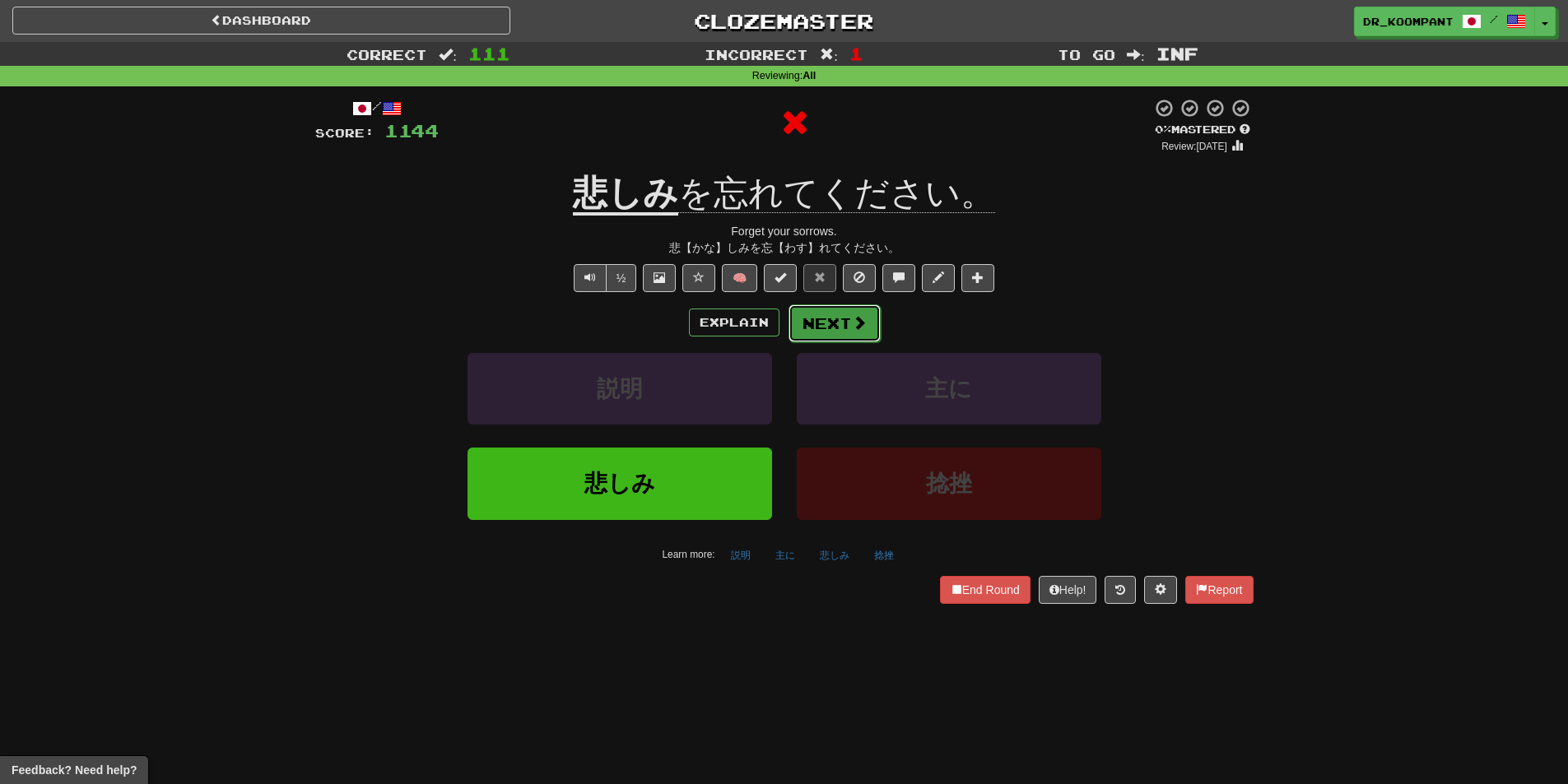
click at [832, 319] on button "Next" at bounding box center [834, 323] width 92 height 38
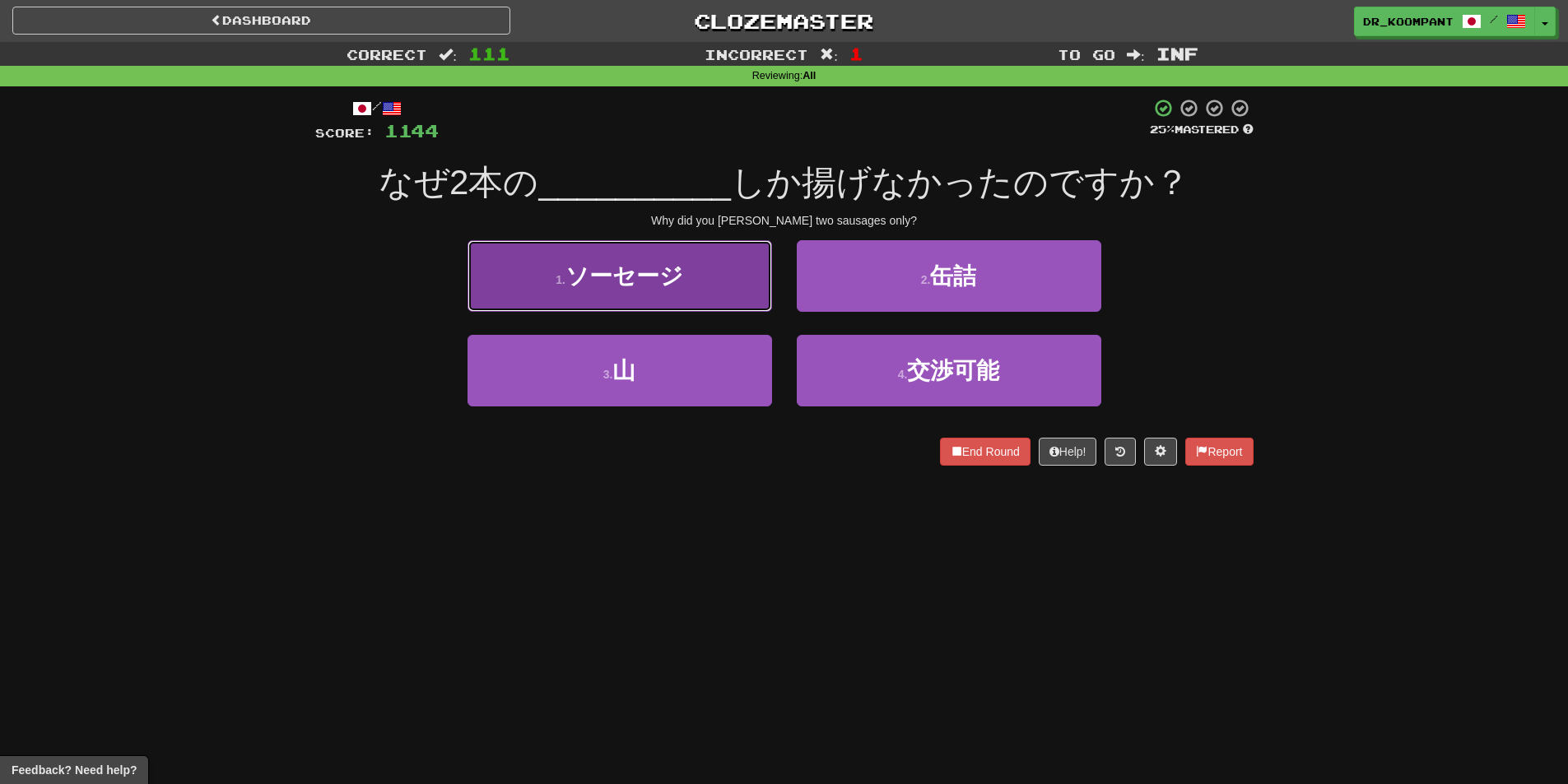
click at [694, 304] on button "1 . ソーセージ" at bounding box center [620, 276] width 304 height 71
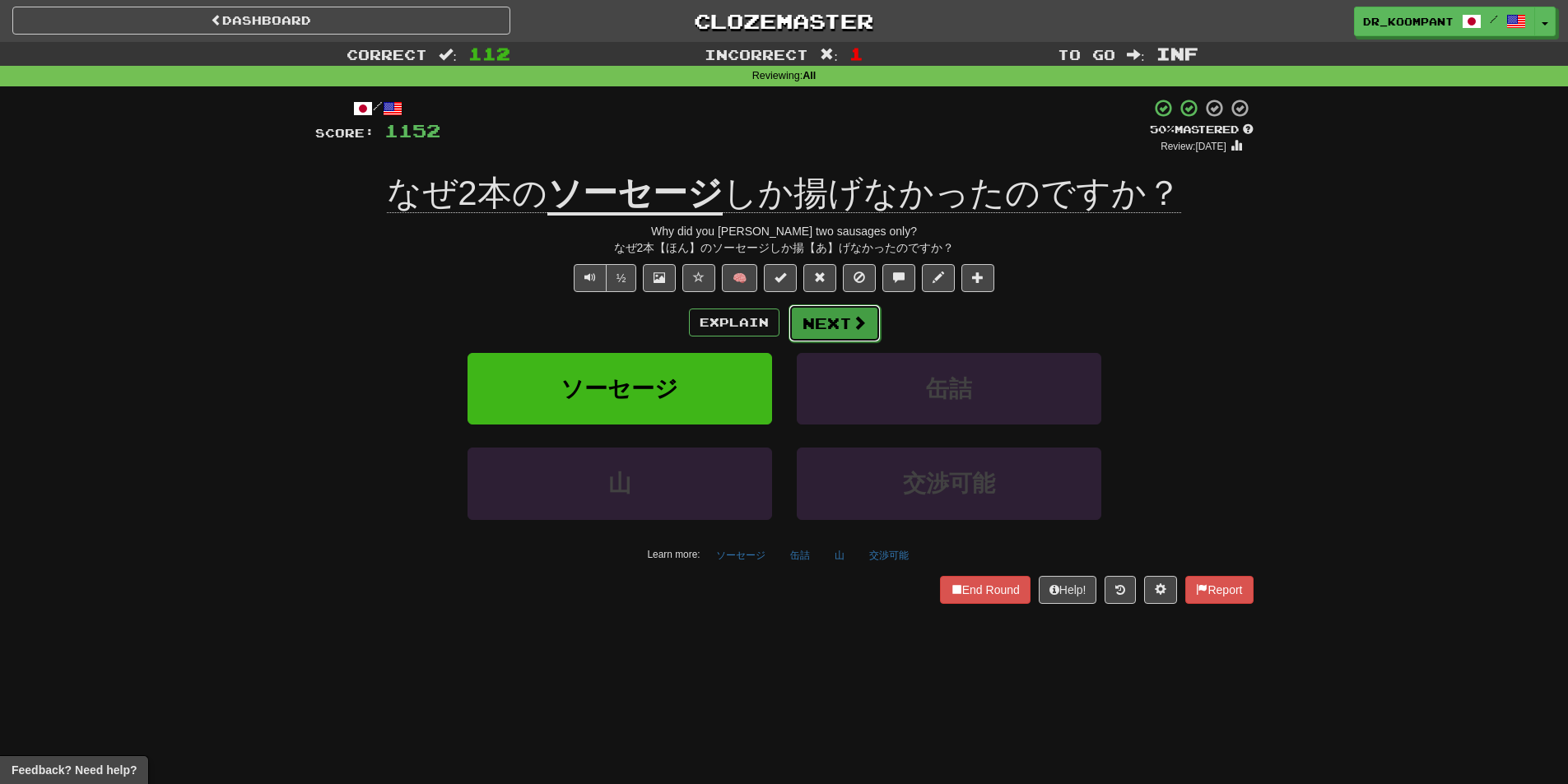
click at [863, 319] on span at bounding box center [859, 322] width 15 height 15
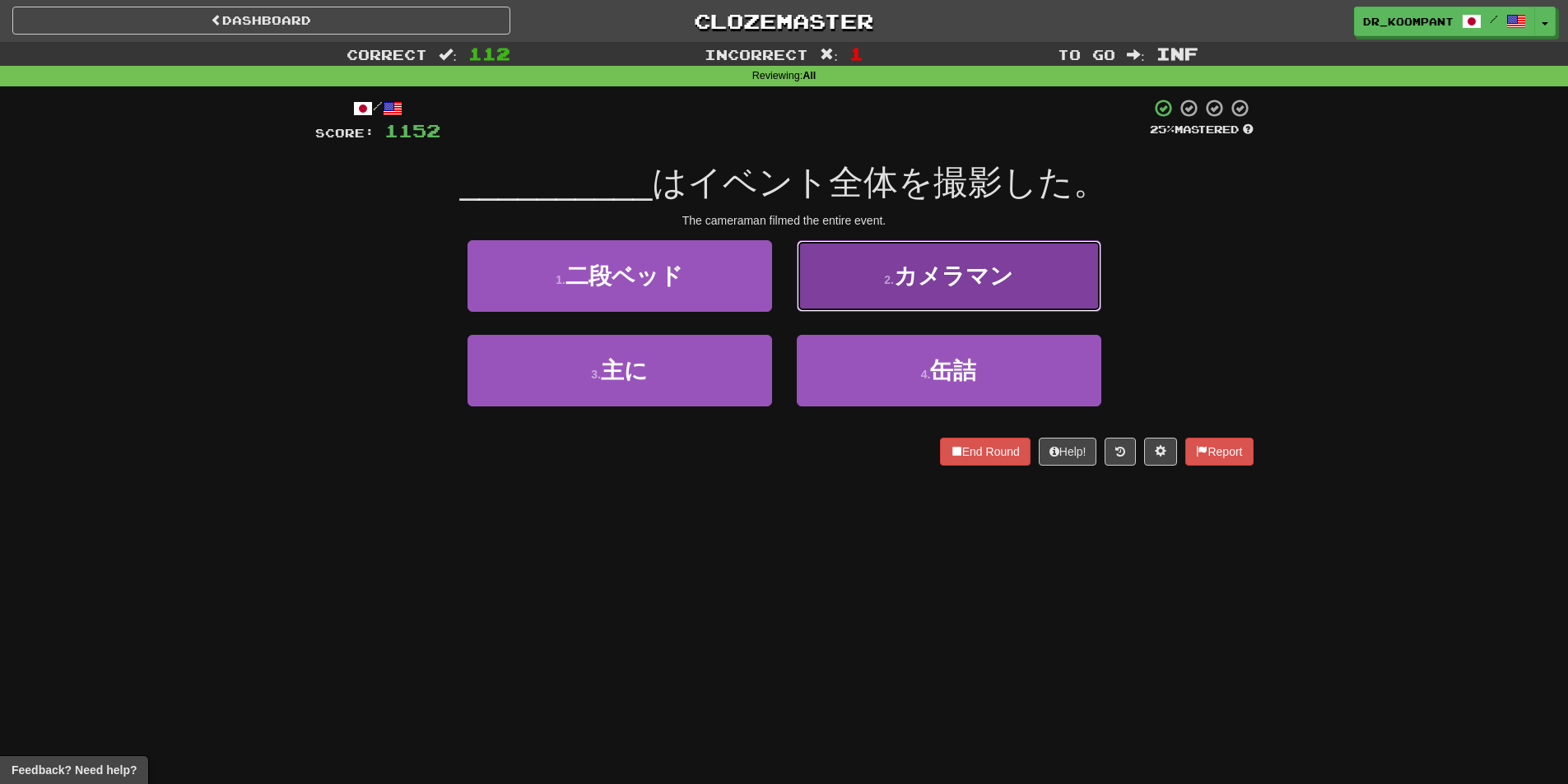
click at [864, 295] on button "2 . カメラマン" at bounding box center [948, 276] width 304 height 71
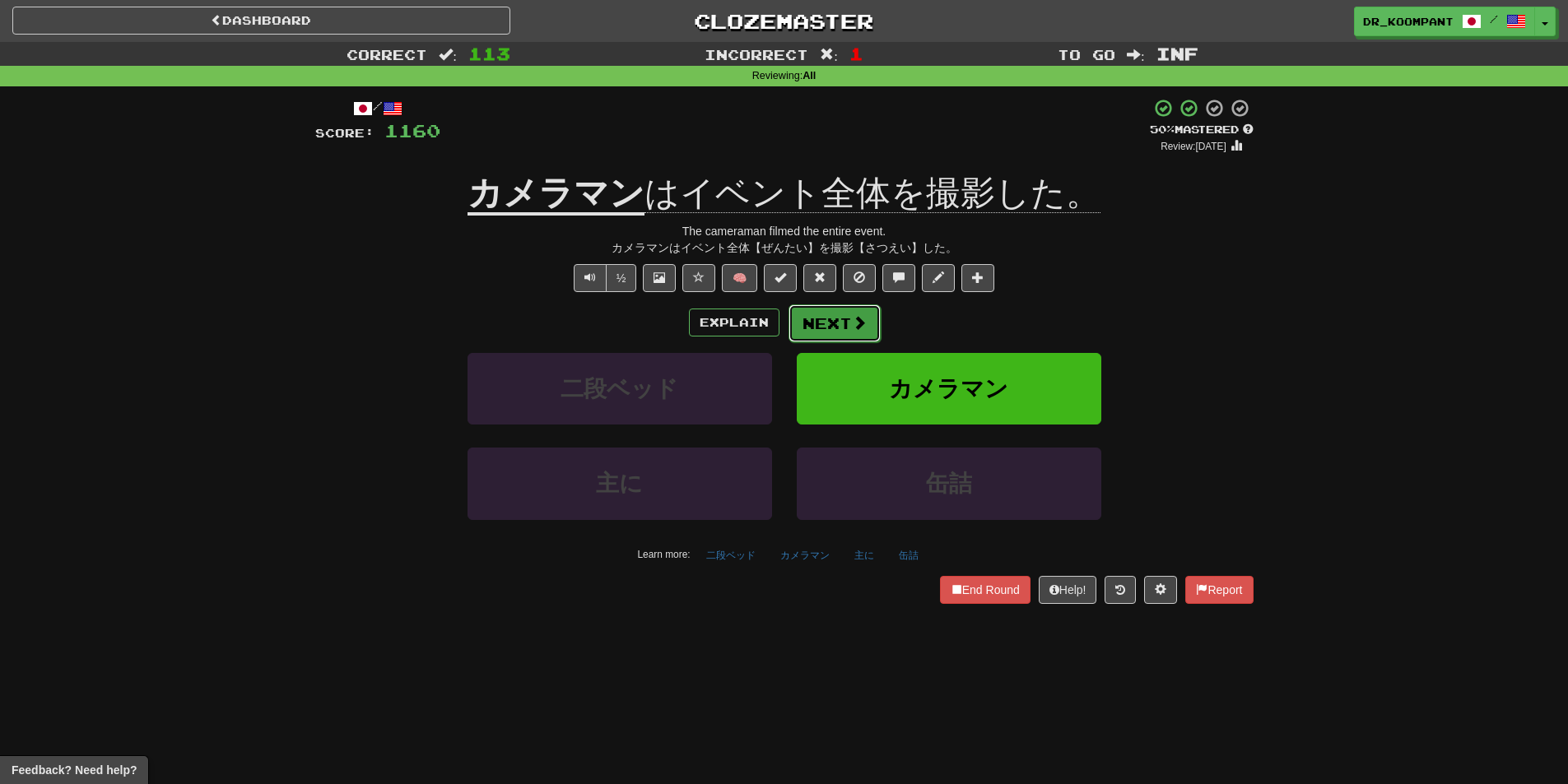
click at [835, 317] on button "Next" at bounding box center [834, 323] width 92 height 38
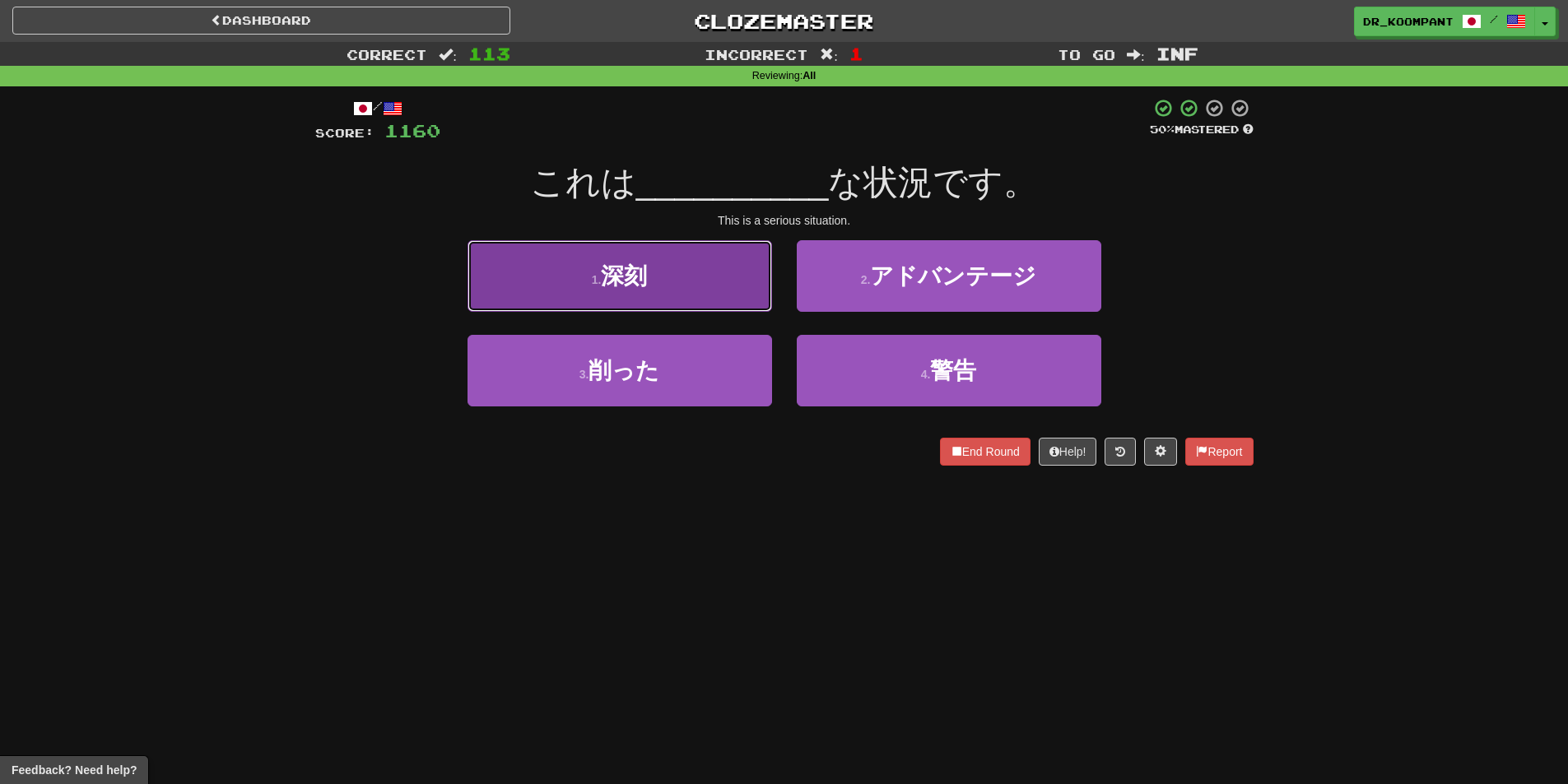
click at [715, 296] on button "1 . 深刻" at bounding box center [620, 276] width 304 height 71
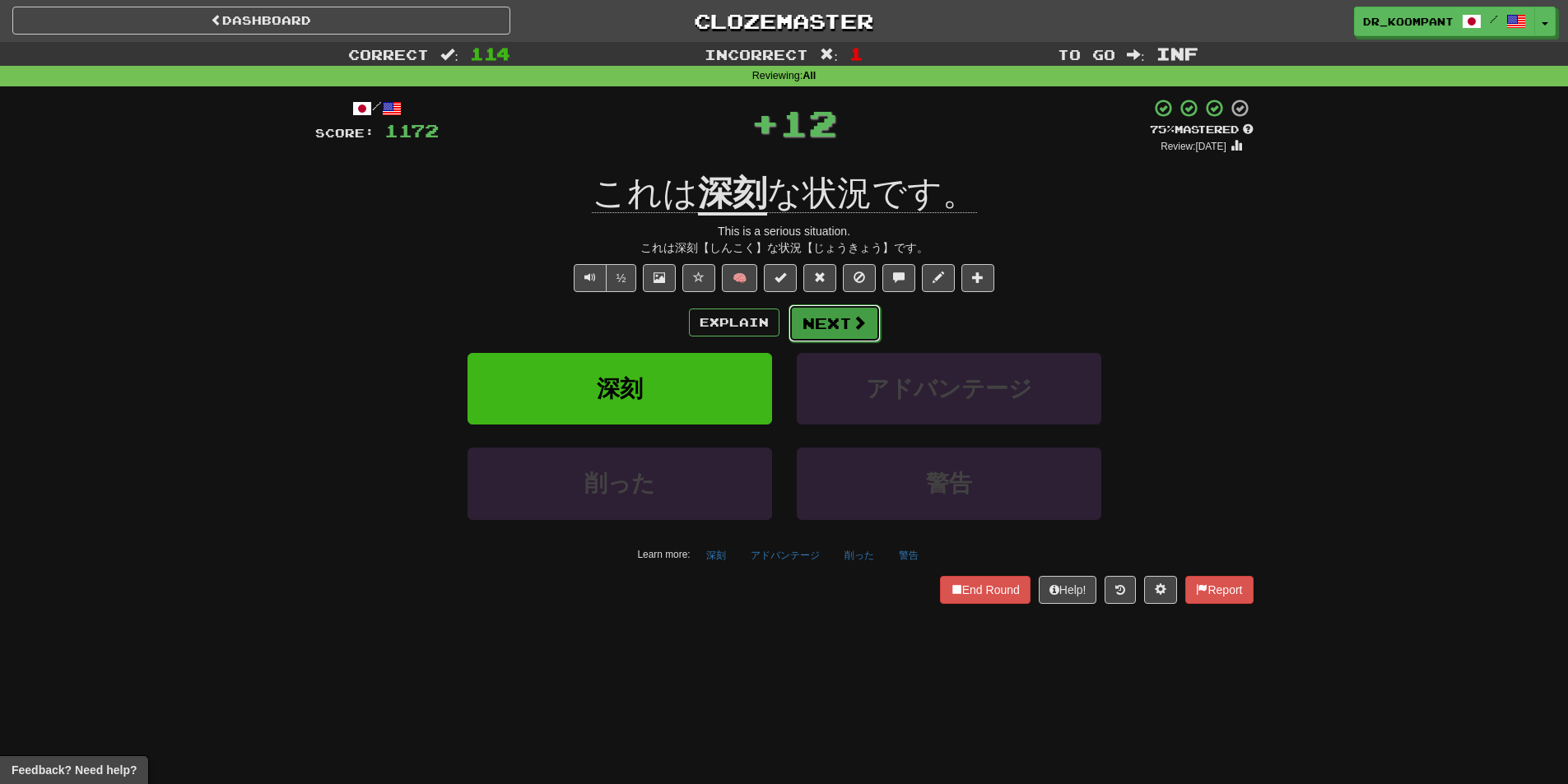
click at [827, 324] on button "Next" at bounding box center [834, 323] width 92 height 38
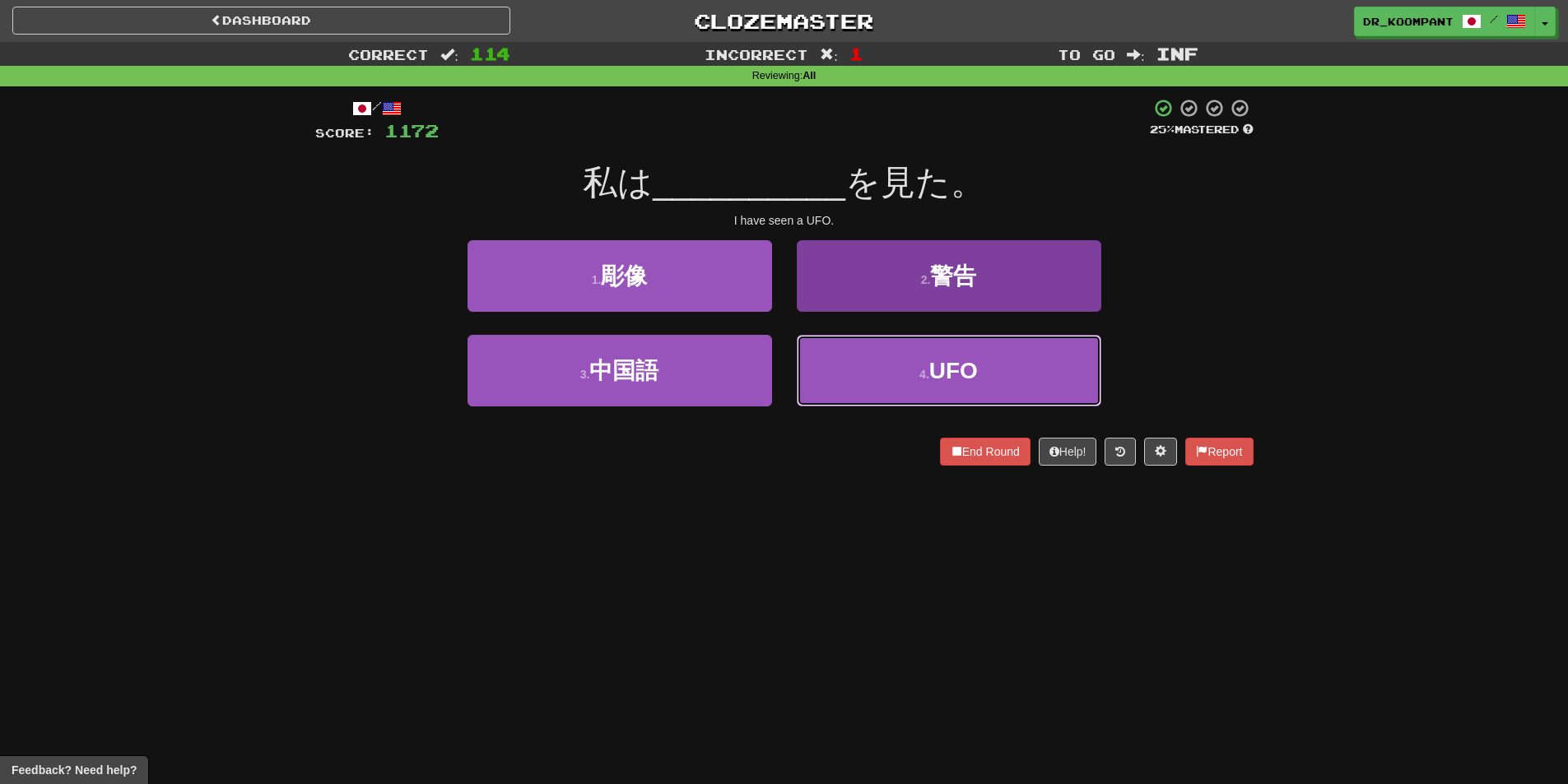
click at [850, 368] on button "4 . UFO" at bounding box center [948, 371] width 304 height 71
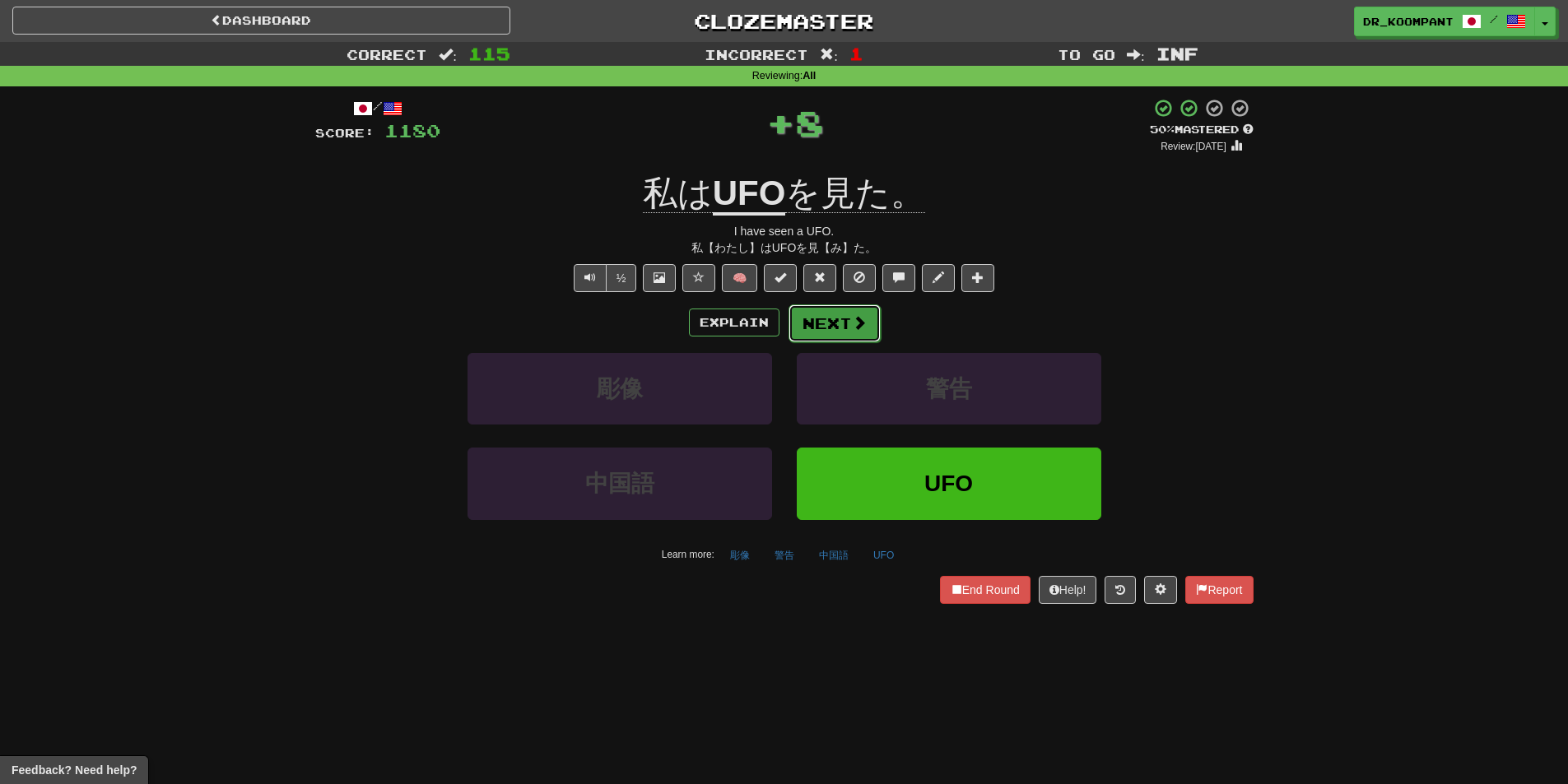
click at [820, 318] on button "Next" at bounding box center [834, 323] width 92 height 38
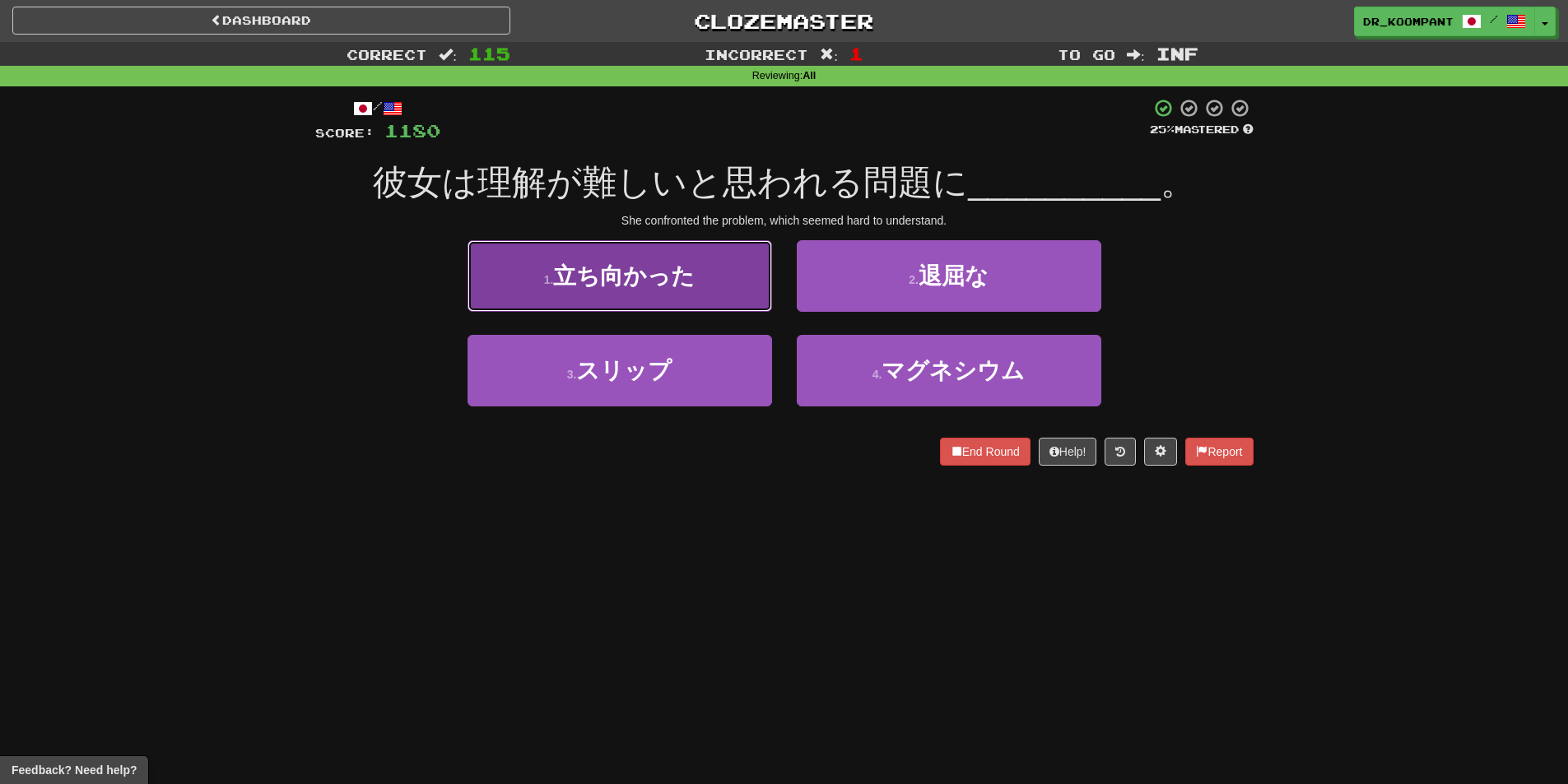
click at [711, 289] on button "1 . 立ち向かった" at bounding box center [620, 276] width 304 height 71
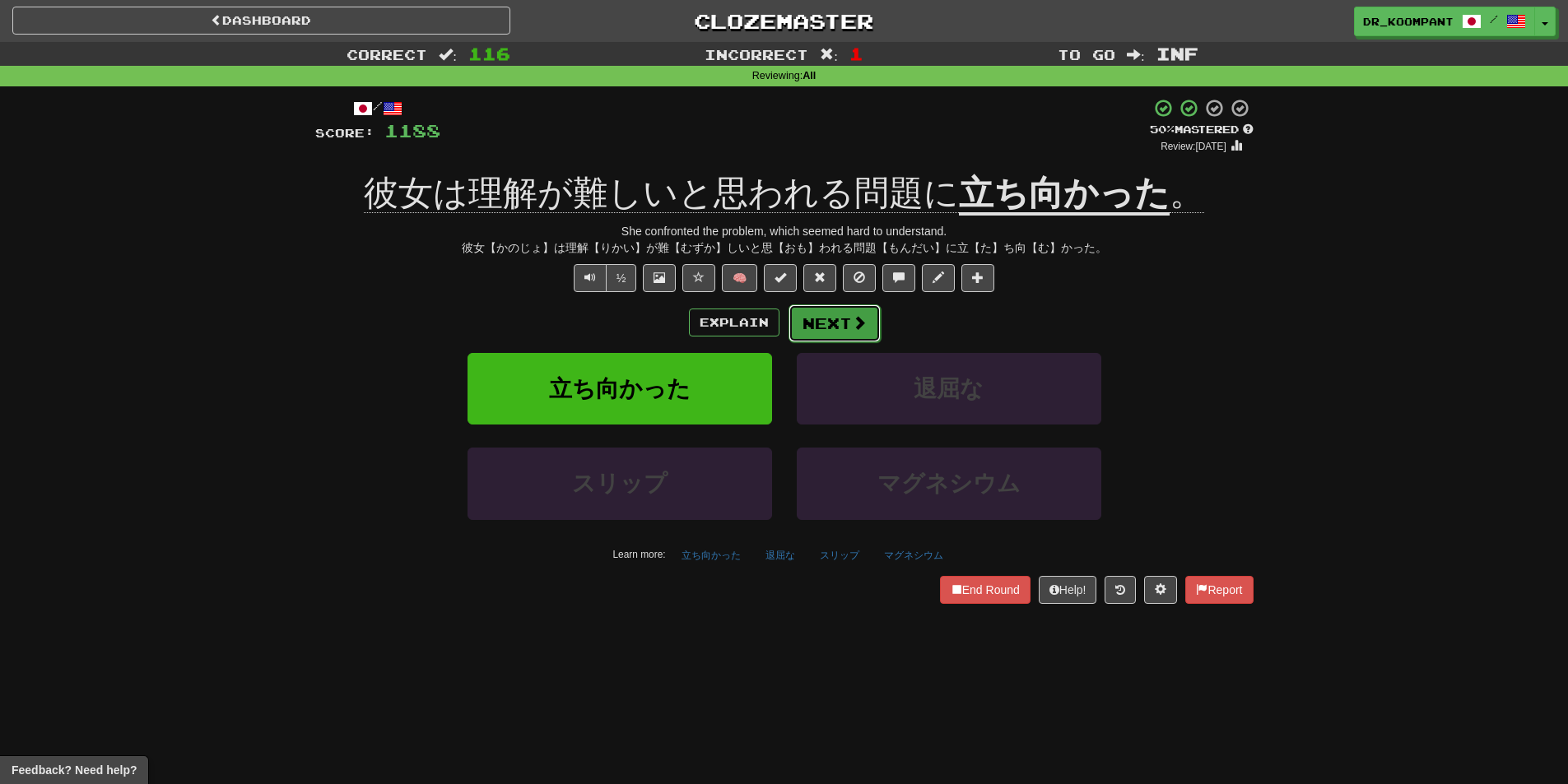
click at [857, 310] on button "Next" at bounding box center [834, 323] width 92 height 38
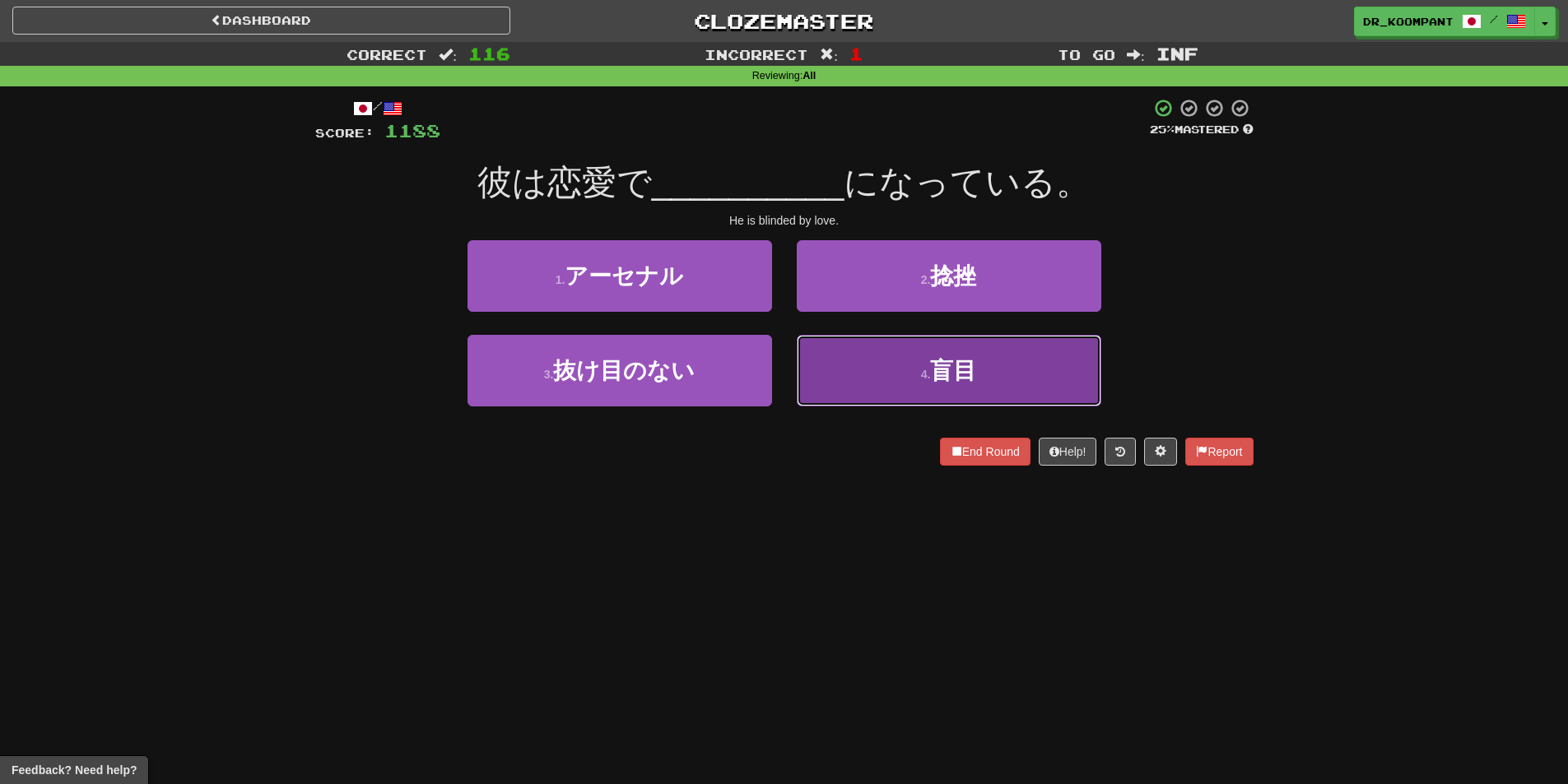
click at [885, 374] on button "4 . 盲目" at bounding box center [948, 371] width 304 height 71
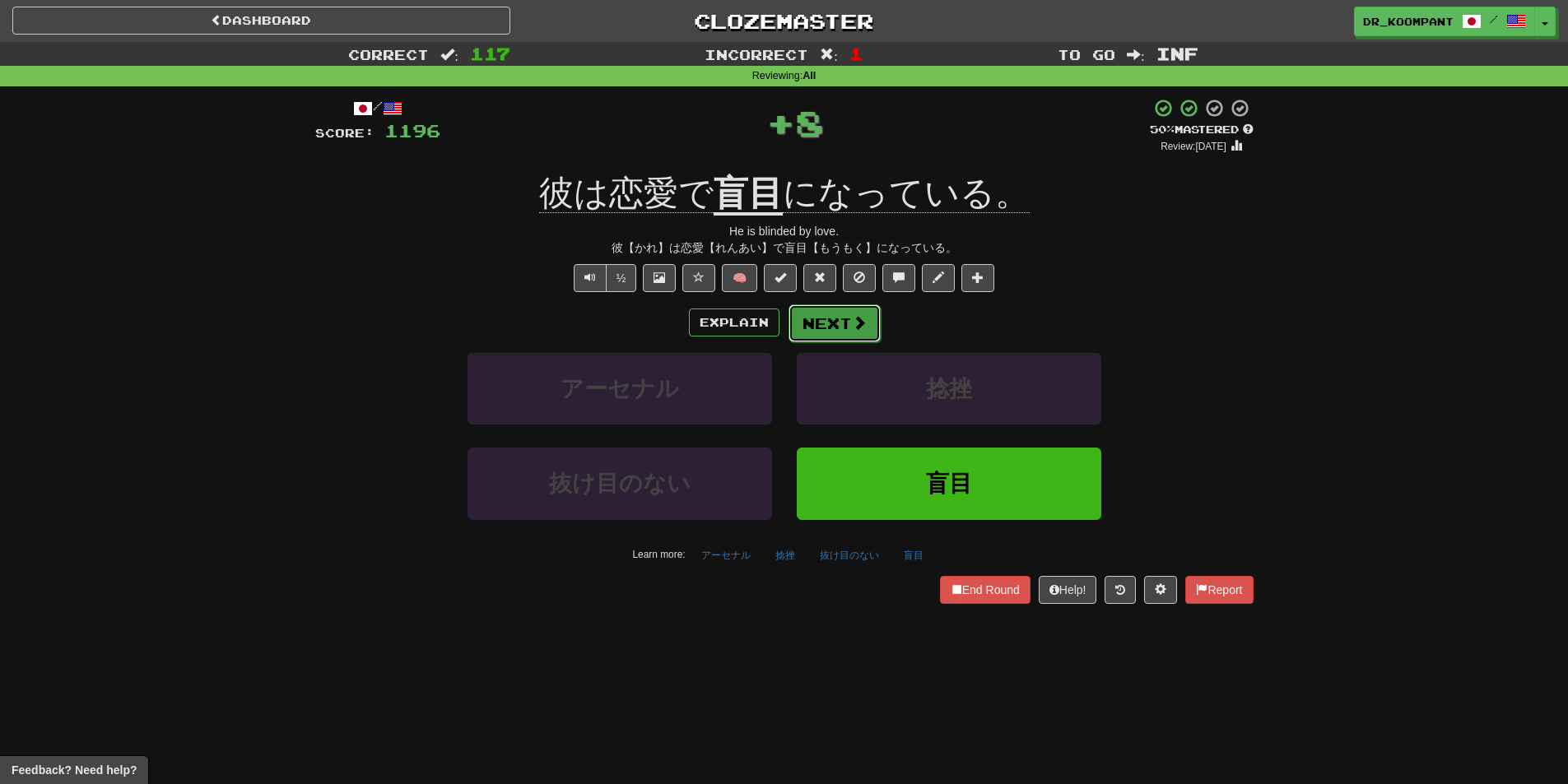
click at [807, 319] on button "Next" at bounding box center [834, 323] width 92 height 38
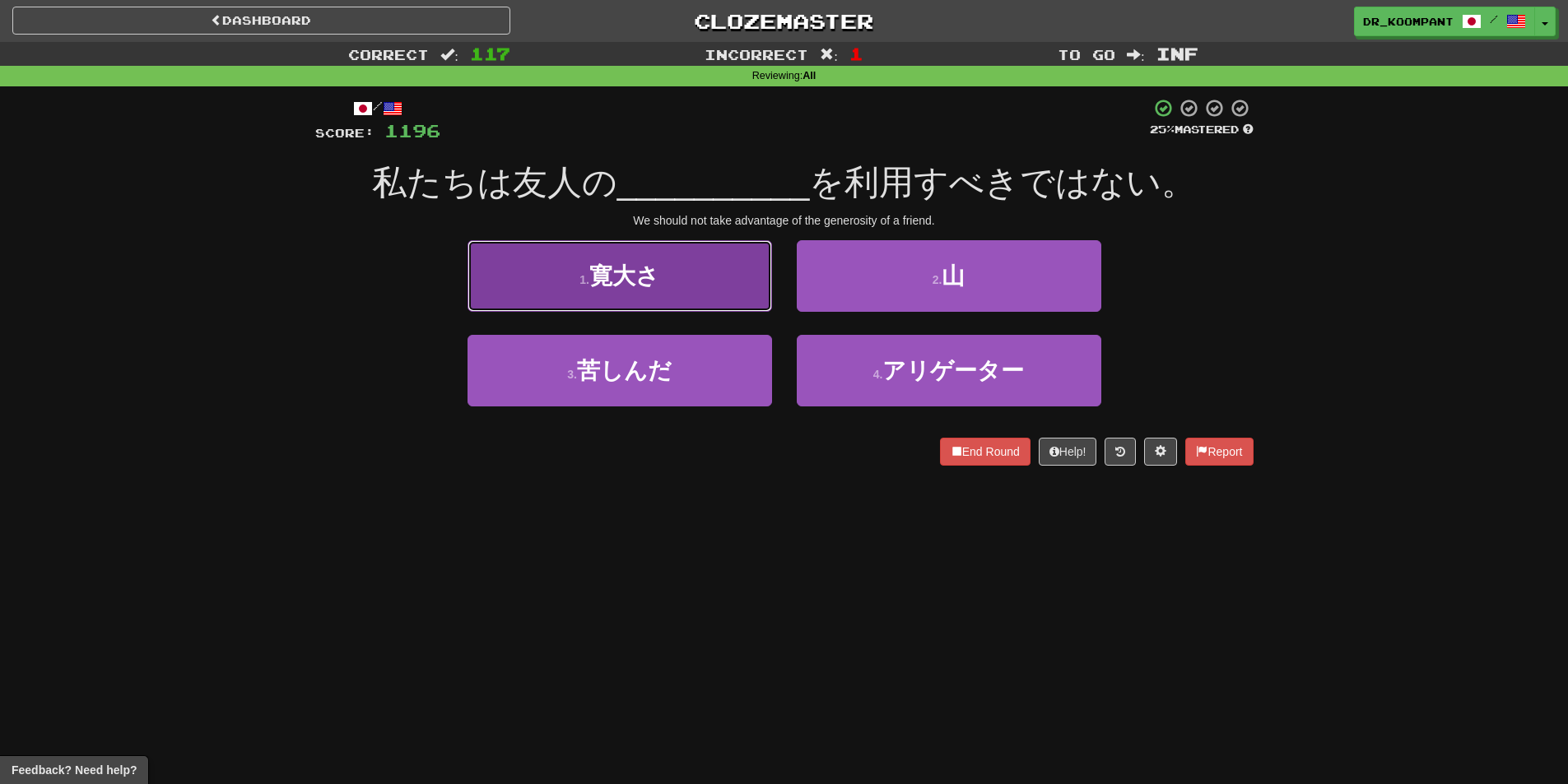
click at [698, 286] on button "1 . 寛大さ" at bounding box center [620, 276] width 304 height 71
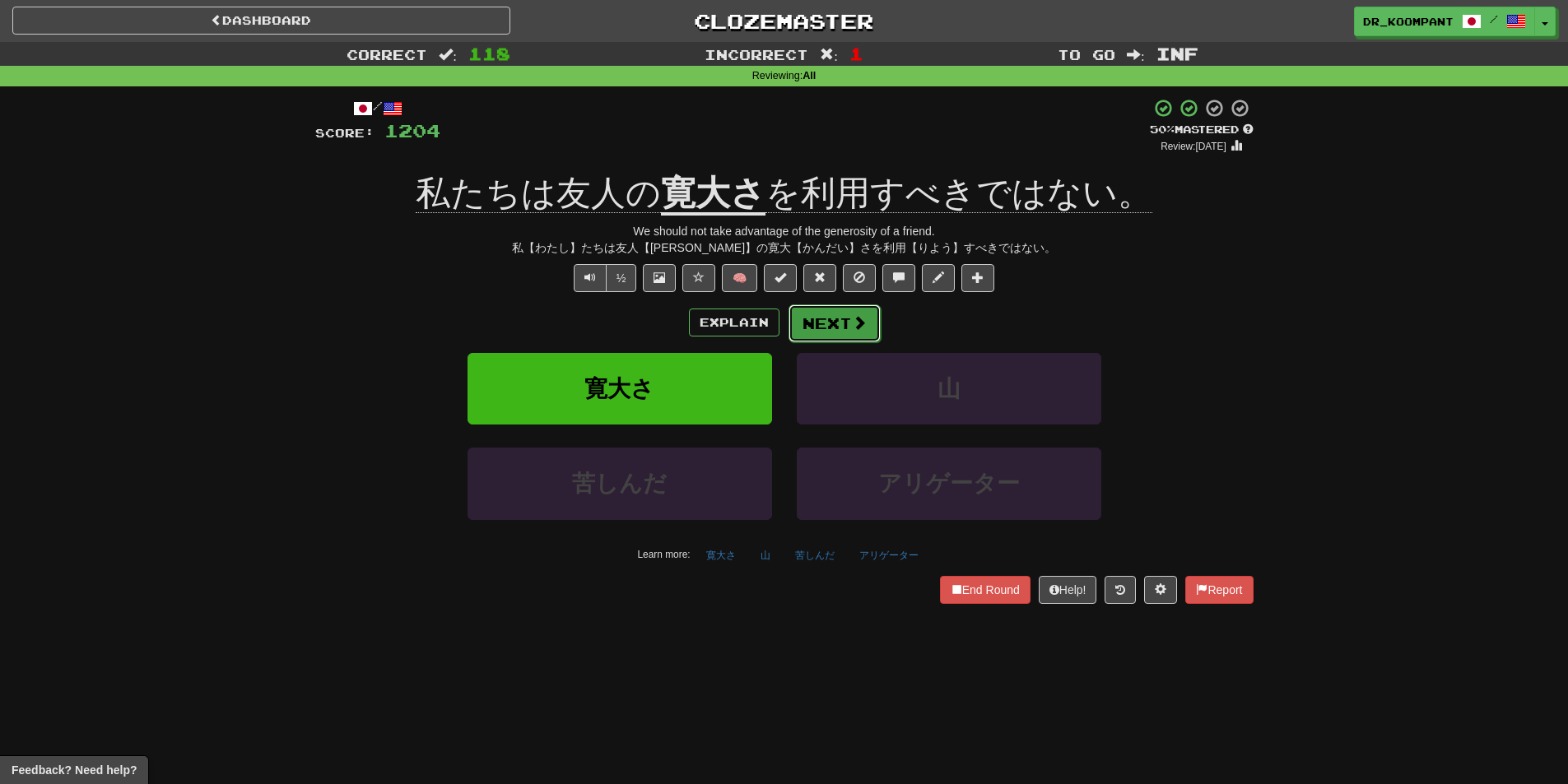
drag, startPoint x: 820, startPoint y: 315, endPoint x: 820, endPoint y: 324, distance: 9.0
click at [820, 324] on button "Next" at bounding box center [834, 323] width 92 height 38
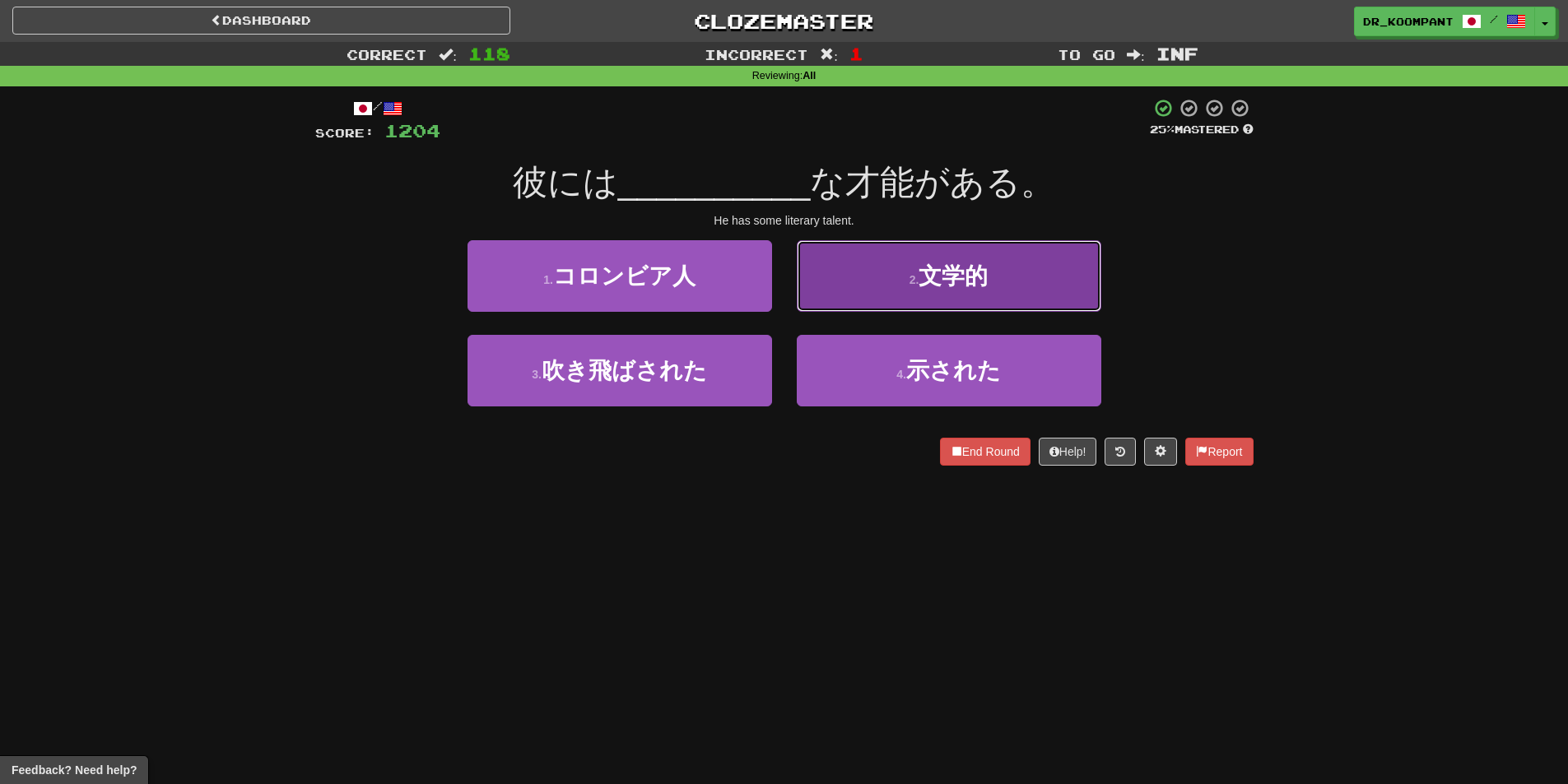
click at [843, 286] on button "2 . 文学的" at bounding box center [948, 276] width 304 height 71
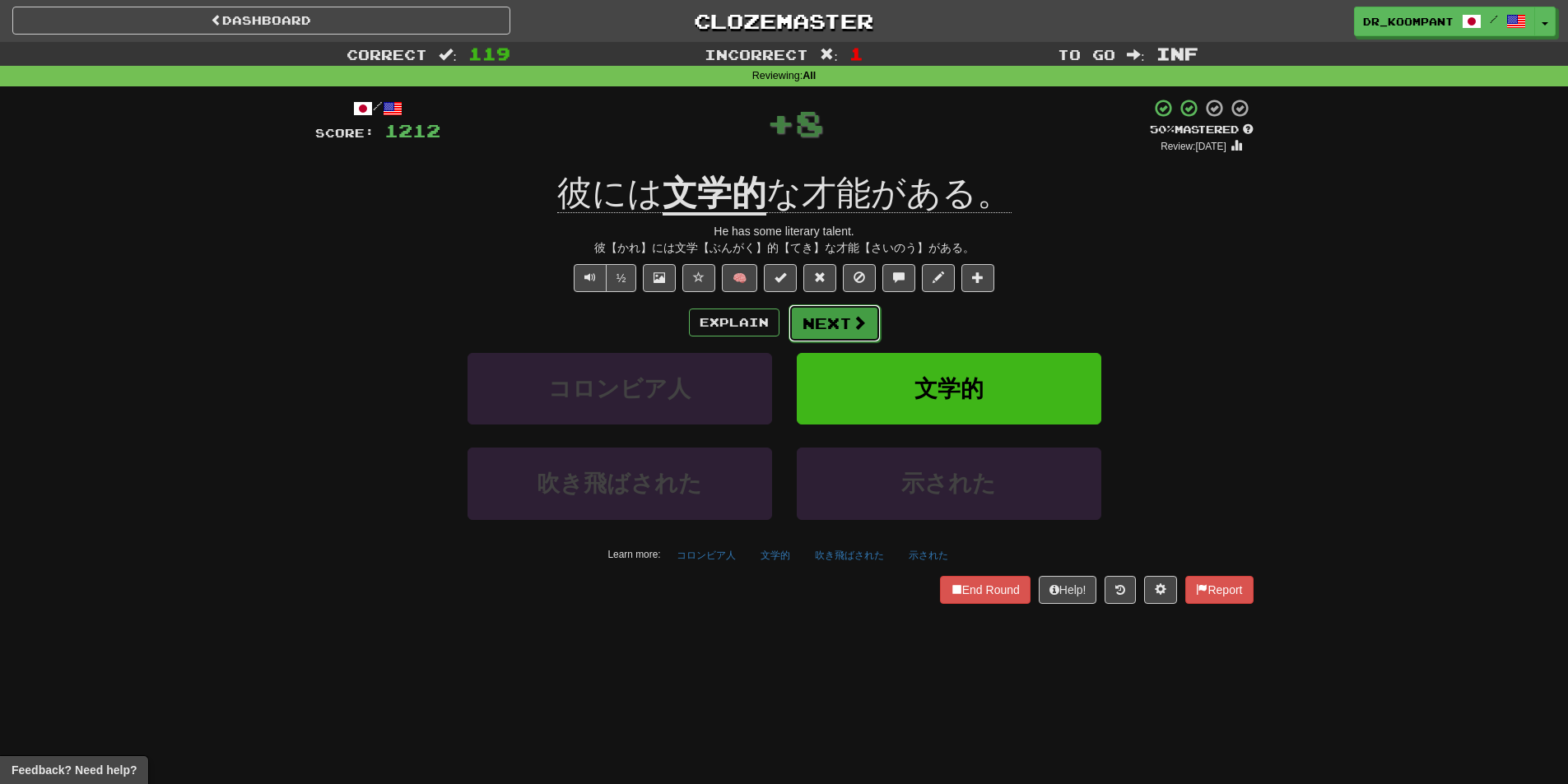
click at [832, 316] on button "Next" at bounding box center [834, 323] width 92 height 38
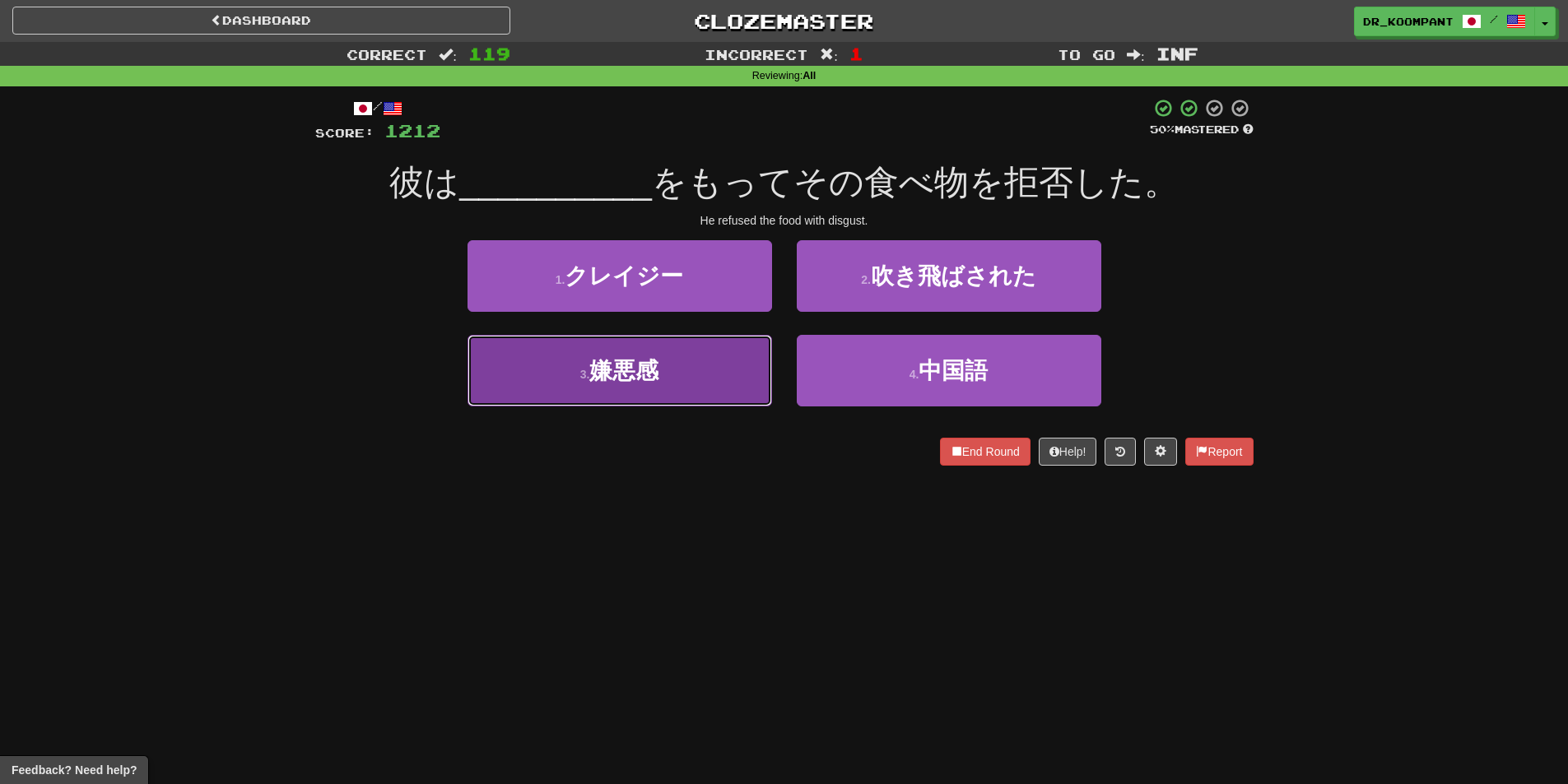
click at [709, 373] on button "3 . 嫌悪感" at bounding box center [620, 371] width 304 height 71
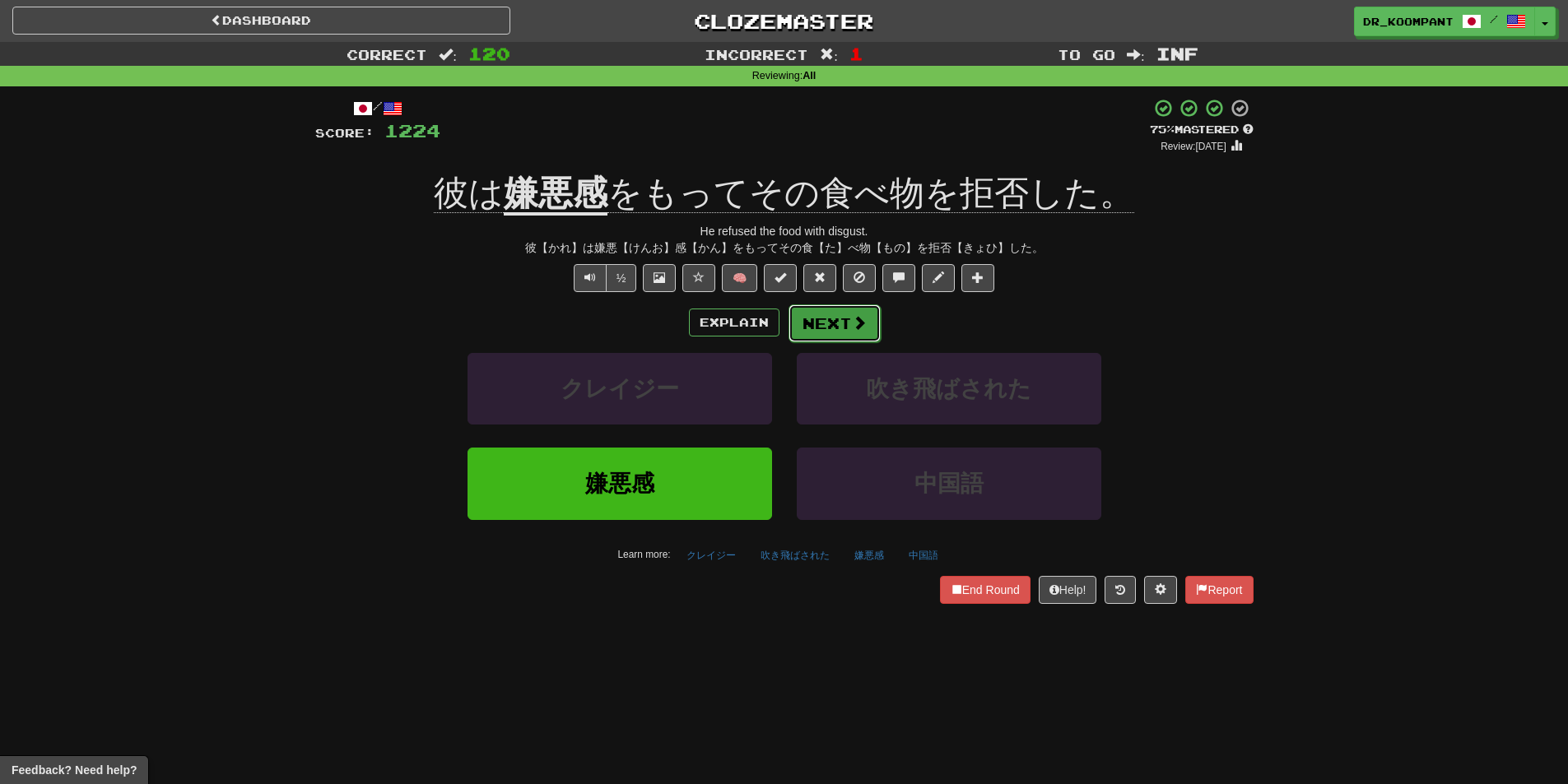
click at [810, 321] on button "Next" at bounding box center [834, 323] width 92 height 38
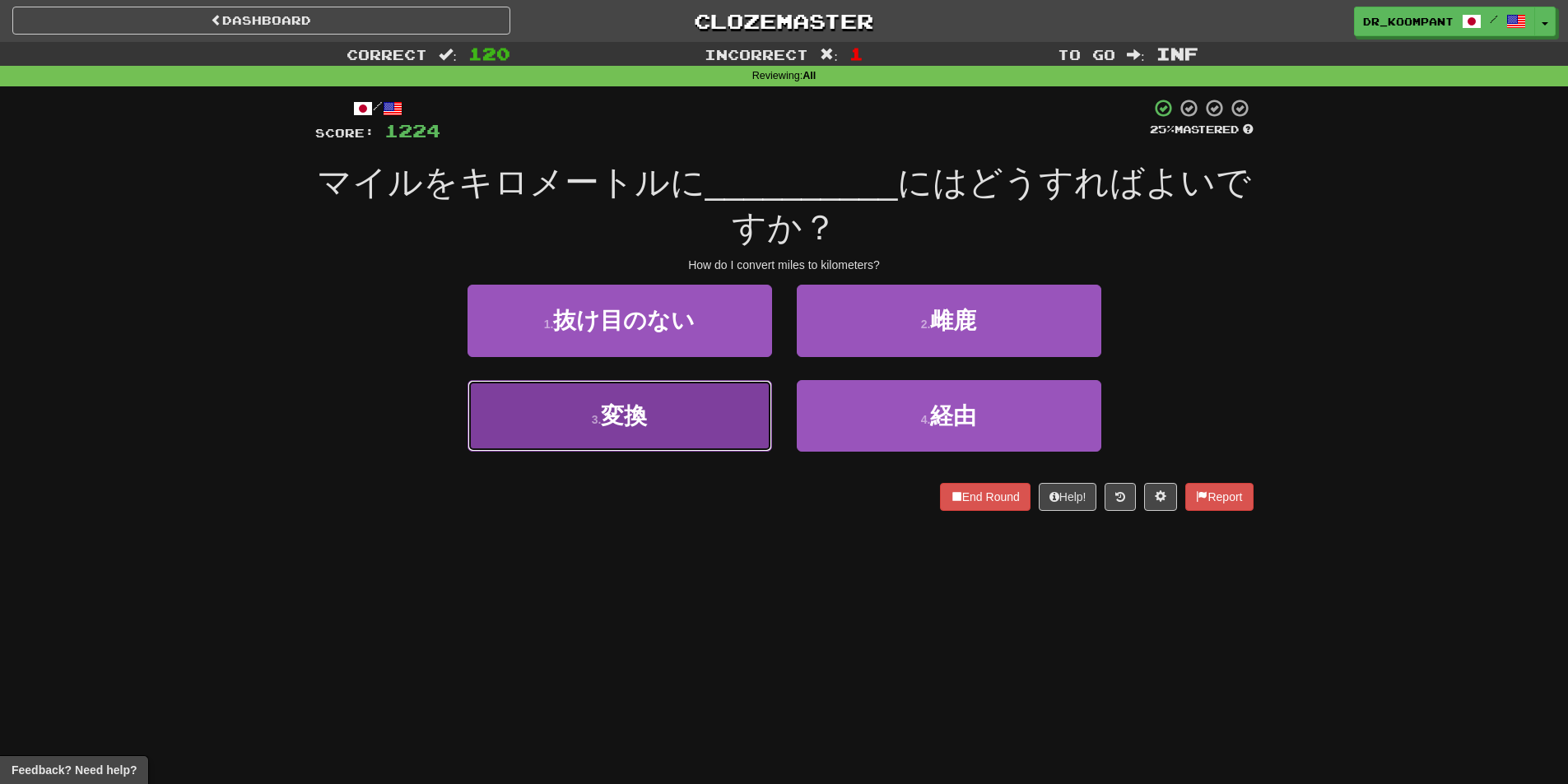
click at [700, 413] on button "3 . 変換" at bounding box center [620, 416] width 304 height 71
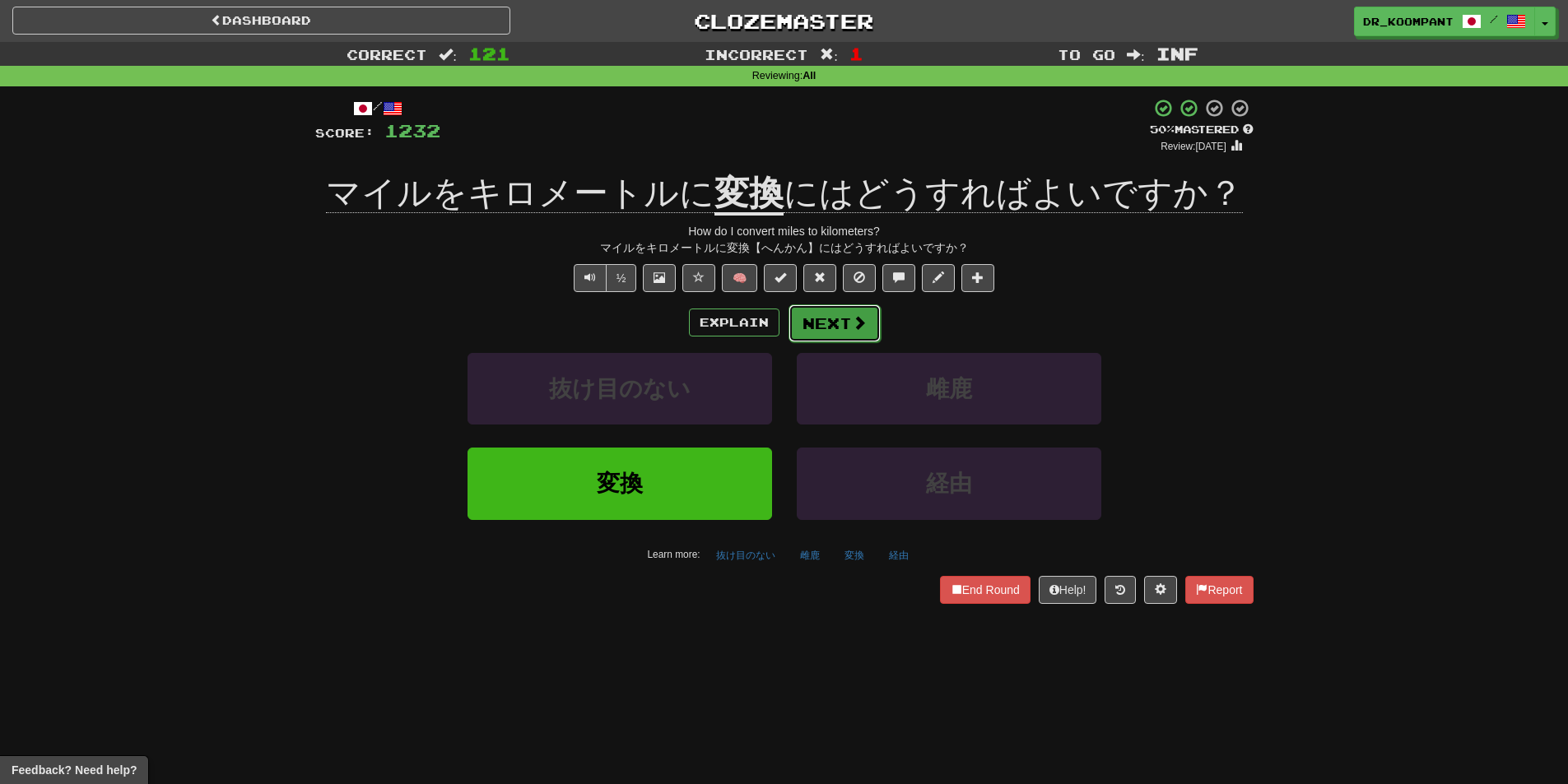
click at [857, 316] on span at bounding box center [859, 322] width 15 height 15
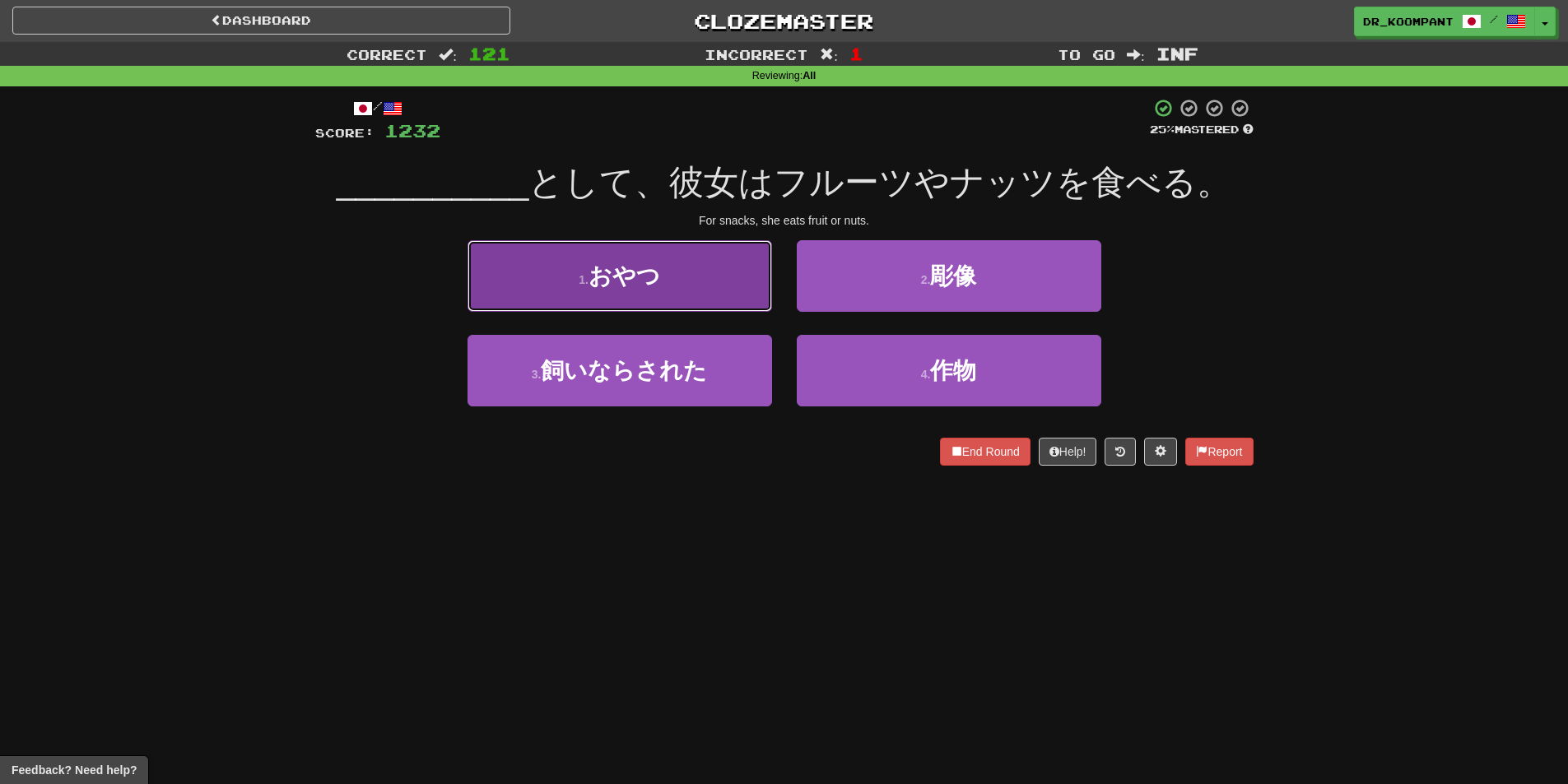
click at [728, 304] on button "1 . おやつ" at bounding box center [620, 276] width 304 height 71
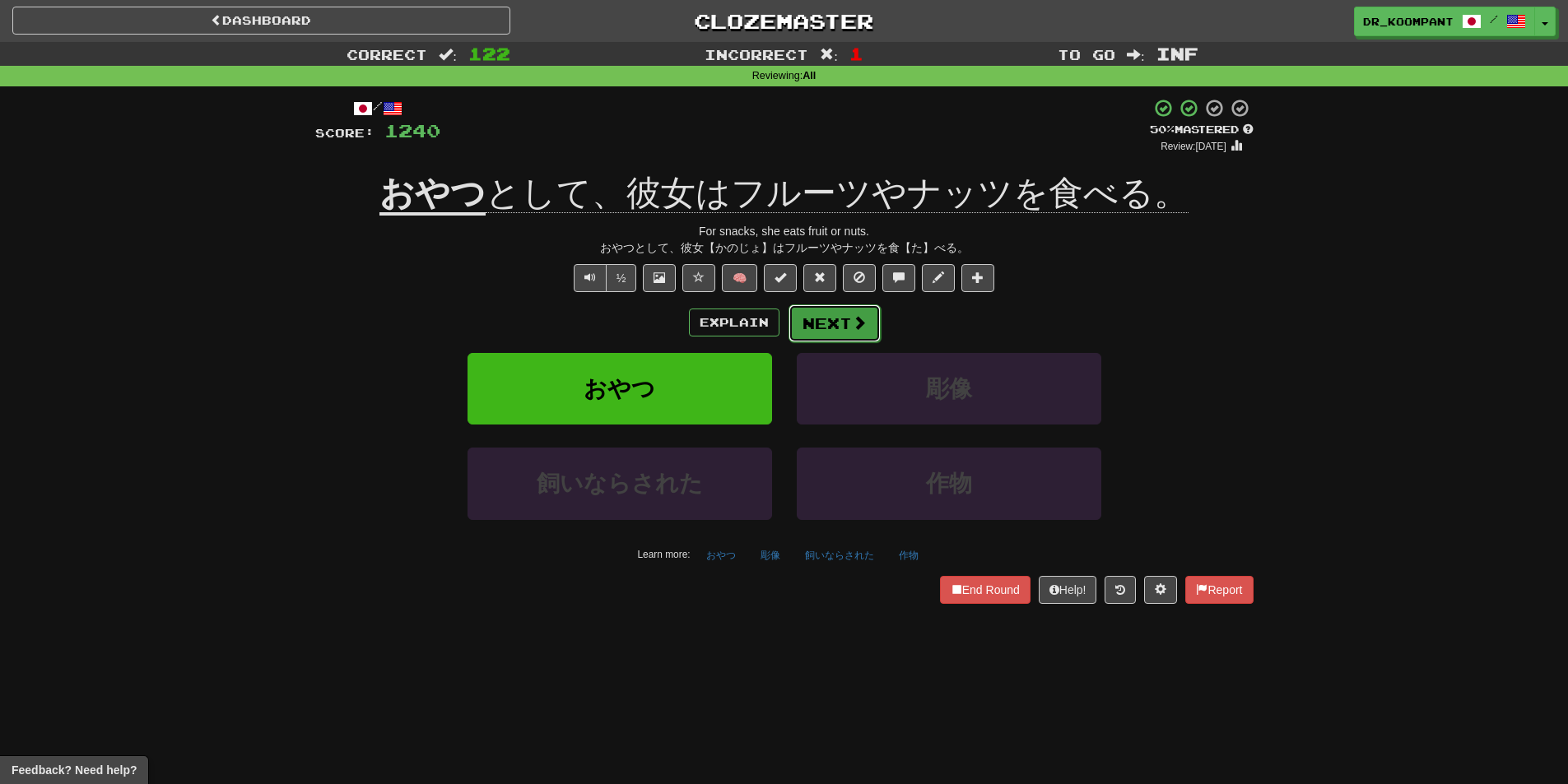
click at [829, 320] on button "Next" at bounding box center [834, 323] width 92 height 38
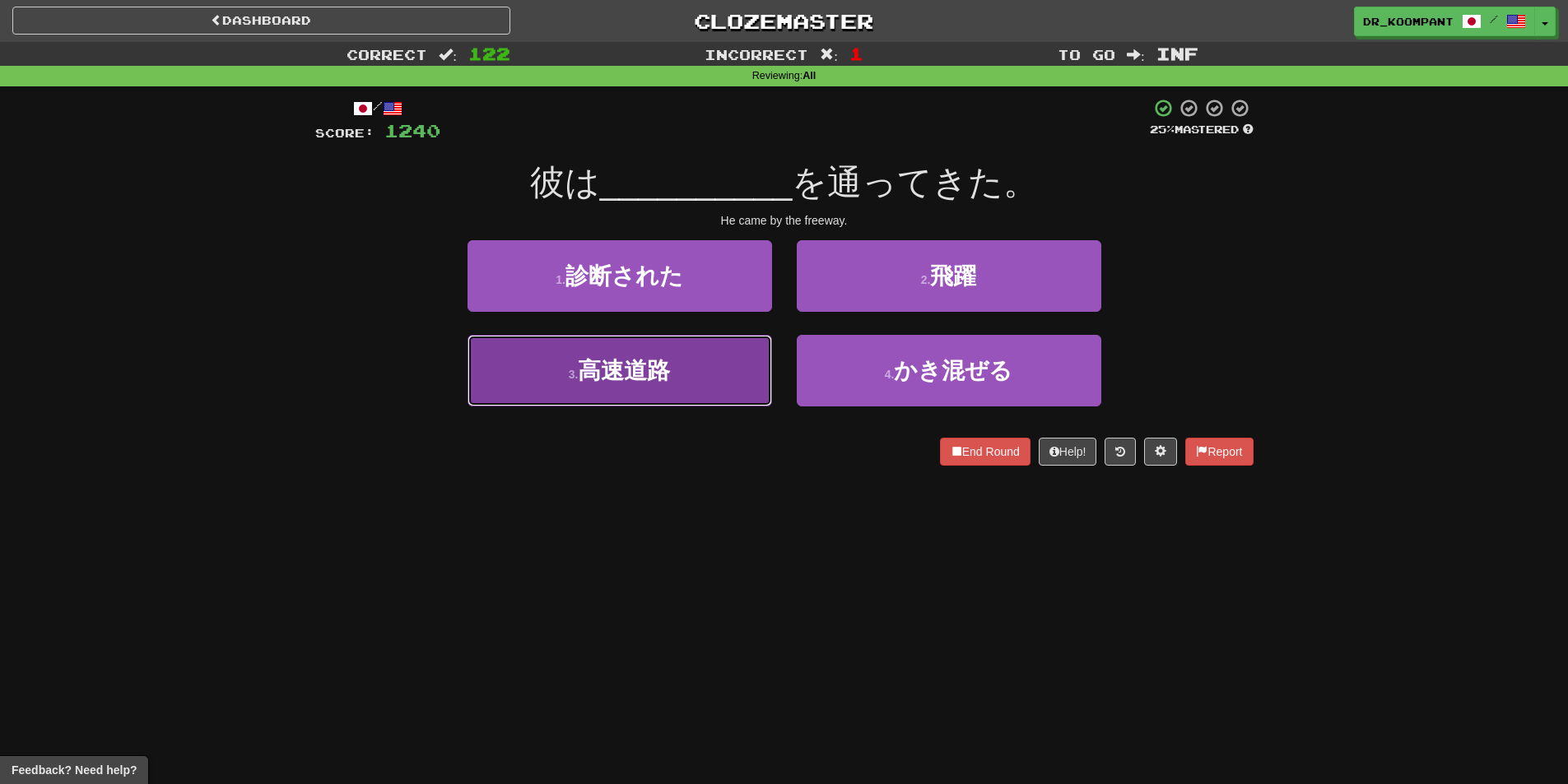
click at [688, 366] on button "3 . 高速道路" at bounding box center [620, 371] width 304 height 71
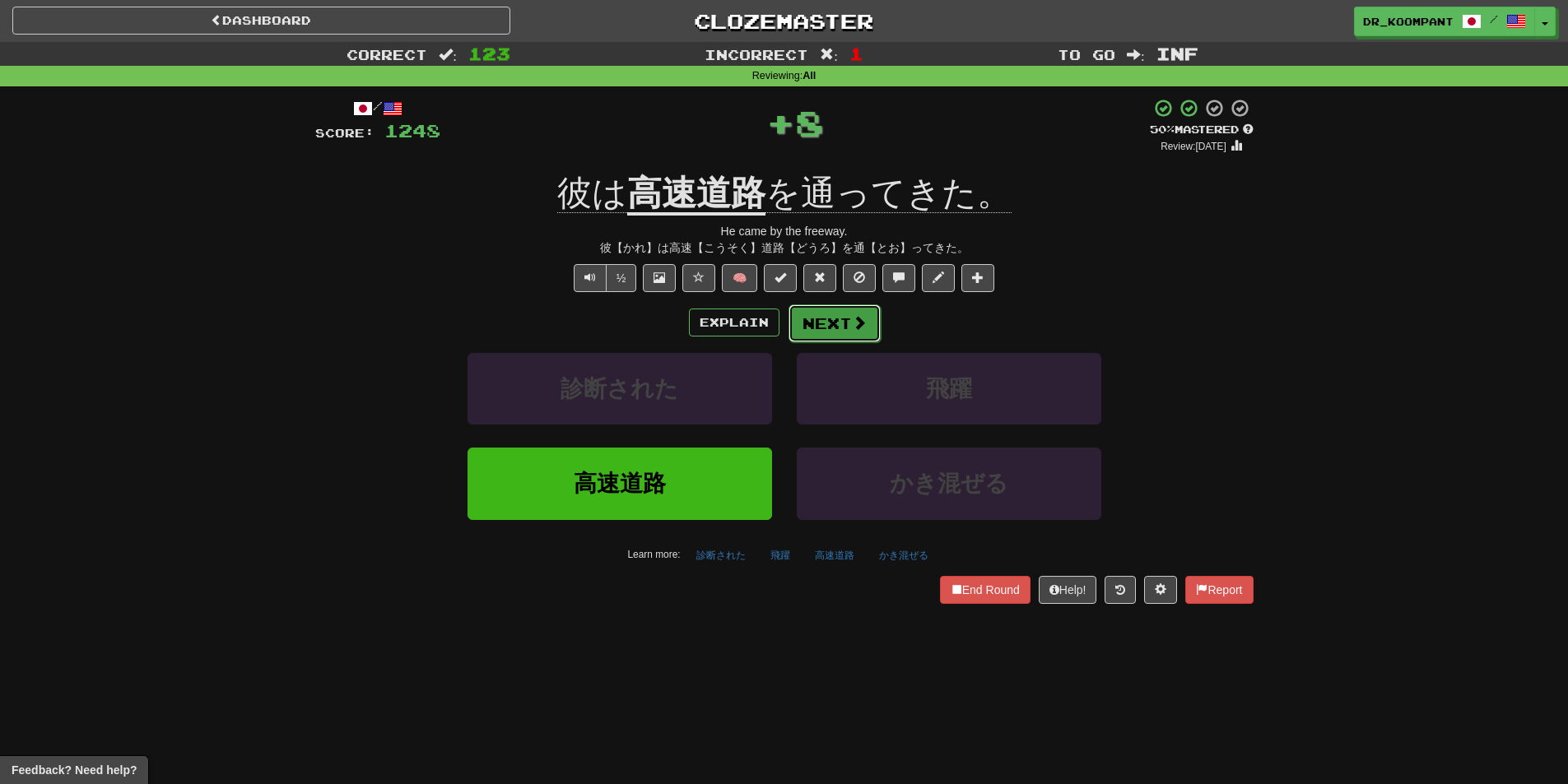
click at [831, 326] on button "Next" at bounding box center [834, 323] width 92 height 38
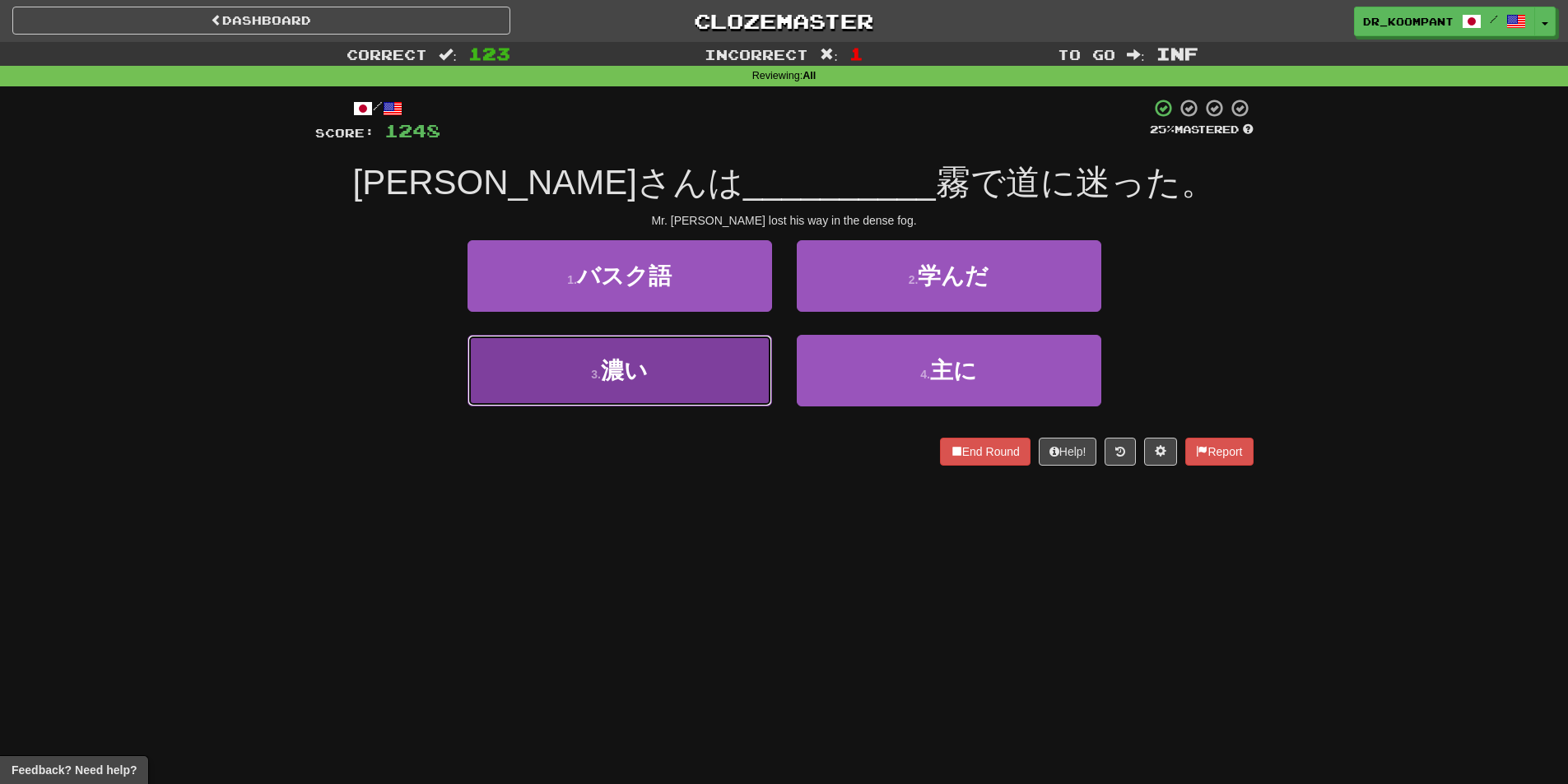
click at [736, 350] on button "3 . 濃い" at bounding box center [620, 371] width 304 height 71
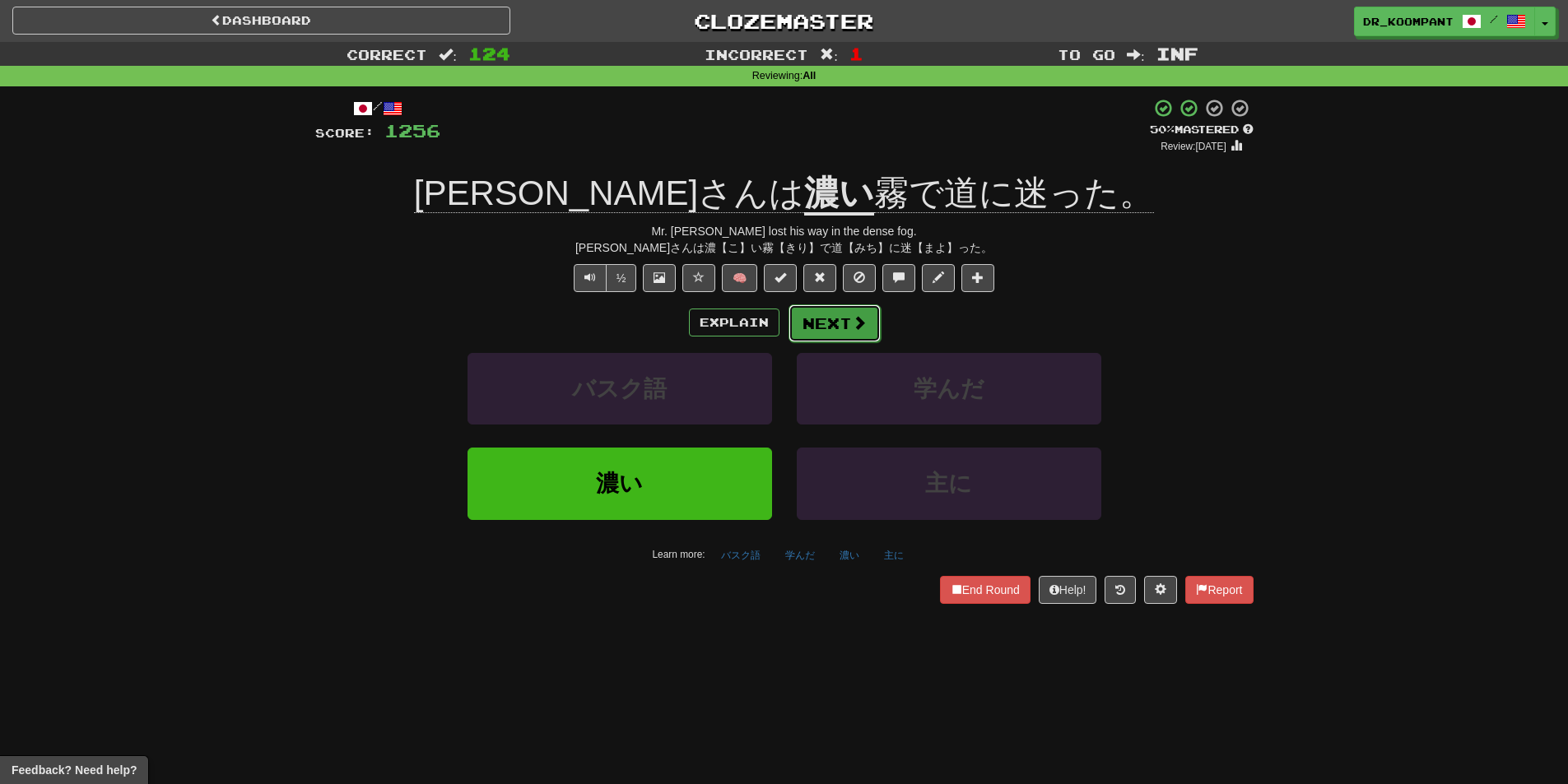
click at [838, 324] on button "Next" at bounding box center [834, 323] width 92 height 38
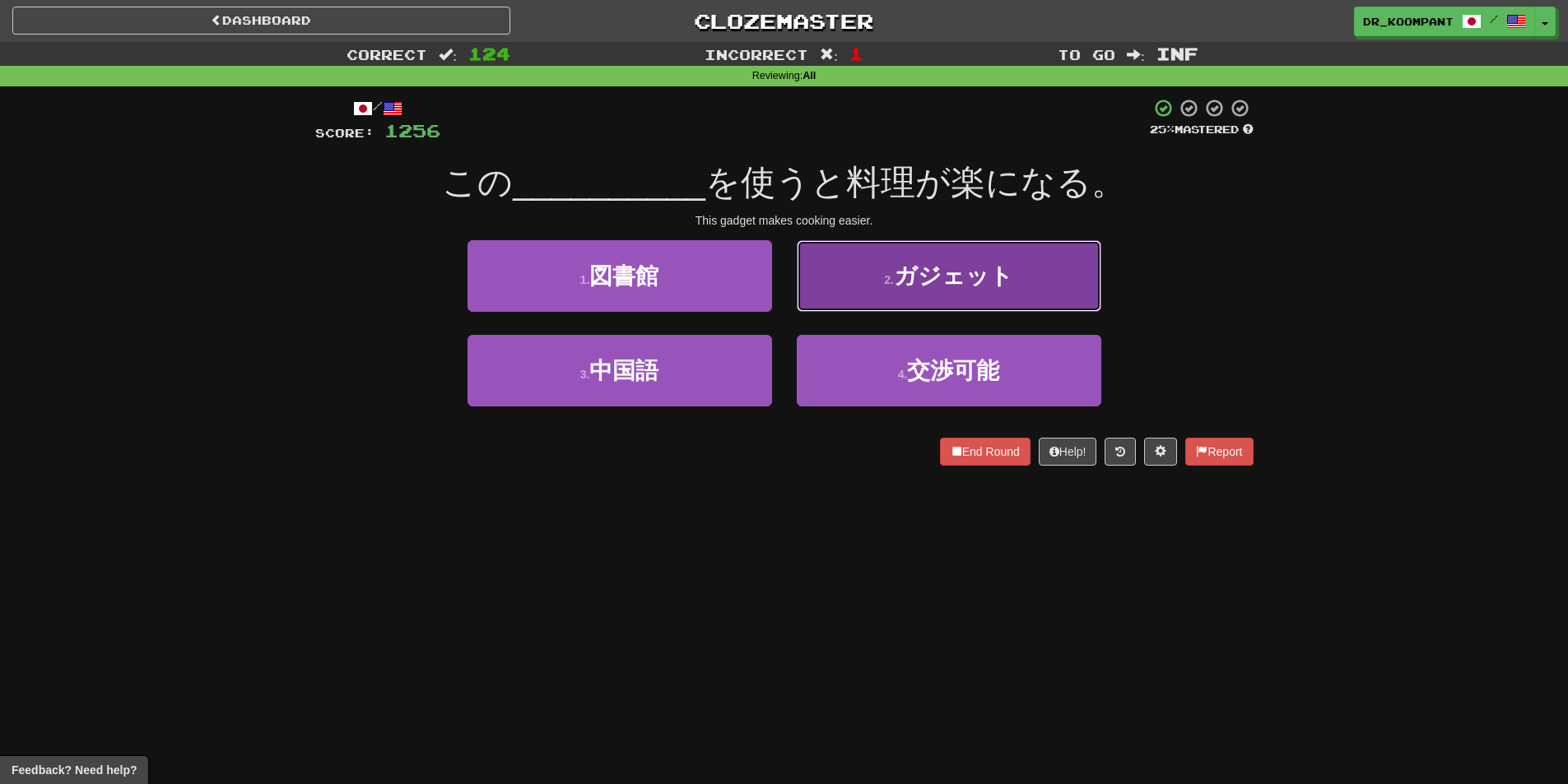
click at [915, 272] on span "ガジェット" at bounding box center [954, 276] width 120 height 26
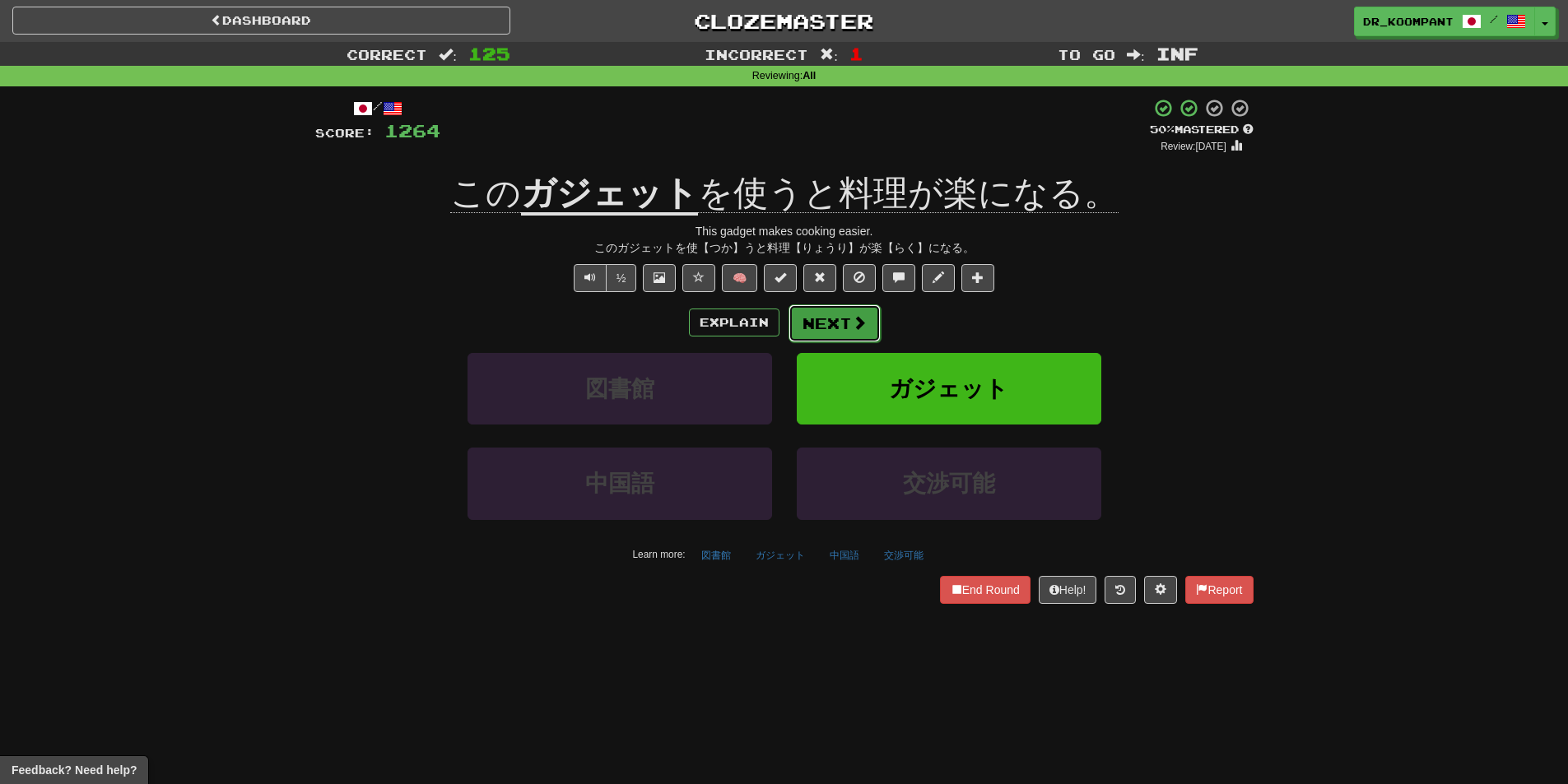
click at [846, 316] on button "Next" at bounding box center [834, 323] width 92 height 38
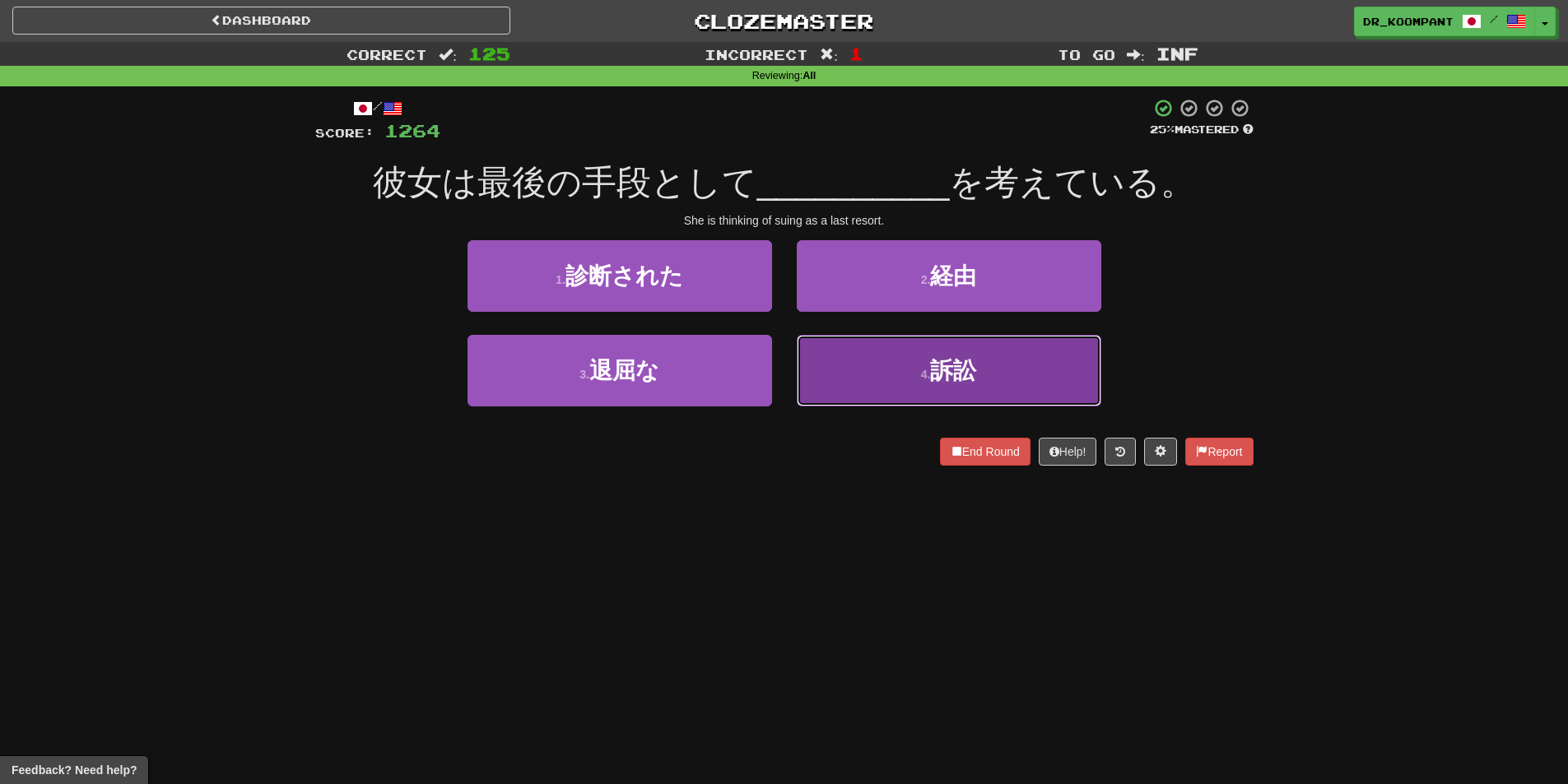
click at [898, 379] on button "4 . 訴訟" at bounding box center [948, 371] width 304 height 71
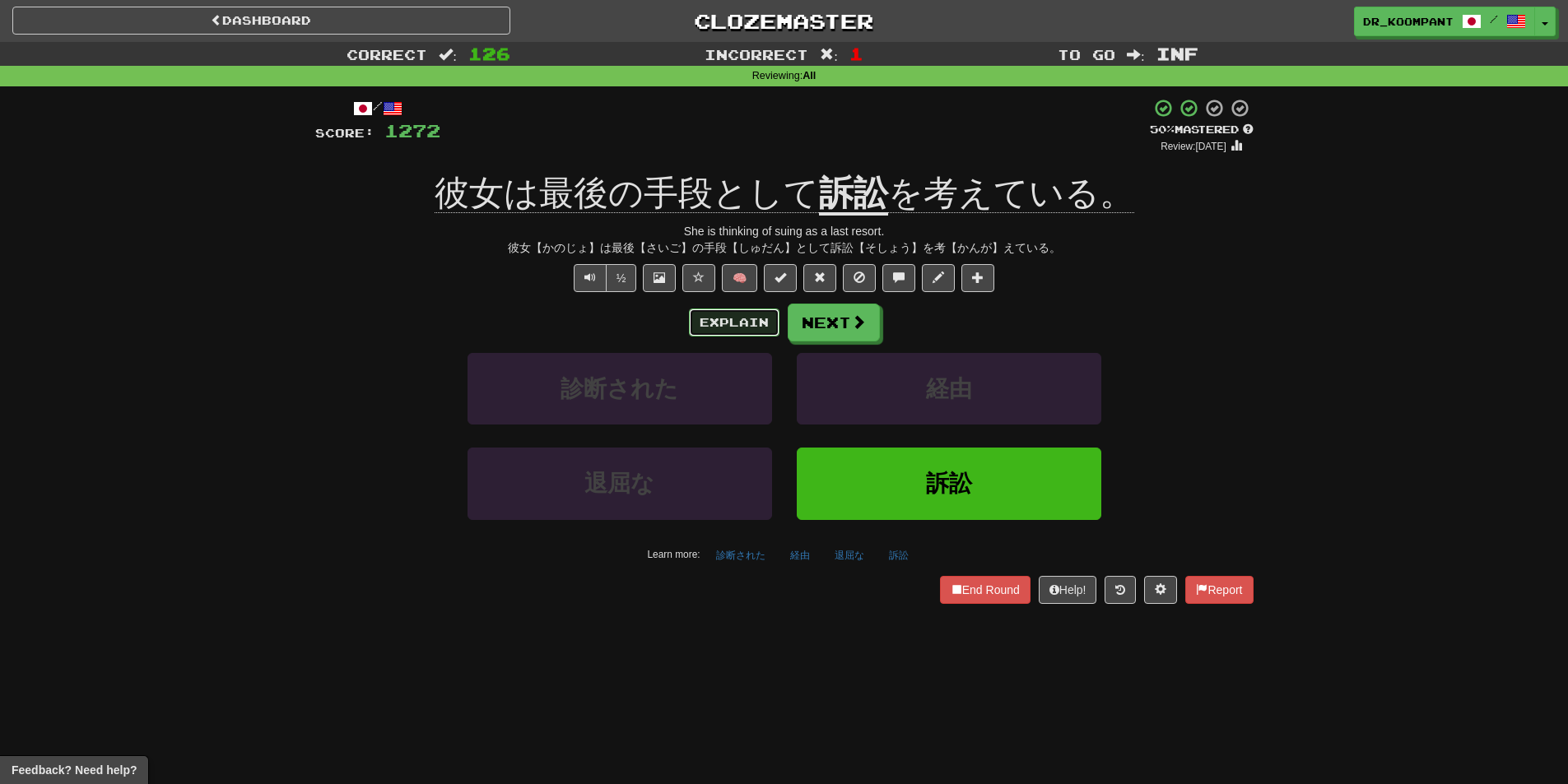
click at [748, 323] on button "Explain" at bounding box center [733, 322] width 90 height 28
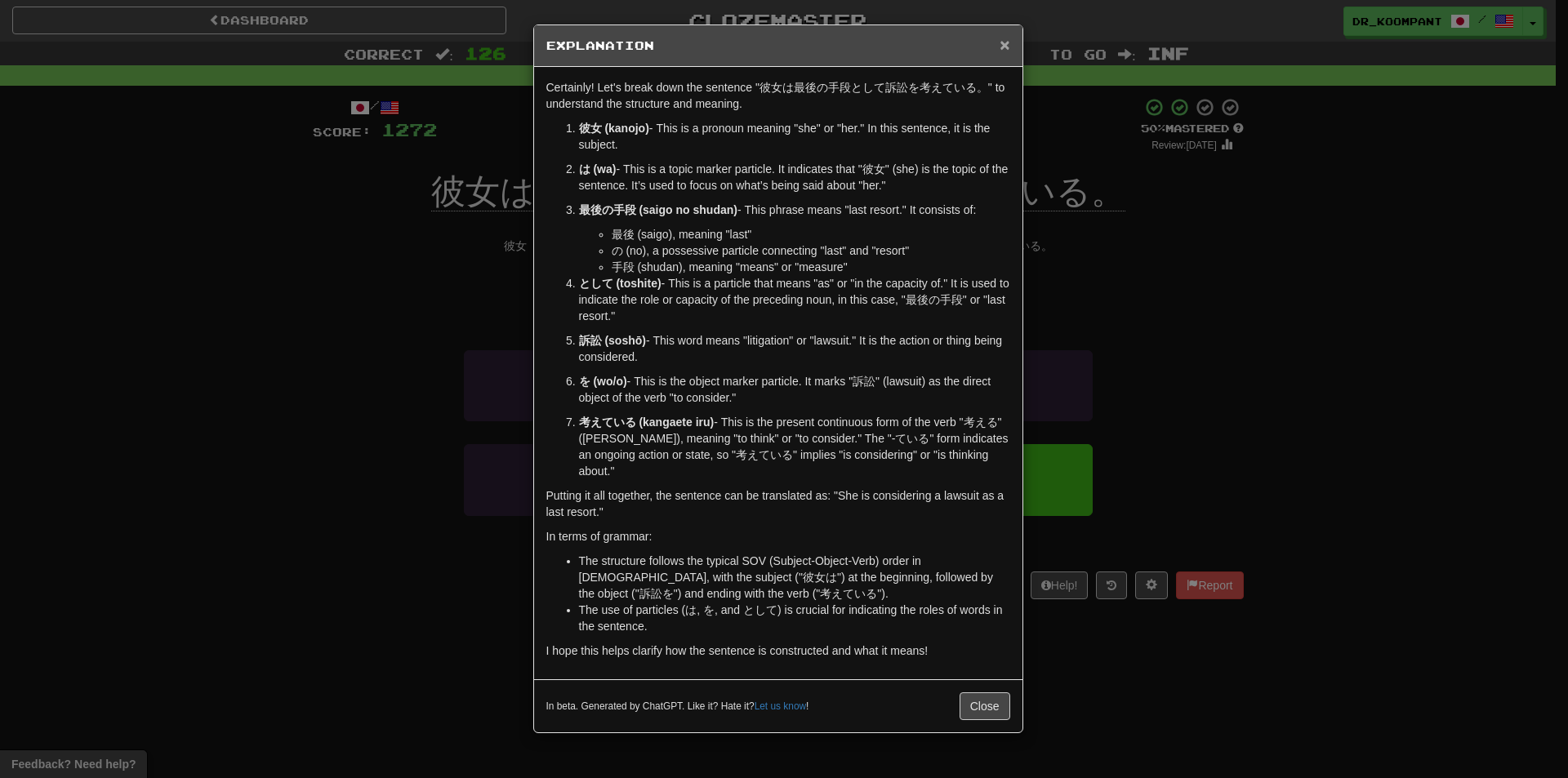
click at [998, 44] on h5 "Explanation" at bounding box center [779, 45] width 464 height 16
click at [1005, 46] on span "×" at bounding box center [1004, 44] width 10 height 19
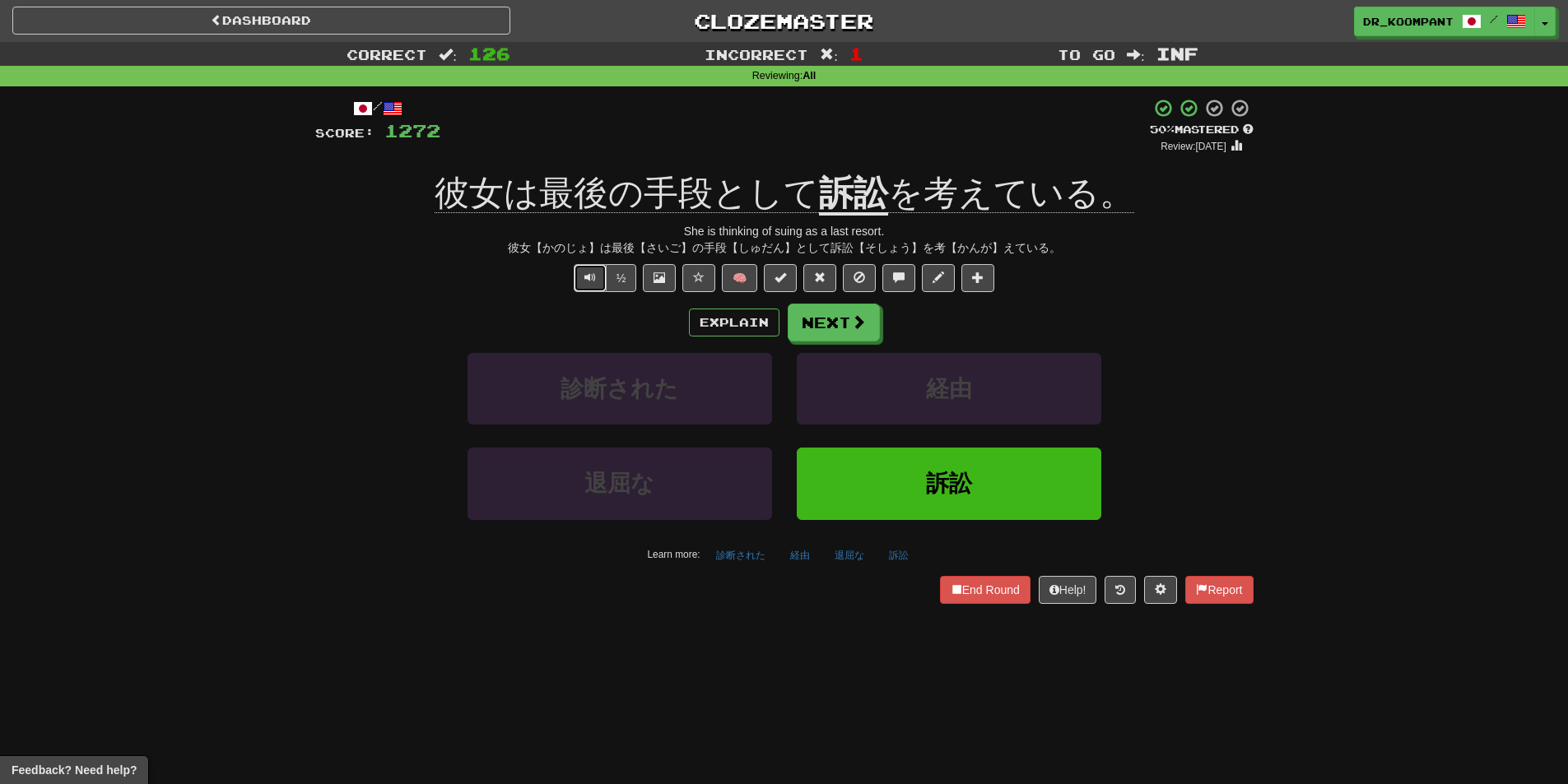
click at [594, 280] on span "Text-to-speech controls" at bounding box center [589, 277] width 12 height 12
click at [831, 316] on button "Next" at bounding box center [834, 323] width 92 height 38
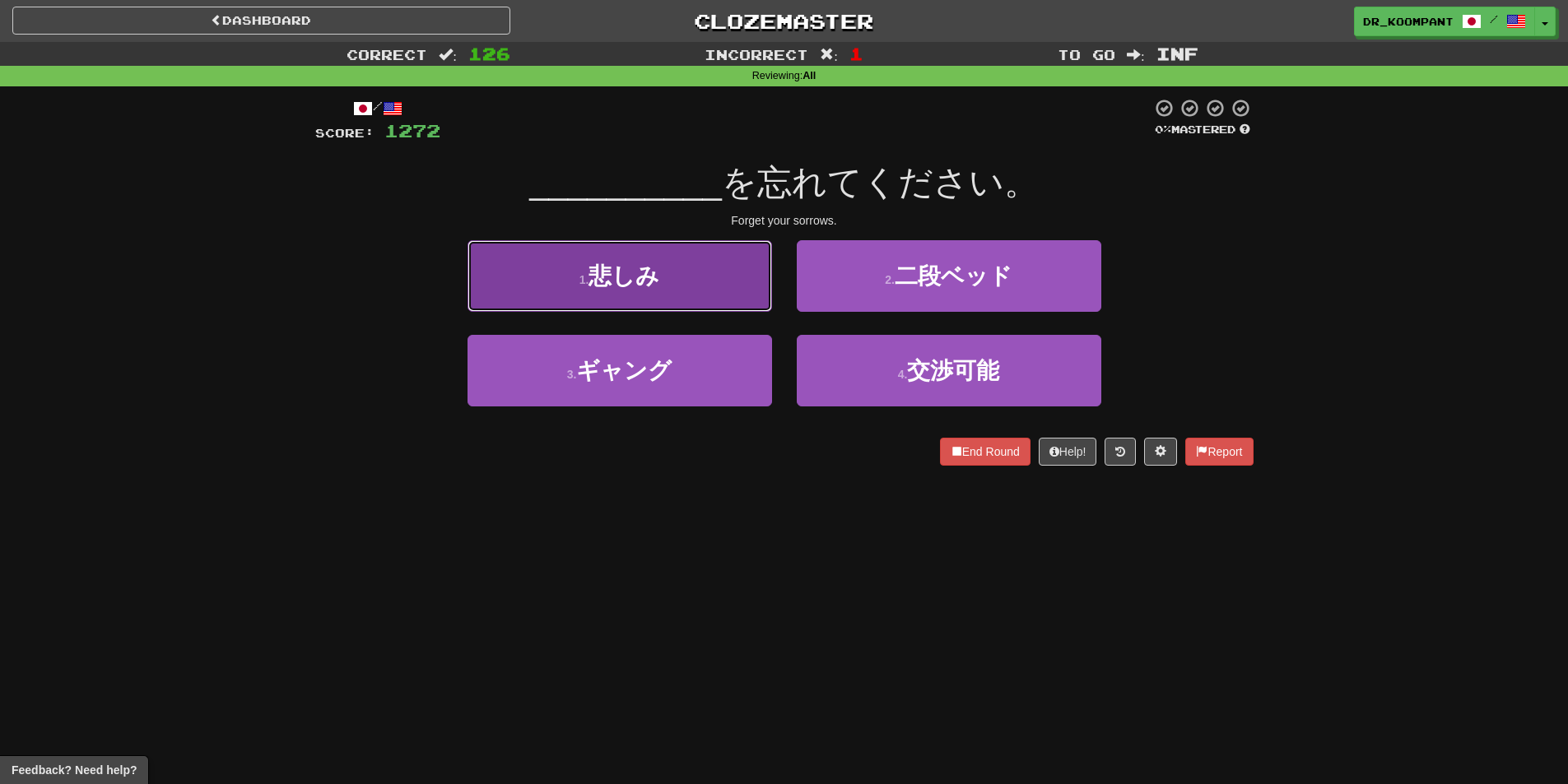
click at [643, 296] on button "1 . 悲しみ" at bounding box center [620, 276] width 304 height 71
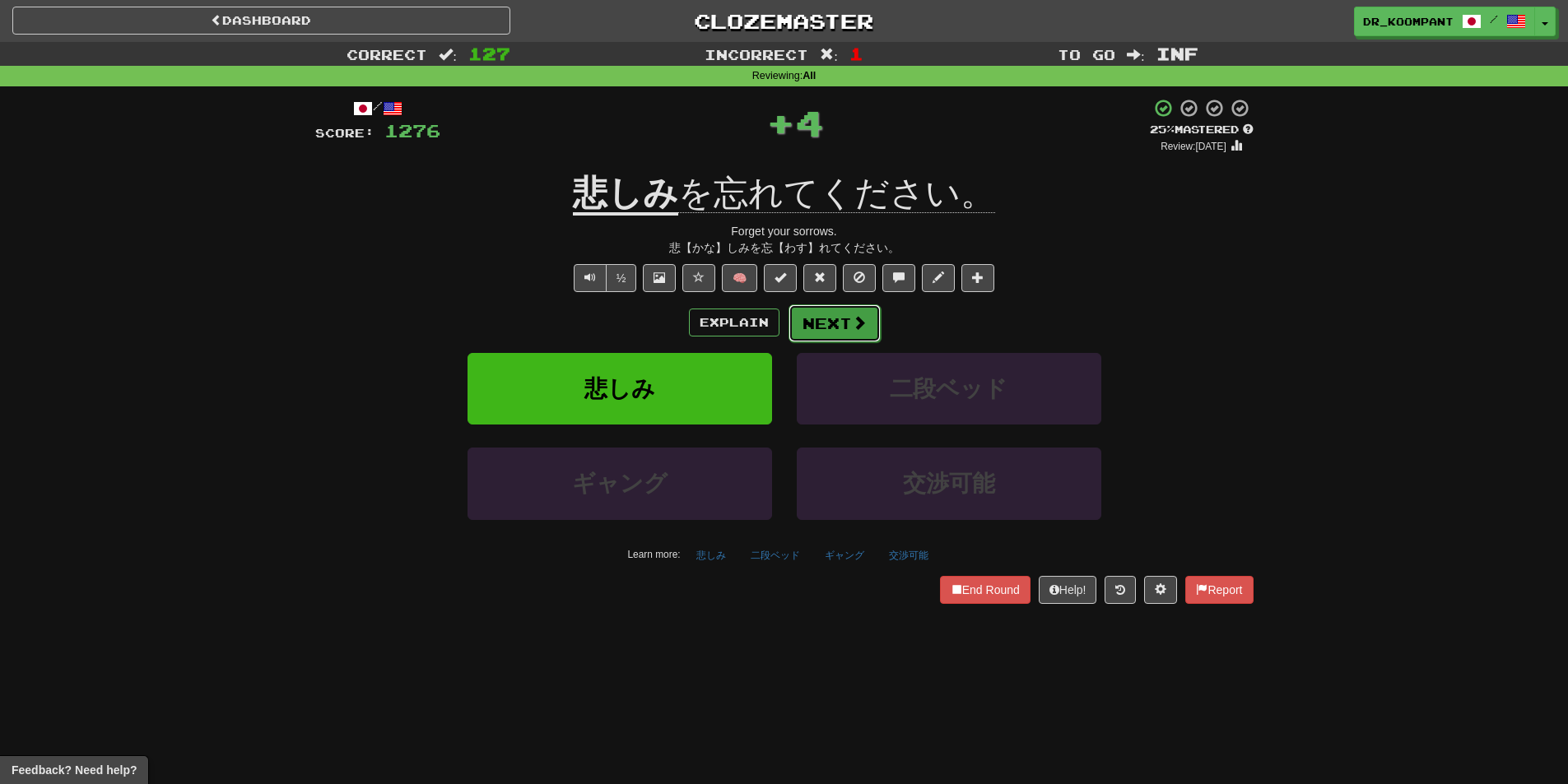
click at [843, 316] on button "Next" at bounding box center [834, 323] width 92 height 38
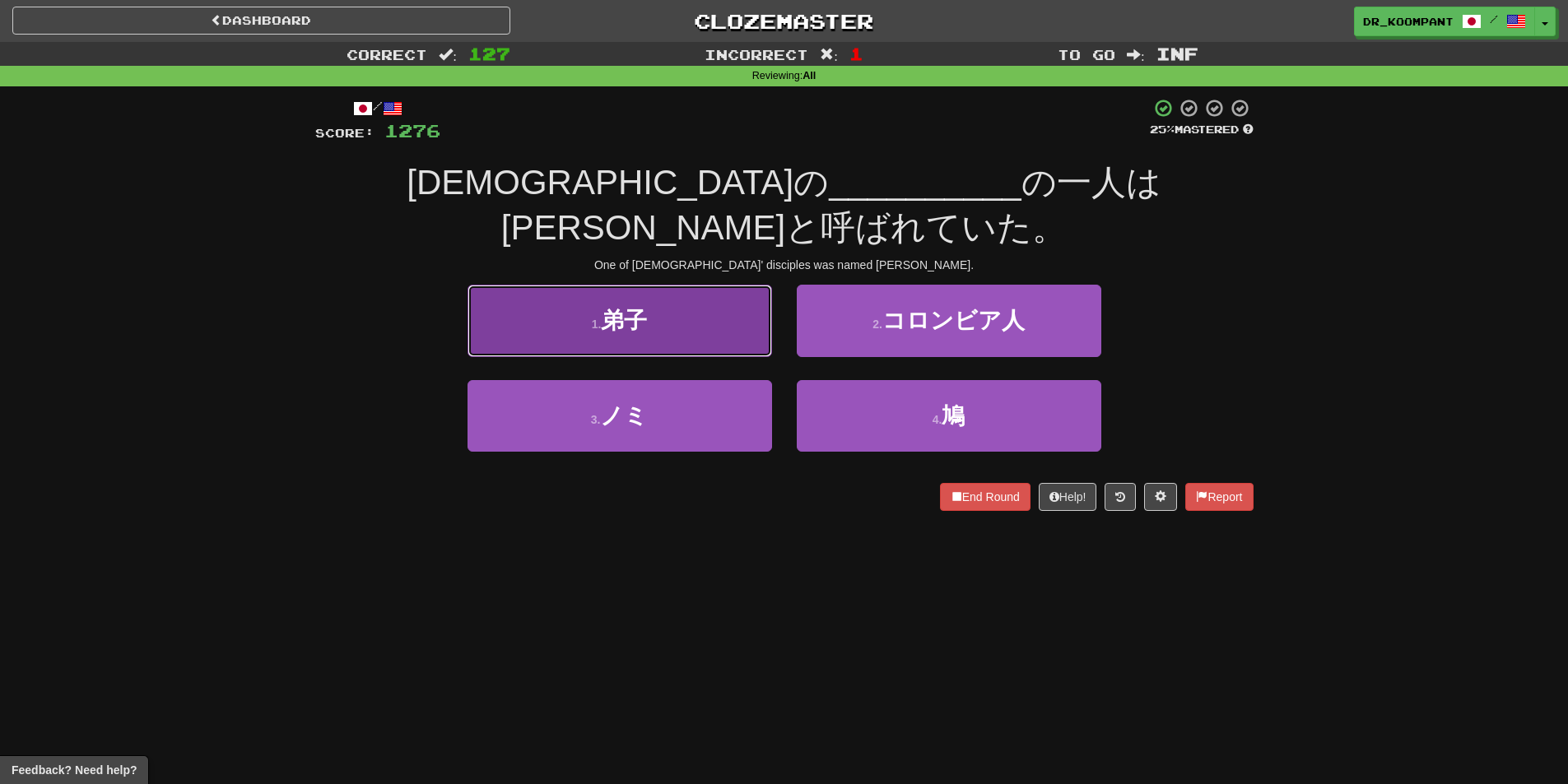
click at [735, 301] on button "1 . 弟子" at bounding box center [620, 321] width 304 height 71
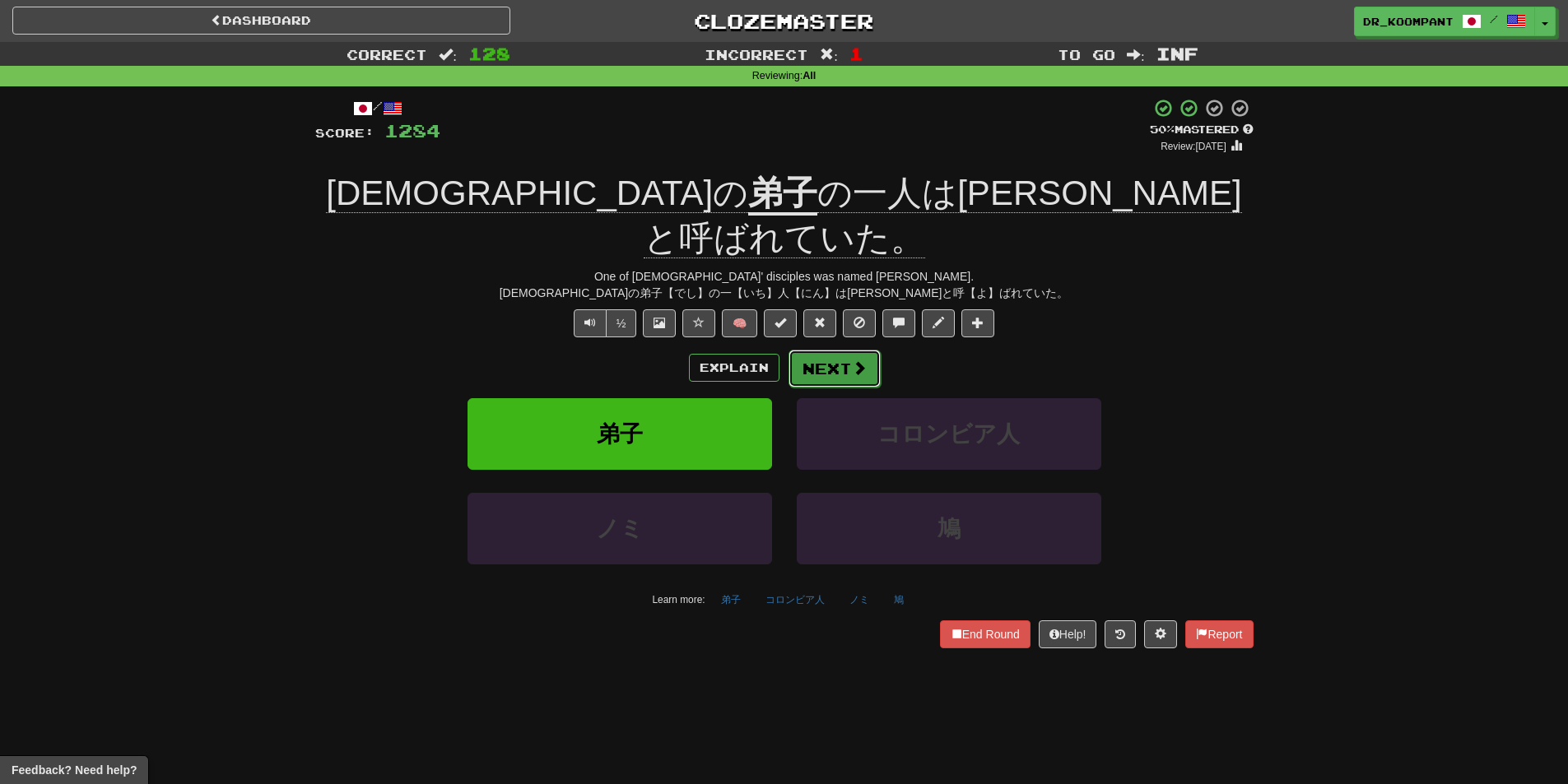
click at [853, 361] on span at bounding box center [859, 368] width 15 height 15
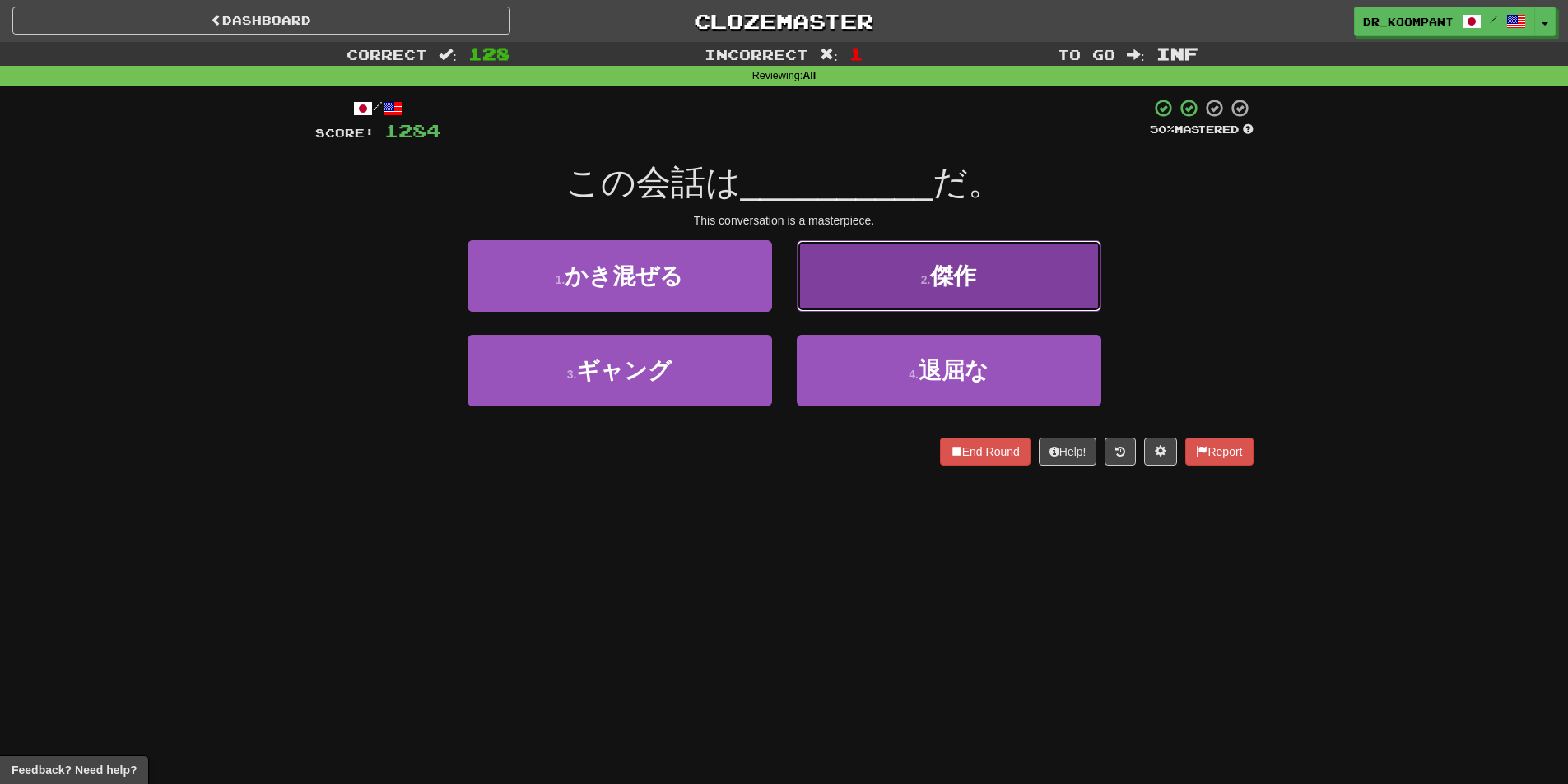
click at [850, 287] on button "2 . 傑作" at bounding box center [948, 276] width 304 height 71
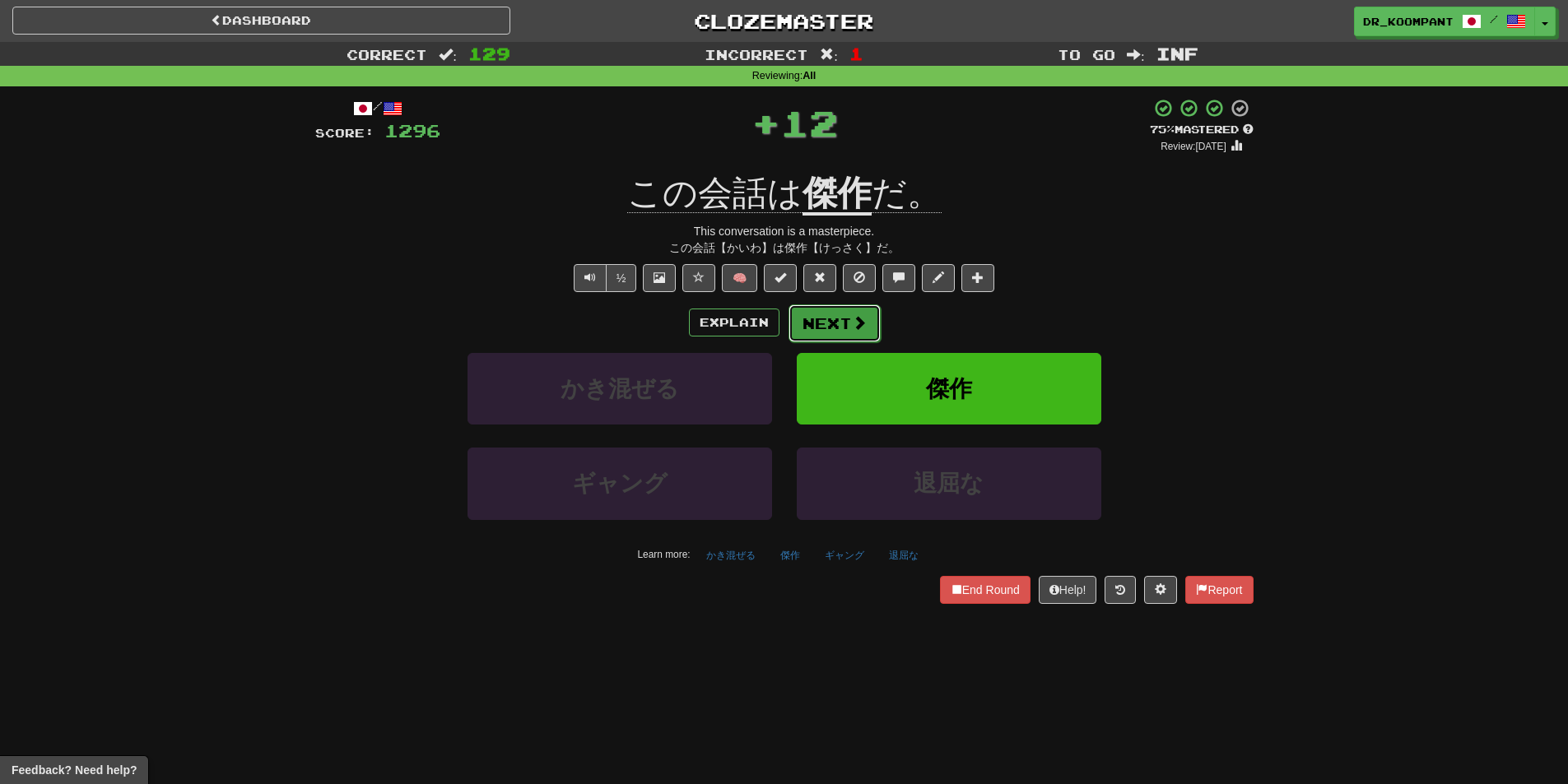
click at [818, 318] on button "Next" at bounding box center [834, 323] width 92 height 38
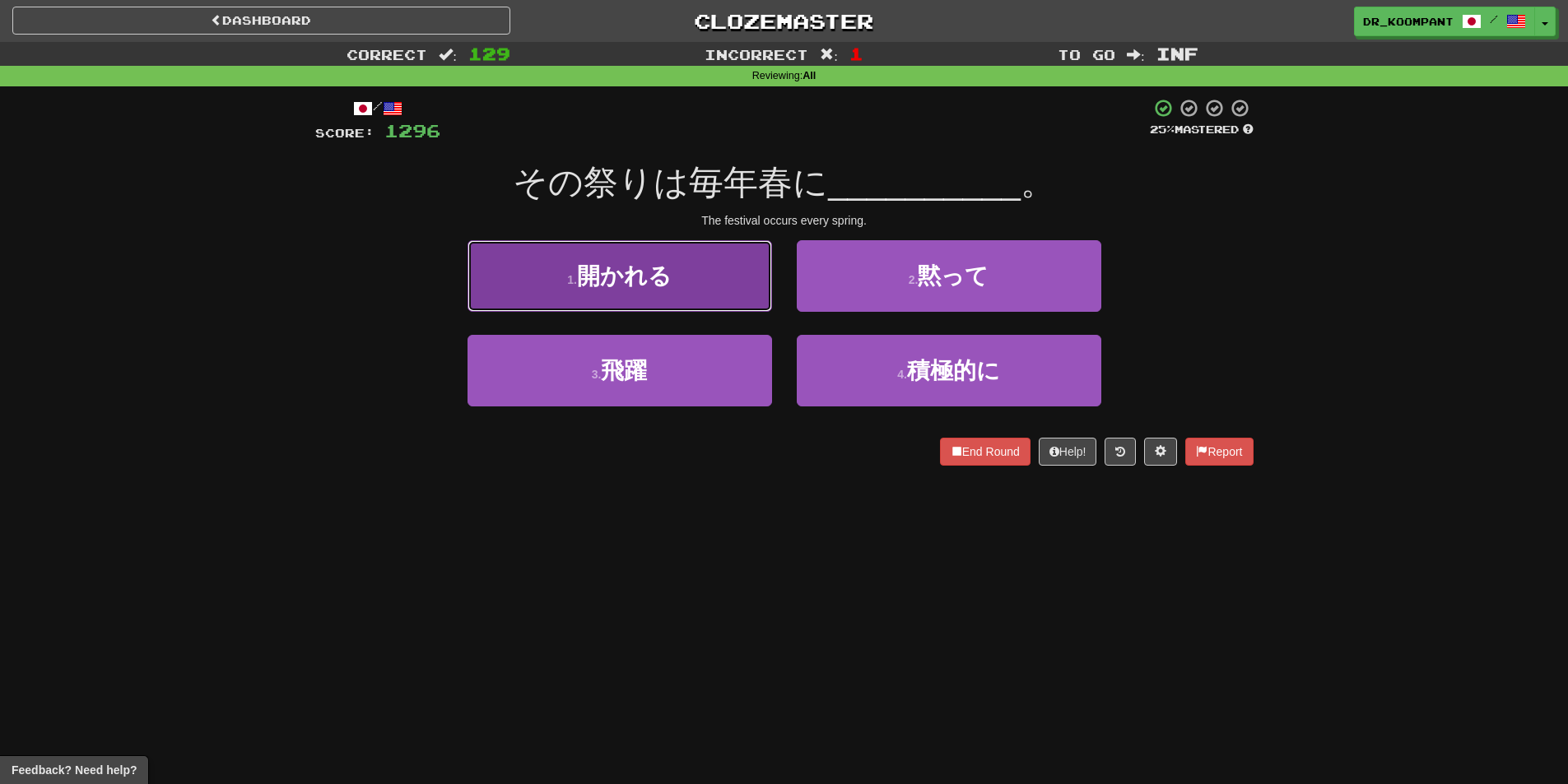
click at [683, 292] on button "1 . 開かれる" at bounding box center [620, 276] width 304 height 71
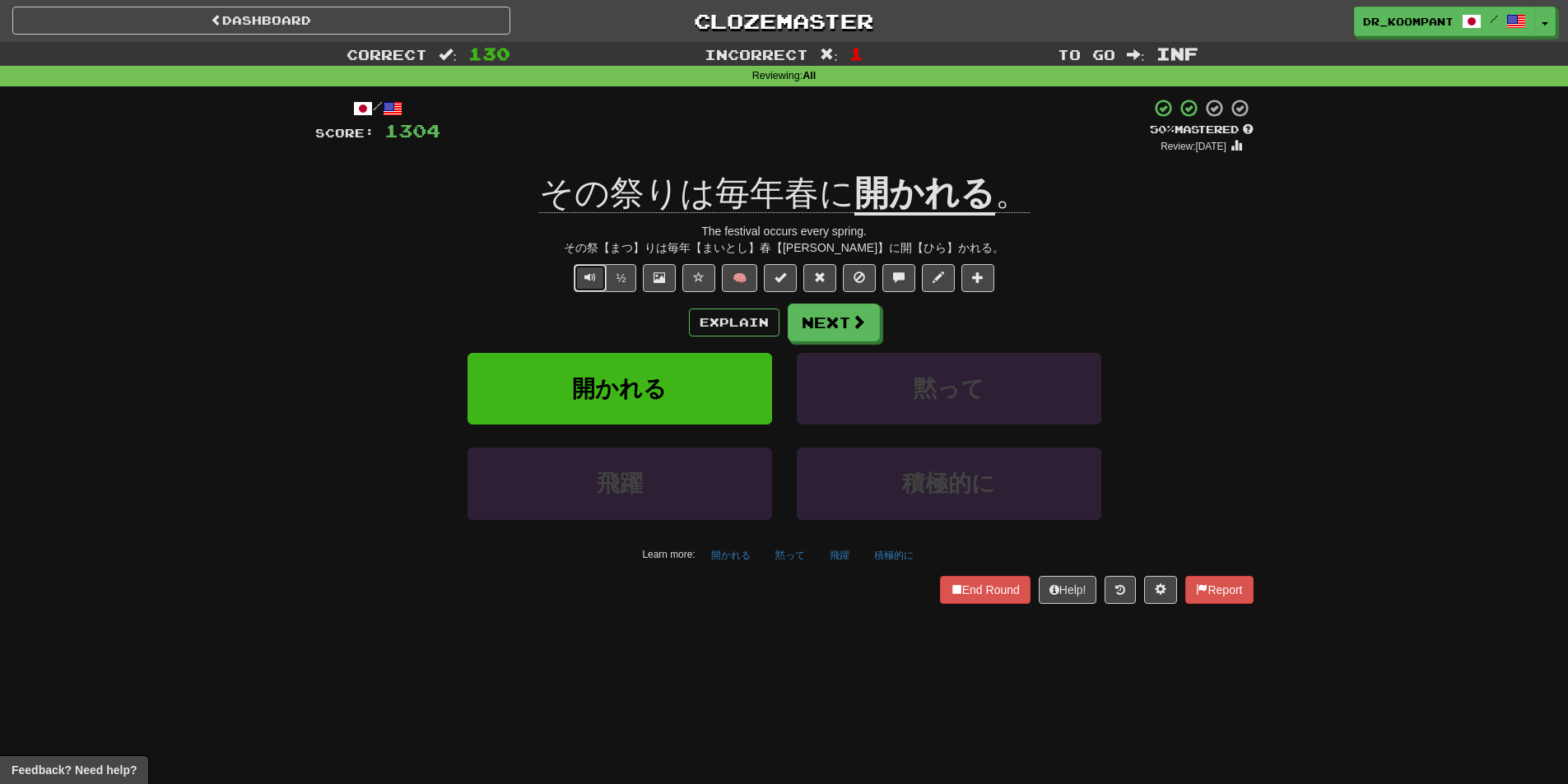
click at [576, 275] on button "Text-to-speech controls" at bounding box center [589, 278] width 33 height 28
click at [862, 312] on button "Next" at bounding box center [834, 323] width 92 height 38
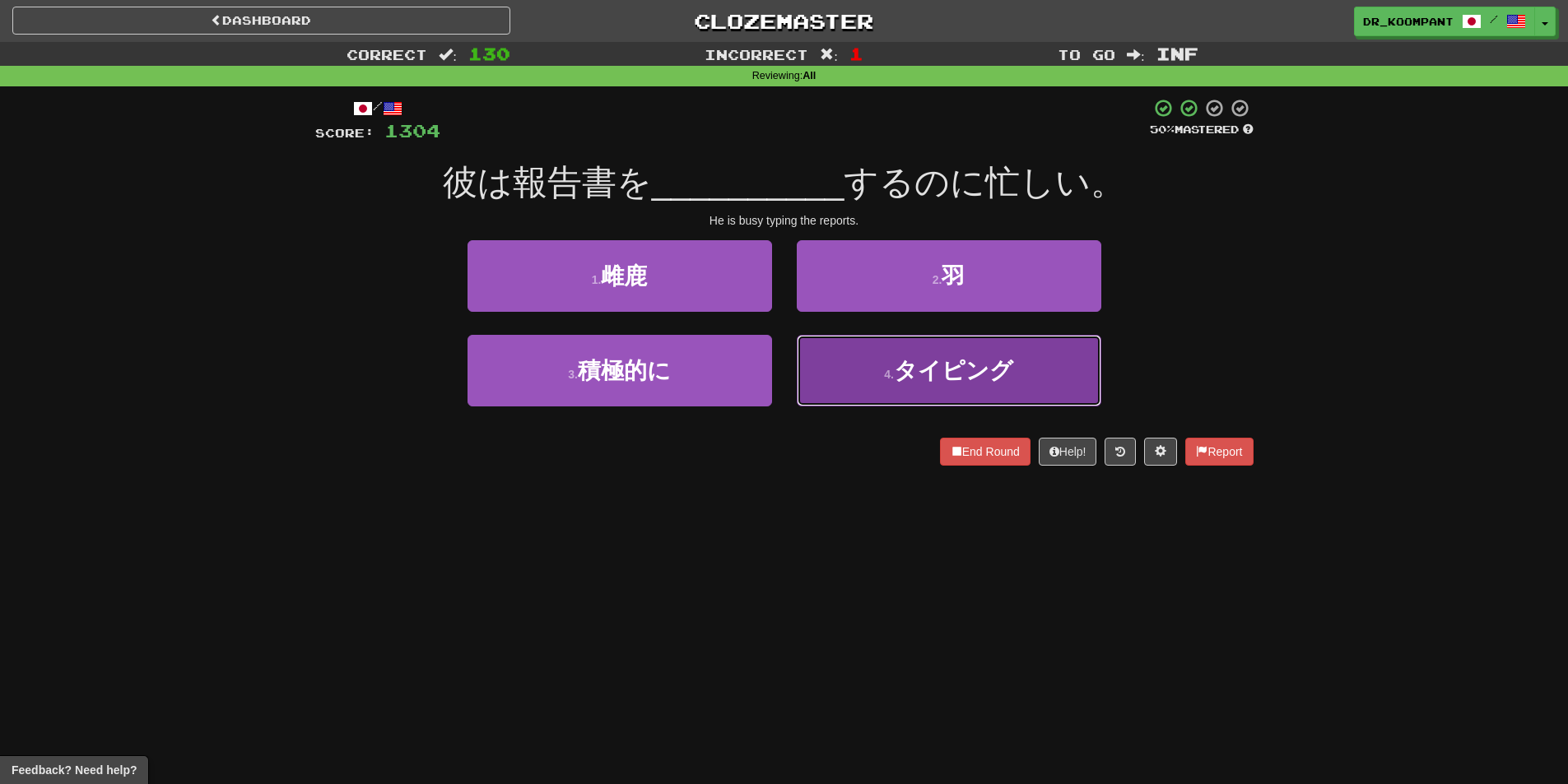
click at [915, 390] on button "4 . タイピング" at bounding box center [948, 371] width 304 height 71
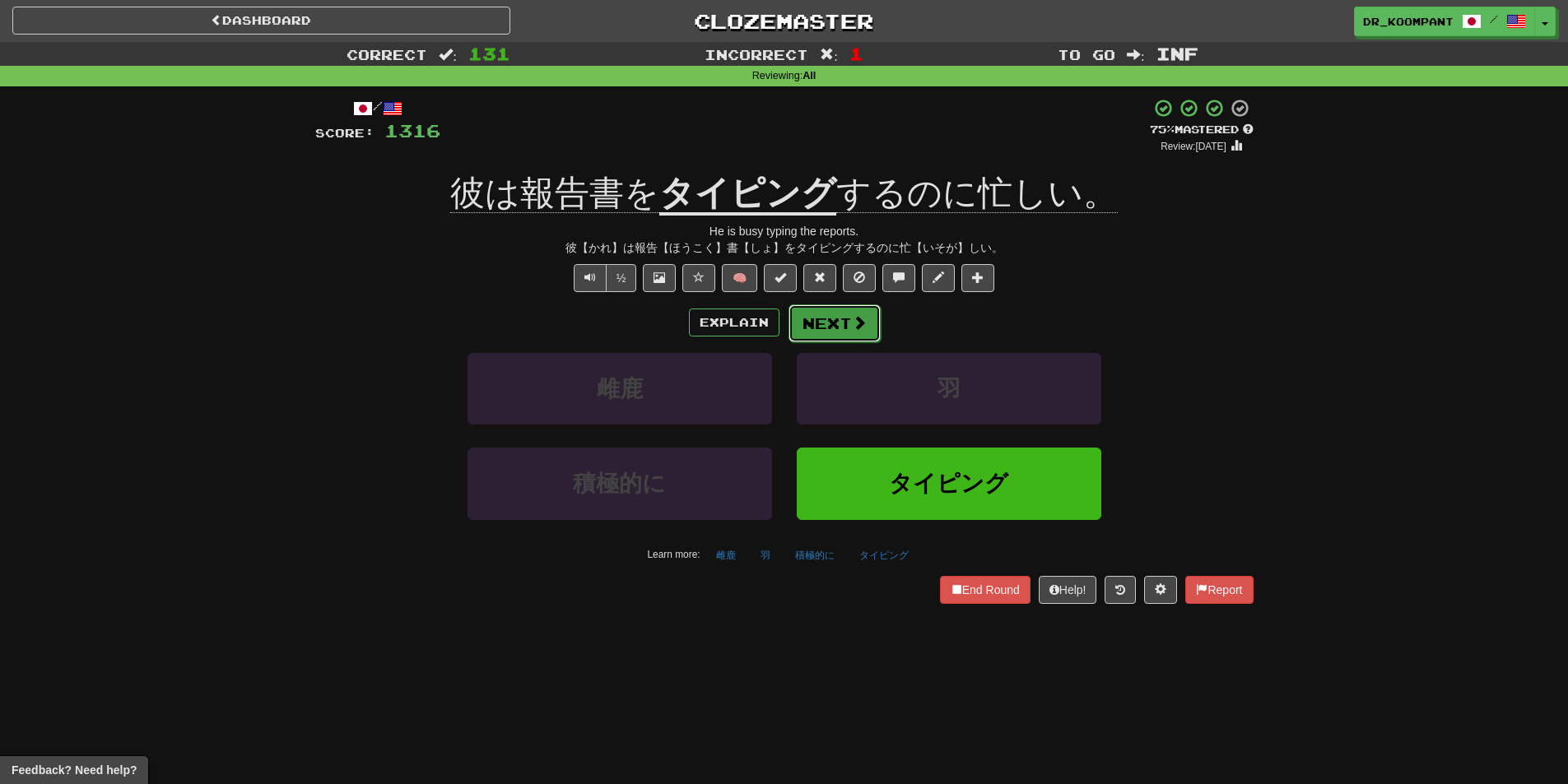
click at [824, 317] on button "Next" at bounding box center [834, 323] width 92 height 38
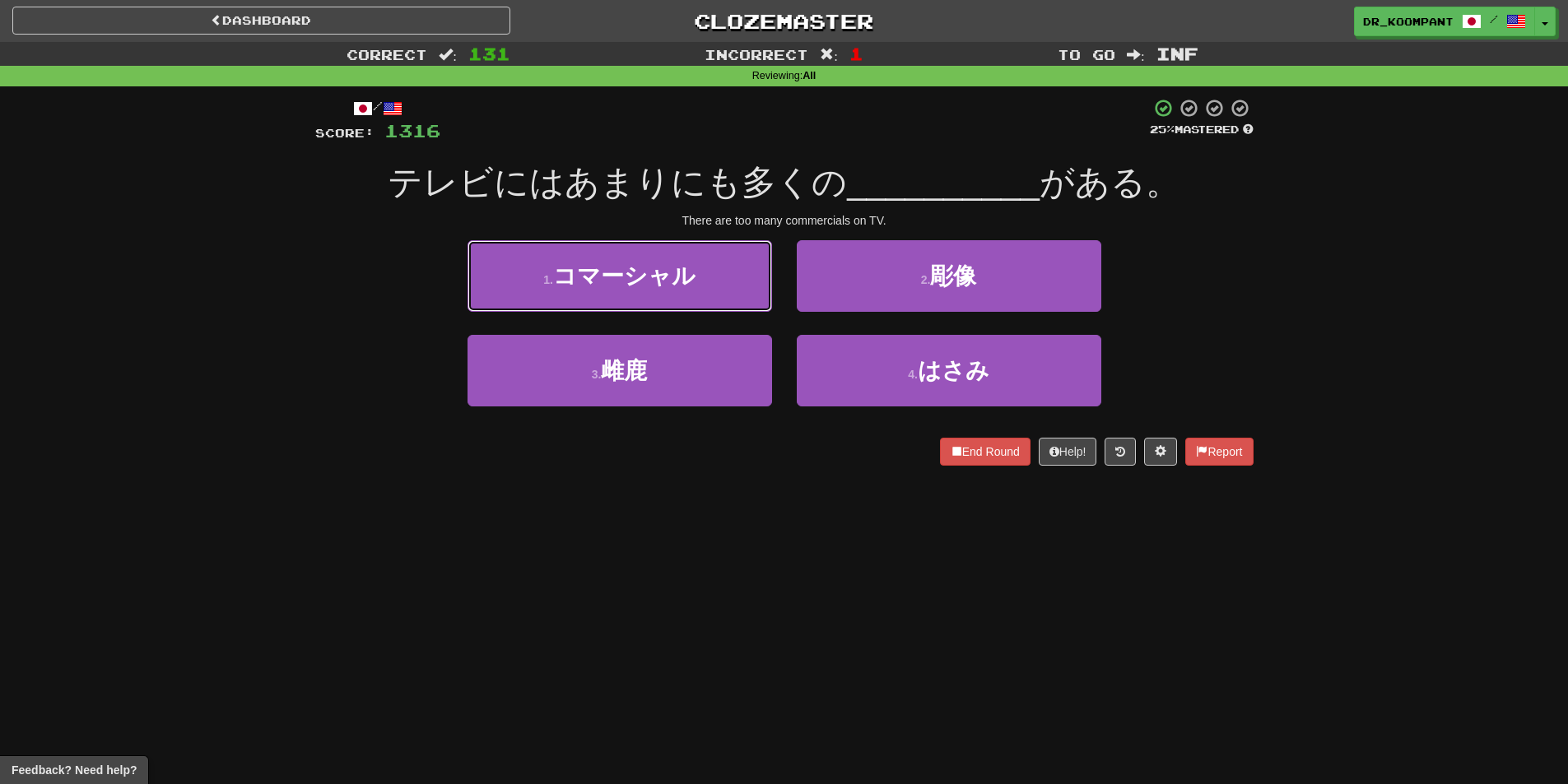
click at [673, 279] on span "コマーシャル" at bounding box center [623, 276] width 142 height 26
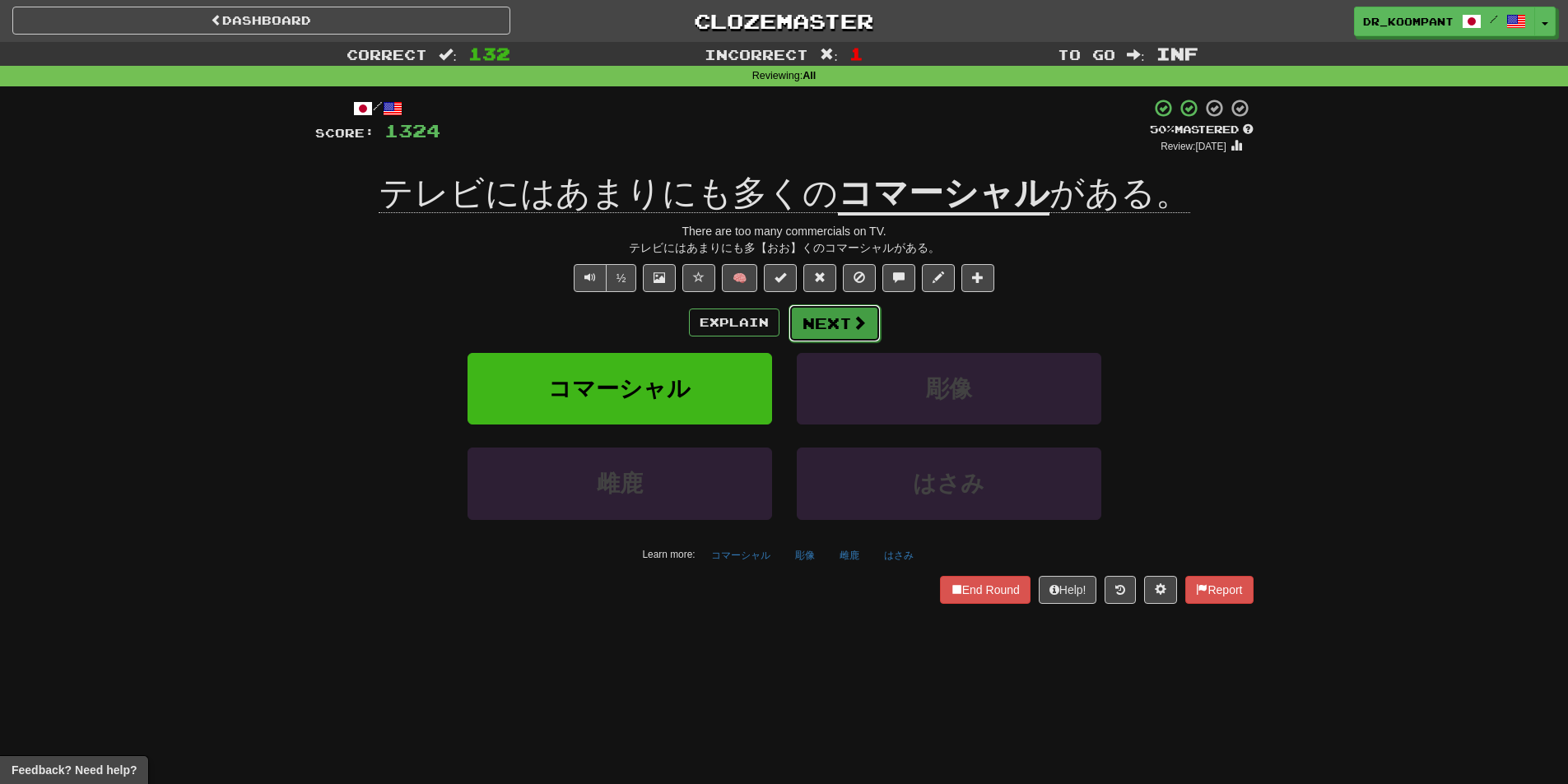
click at [845, 316] on button "Next" at bounding box center [834, 323] width 92 height 38
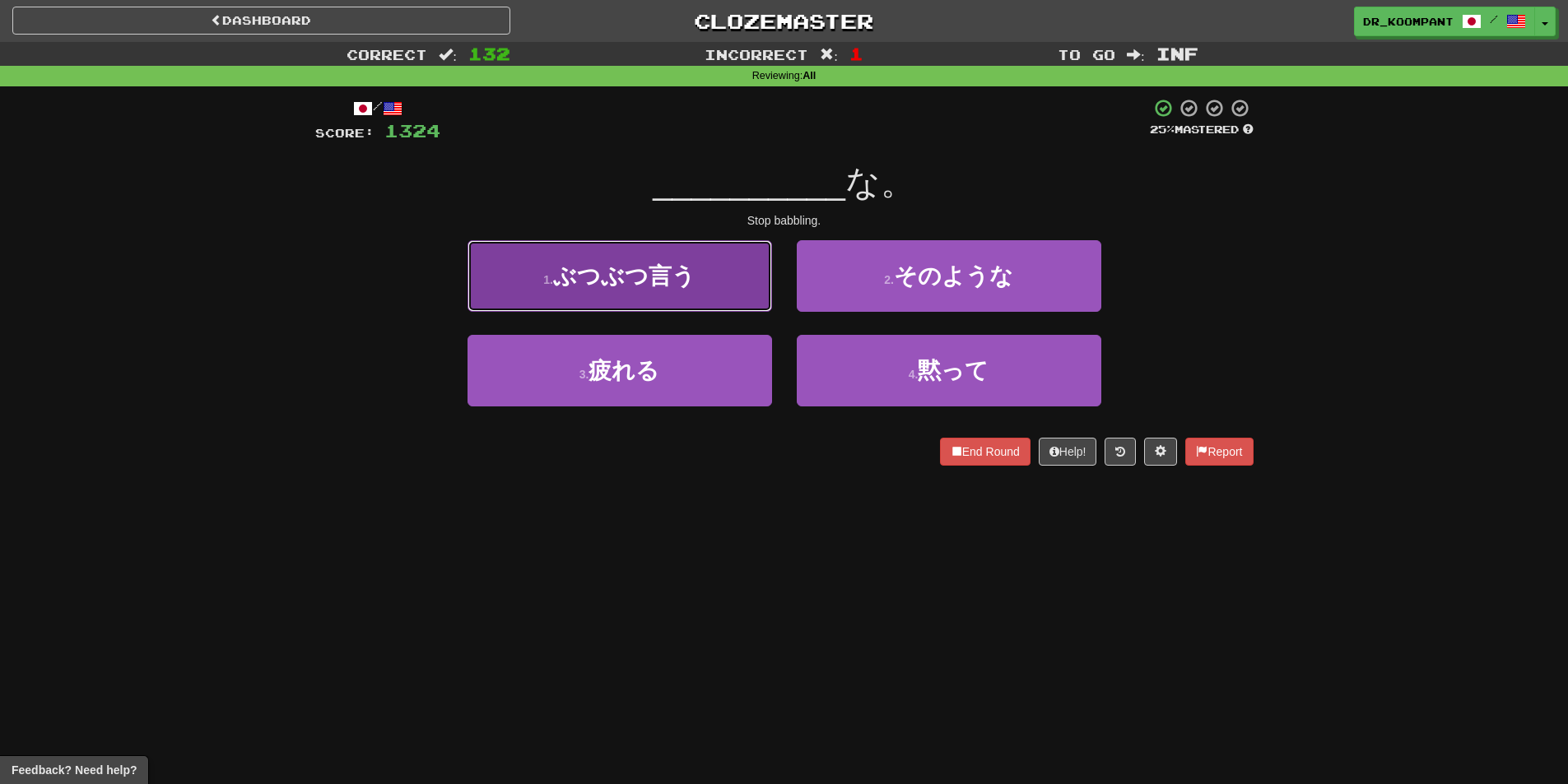
click at [678, 298] on button "1 . ぶつぶつ言う" at bounding box center [620, 276] width 304 height 71
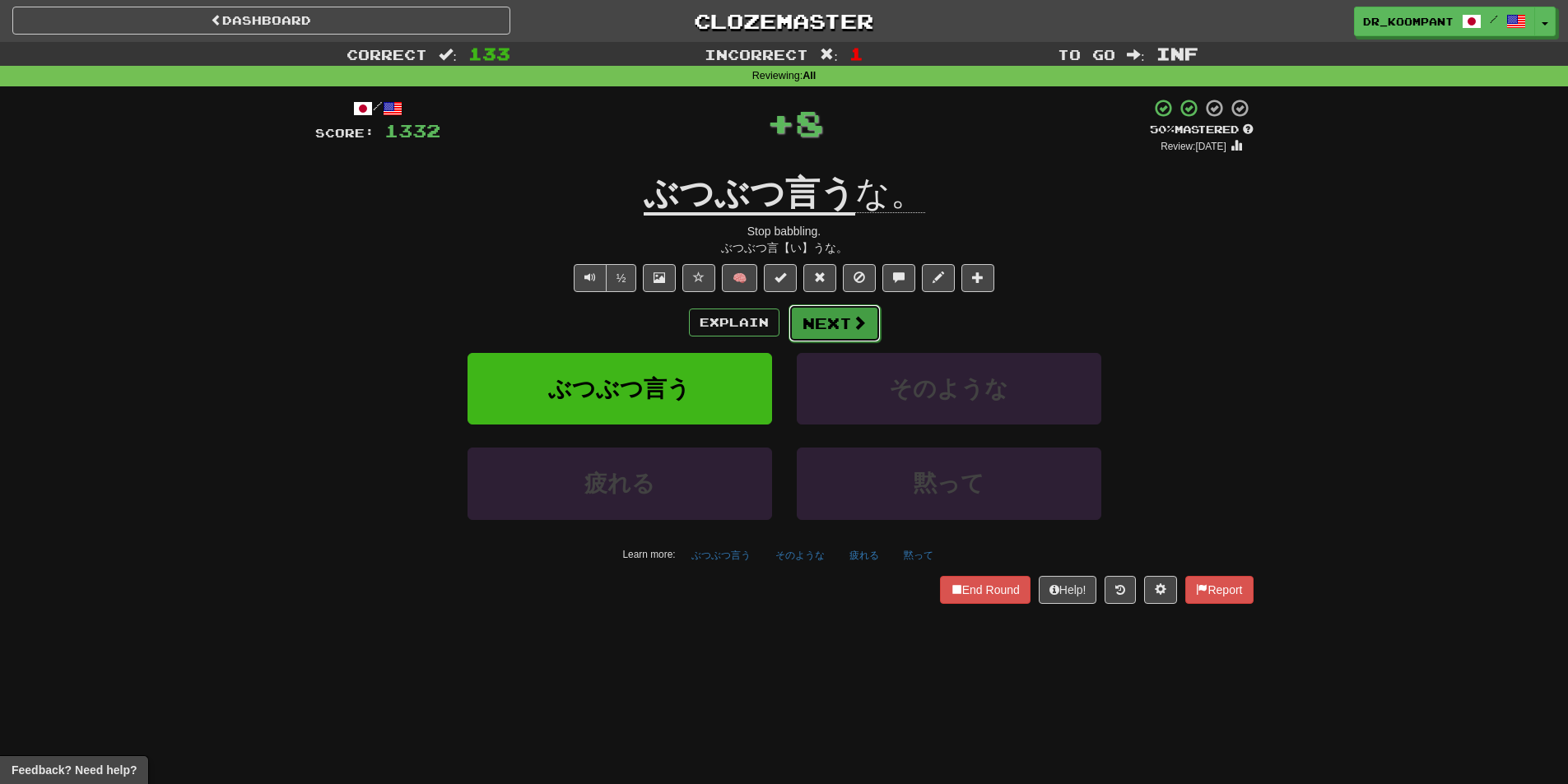
click at [833, 315] on button "Next" at bounding box center [834, 323] width 92 height 38
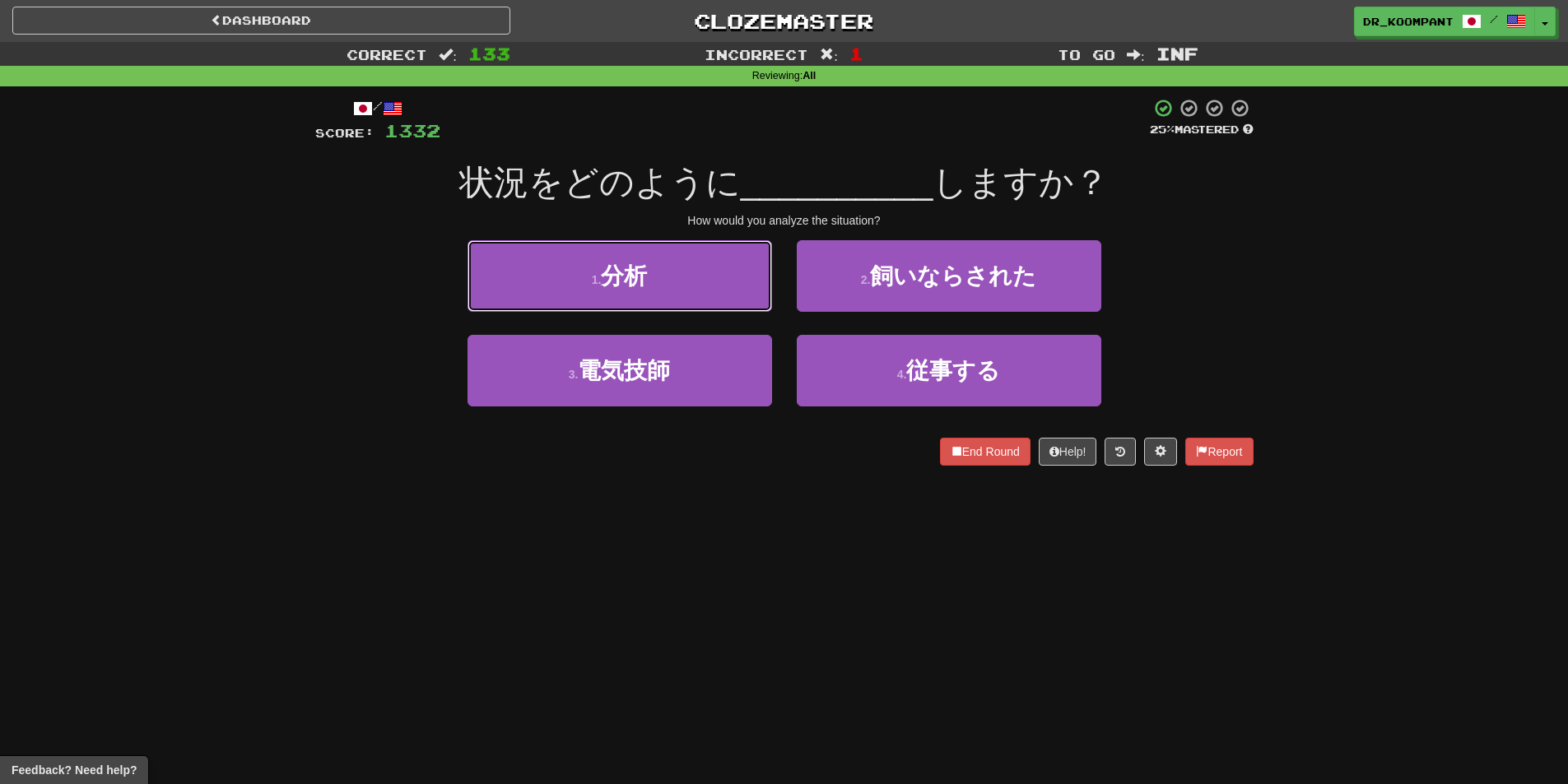
click at [641, 289] on button "1 . 分析" at bounding box center [620, 276] width 304 height 71
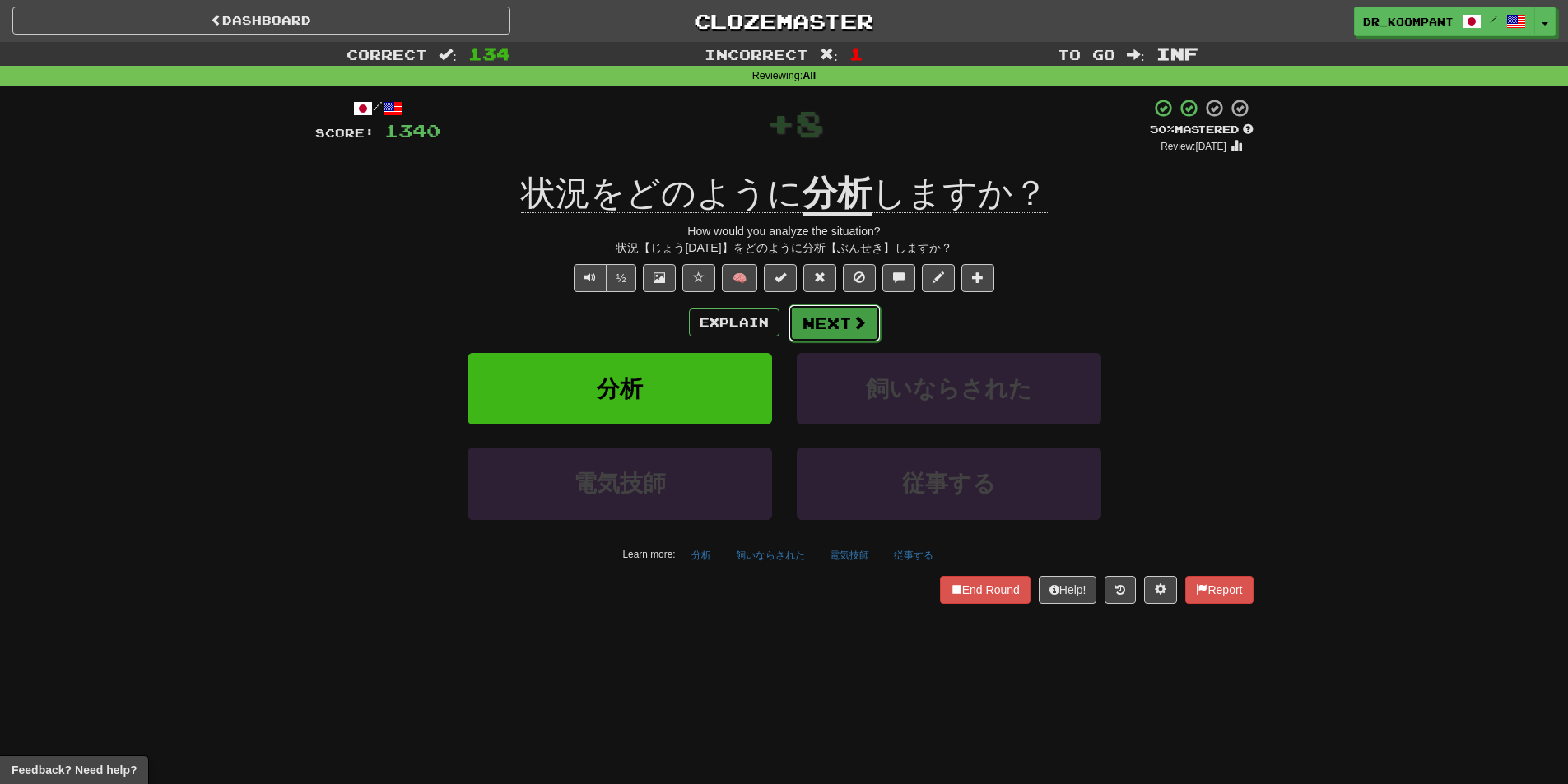
click at [823, 316] on button "Next" at bounding box center [834, 323] width 92 height 38
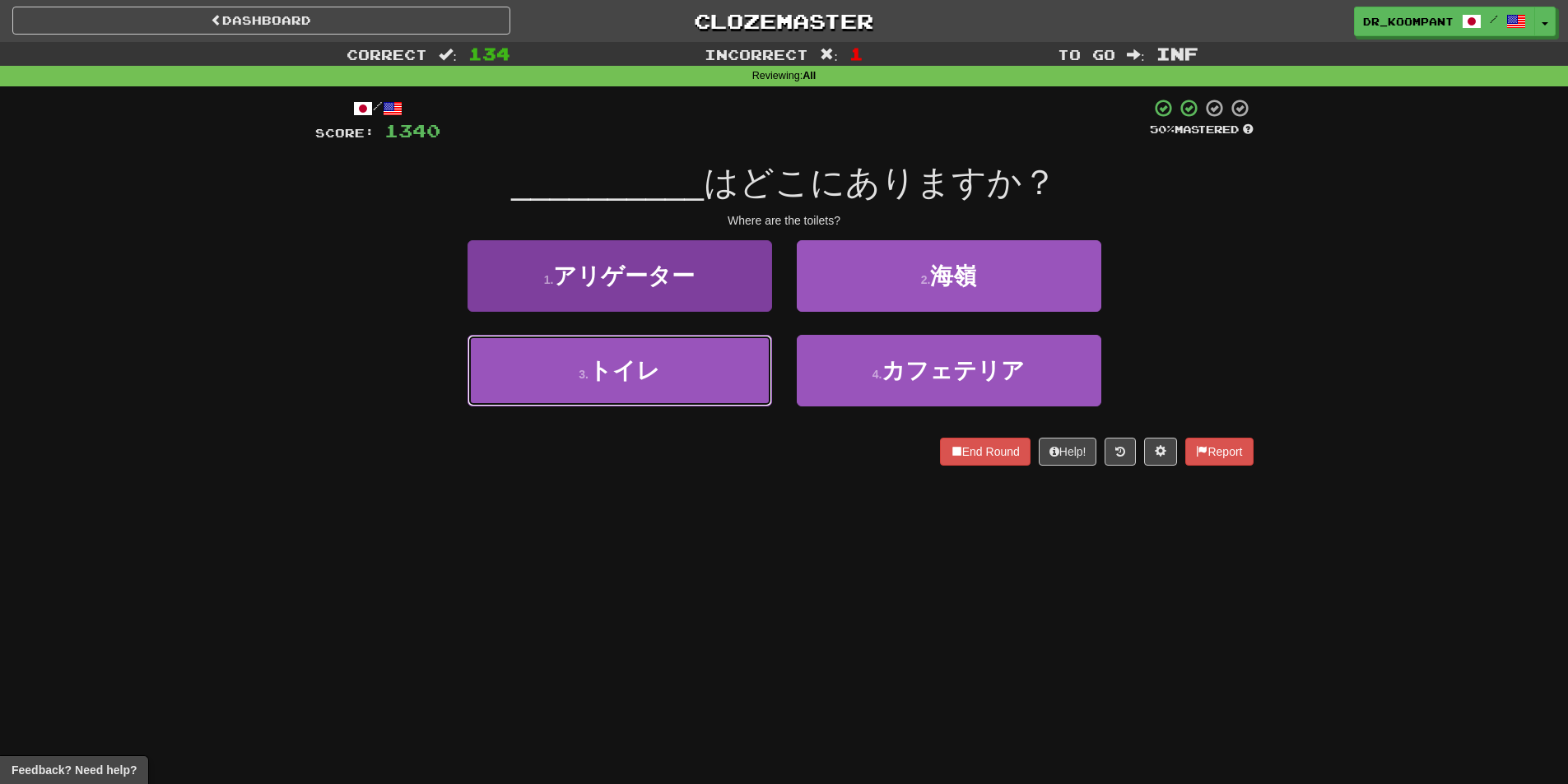
click at [730, 381] on button "3 . トイレ" at bounding box center [620, 371] width 304 height 71
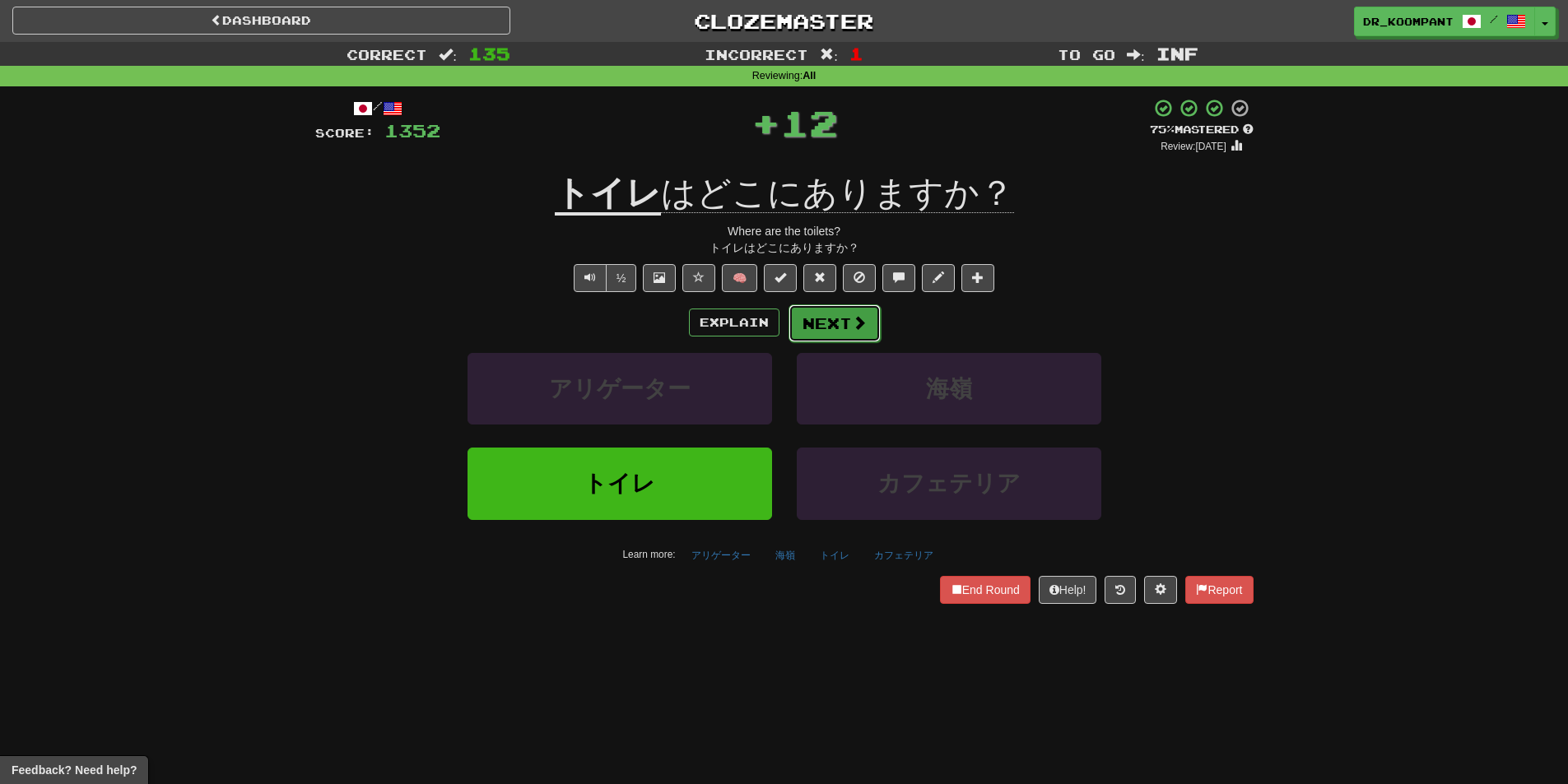
click at [857, 315] on span at bounding box center [859, 322] width 15 height 15
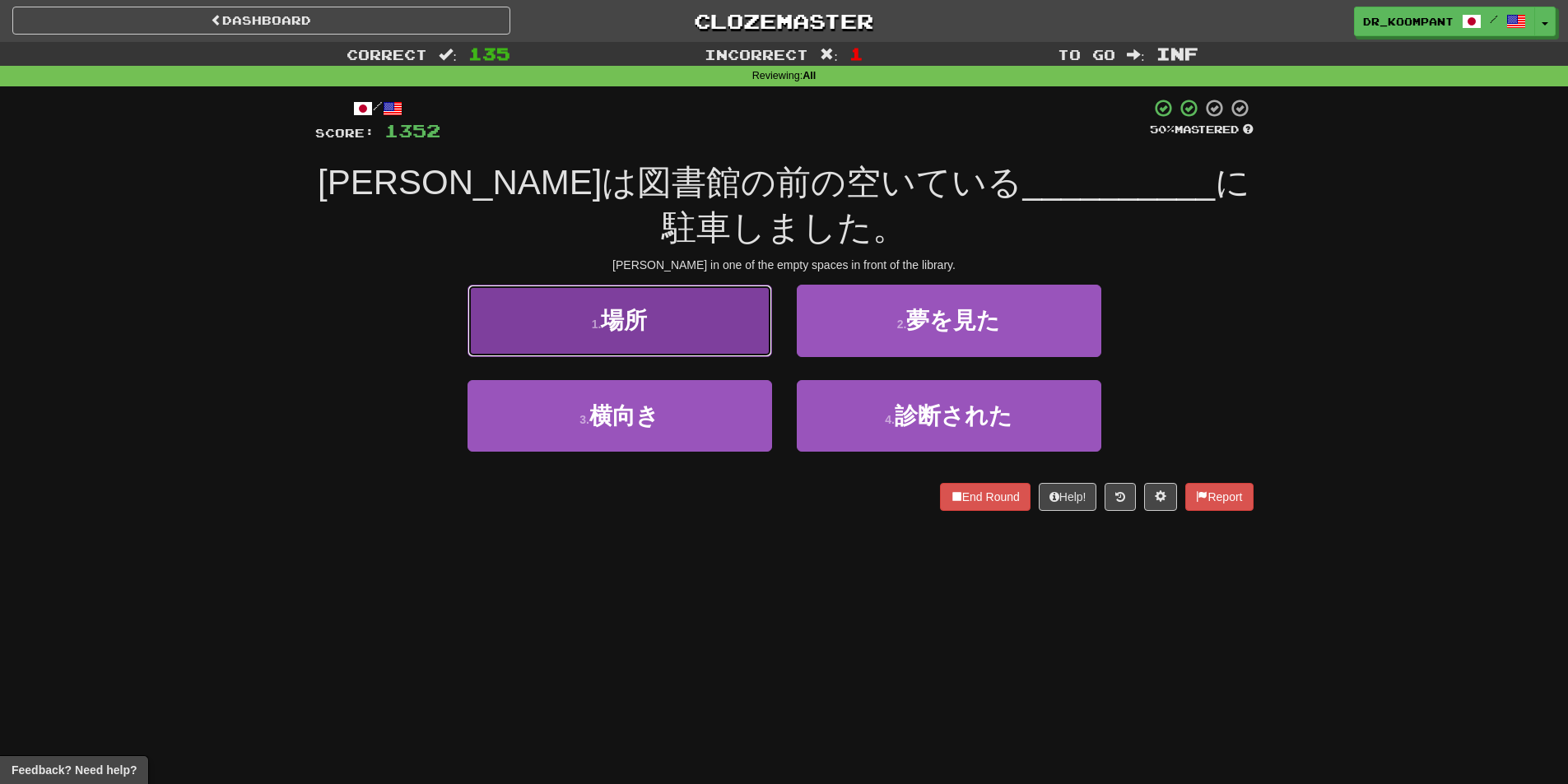
click at [670, 286] on button "1 . 場所" at bounding box center [620, 321] width 304 height 71
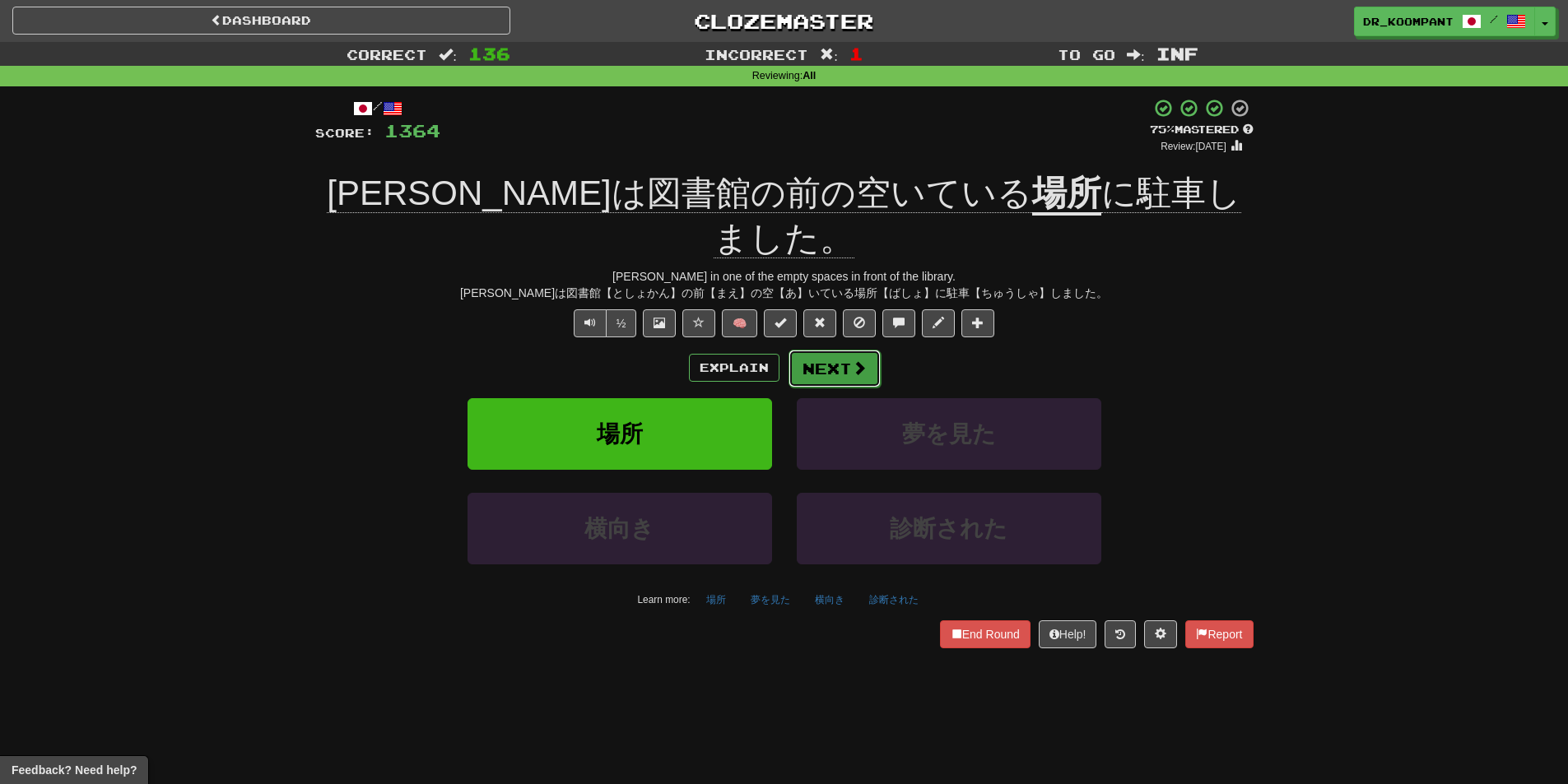
click at [840, 350] on button "Next" at bounding box center [834, 369] width 92 height 38
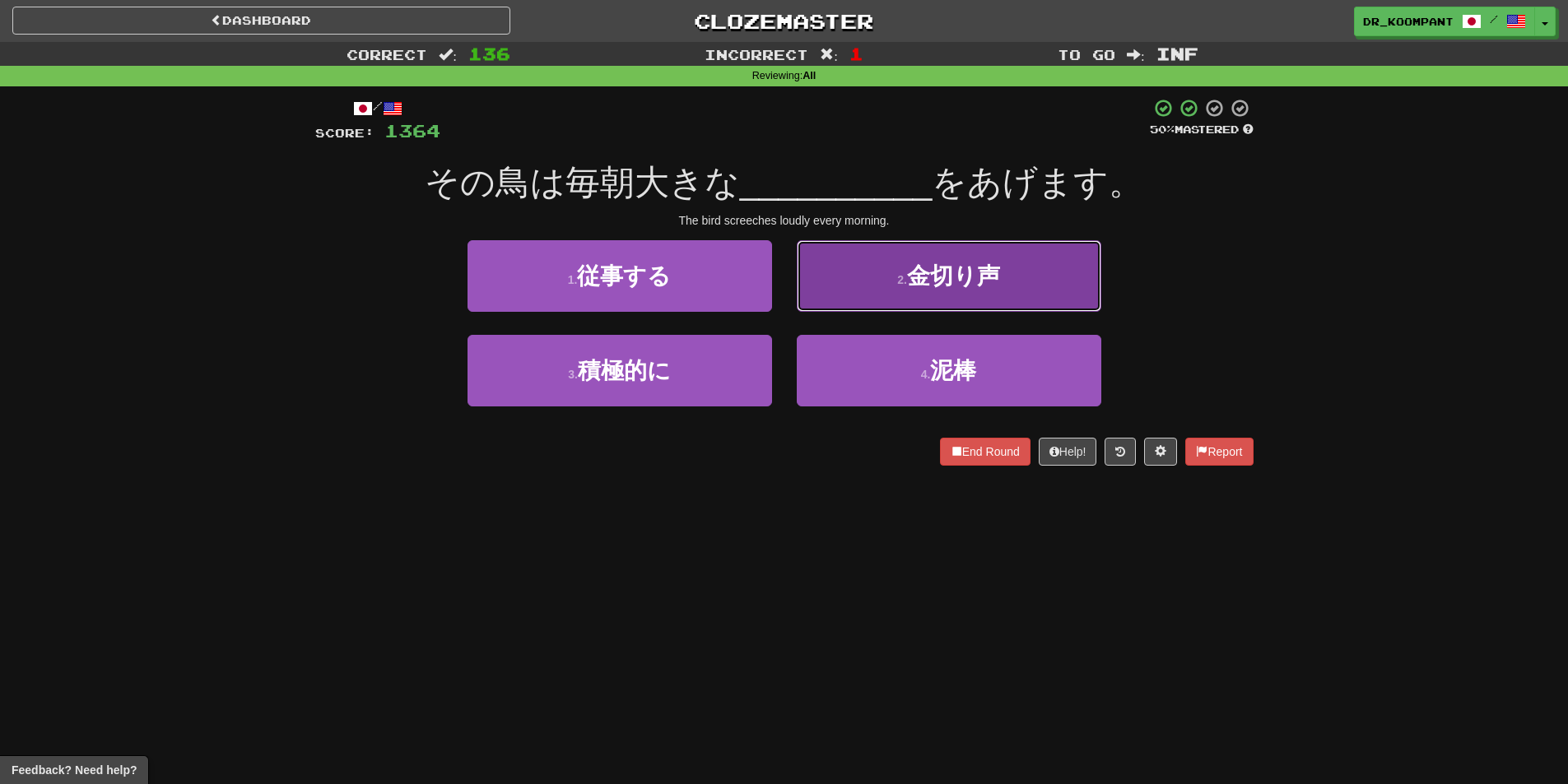
click at [867, 289] on button "2 . 金切り声" at bounding box center [948, 276] width 304 height 71
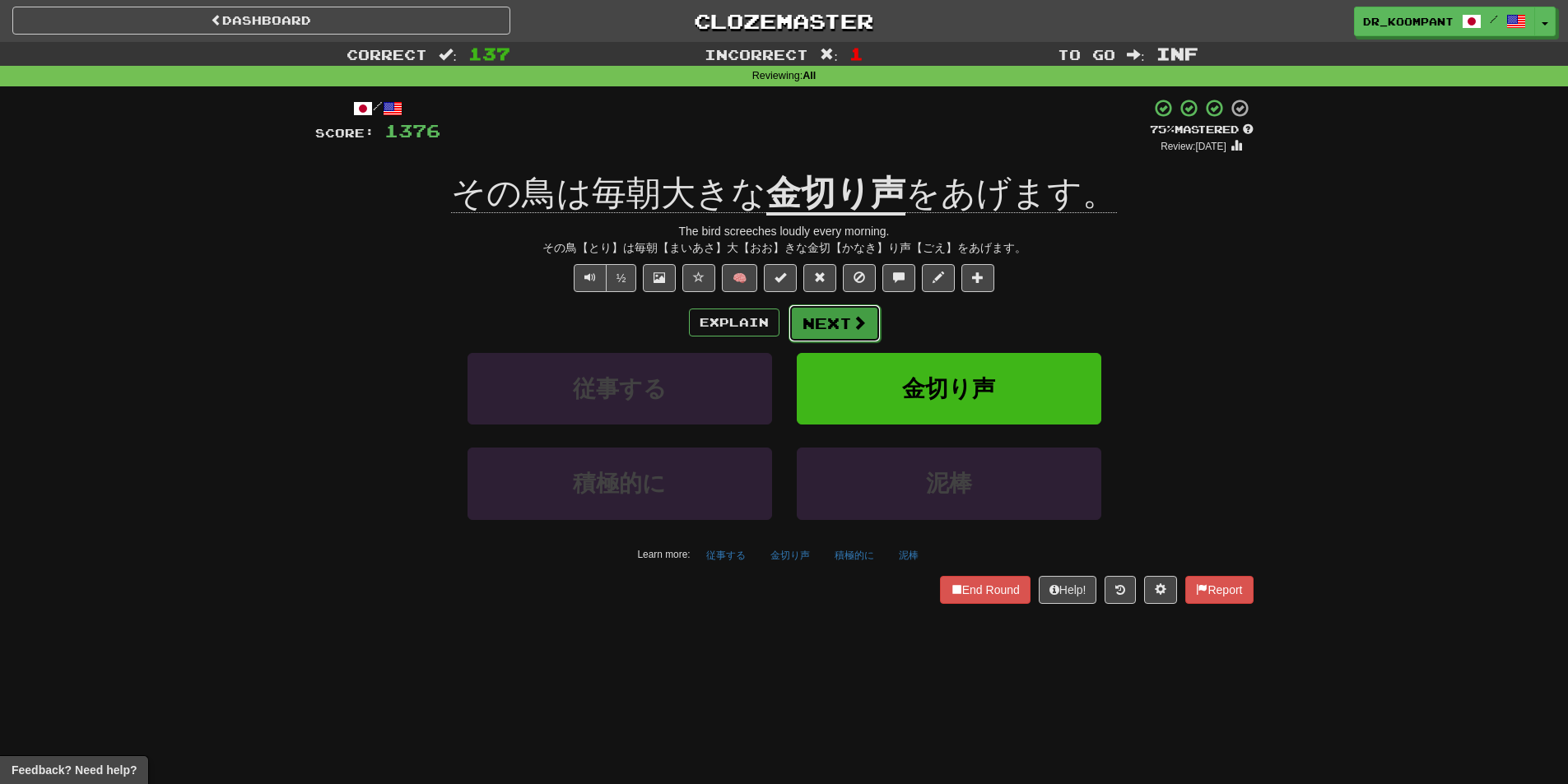
click at [854, 322] on span at bounding box center [859, 322] width 15 height 15
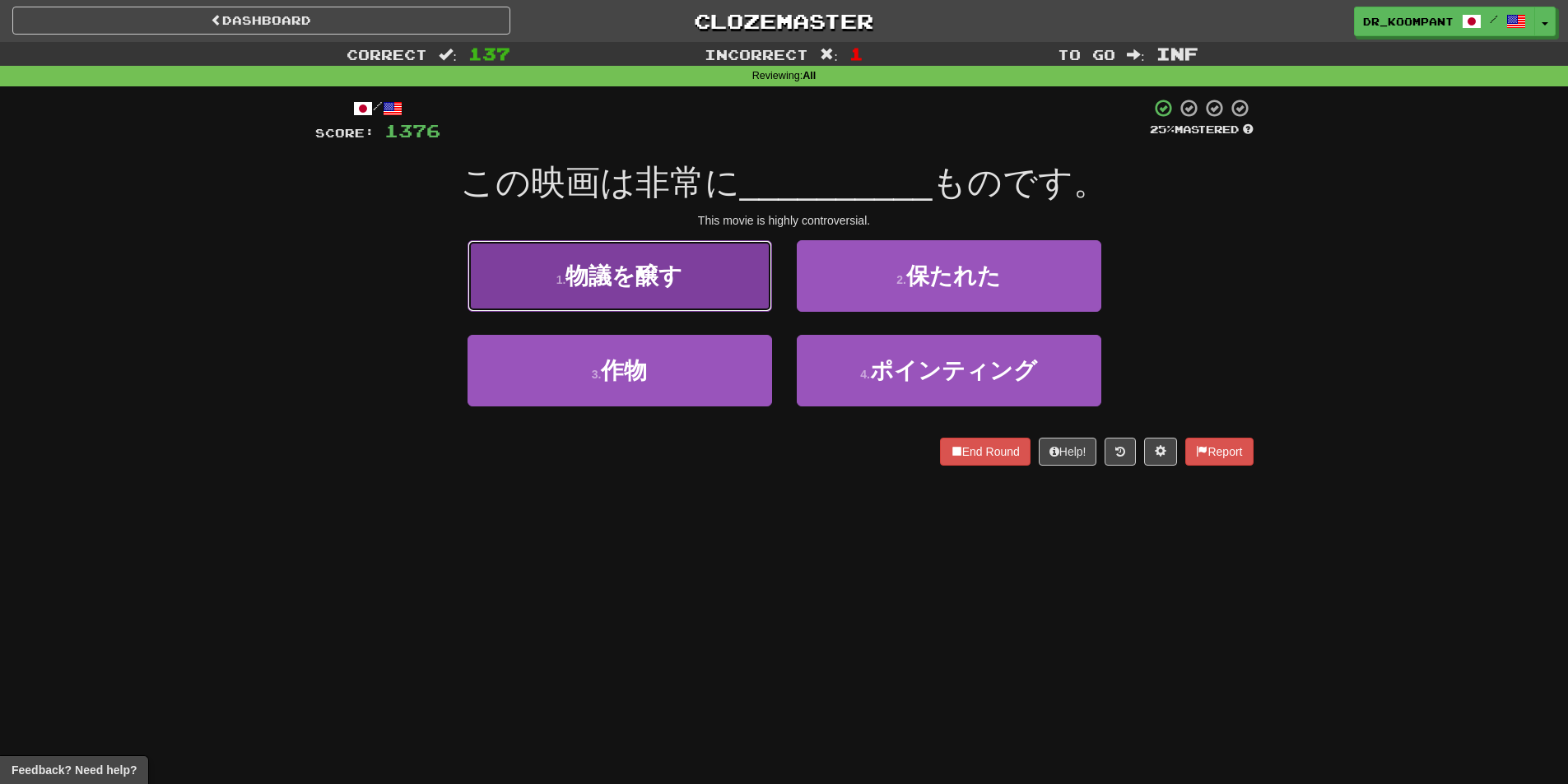
click at [588, 288] on span "物議を醸す" at bounding box center [623, 276] width 117 height 26
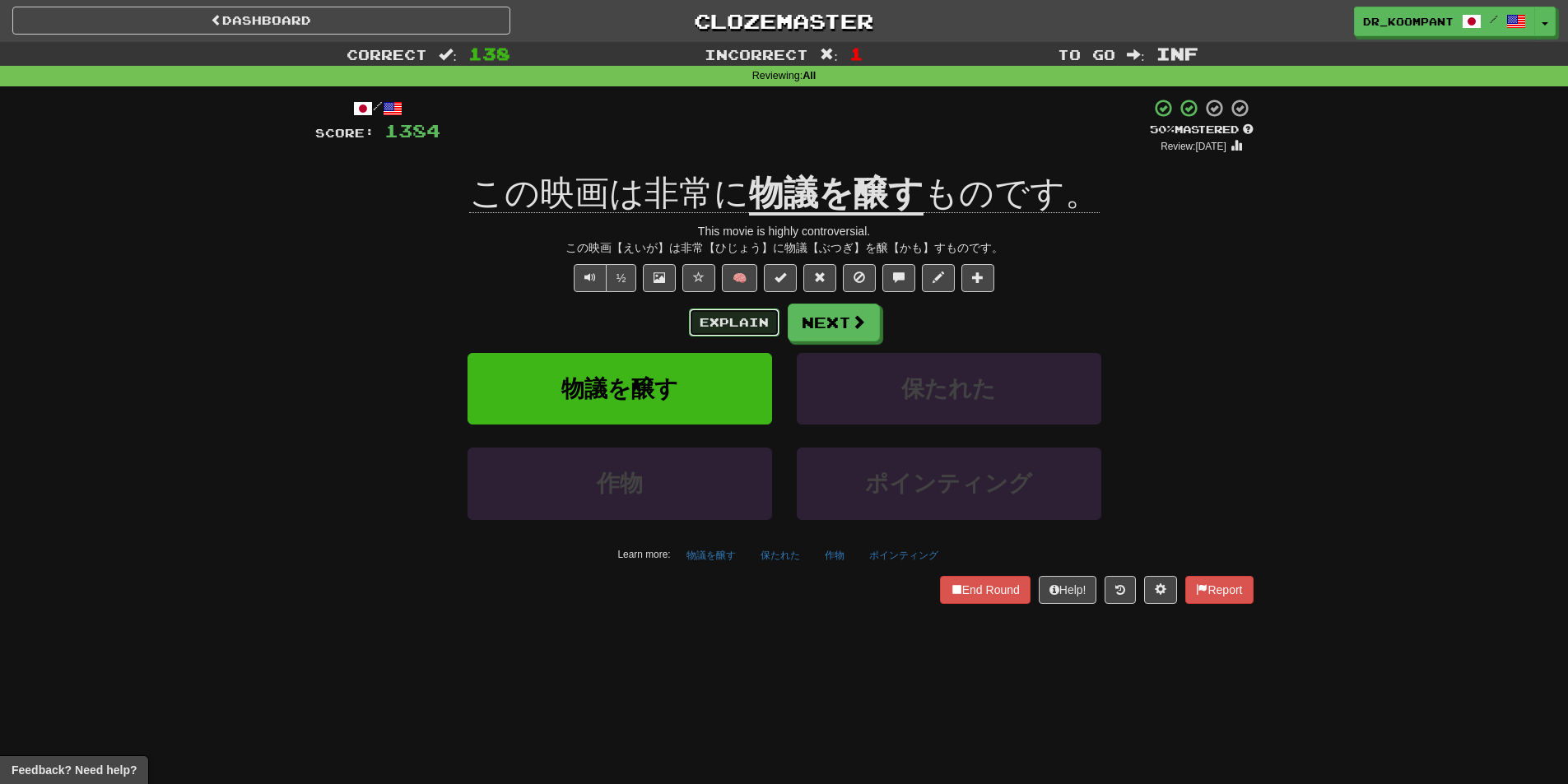
click at [727, 309] on button "Explain" at bounding box center [733, 322] width 90 height 28
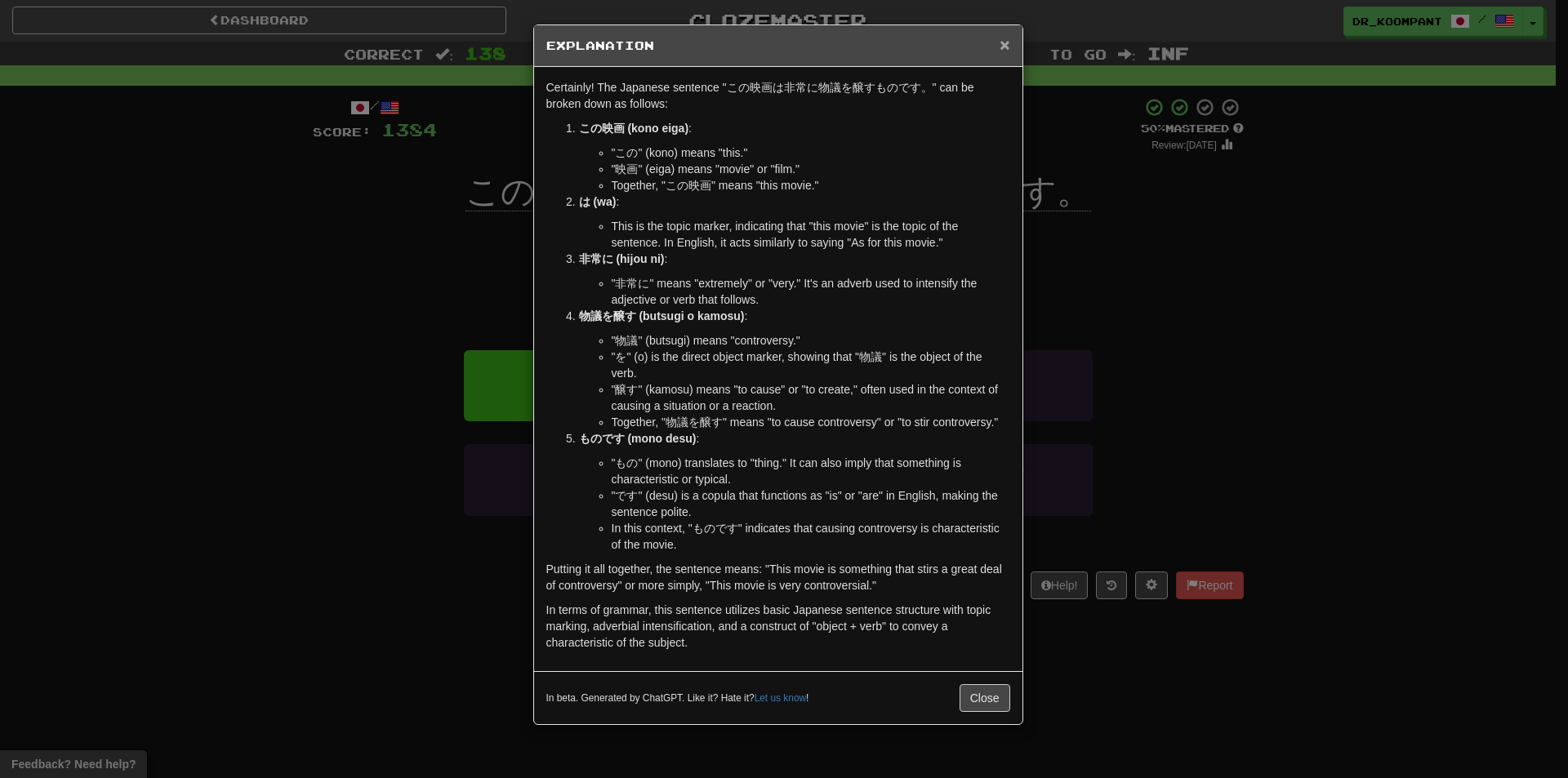
click at [1009, 43] on span "×" at bounding box center [1004, 44] width 10 height 19
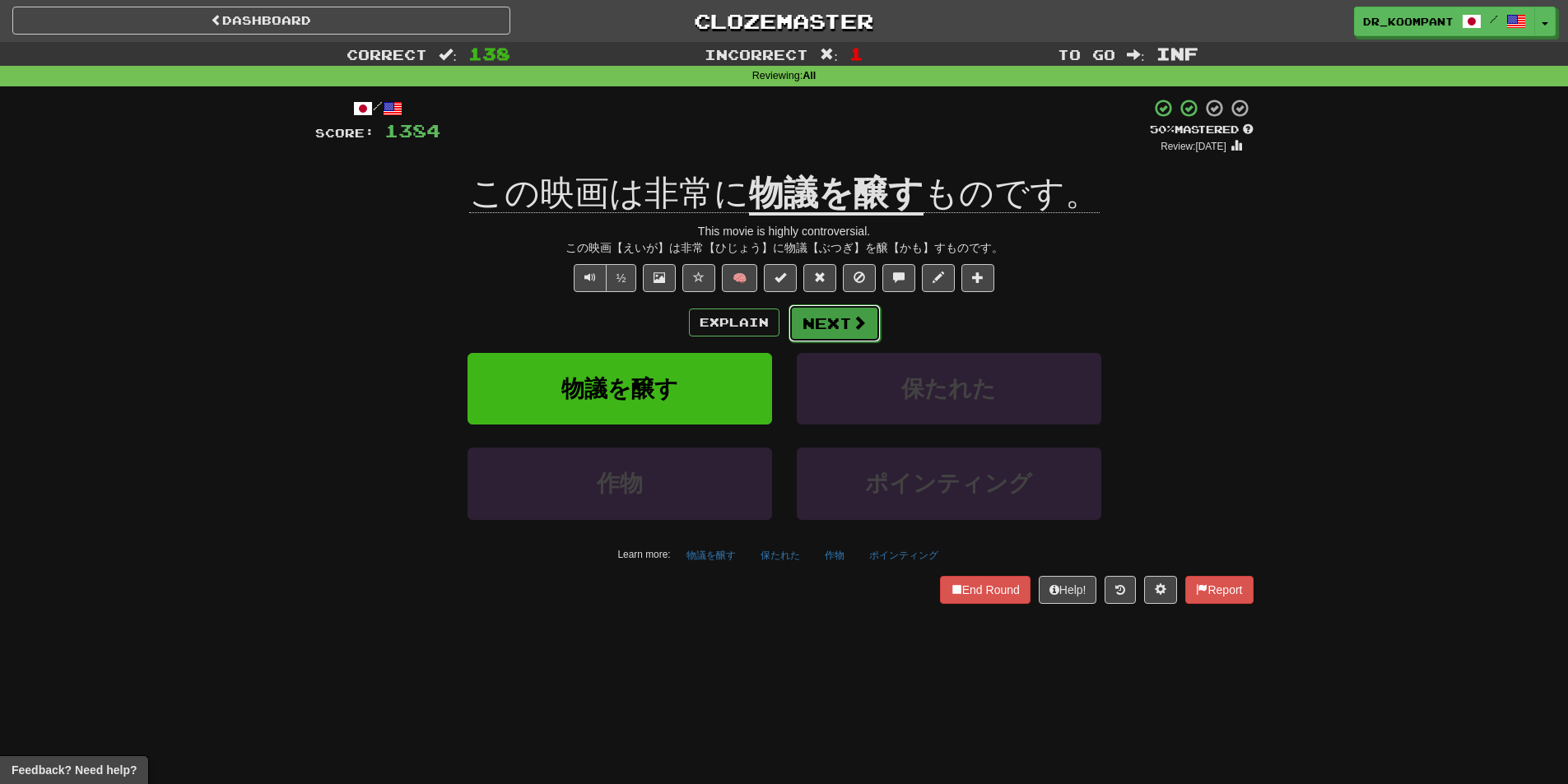
click at [833, 321] on button "Next" at bounding box center [834, 323] width 92 height 38
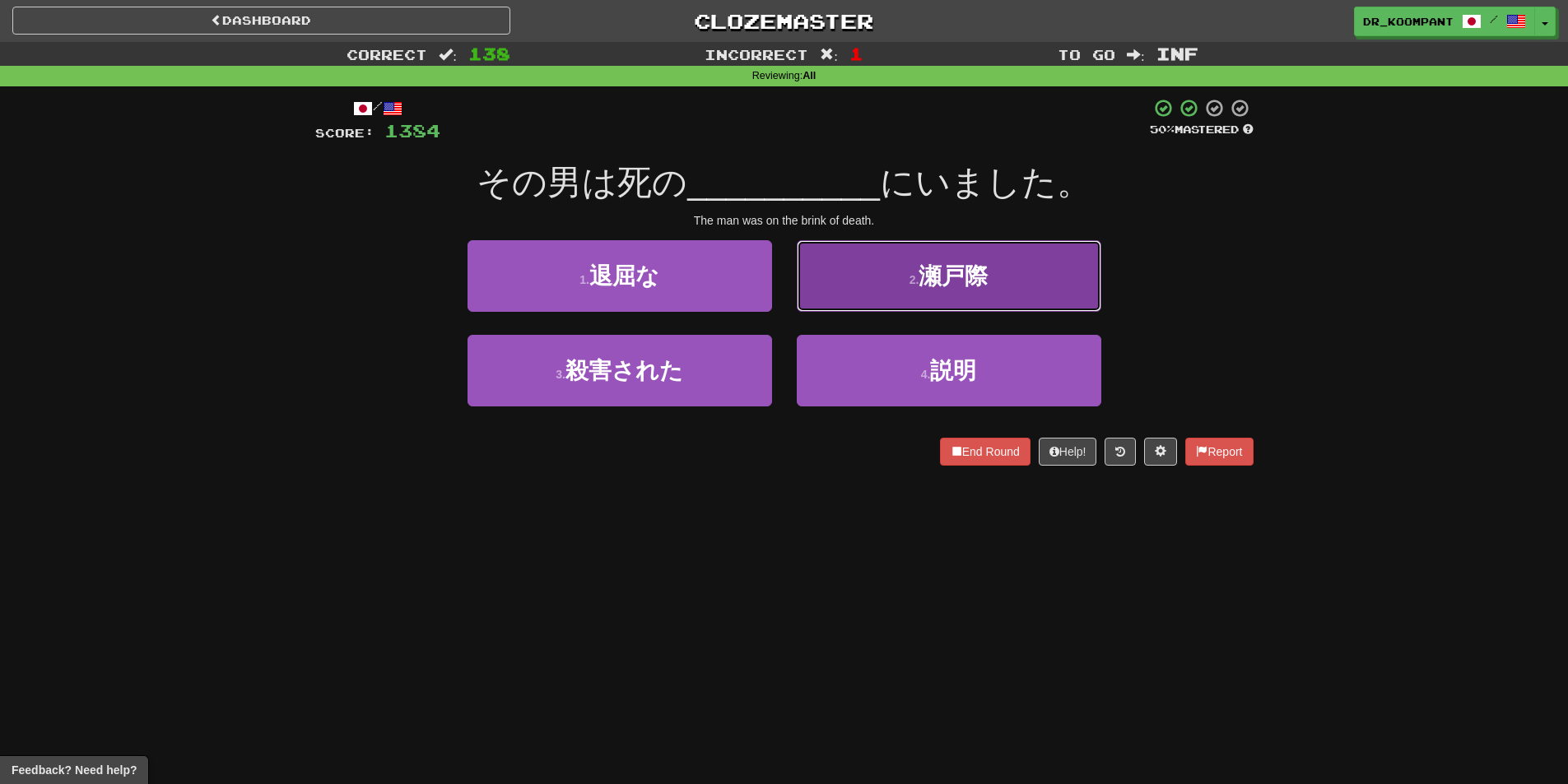
click at [886, 298] on button "2 . 瀬戸際" at bounding box center [948, 276] width 304 height 71
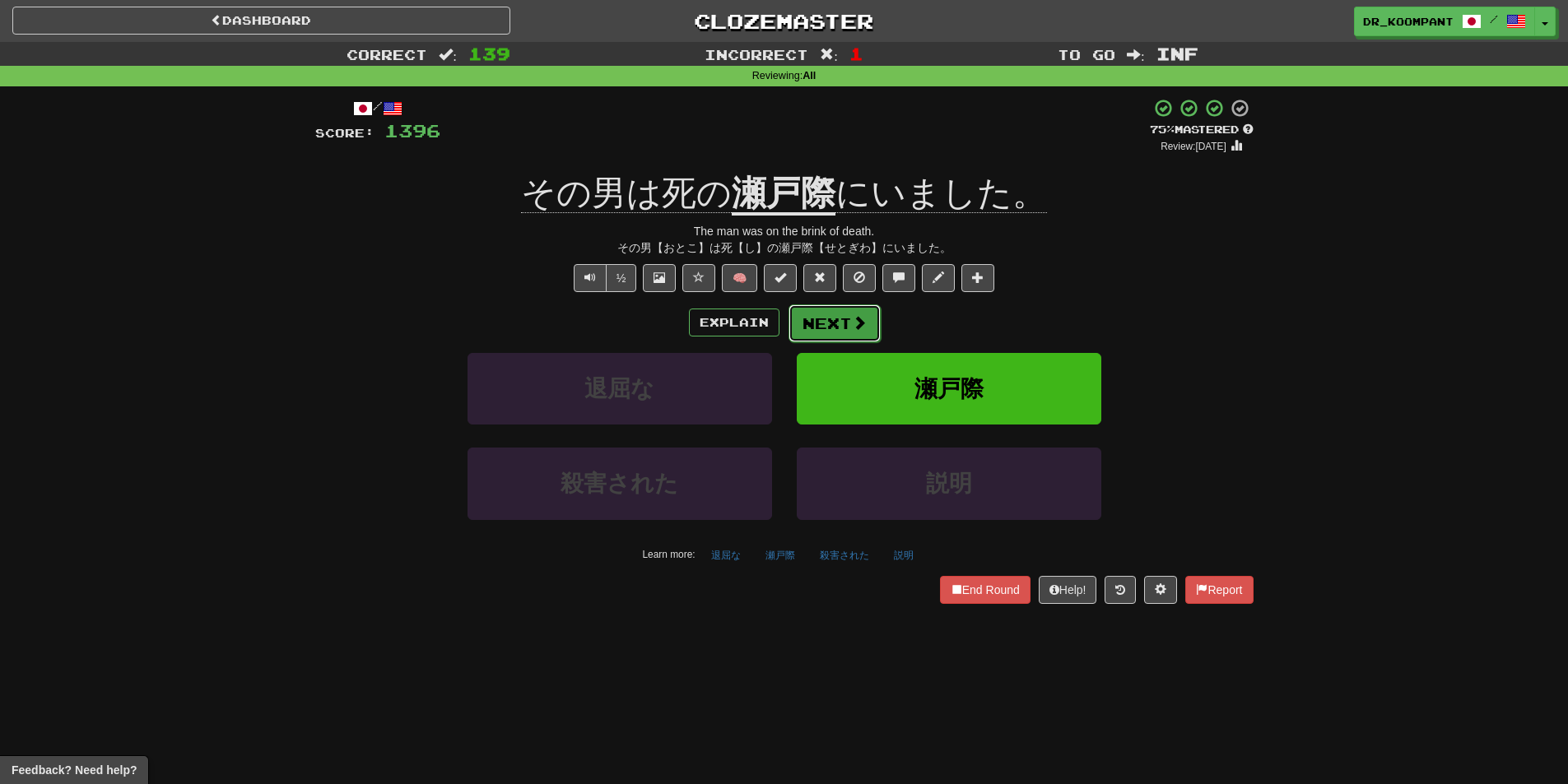
click at [816, 317] on button "Next" at bounding box center [834, 323] width 92 height 38
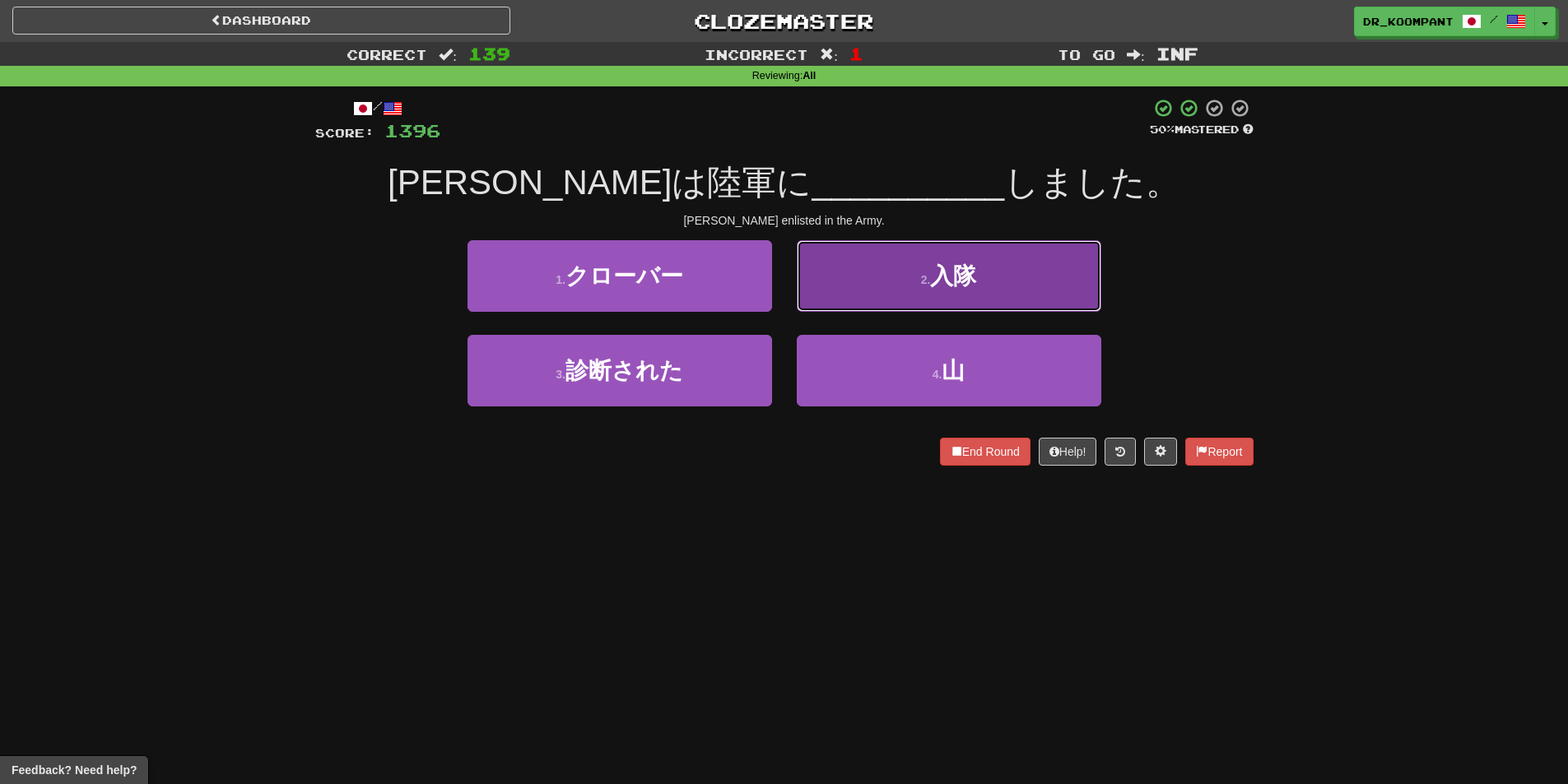
click at [876, 276] on button "2 . 入隊" at bounding box center [948, 276] width 304 height 71
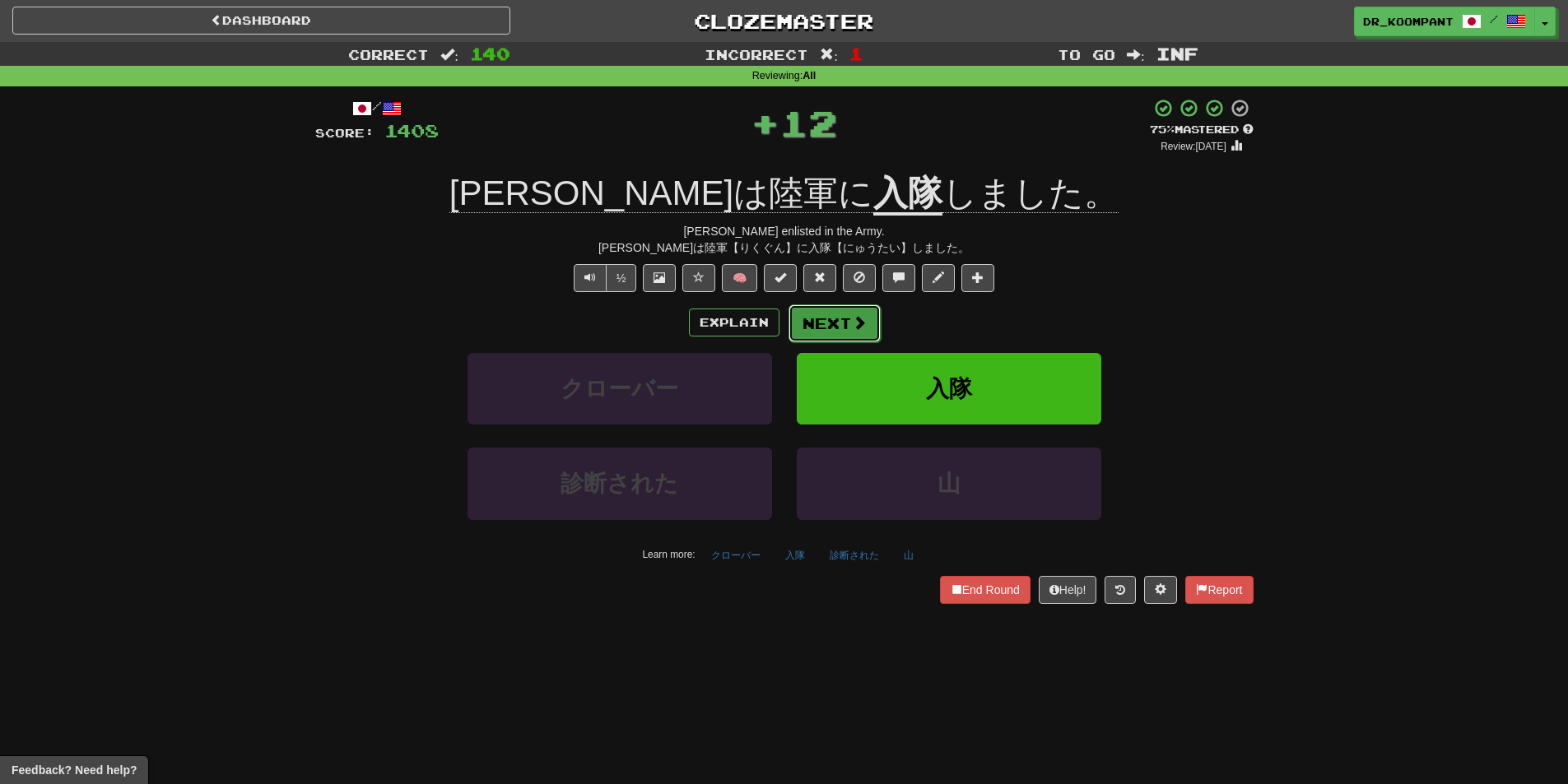
click at [846, 321] on button "Next" at bounding box center [834, 323] width 92 height 38
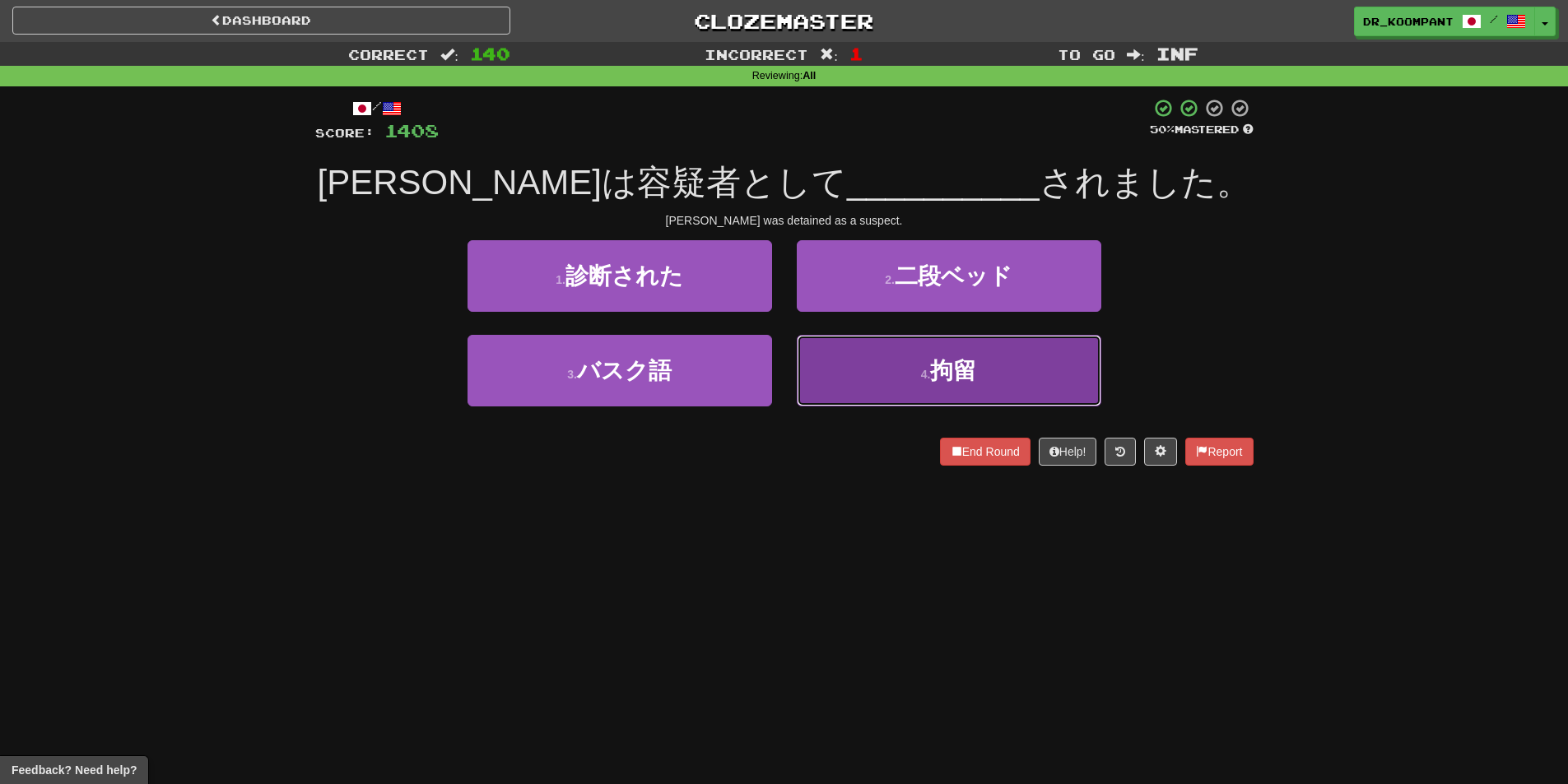
click at [892, 375] on button "4 . 拘留" at bounding box center [948, 371] width 304 height 71
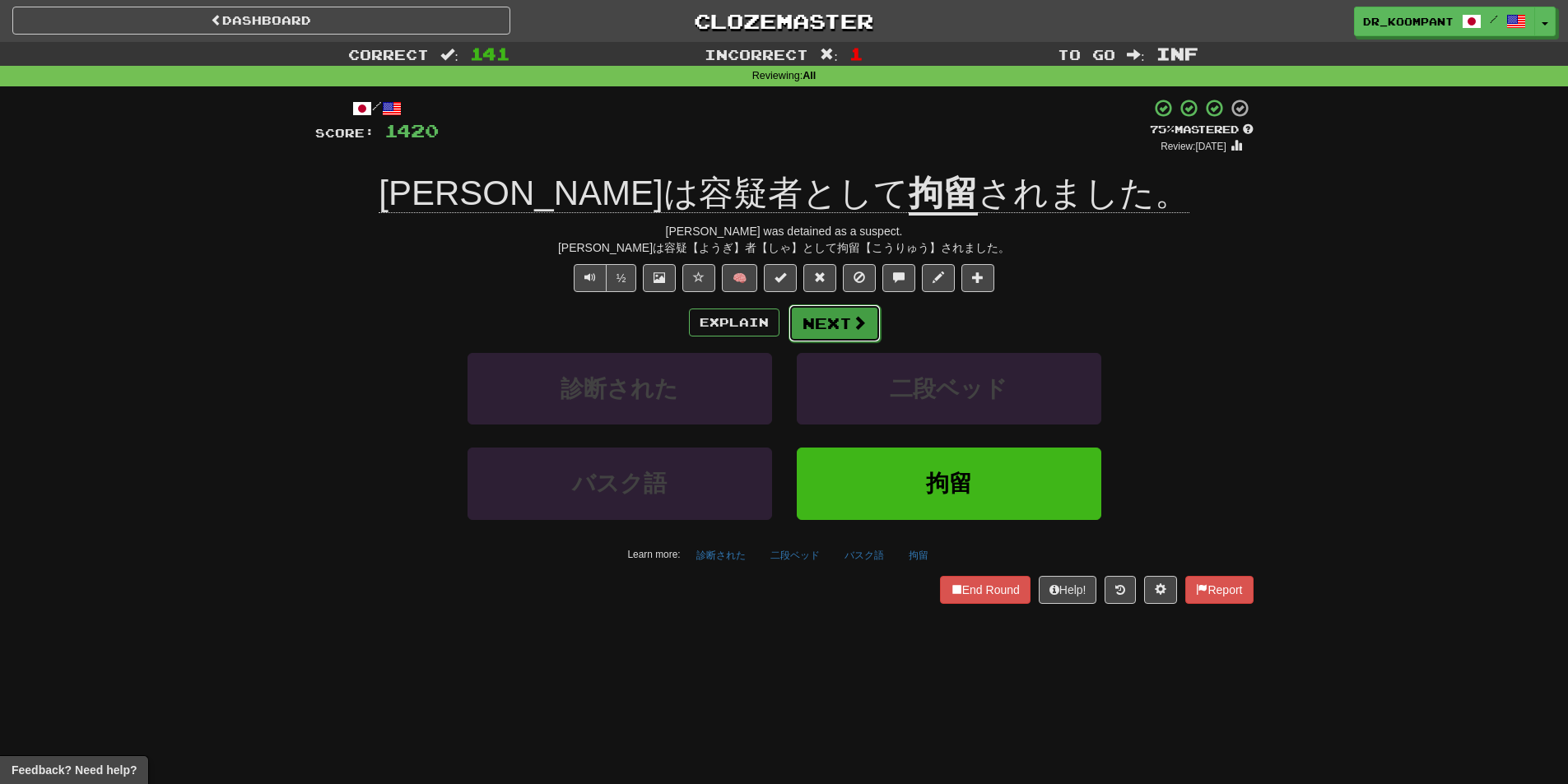
click at [847, 320] on button "Next" at bounding box center [834, 323] width 92 height 38
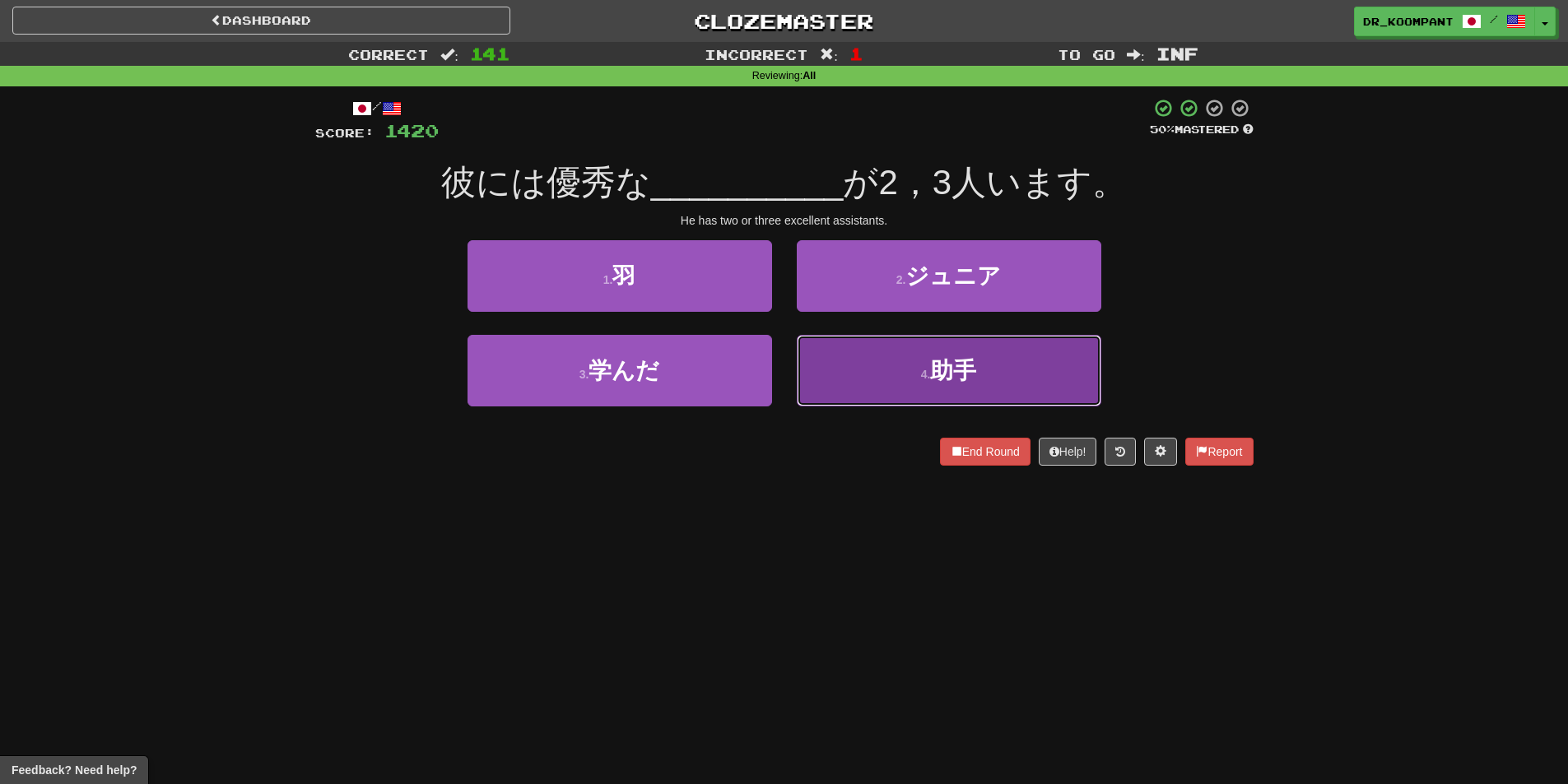
click at [895, 365] on button "4 . 助手" at bounding box center [948, 371] width 304 height 71
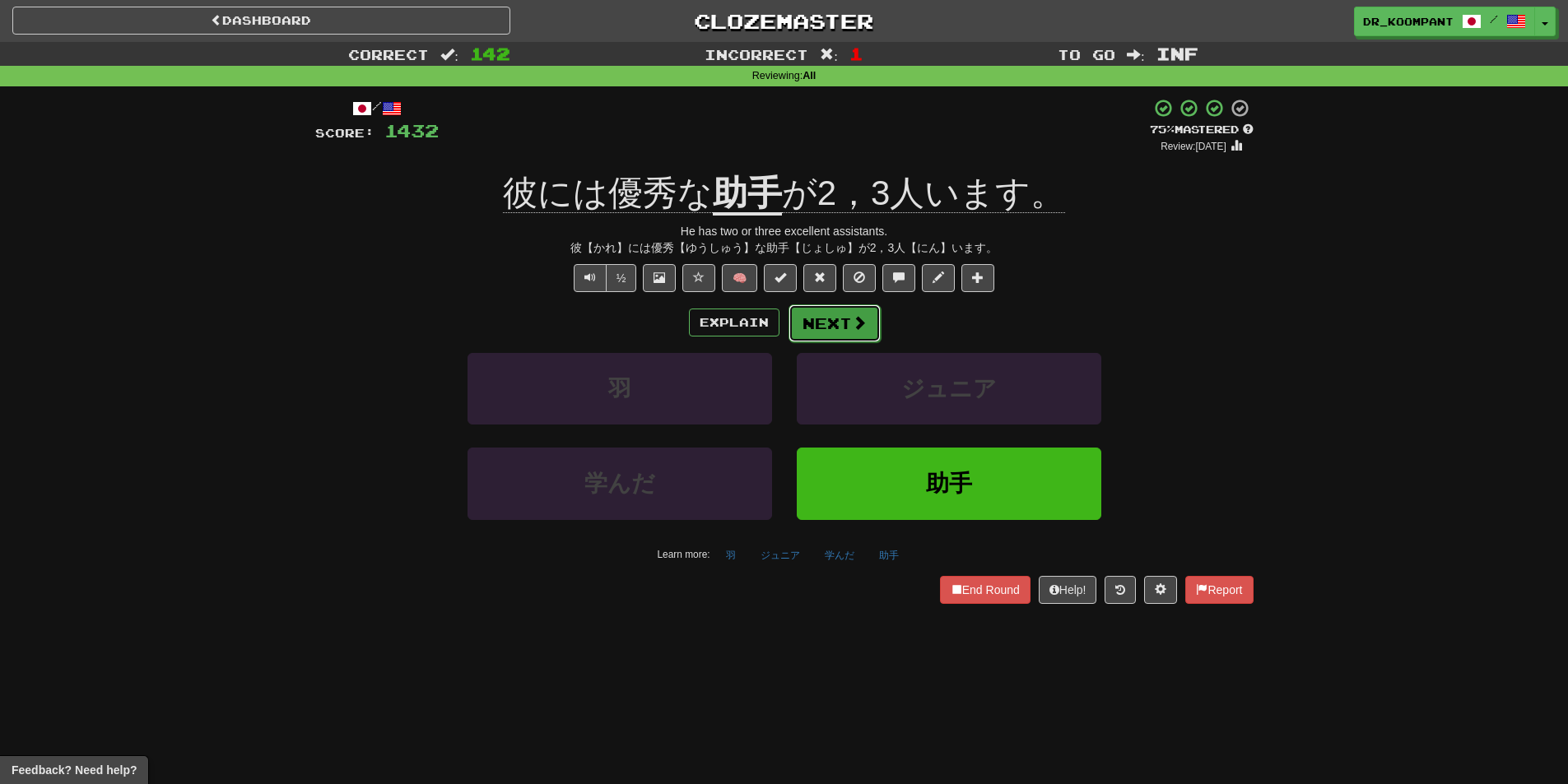
click at [859, 323] on span at bounding box center [859, 322] width 15 height 15
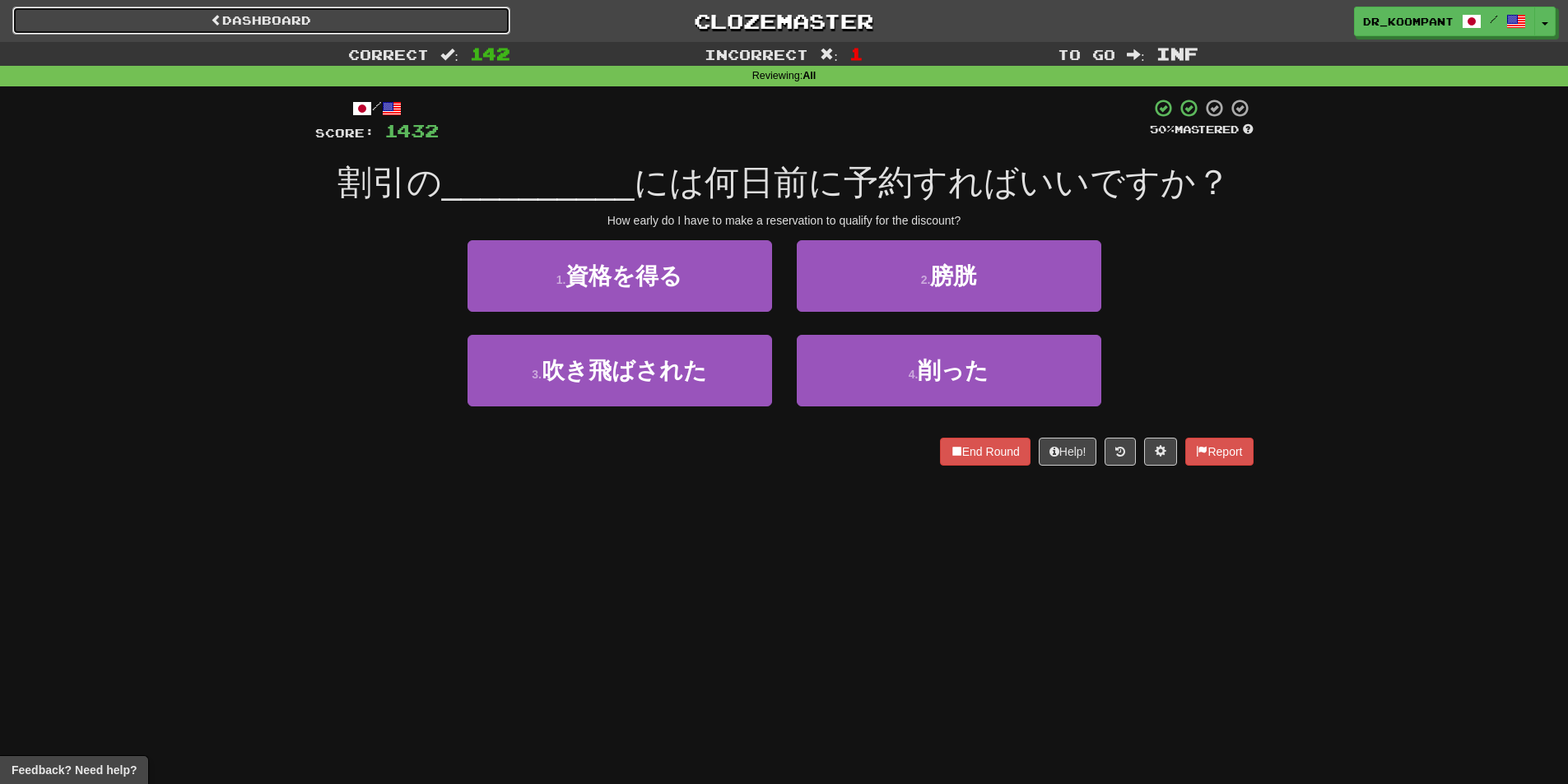
click at [402, 16] on link "Dashboard" at bounding box center [262, 20] width 498 height 28
